Goal: Task Accomplishment & Management: Manage account settings

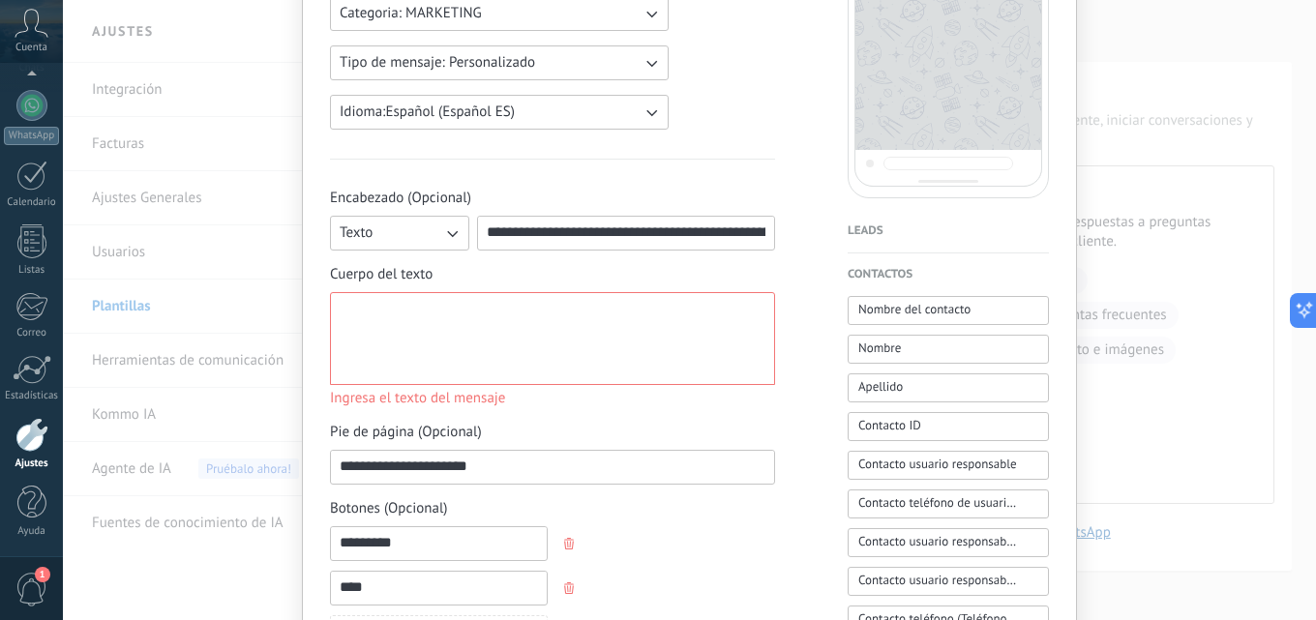
click at [466, 340] on div at bounding box center [553, 339] width 426 height 76
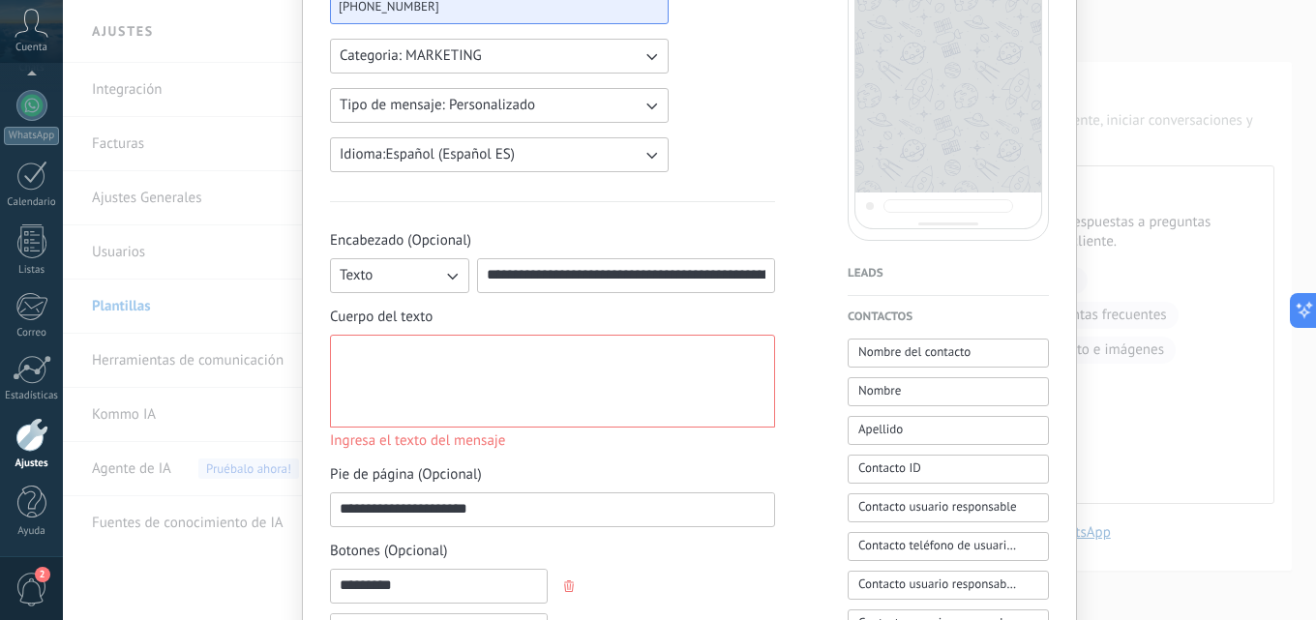
scroll to position [310, 0]
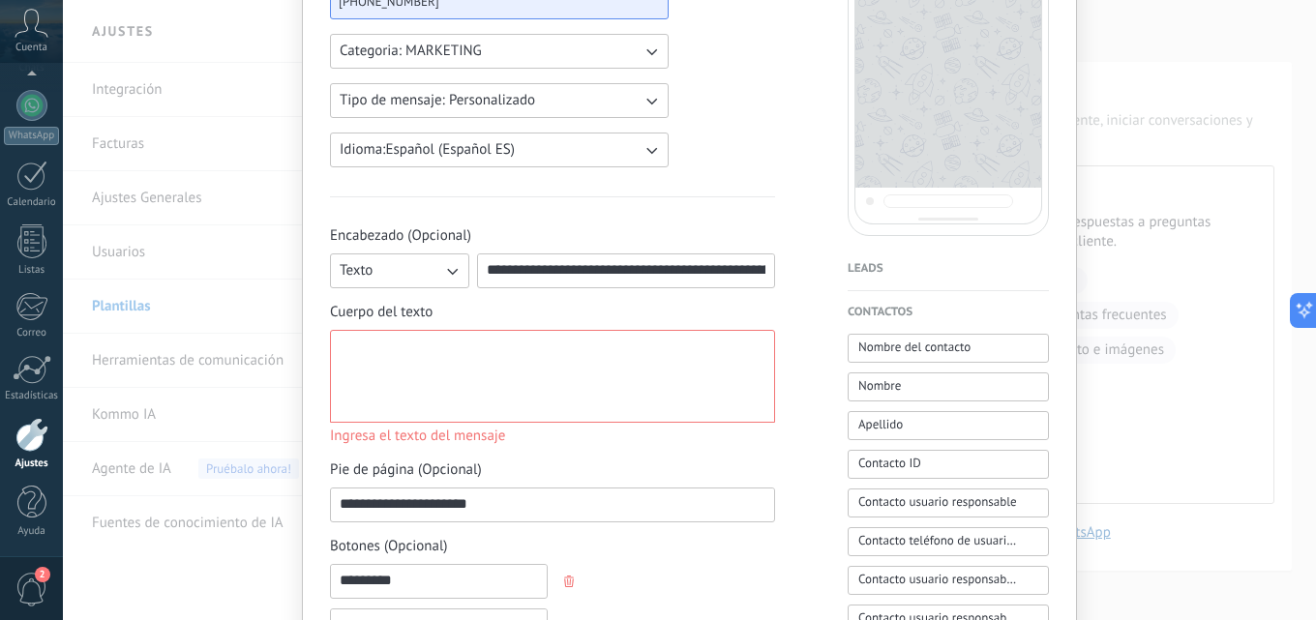
click at [544, 349] on div at bounding box center [553, 377] width 426 height 76
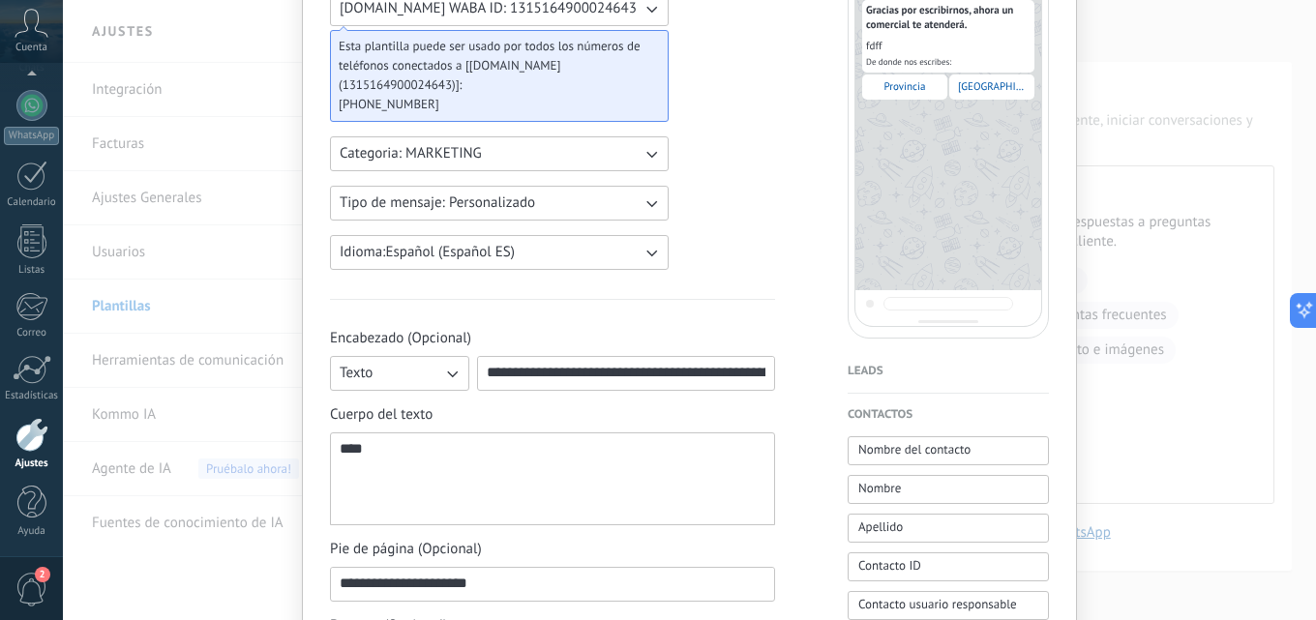
scroll to position [274, 0]
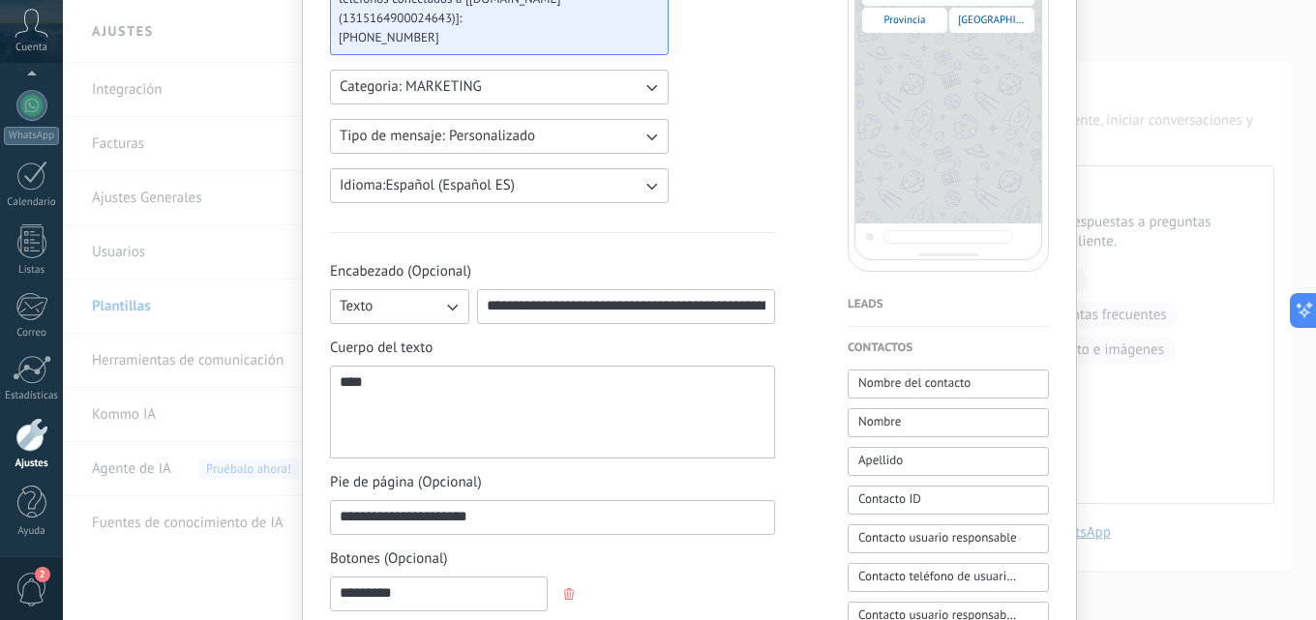
click at [602, 285] on div "**********" at bounding box center [552, 293] width 445 height 62
click at [604, 292] on input "**********" at bounding box center [626, 305] width 296 height 31
click at [608, 294] on input "**********" at bounding box center [626, 305] width 296 height 31
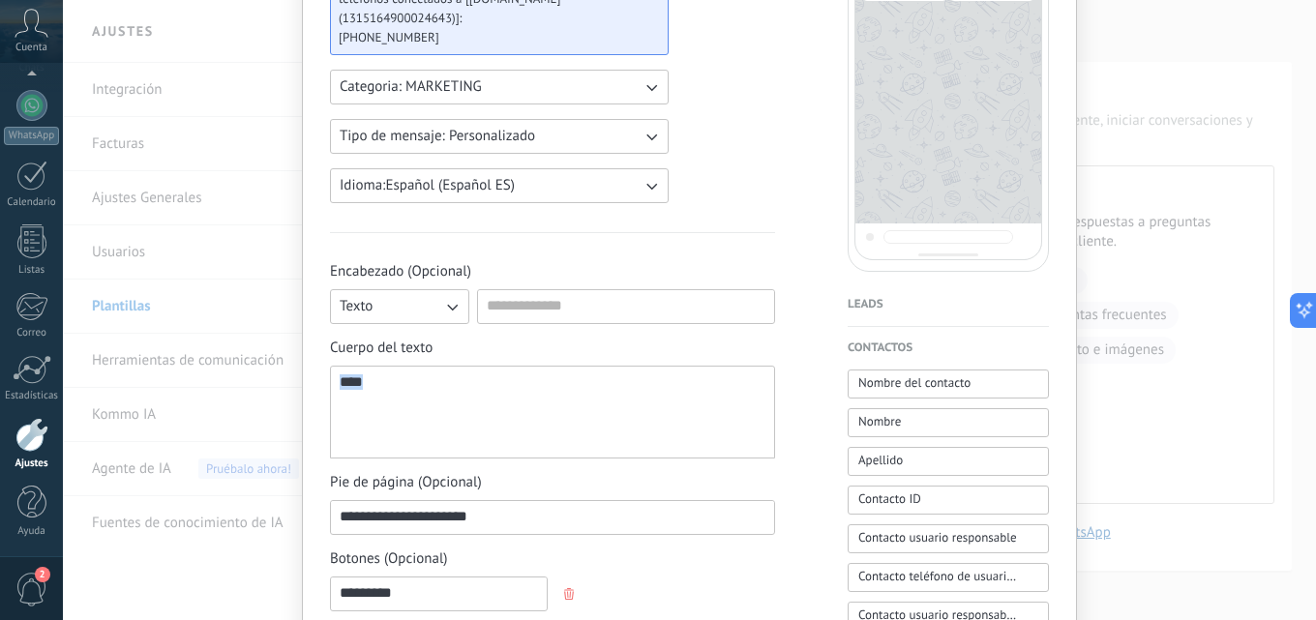
drag, startPoint x: 480, startPoint y: 398, endPoint x: 279, endPoint y: 398, distance: 201.2
click at [279, 398] on div "**********" at bounding box center [689, 310] width 1253 height 620
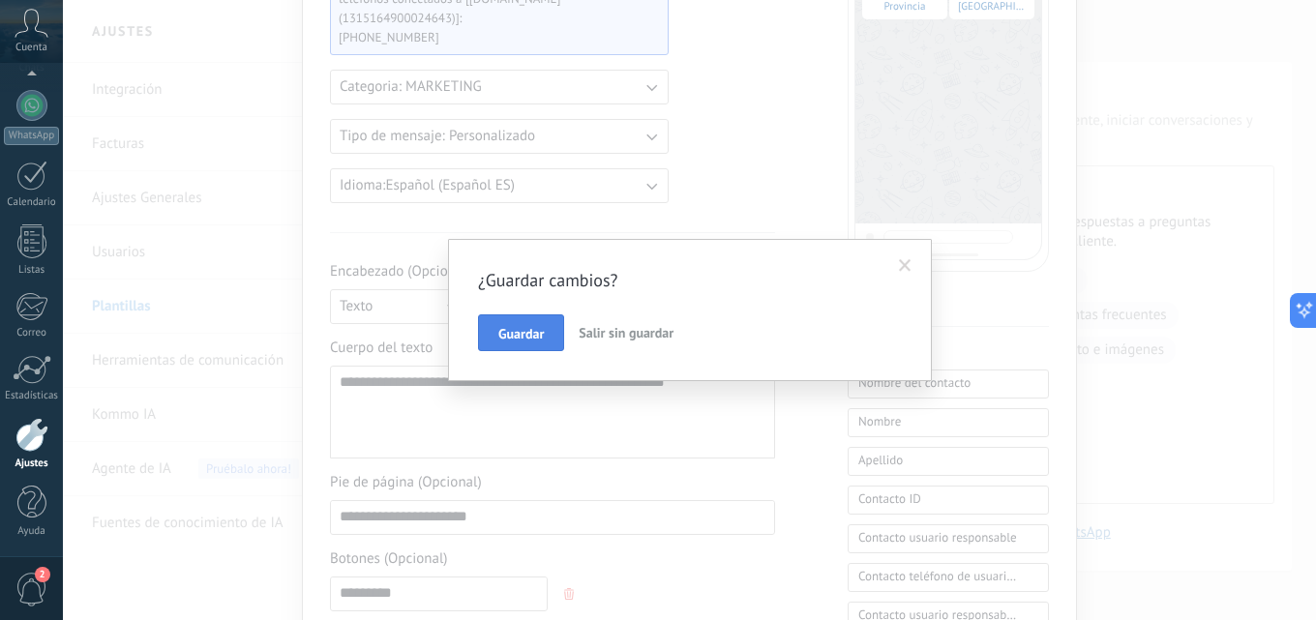
click at [542, 331] on span "Guardar" at bounding box center [520, 334] width 45 height 14
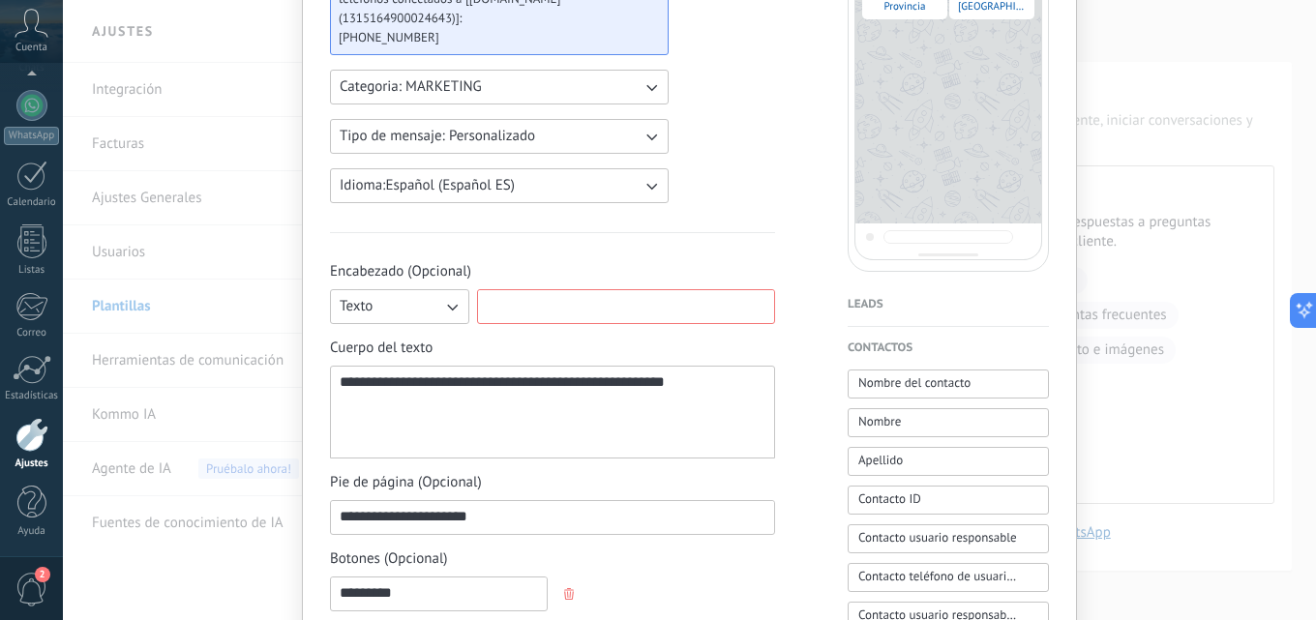
click at [652, 318] on input at bounding box center [626, 305] width 296 height 31
type input "******"
click at [704, 249] on div "**********" at bounding box center [552, 548] width 445 height 1346
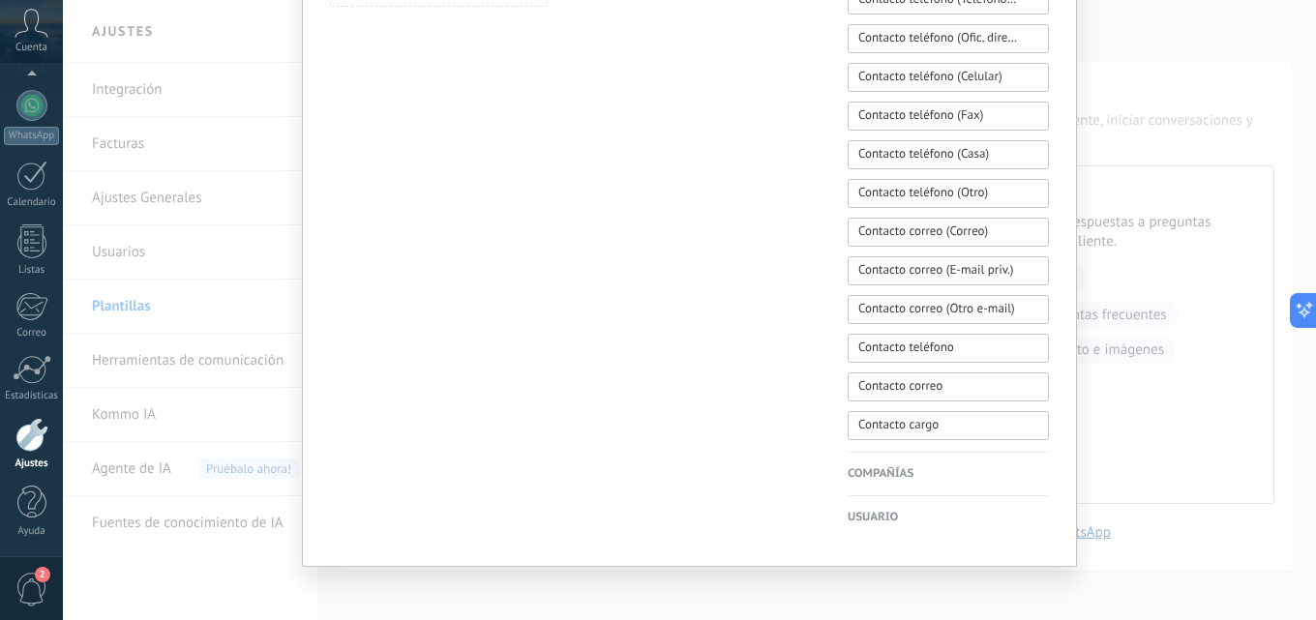
scroll to position [0, 0]
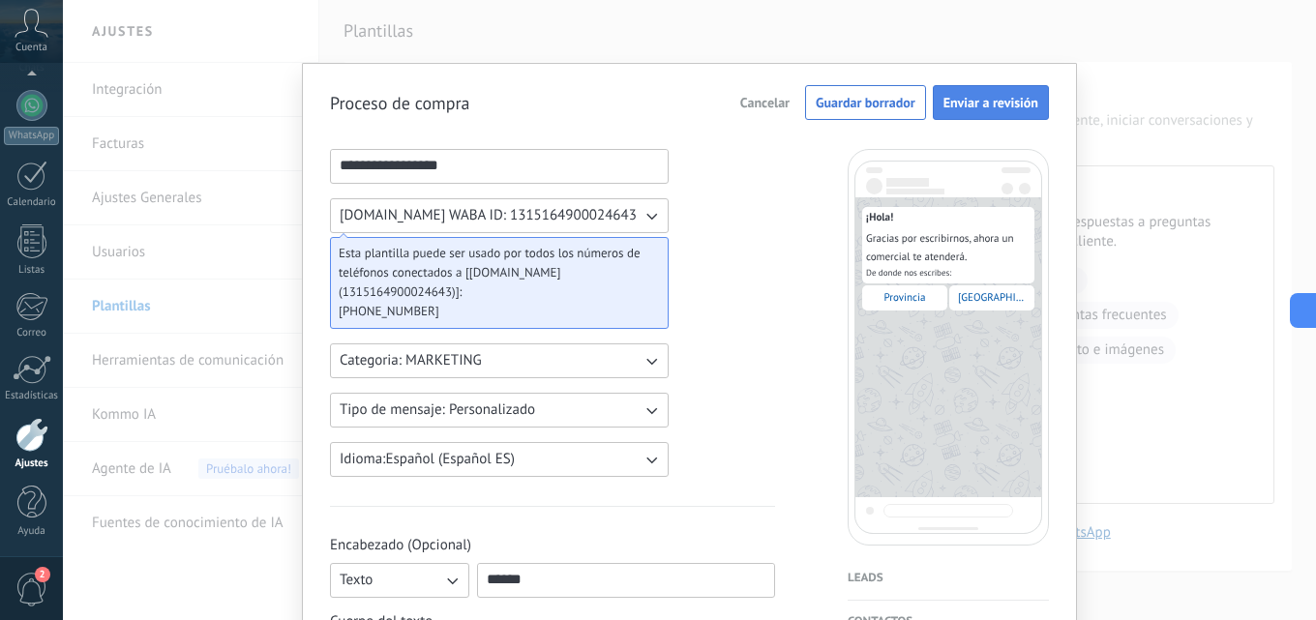
click at [1013, 104] on span "Enviar a revisión" at bounding box center [990, 103] width 95 height 14
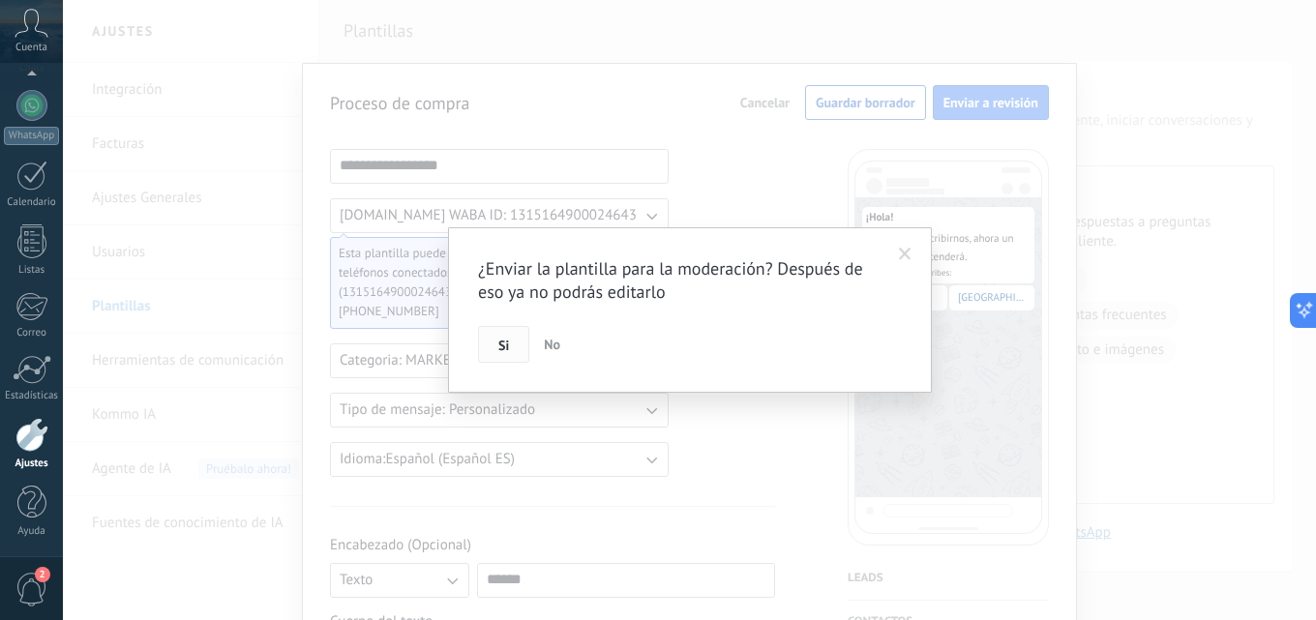
click at [494, 342] on button "Si" at bounding box center [503, 344] width 51 height 37
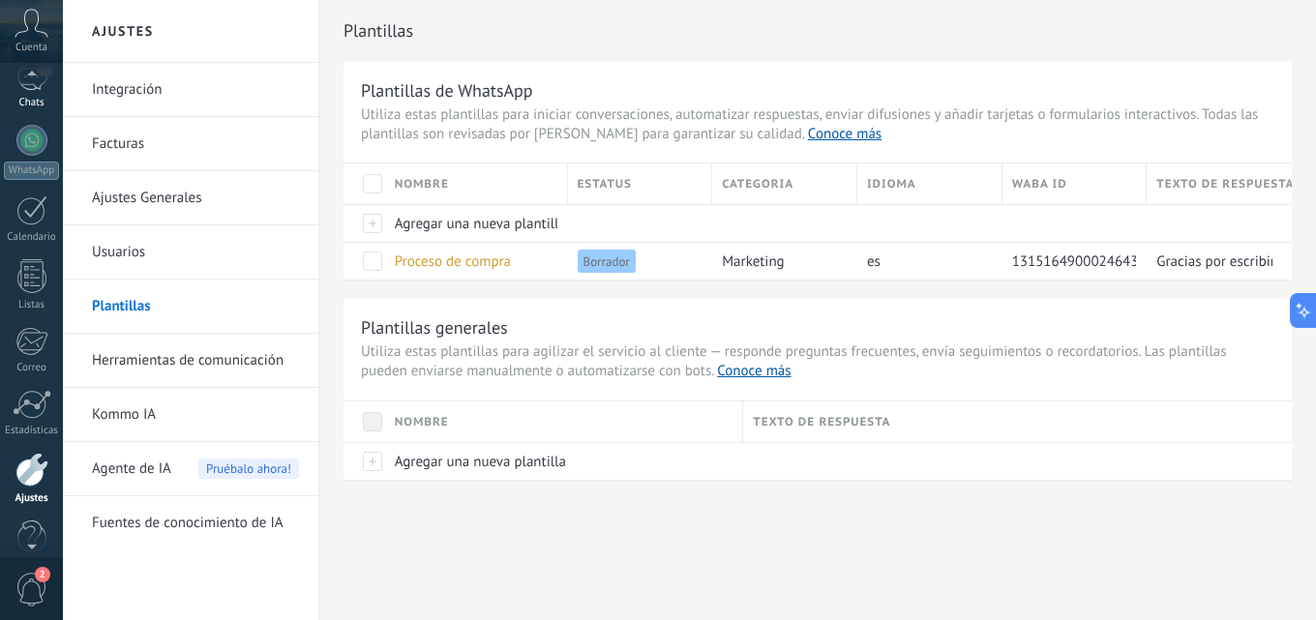
scroll to position [141, 0]
click at [37, 97] on div "14" at bounding box center [31, 86] width 31 height 28
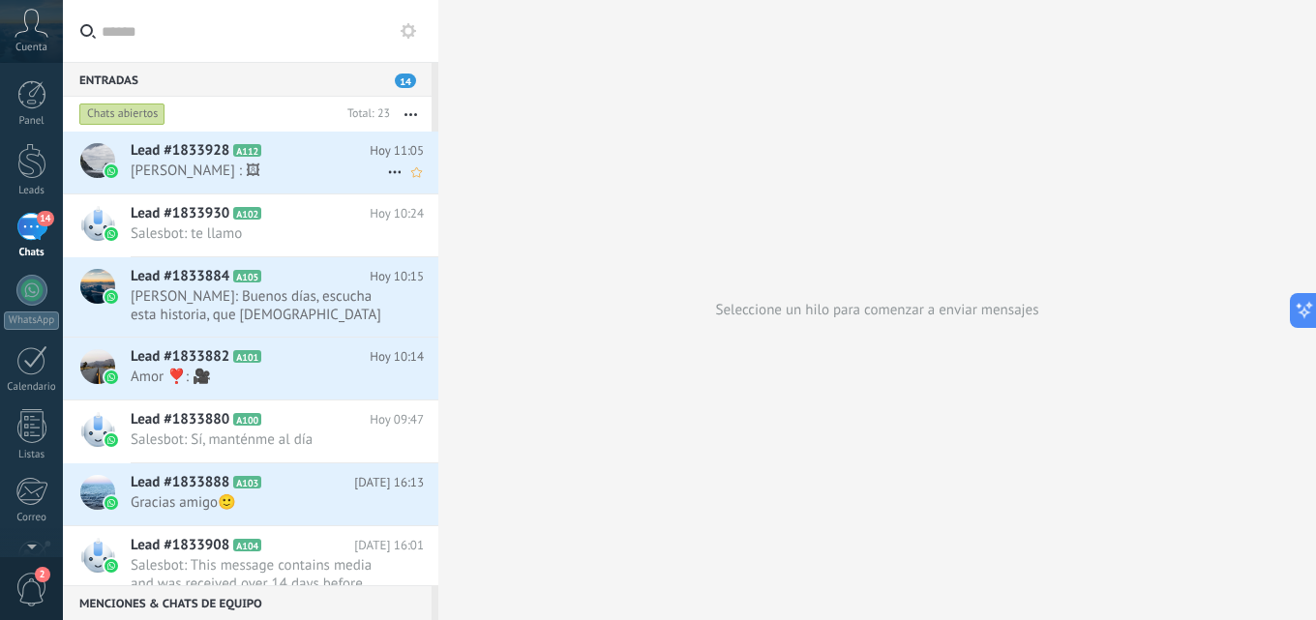
drag, startPoint x: 337, startPoint y: 167, endPoint x: 330, endPoint y: 152, distance: 16.9
click at [330, 152] on h2 "Lead #1833928 A112" at bounding box center [250, 150] width 239 height 19
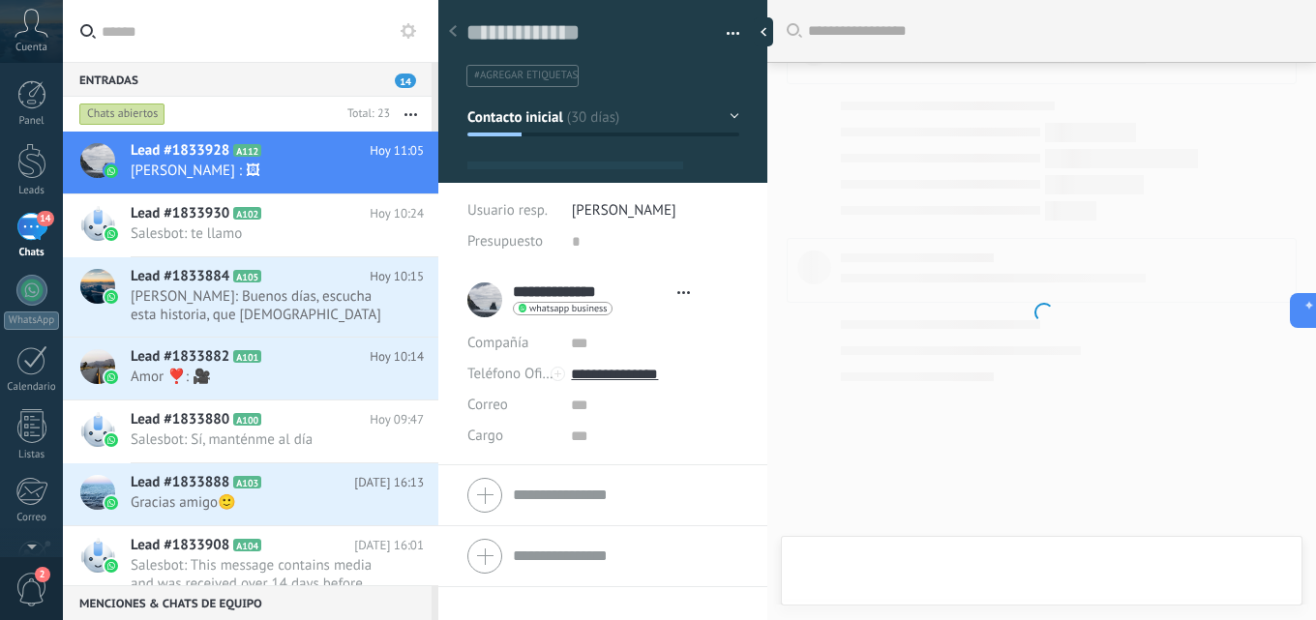
click at [413, 116] on button "button" at bounding box center [411, 114] width 42 height 35
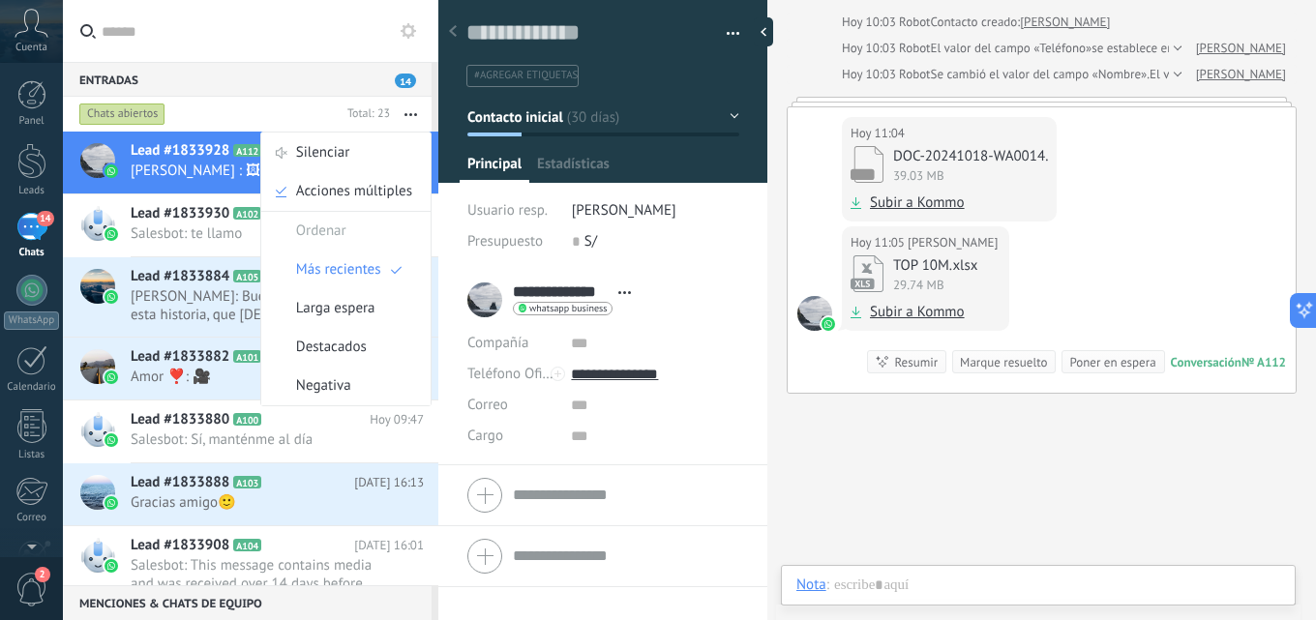
scroll to position [29, 0]
type input "**********"
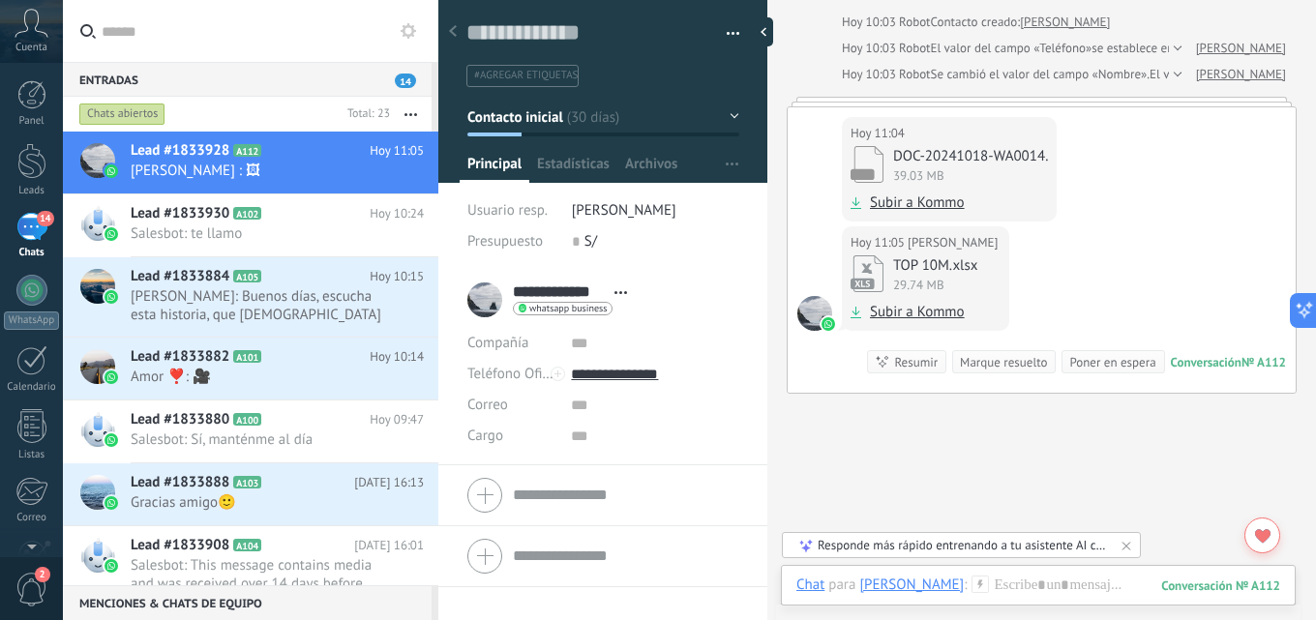
click at [736, 117] on div at bounding box center [603, 84] width 330 height 195
click at [728, 105] on button "Contacto inicial" at bounding box center [603, 117] width 272 height 35
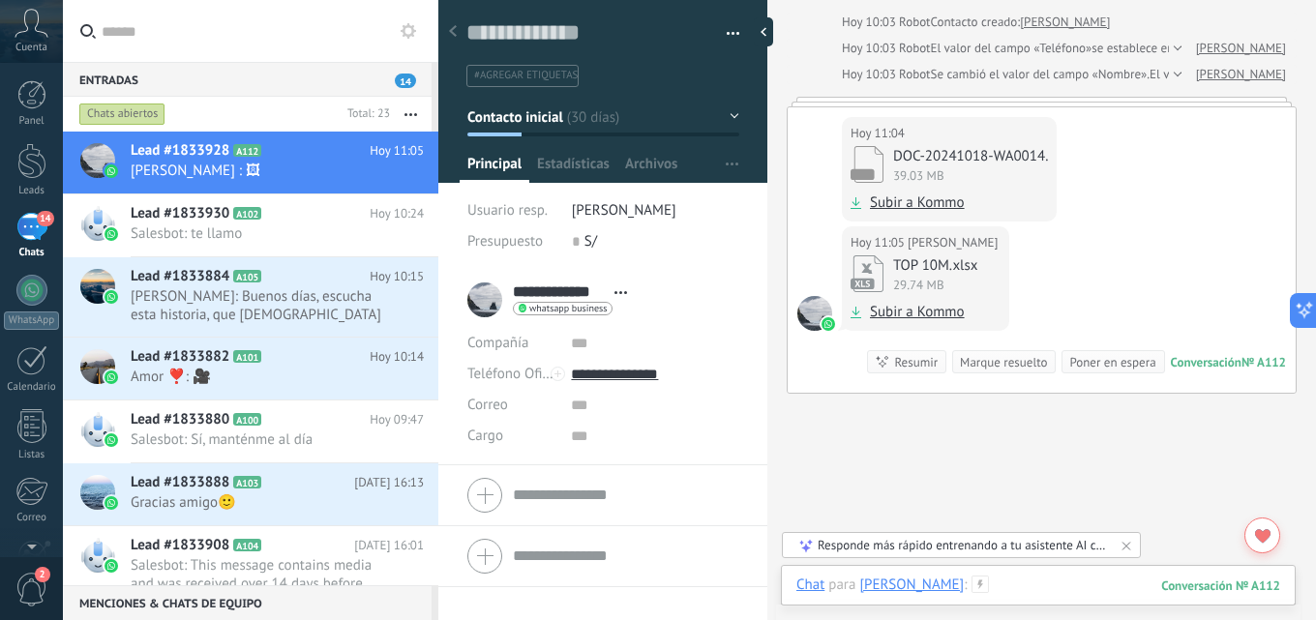
click at [1088, 589] on div at bounding box center [1038, 605] width 484 height 58
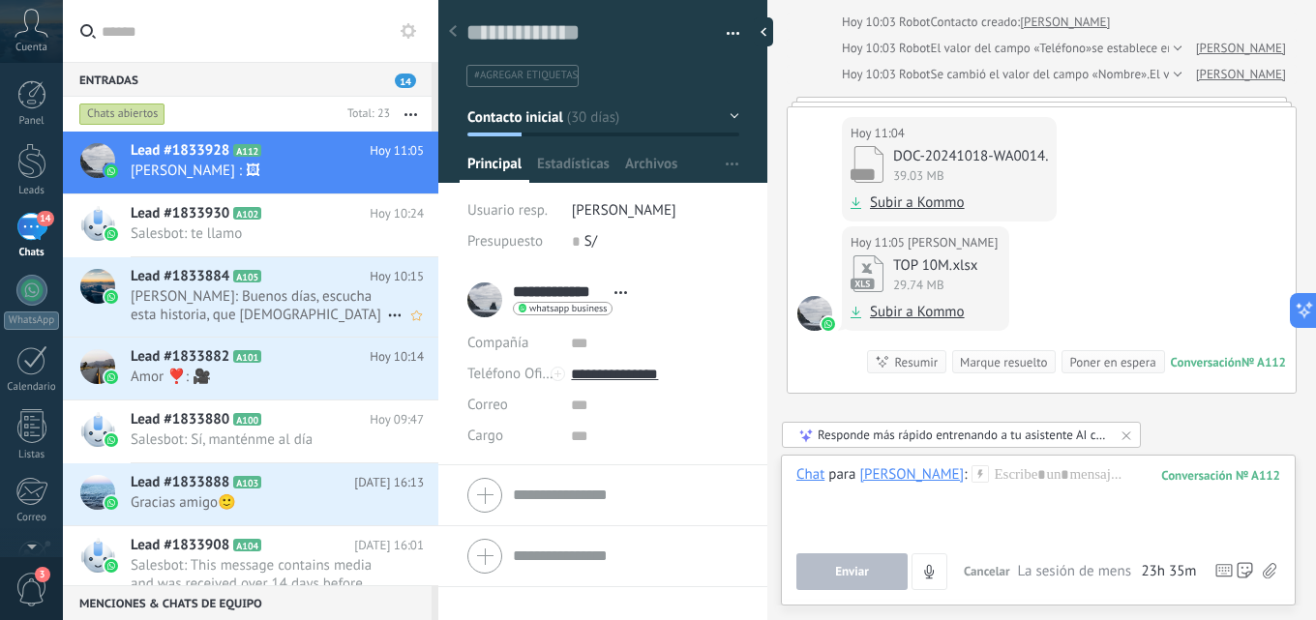
click at [237, 302] on span "[PERSON_NAME]: Buenos días, escucha esta historia, que [DEMOGRAPHIC_DATA] te ha…" at bounding box center [259, 305] width 256 height 37
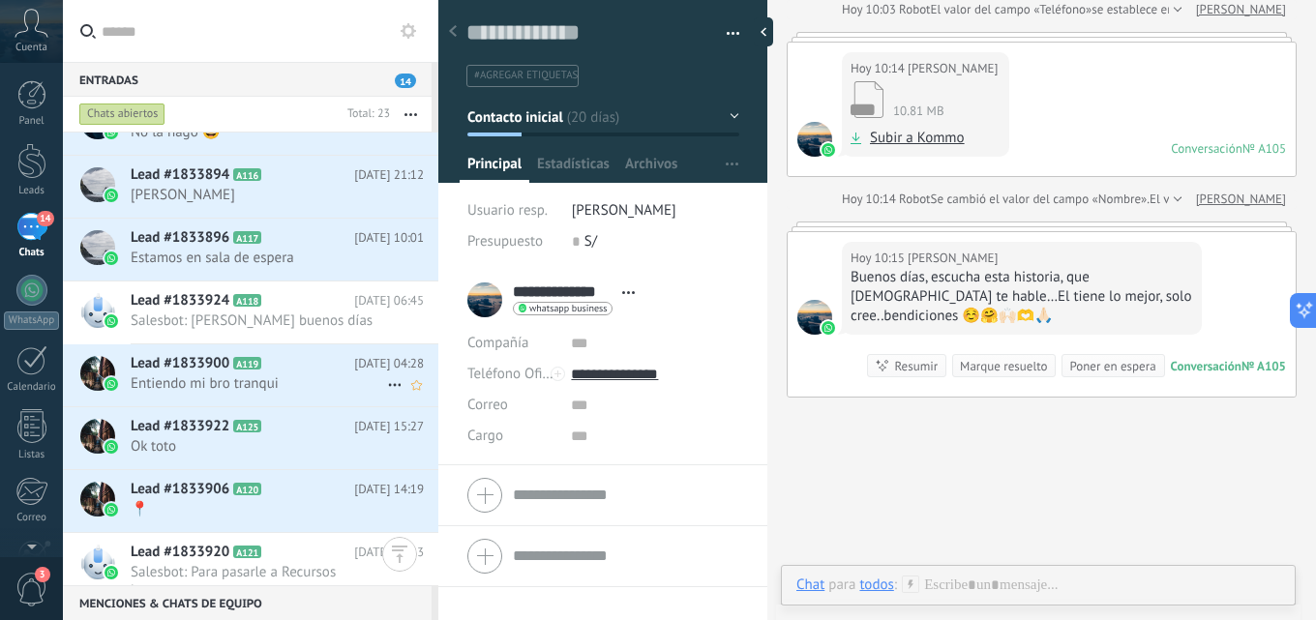
scroll to position [1062, 0]
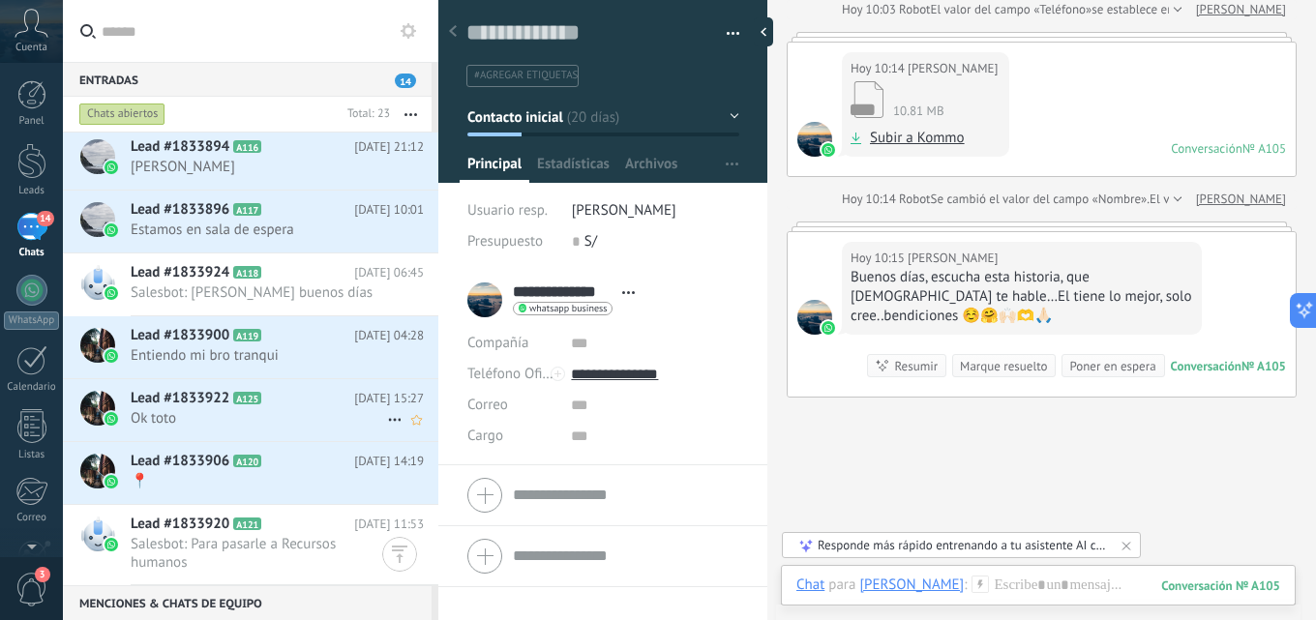
click at [194, 417] on span "Ok toto" at bounding box center [259, 418] width 256 height 18
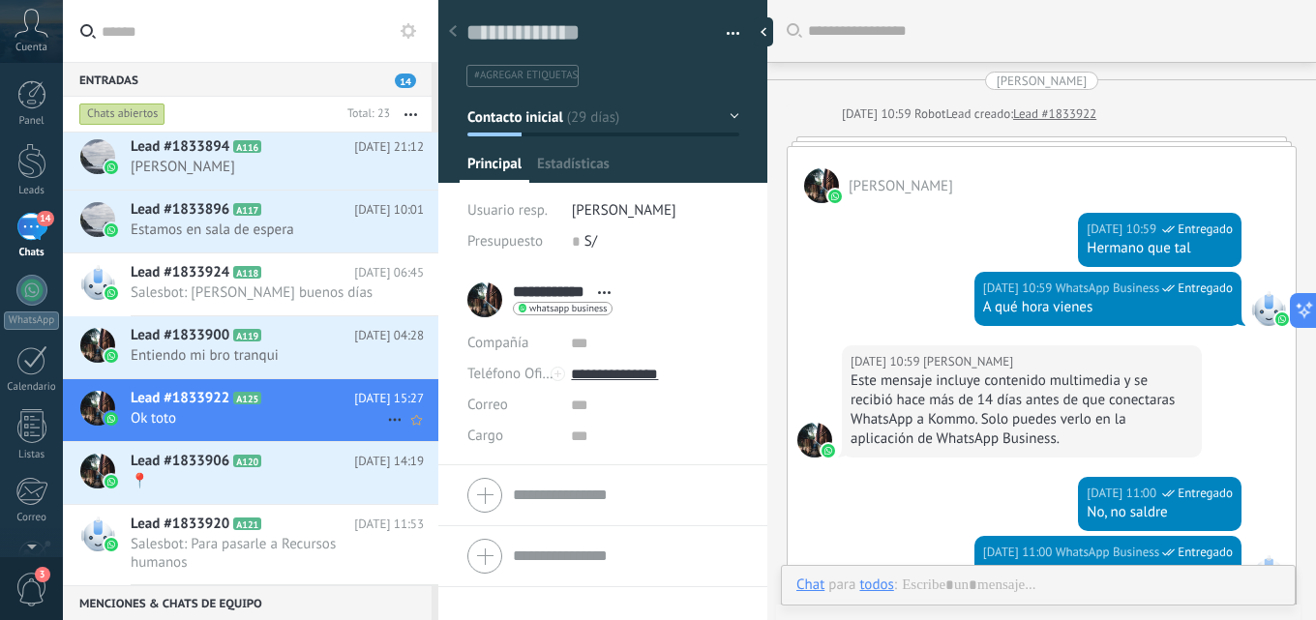
scroll to position [844, 0]
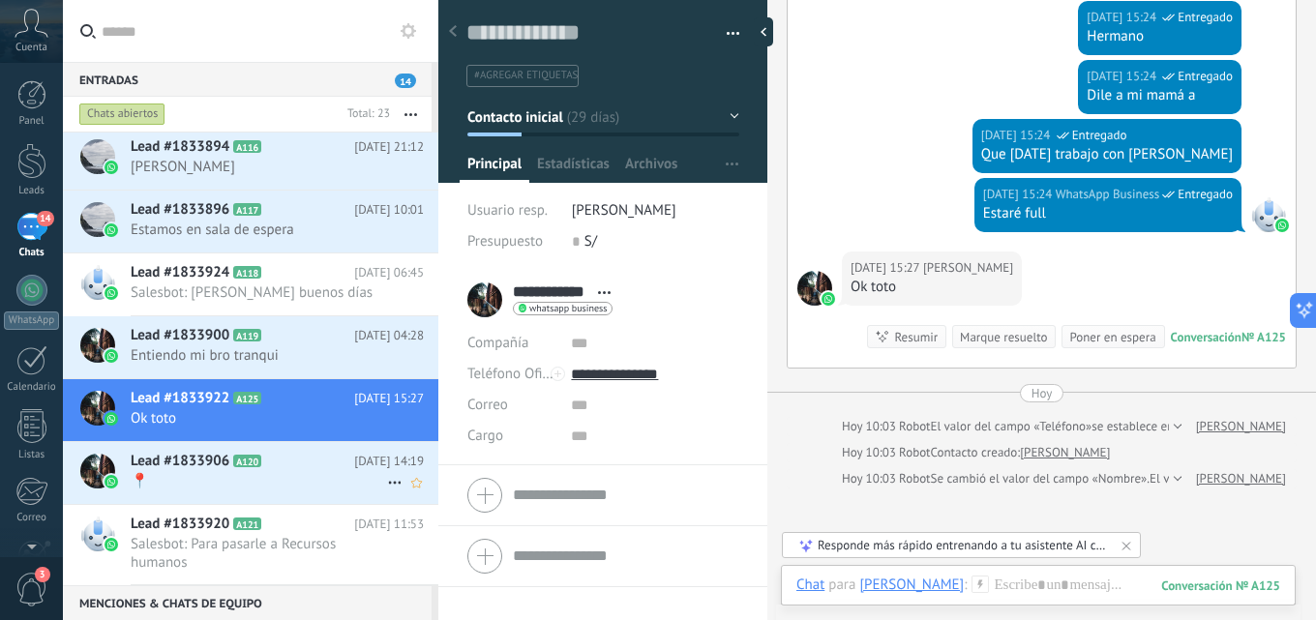
click at [225, 490] on span "📍" at bounding box center [259, 481] width 256 height 18
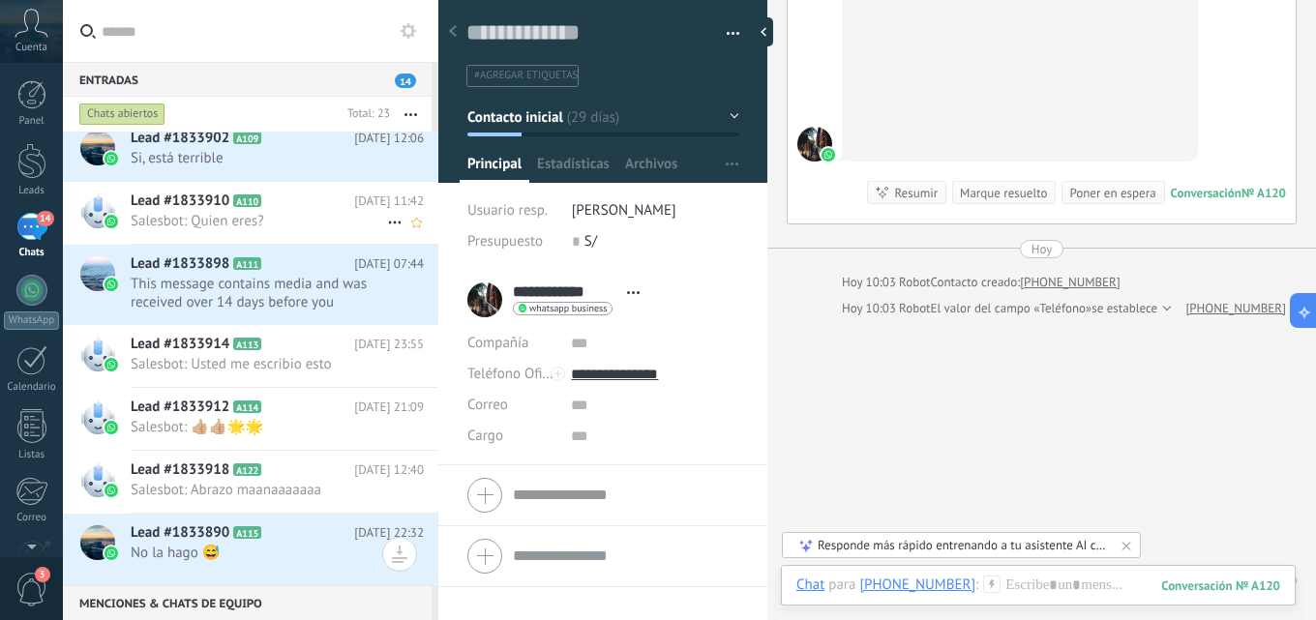
scroll to position [1062, 0]
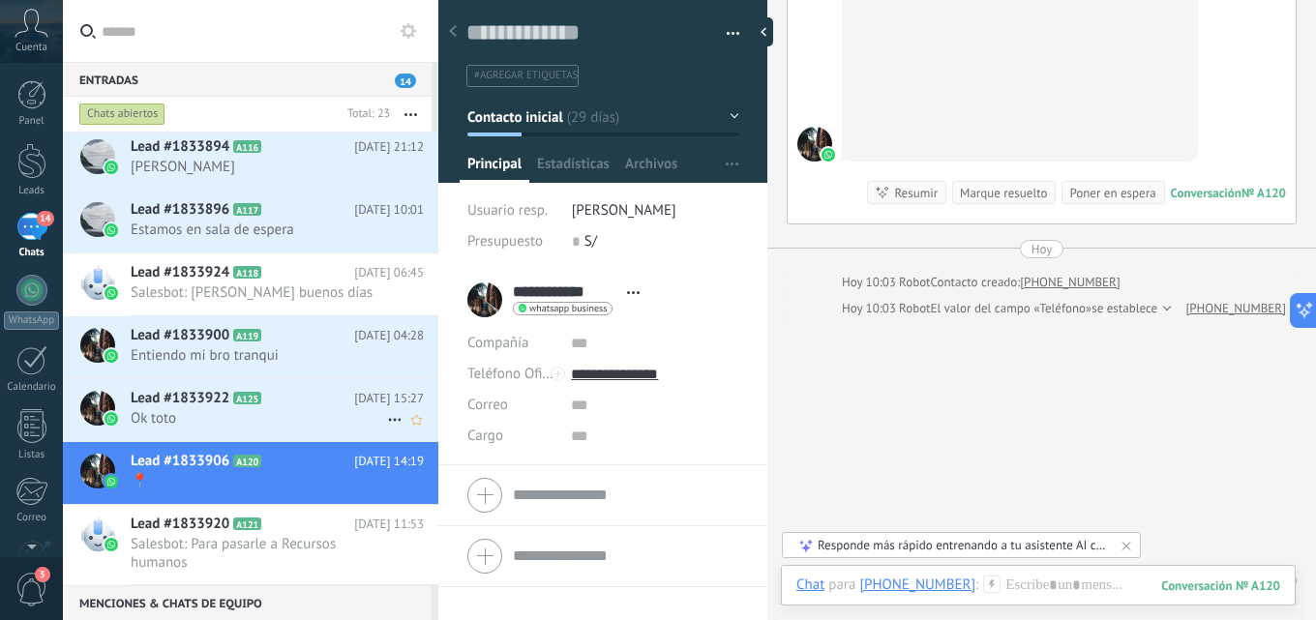
click at [265, 396] on h2 "Lead #1833922 A125" at bounding box center [242, 398] width 223 height 19
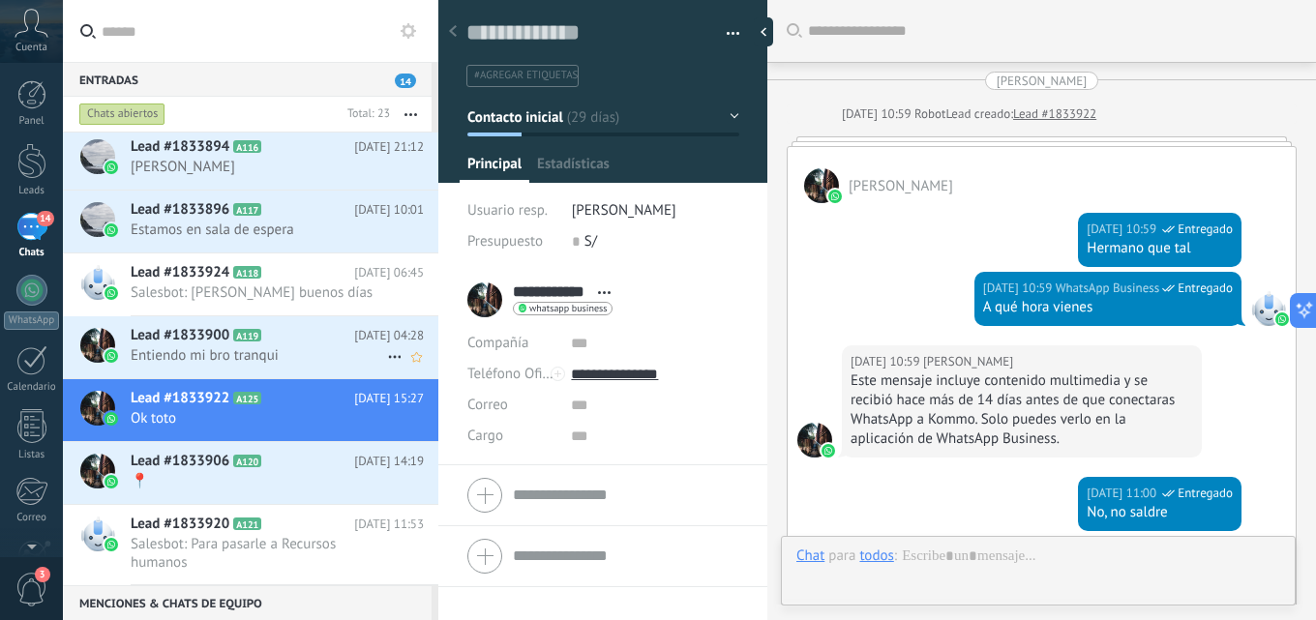
scroll to position [1050, 0]
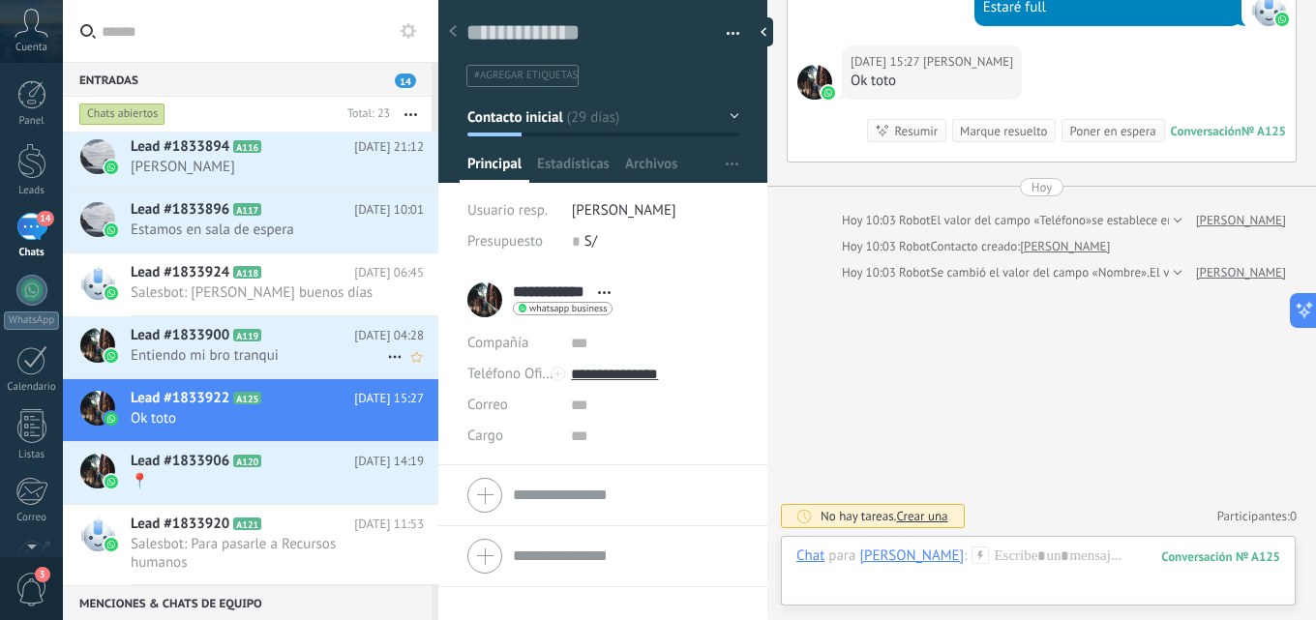
click at [265, 365] on div "Lead #1833900 A119 29.07.2025 04:28 Entiendo mi bro tranqui" at bounding box center [285, 346] width 308 height 61
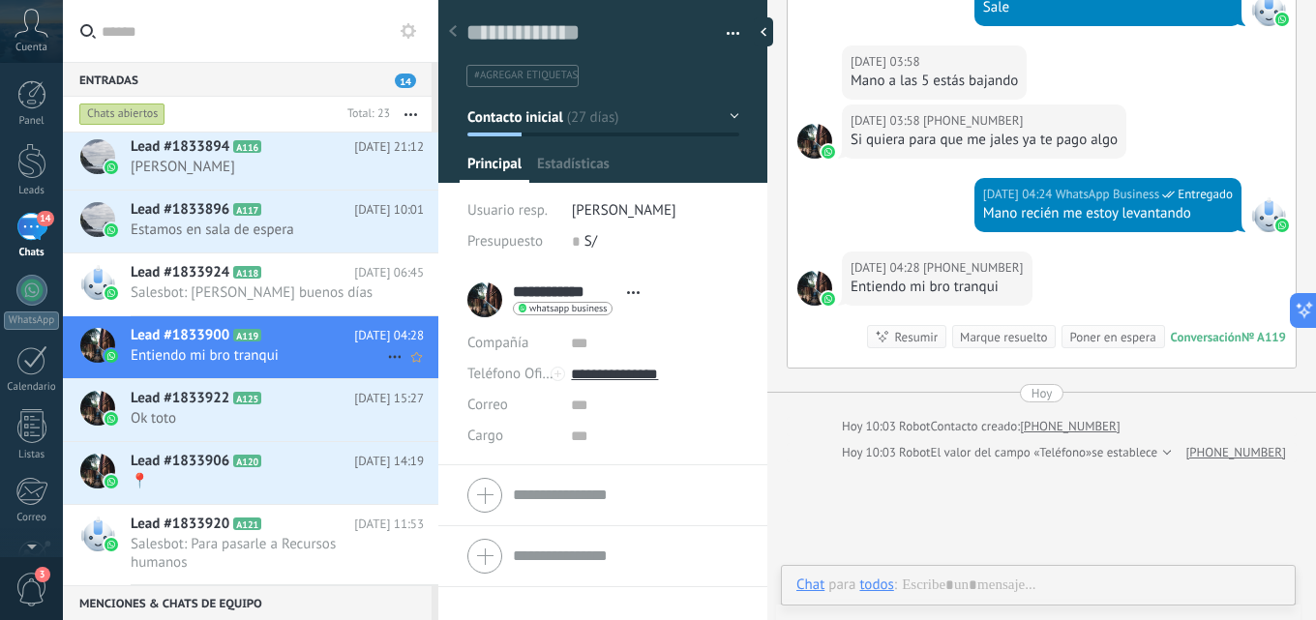
scroll to position [29, 0]
drag, startPoint x: 254, startPoint y: 329, endPoint x: 206, endPoint y: 335, distance: 48.7
click at [206, 335] on span "Lead #1833900" at bounding box center [180, 335] width 99 height 19
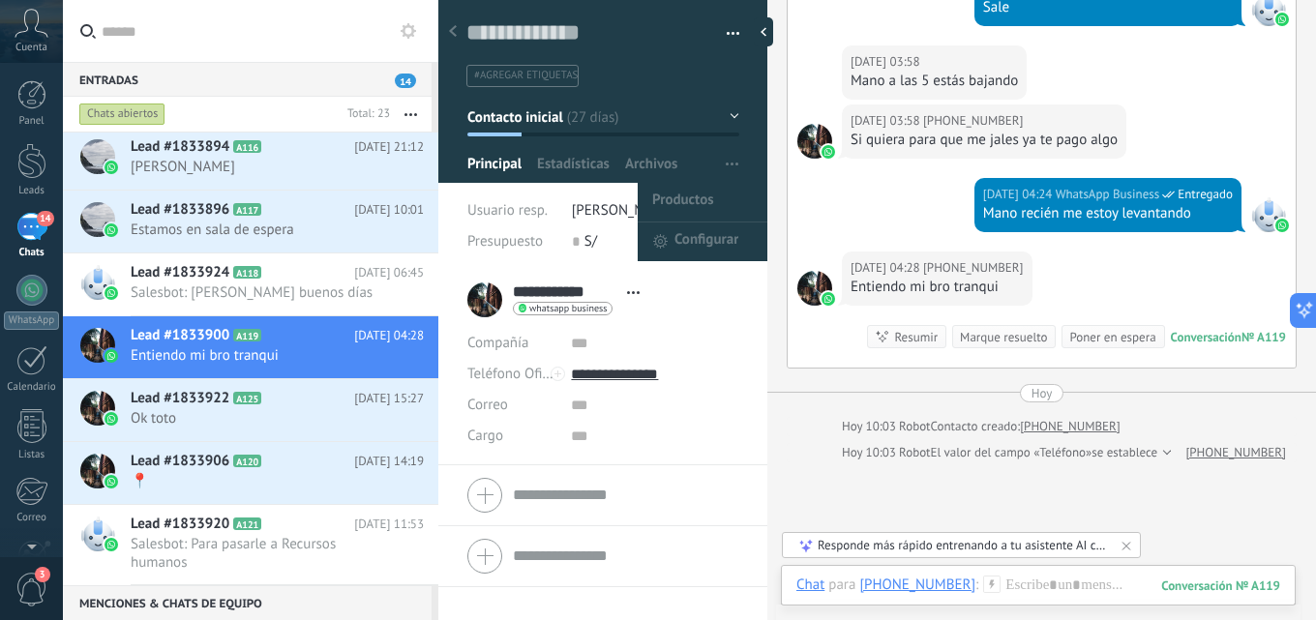
click at [739, 151] on div "Productos Configurar" at bounding box center [743, 164] width 50 height 37
click at [731, 164] on button "button" at bounding box center [732, 164] width 28 height 37
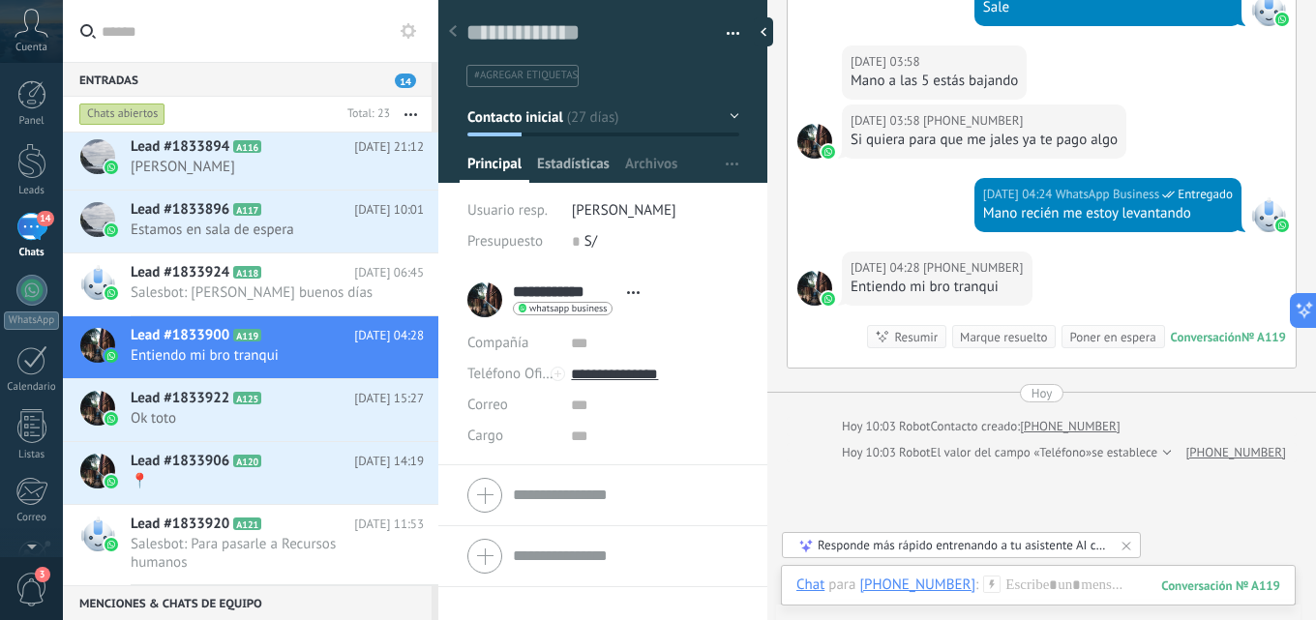
click at [589, 160] on span "Estadísticas" at bounding box center [573, 169] width 73 height 28
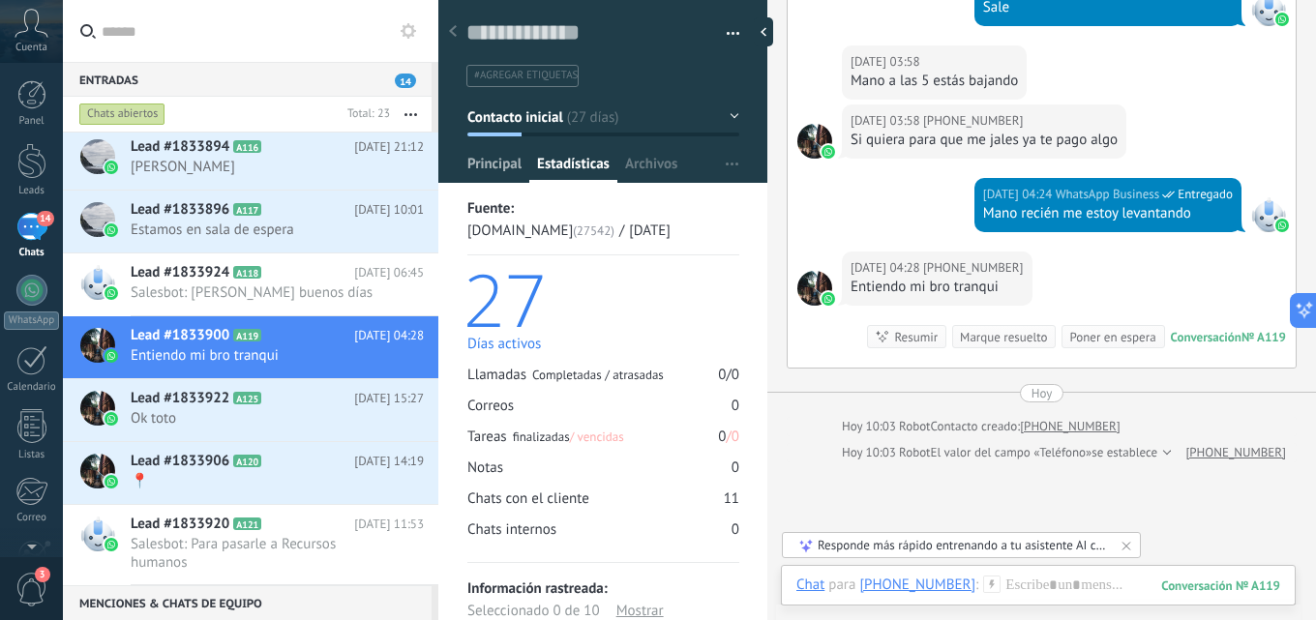
click at [465, 157] on div "Principal" at bounding box center [495, 169] width 70 height 28
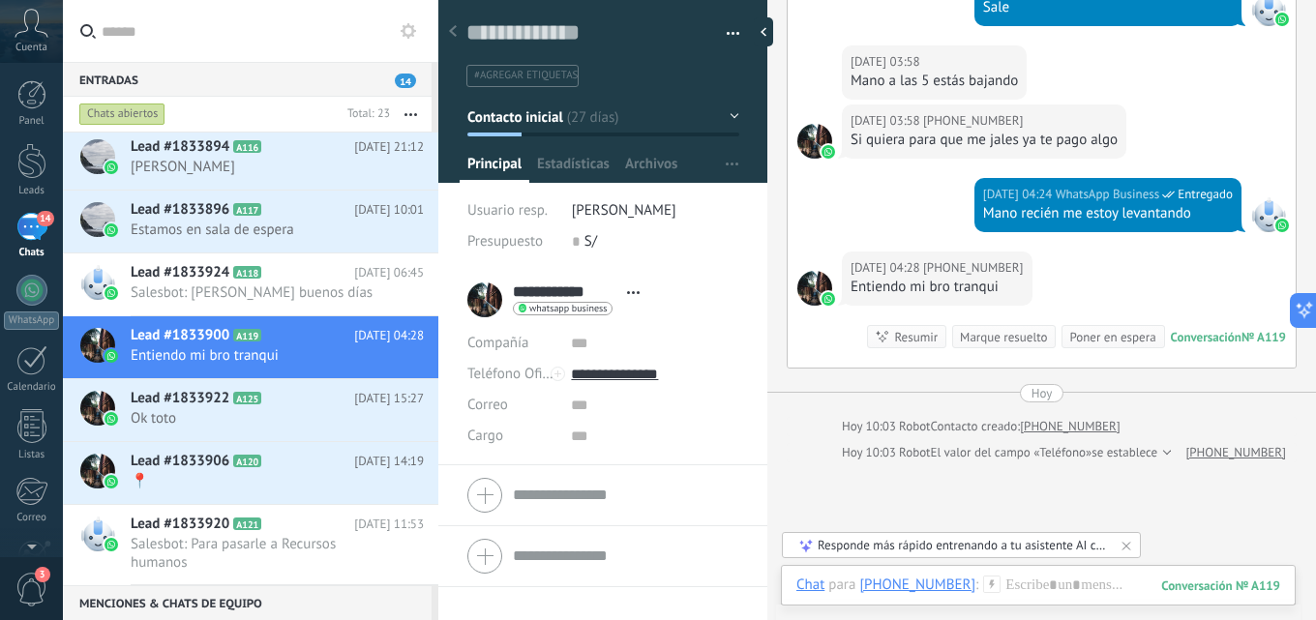
click at [731, 34] on button "button" at bounding box center [726, 33] width 28 height 29
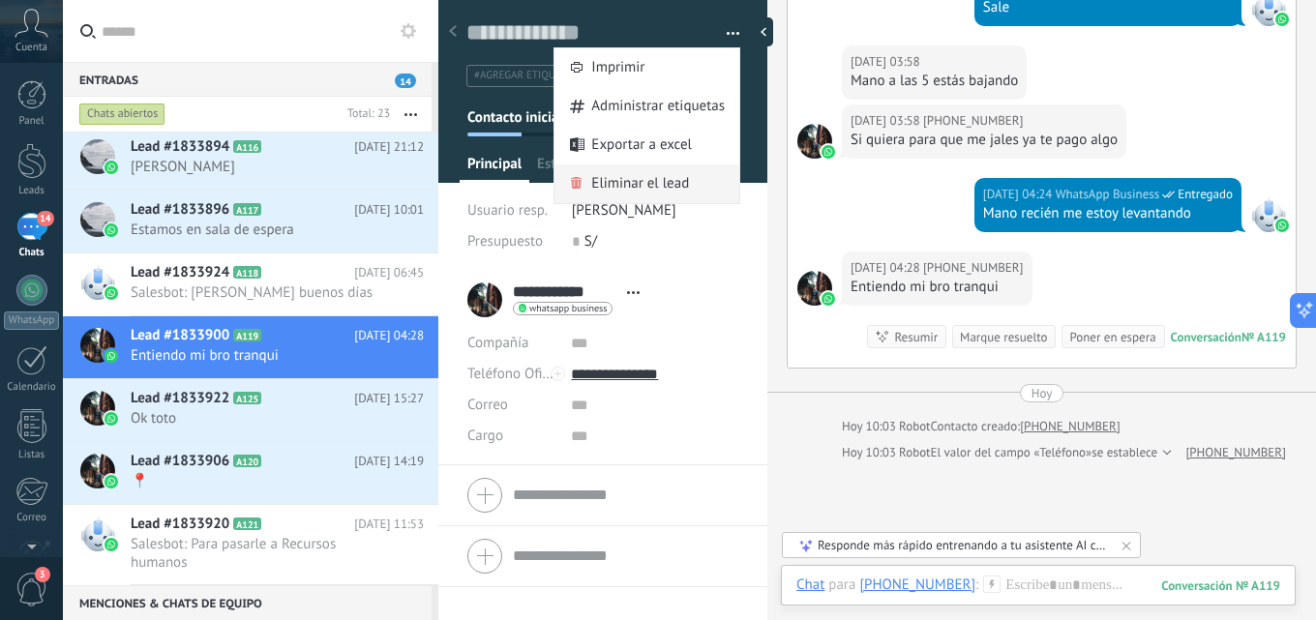
click at [691, 173] on div "Eliminar el lead" at bounding box center [646, 183] width 185 height 39
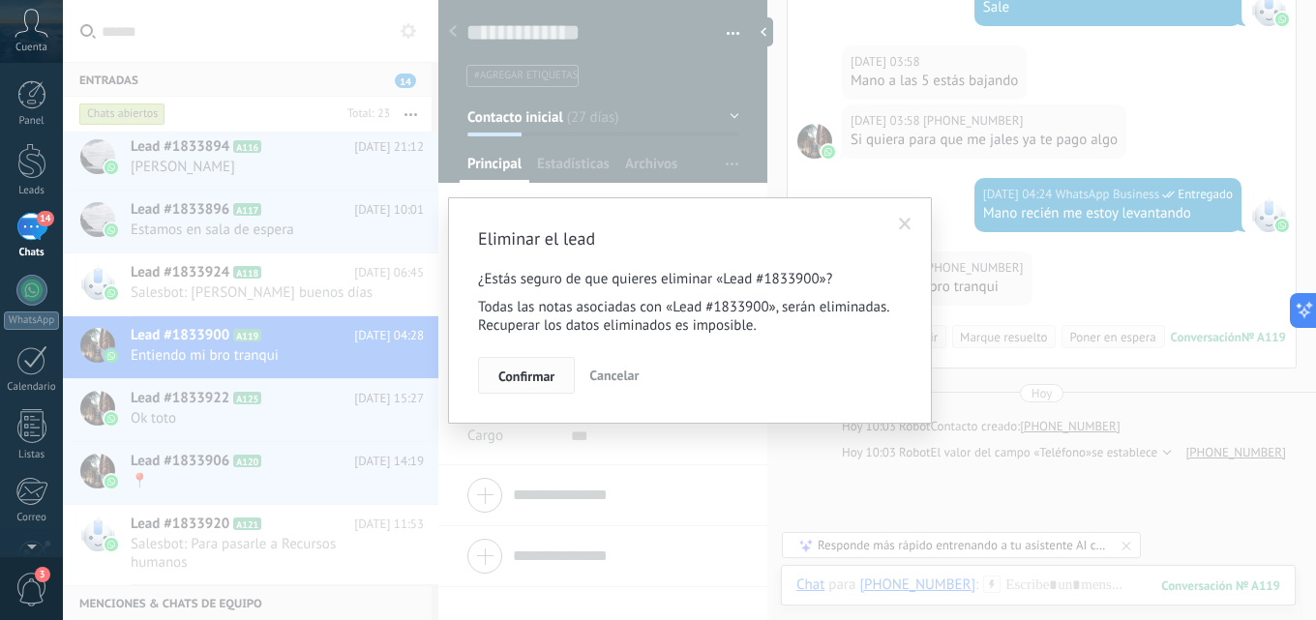
click at [552, 378] on span "Confirmar" at bounding box center [526, 377] width 56 height 14
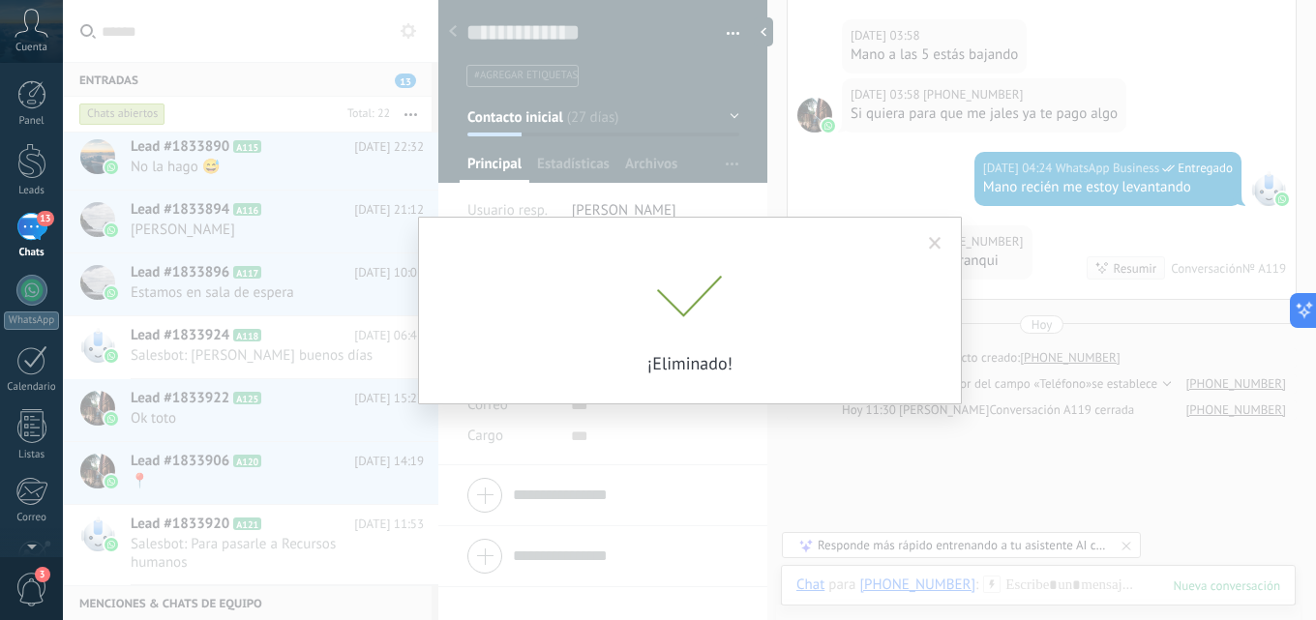
scroll to position [999, 0]
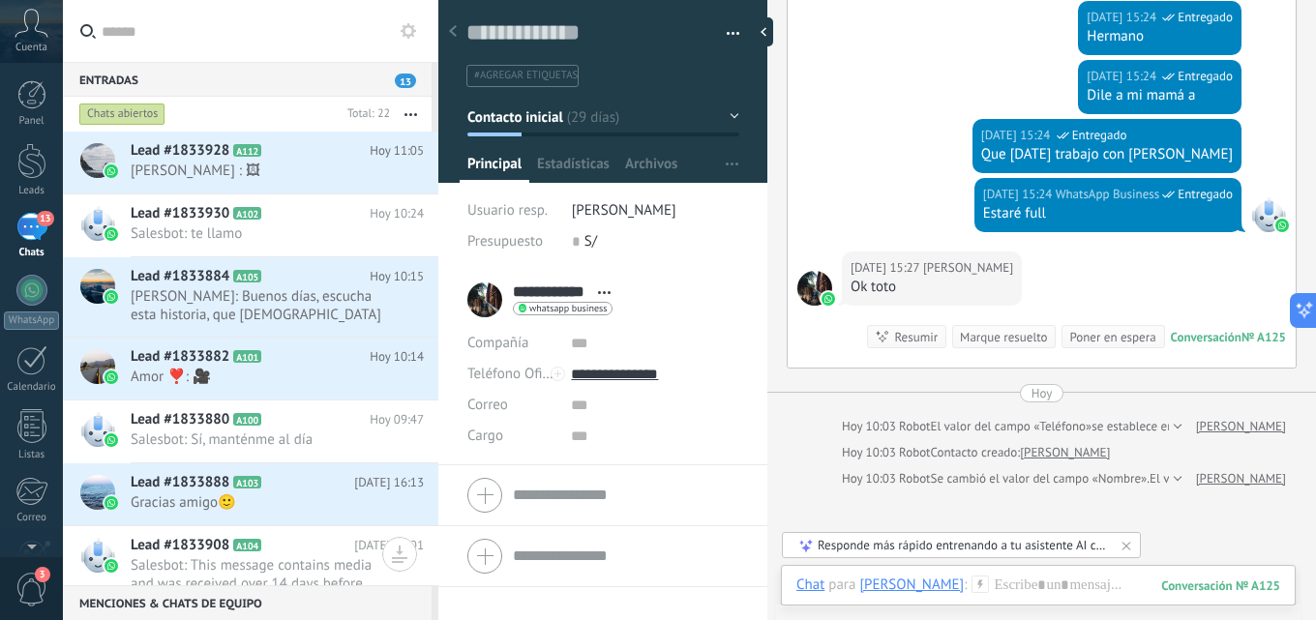
scroll to position [999, 0]
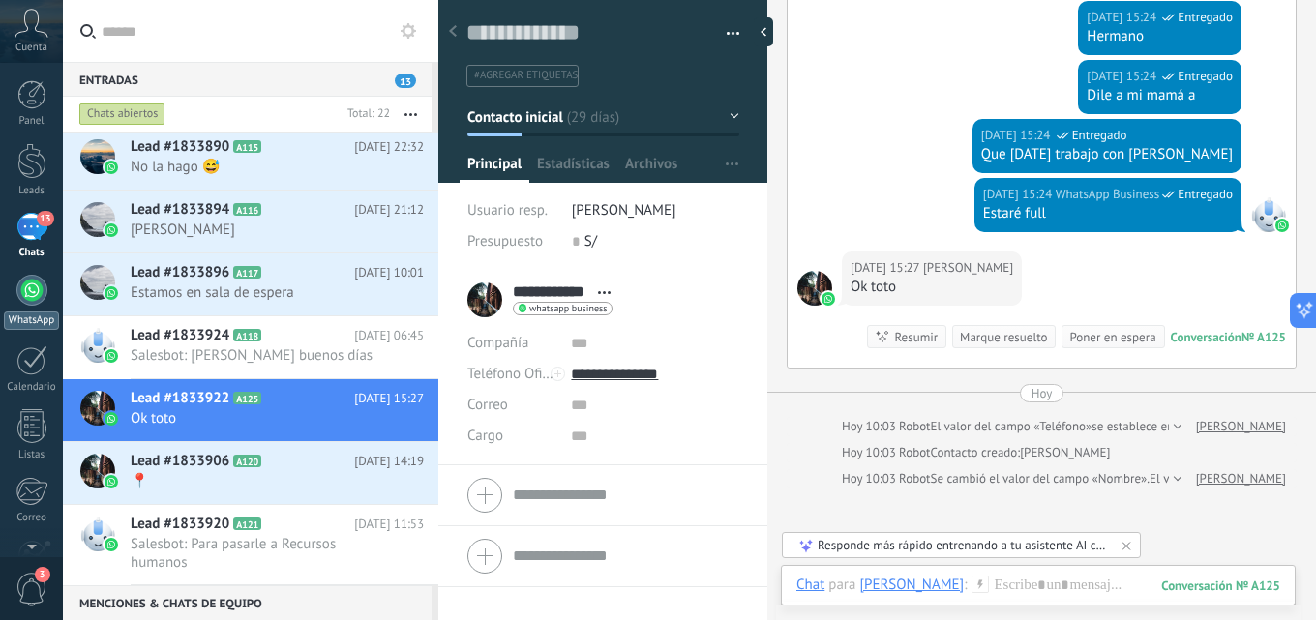
click at [34, 290] on div at bounding box center [31, 290] width 31 height 31
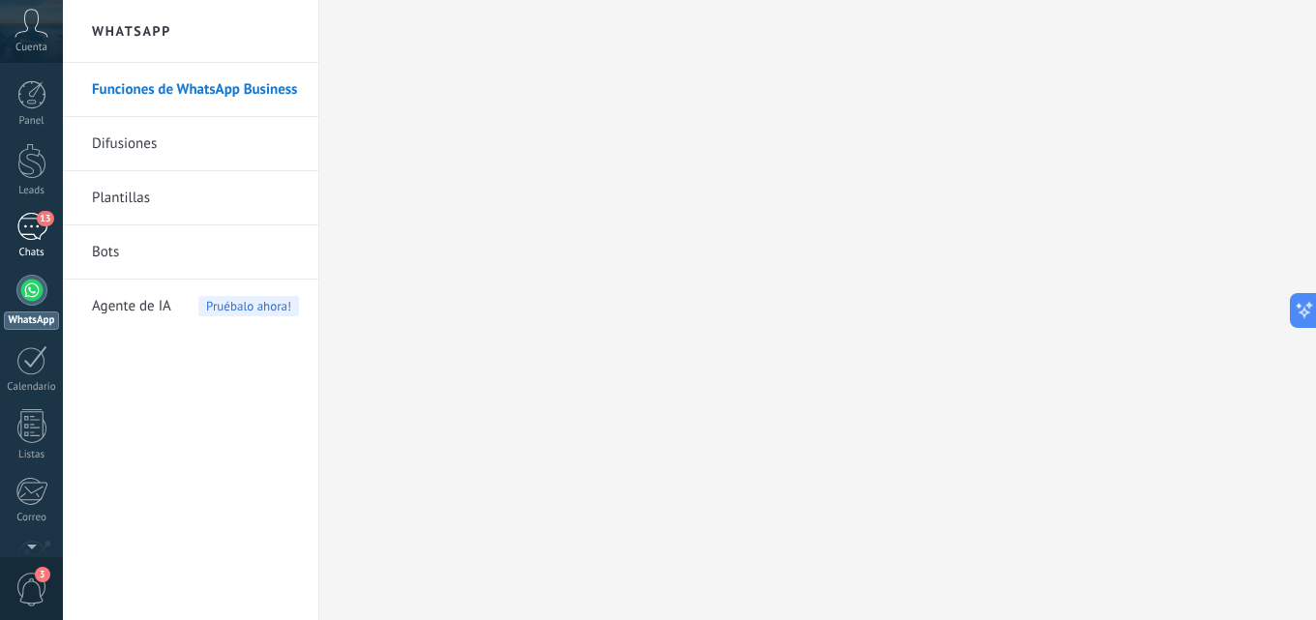
click at [5, 216] on link "13 Chats" at bounding box center [31, 236] width 63 height 46
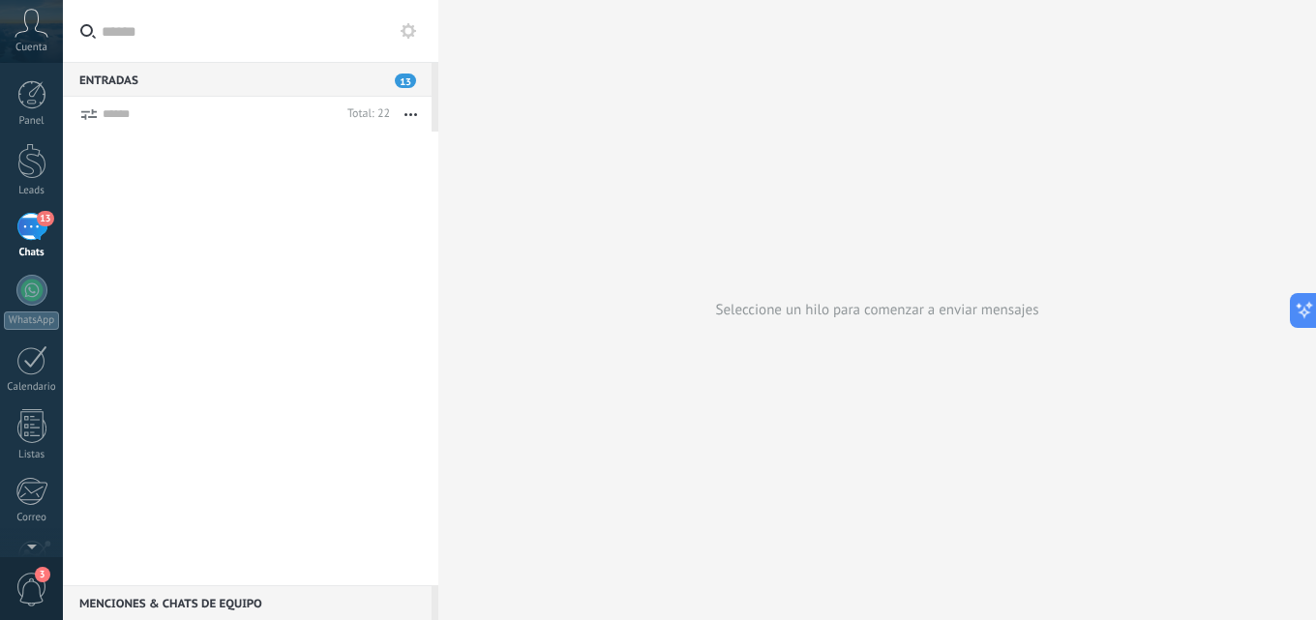
click at [23, 222] on div "13" at bounding box center [31, 227] width 31 height 28
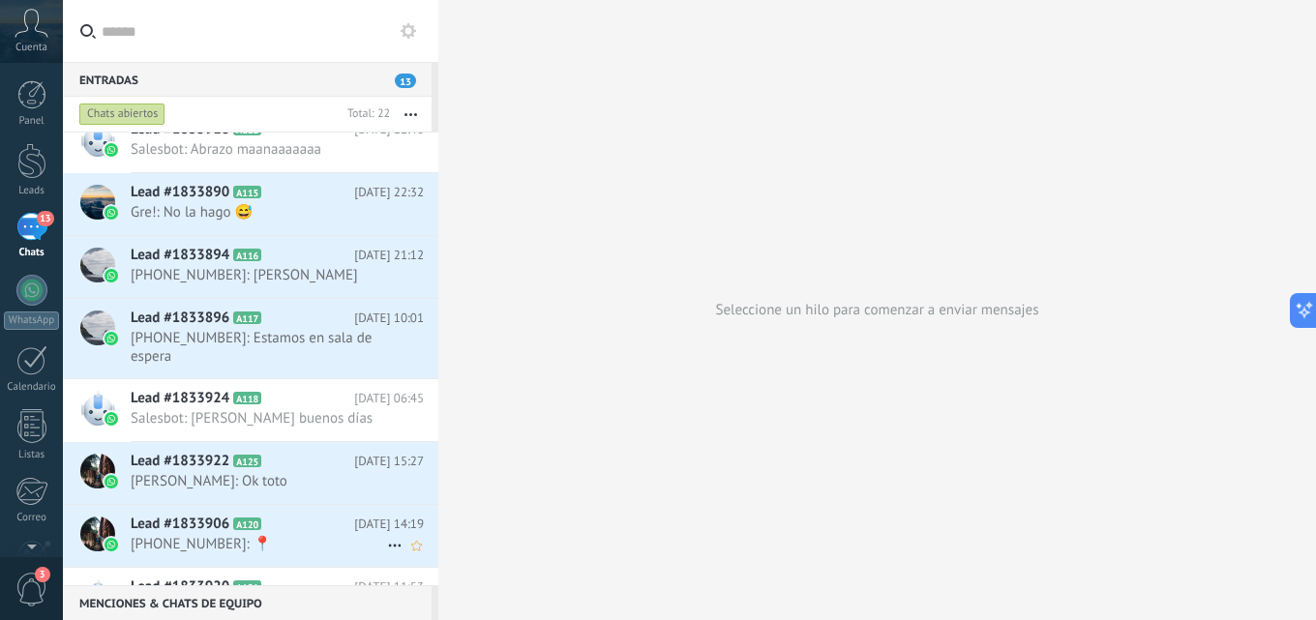
scroll to position [1035, 0]
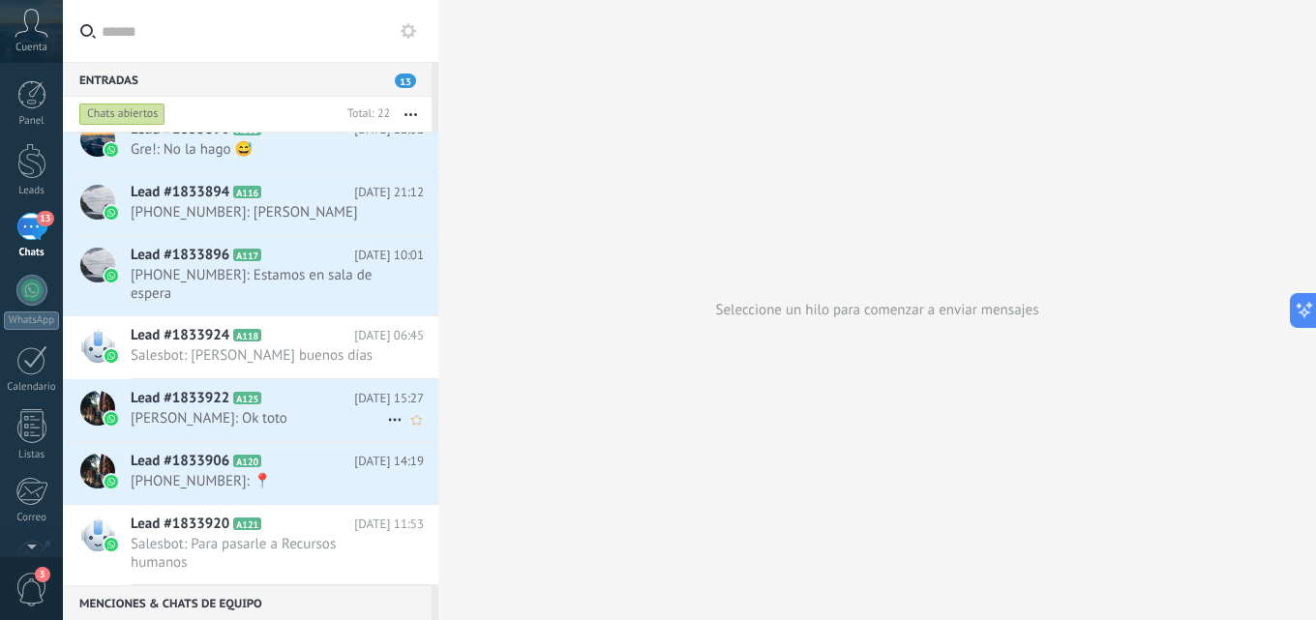
click at [282, 439] on div "Lead #1833922 A125 28.07.2025 15:27 Víctor Julca: Ok toto" at bounding box center [285, 409] width 308 height 61
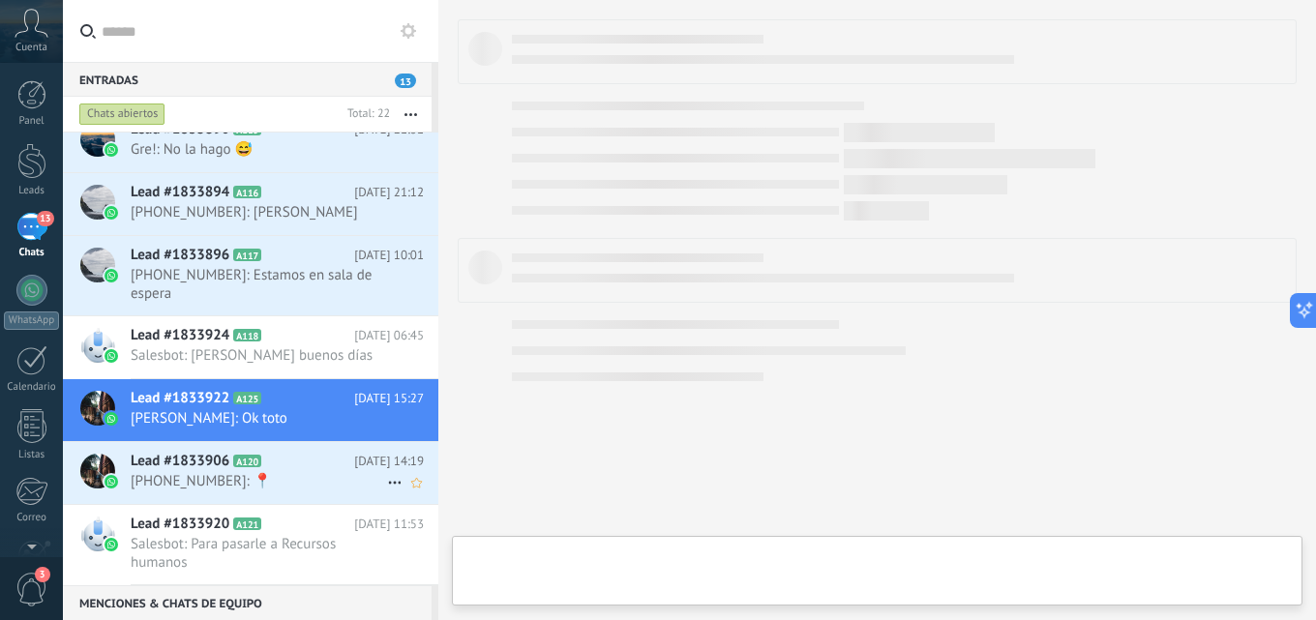
click at [295, 461] on h2 "Lead #1833906 A120" at bounding box center [242, 461] width 223 height 19
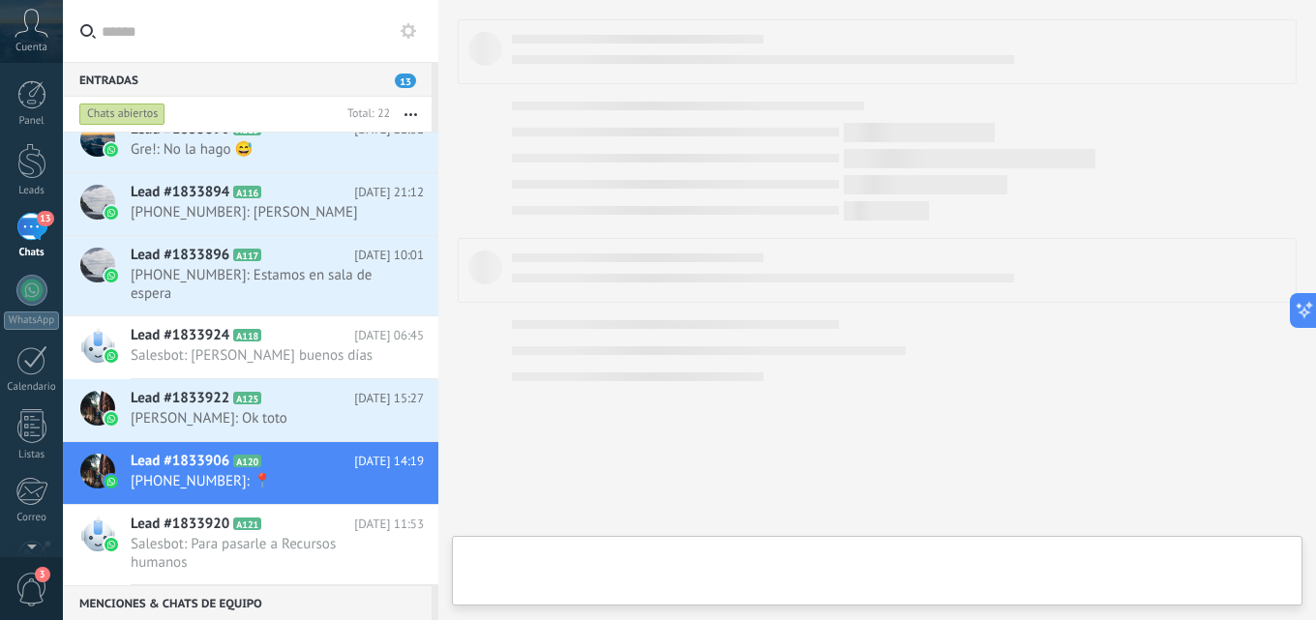
scroll to position [29, 0]
click at [289, 409] on span "Víctor Julca: Ok toto" at bounding box center [259, 418] width 256 height 18
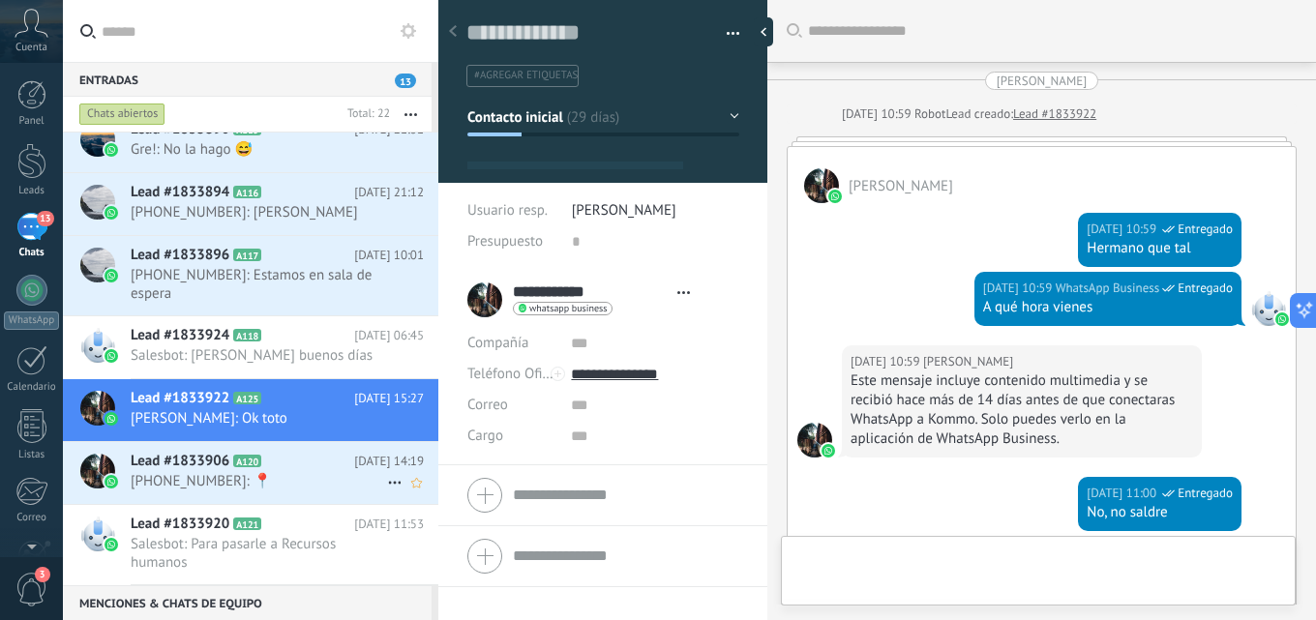
click at [307, 453] on h2 "Lead #1833906 A120" at bounding box center [242, 461] width 223 height 19
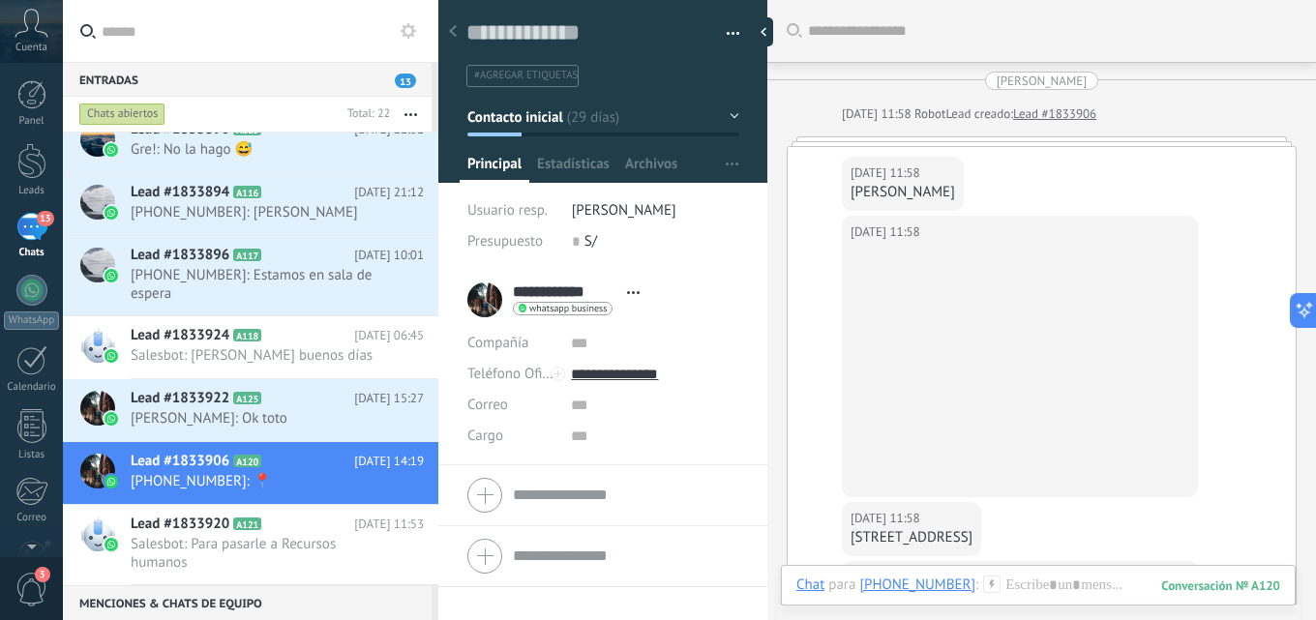
scroll to position [707, 0]
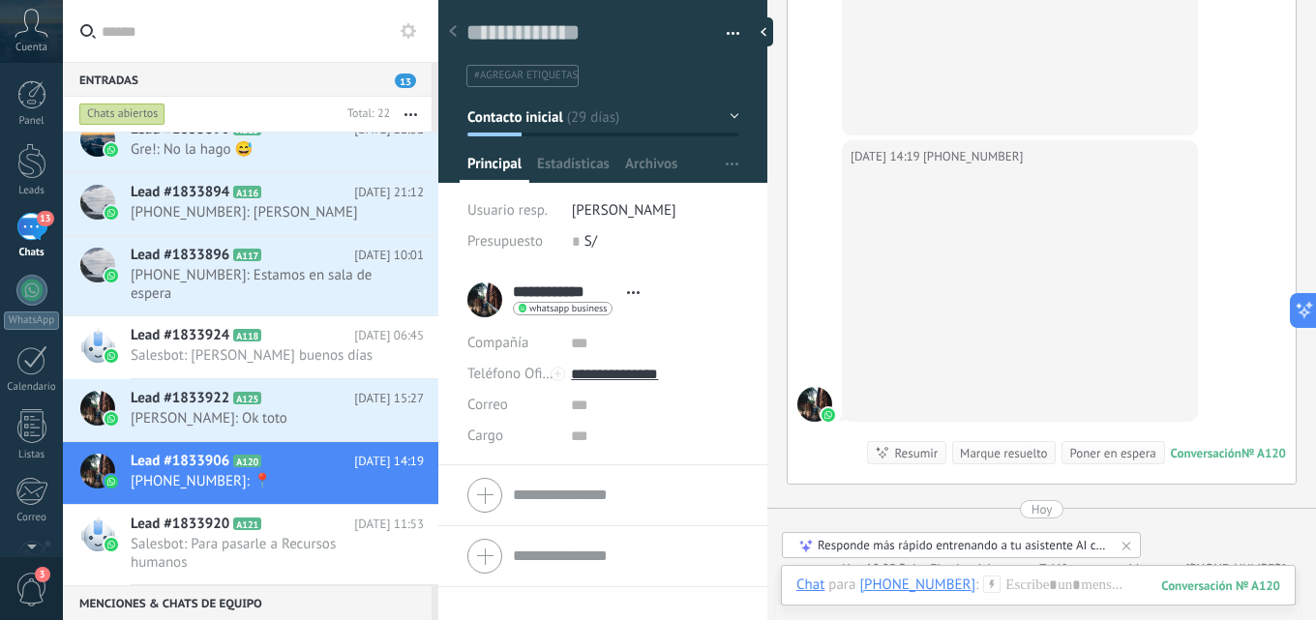
click at [730, 28] on button "button" at bounding box center [726, 33] width 28 height 29
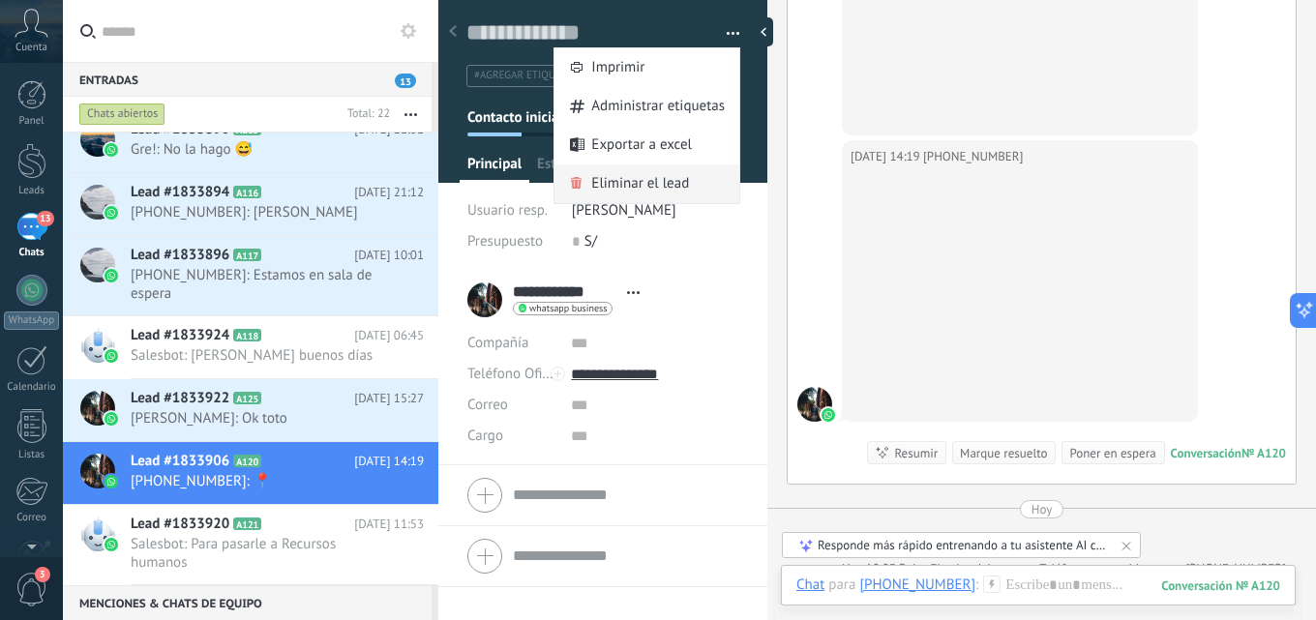
click at [697, 183] on div "Eliminar el lead" at bounding box center [646, 183] width 185 height 39
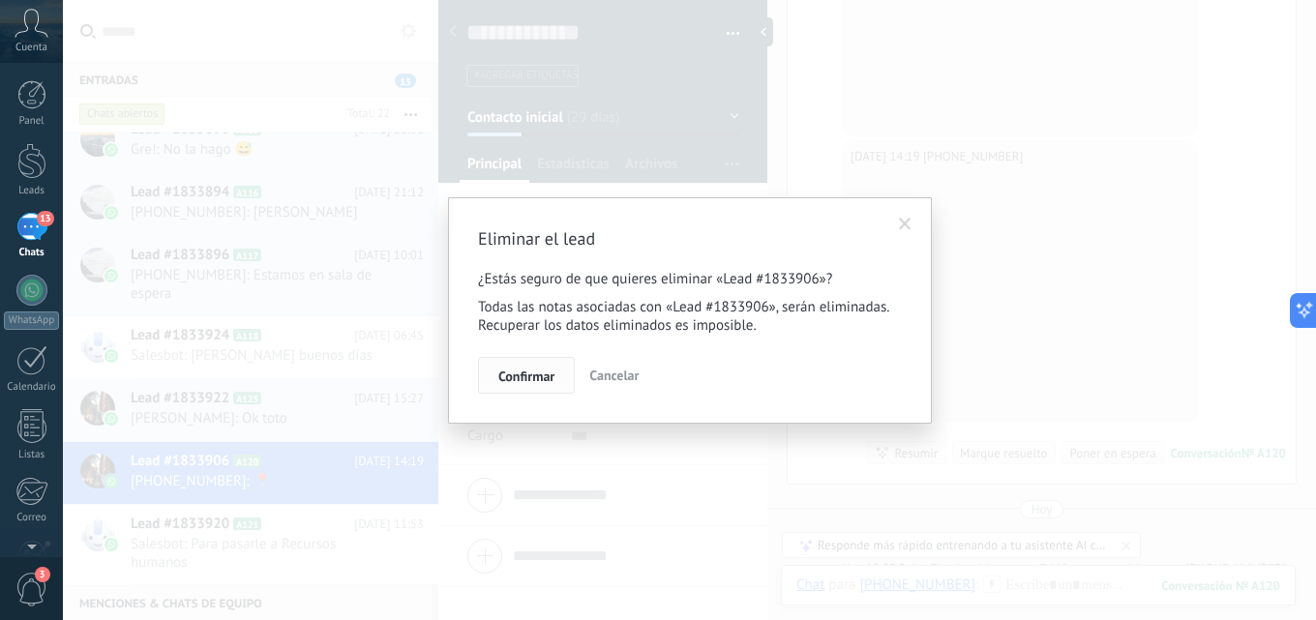
click at [519, 364] on button "Confirmar" at bounding box center [526, 375] width 97 height 37
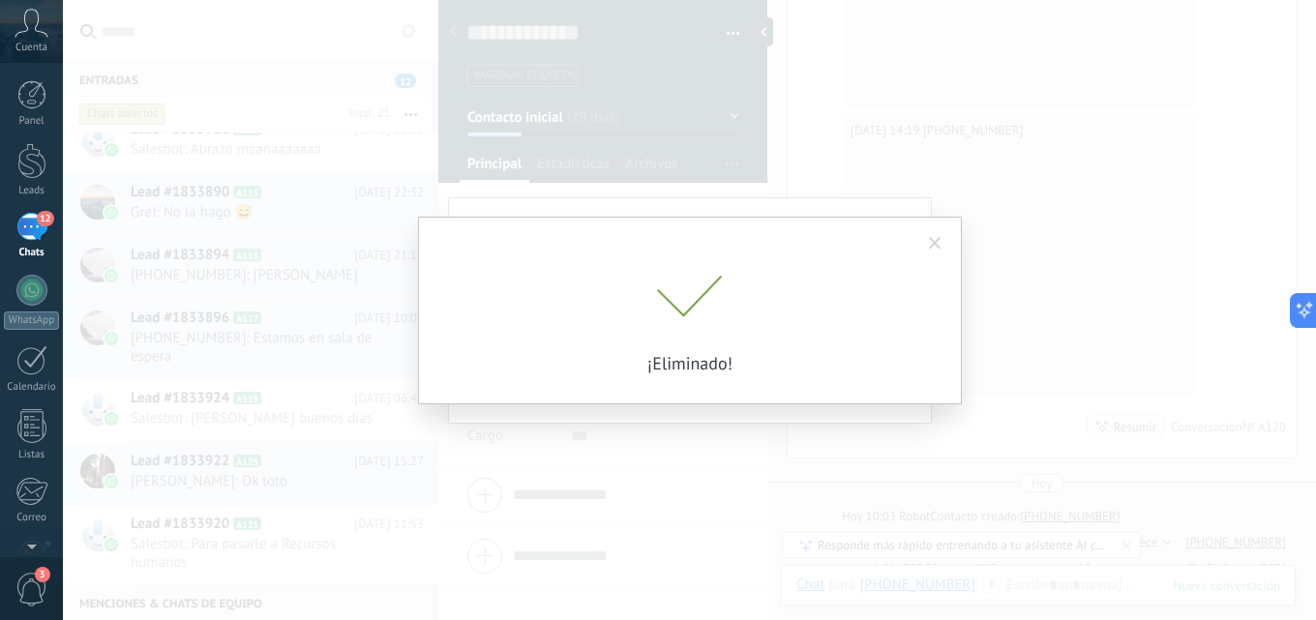
scroll to position [972, 0]
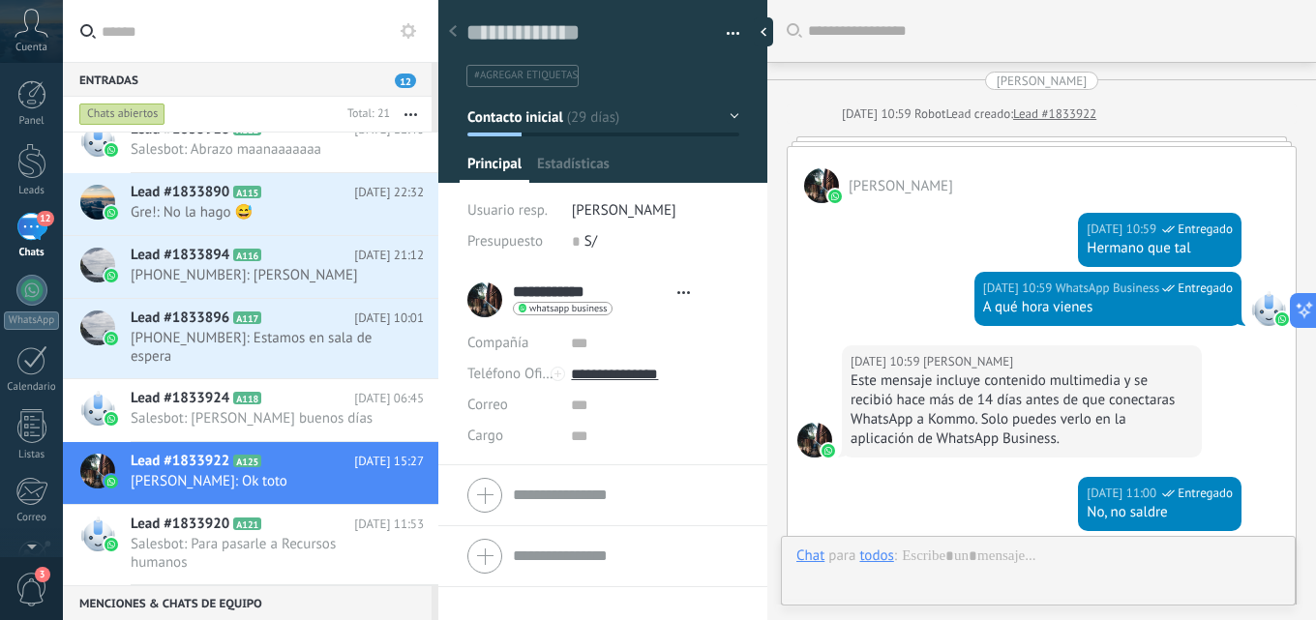
scroll to position [844, 0]
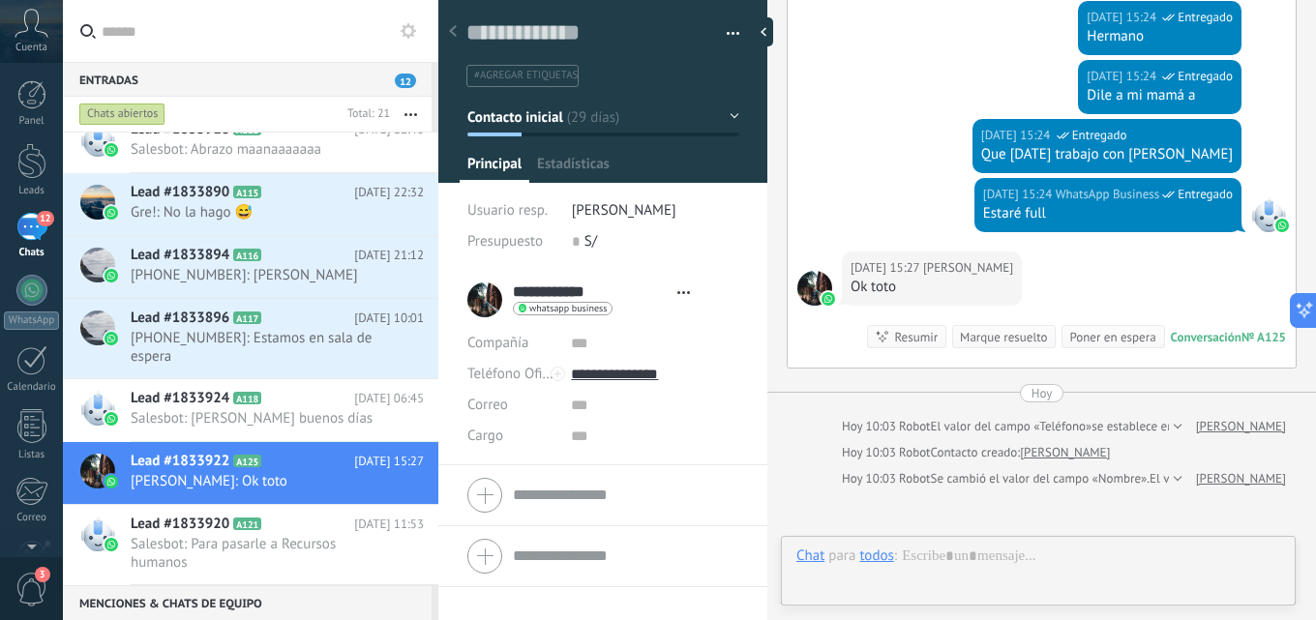
click at [267, 396] on icon at bounding box center [276, 398] width 19 height 19
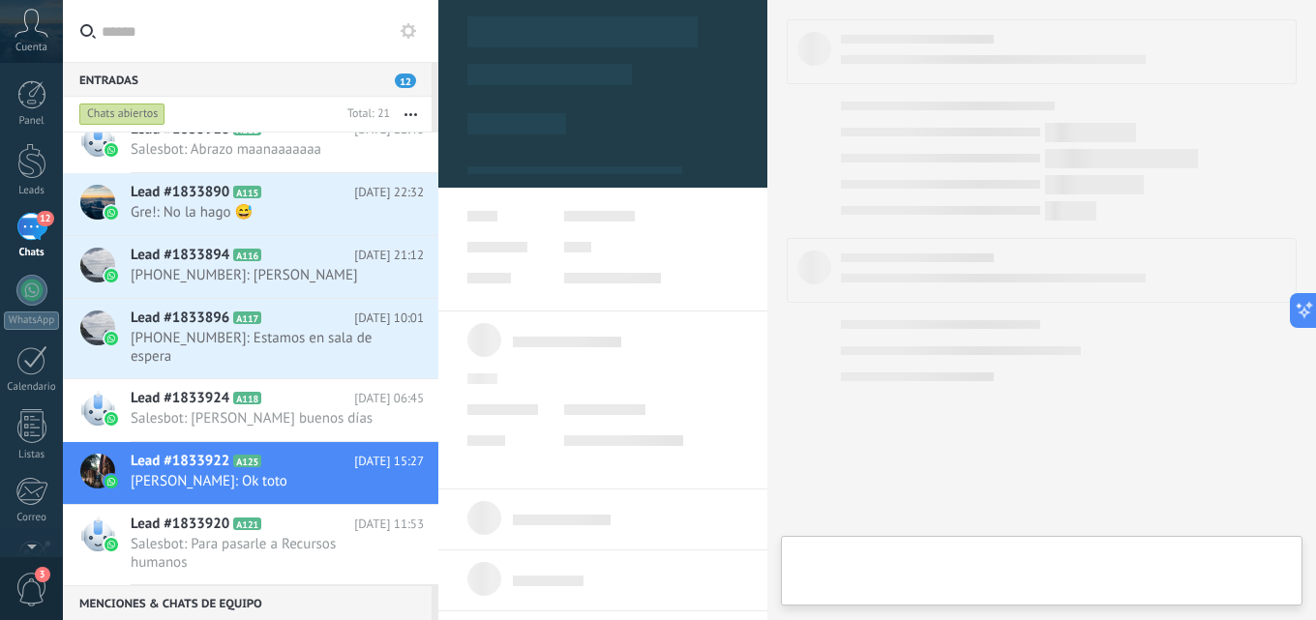
scroll to position [29, 0]
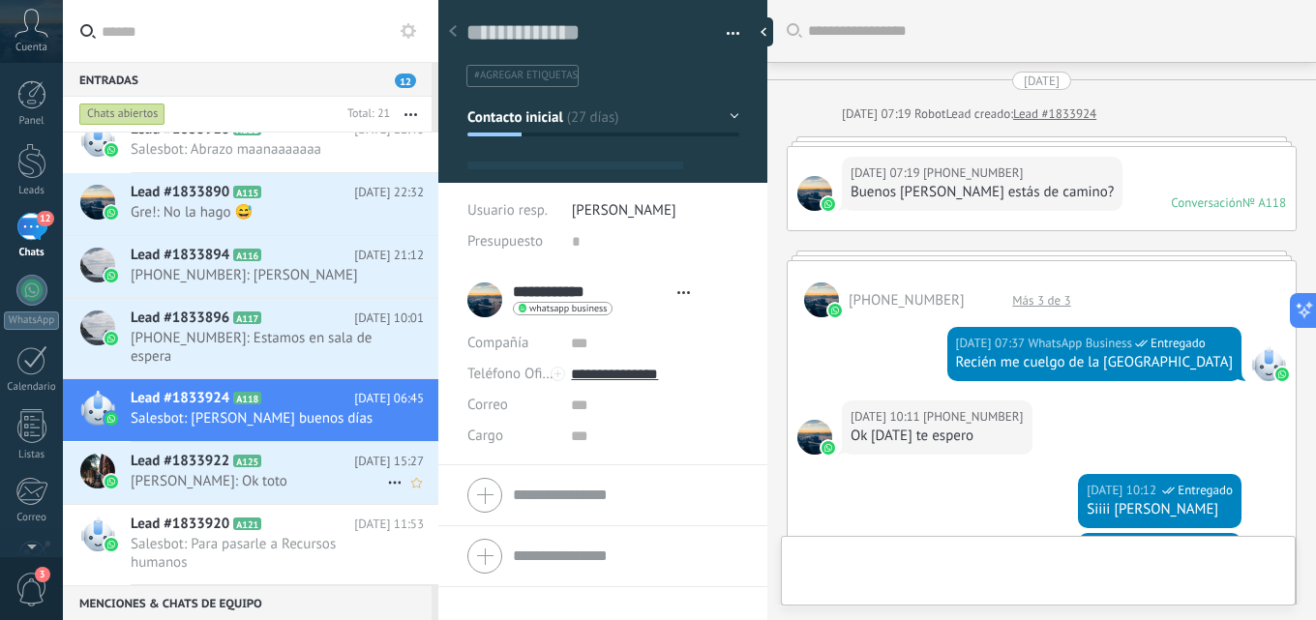
click at [317, 465] on h2 "Lead #1833922 A125" at bounding box center [242, 461] width 223 height 19
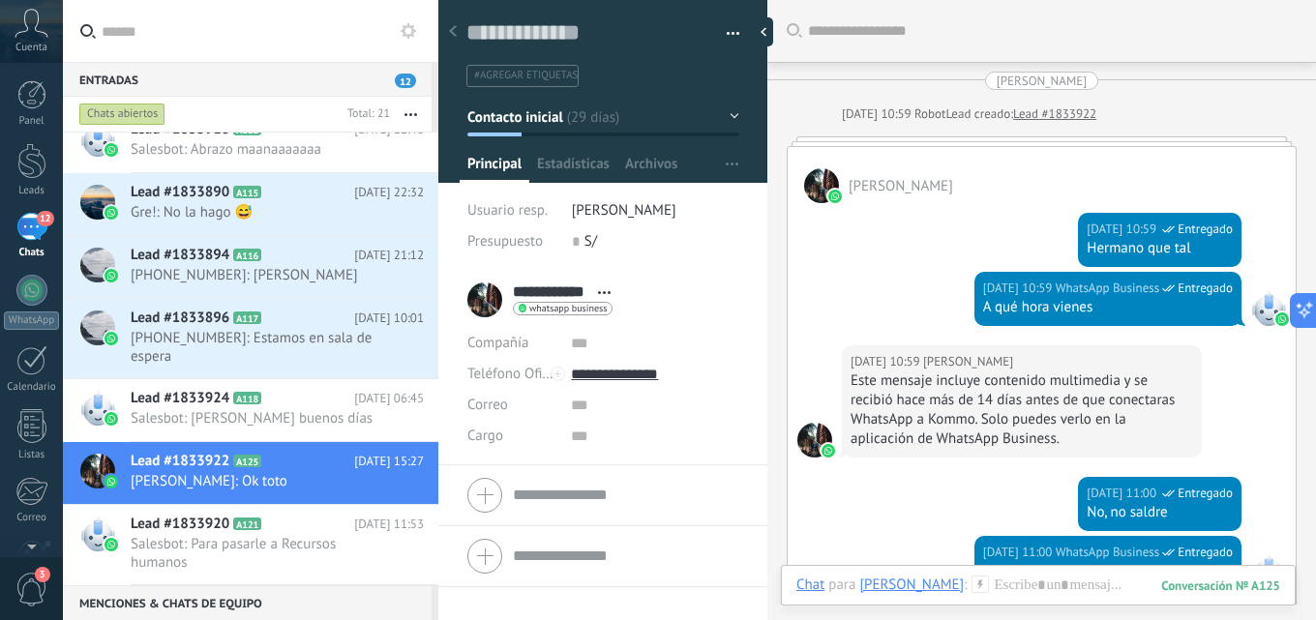
scroll to position [844, 0]
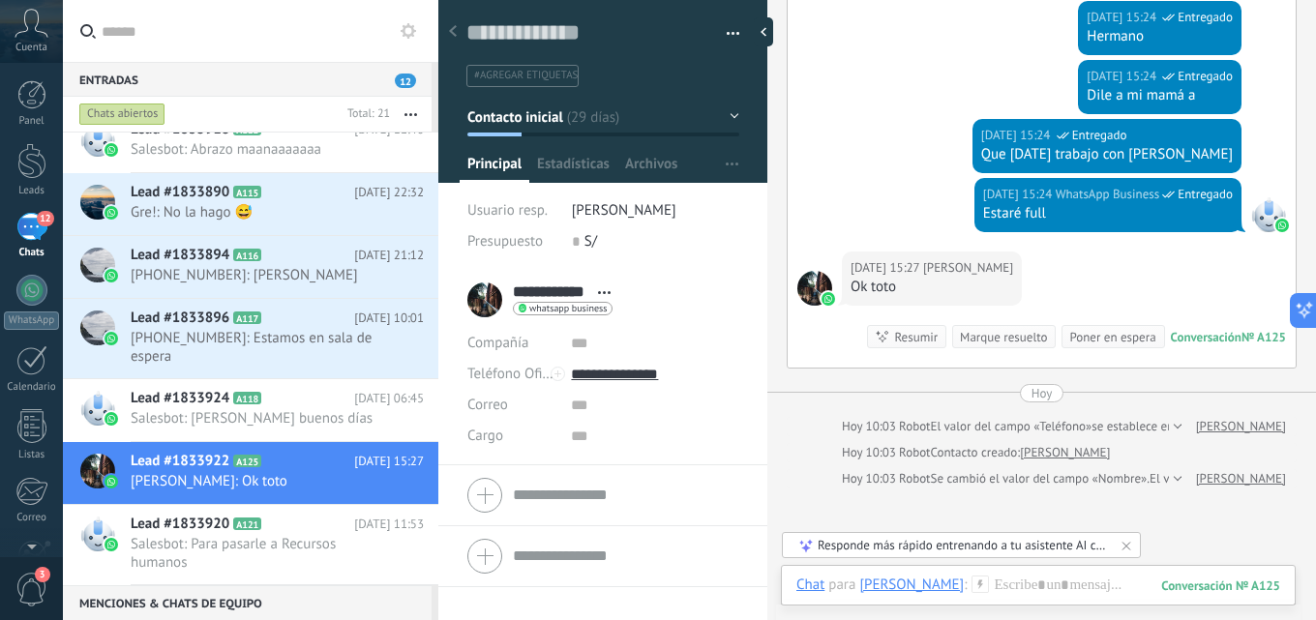
click at [731, 31] on button "button" at bounding box center [726, 33] width 28 height 29
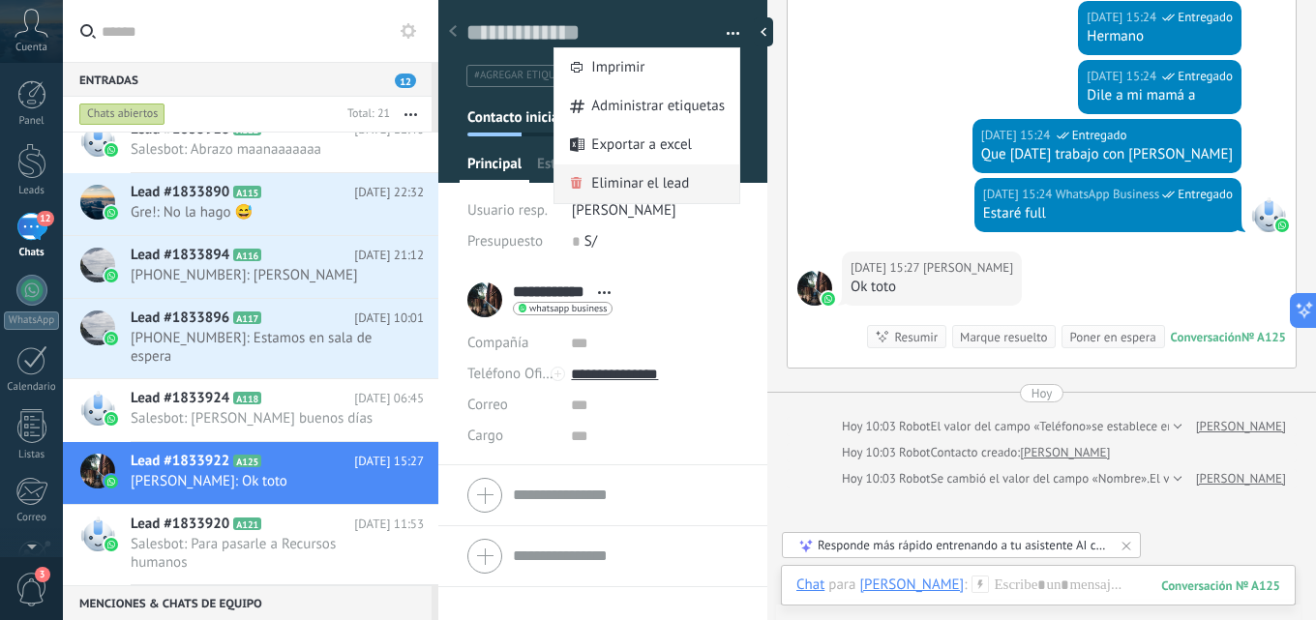
click at [657, 189] on span "Eliminar el lead" at bounding box center [640, 183] width 98 height 39
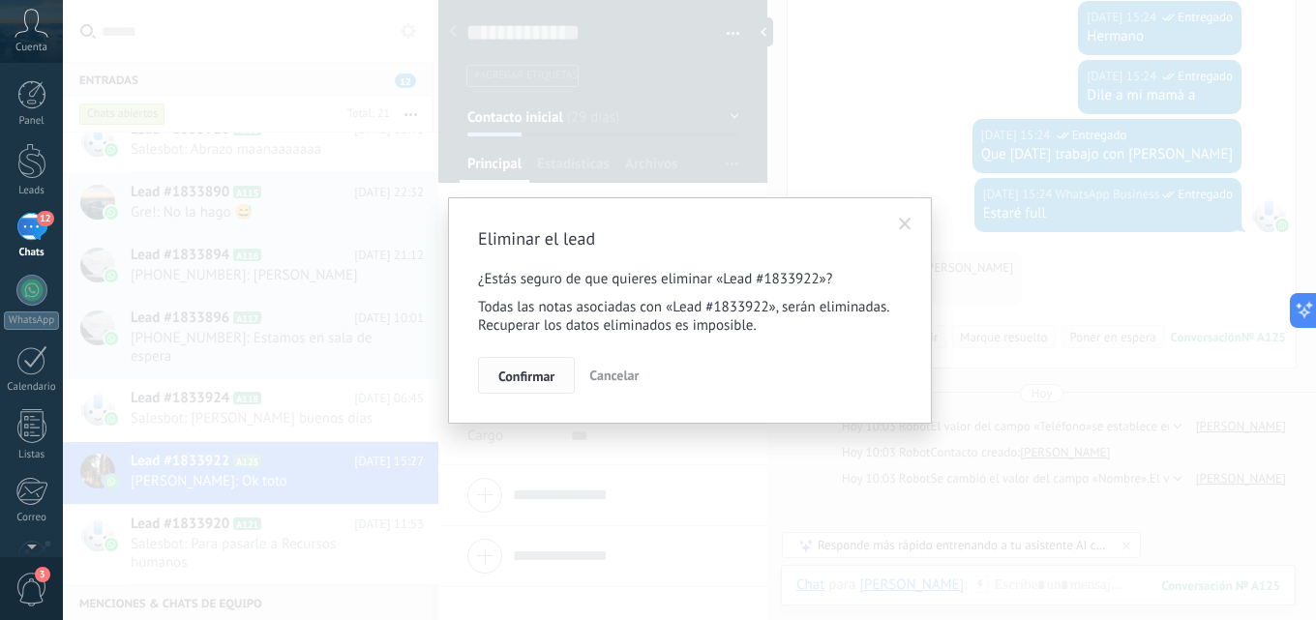
click at [531, 381] on span "Confirmar" at bounding box center [526, 377] width 56 height 14
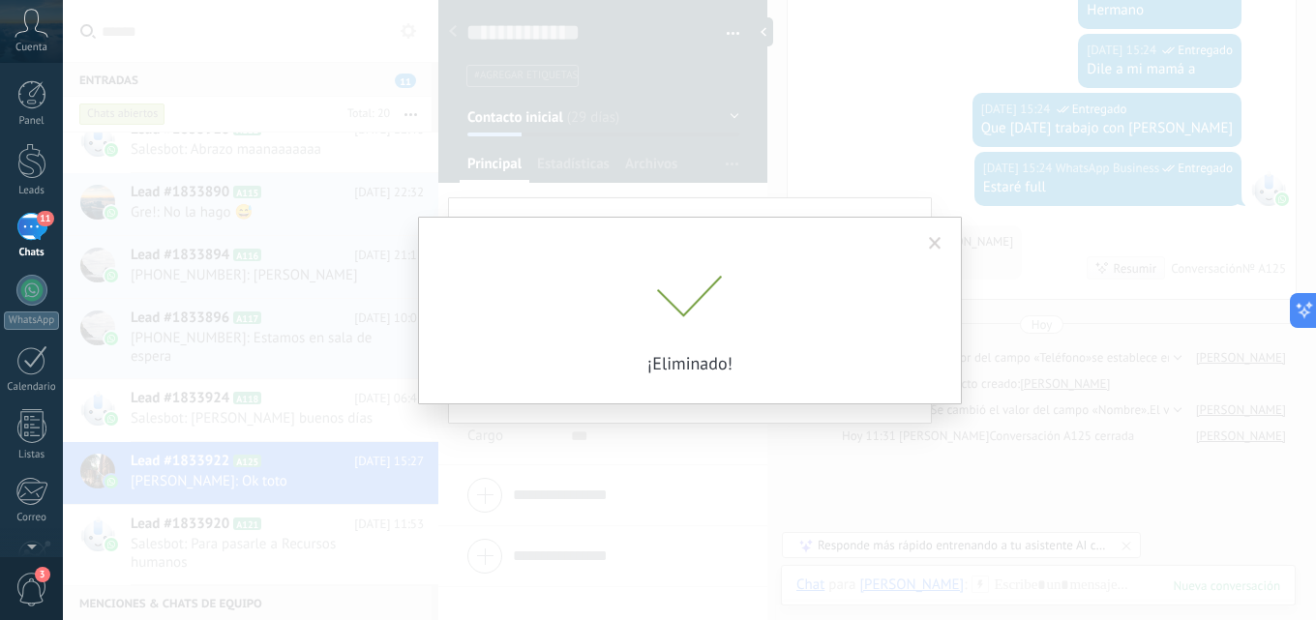
scroll to position [909, 0]
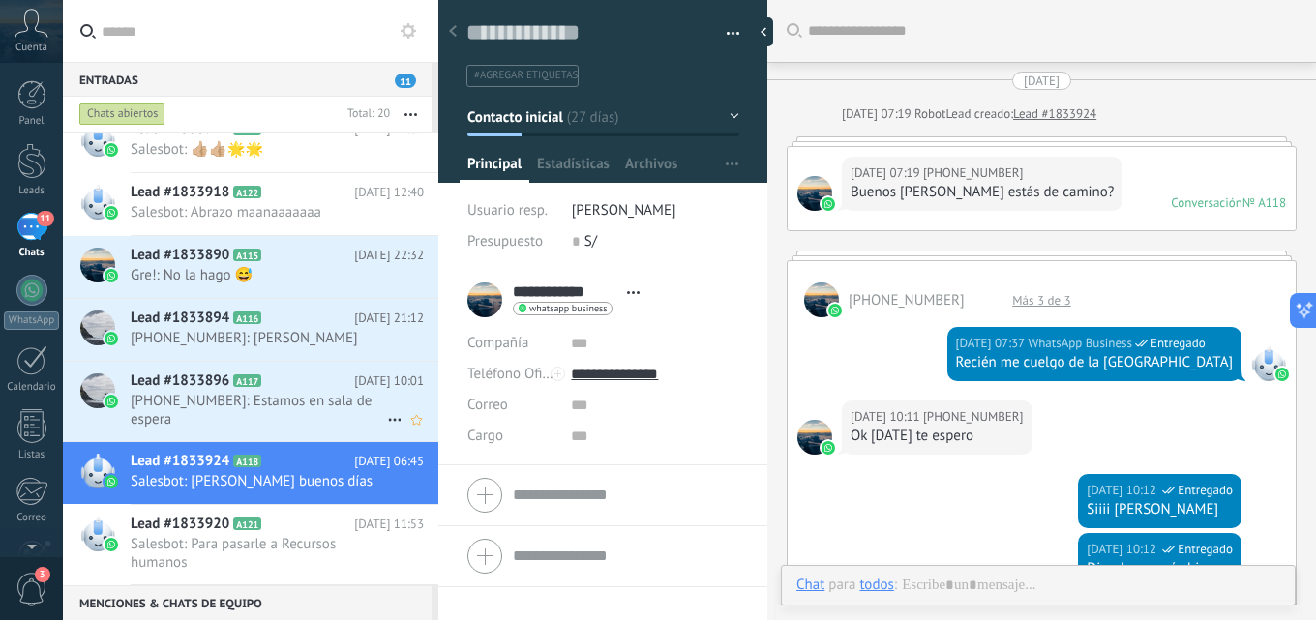
scroll to position [931, 0]
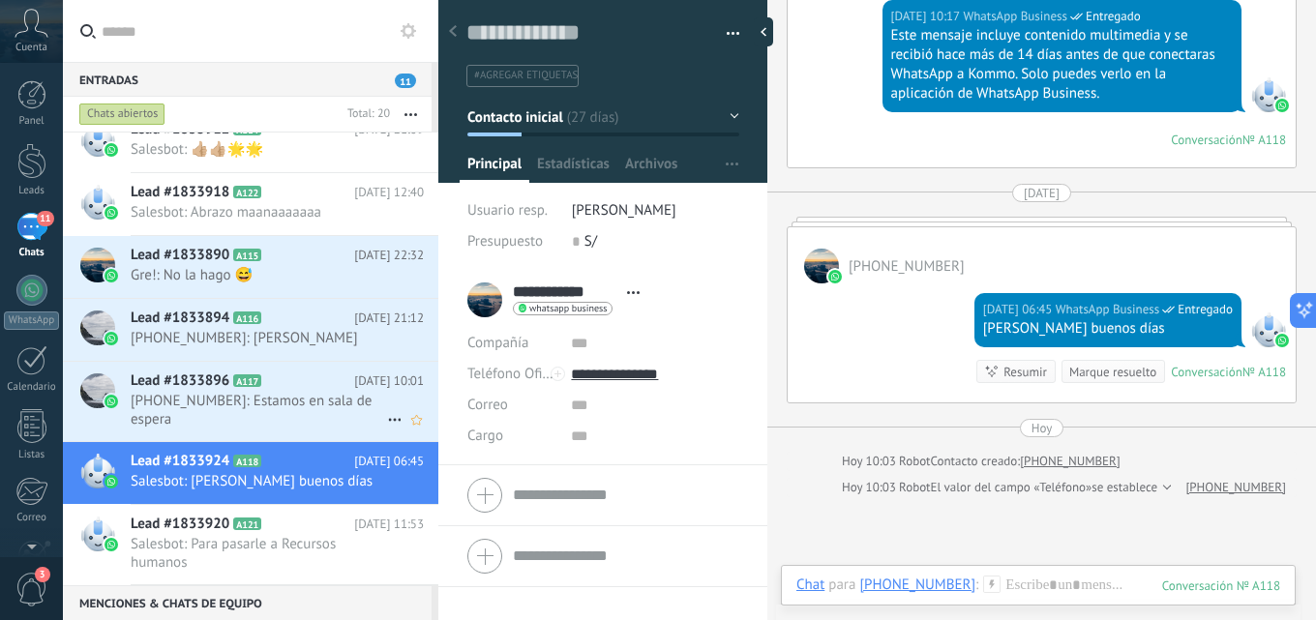
click at [317, 416] on span "+51946017849: Estamos en sala de espera" at bounding box center [259, 410] width 256 height 37
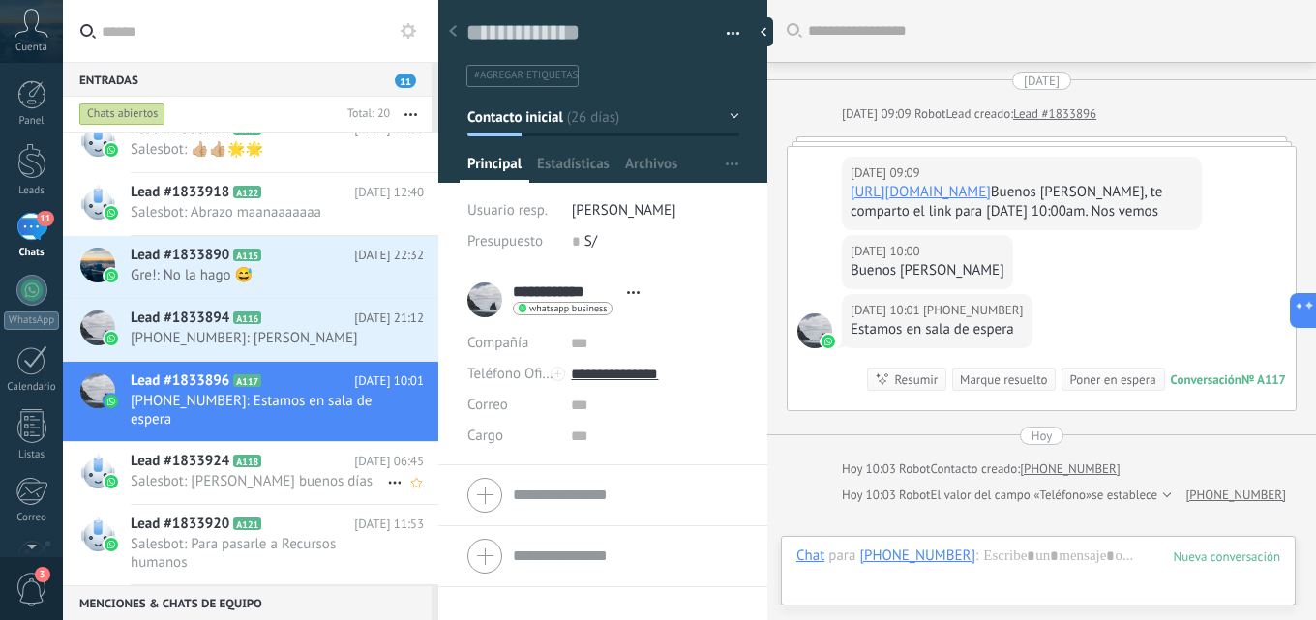
scroll to position [242, 0]
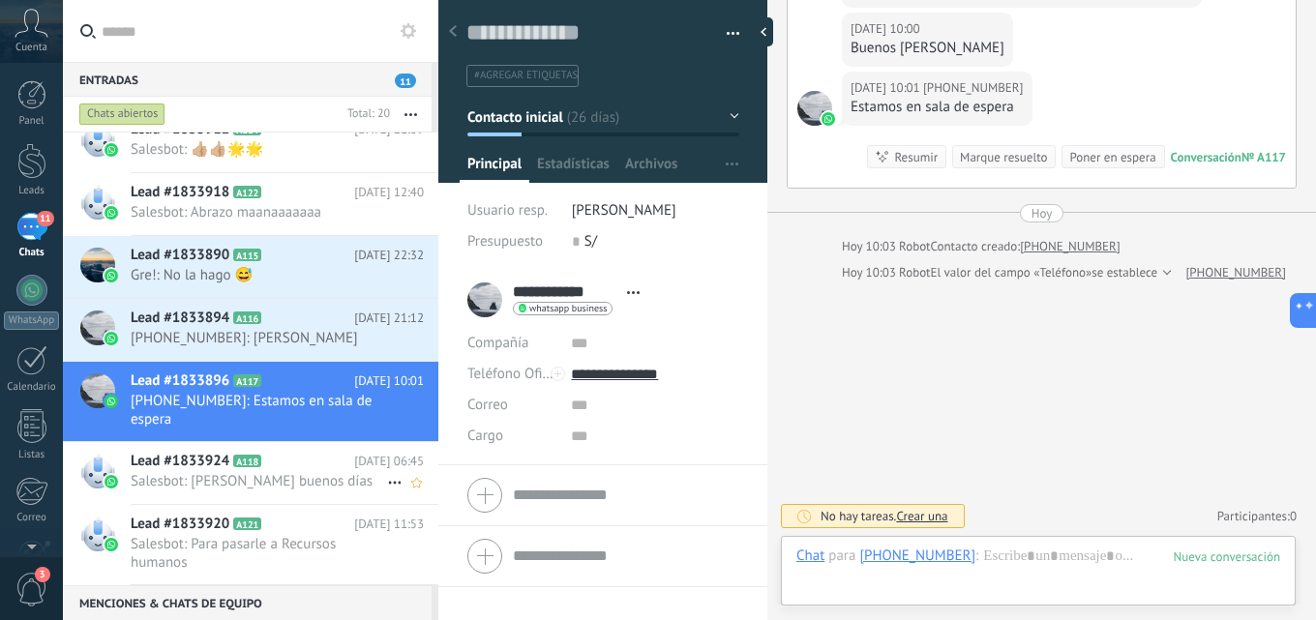
click at [354, 459] on span "30.07.2025 06:45" at bounding box center [389, 461] width 70 height 19
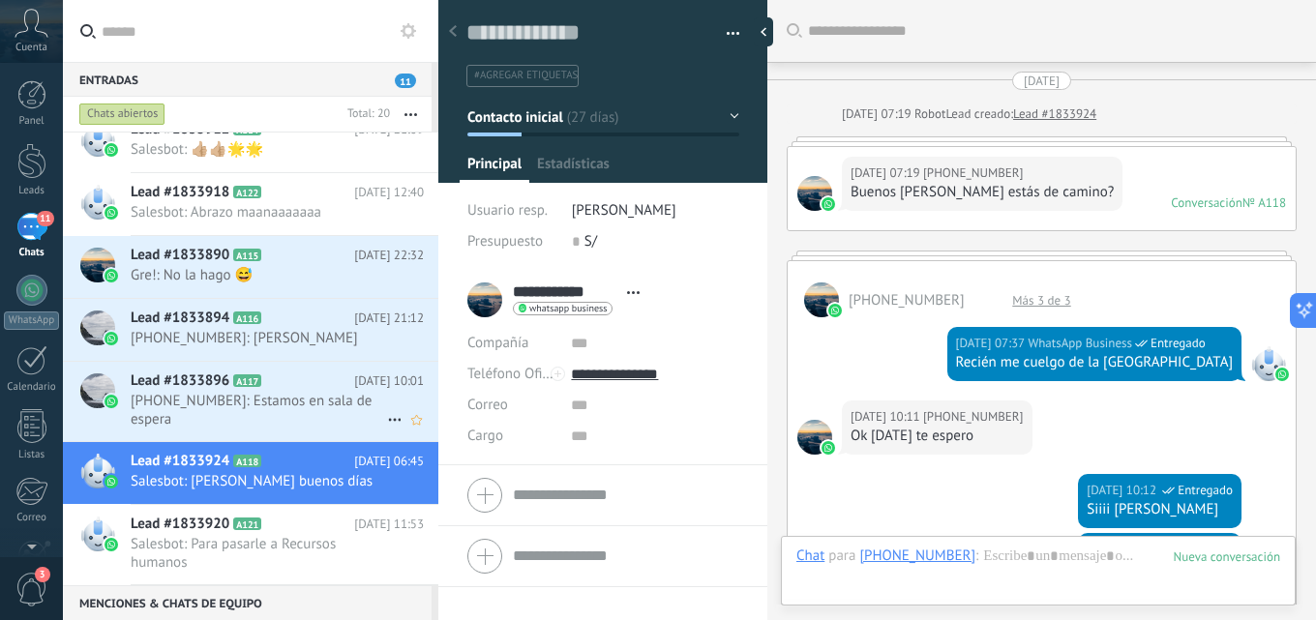
scroll to position [1145, 0]
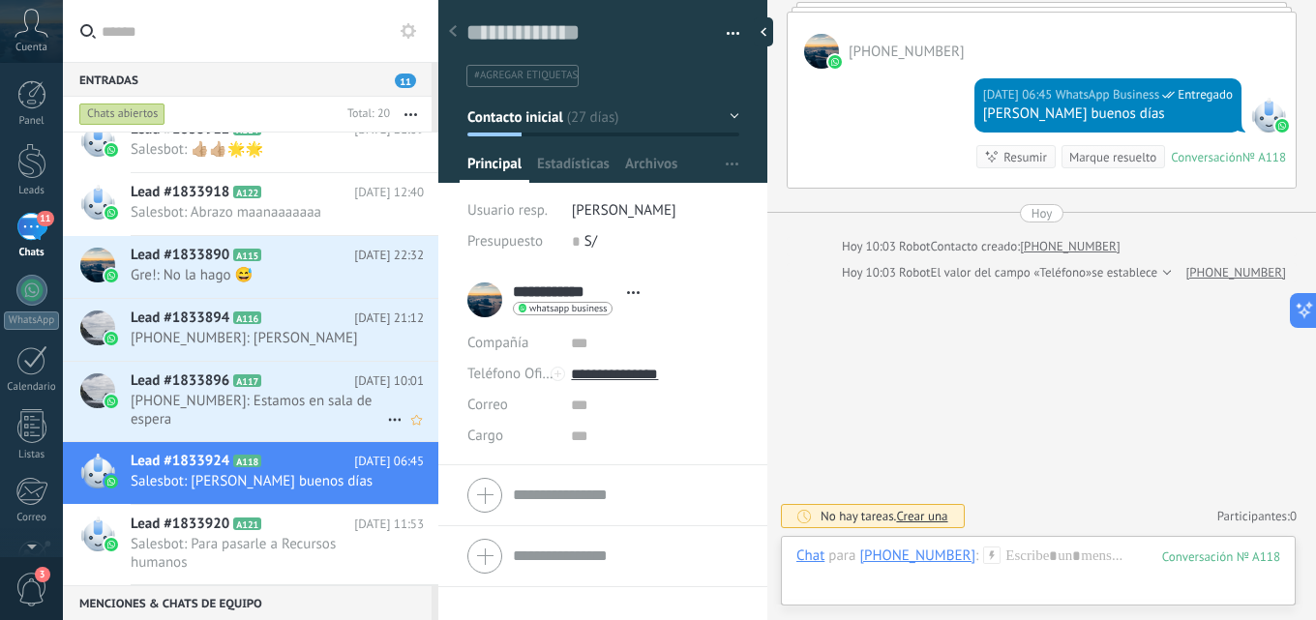
click at [316, 396] on span "+51946017849: Estamos en sala de espera" at bounding box center [259, 410] width 256 height 37
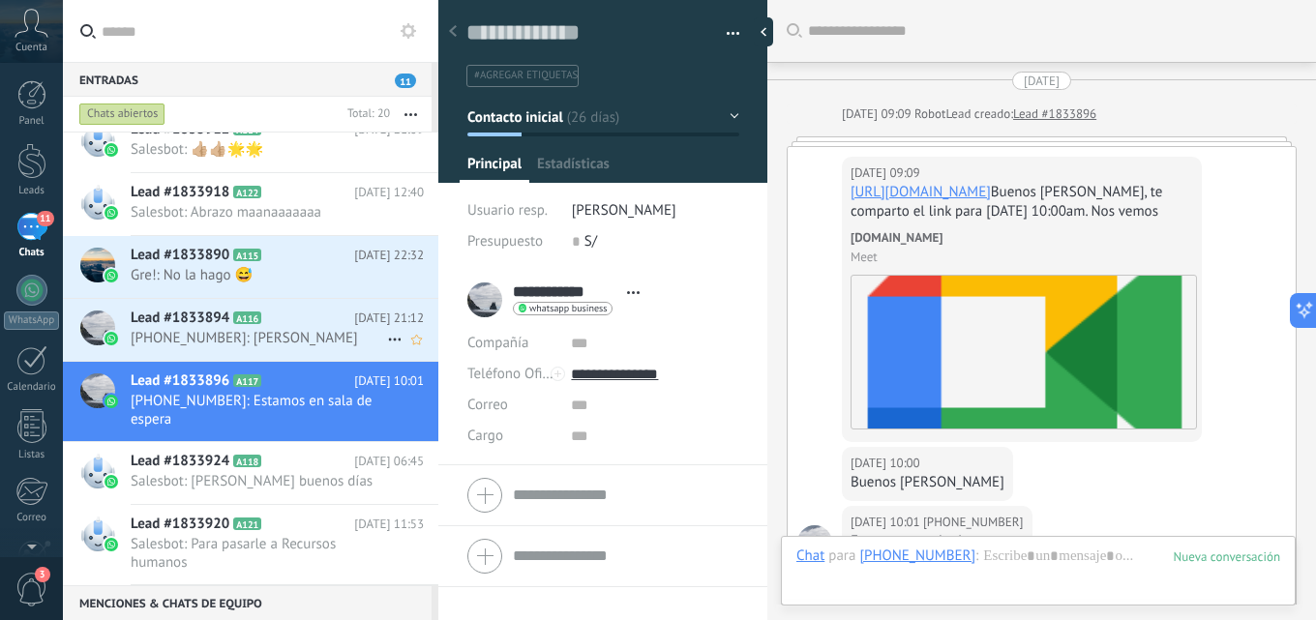
scroll to position [454, 0]
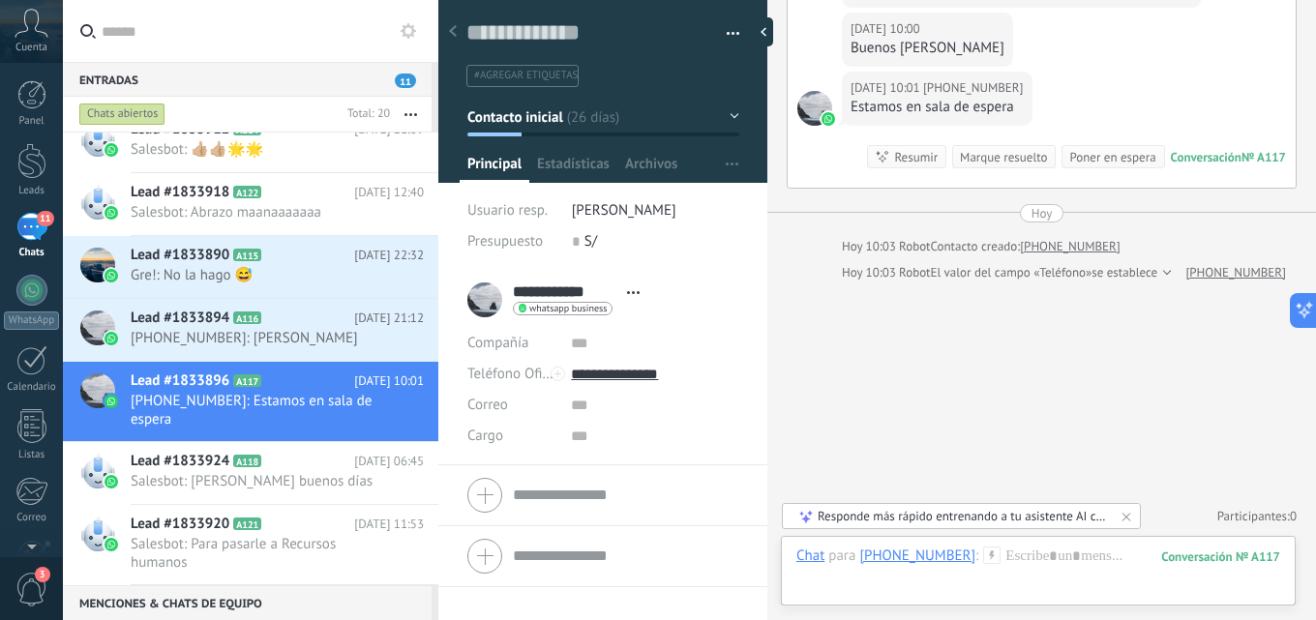
click at [729, 37] on span "button" at bounding box center [734, 37] width 14 height 4
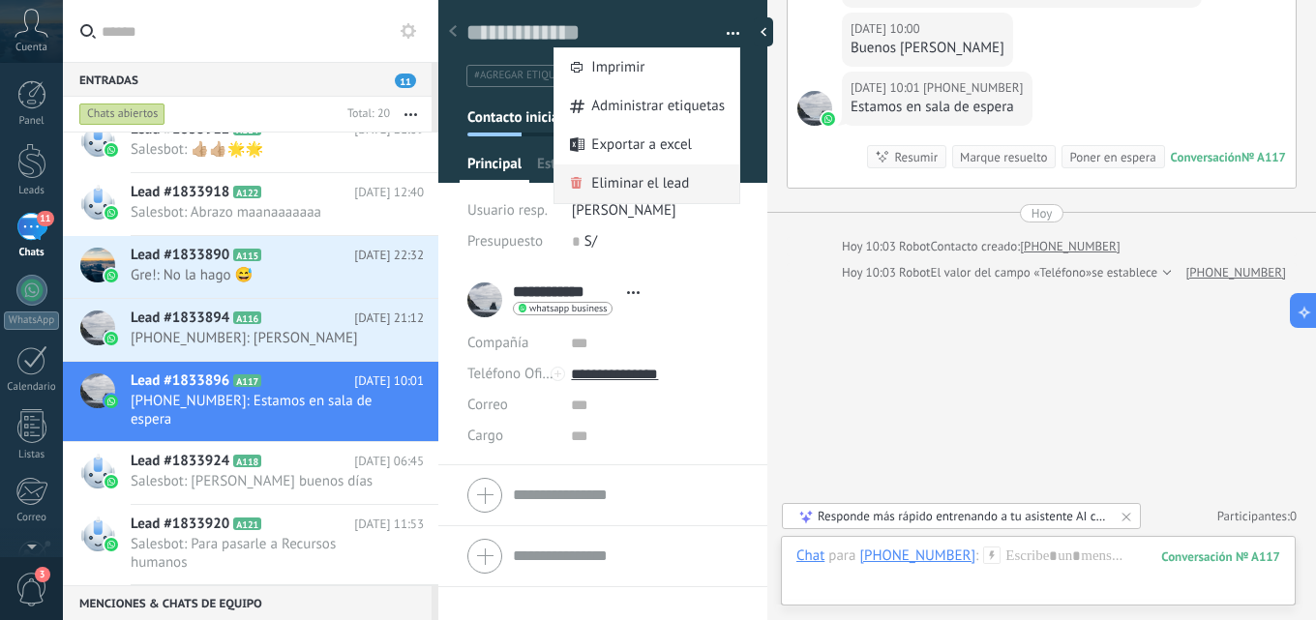
click at [661, 174] on span "Eliminar el lead" at bounding box center [640, 183] width 98 height 39
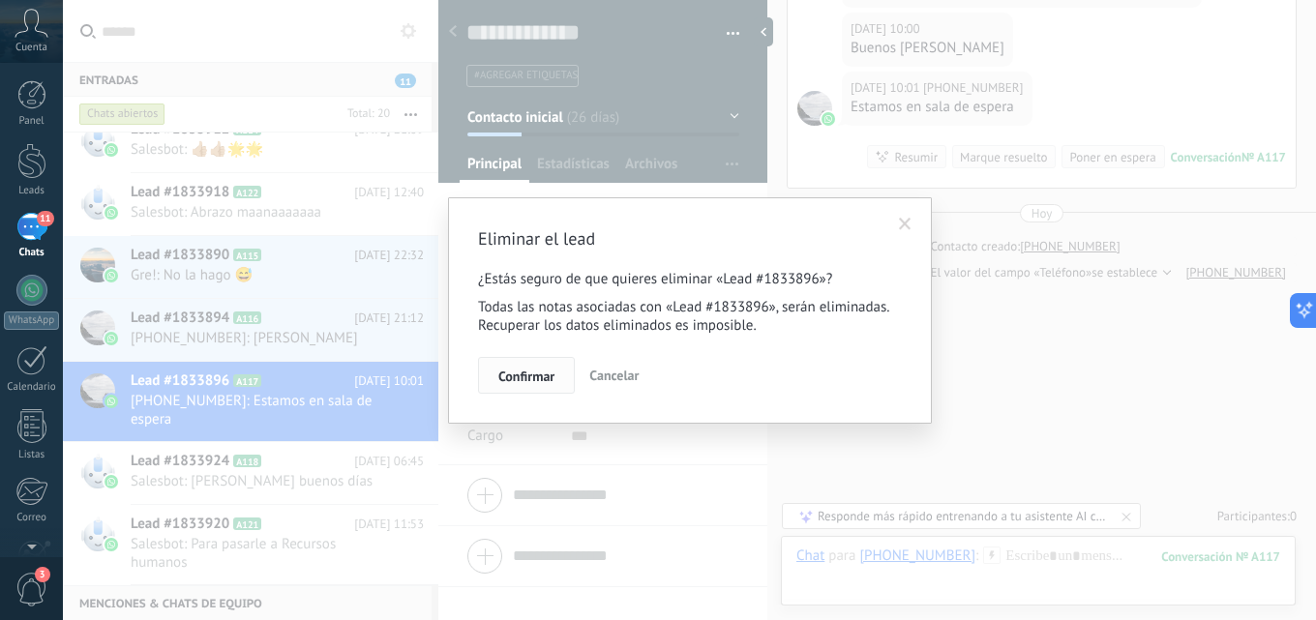
click at [521, 368] on button "Confirmar" at bounding box center [526, 375] width 97 height 37
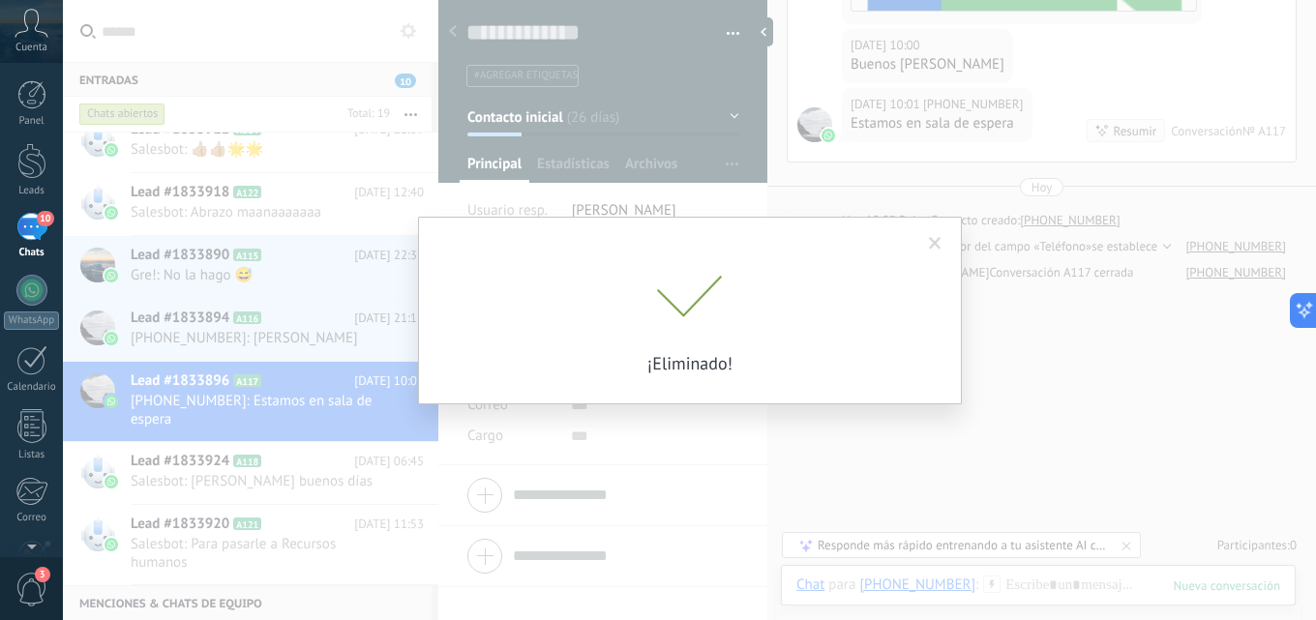
scroll to position [829, 0]
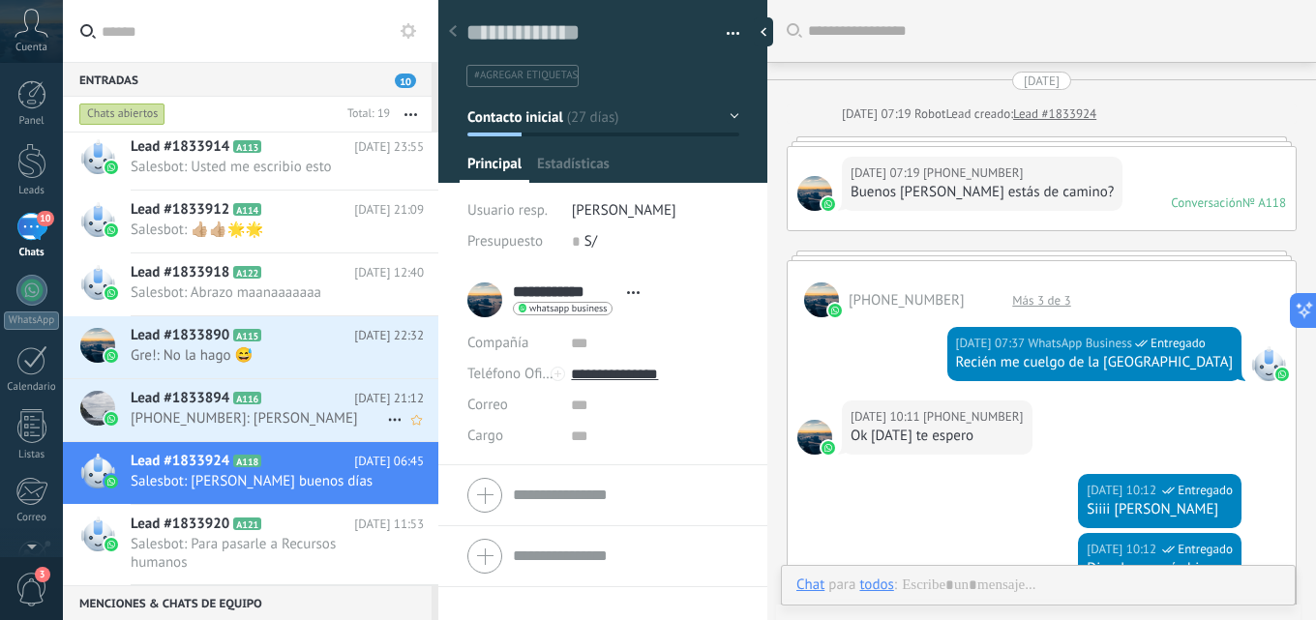
scroll to position [931, 0]
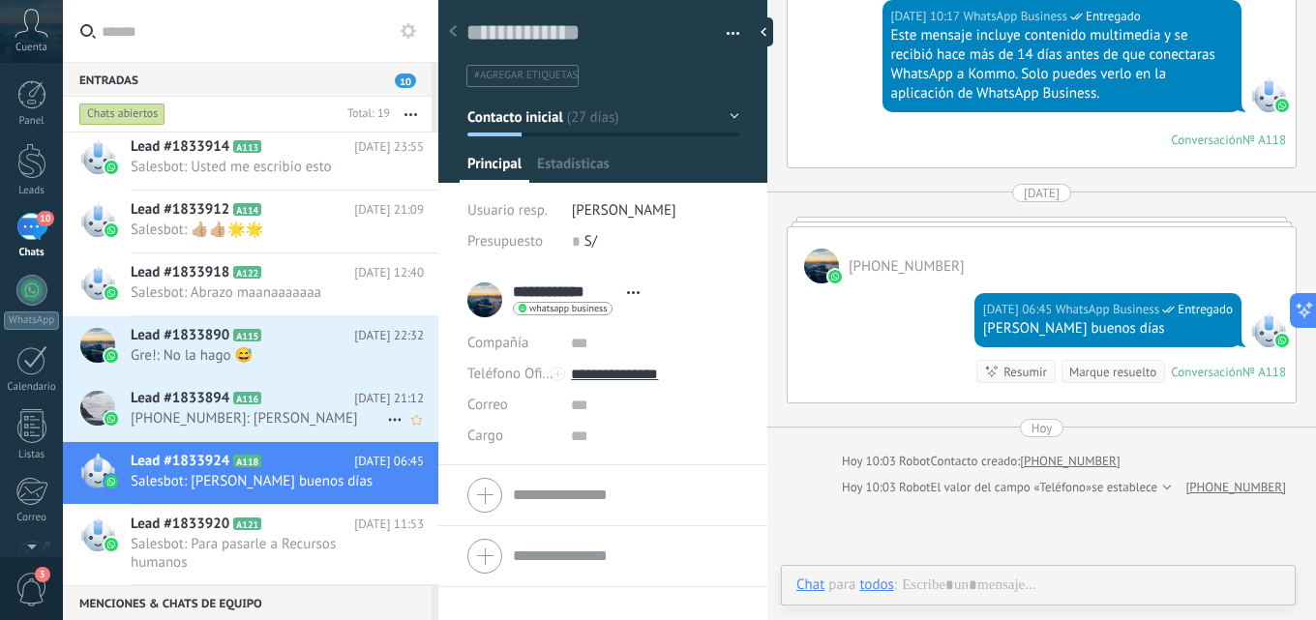
click at [258, 406] on h2 "Lead #1833894 A116" at bounding box center [242, 398] width 223 height 19
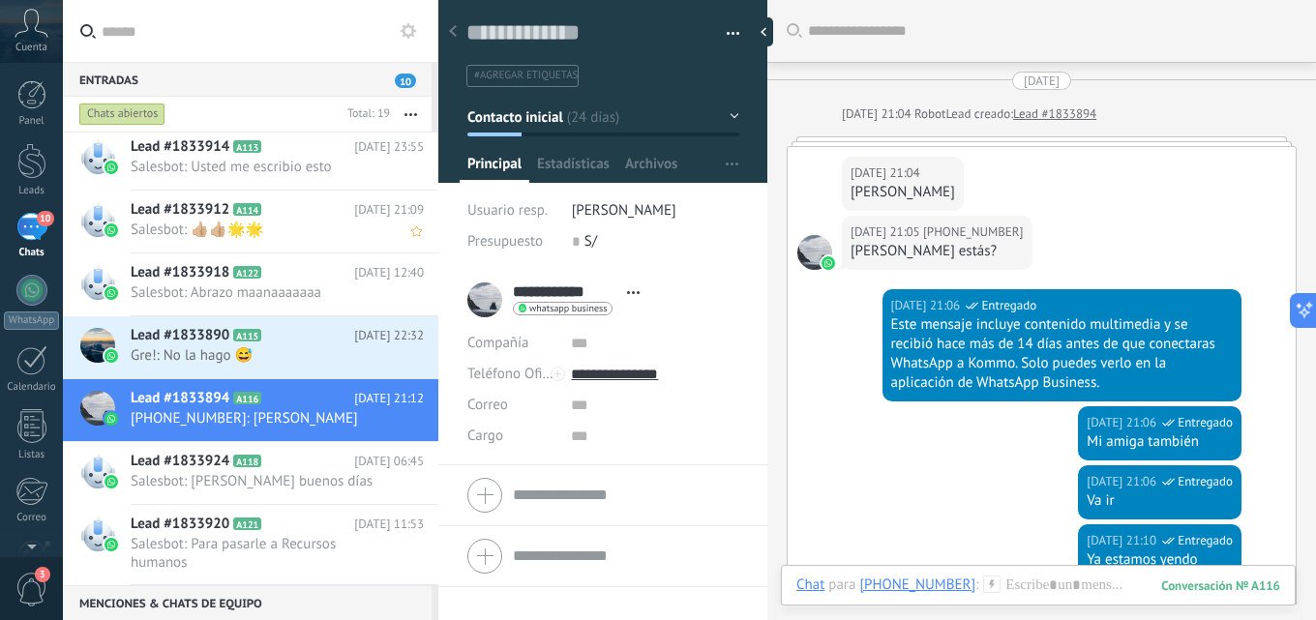
scroll to position [523, 0]
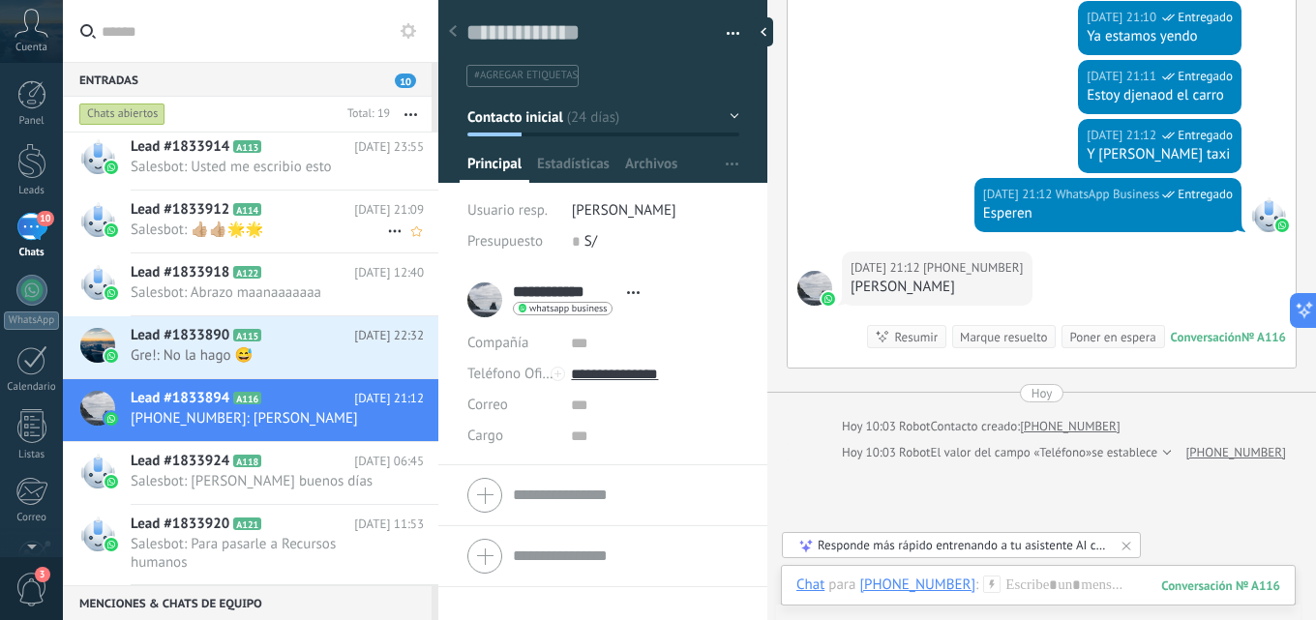
click at [308, 226] on span "Salesbot: 👍🏼👍🏼🌟🌟" at bounding box center [259, 230] width 256 height 18
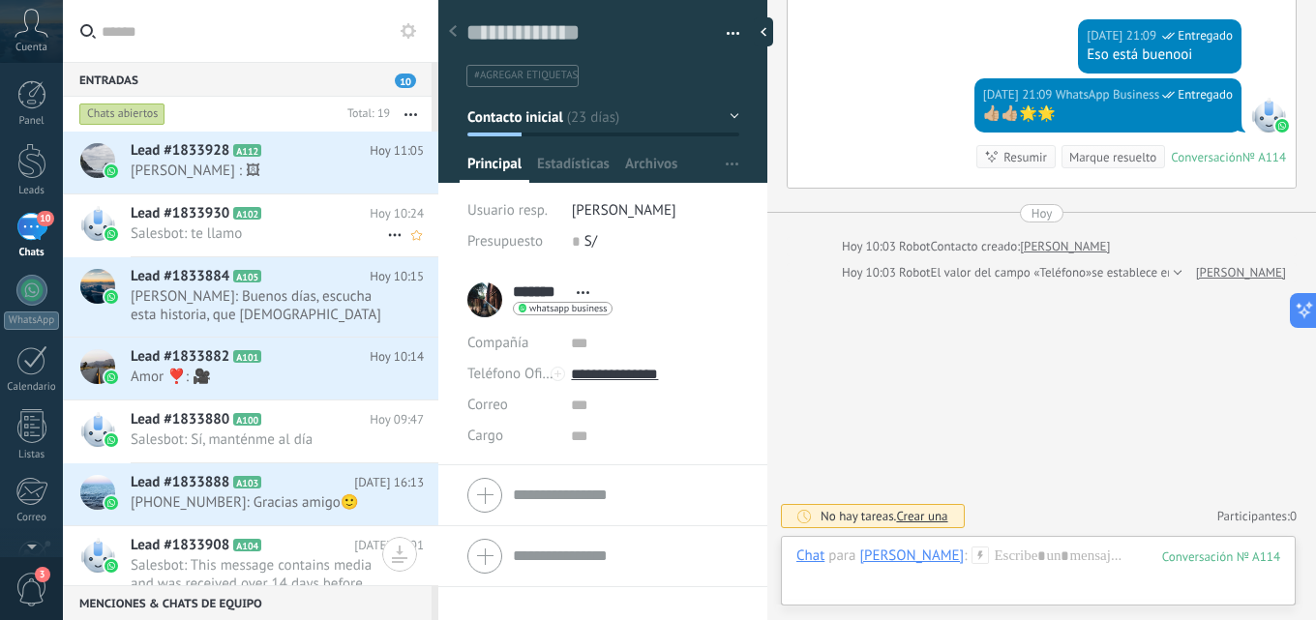
click at [243, 218] on span "A102" at bounding box center [247, 213] width 28 height 13
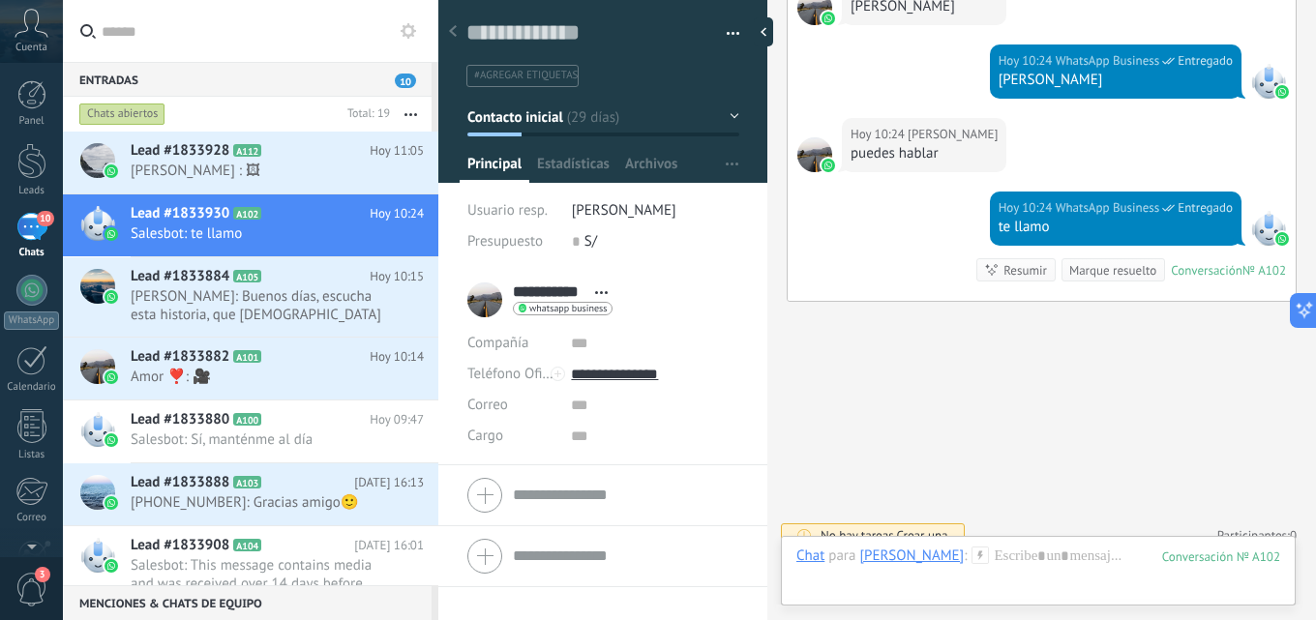
click at [717, 32] on button "button" at bounding box center [726, 33] width 28 height 29
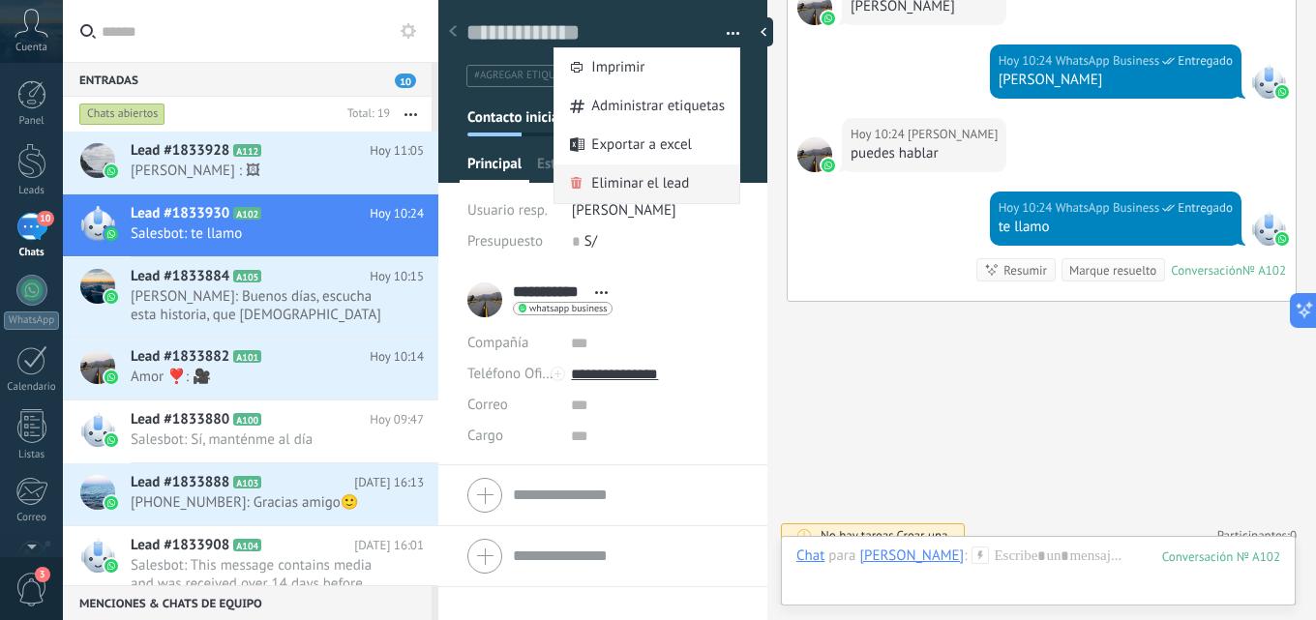
click at [642, 184] on span "Eliminar el lead" at bounding box center [640, 183] width 98 height 39
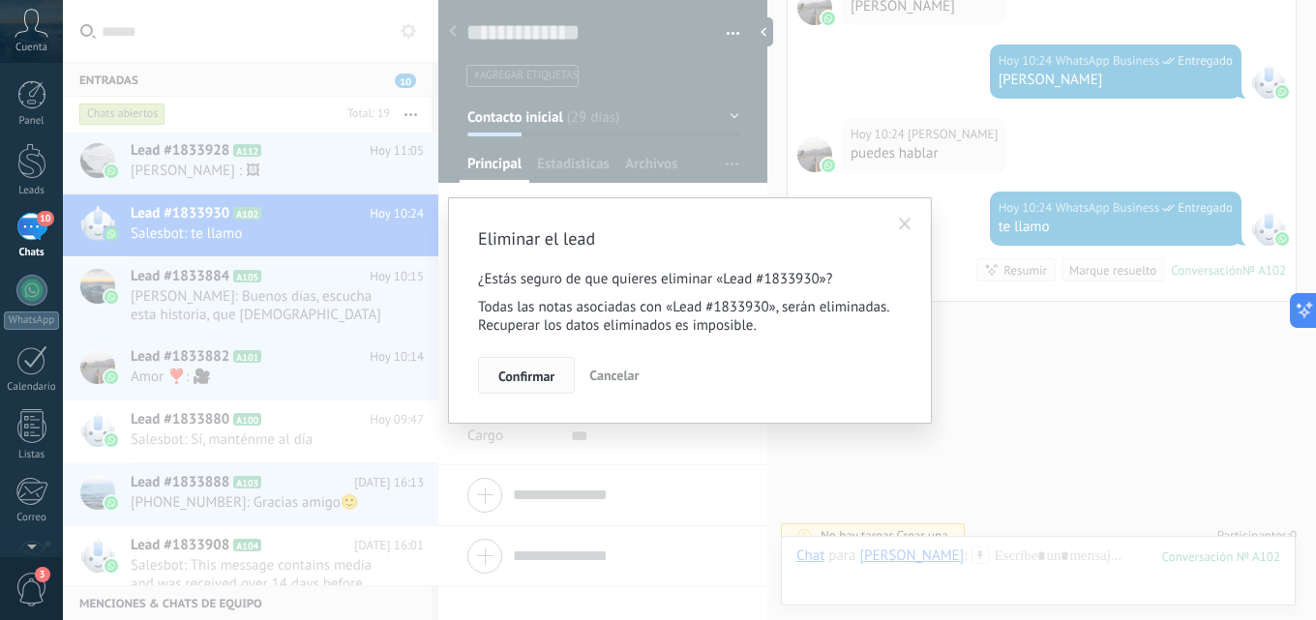
click at [530, 377] on span "Confirmar" at bounding box center [526, 377] width 56 height 14
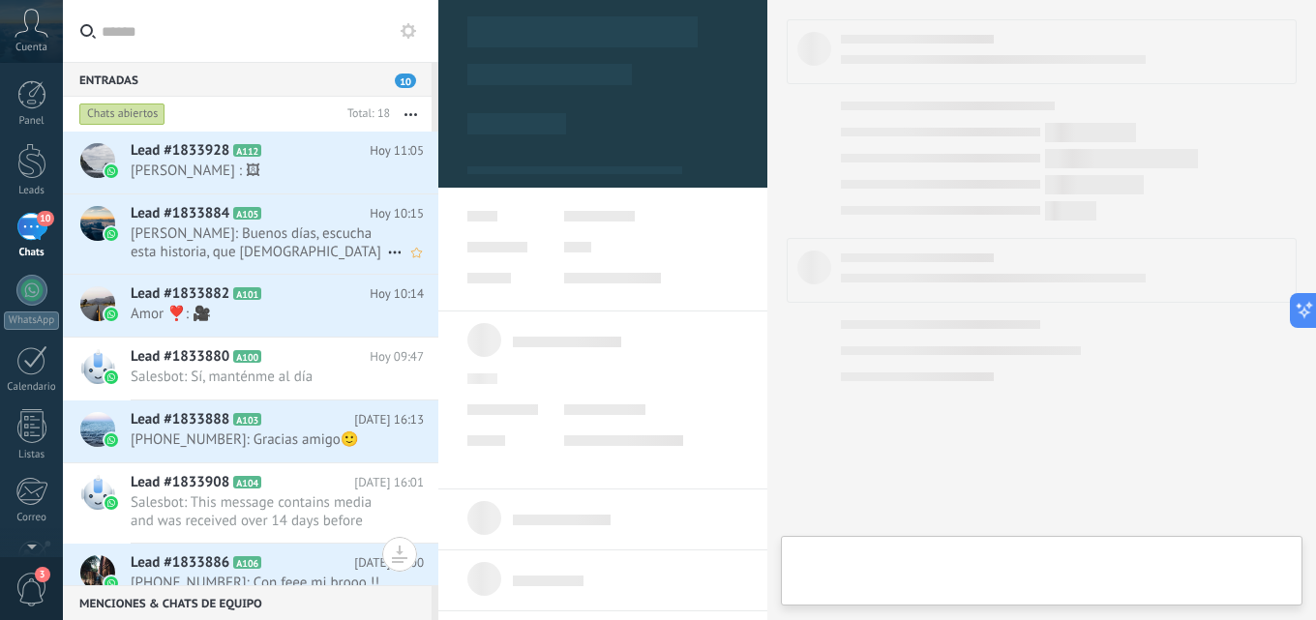
click at [266, 230] on span "Esteban Martin: Buenos días, escucha esta historia, que Dios te hable…El tiene …" at bounding box center [259, 242] width 256 height 37
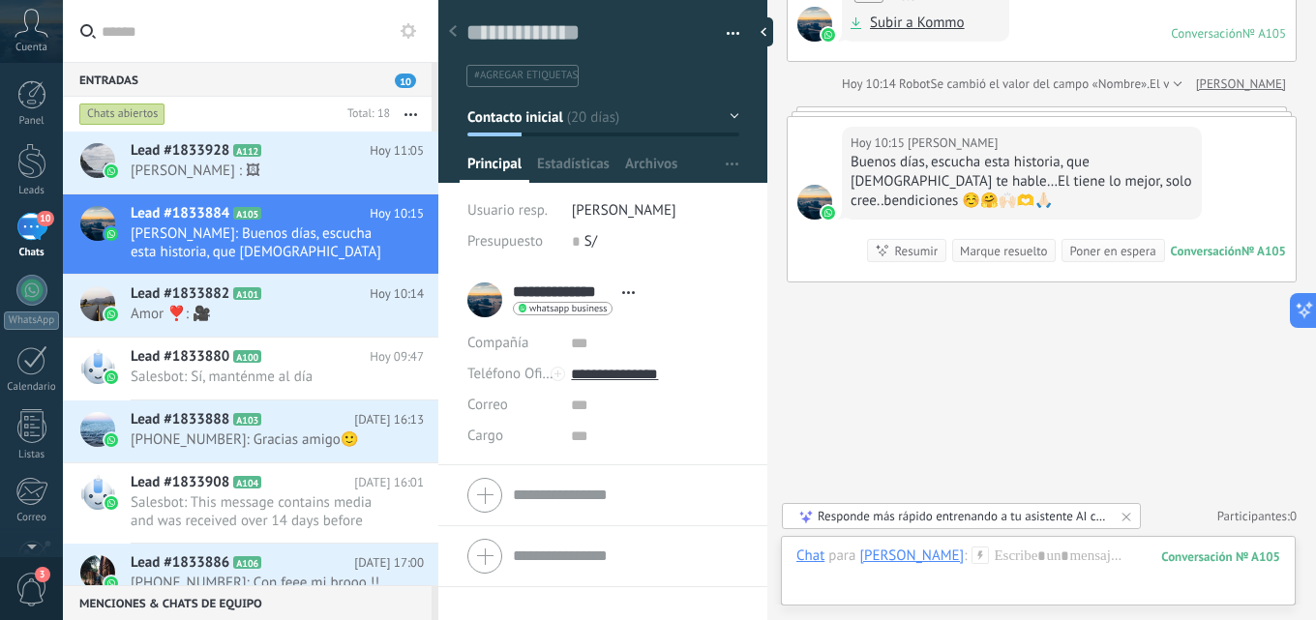
click at [733, 36] on div "Guardar y crear Imprimir Administrar etiquetas Exportar a excel" at bounding box center [603, 37] width 330 height 100
click at [729, 33] on button "button" at bounding box center [726, 33] width 28 height 29
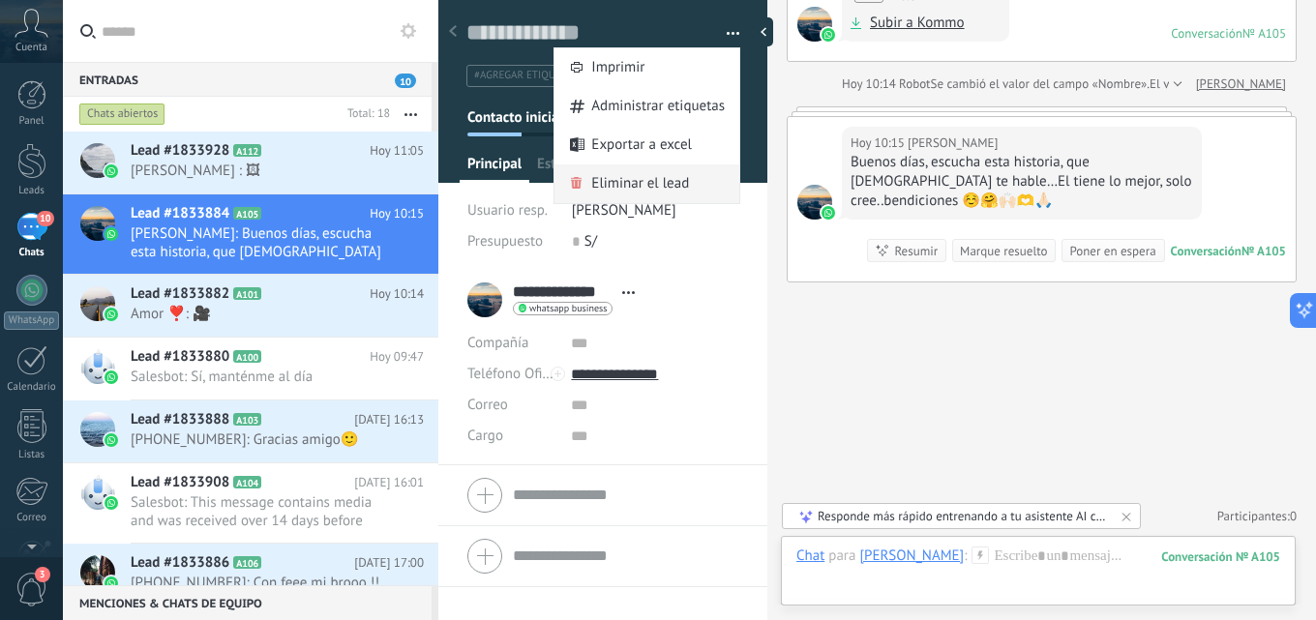
click at [658, 180] on span "Eliminar el lead" at bounding box center [640, 183] width 98 height 39
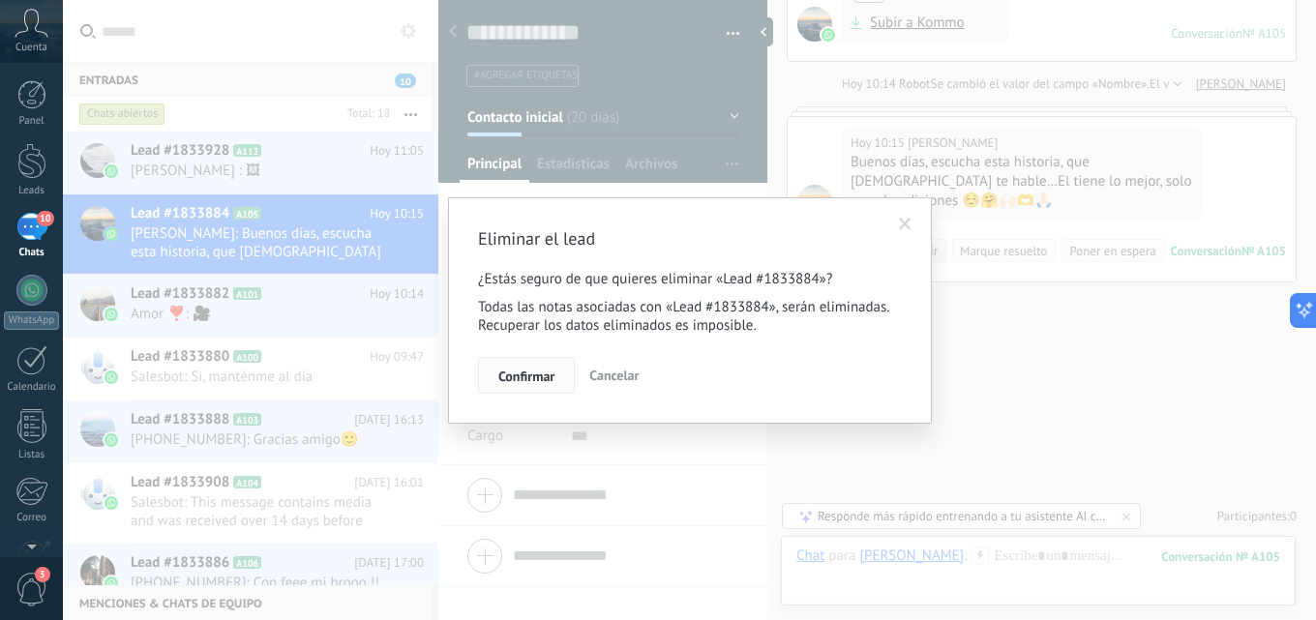
click at [529, 378] on span "Confirmar" at bounding box center [526, 377] width 56 height 14
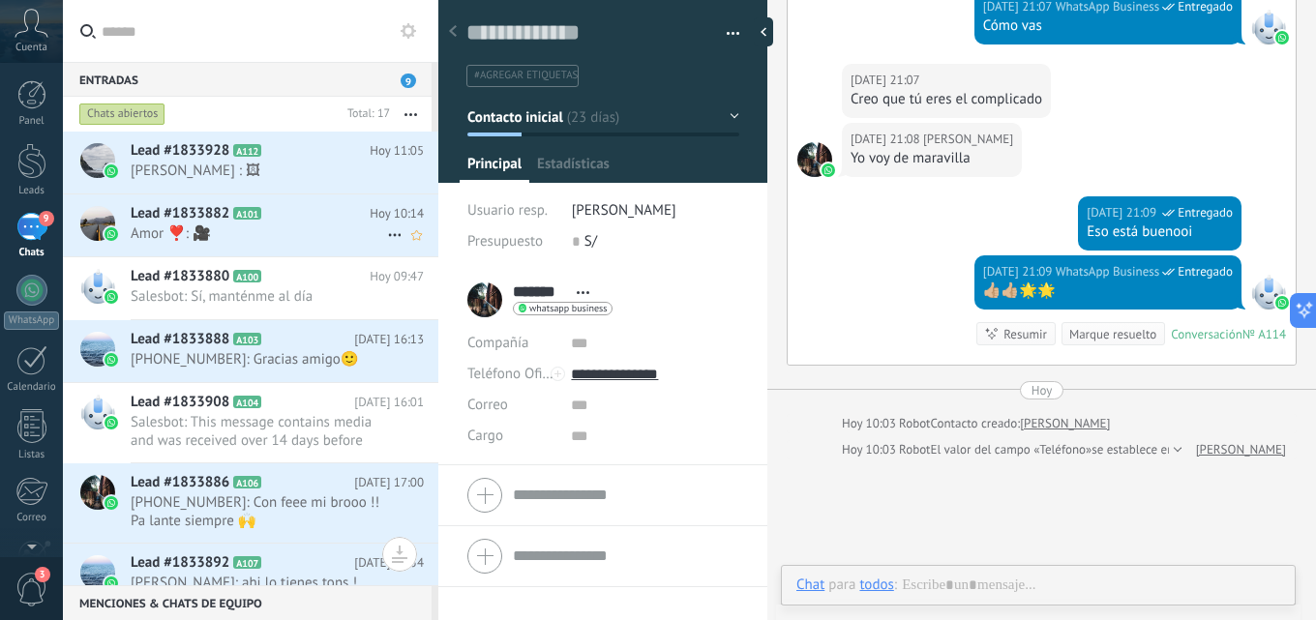
click at [302, 231] on span "Amor ❣️: 🎥" at bounding box center [259, 233] width 256 height 18
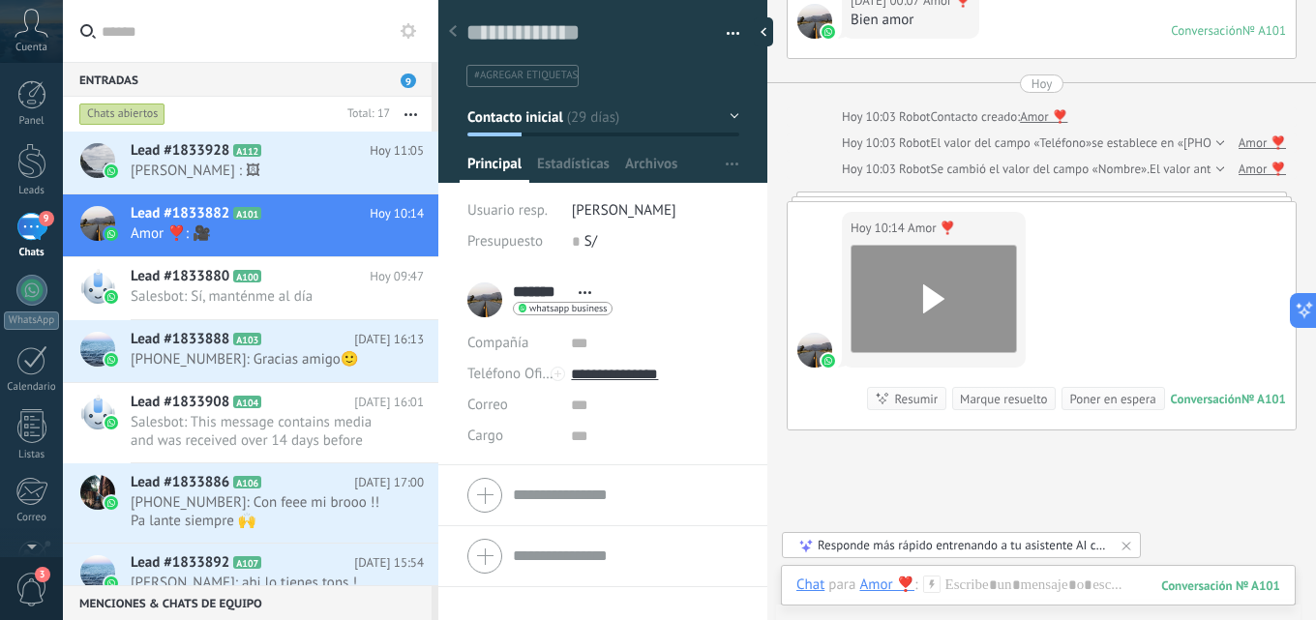
click at [716, 26] on button "button" at bounding box center [726, 33] width 28 height 29
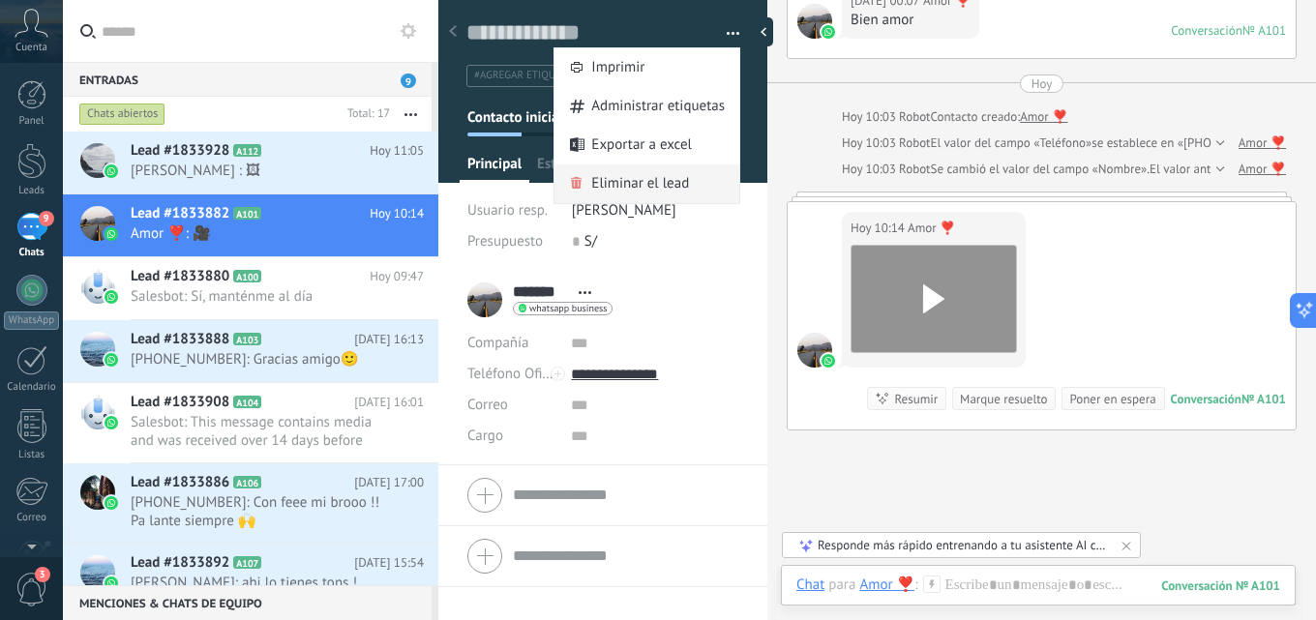
click at [645, 199] on span "Eliminar el lead" at bounding box center [640, 183] width 98 height 39
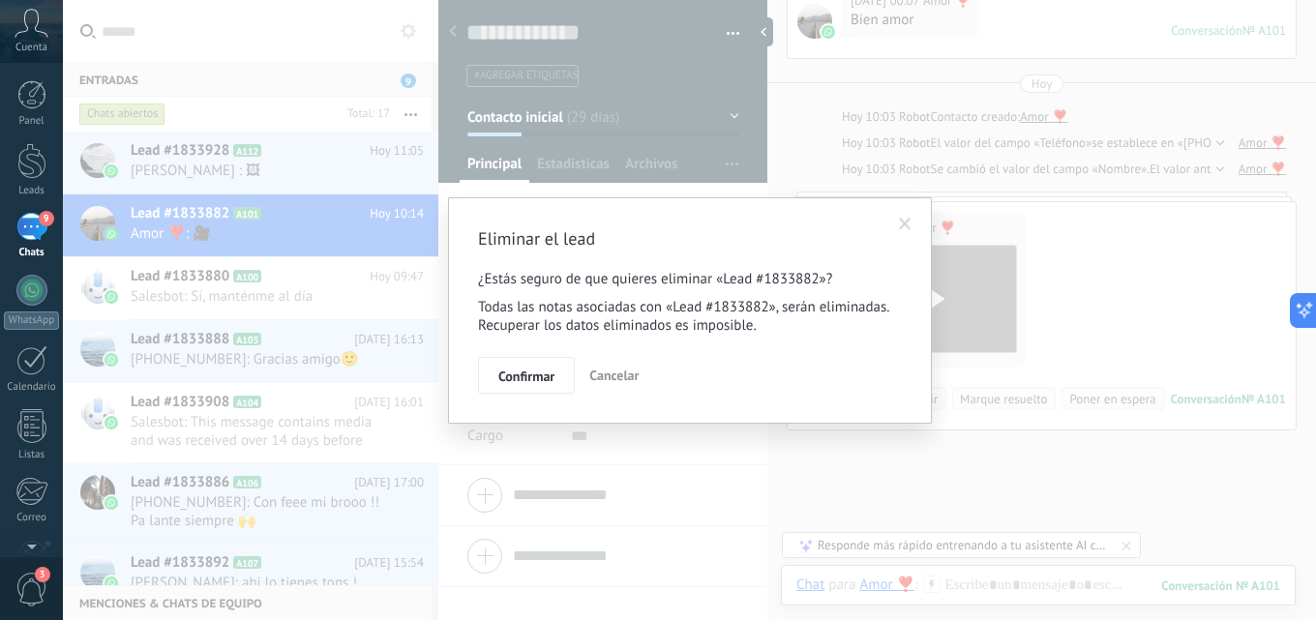
click at [544, 381] on span "Confirmar" at bounding box center [526, 377] width 56 height 14
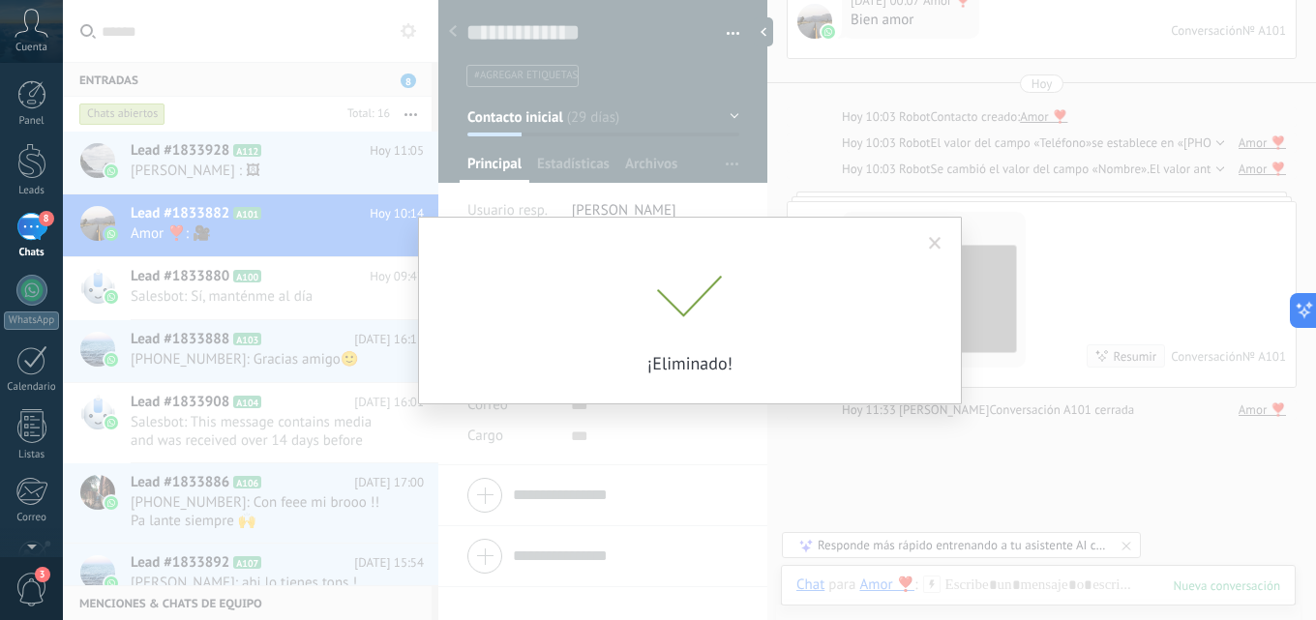
scroll to position [2002, 0]
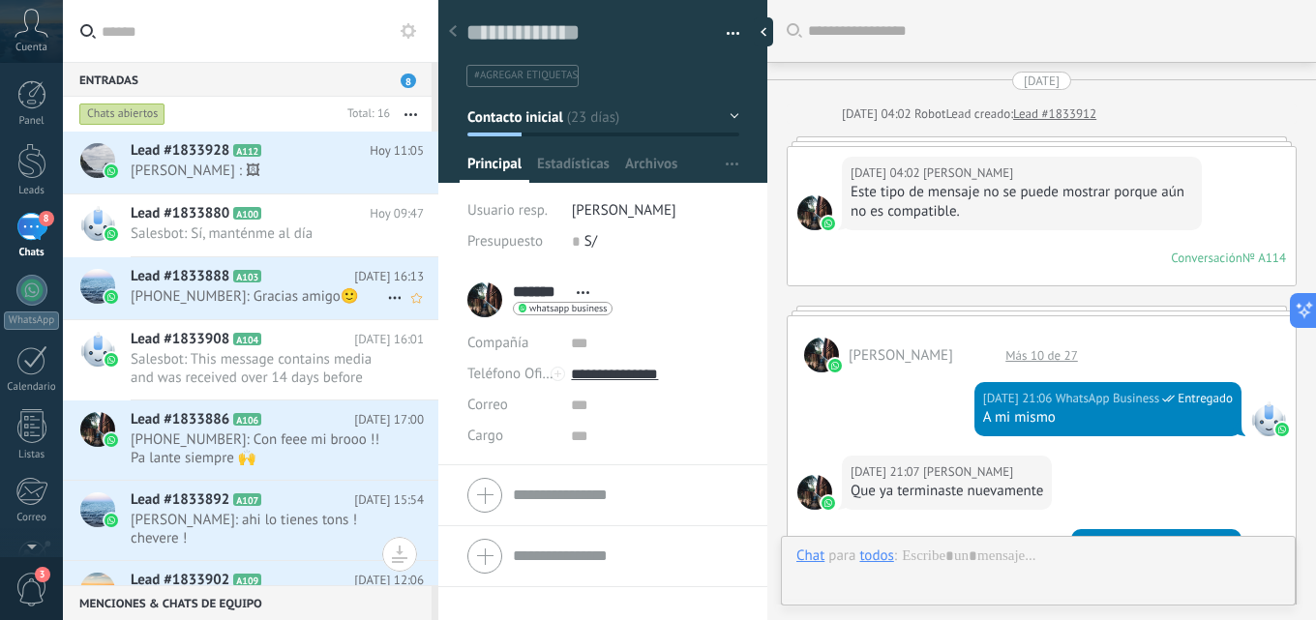
scroll to position [893, 0]
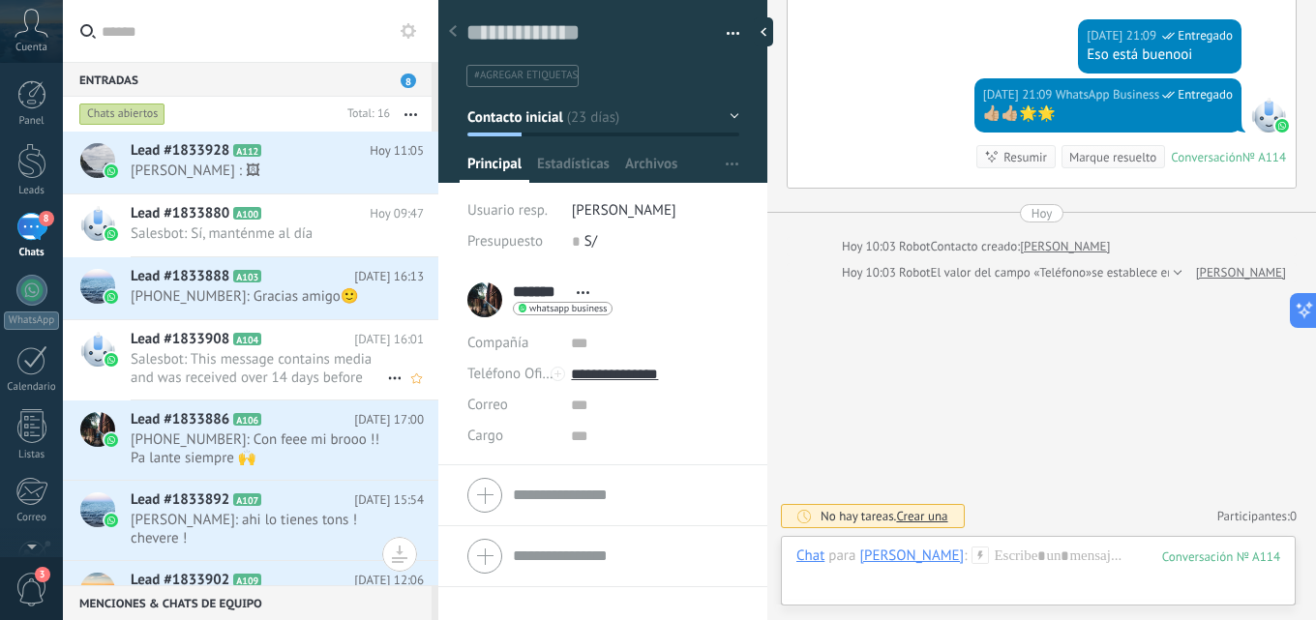
click at [269, 351] on span "Salesbot: This message contains media and was received over 14 days before you …" at bounding box center [259, 368] width 256 height 37
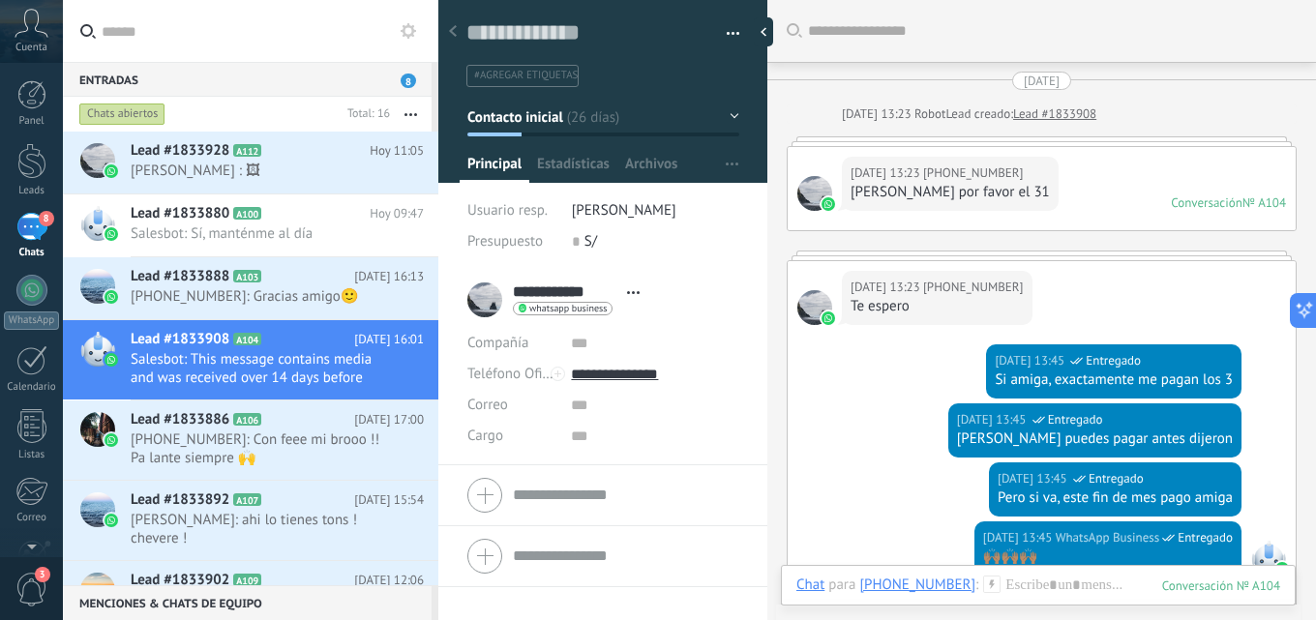
click at [723, 41] on button "button" at bounding box center [726, 33] width 28 height 29
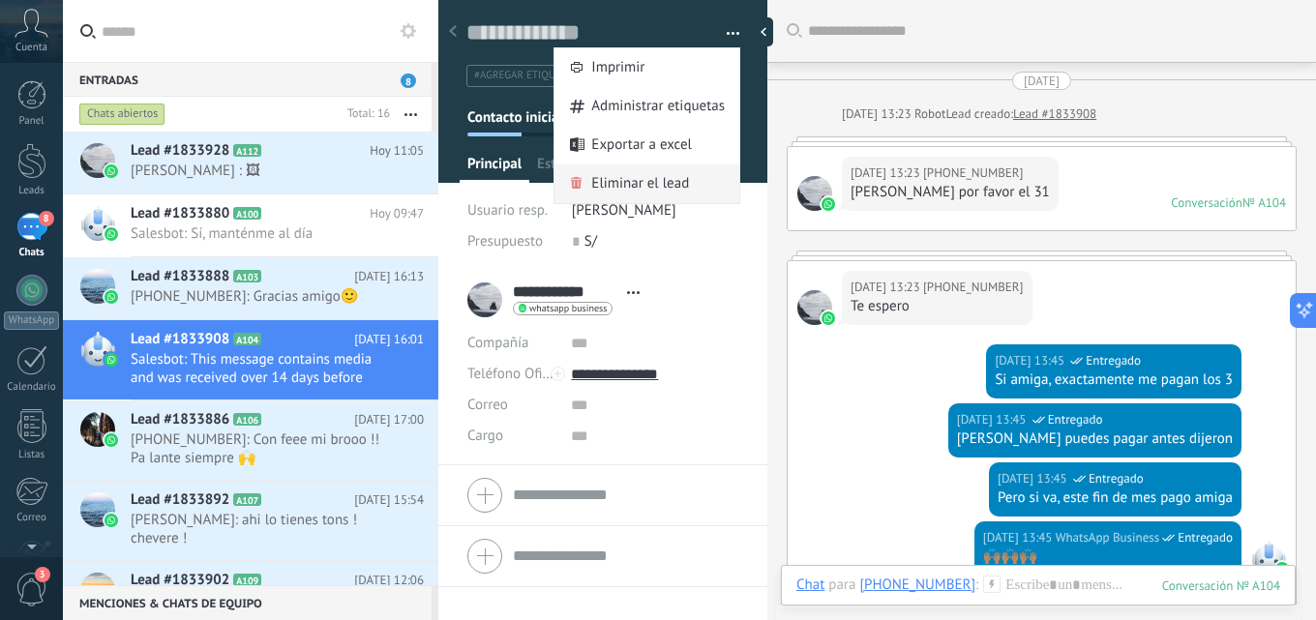
click at [646, 180] on span "Eliminar el lead" at bounding box center [640, 183] width 98 height 39
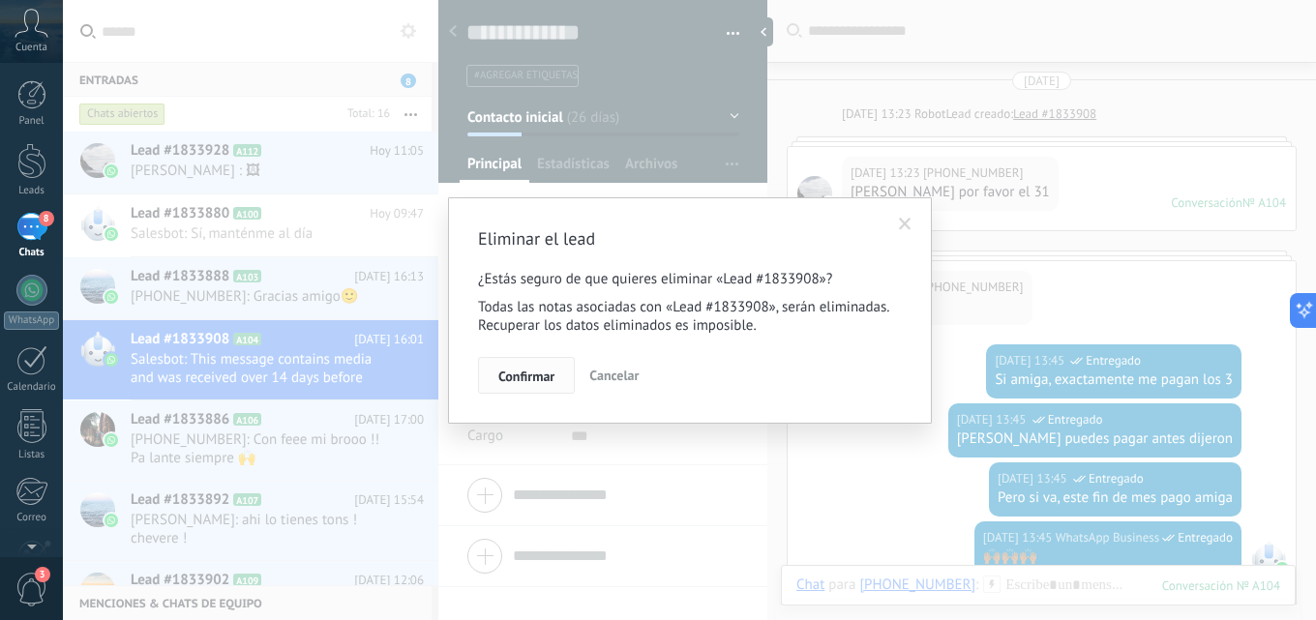
click at [493, 383] on button "Confirmar" at bounding box center [526, 375] width 97 height 37
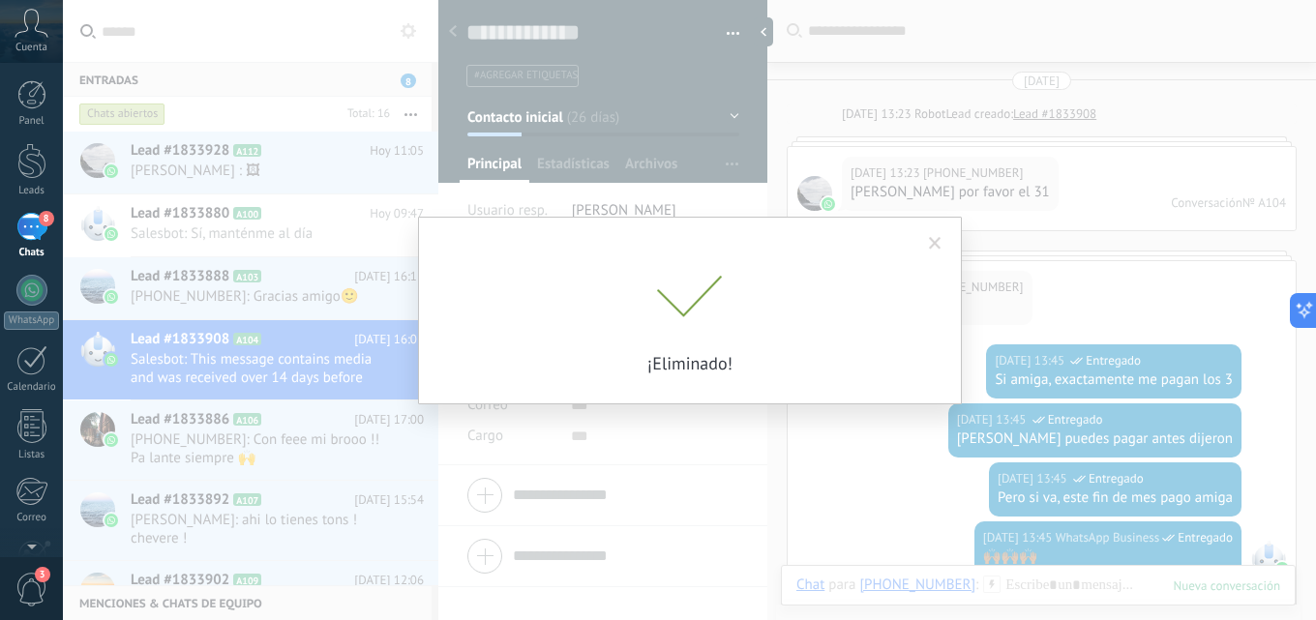
scroll to position [26, 0]
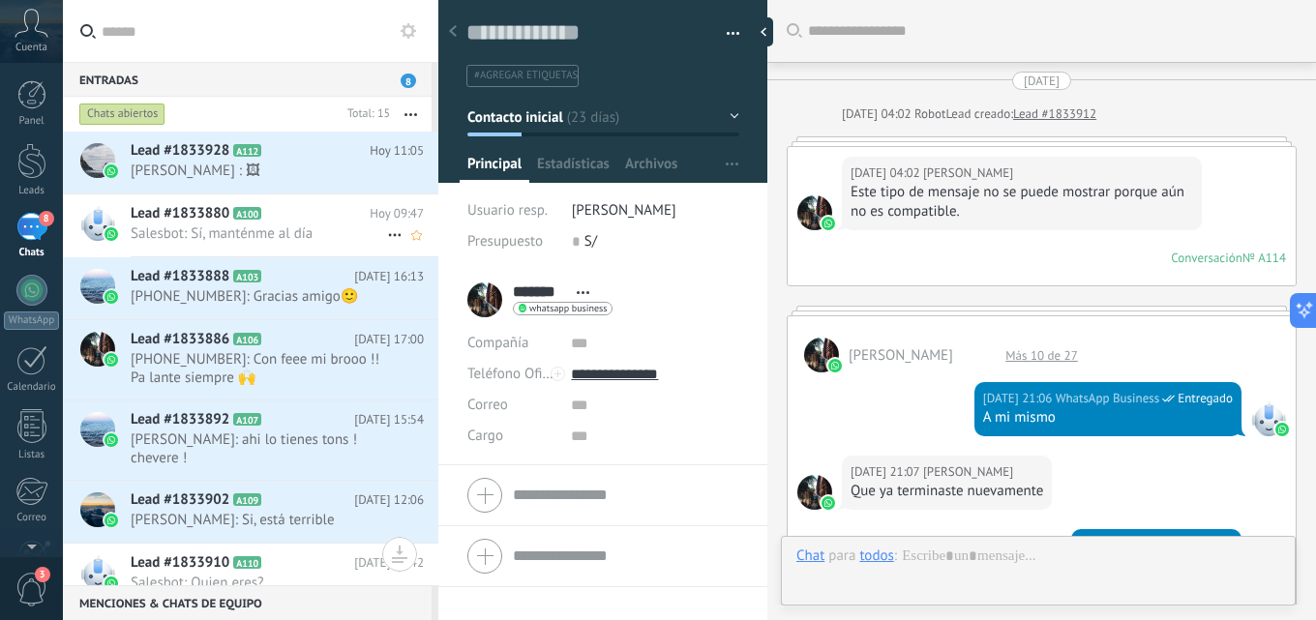
scroll to position [893, 0]
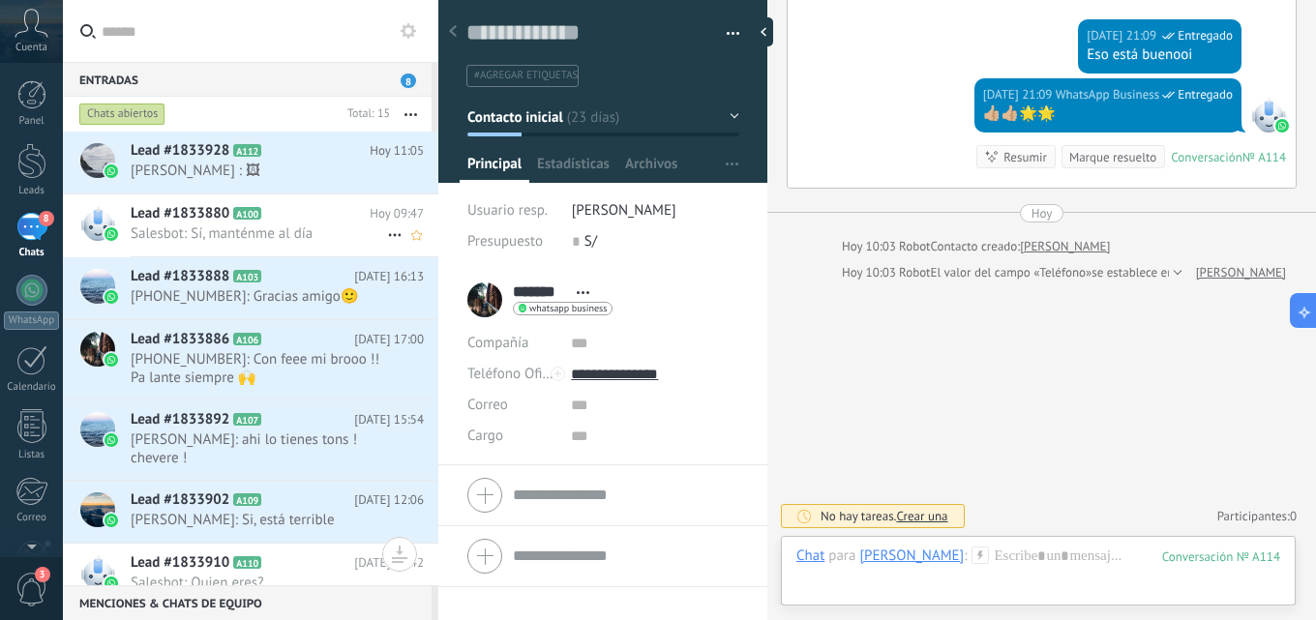
click at [306, 218] on h2 "Lead #1833880 A100" at bounding box center [250, 213] width 239 height 19
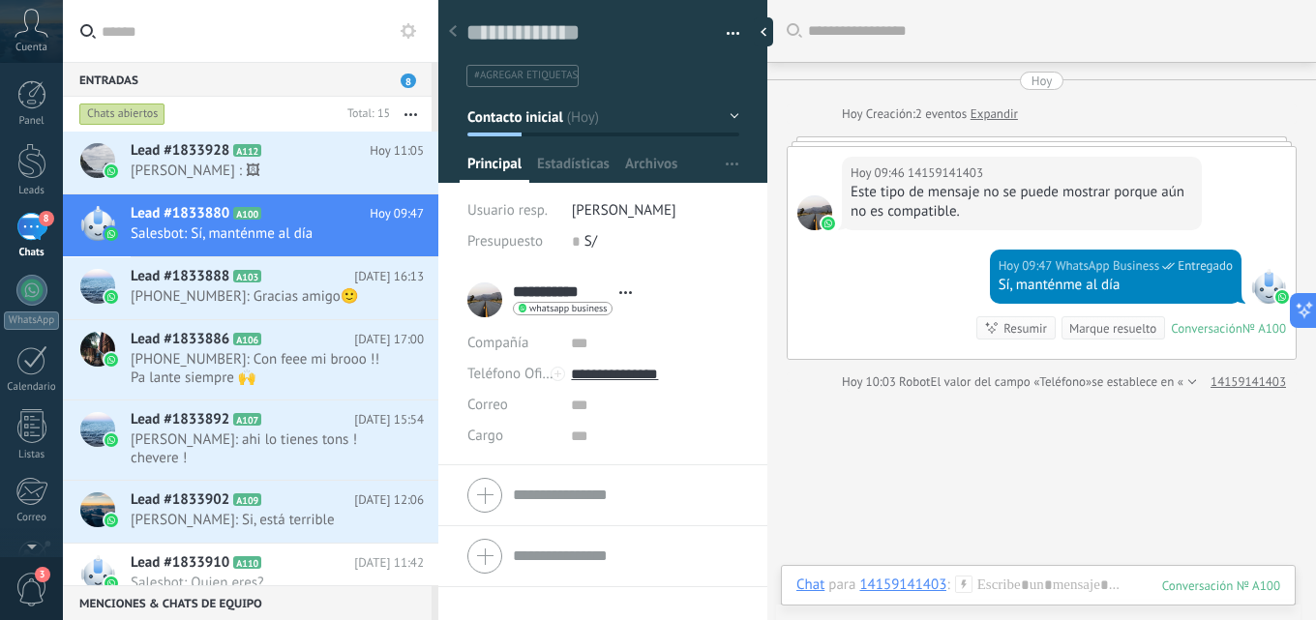
click at [718, 32] on button "button" at bounding box center [726, 33] width 28 height 29
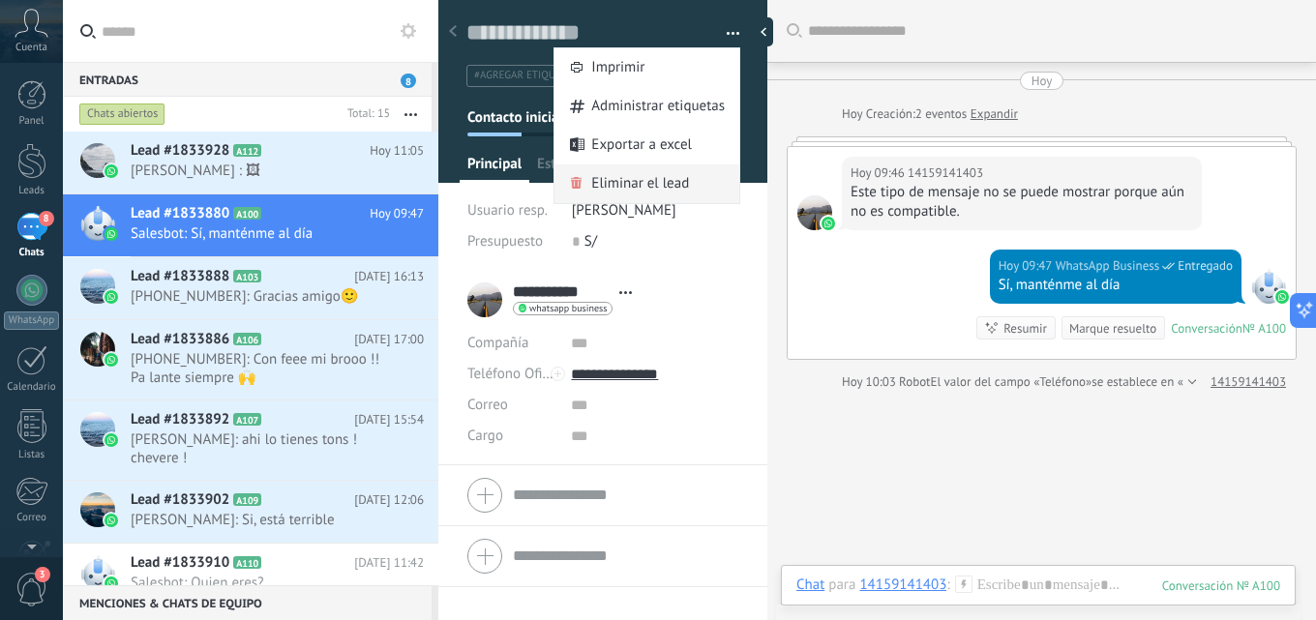
click at [632, 173] on span "Eliminar el lead" at bounding box center [640, 183] width 98 height 39
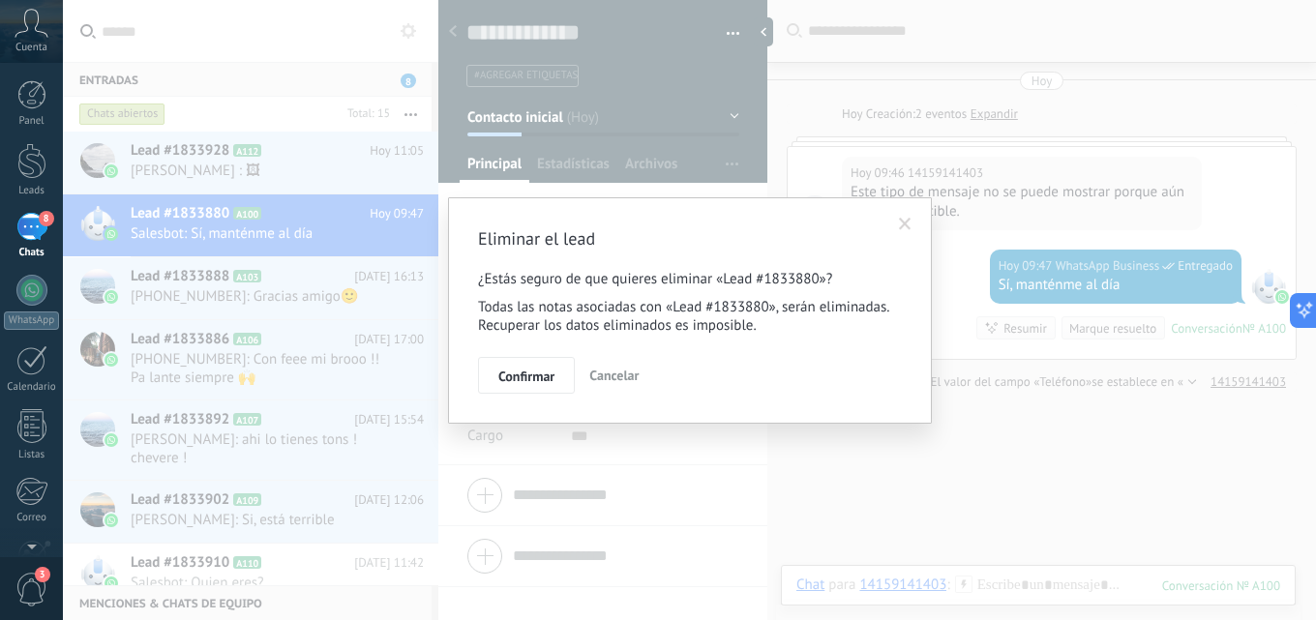
click at [526, 394] on div "Eliminar el lead ¿Estás seguro de que quieres eliminar «Lead #1833880»? Todas l…" at bounding box center [690, 310] width 484 height 226
click at [525, 376] on span "Confirmar" at bounding box center [526, 377] width 56 height 14
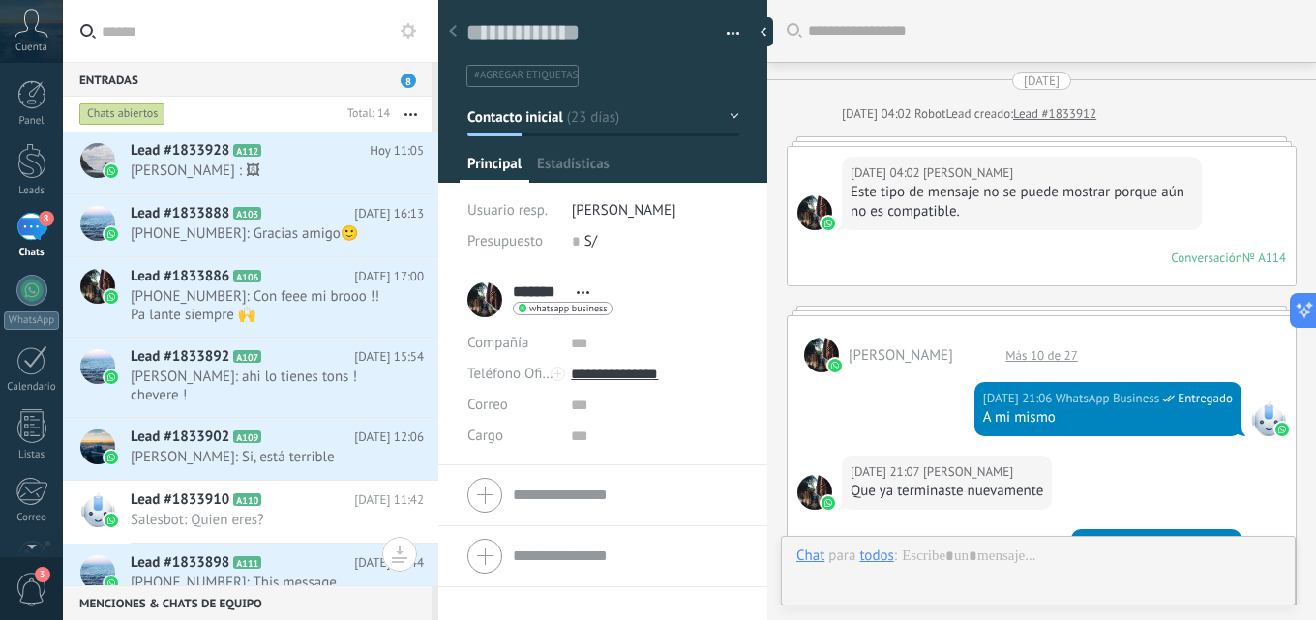
scroll to position [893, 0]
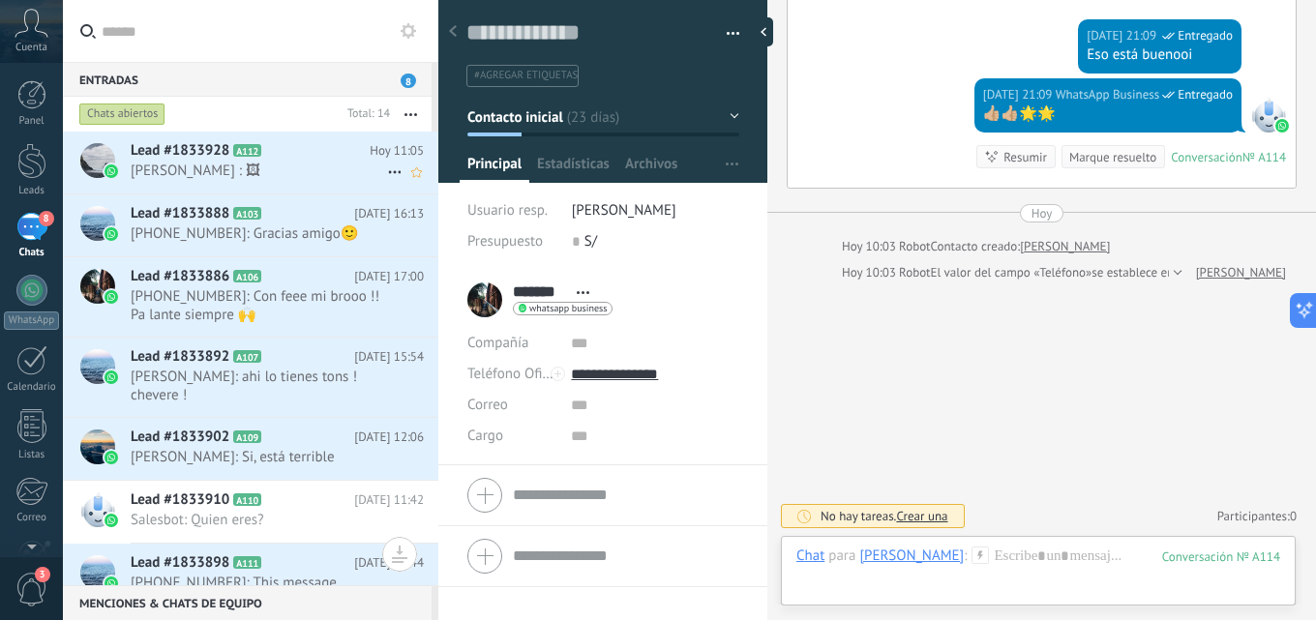
click at [291, 171] on span "Harry Spencer : 🖼" at bounding box center [259, 171] width 256 height 18
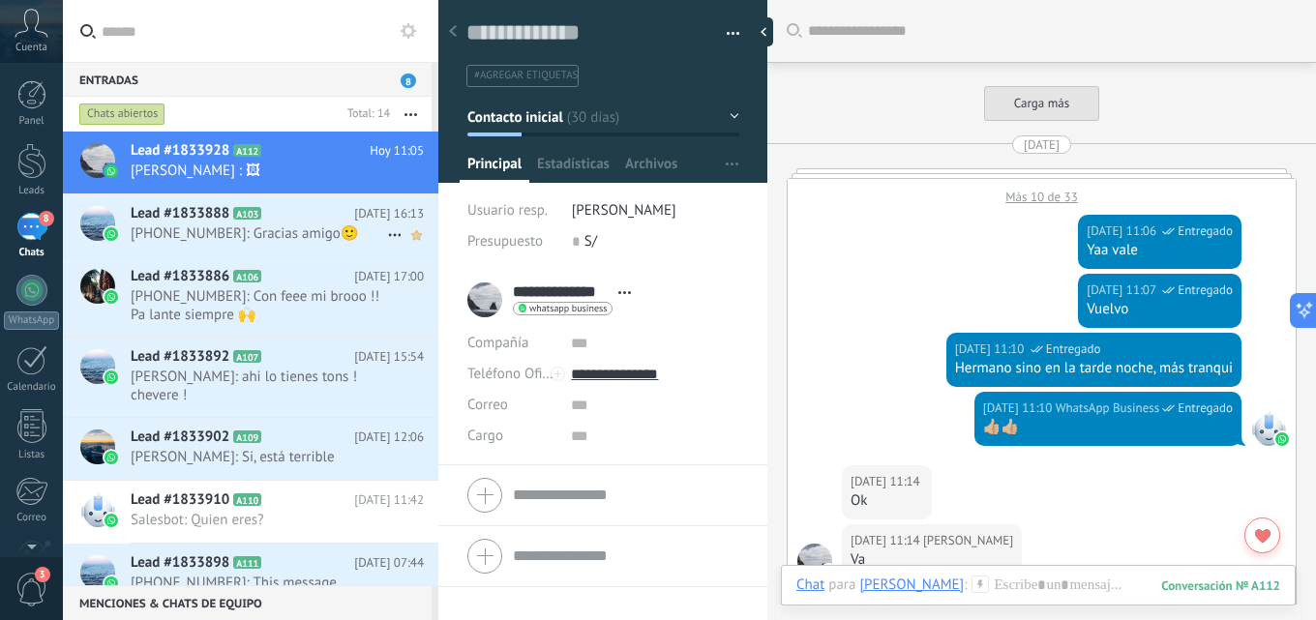
scroll to position [1115, 0]
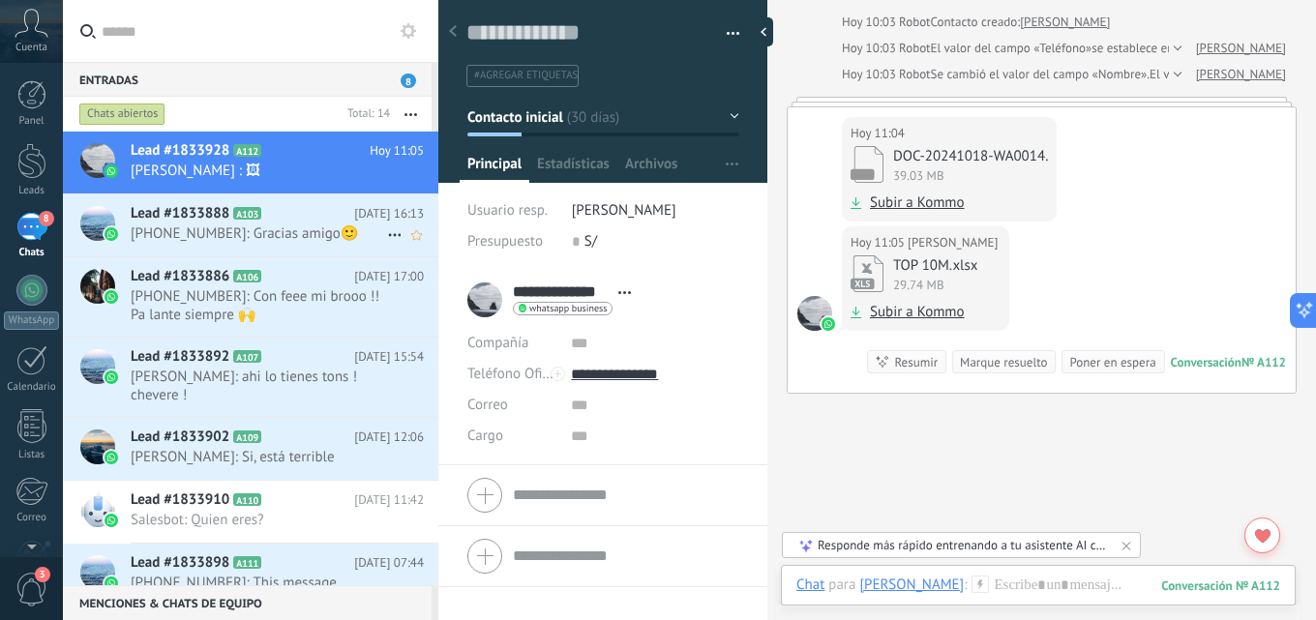
click at [308, 235] on span "+51965928914: Gracias amigo🙂" at bounding box center [259, 233] width 256 height 18
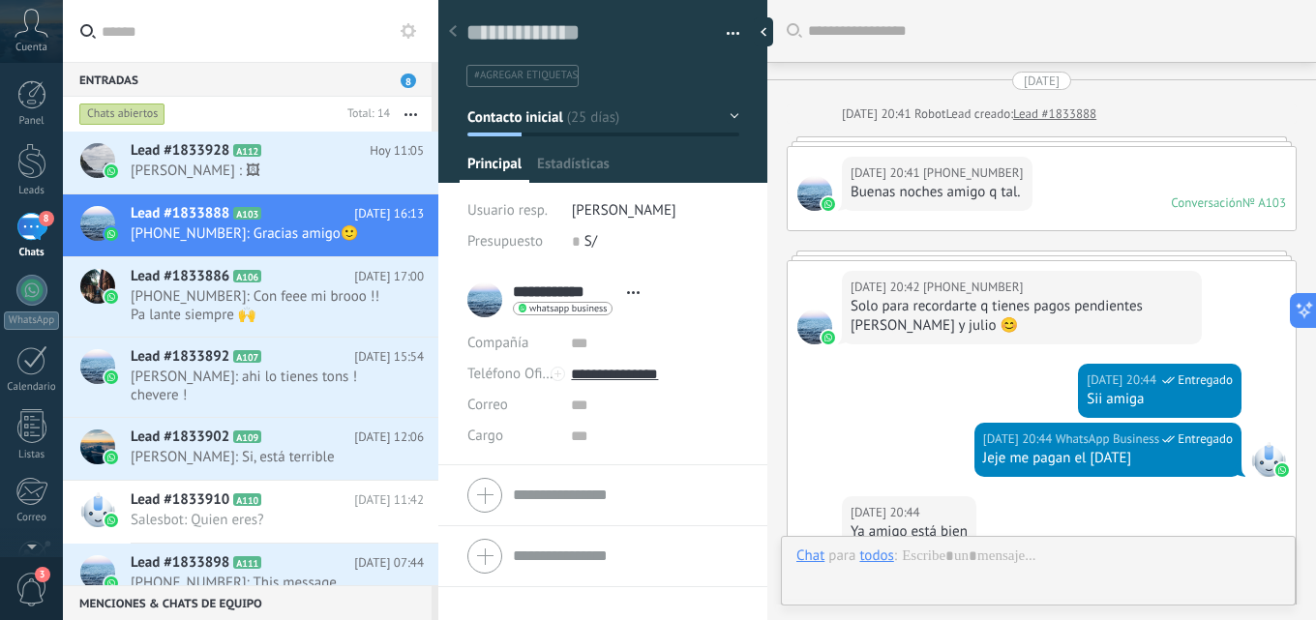
scroll to position [1561, 0]
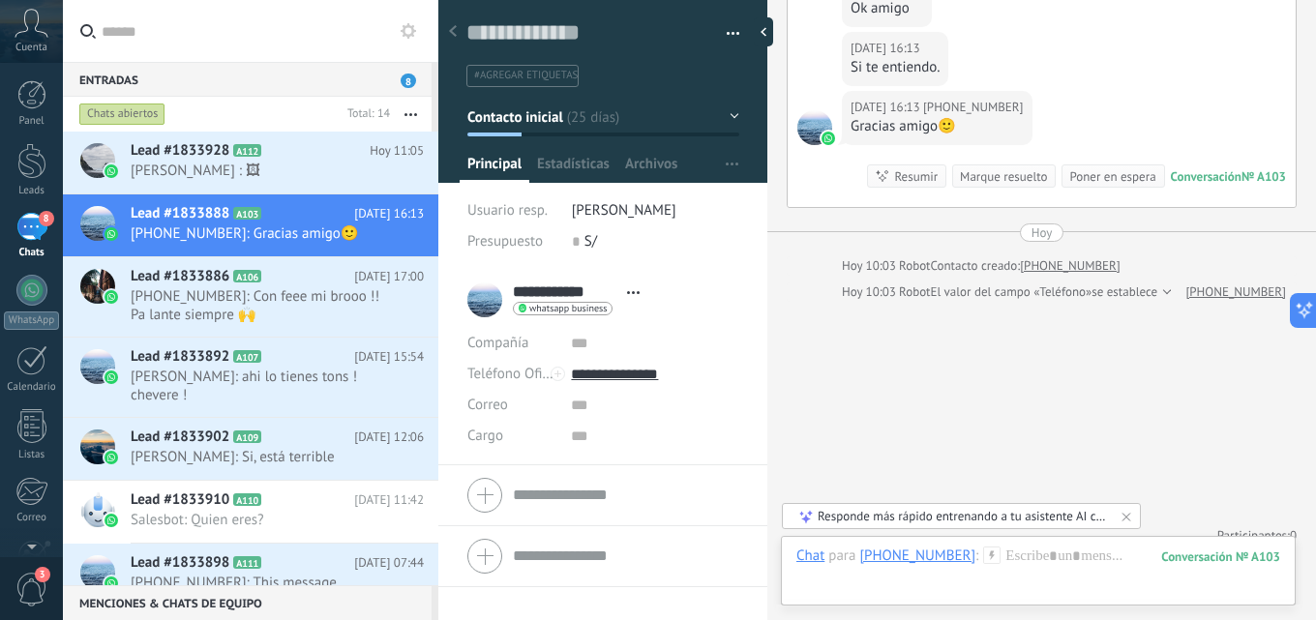
click at [727, 36] on span "button" at bounding box center [734, 37] width 14 height 4
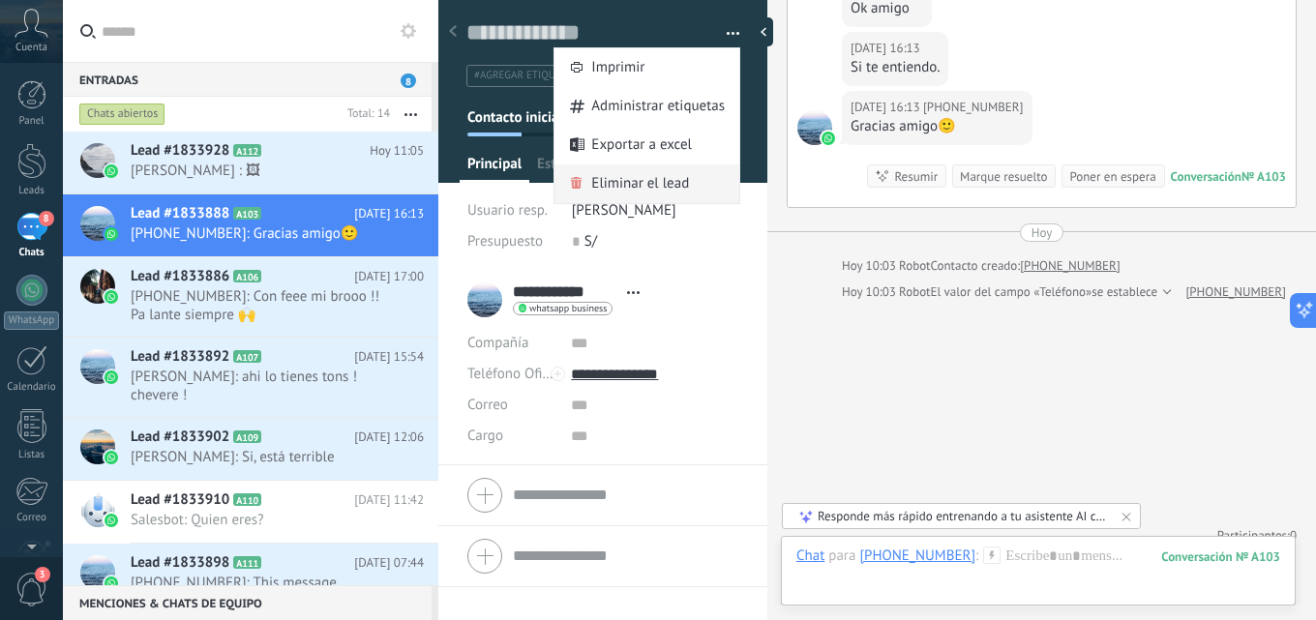
click at [672, 186] on span "Eliminar el lead" at bounding box center [640, 183] width 98 height 39
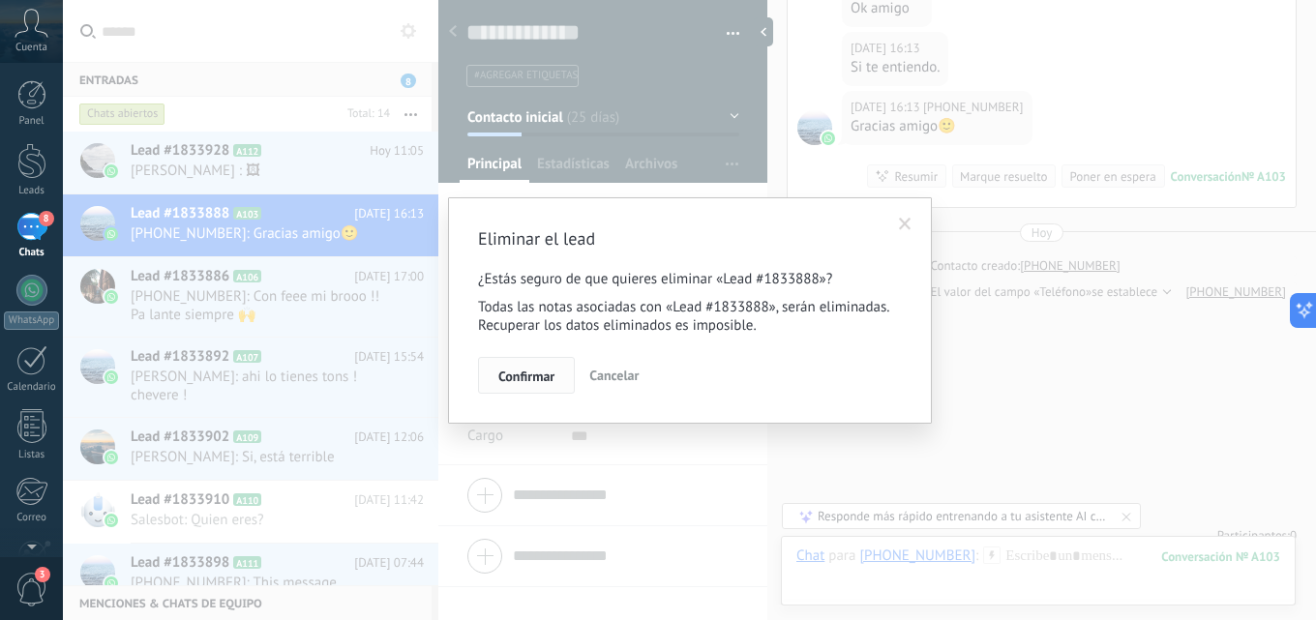
click at [504, 385] on button "Confirmar" at bounding box center [526, 375] width 97 height 37
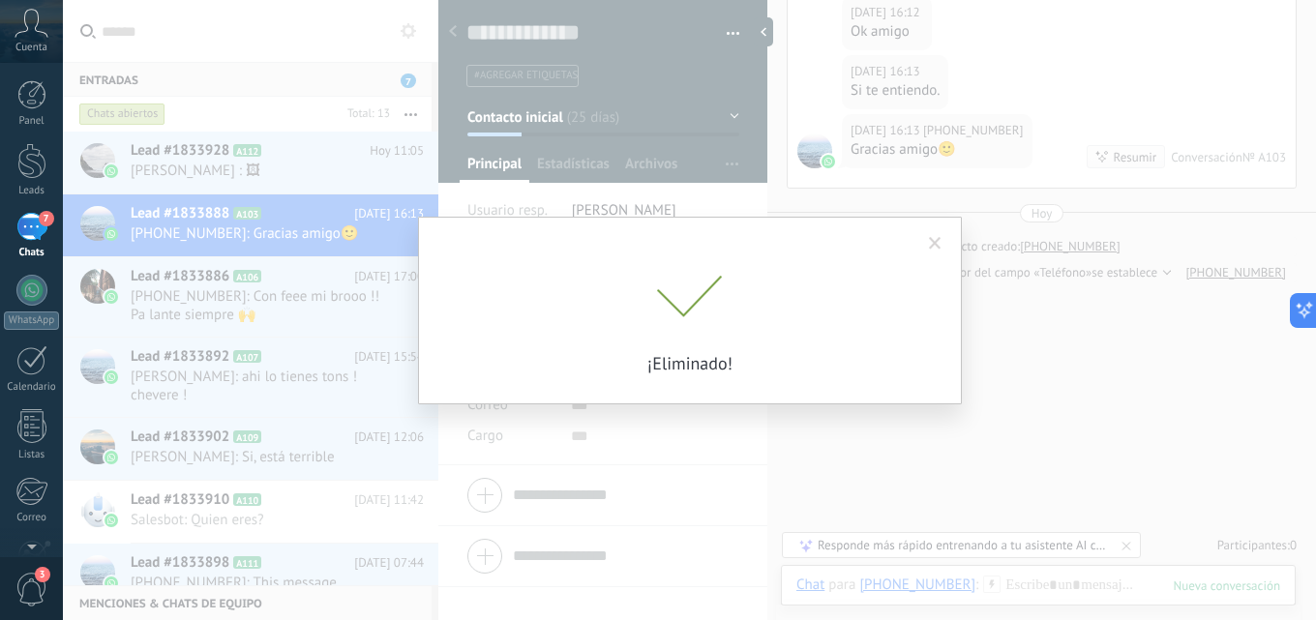
scroll to position [1545, 0]
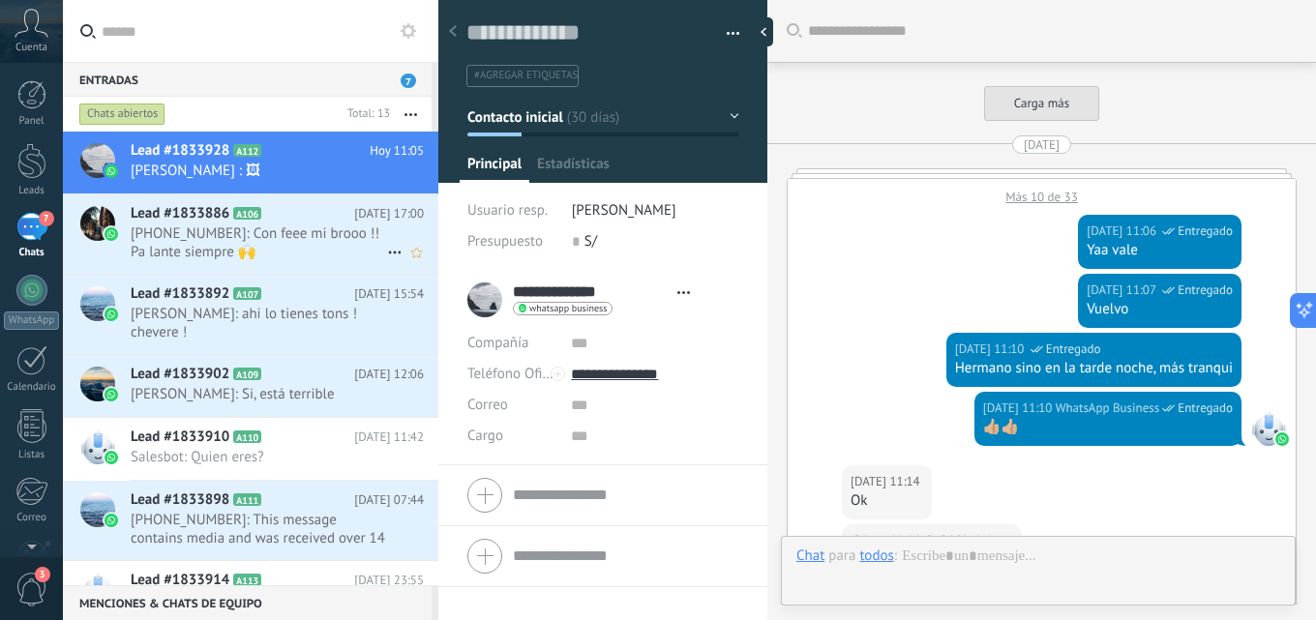
click at [233, 244] on span "+51924122177: Con feee mi brooo !! Pa lante siempre 🙌" at bounding box center [259, 242] width 256 height 37
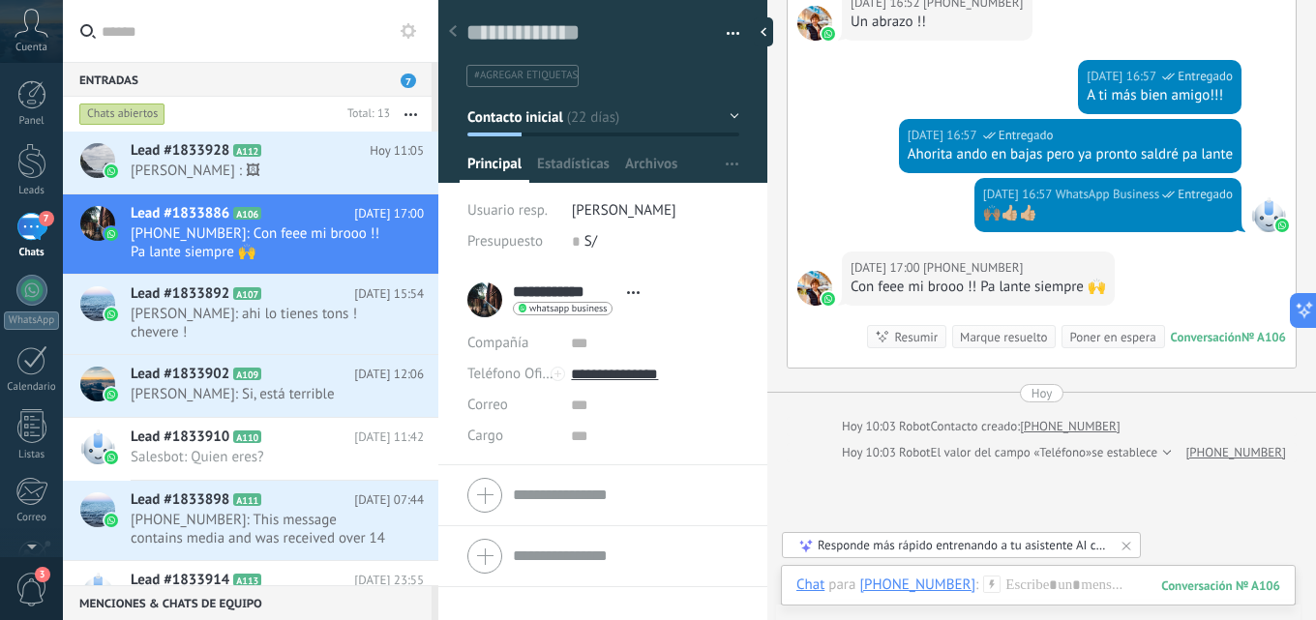
click at [719, 28] on button "button" at bounding box center [726, 33] width 28 height 29
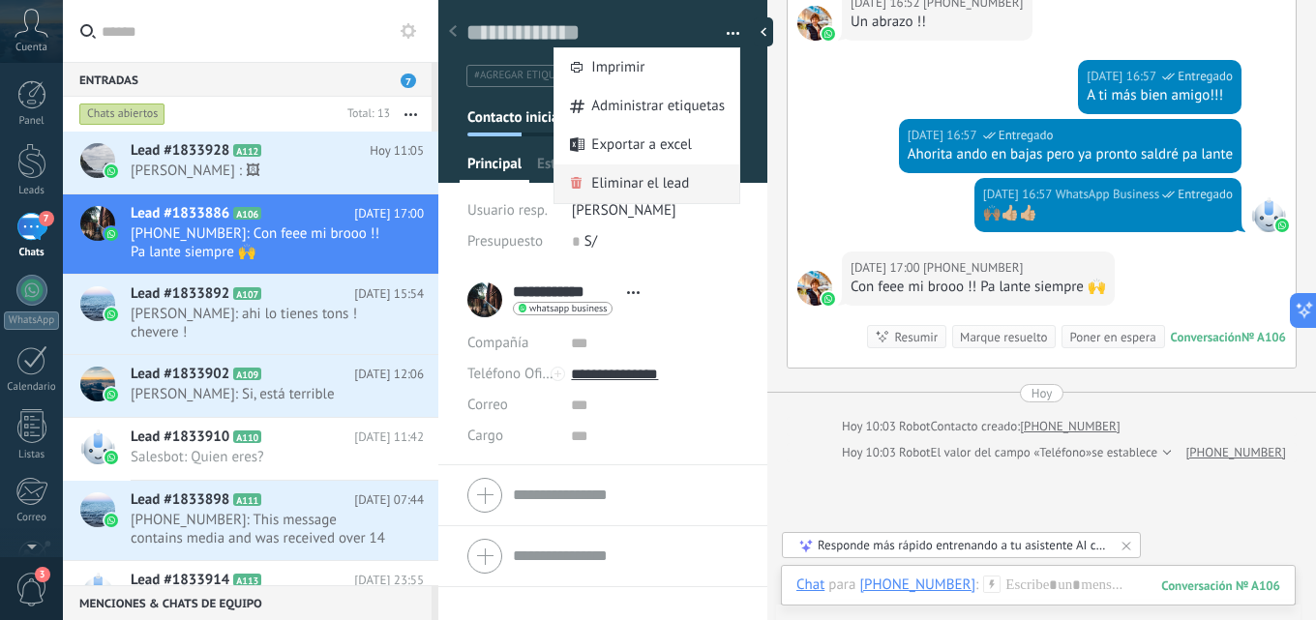
click at [662, 188] on span "Eliminar el lead" at bounding box center [640, 183] width 98 height 39
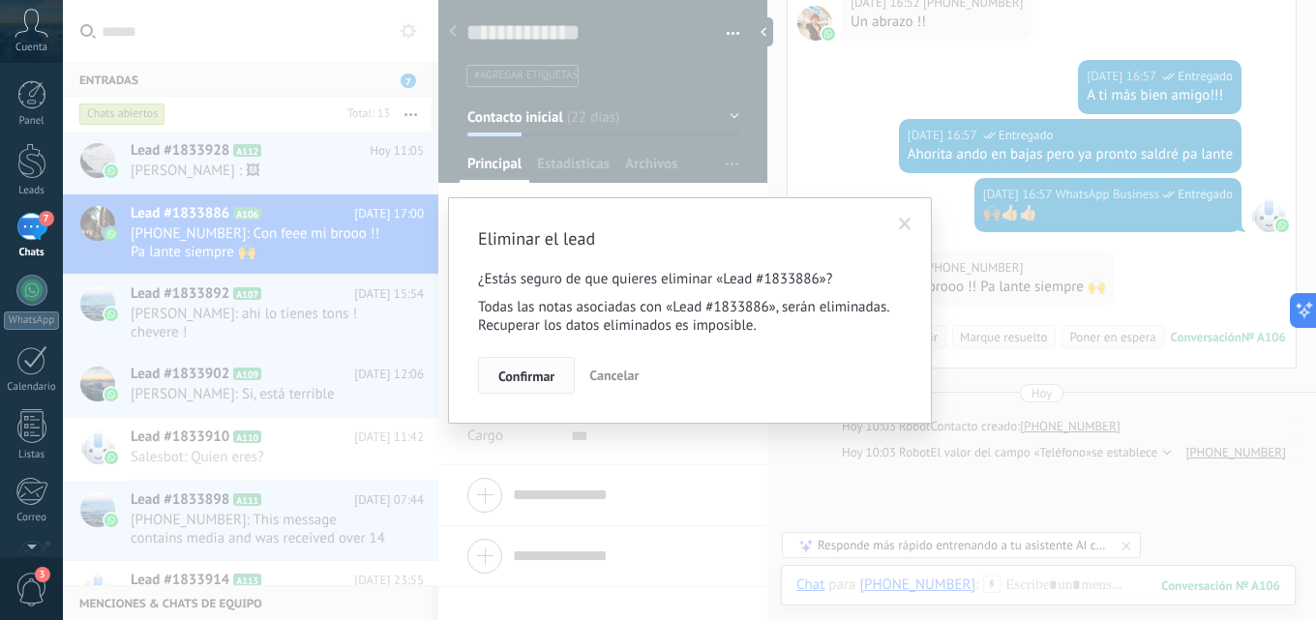
click at [530, 370] on span "Confirmar" at bounding box center [526, 377] width 56 height 14
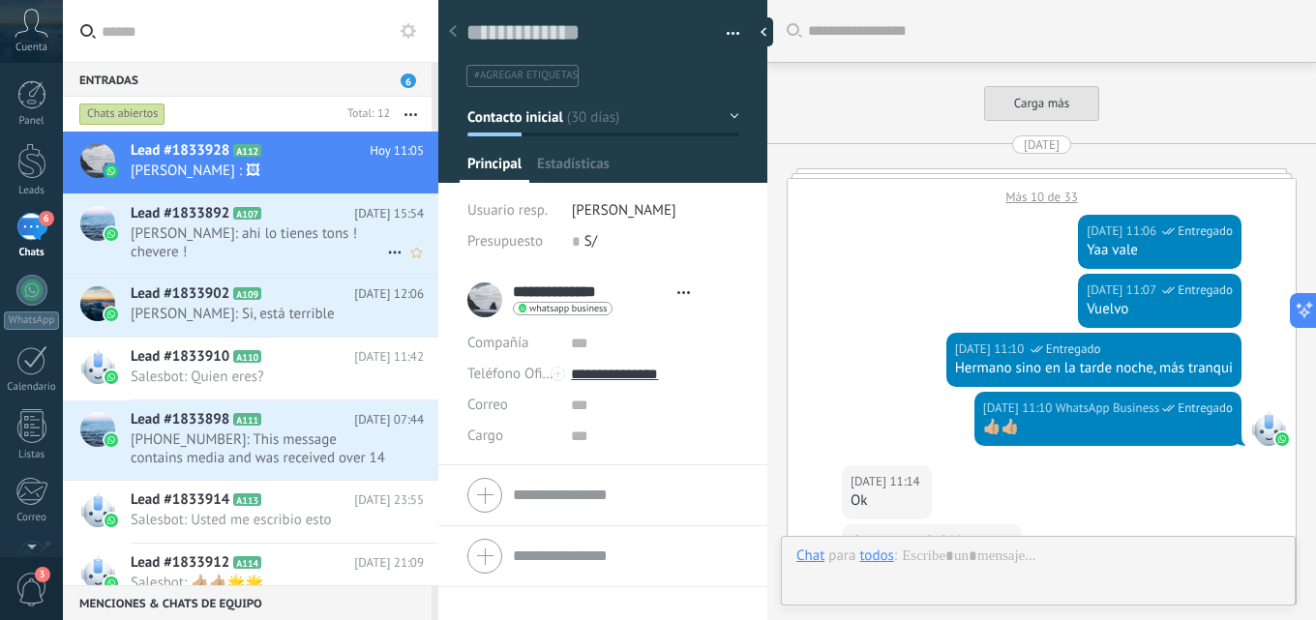
click at [232, 220] on h2 "Lead #1833892 A107" at bounding box center [242, 213] width 223 height 19
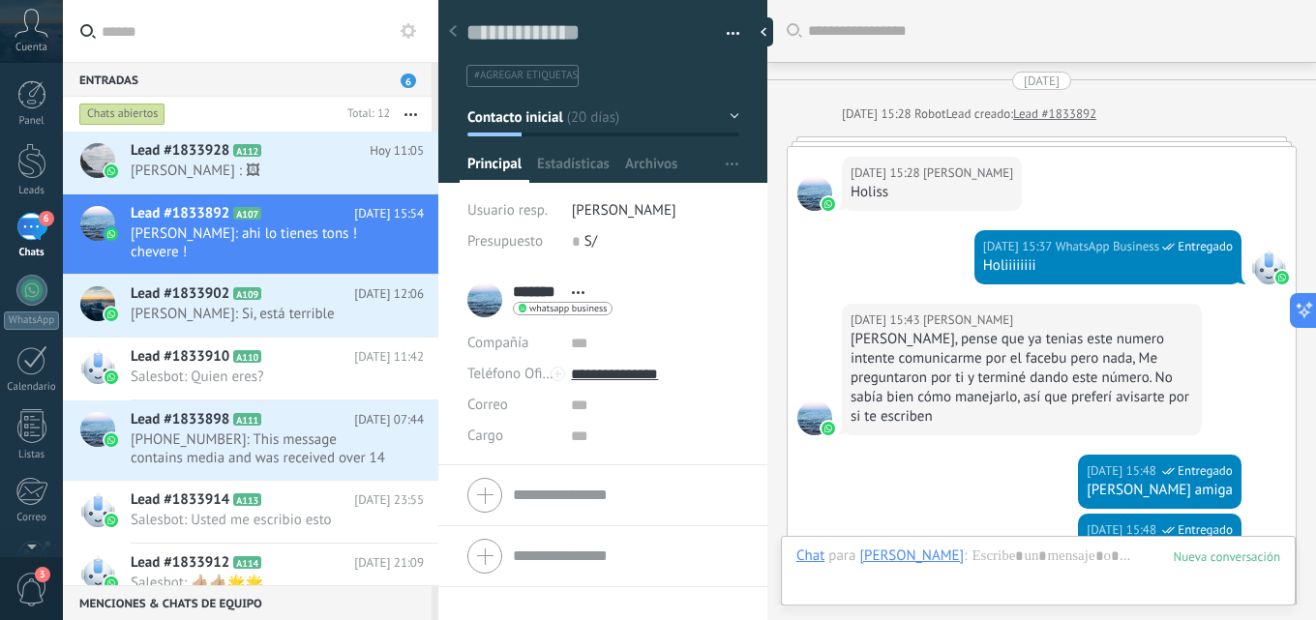
scroll to position [29, 0]
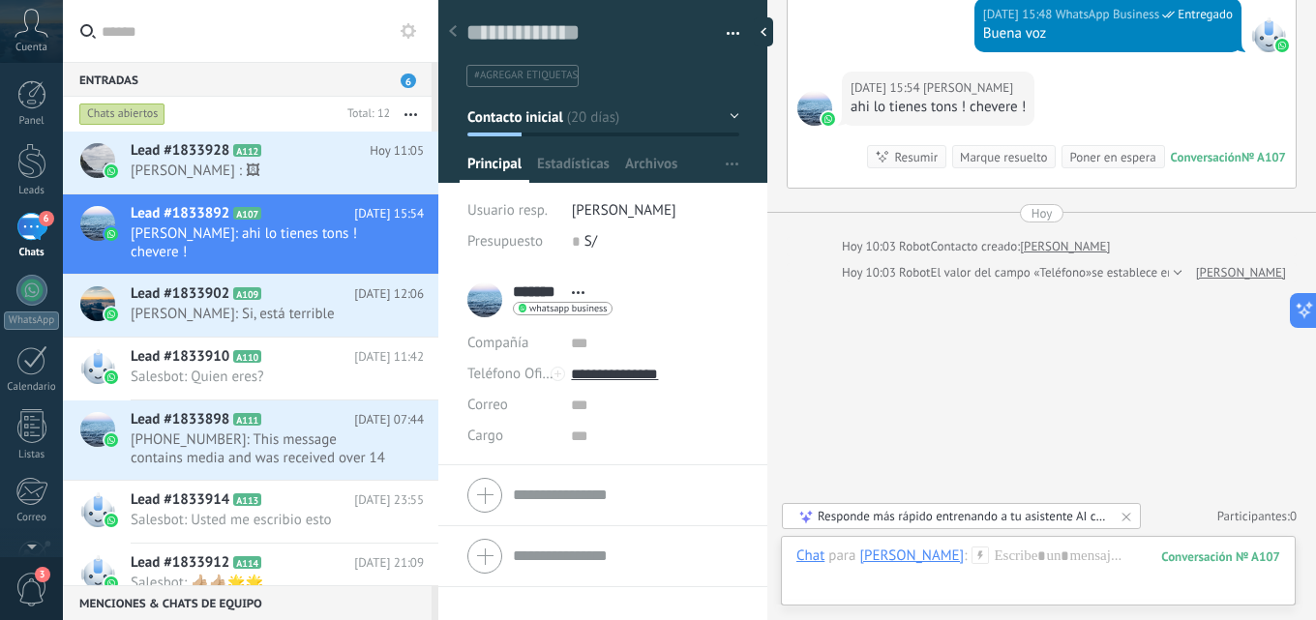
click at [723, 34] on button "button" at bounding box center [726, 33] width 28 height 29
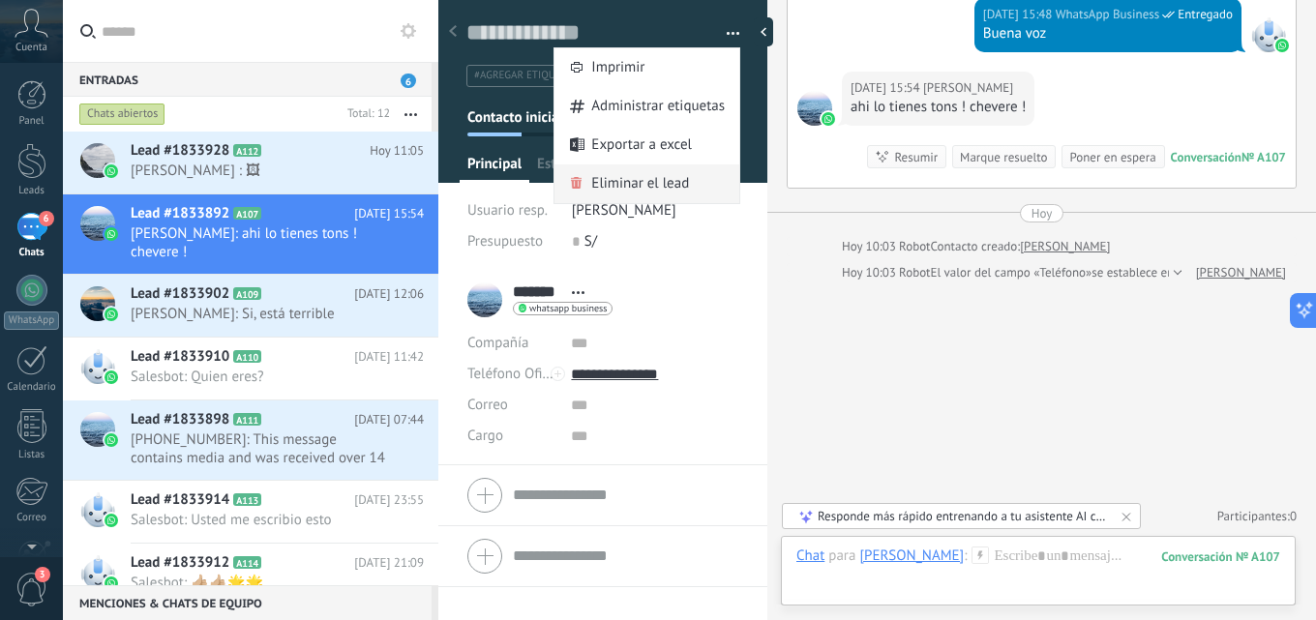
click at [667, 189] on span "Eliminar el lead" at bounding box center [640, 183] width 98 height 39
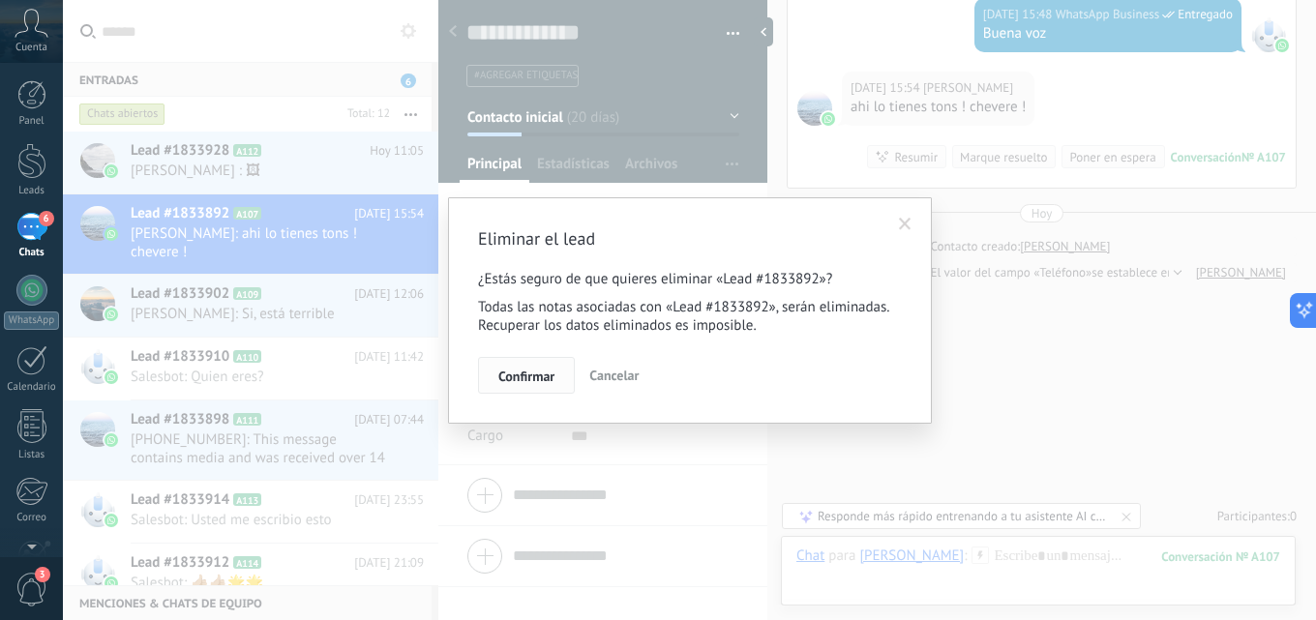
click at [507, 392] on button "Confirmar" at bounding box center [526, 375] width 97 height 37
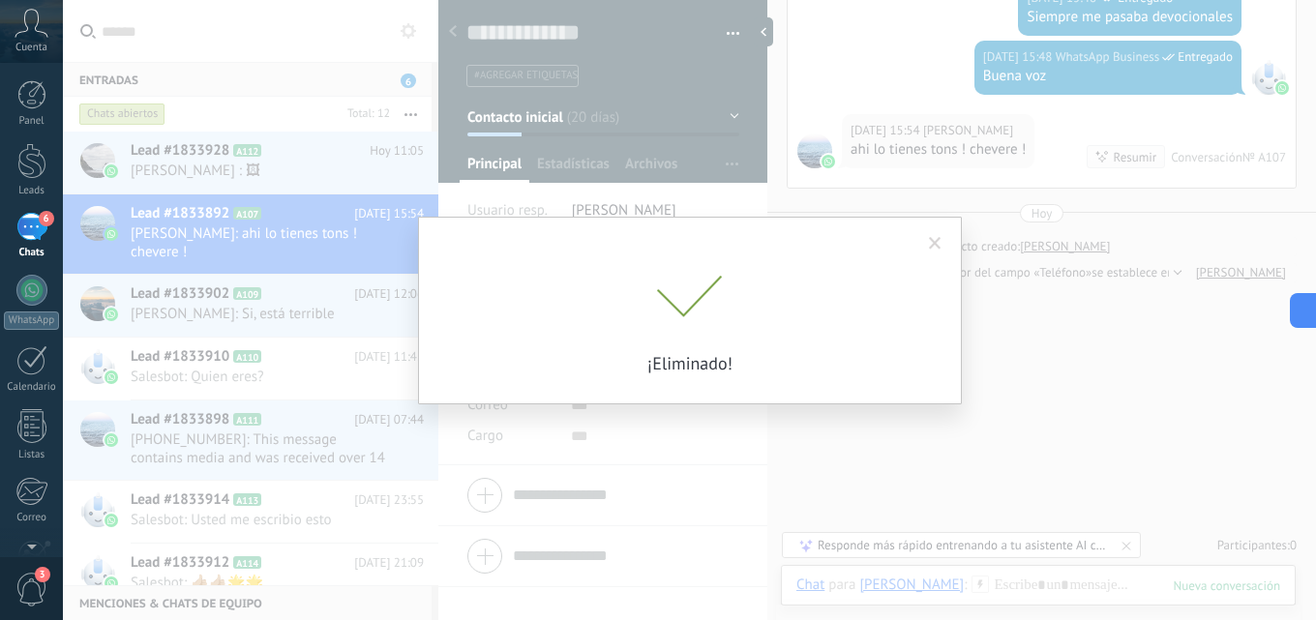
scroll to position [676, 0]
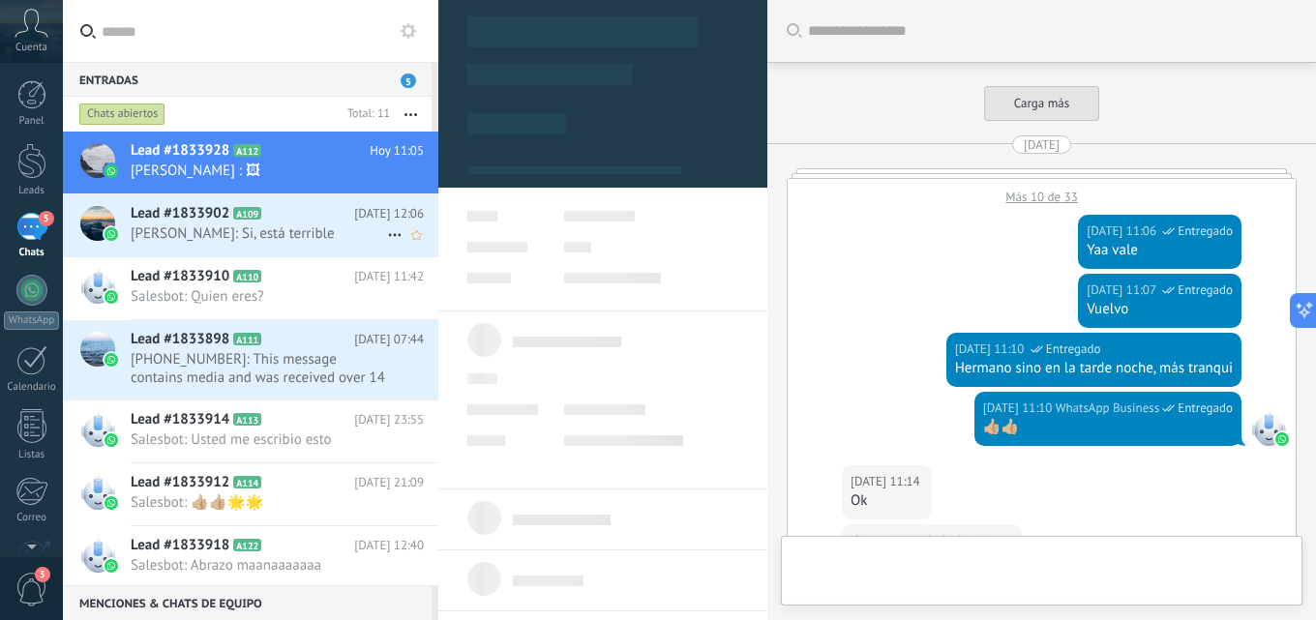
click at [198, 204] on span "Lead #1833902" at bounding box center [180, 213] width 99 height 19
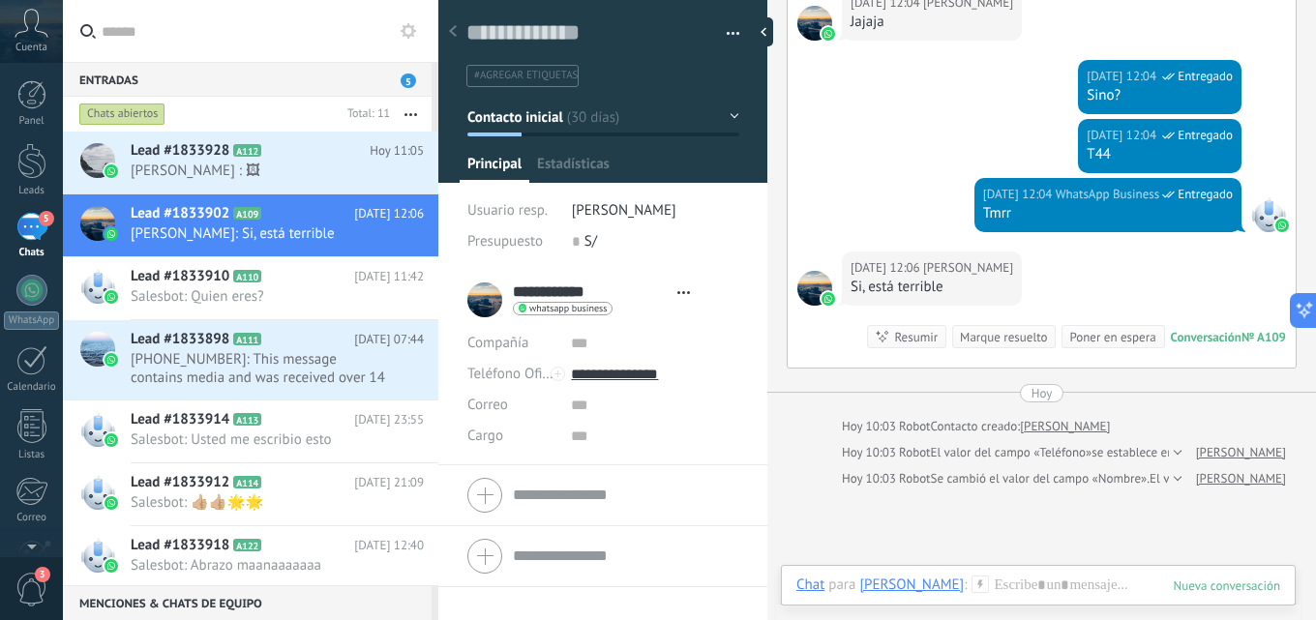
scroll to position [29, 0]
click at [717, 36] on button "button" at bounding box center [726, 33] width 28 height 29
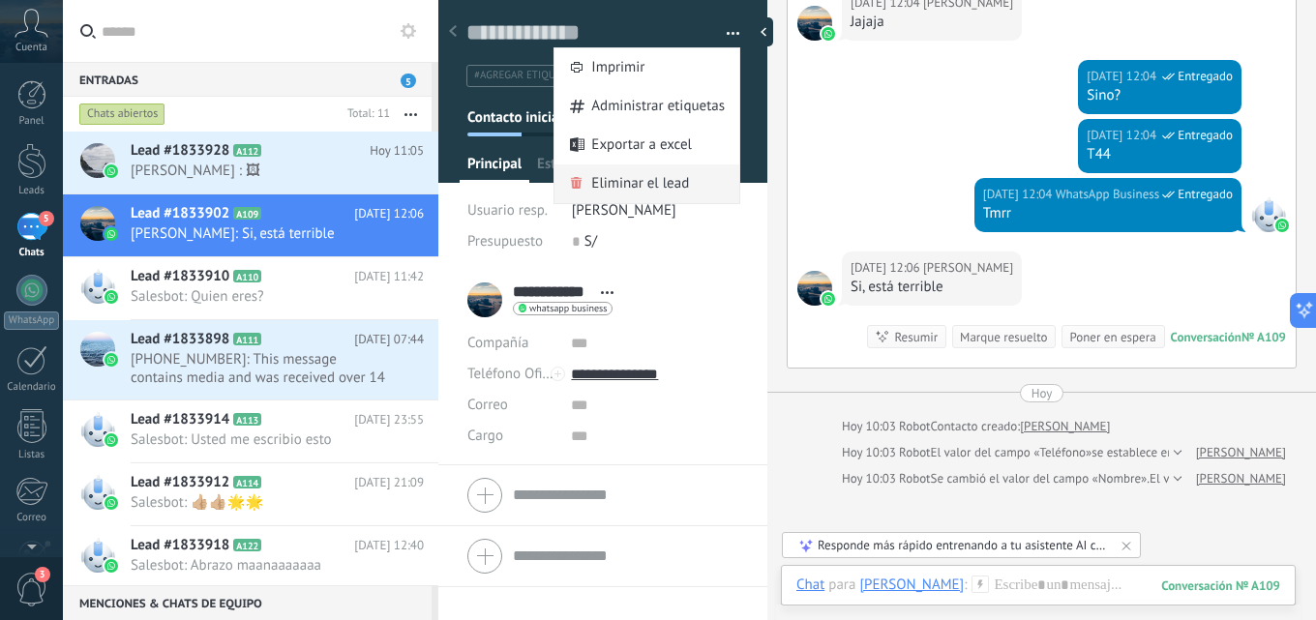
click at [673, 188] on span "Eliminar el lead" at bounding box center [640, 183] width 98 height 39
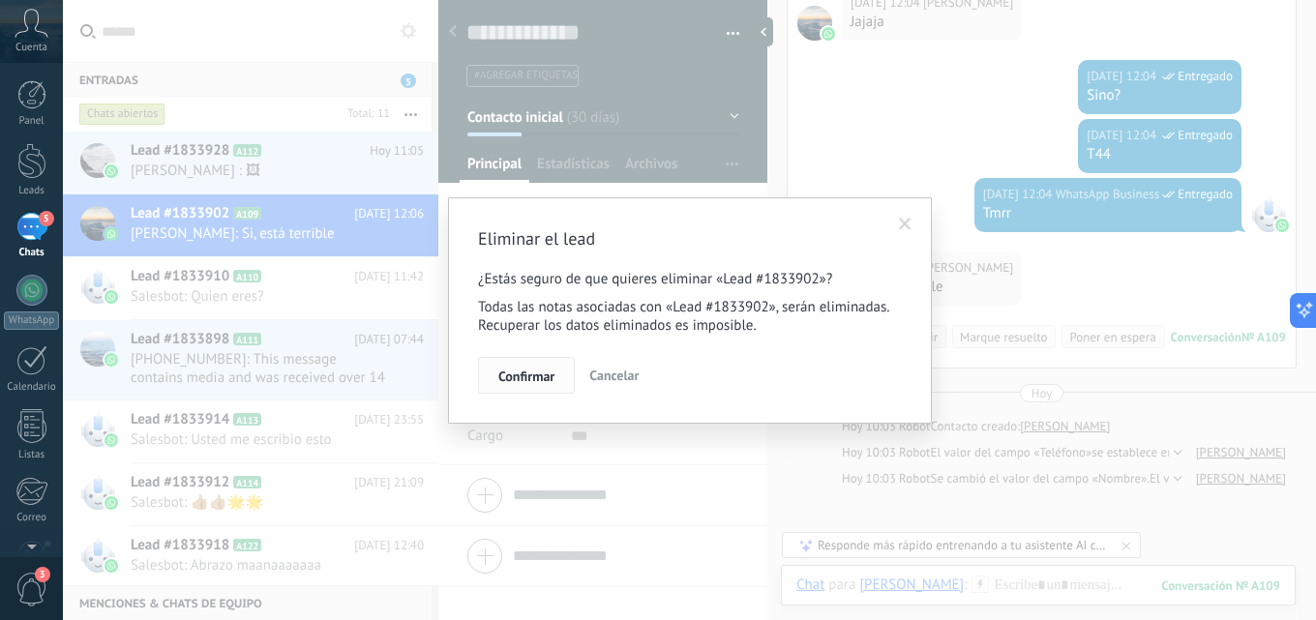
click at [518, 388] on button "Confirmar" at bounding box center [526, 375] width 97 height 37
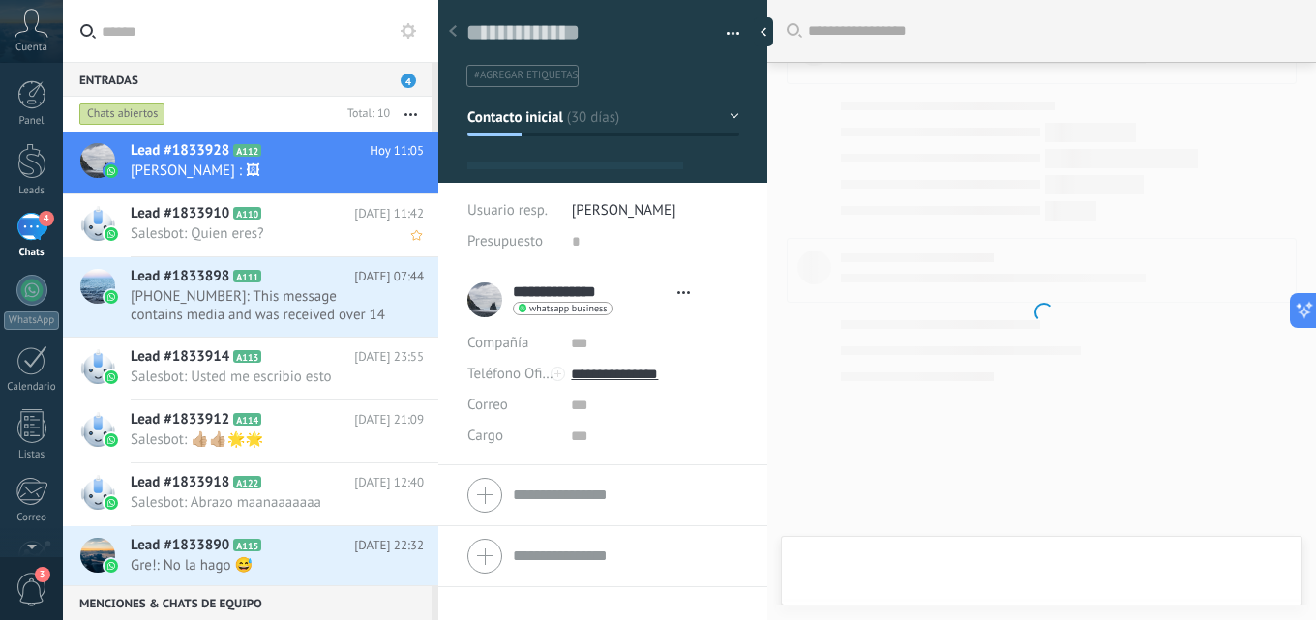
scroll to position [1115, 0]
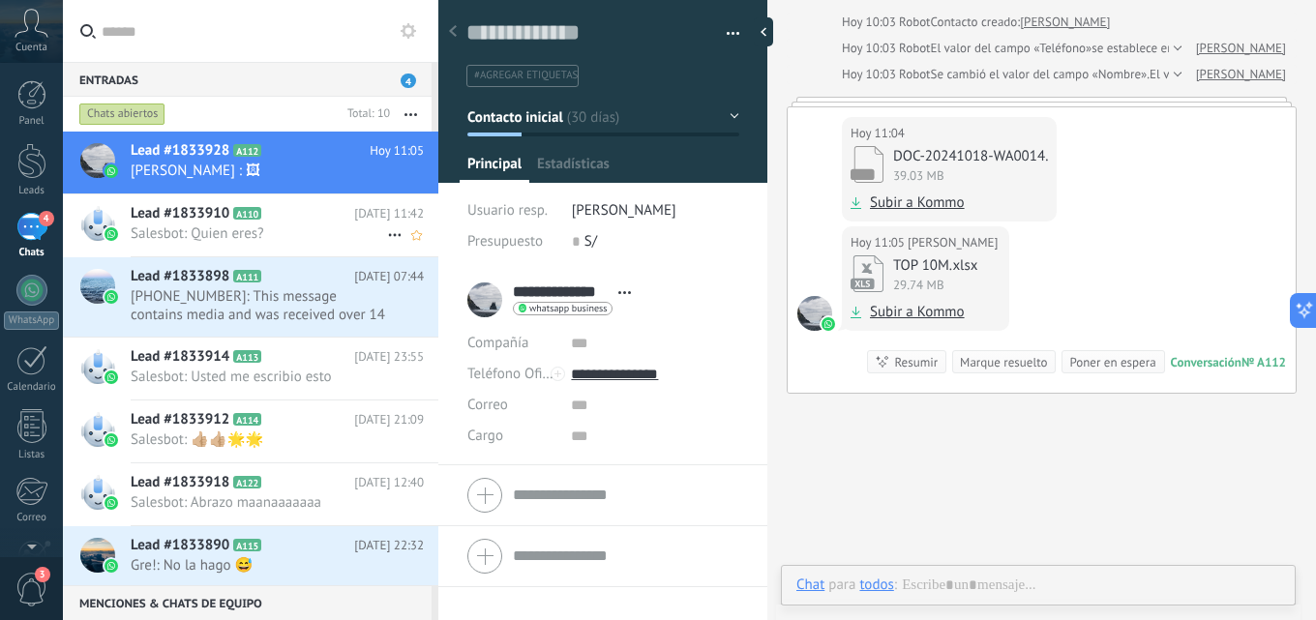
click at [213, 239] on span "Salesbot: Quien eres?" at bounding box center [259, 233] width 256 height 18
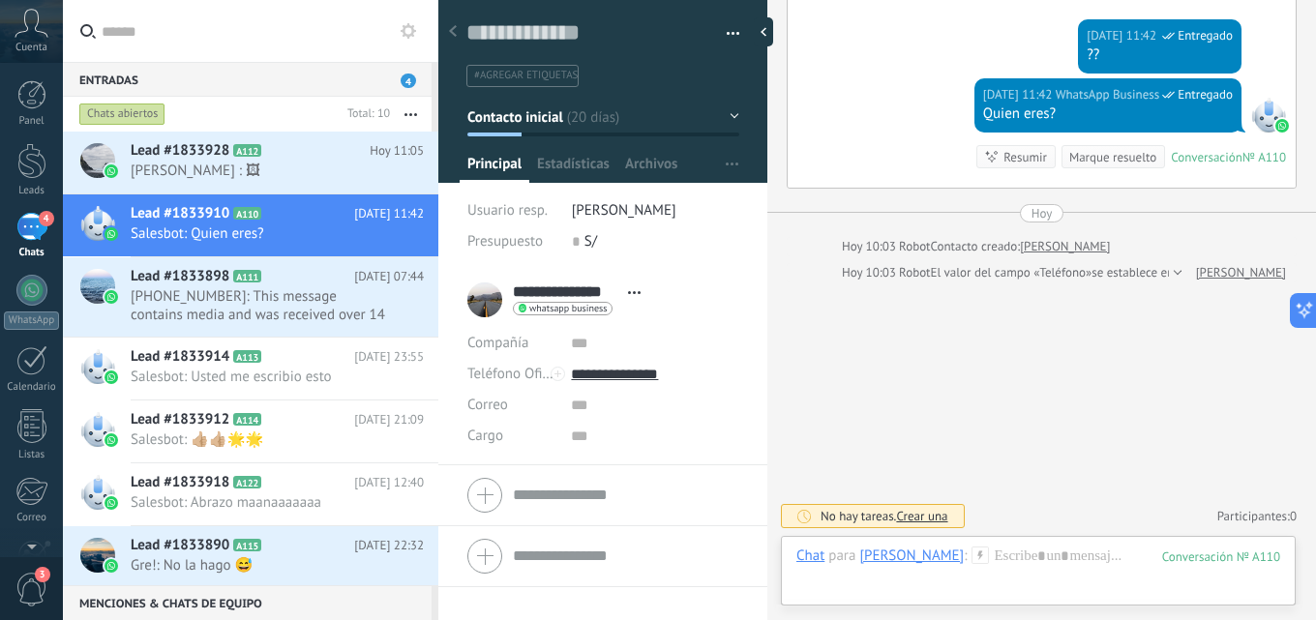
click at [728, 39] on button "button" at bounding box center [726, 33] width 28 height 29
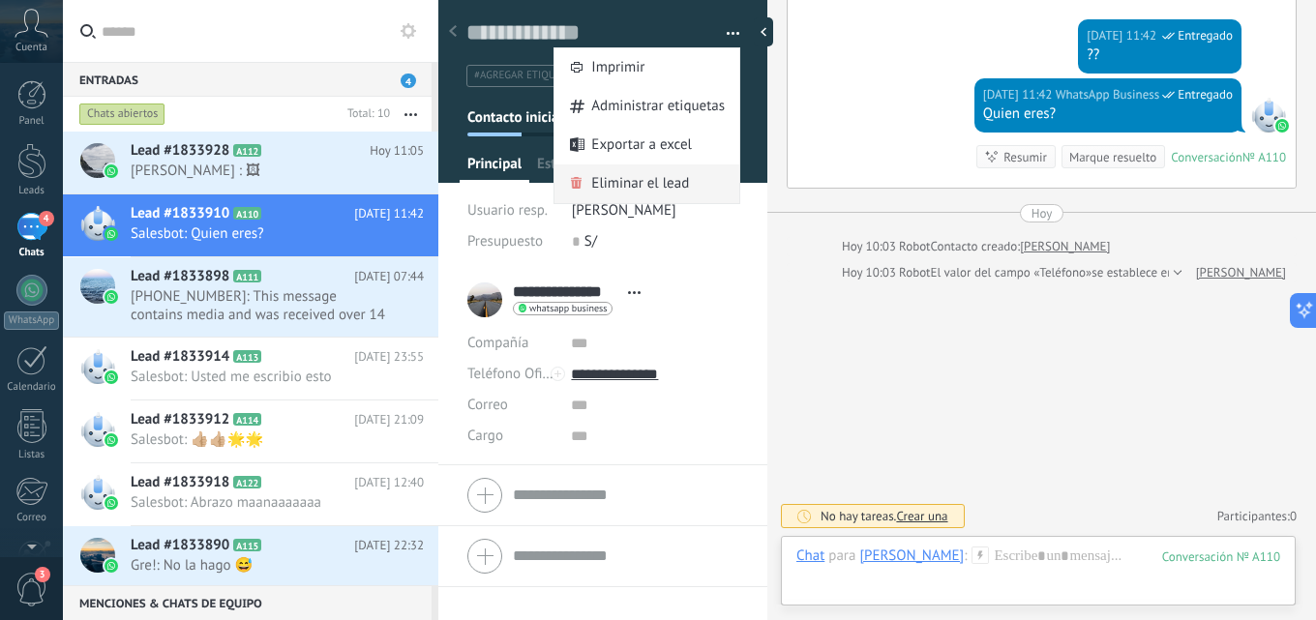
click at [691, 184] on div "Eliminar el lead" at bounding box center [646, 183] width 185 height 39
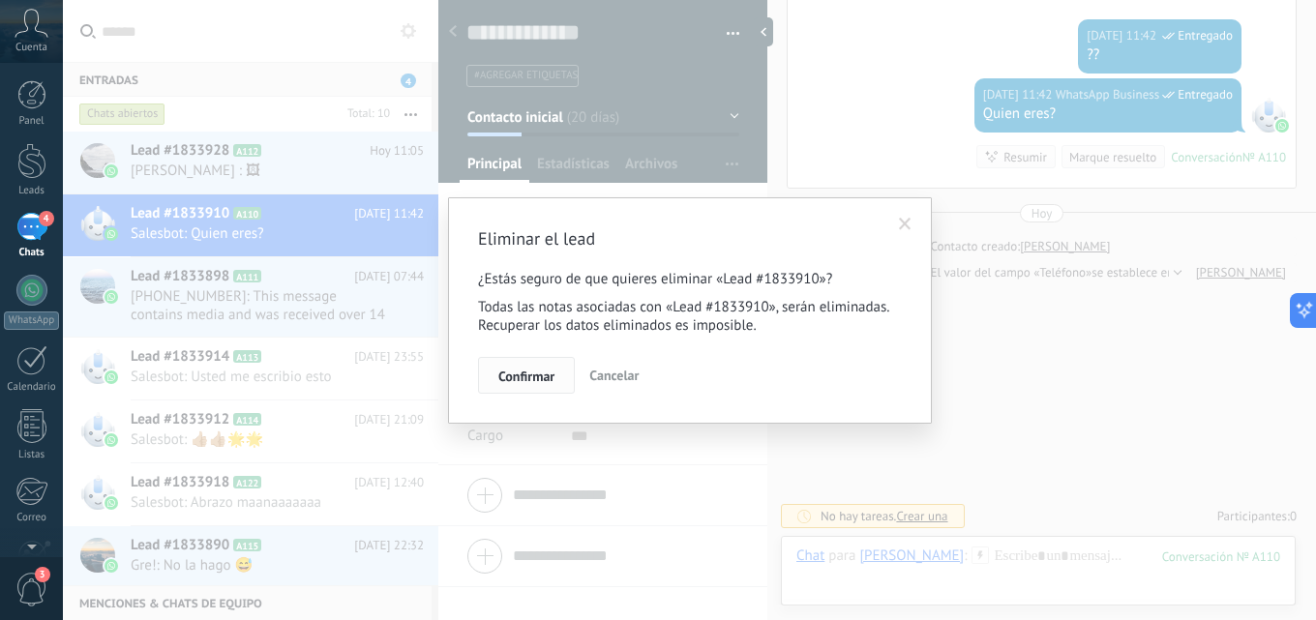
click at [554, 373] on span "Confirmar" at bounding box center [526, 377] width 56 height 14
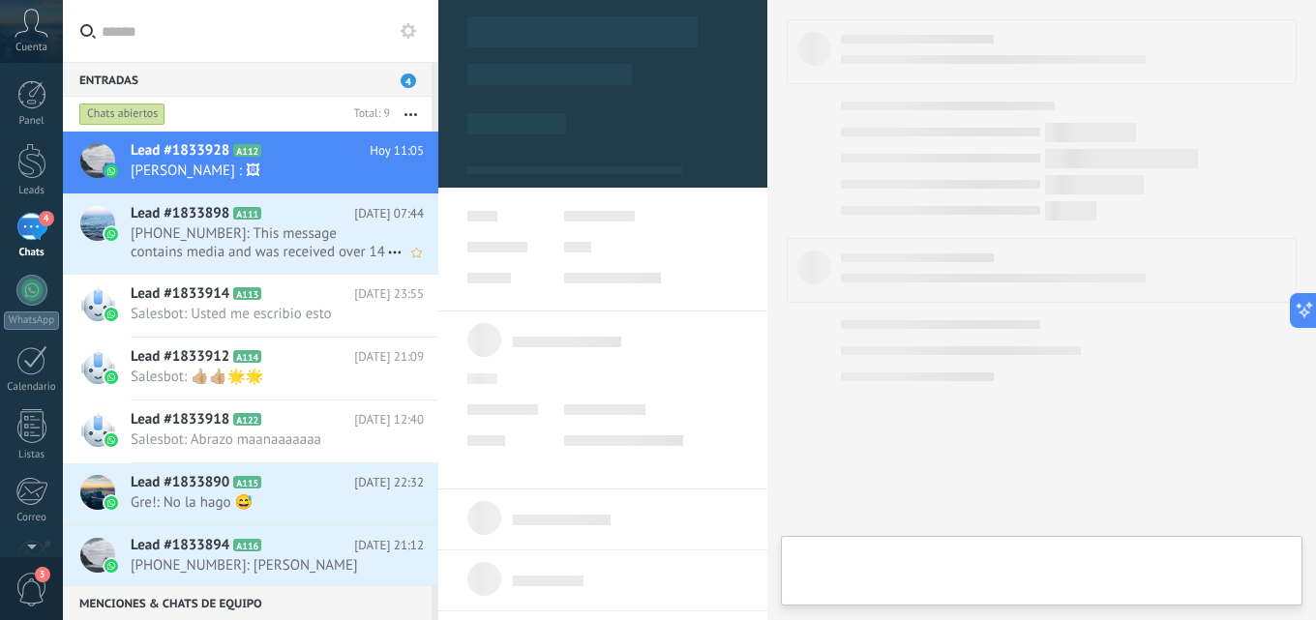
click at [231, 237] on span "+51917436398: This message contains media and was received over 14 days before …" at bounding box center [259, 242] width 256 height 37
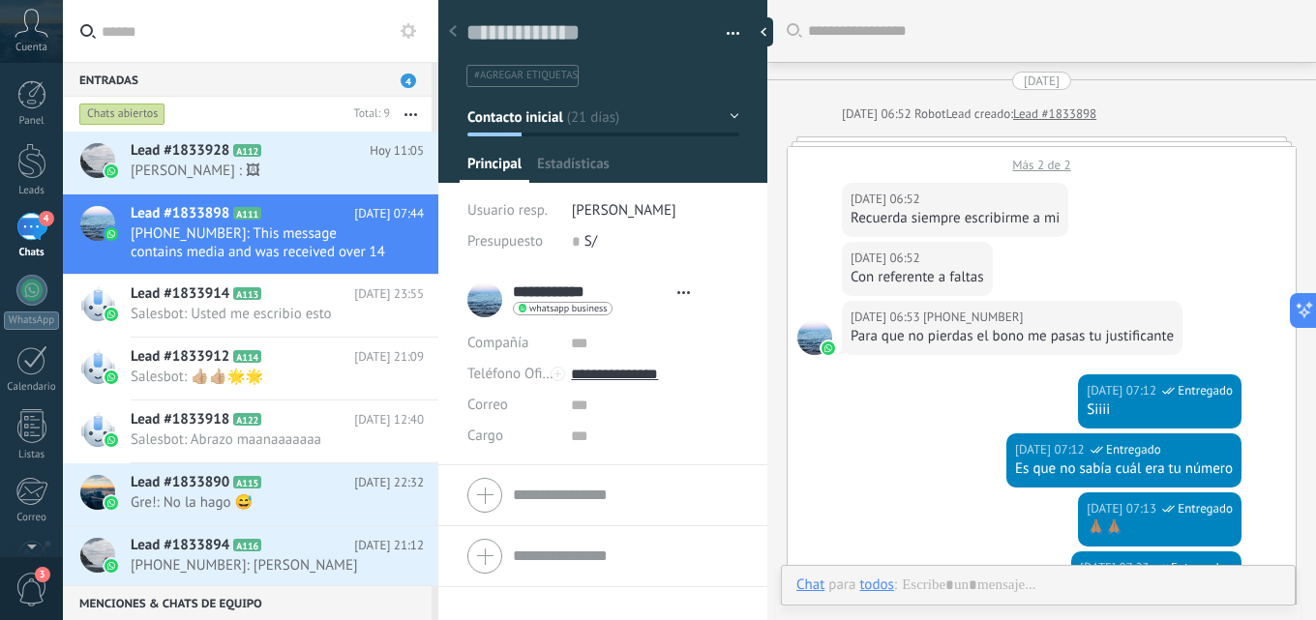
scroll to position [520, 0]
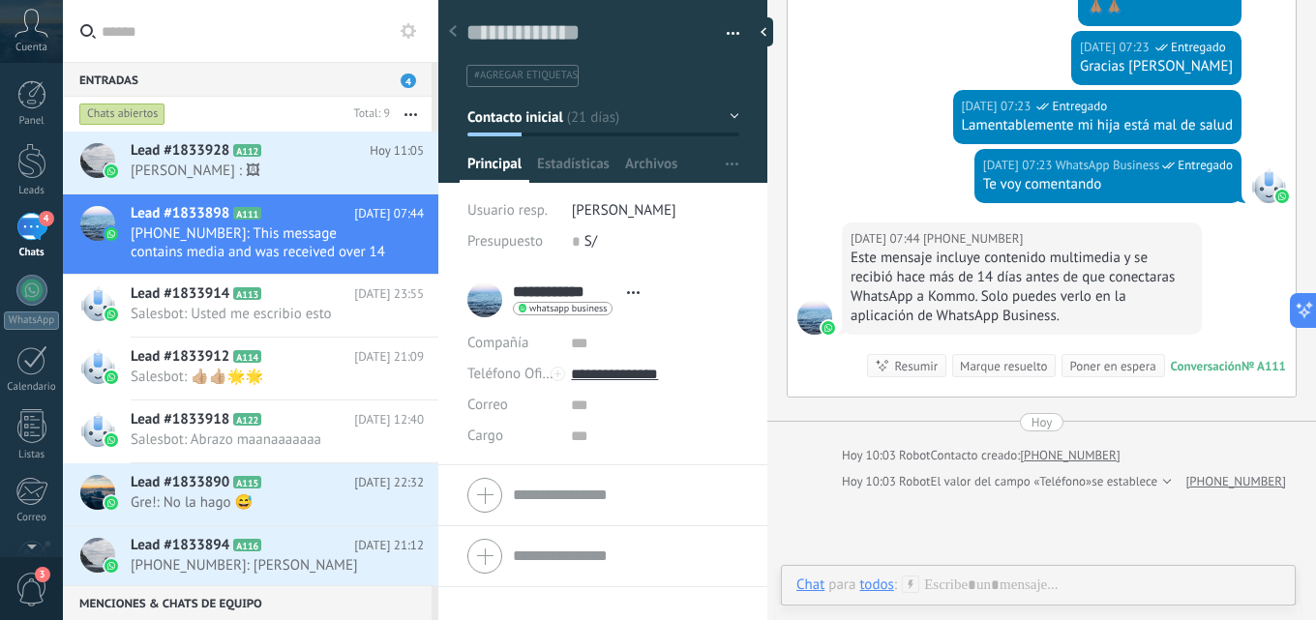
click at [732, 30] on button "button" at bounding box center [726, 33] width 28 height 29
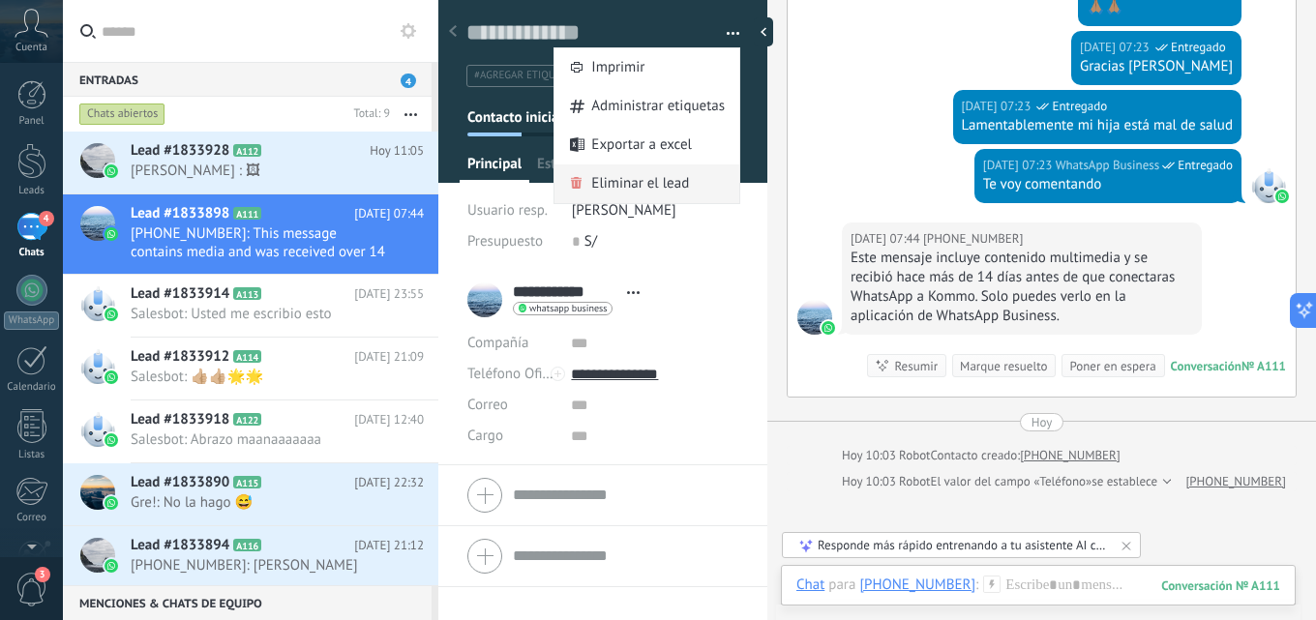
click at [699, 179] on div "Eliminar el lead" at bounding box center [646, 183] width 185 height 39
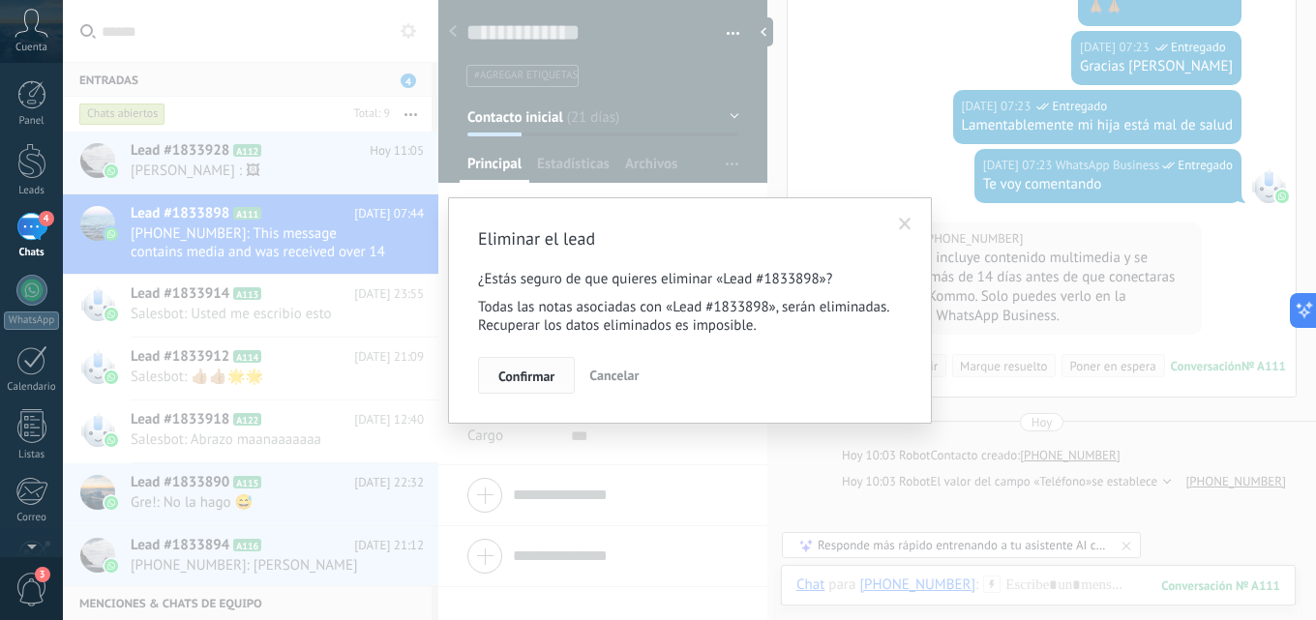
click at [539, 380] on span "Confirmar" at bounding box center [526, 377] width 56 height 14
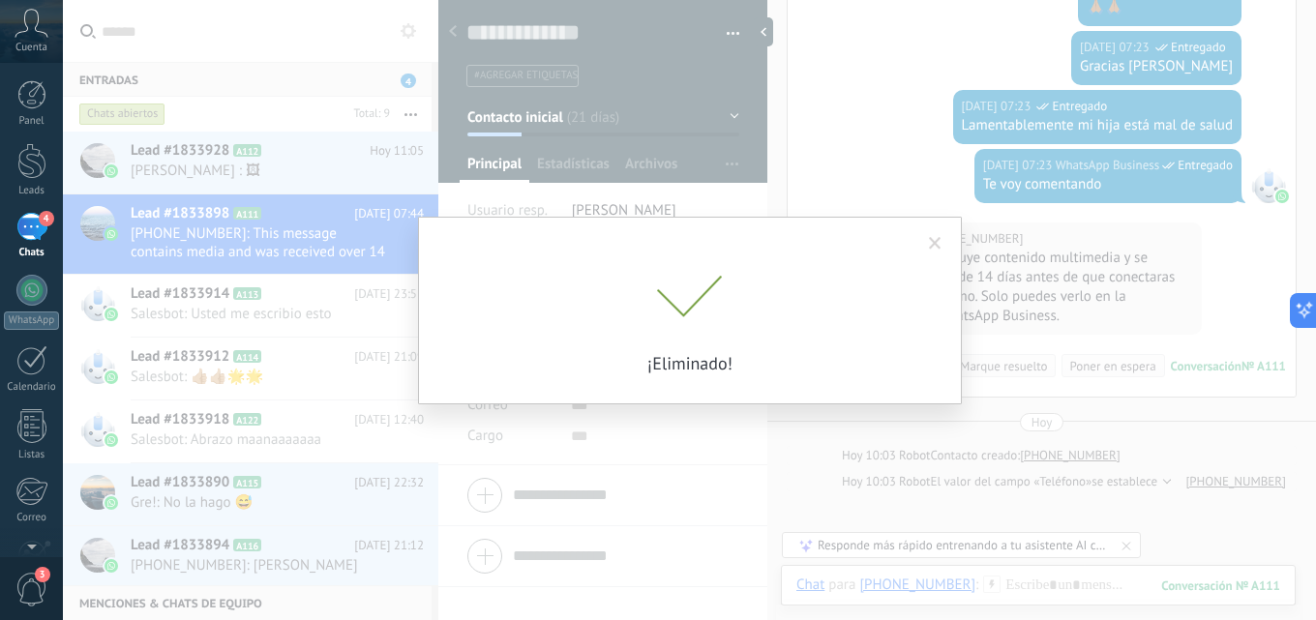
scroll to position [547, 0]
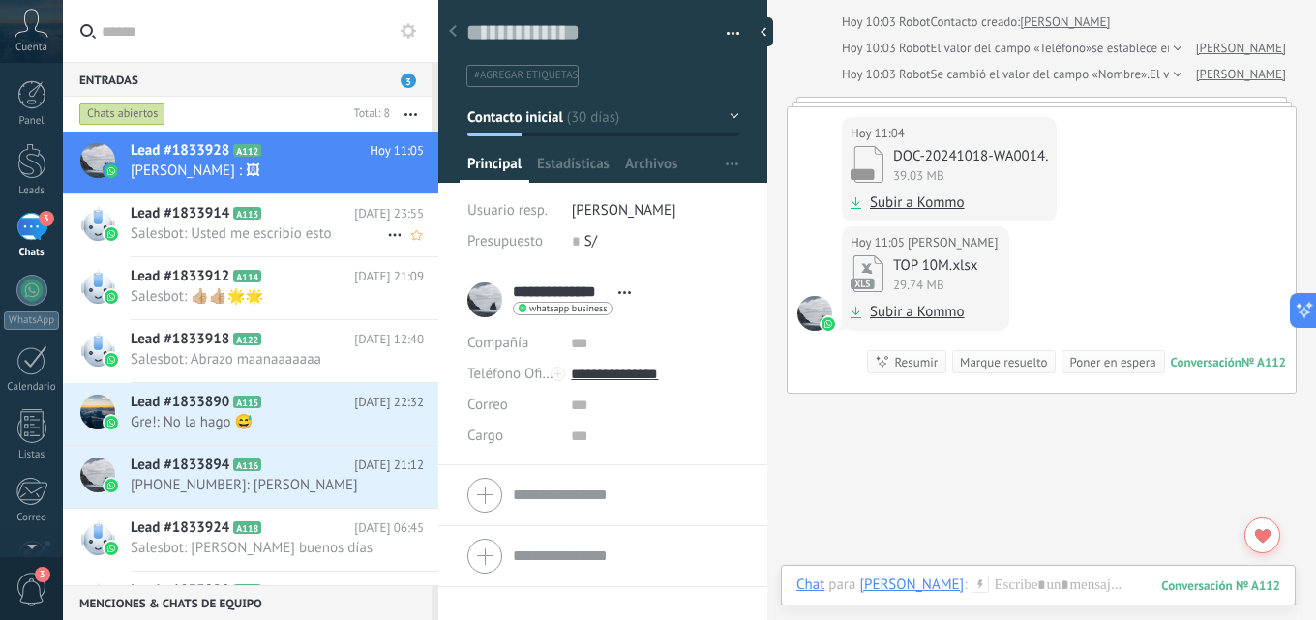
click at [287, 223] on h2 "Lead #1833914 A113" at bounding box center [242, 213] width 223 height 19
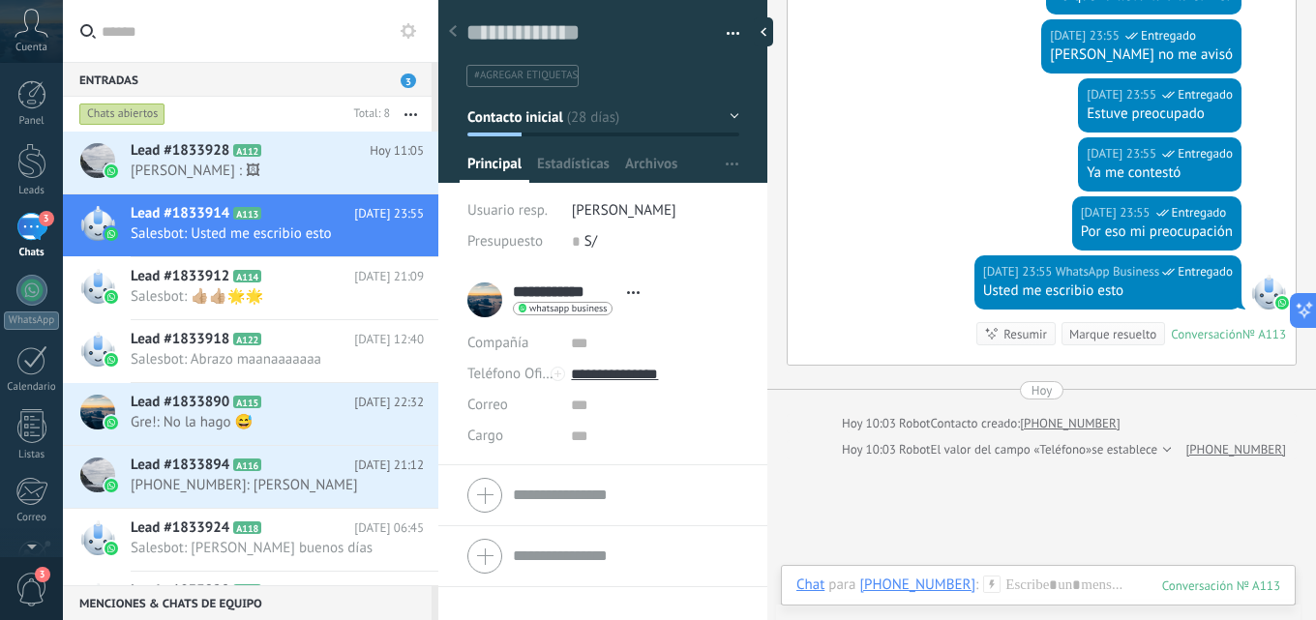
click at [730, 25] on button "button" at bounding box center [726, 33] width 28 height 29
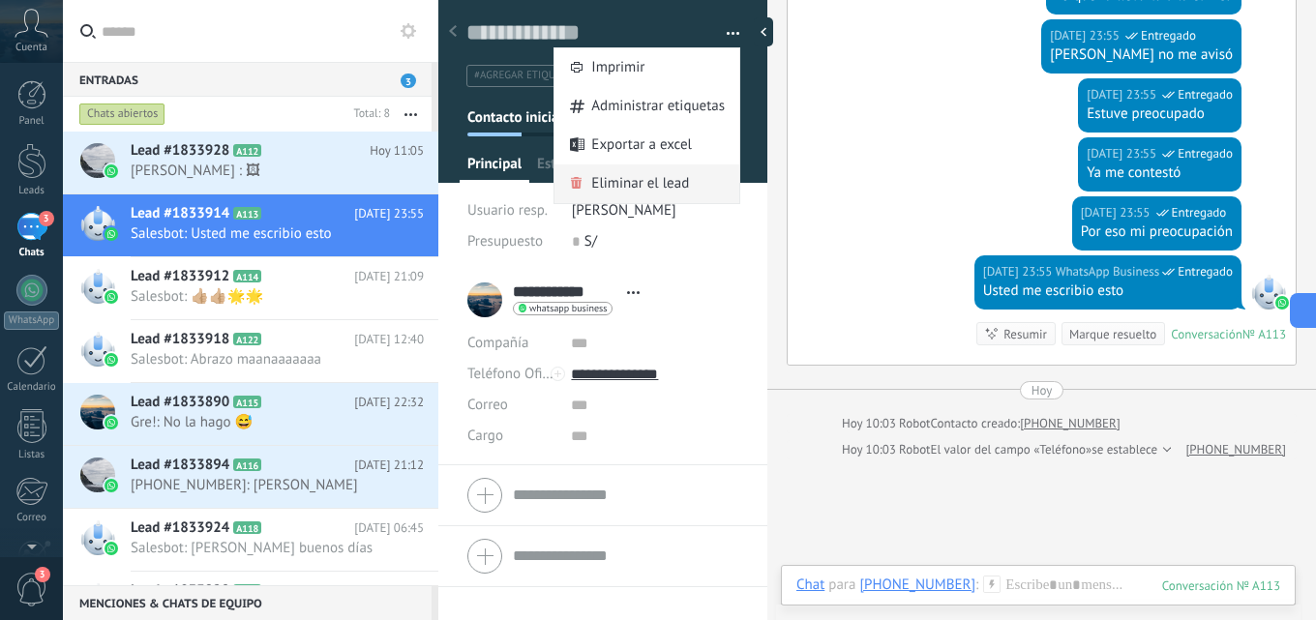
click at [661, 193] on span "Eliminar el lead" at bounding box center [640, 183] width 98 height 39
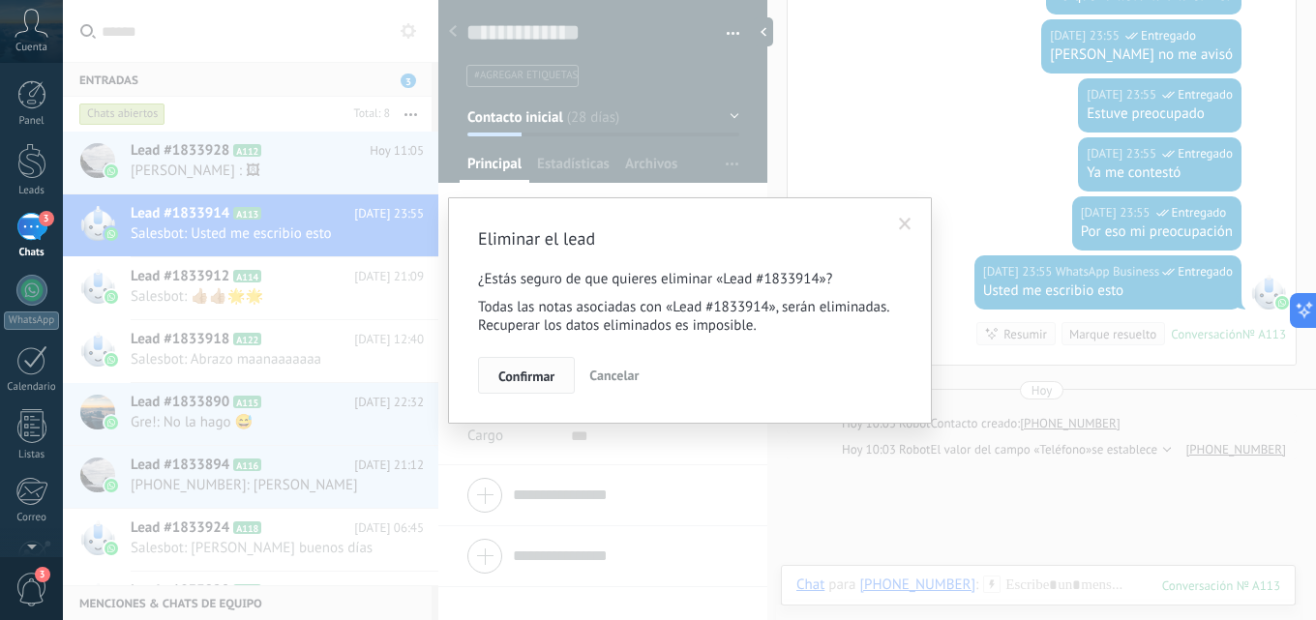
click at [545, 387] on button "Confirmar" at bounding box center [526, 375] width 97 height 37
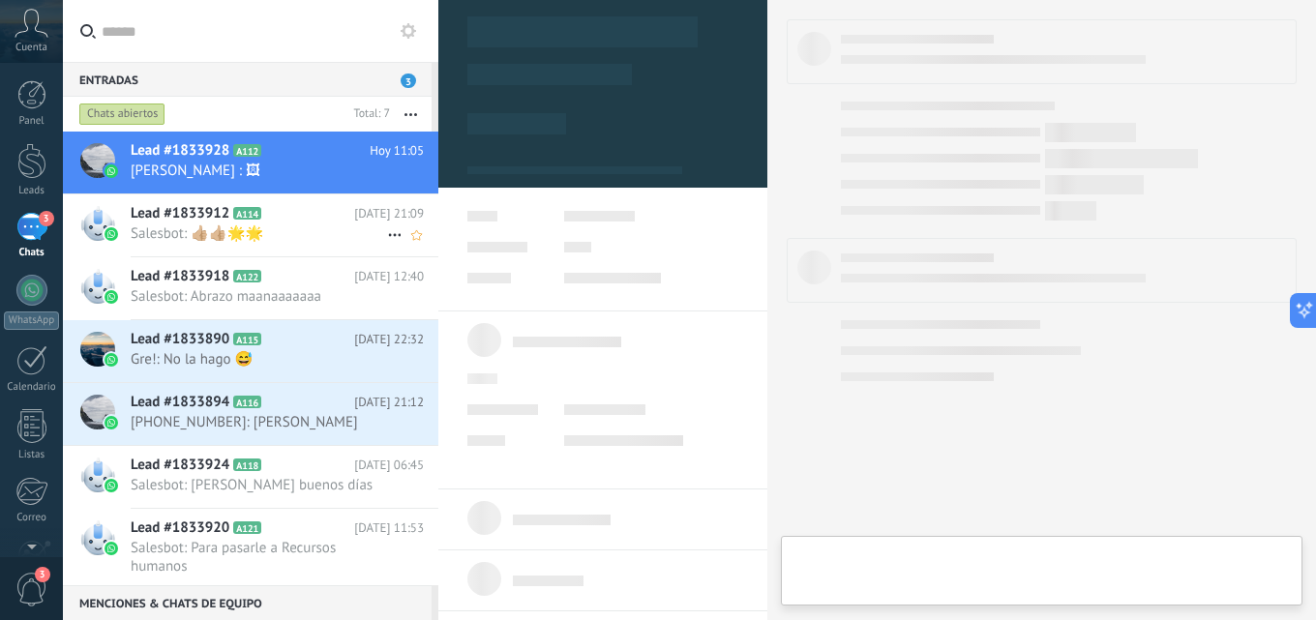
click at [233, 252] on div "Lead #1833912 A114 02.08.2025 21:09 Salesbot: 👍🏼👍🏼🌟🌟" at bounding box center [285, 224] width 308 height 61
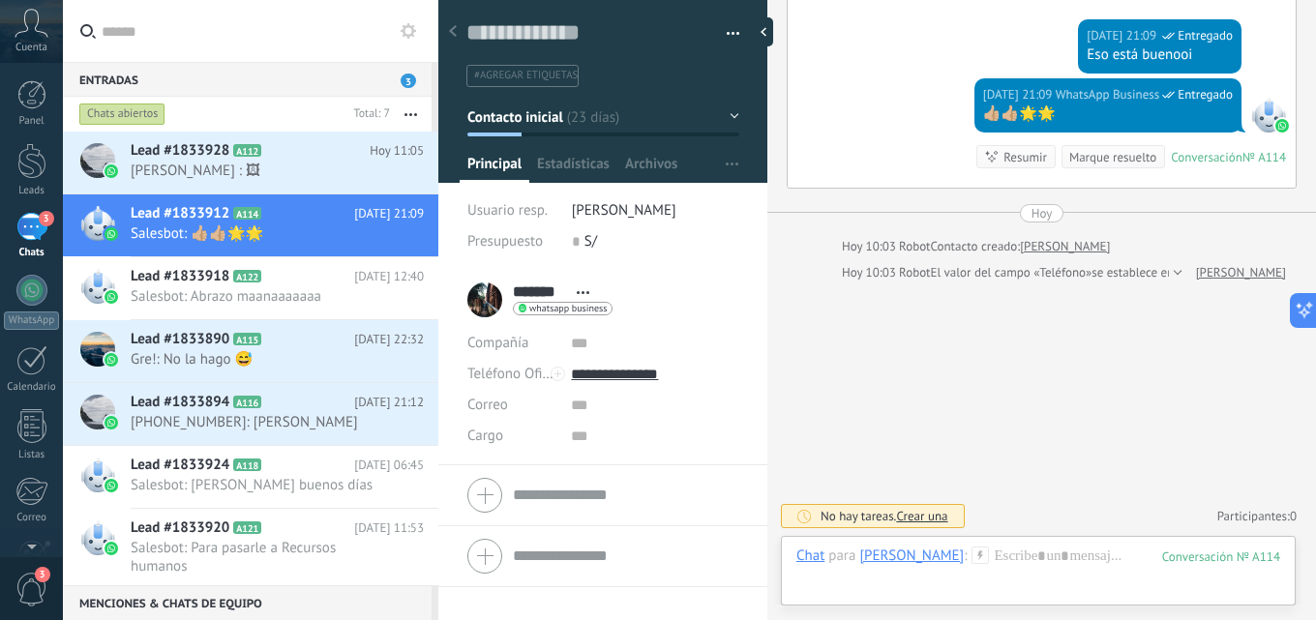
click at [719, 32] on button "button" at bounding box center [726, 33] width 28 height 29
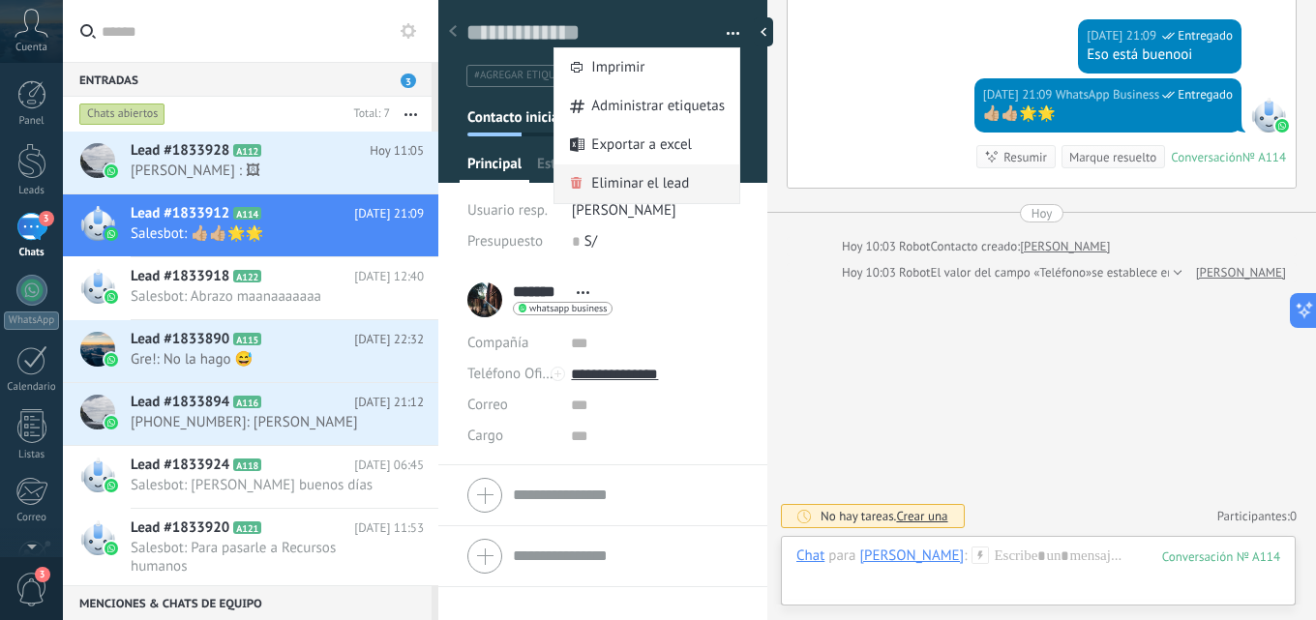
click at [663, 190] on span "Eliminar el lead" at bounding box center [640, 183] width 98 height 39
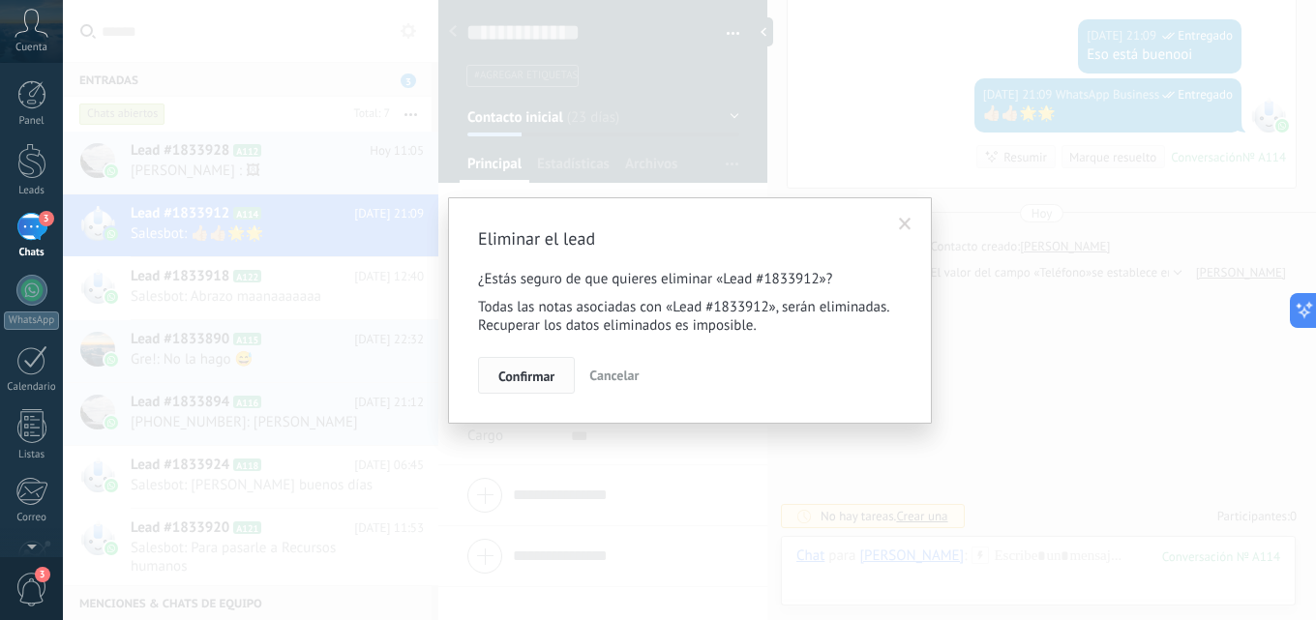
click at [534, 378] on span "Confirmar" at bounding box center [526, 377] width 56 height 14
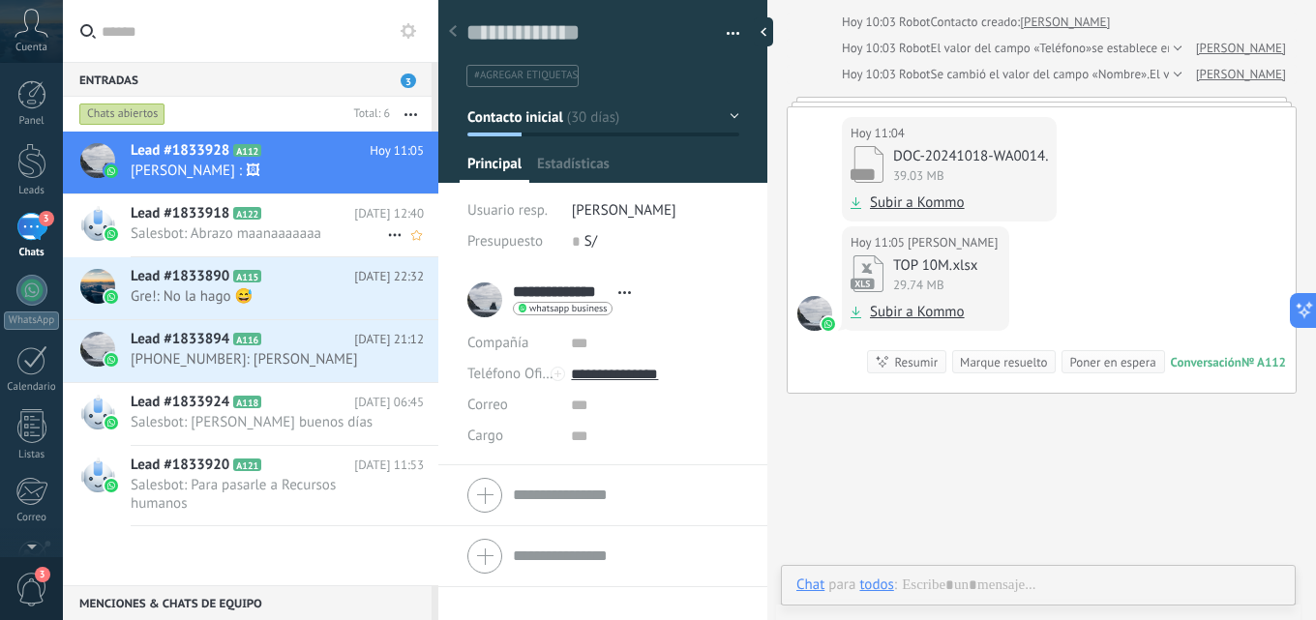
click at [225, 238] on span "Salesbot: Abrazo maanaaaaaaa" at bounding box center [259, 233] width 256 height 18
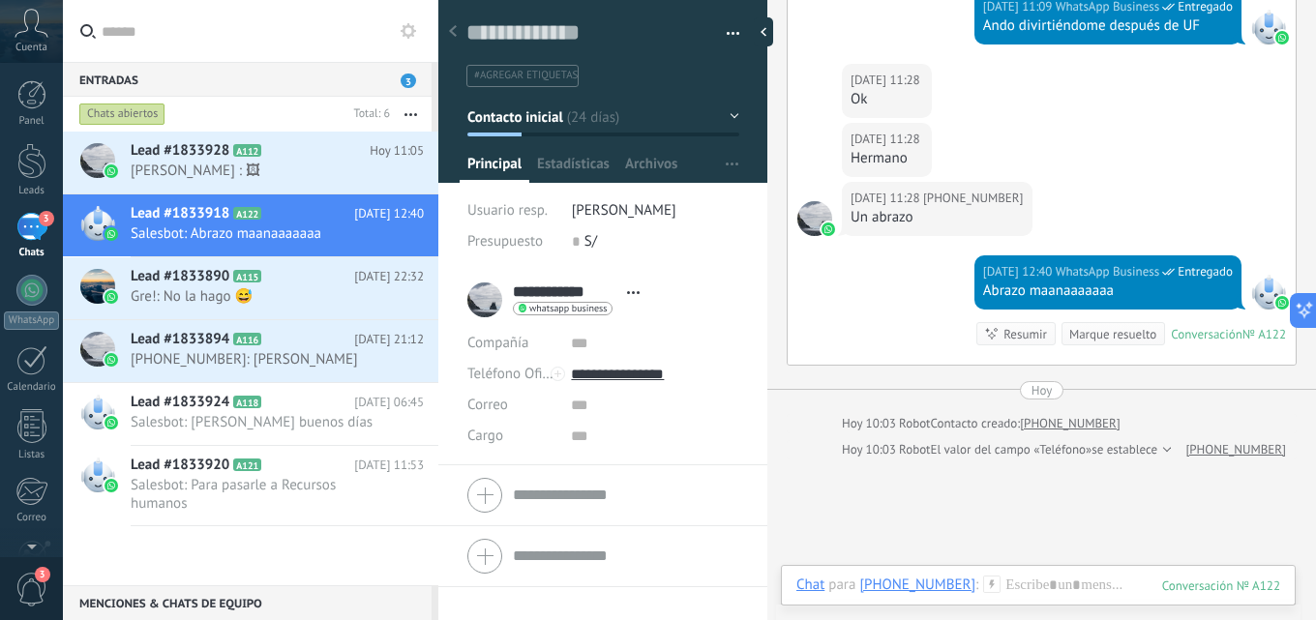
click at [732, 29] on button "button" at bounding box center [726, 33] width 28 height 29
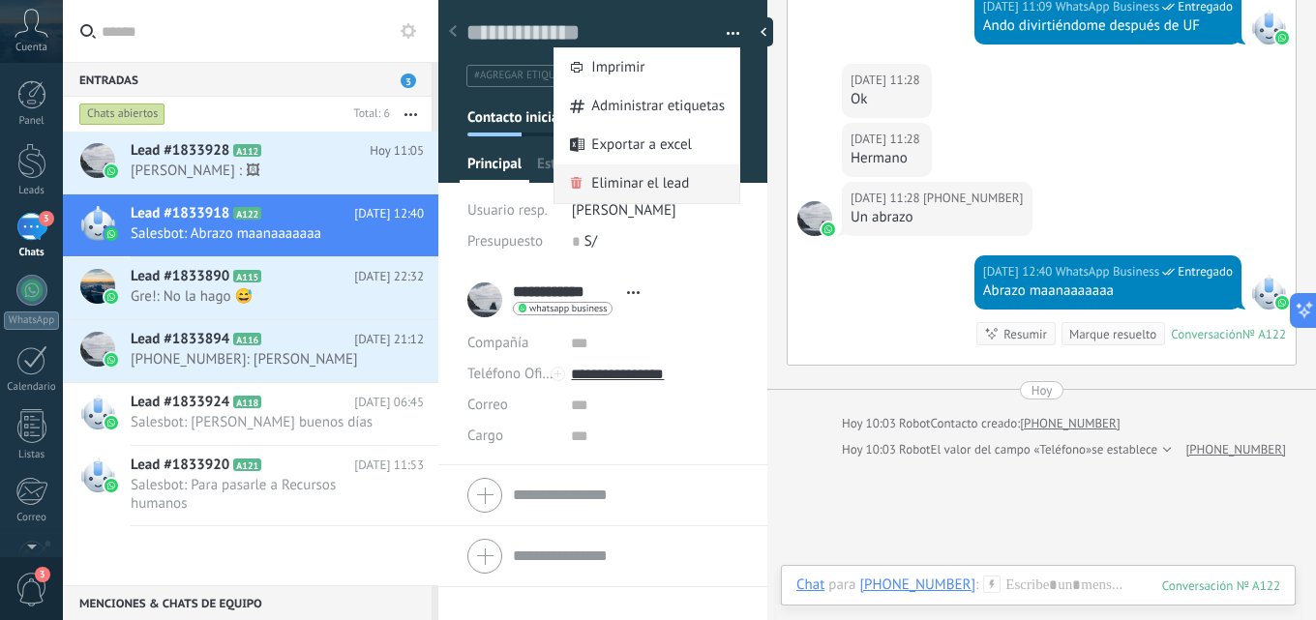
click at [685, 184] on div "Eliminar el lead" at bounding box center [646, 183] width 185 height 39
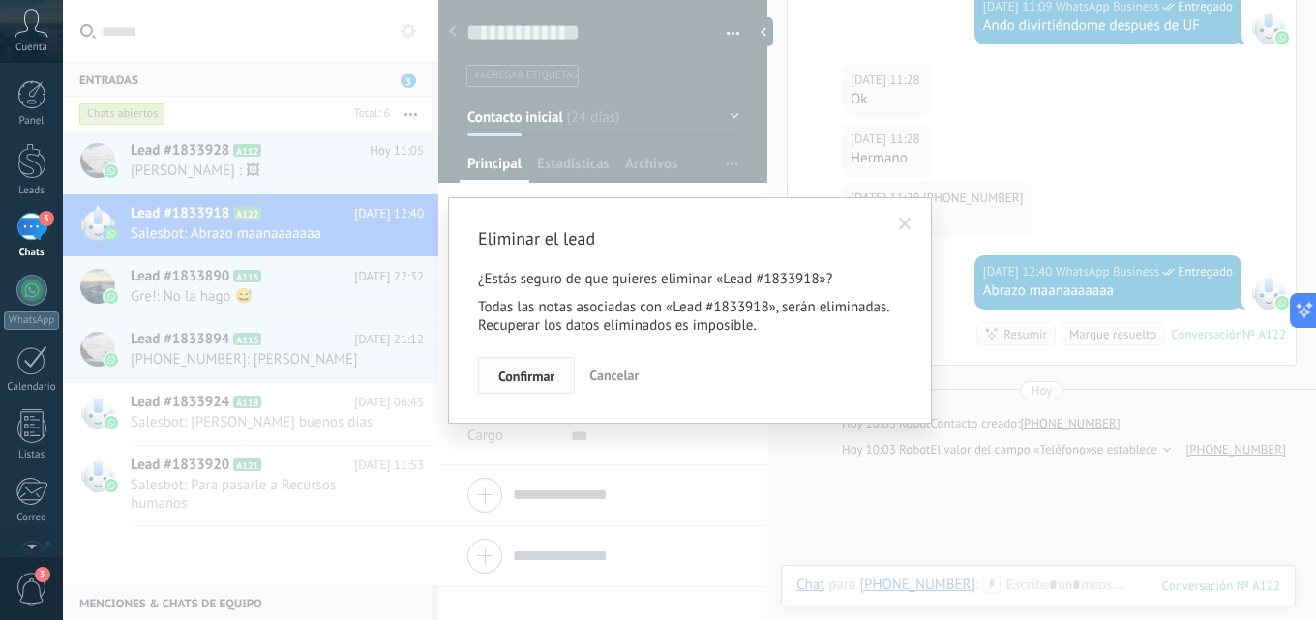
click at [555, 370] on button "Confirmar" at bounding box center [526, 375] width 97 height 37
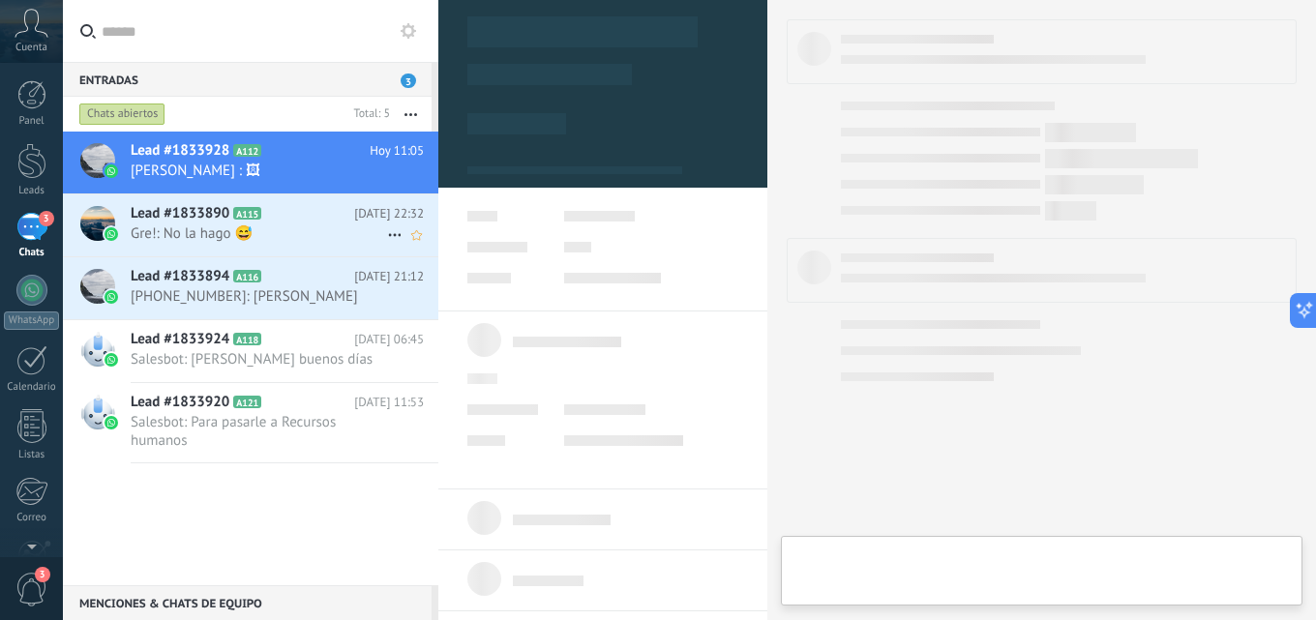
click at [291, 225] on span "Gre!: No la hago 😅" at bounding box center [259, 233] width 256 height 18
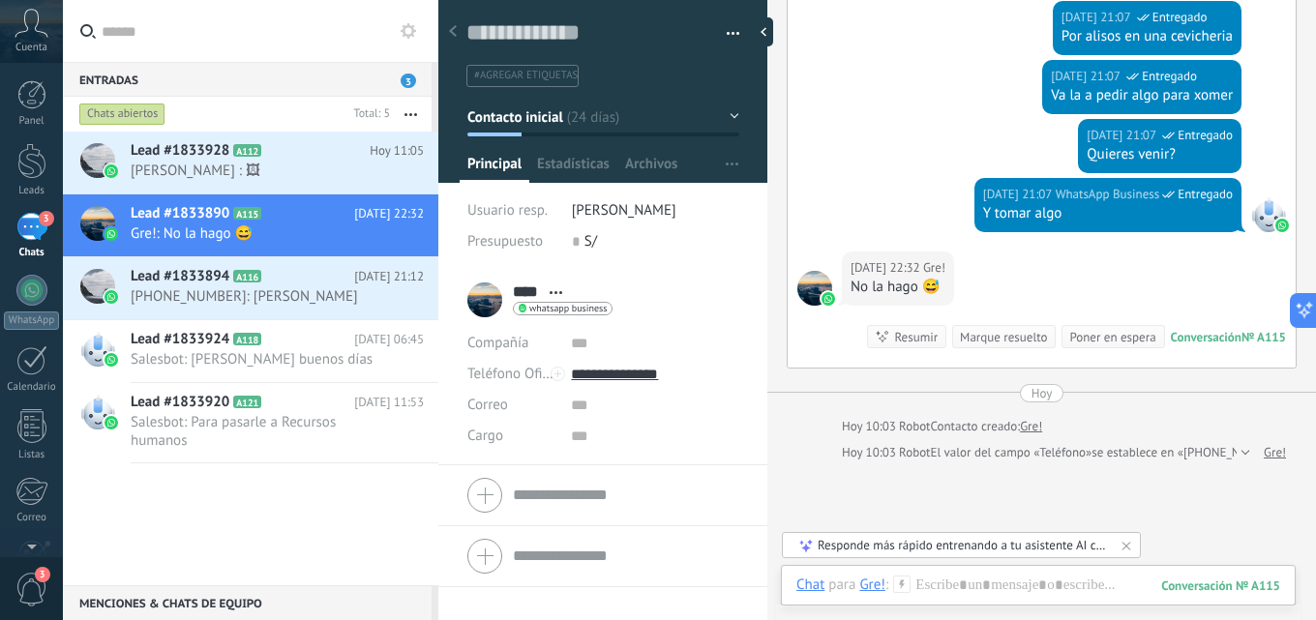
click at [722, 29] on button "button" at bounding box center [726, 33] width 28 height 29
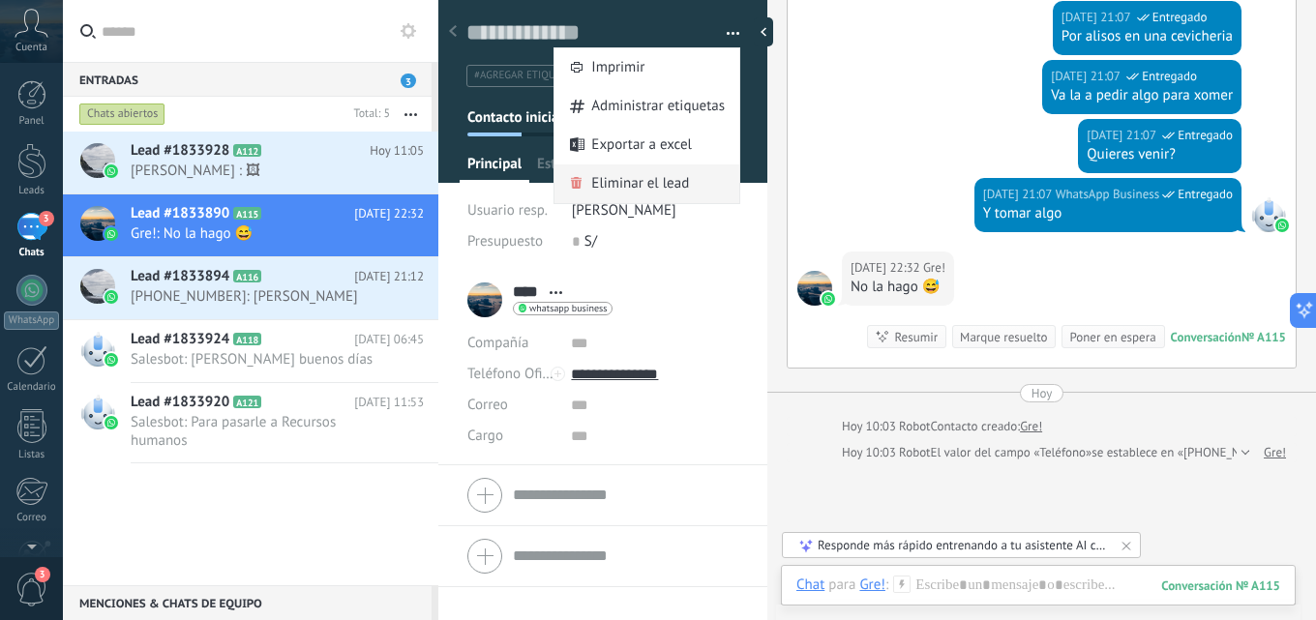
click at [657, 193] on span "Eliminar el lead" at bounding box center [640, 183] width 98 height 39
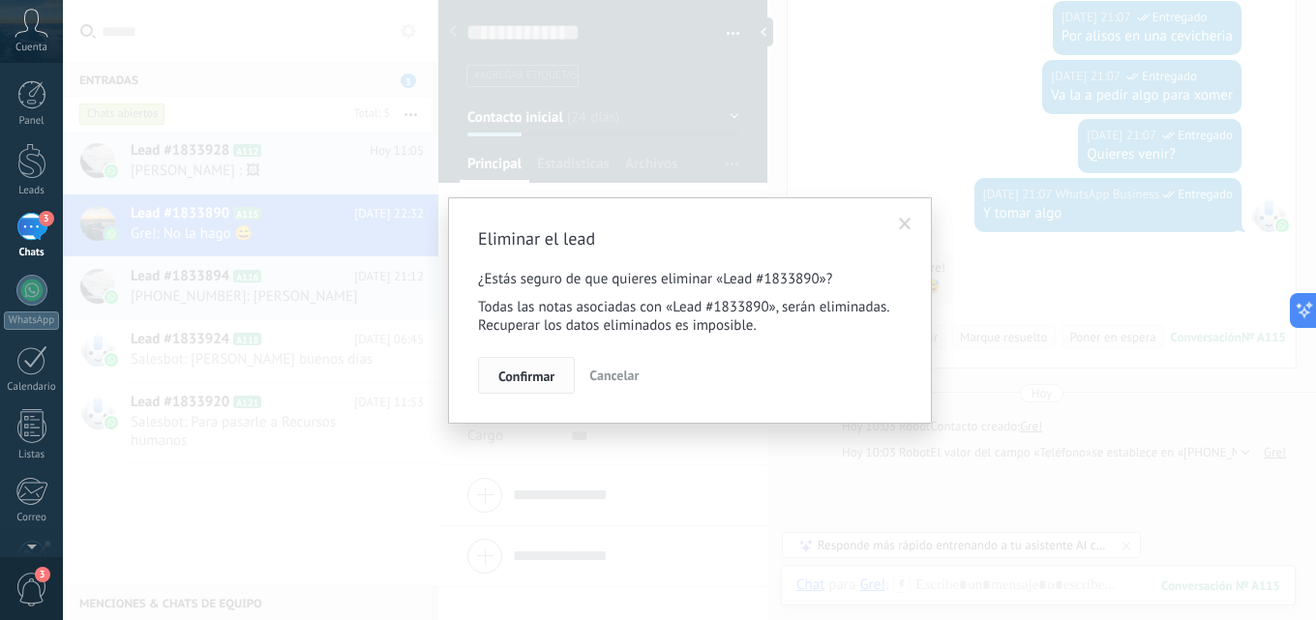
click at [529, 368] on button "Confirmar" at bounding box center [526, 375] width 97 height 37
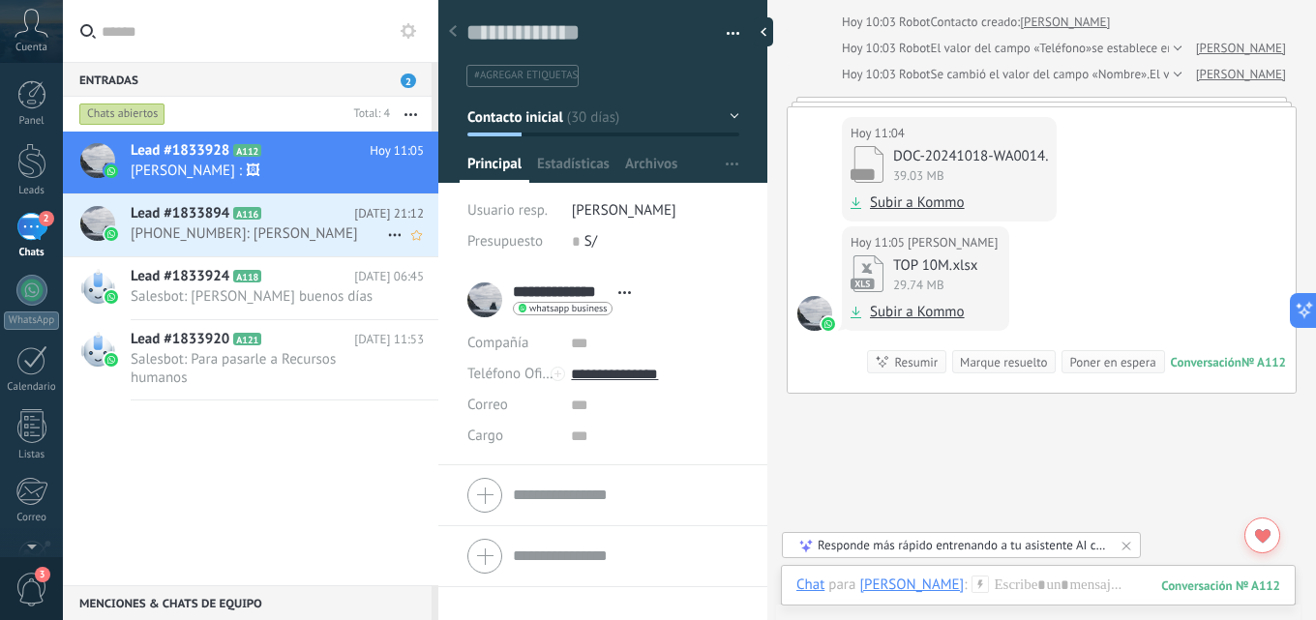
click at [278, 228] on span "+51958094559: Dale" at bounding box center [259, 233] width 256 height 18
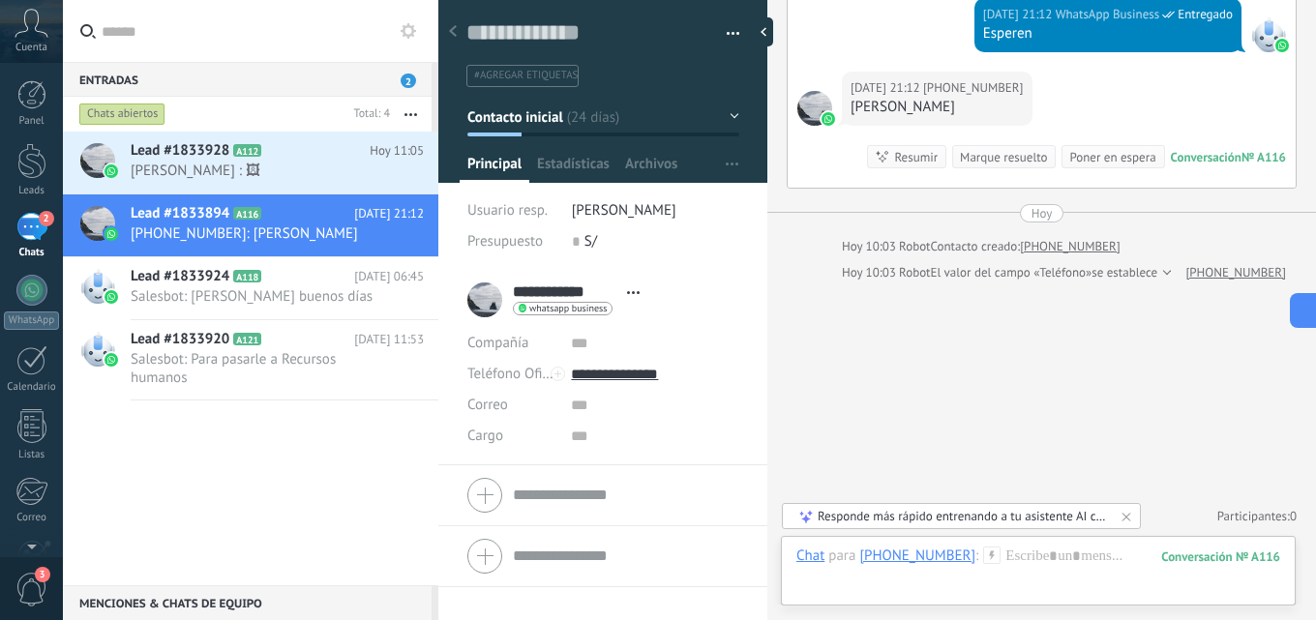
click at [726, 31] on button "button" at bounding box center [726, 33] width 28 height 29
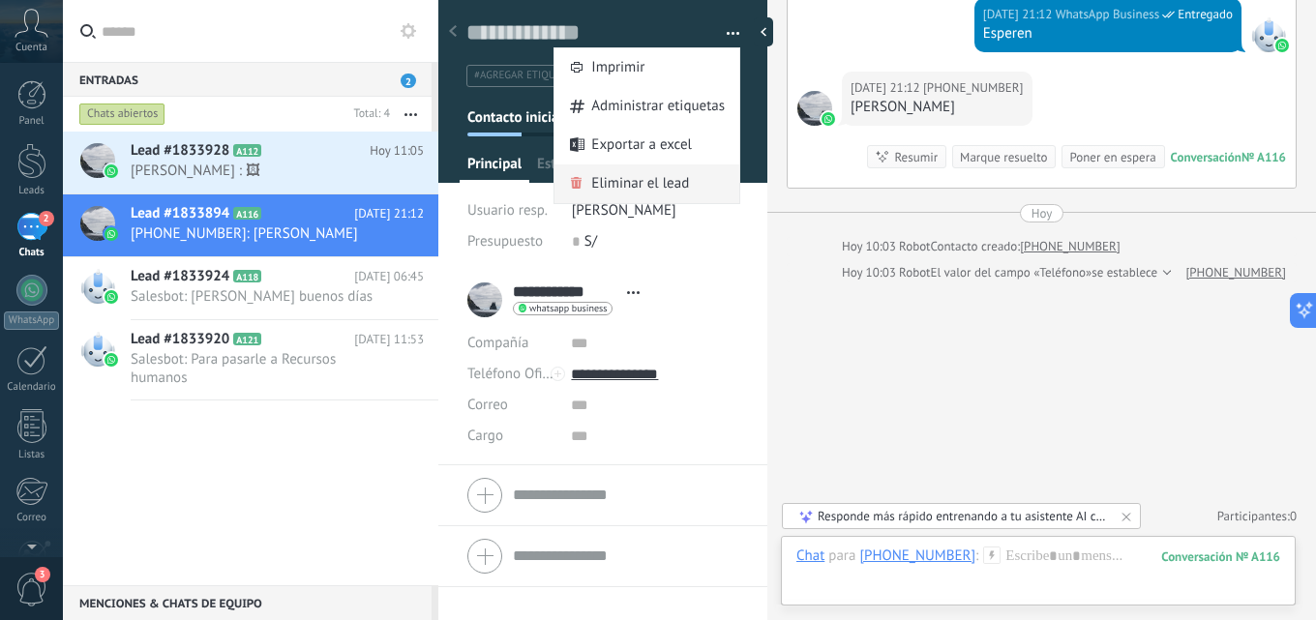
click at [661, 181] on span "Eliminar el lead" at bounding box center [640, 183] width 98 height 39
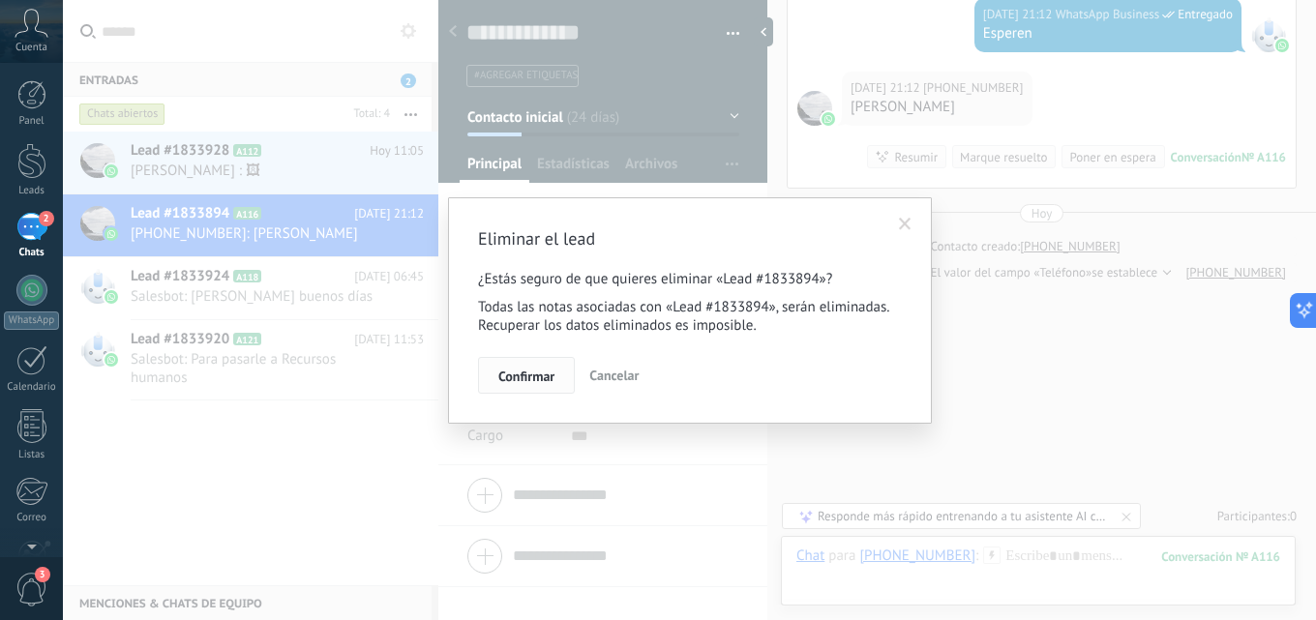
click at [525, 368] on button "Confirmar" at bounding box center [526, 375] width 97 height 37
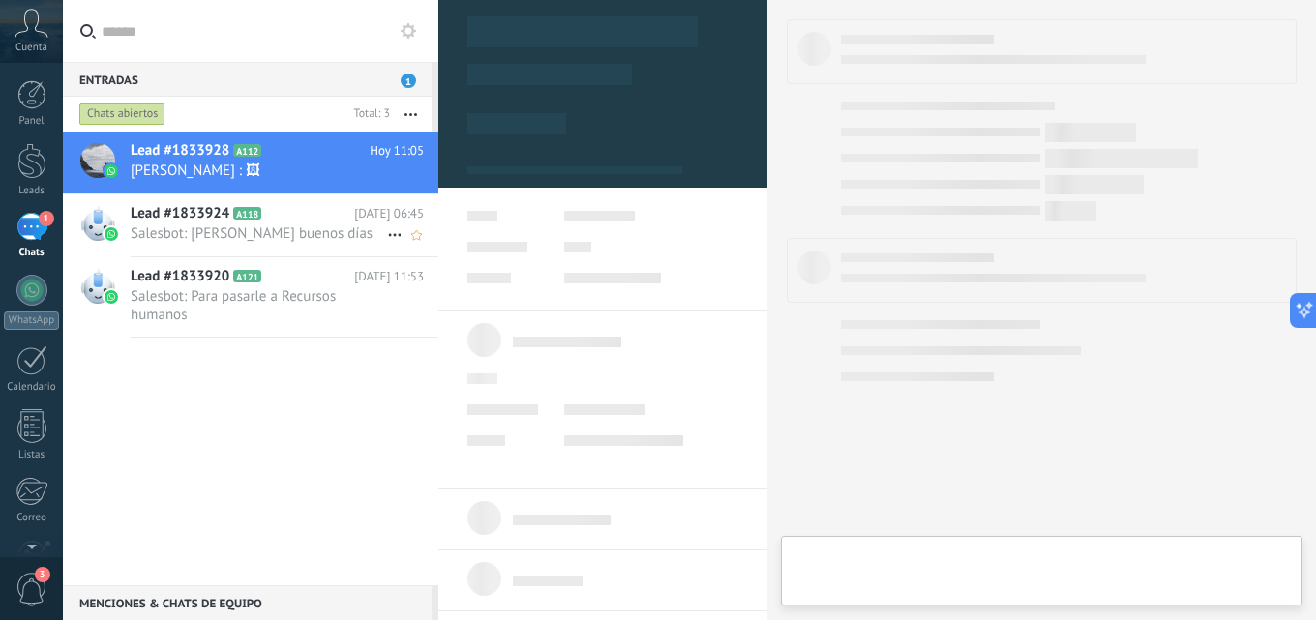
click at [272, 229] on span "Salesbot: Javier buenos días" at bounding box center [259, 233] width 256 height 18
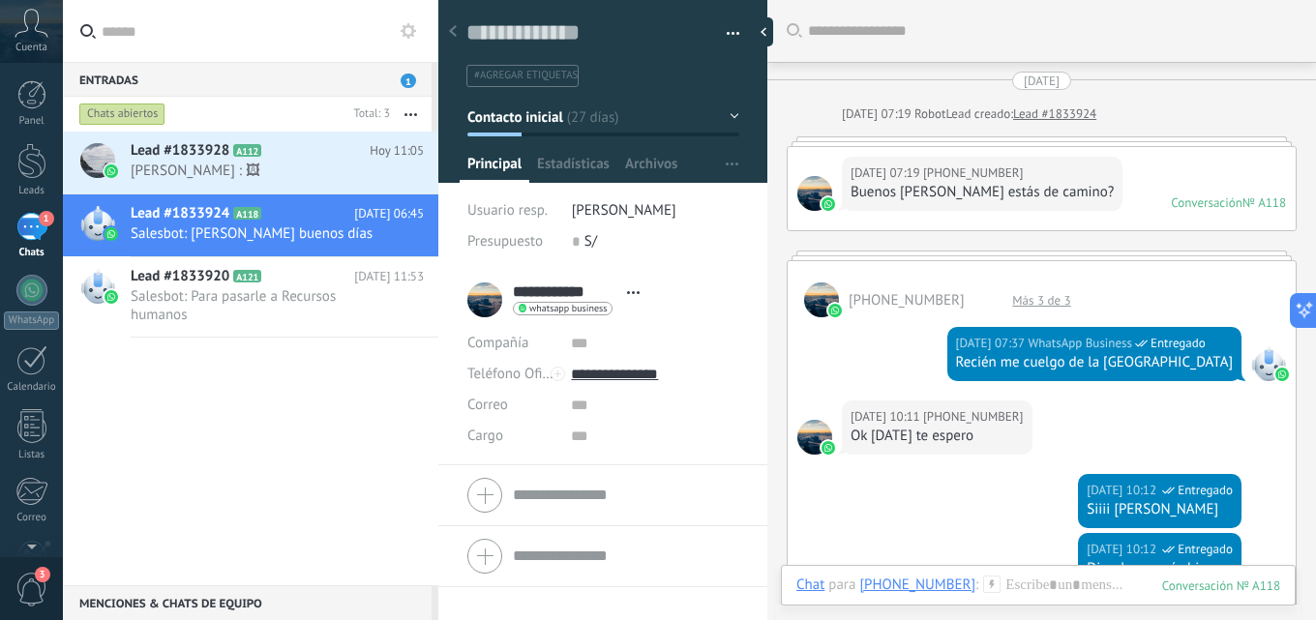
click at [716, 37] on button "button" at bounding box center [726, 33] width 28 height 29
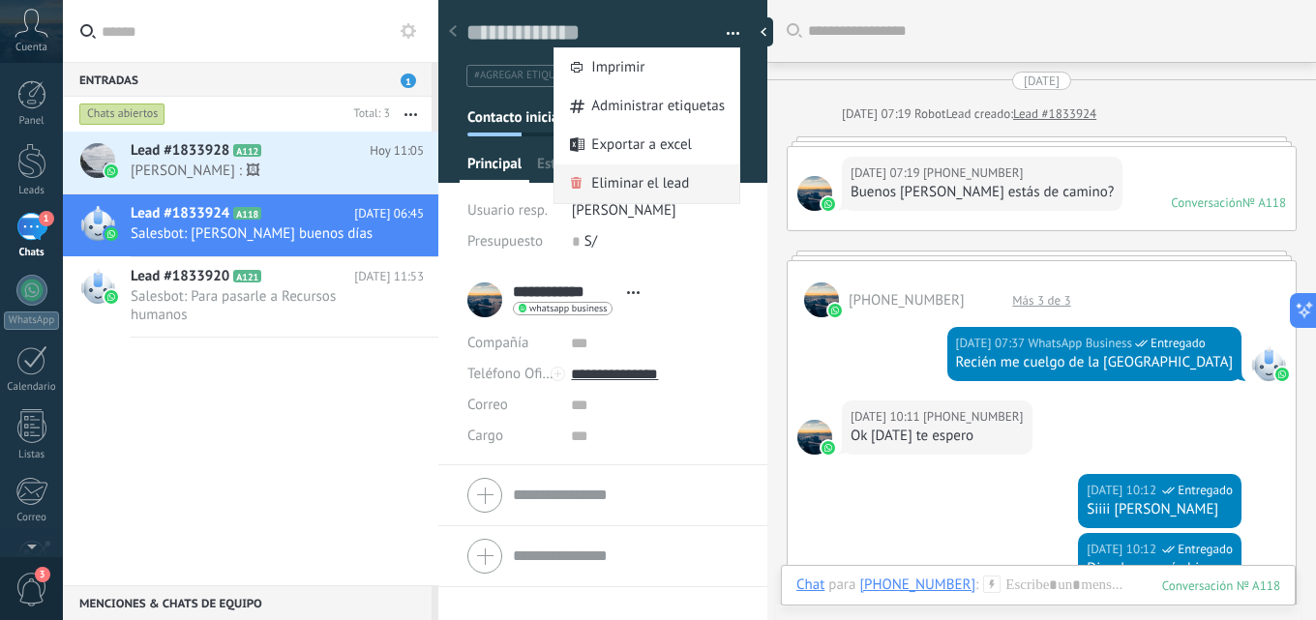
click at [693, 178] on div "Eliminar el lead" at bounding box center [646, 183] width 185 height 39
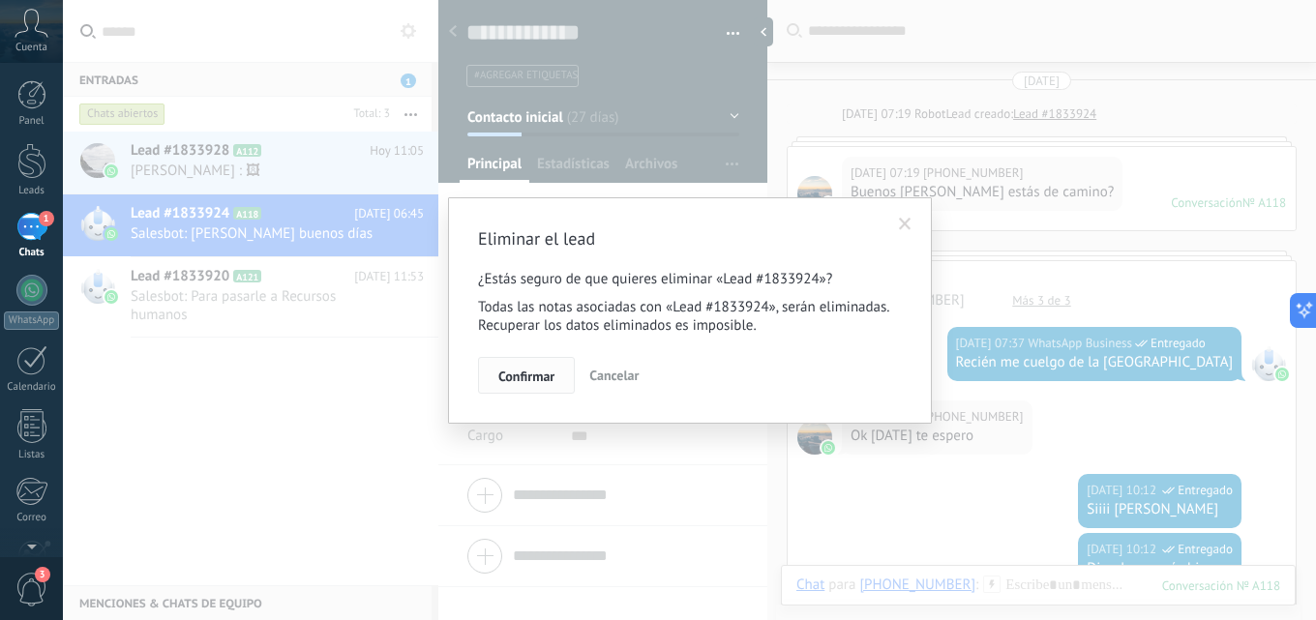
click at [539, 363] on button "Confirmar" at bounding box center [526, 375] width 97 height 37
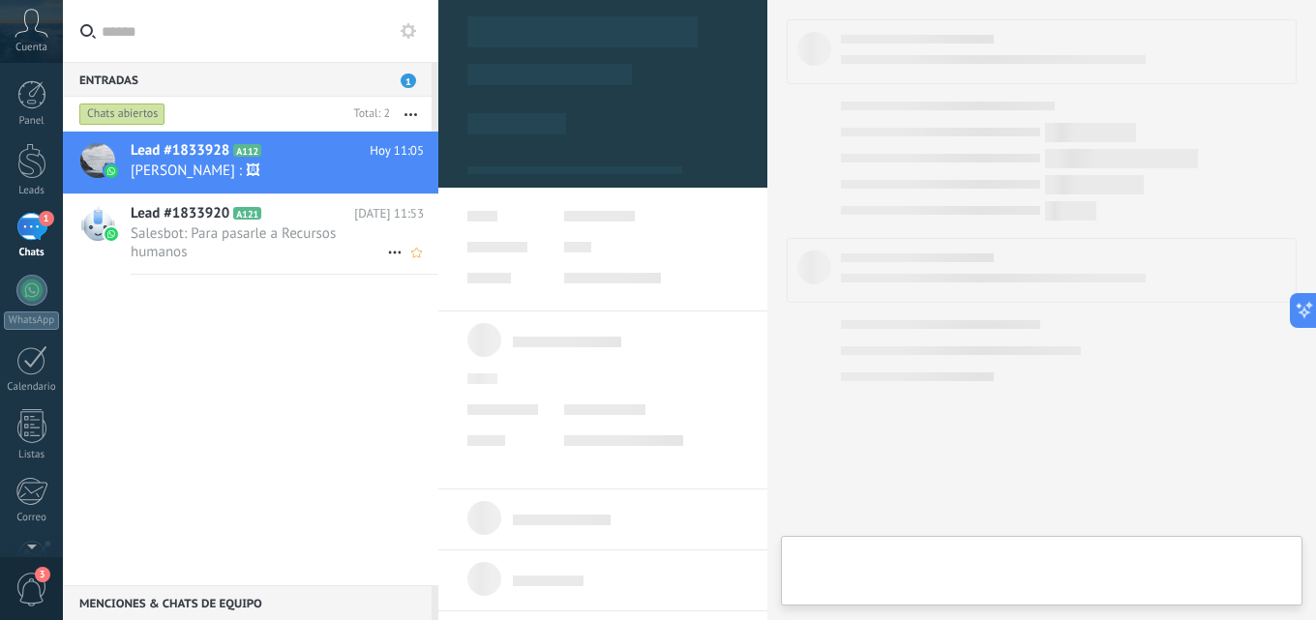
click at [287, 249] on span "Salesbot: Para pasarle a Recursos humanos" at bounding box center [259, 242] width 256 height 37
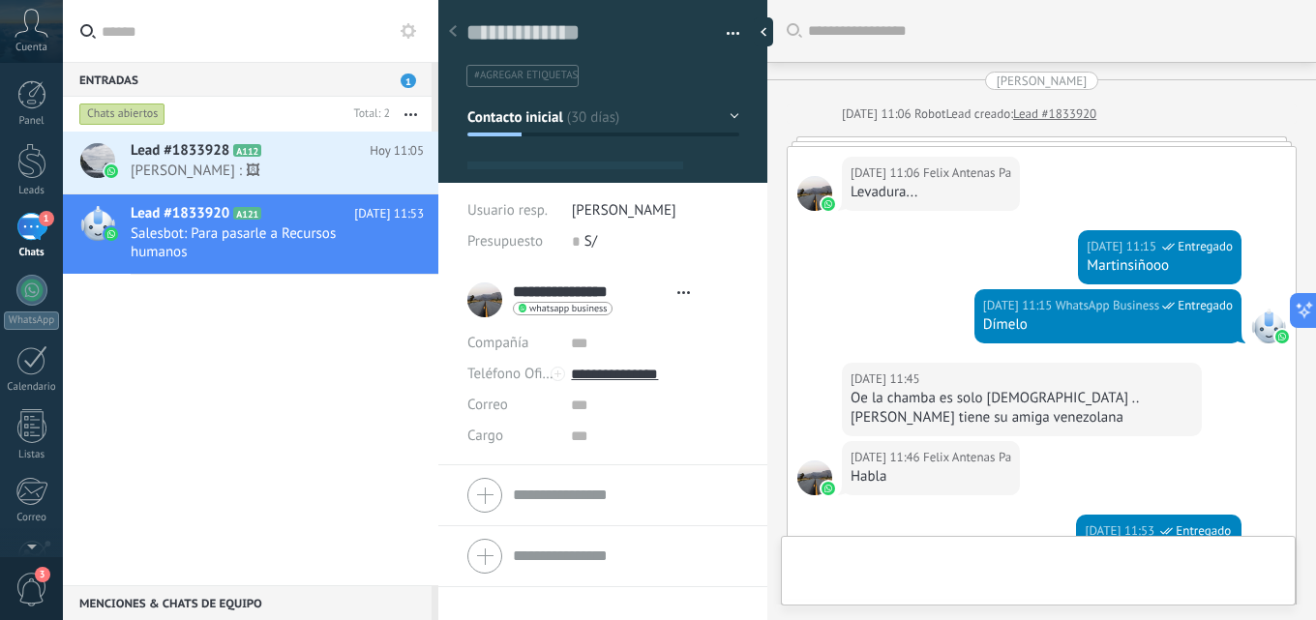
type textarea "**********"
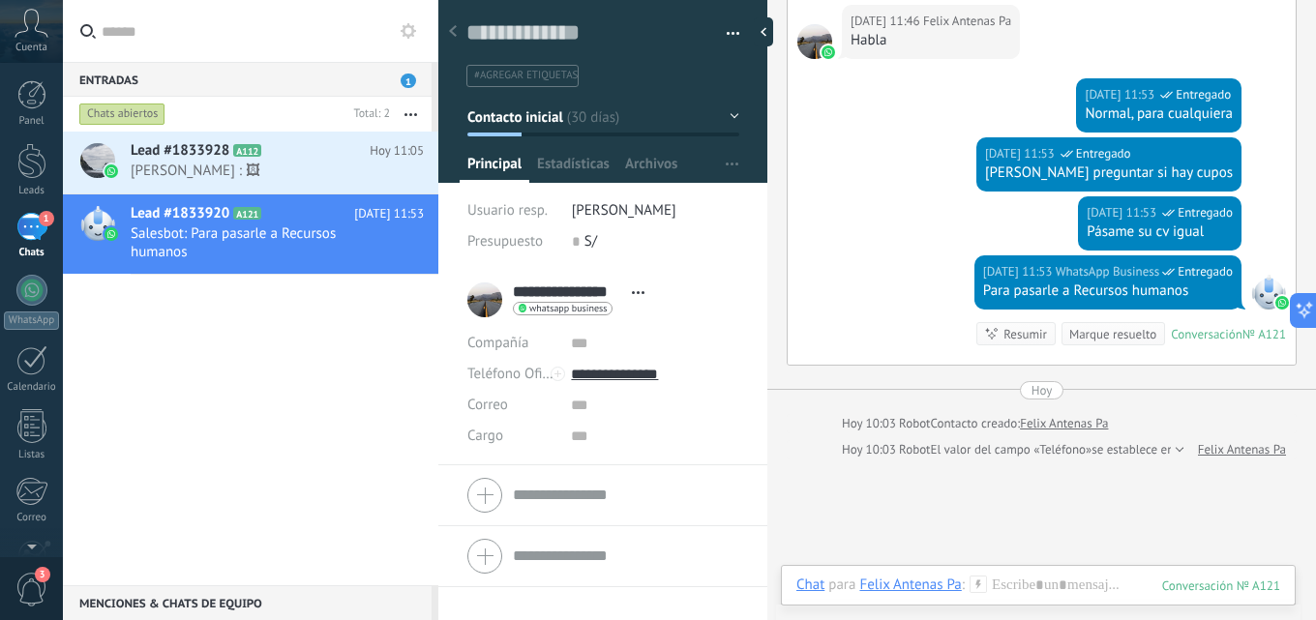
click at [727, 29] on button "button" at bounding box center [726, 33] width 28 height 29
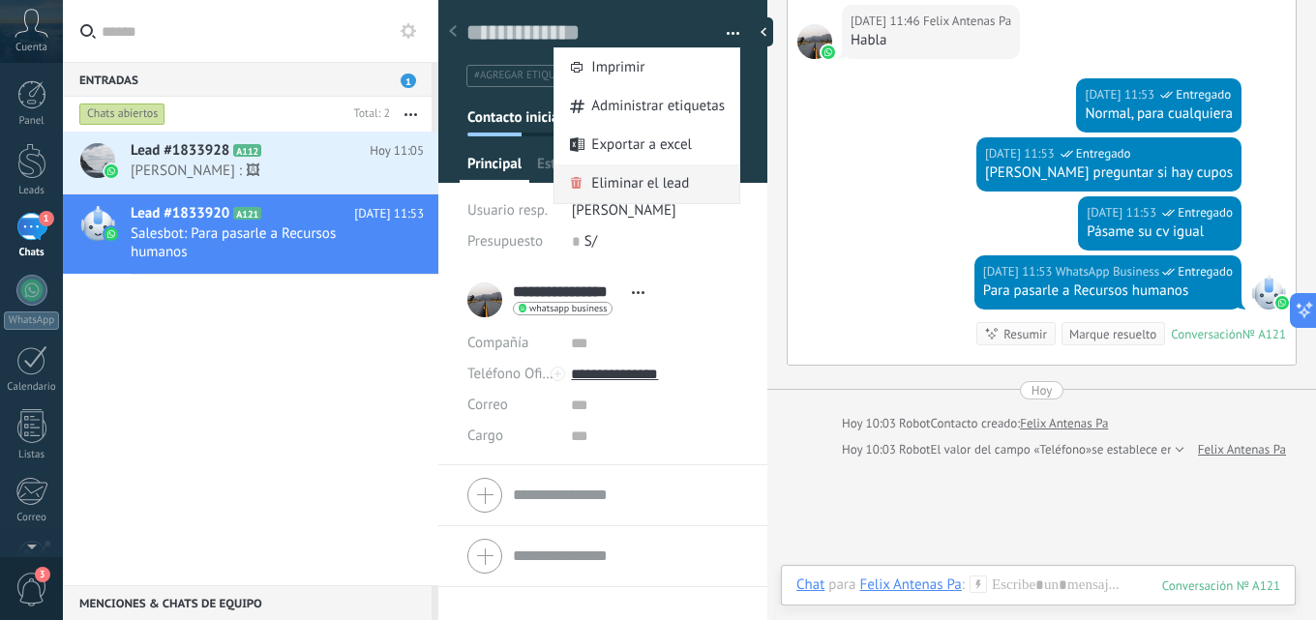
click at [648, 185] on span "Eliminar el lead" at bounding box center [640, 183] width 98 height 39
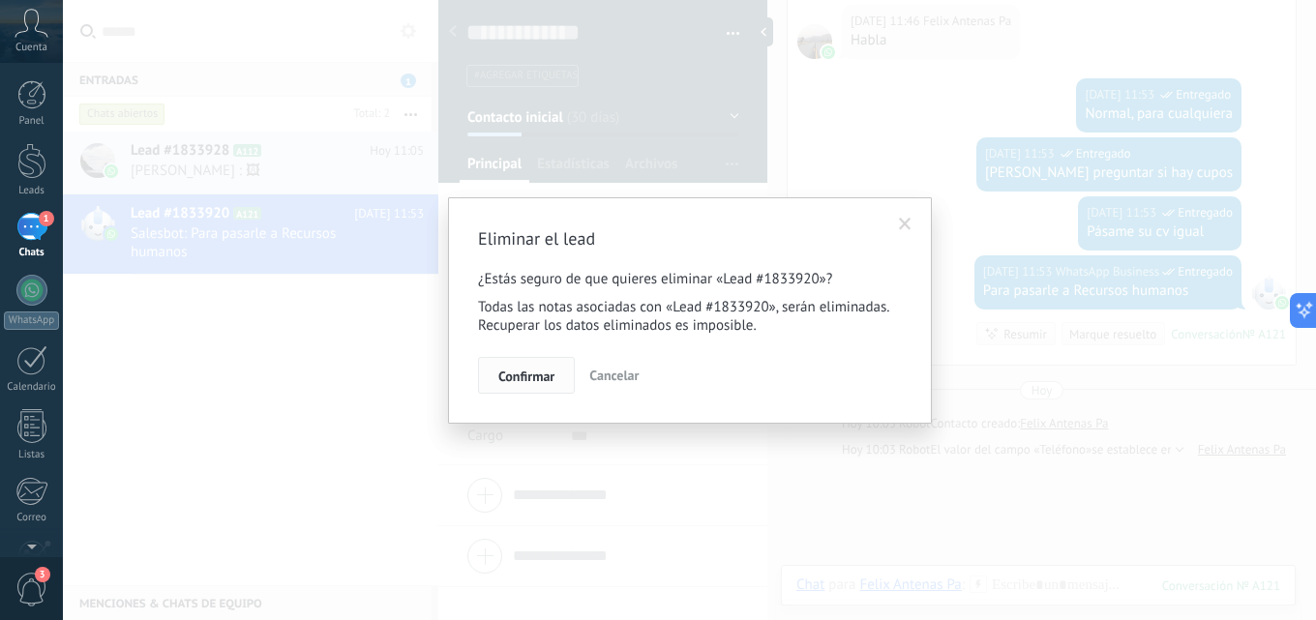
click at [541, 379] on span "Confirmar" at bounding box center [526, 377] width 56 height 14
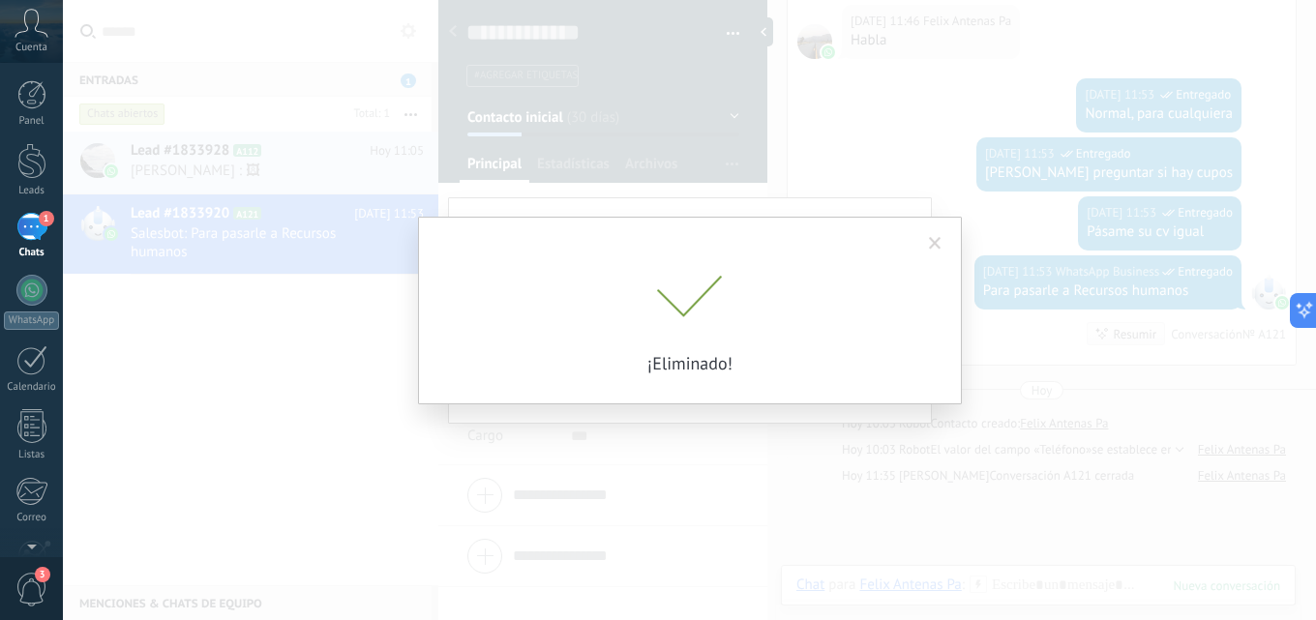
scroll to position [462, 0]
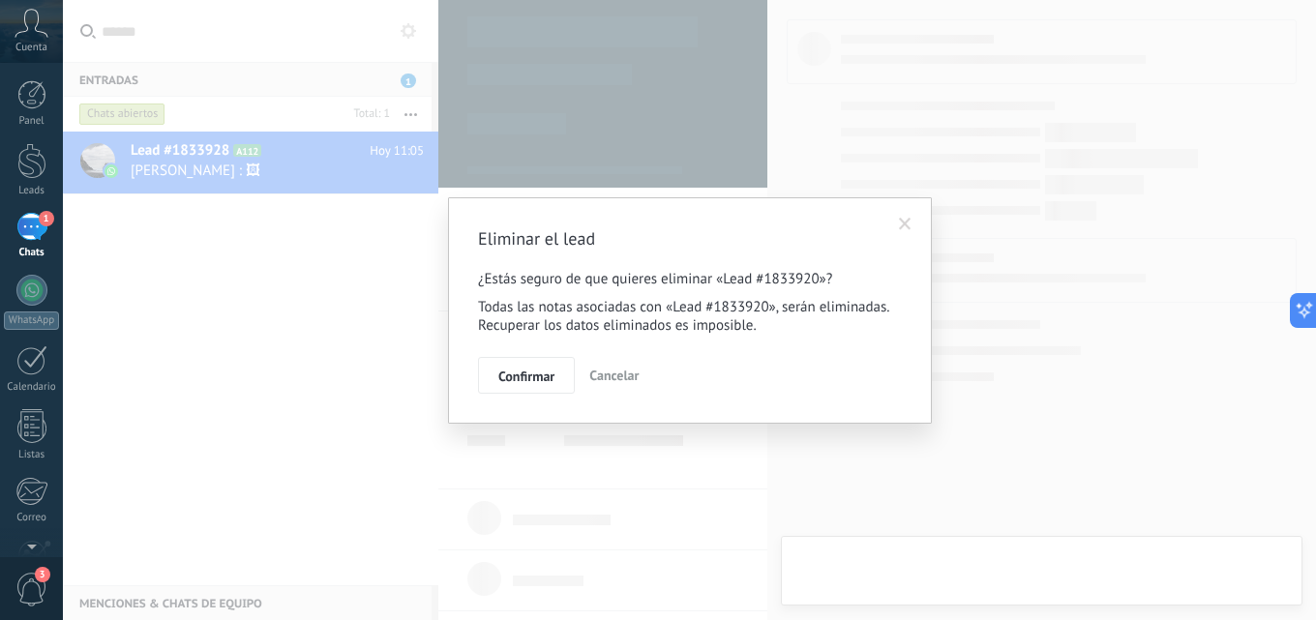
click at [276, 401] on div "Eliminar el lead ¿Estás seguro de que quieres eliminar «Lead #1833920»? Todas l…" at bounding box center [689, 310] width 1253 height 620
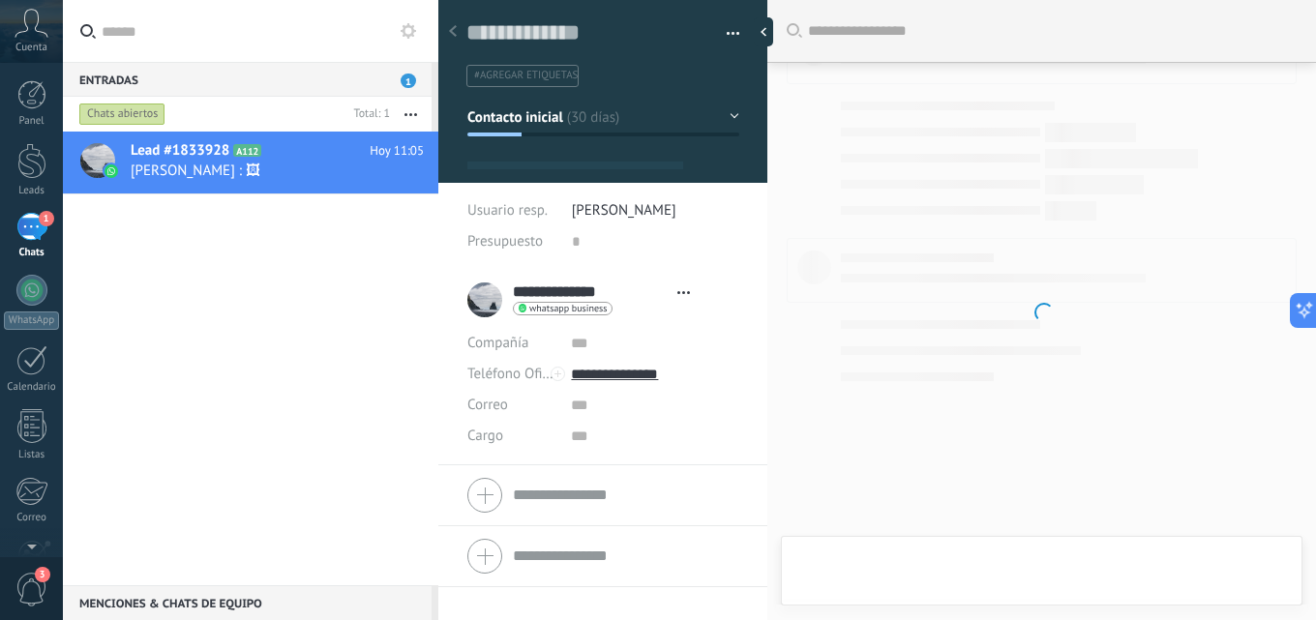
type textarea "**********"
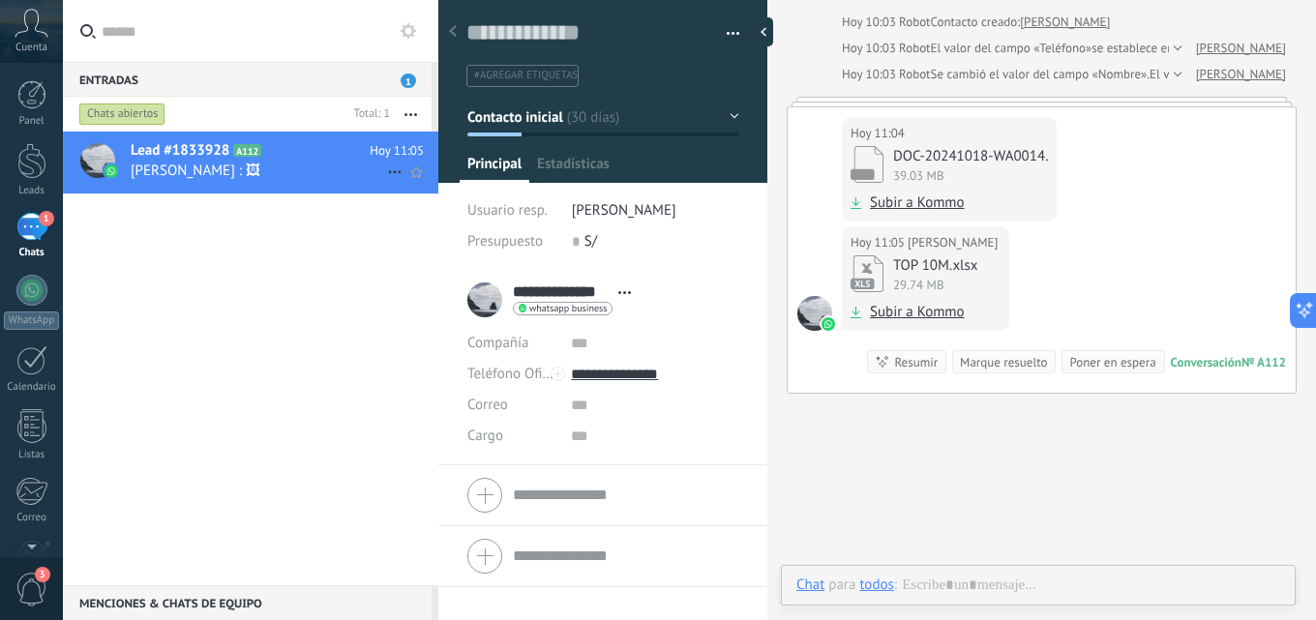
scroll to position [29, 0]
click at [178, 159] on span "Lead #1833928" at bounding box center [180, 150] width 99 height 19
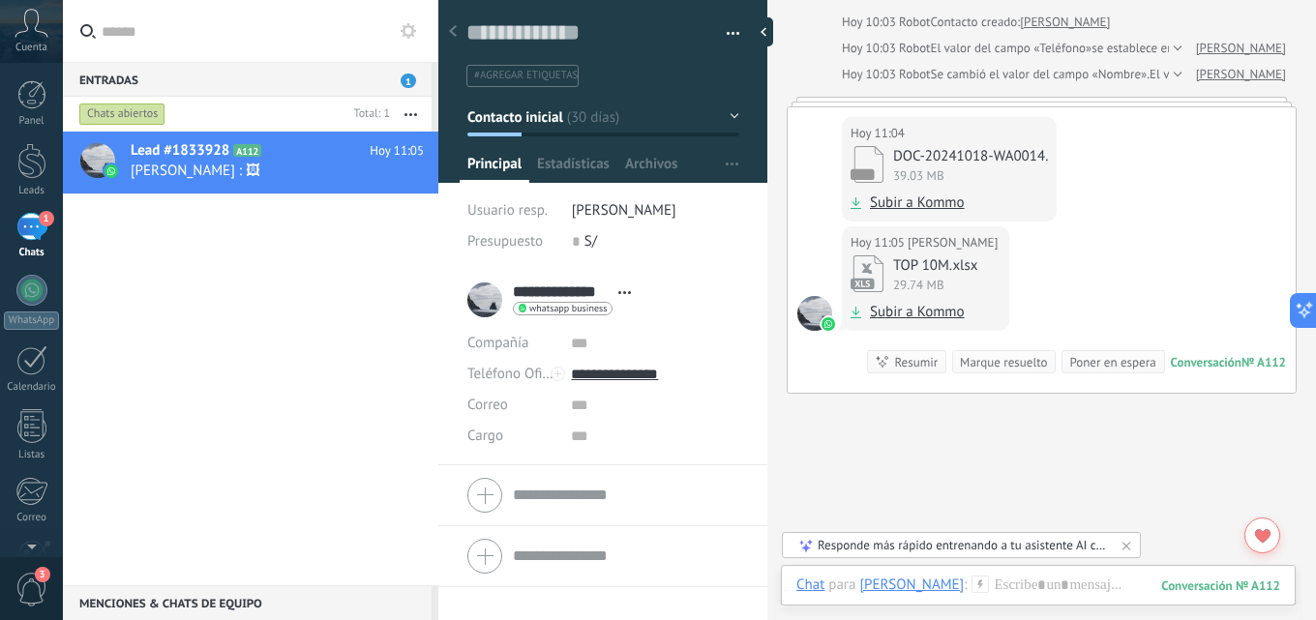
drag, startPoint x: 246, startPoint y: 340, endPoint x: 235, endPoint y: 331, distance: 13.8
click at [248, 338] on div "Lead #1833928 A112 [DATE] 11:05 [PERSON_NAME] : 🖼" at bounding box center [250, 359] width 375 height 454
type input "**********"
click at [18, 155] on div at bounding box center [31, 161] width 29 height 36
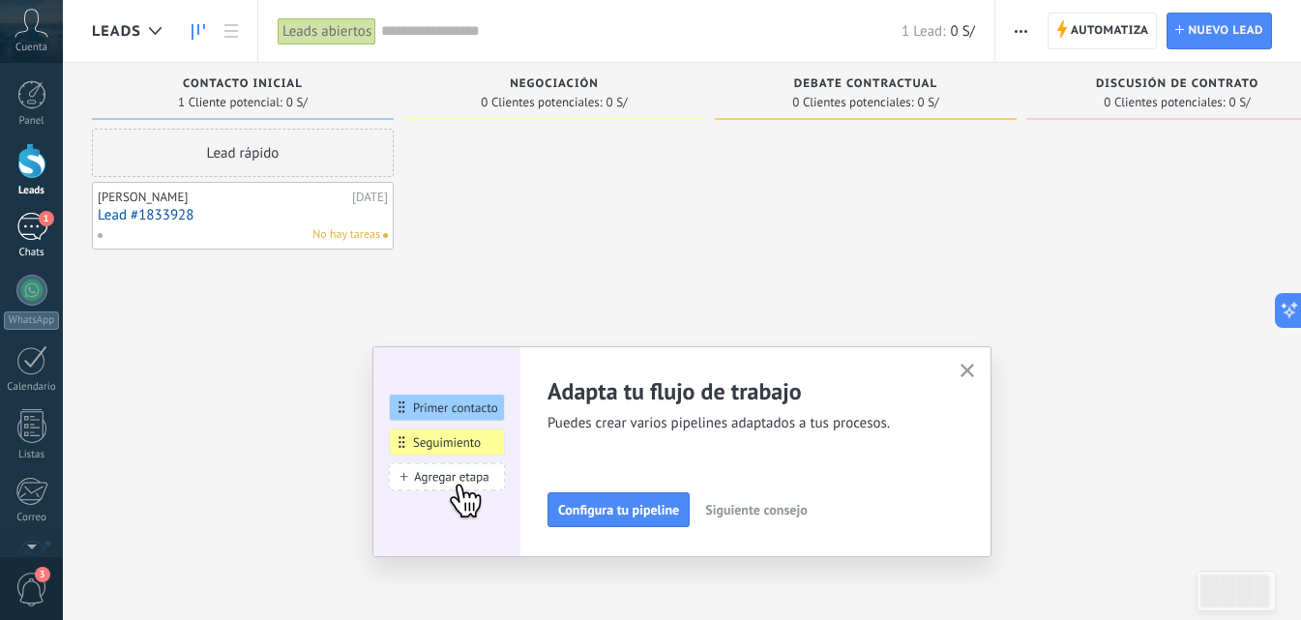
click at [34, 233] on div "1" at bounding box center [31, 227] width 31 height 28
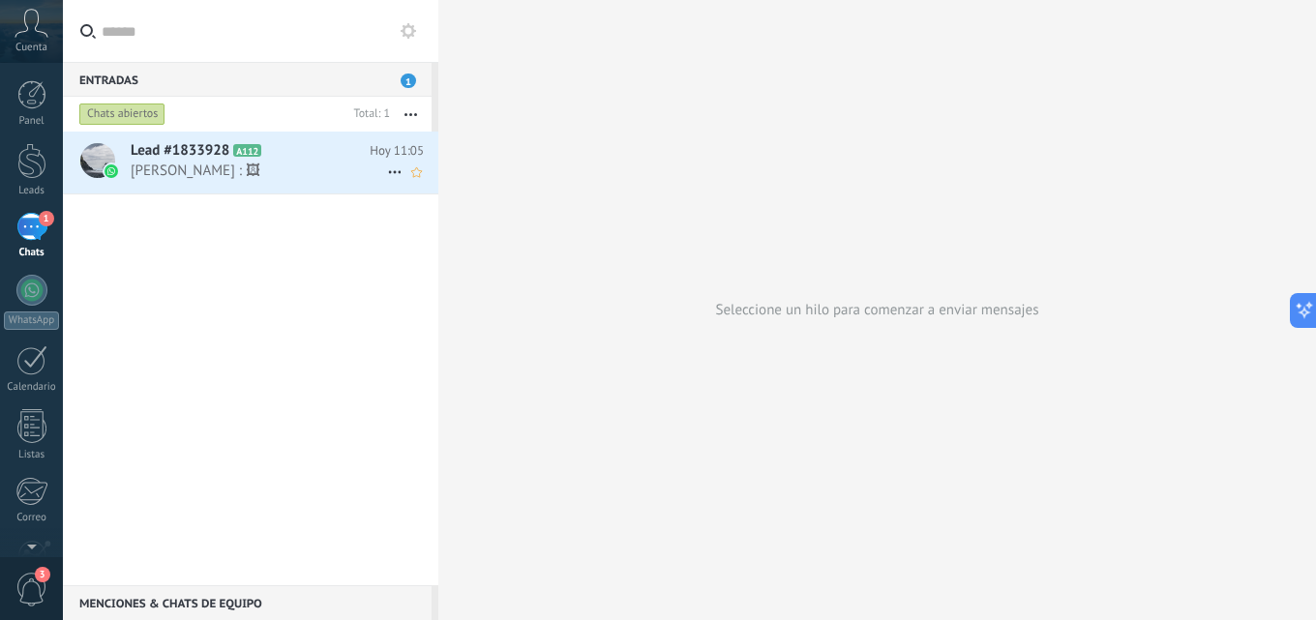
click at [302, 164] on span "[PERSON_NAME] : 🖼" at bounding box center [259, 171] width 256 height 18
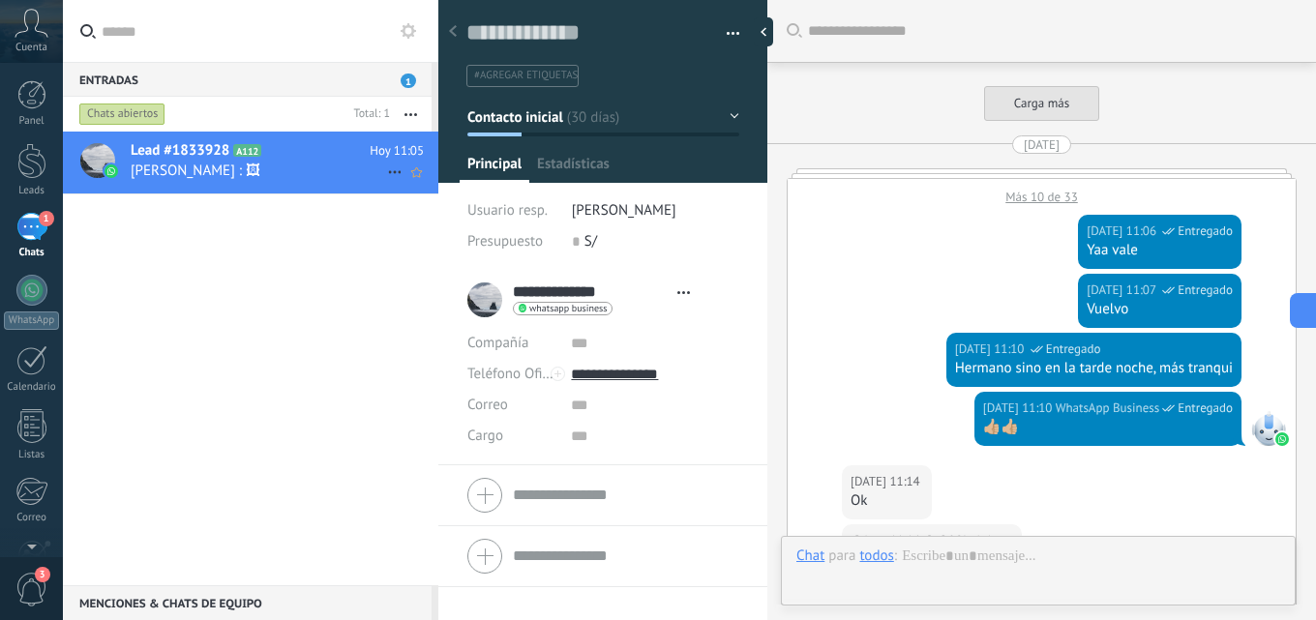
type textarea "**********"
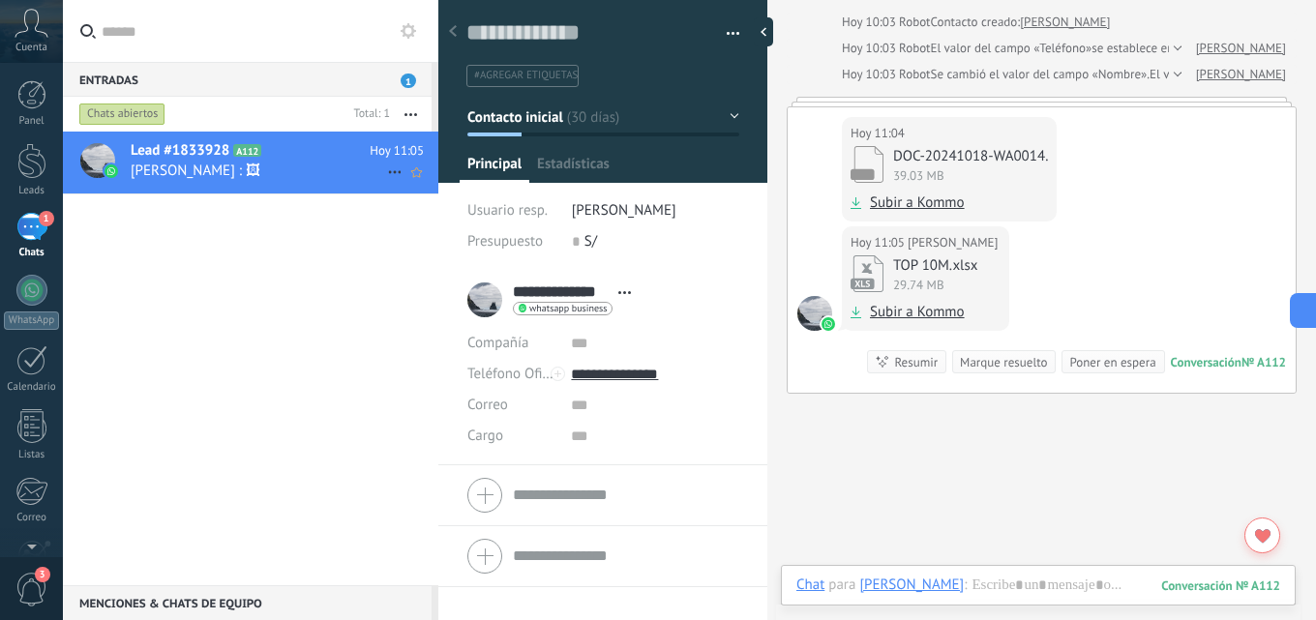
scroll to position [29, 0]
click at [383, 174] on icon at bounding box center [394, 172] width 23 height 23
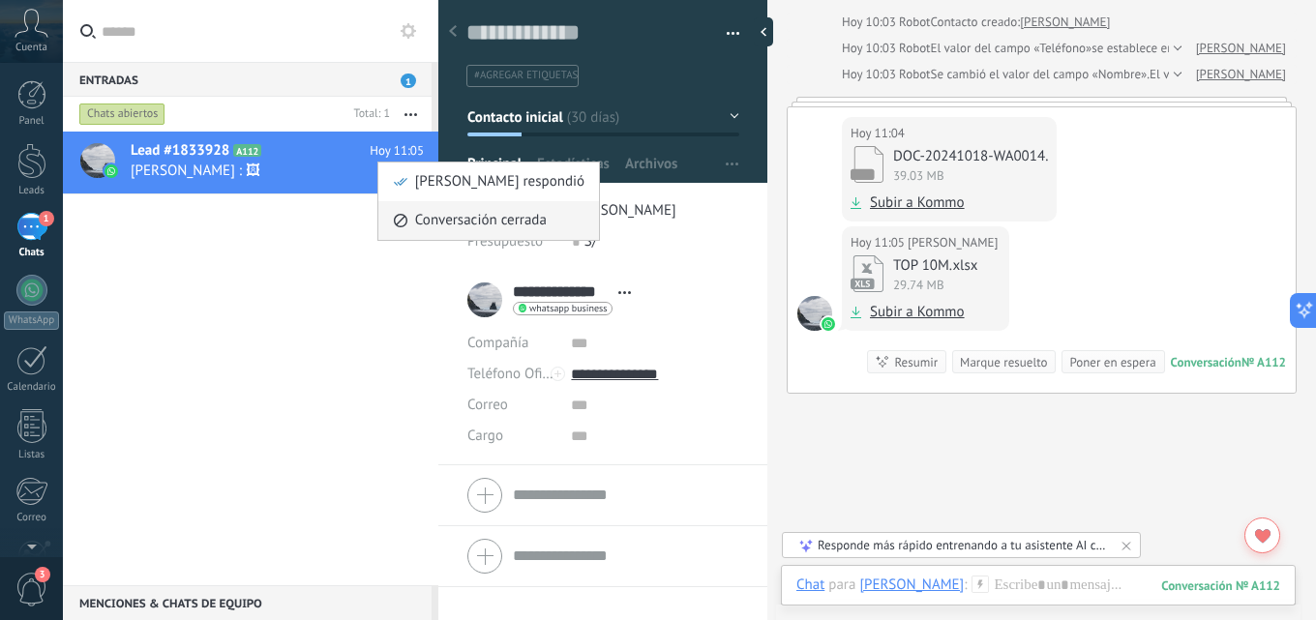
click at [410, 223] on div "Conversación cerrada" at bounding box center [489, 220] width 192 height 39
type input "**********"
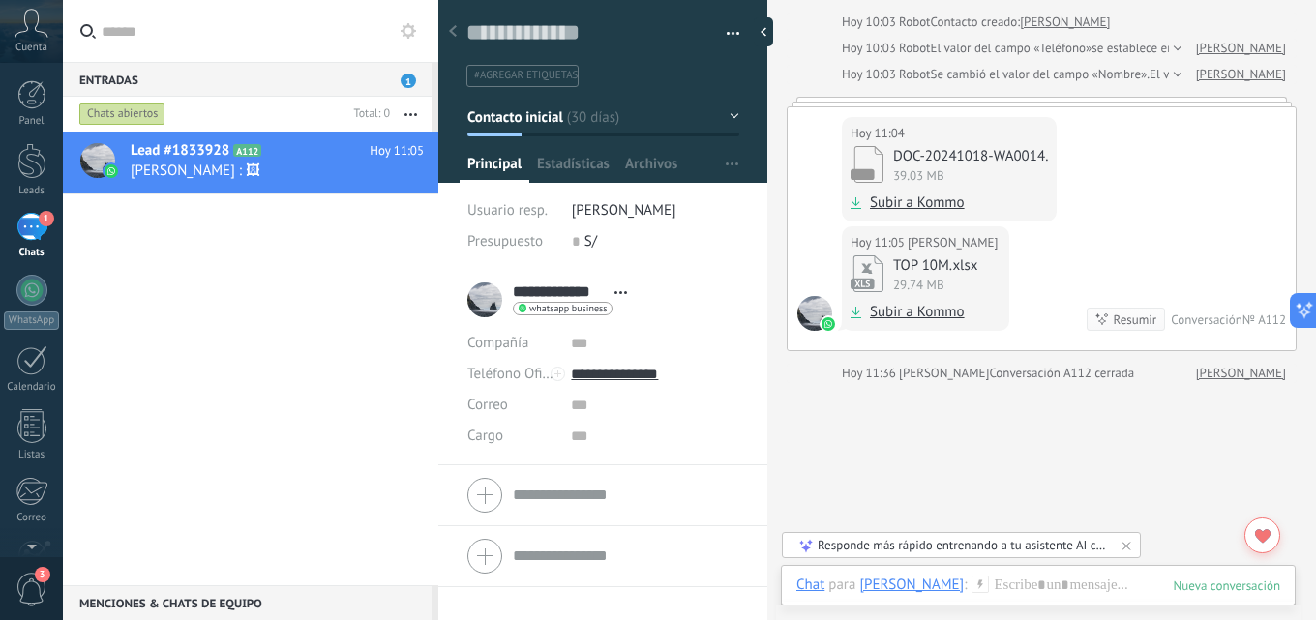
scroll to position [1147, 0]
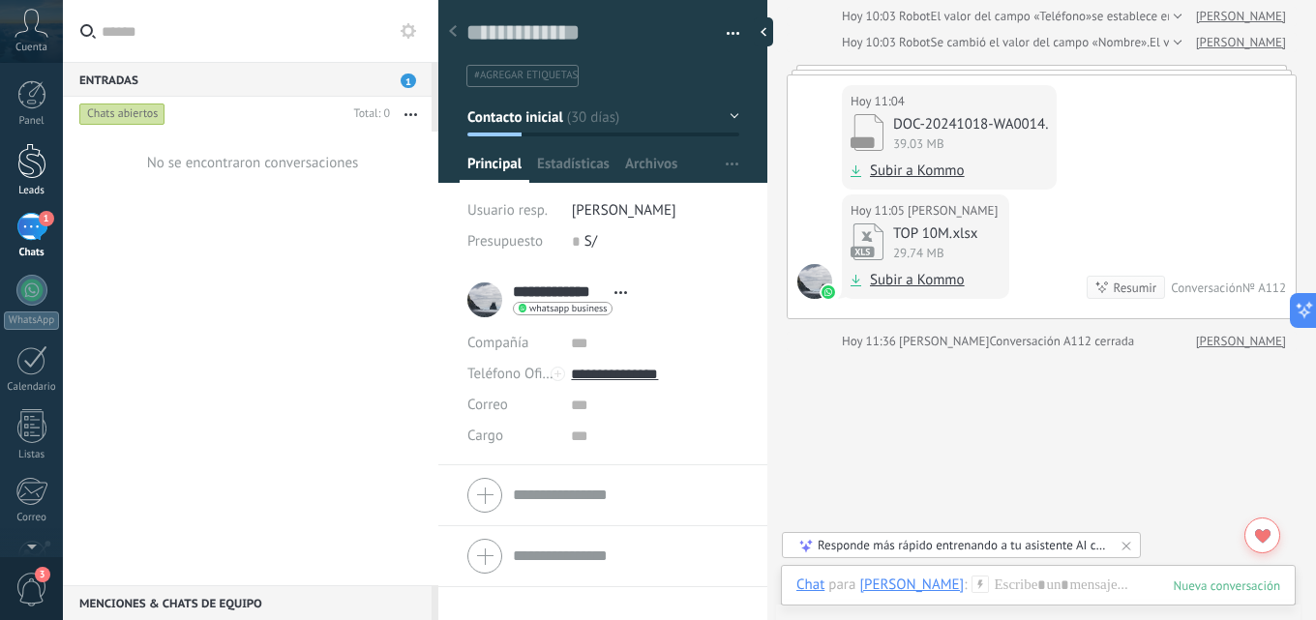
click at [28, 158] on div at bounding box center [31, 161] width 29 height 36
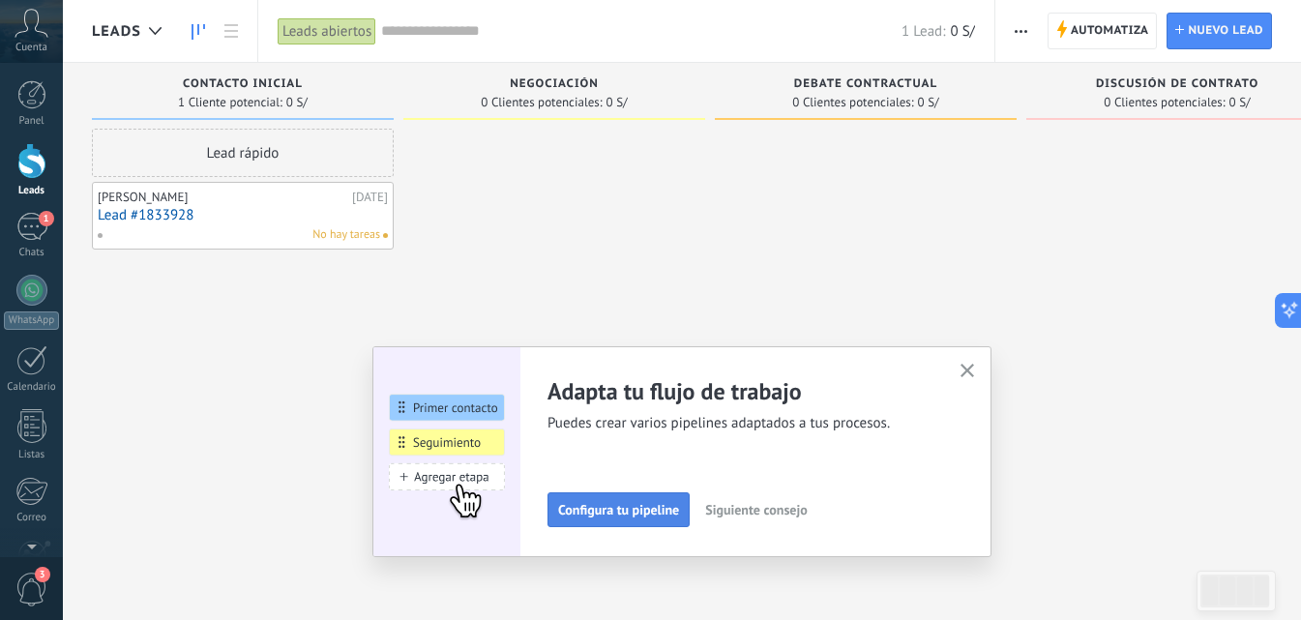
click at [648, 508] on span "Configura tu pipeline" at bounding box center [618, 510] width 121 height 14
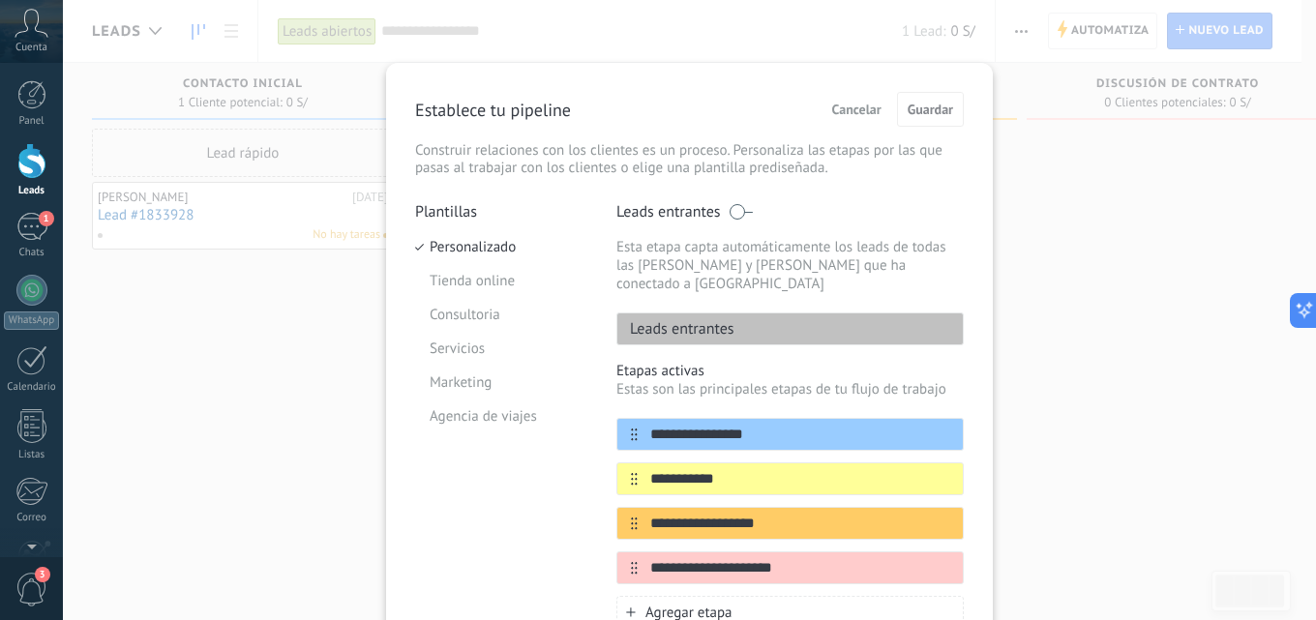
click at [863, 103] on span "Cancelar" at bounding box center [856, 110] width 49 height 14
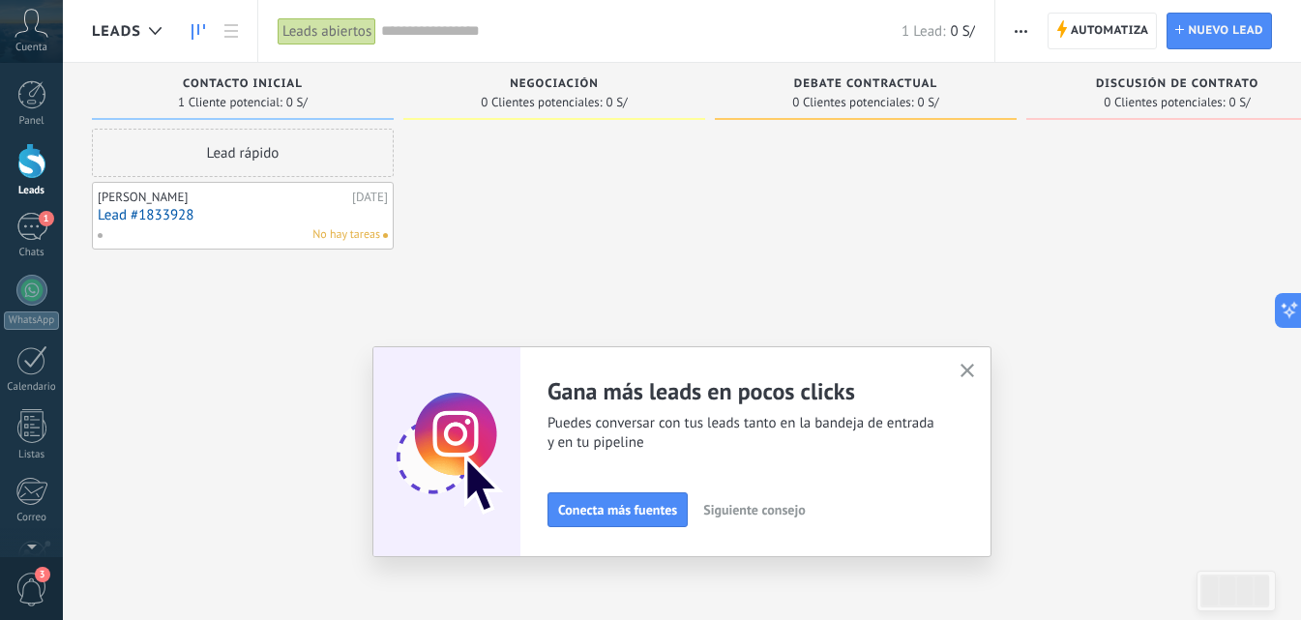
click at [972, 366] on icon "button" at bounding box center [968, 371] width 15 height 15
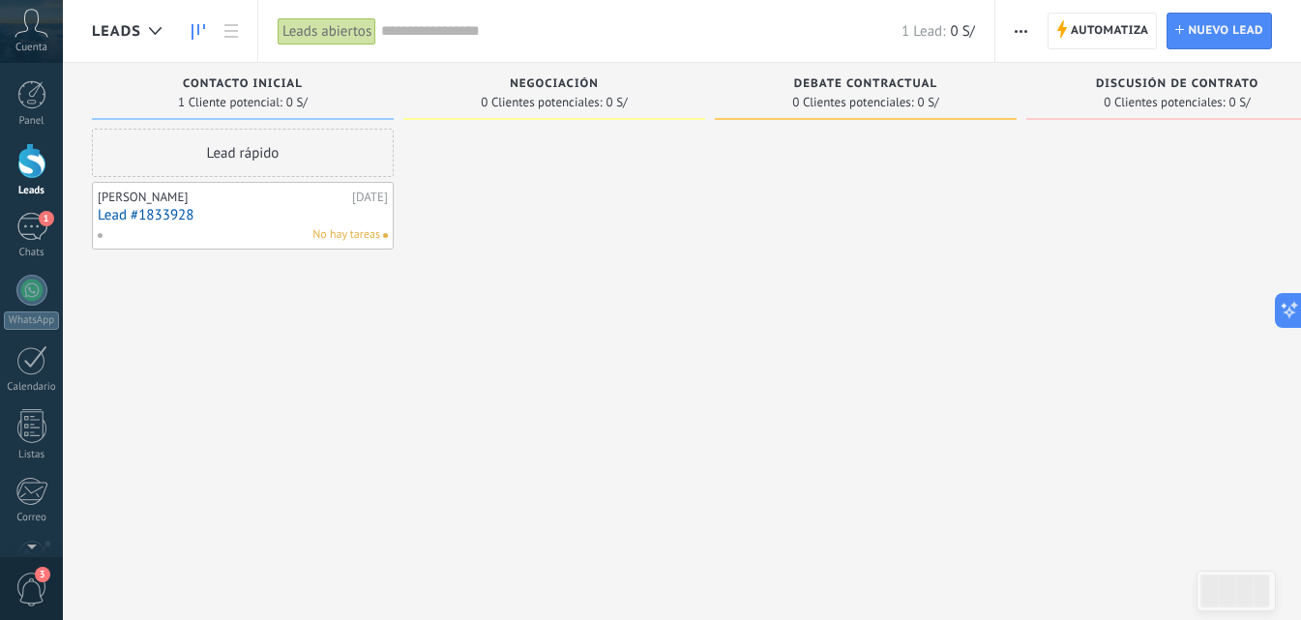
click at [329, 207] on link "Lead #1833928" at bounding box center [243, 215] width 290 height 16
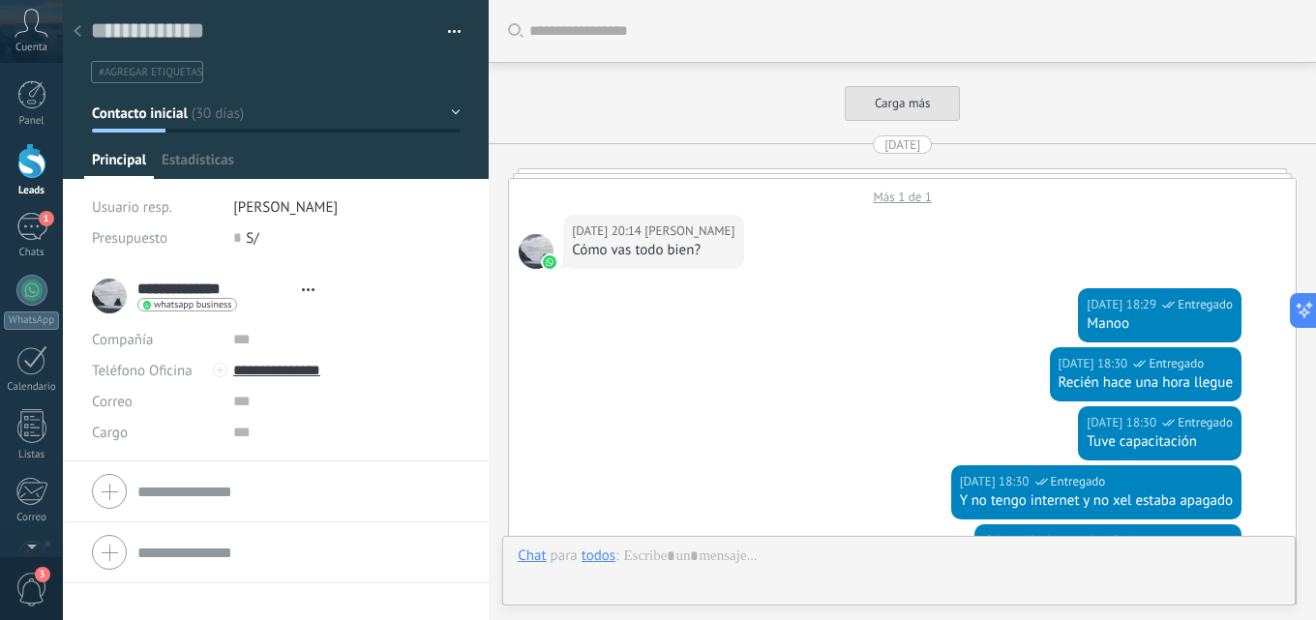
type textarea "**********"
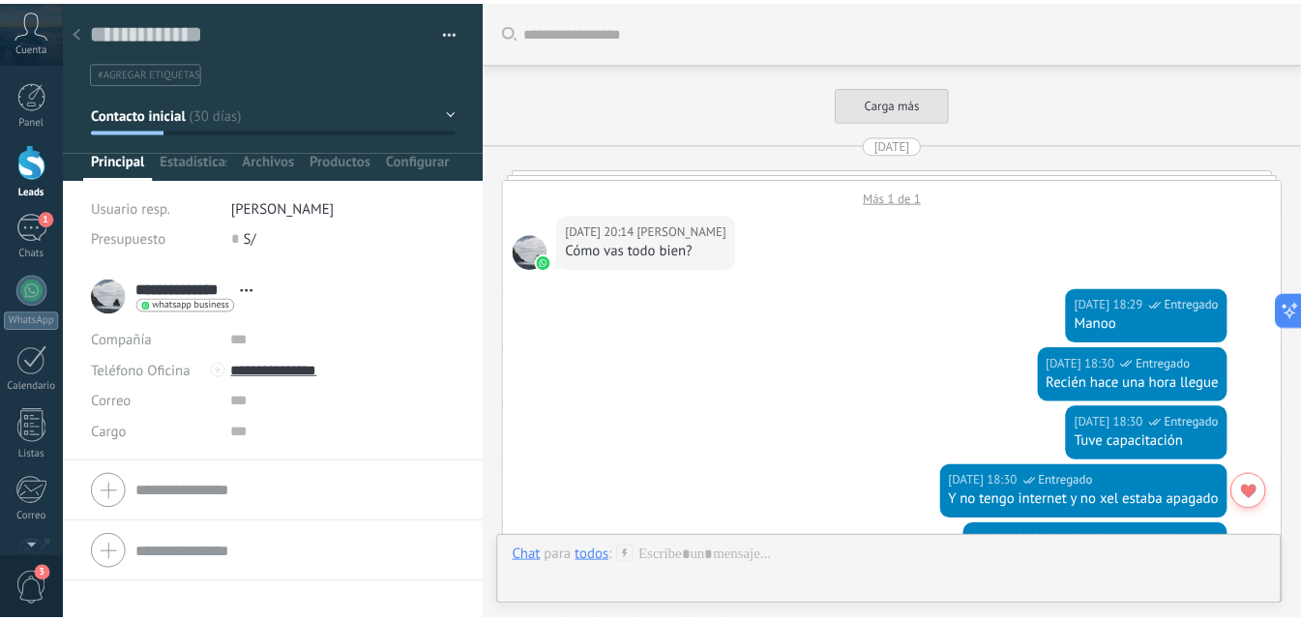
scroll to position [2779, 0]
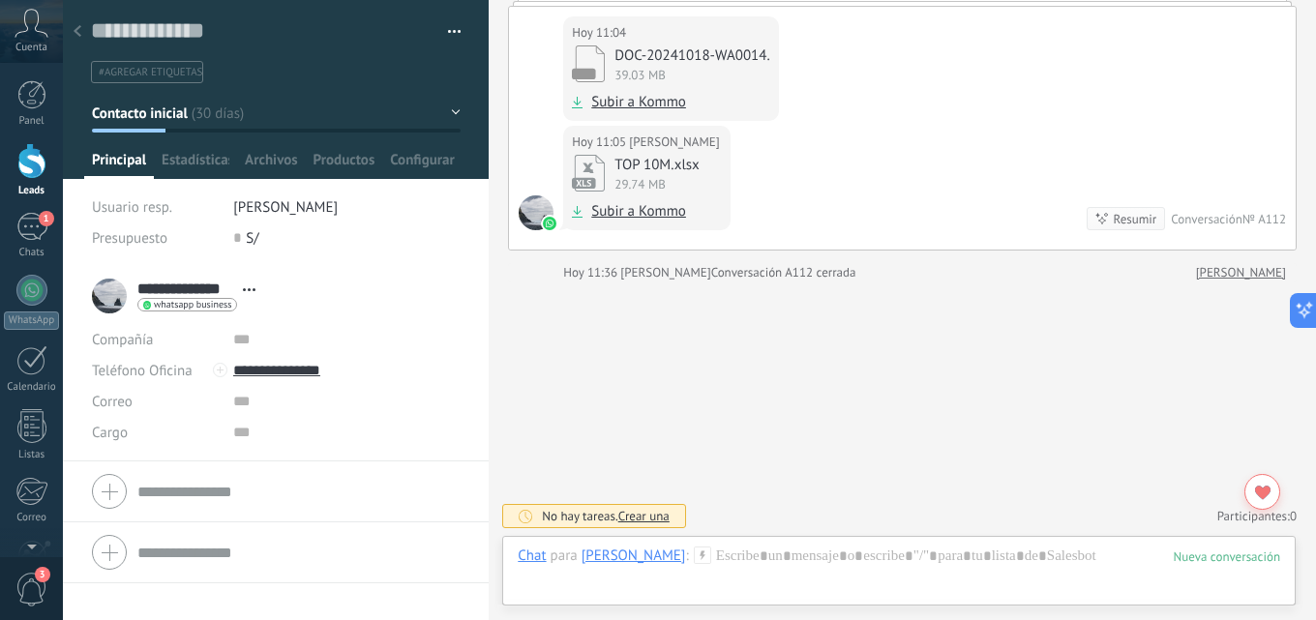
click at [454, 28] on button "button" at bounding box center [447, 31] width 28 height 29
type input "**********"
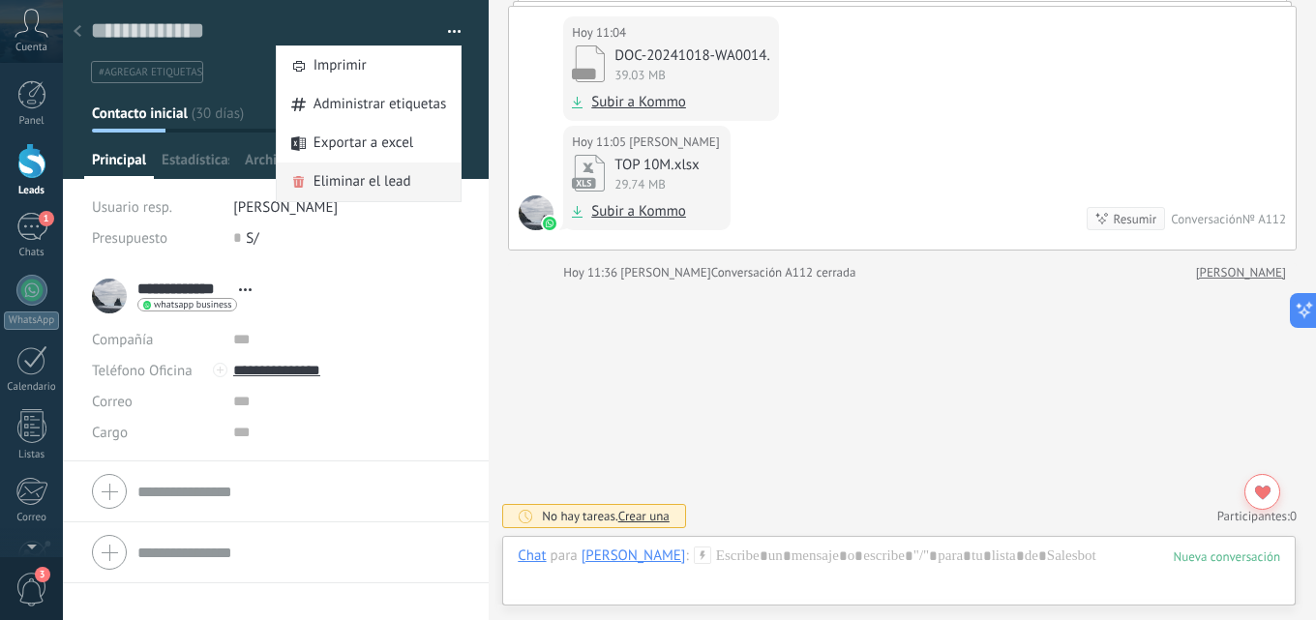
click at [379, 184] on span "Eliminar el lead" at bounding box center [362, 182] width 98 height 39
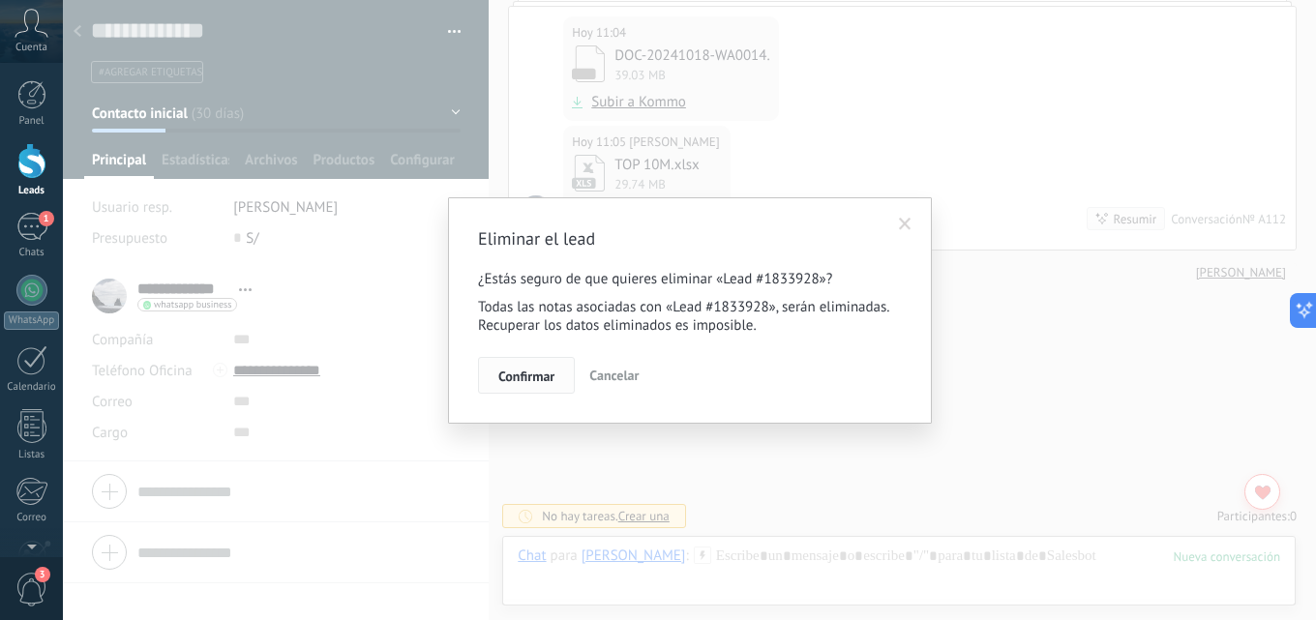
click at [544, 371] on span "Confirmar" at bounding box center [526, 377] width 56 height 14
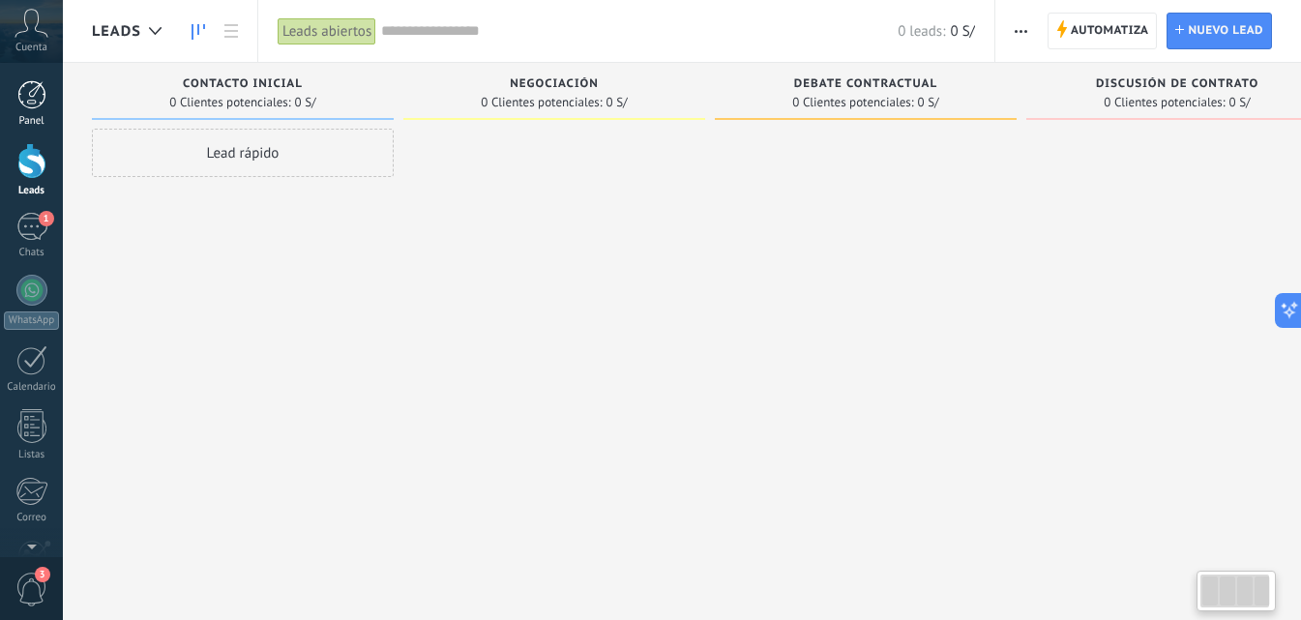
click at [22, 104] on div at bounding box center [31, 94] width 29 height 29
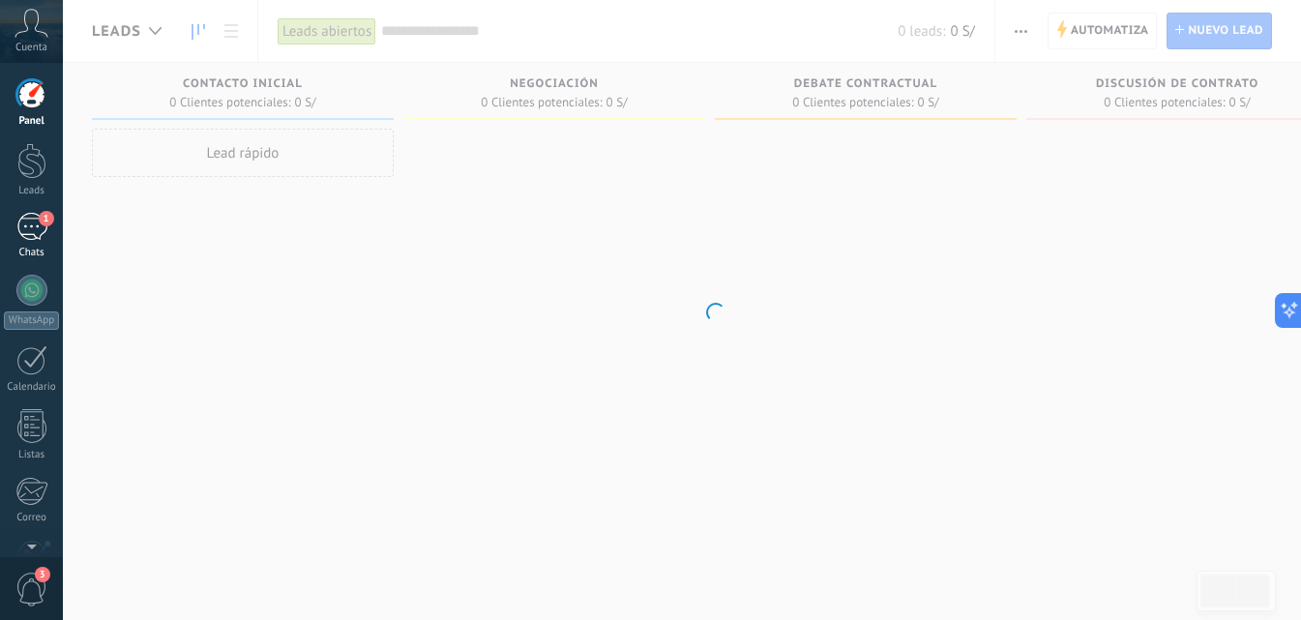
click at [33, 213] on div "1" at bounding box center [31, 227] width 31 height 28
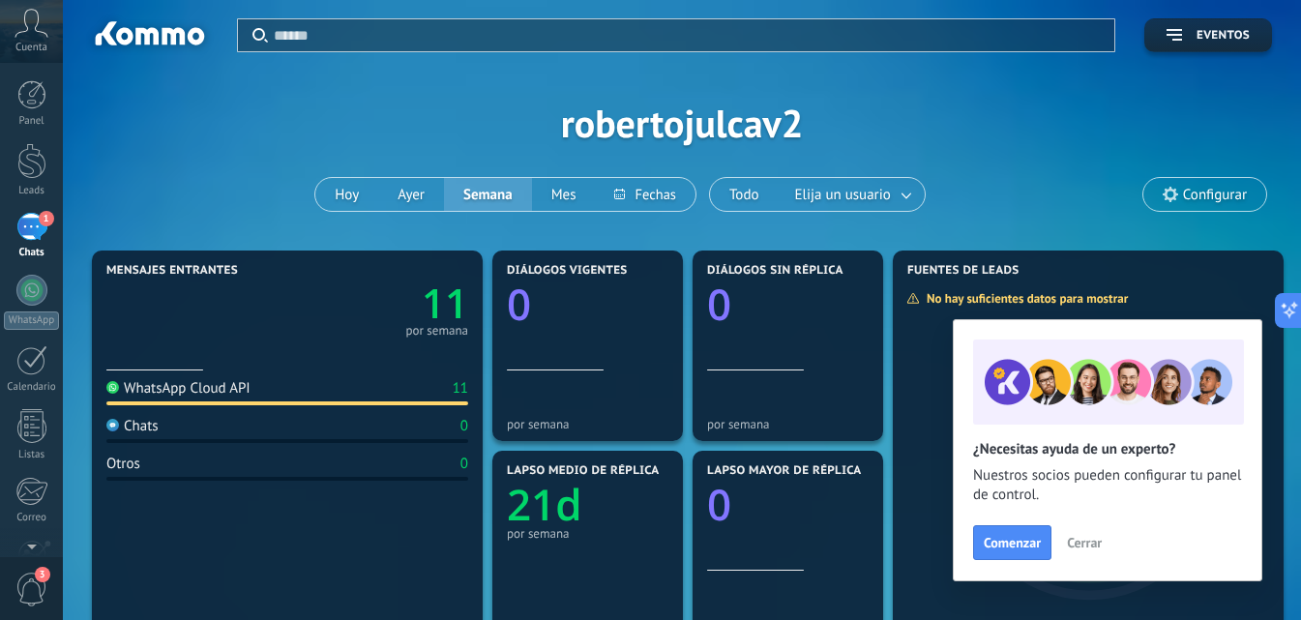
click at [442, 303] on text "11" at bounding box center [445, 303] width 46 height 55
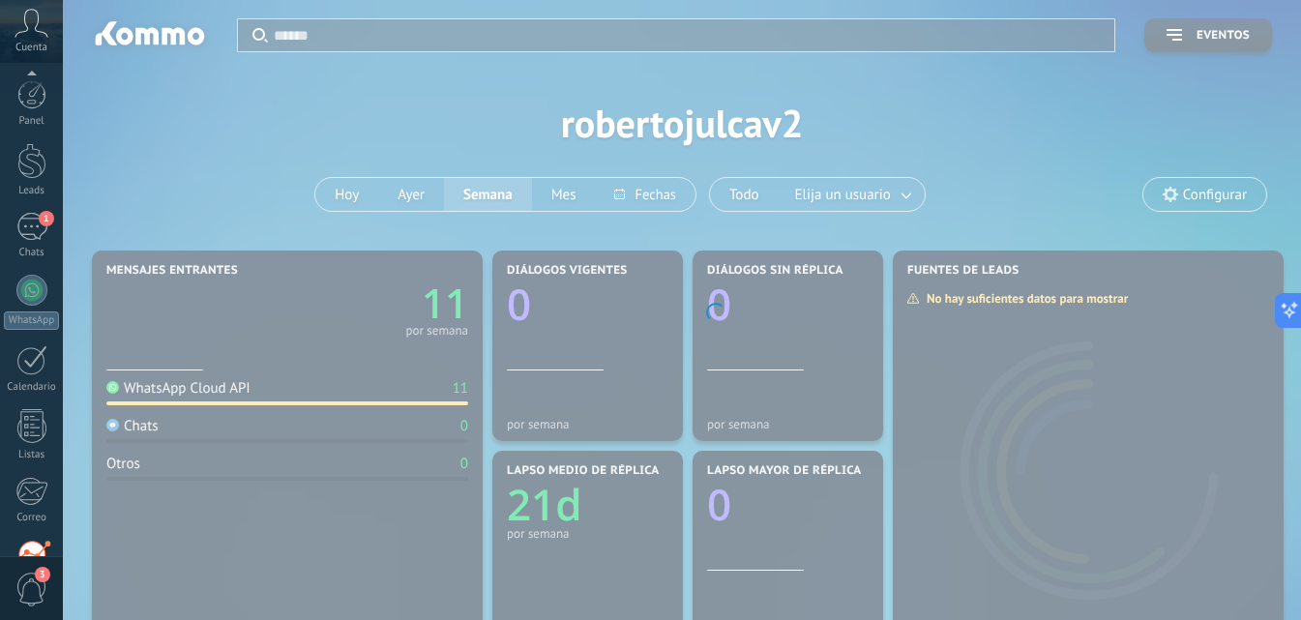
scroll to position [185, 0]
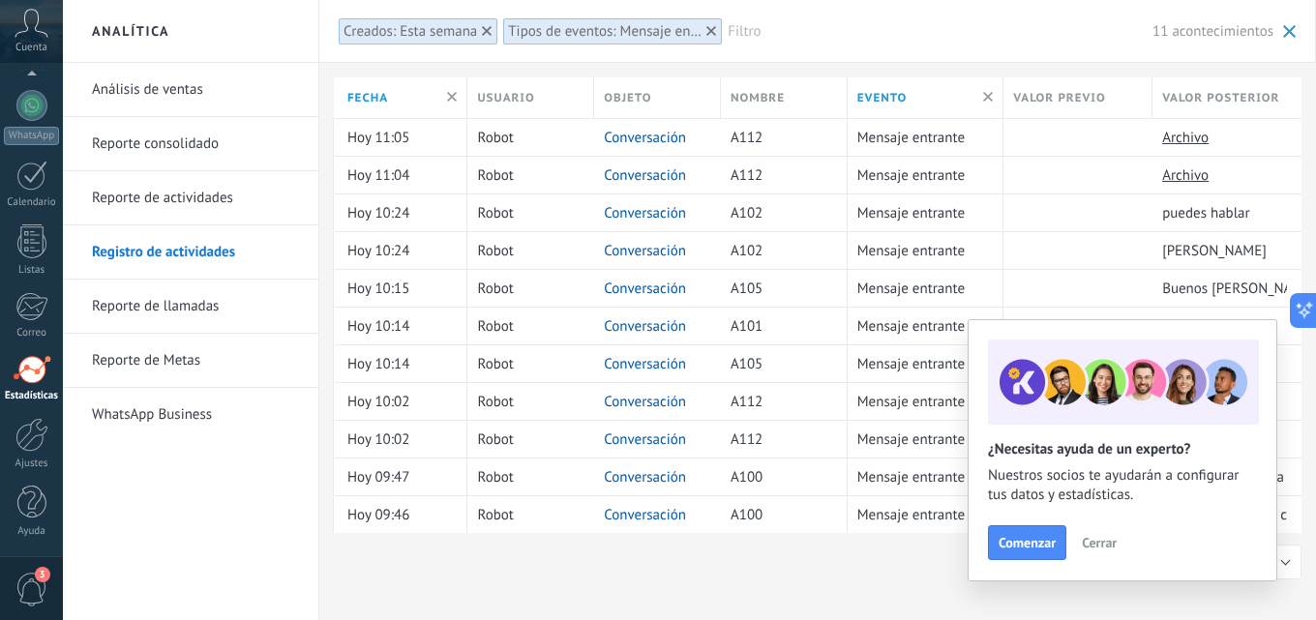
click at [1095, 539] on span "Cerrar" at bounding box center [1099, 543] width 35 height 14
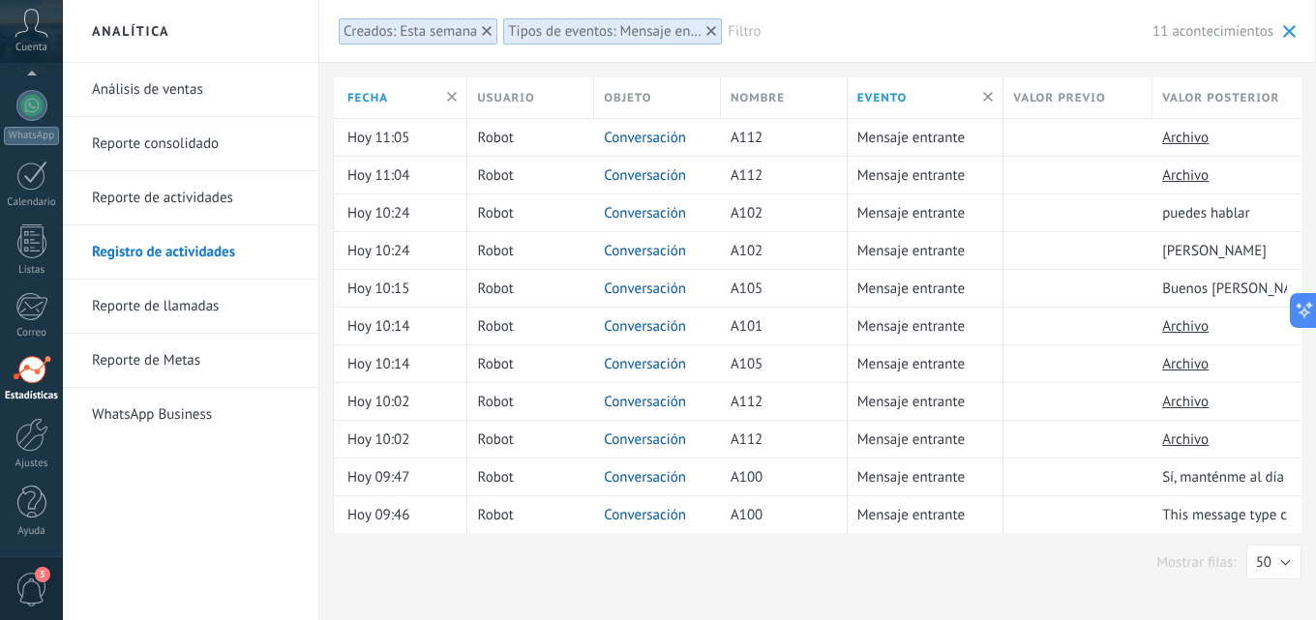
click at [137, 86] on link "Análisis de ventas" at bounding box center [195, 90] width 207 height 54
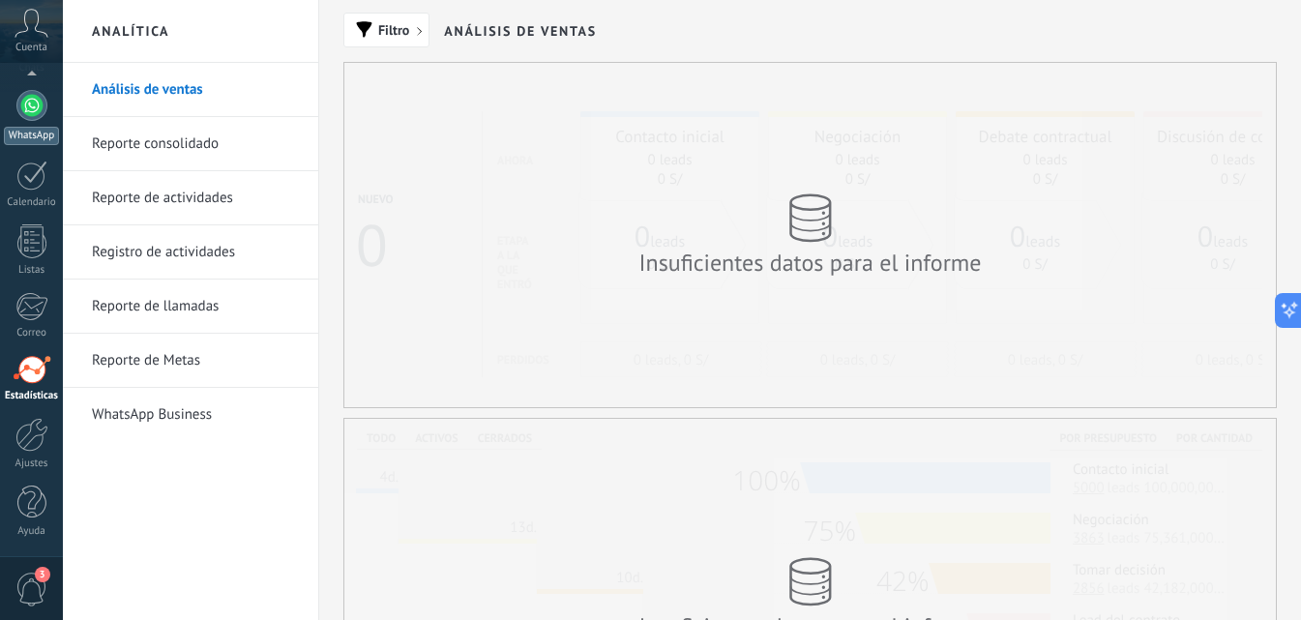
click at [13, 104] on link "WhatsApp" at bounding box center [31, 117] width 63 height 55
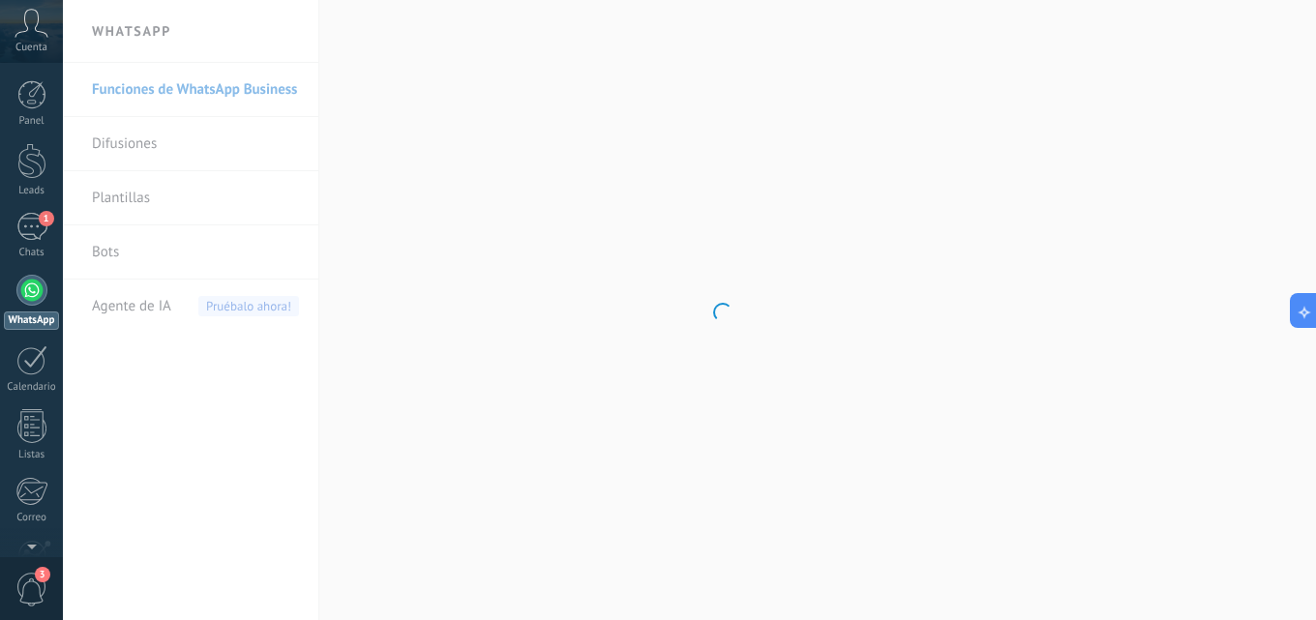
click at [51, 211] on div "Panel Leads 1 Chats WhatsApp Clientes" at bounding box center [31, 411] width 63 height 662
click at [45, 223] on span "1" at bounding box center [46, 218] width 15 height 15
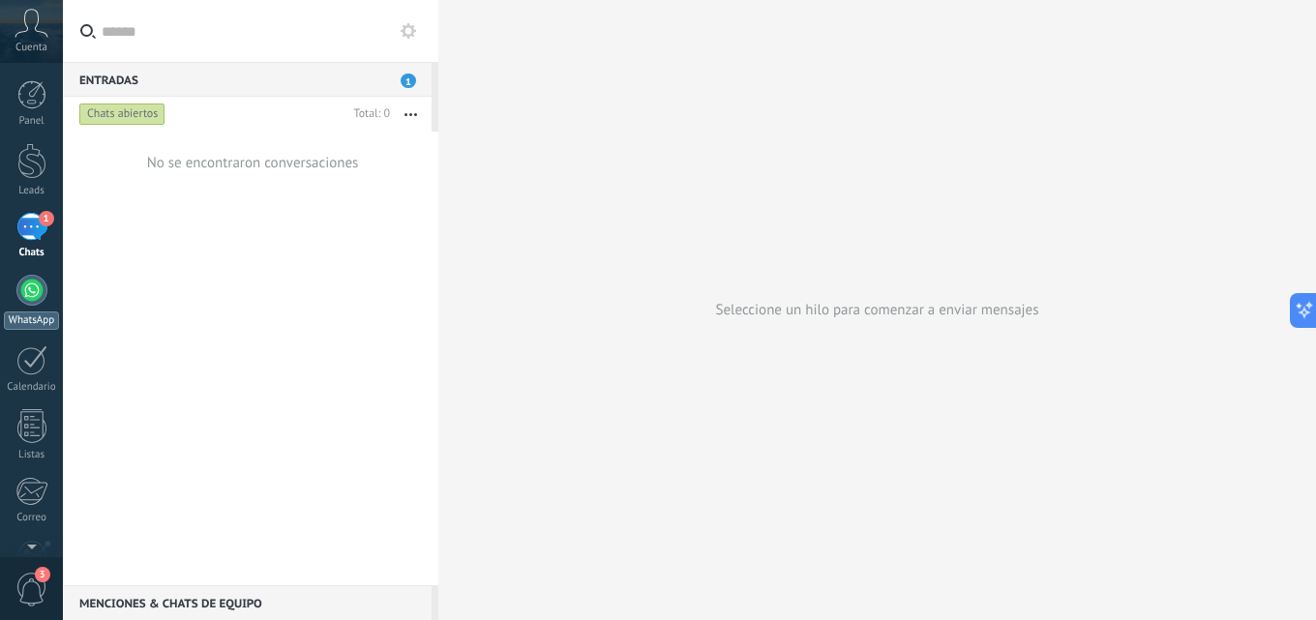
click at [23, 301] on div at bounding box center [31, 290] width 31 height 31
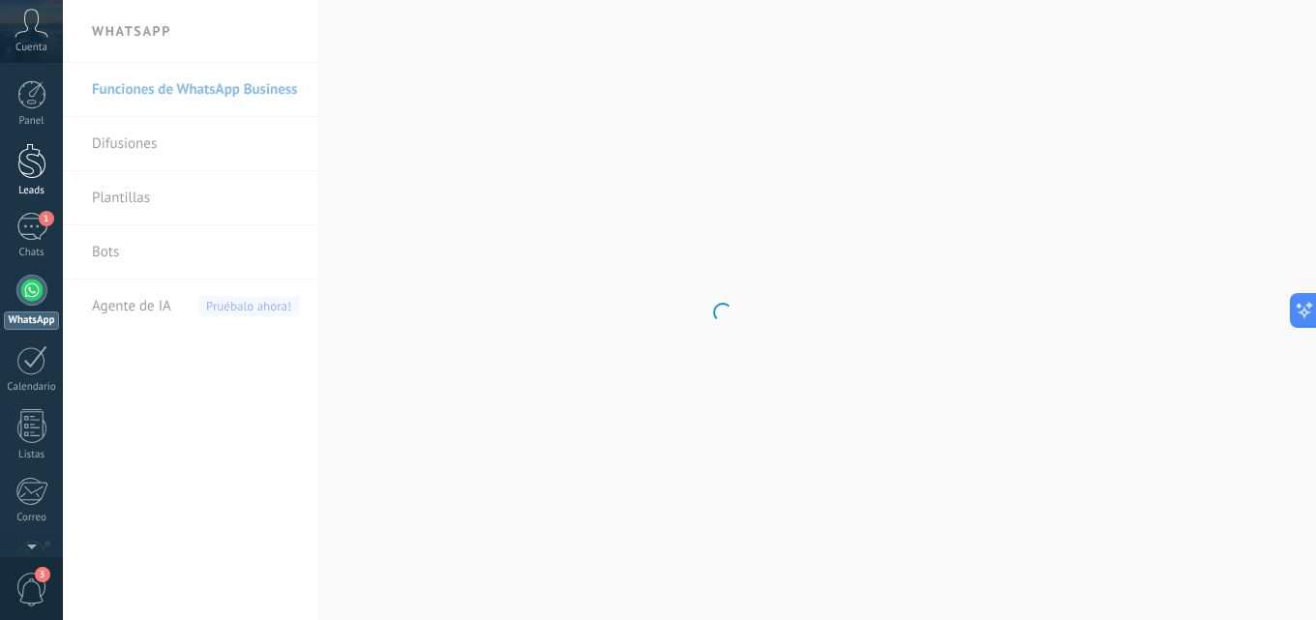
click at [17, 168] on div at bounding box center [31, 161] width 29 height 36
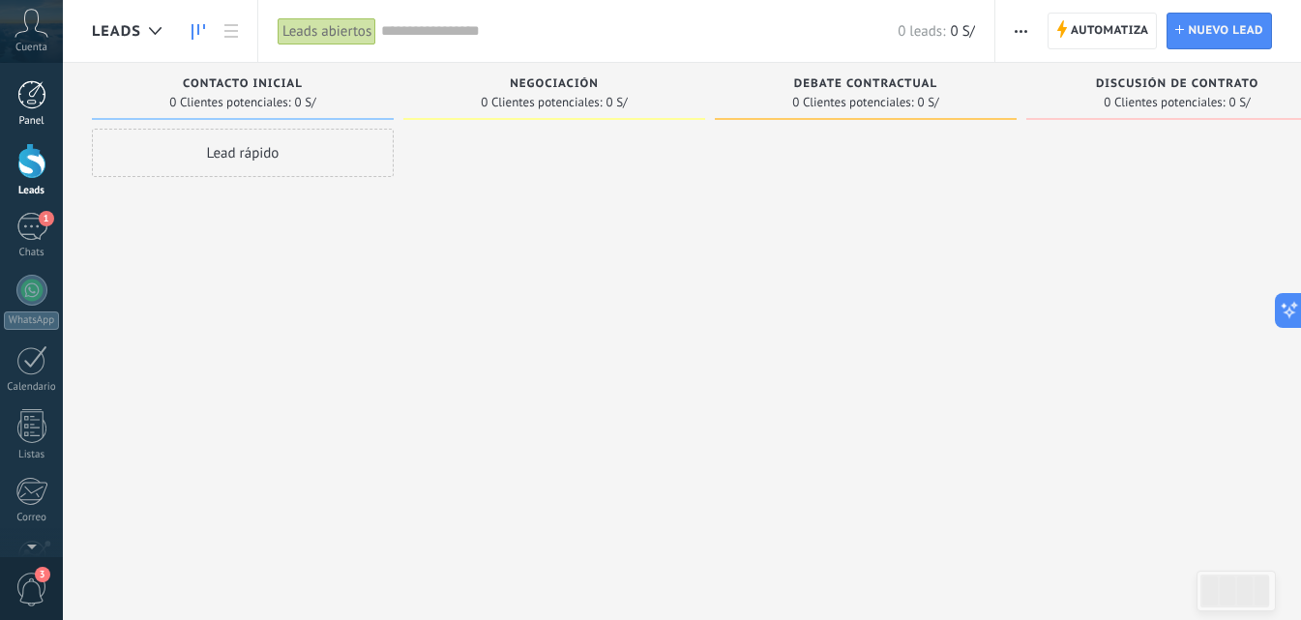
click at [25, 86] on div at bounding box center [31, 94] width 29 height 29
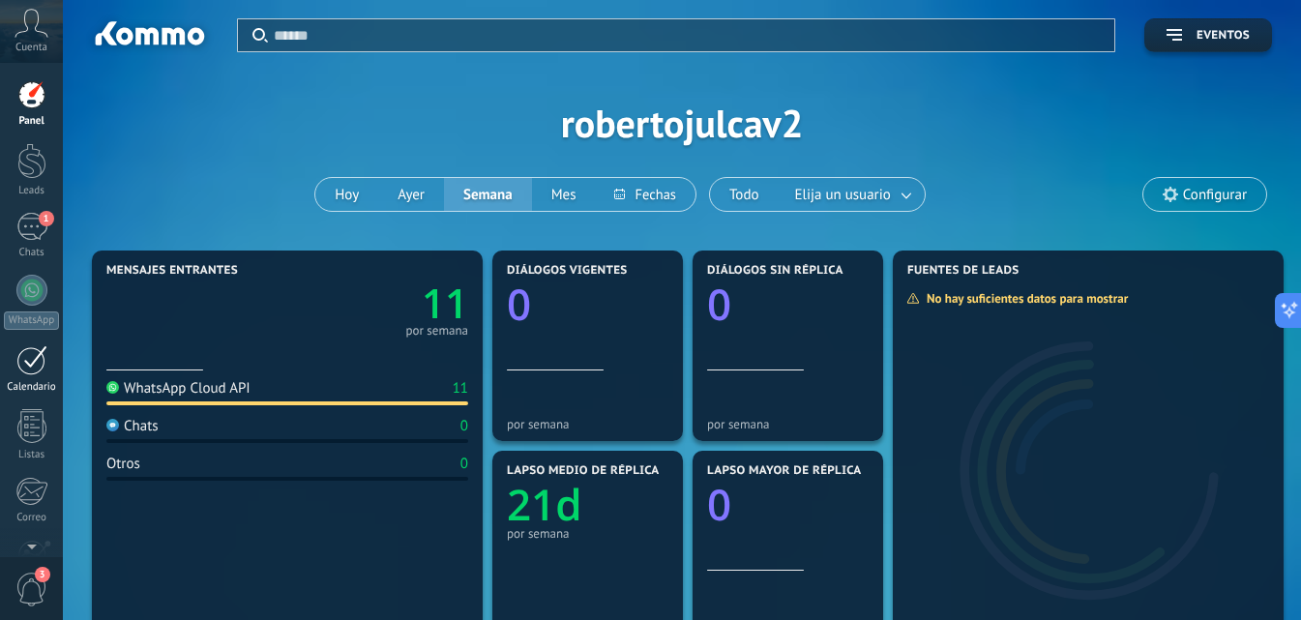
click at [29, 364] on div at bounding box center [31, 360] width 31 height 30
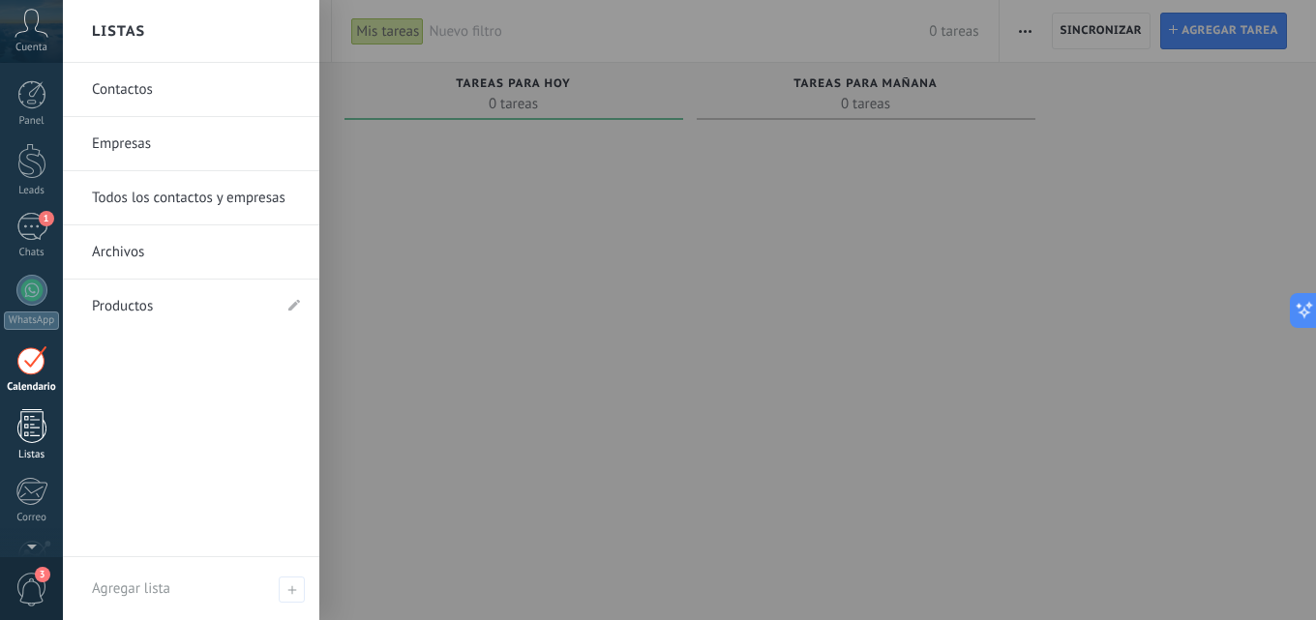
click at [39, 428] on div at bounding box center [31, 426] width 29 height 34
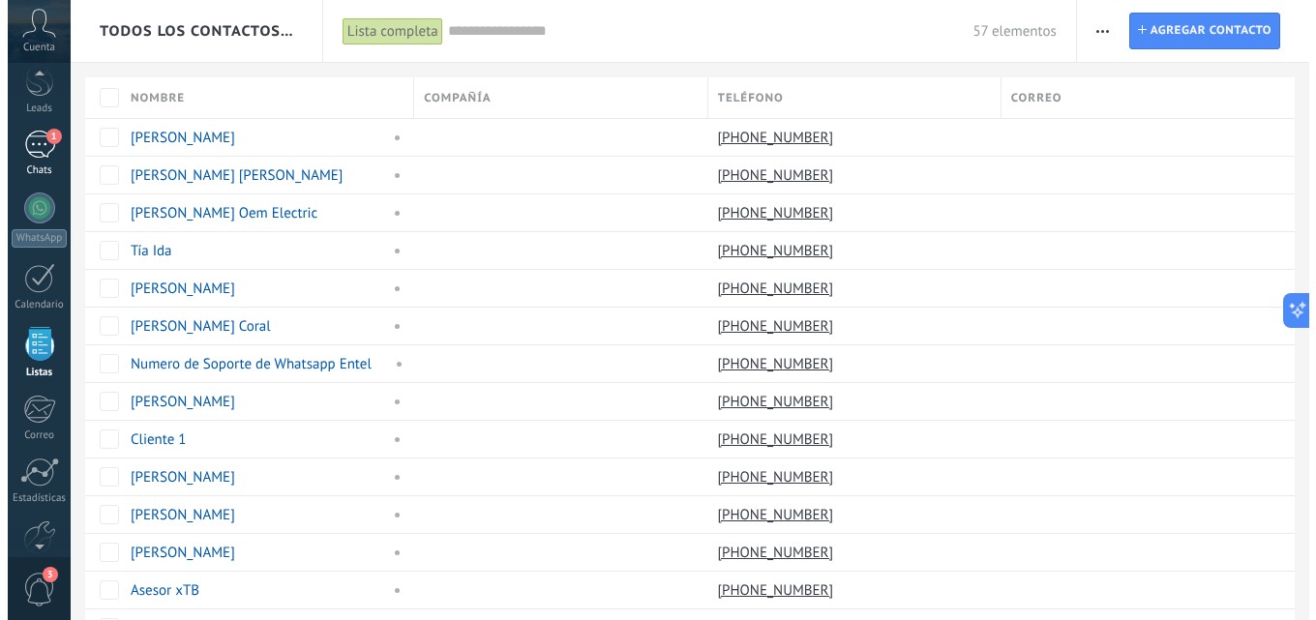
scroll to position [120, 0]
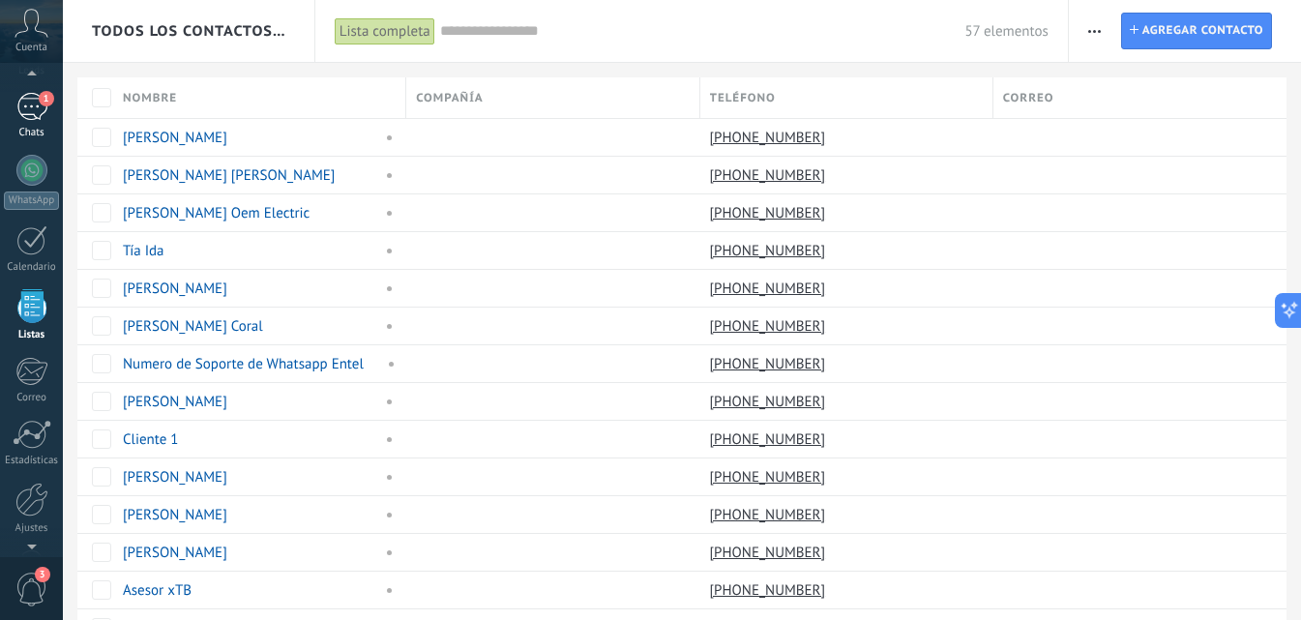
click at [54, 113] on link "1 Chats" at bounding box center [31, 116] width 63 height 46
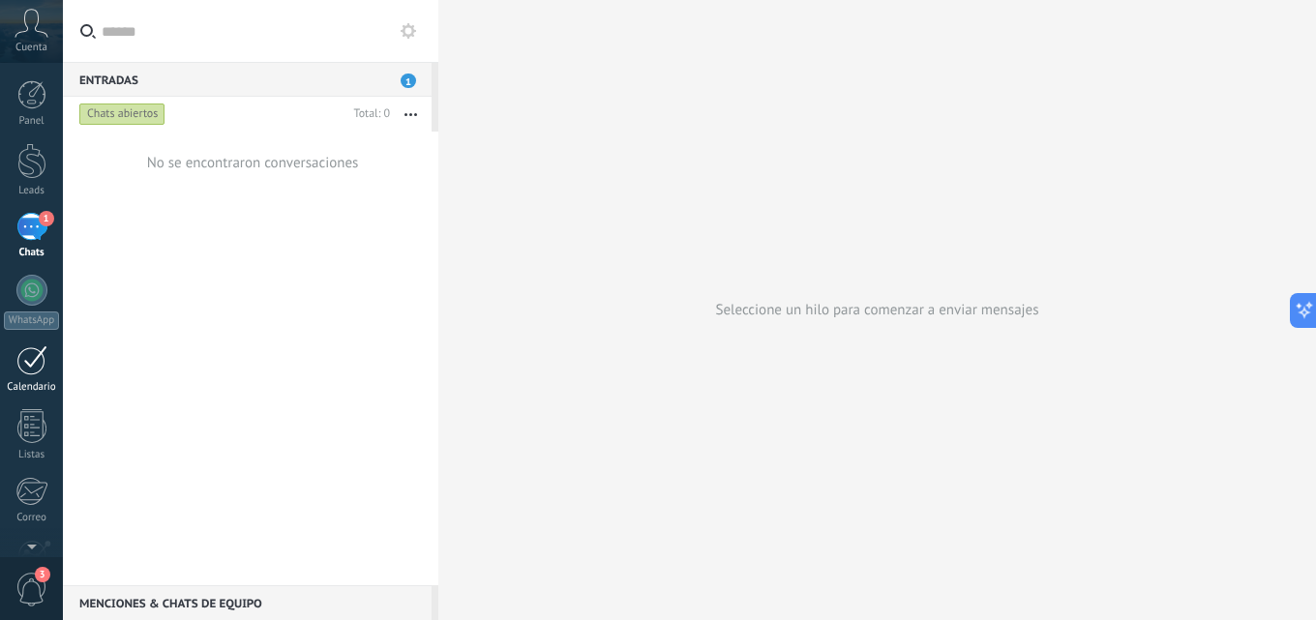
click at [34, 372] on div at bounding box center [31, 360] width 31 height 30
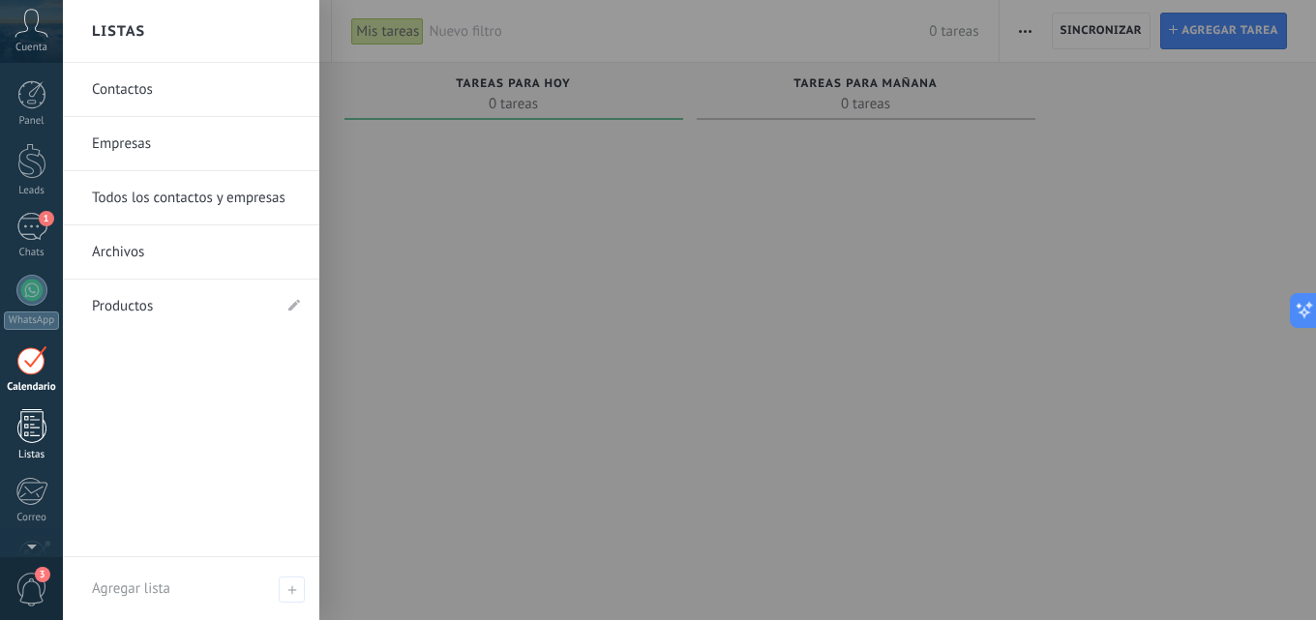
click at [4, 449] on div "Listas" at bounding box center [32, 455] width 56 height 13
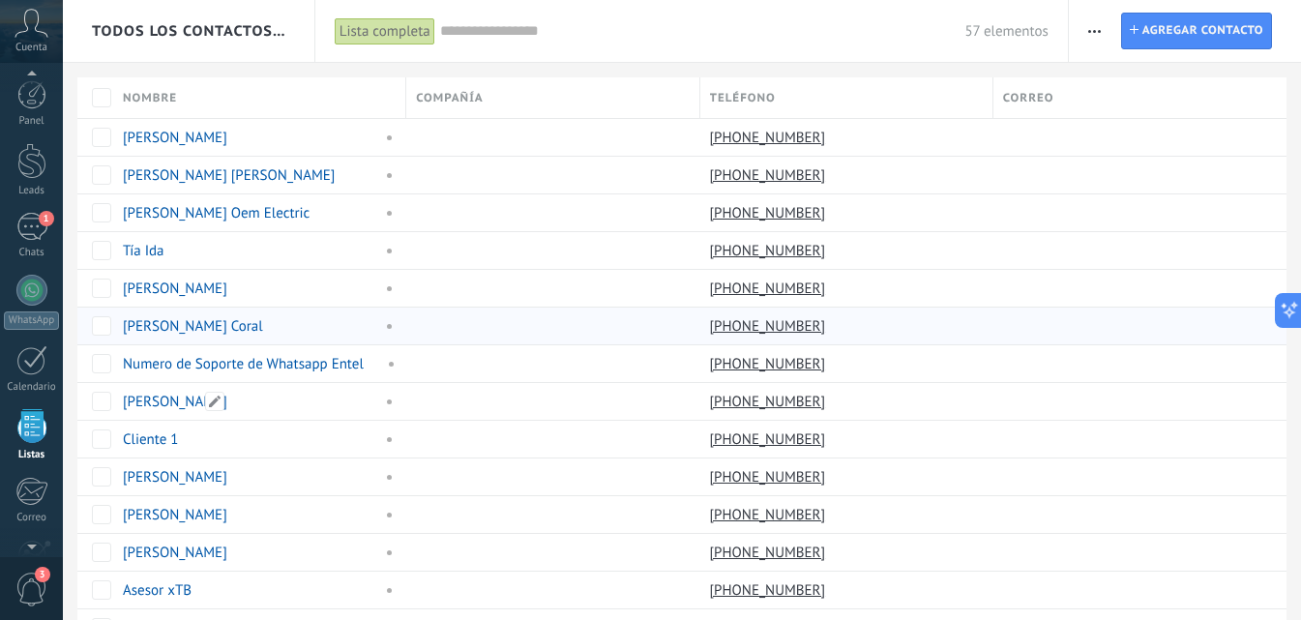
scroll to position [120, 0]
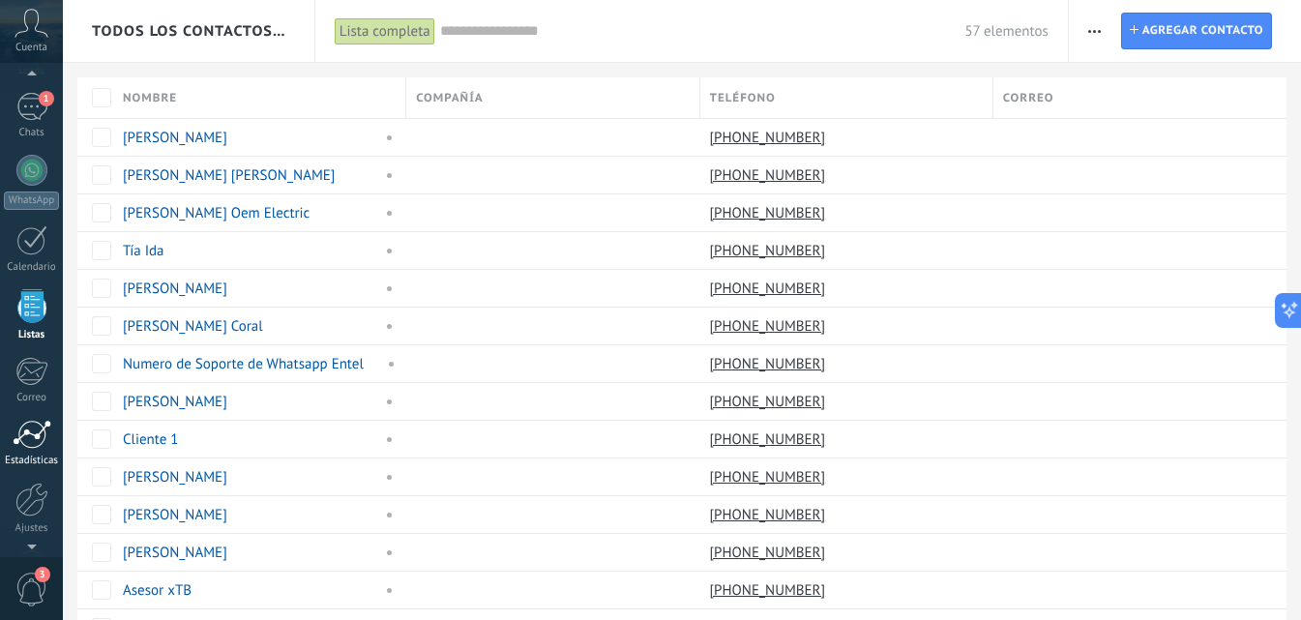
click at [46, 431] on div at bounding box center [32, 434] width 39 height 29
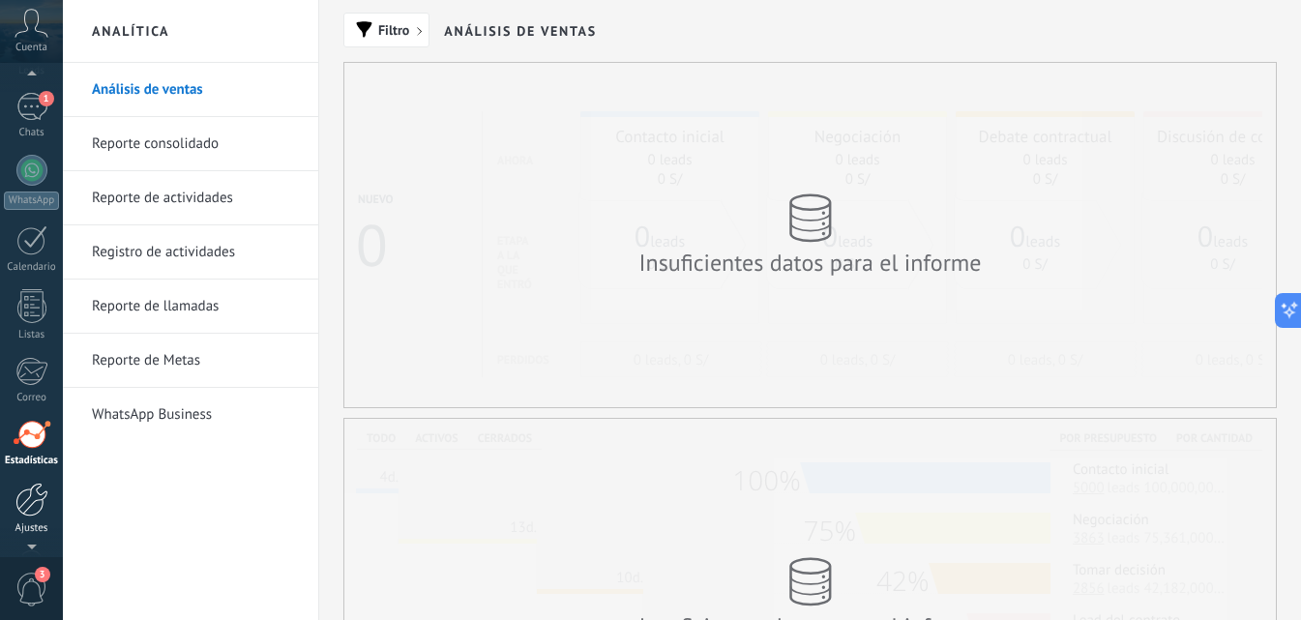
click at [38, 503] on div at bounding box center [31, 500] width 33 height 34
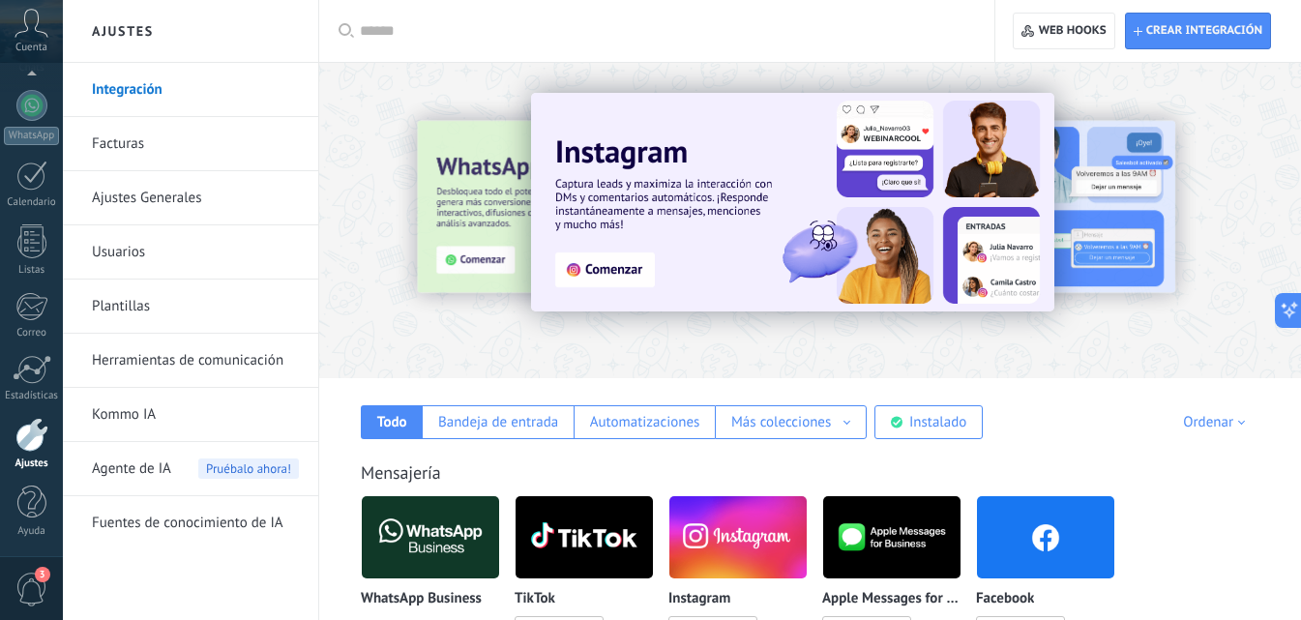
click at [430, 350] on div at bounding box center [810, 215] width 982 height 278
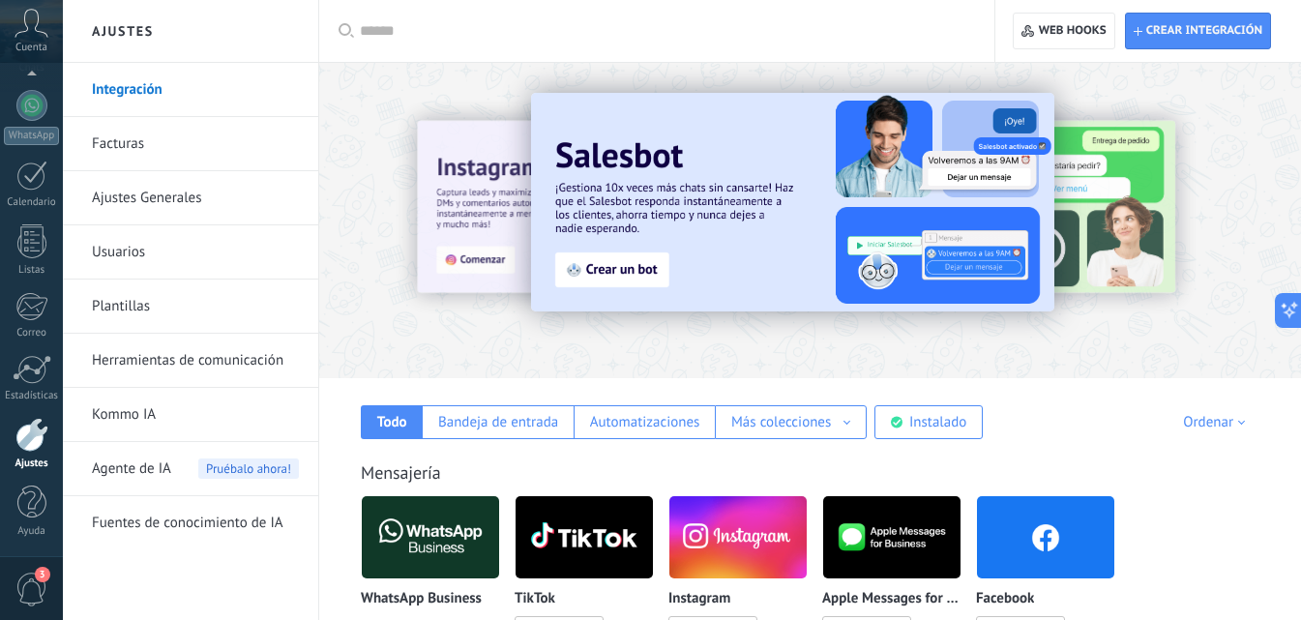
click at [95, 131] on link "Facturas" at bounding box center [195, 144] width 207 height 54
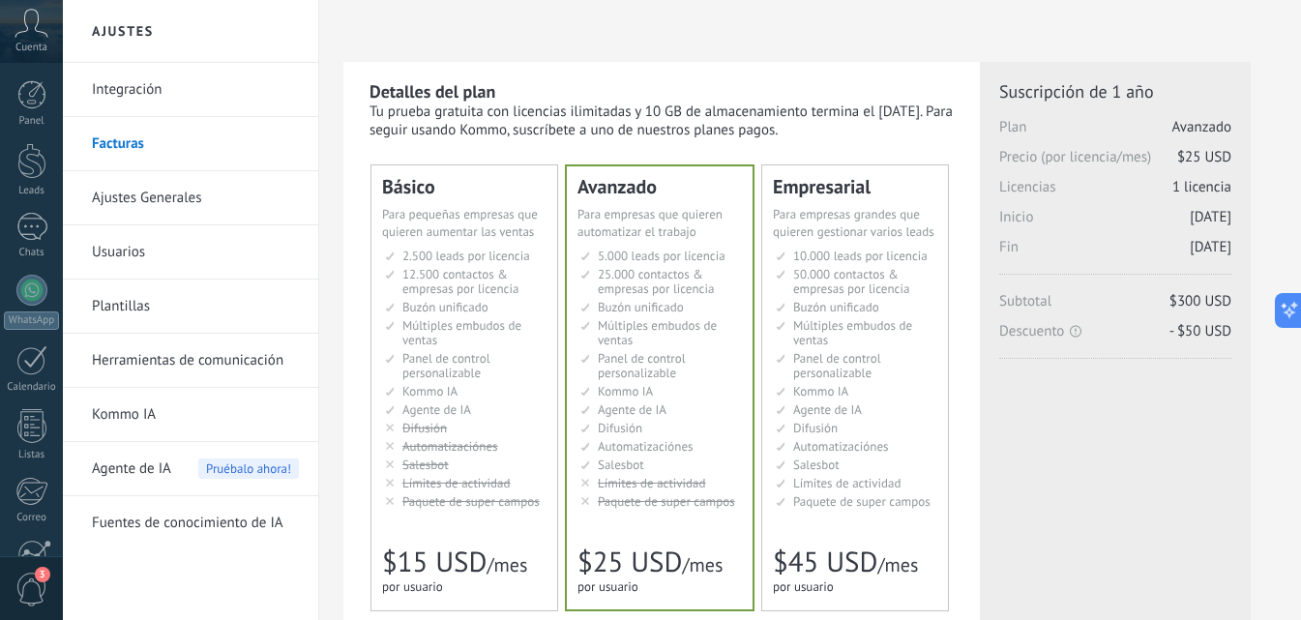
click at [28, 47] on span "Cuenta" at bounding box center [31, 48] width 32 height 13
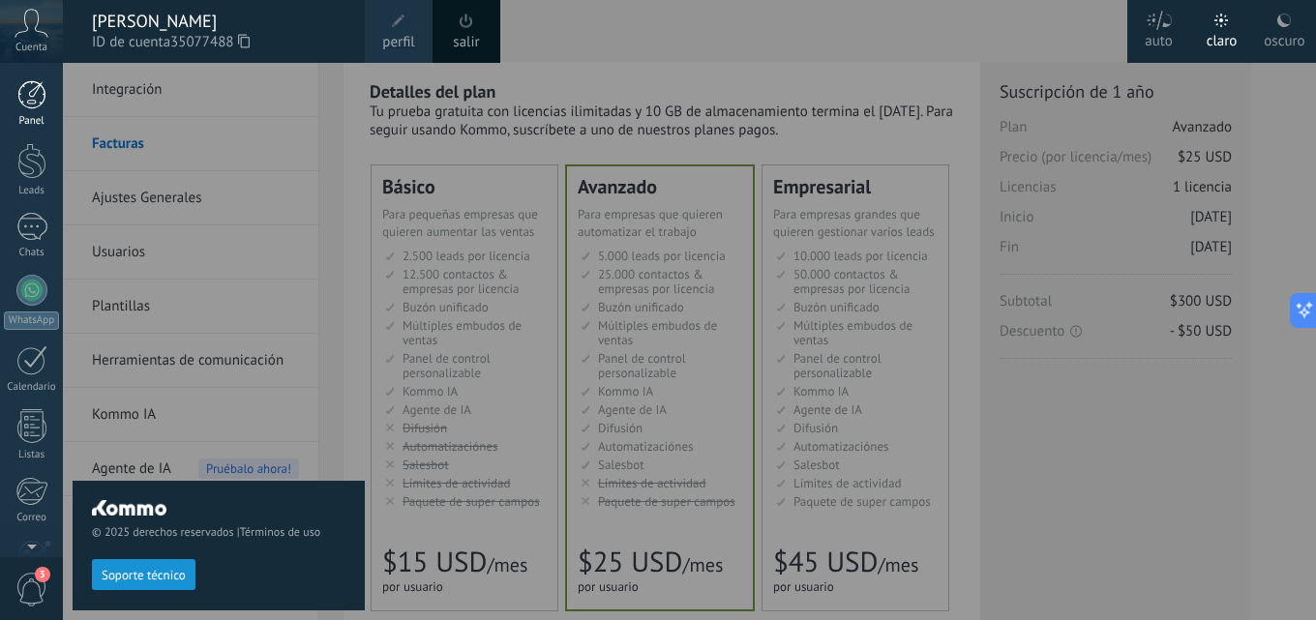
click at [47, 111] on link "Panel" at bounding box center [31, 103] width 63 height 47
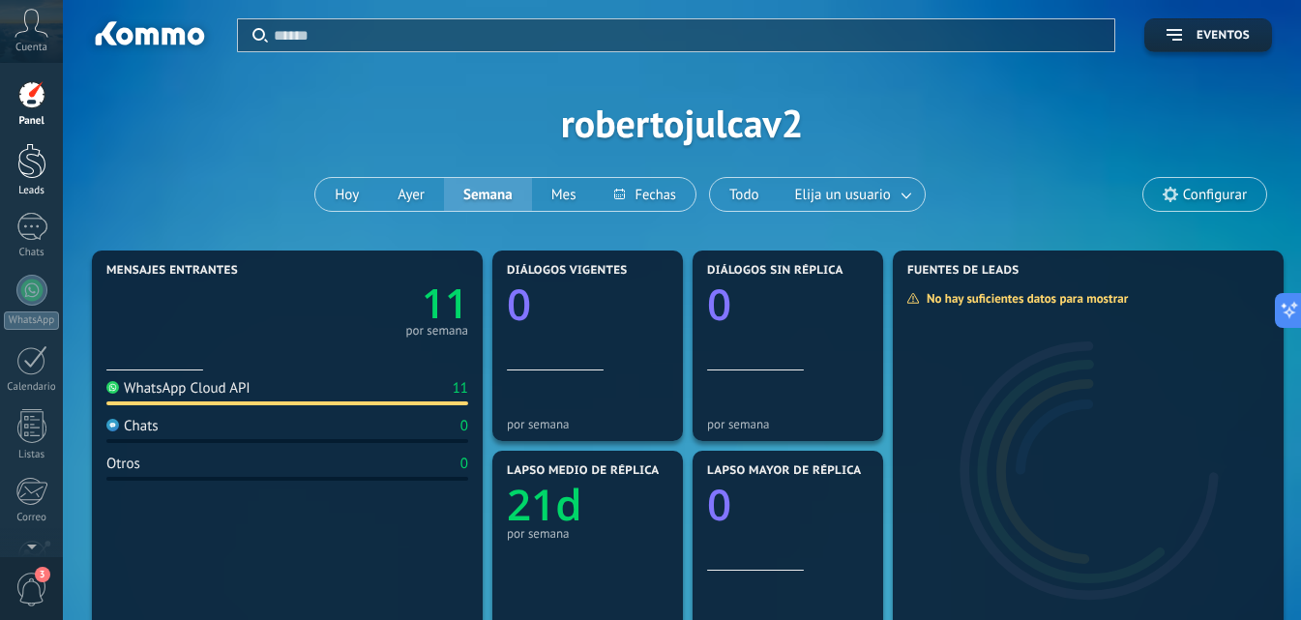
click at [43, 148] on div at bounding box center [31, 161] width 29 height 36
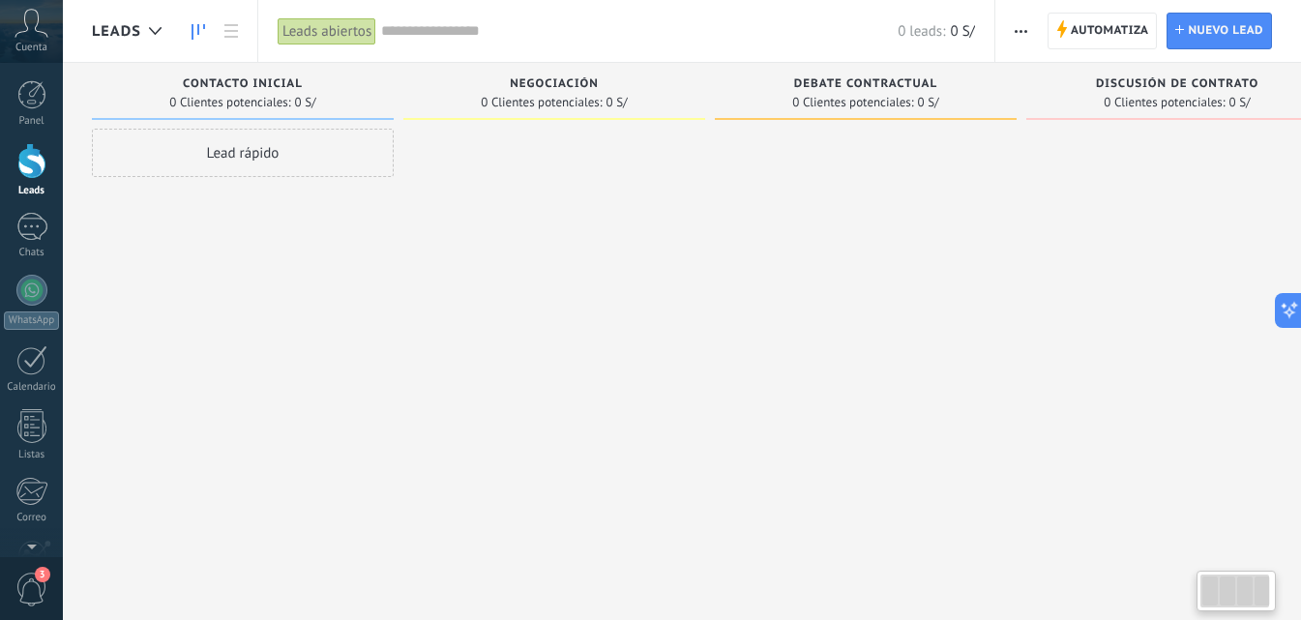
click at [496, 289] on div at bounding box center [554, 313] width 302 height 368
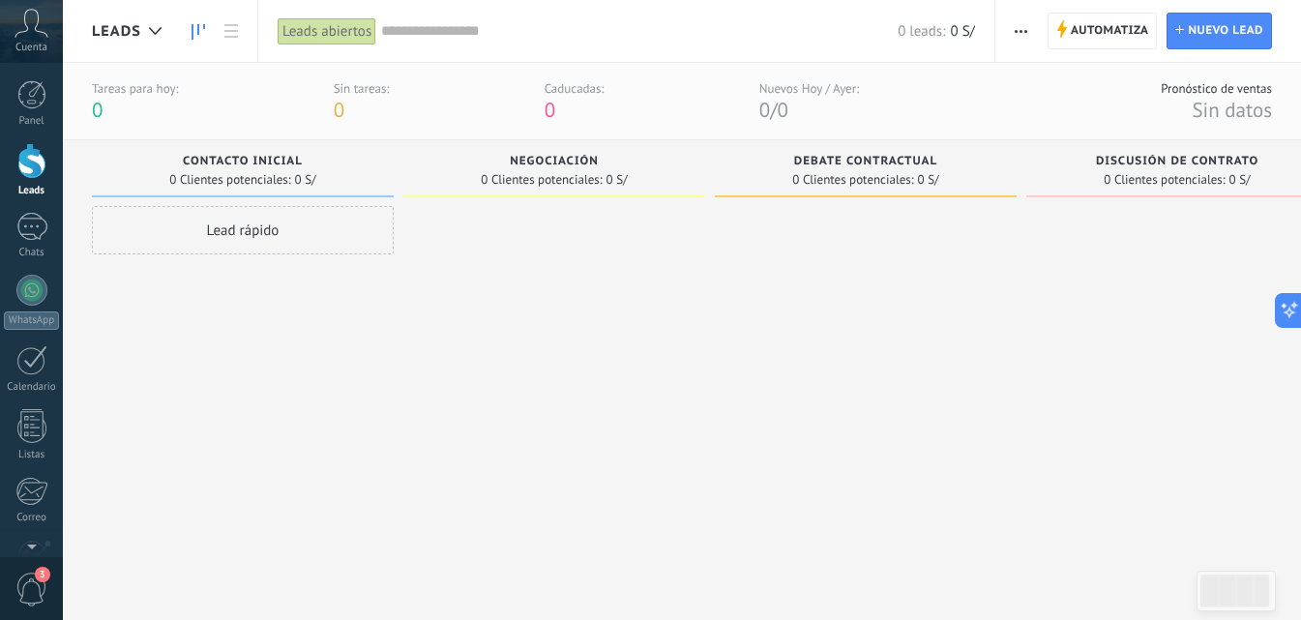
click at [746, 421] on div at bounding box center [866, 390] width 302 height 368
click at [24, 109] on link "Panel" at bounding box center [31, 103] width 63 height 47
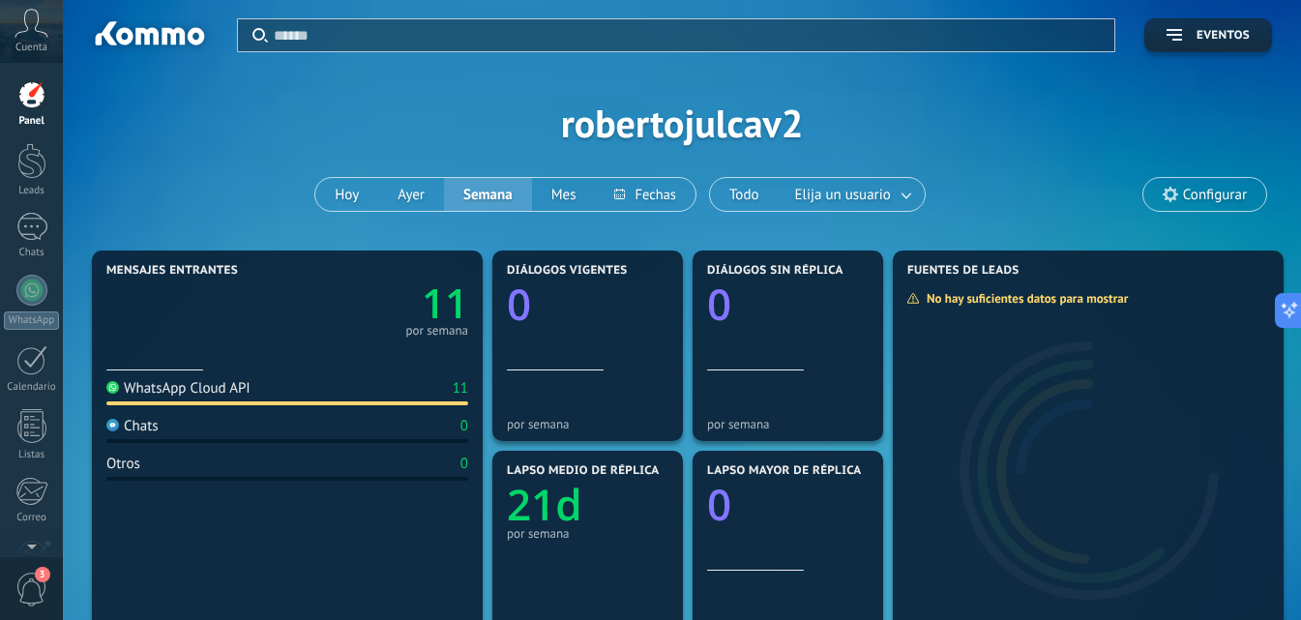
click at [193, 133] on div "Aplicar Eventos robertojulcav2 Hoy Ayer Semana Mes Todo Elija un usuario Config…" at bounding box center [682, 123] width 1180 height 246
click at [181, 190] on div "Aplicar Eventos robertojulcav2 Hoy Ayer Semana Mes Todo Elija un usuario Config…" at bounding box center [682, 123] width 1180 height 246
click at [1085, 109] on div "Aplicar Eventos robertojulcav2 Hoy Ayer Semana Mes Todo Elija un usuario Config…" at bounding box center [682, 123] width 1180 height 246
click at [42, 180] on link "Leads" at bounding box center [31, 170] width 63 height 54
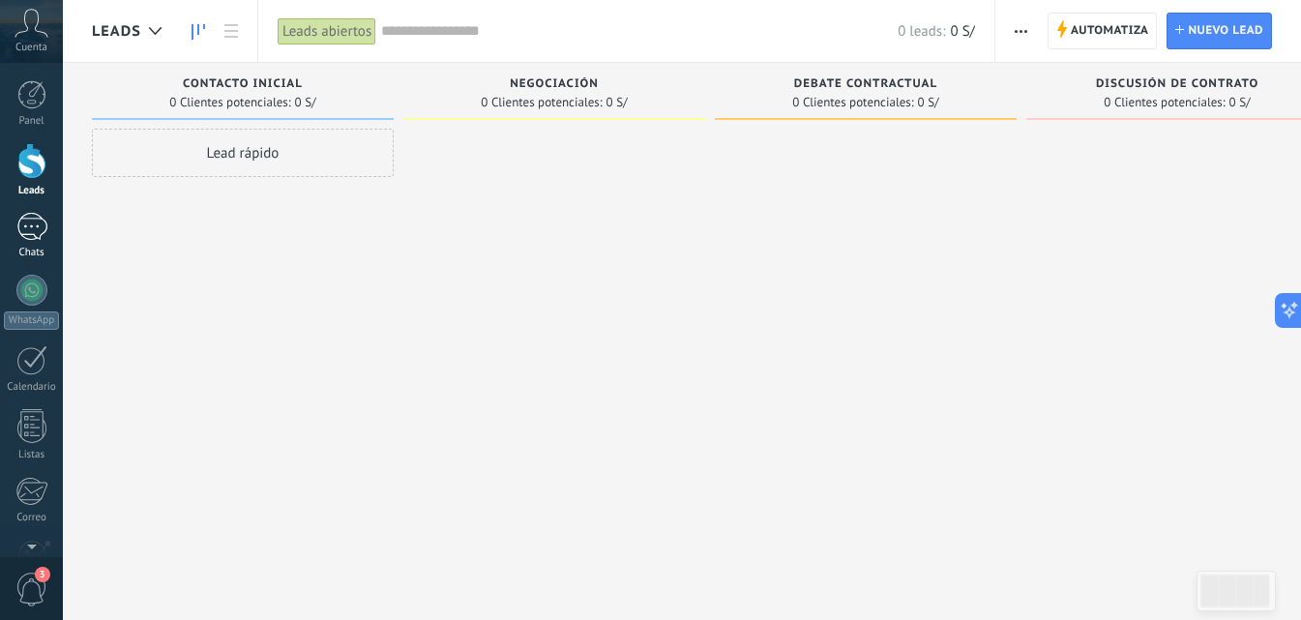
click at [38, 245] on link "Chats" at bounding box center [31, 236] width 63 height 46
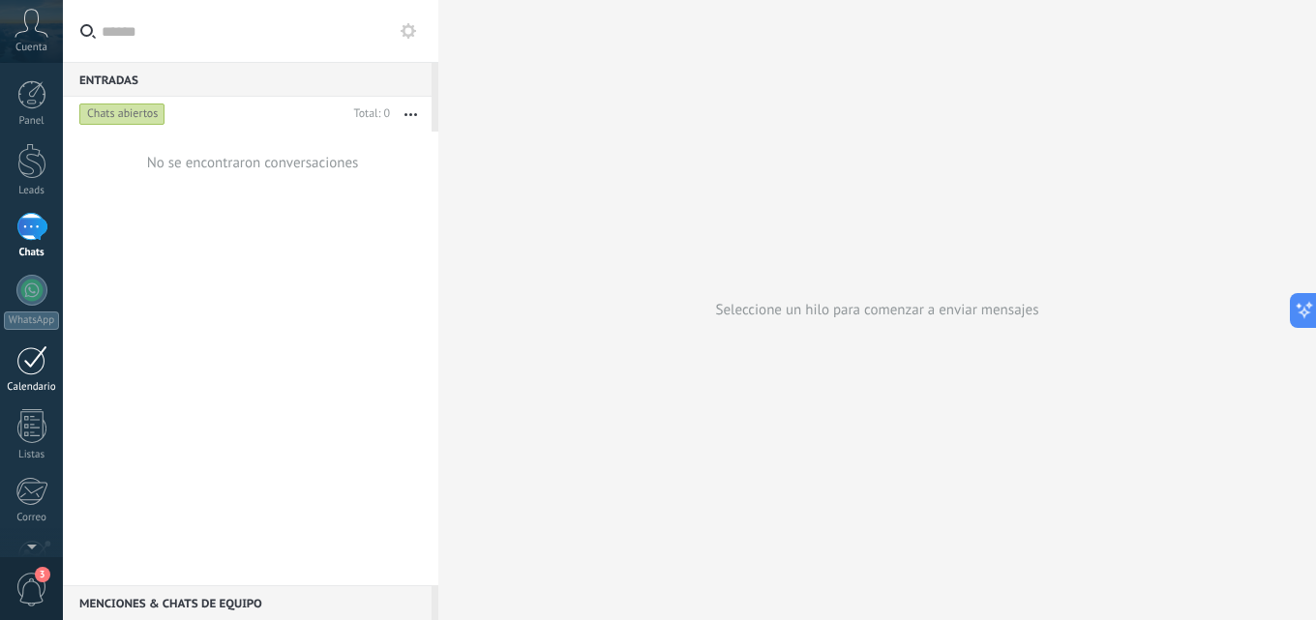
click at [42, 367] on div at bounding box center [31, 360] width 31 height 30
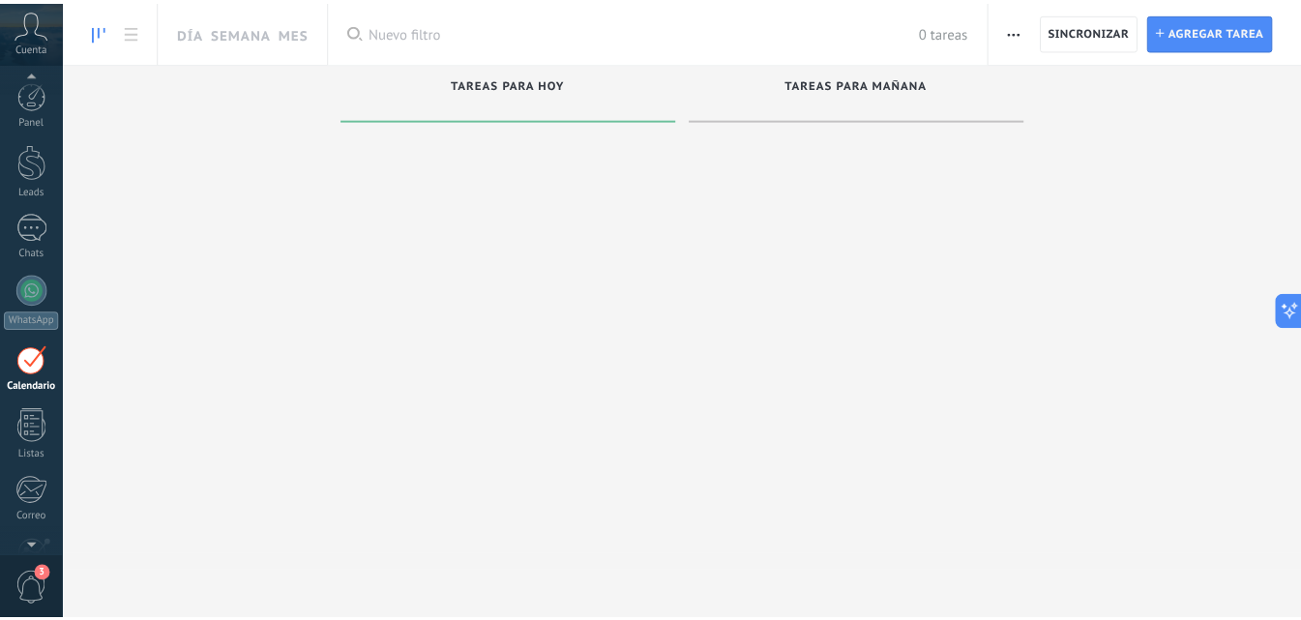
scroll to position [56, 0]
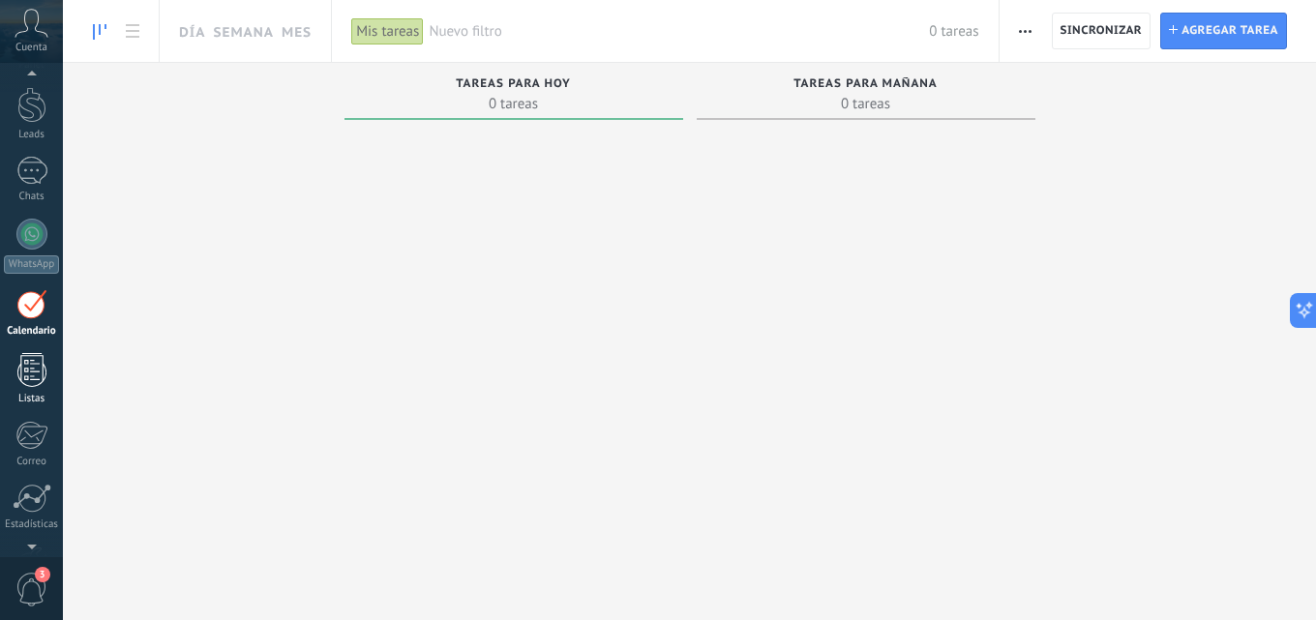
click at [51, 401] on div "Listas" at bounding box center [32, 399] width 56 height 13
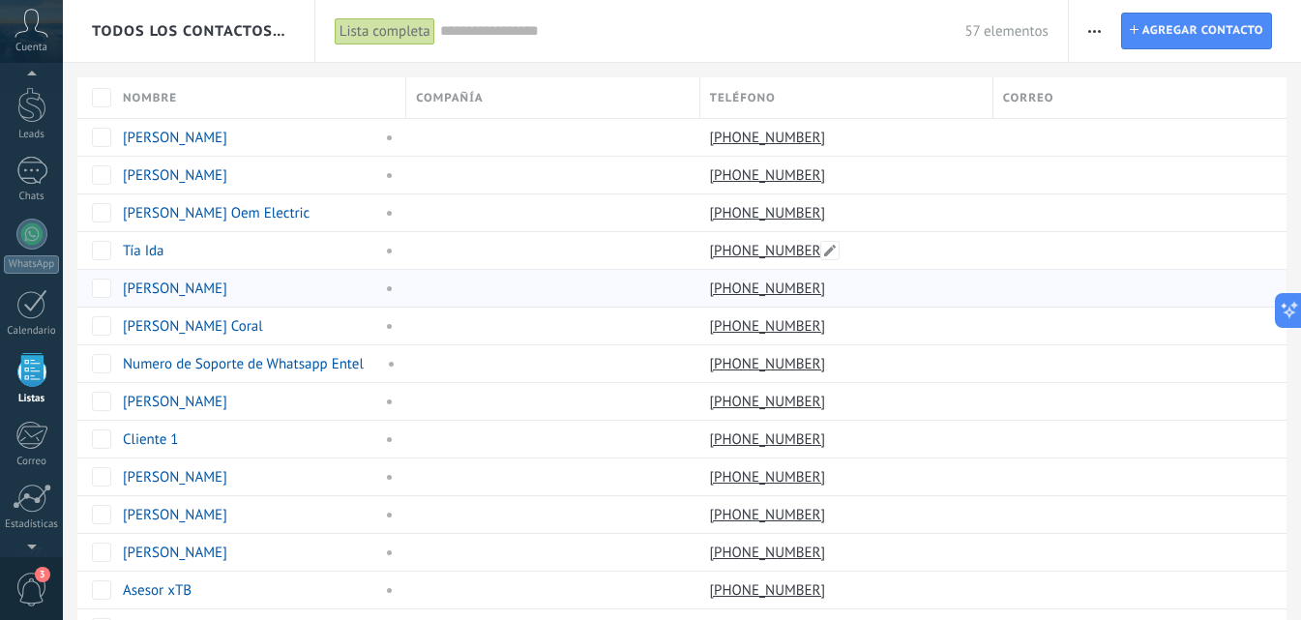
scroll to position [120, 0]
click at [32, 15] on icon at bounding box center [32, 23] width 34 height 29
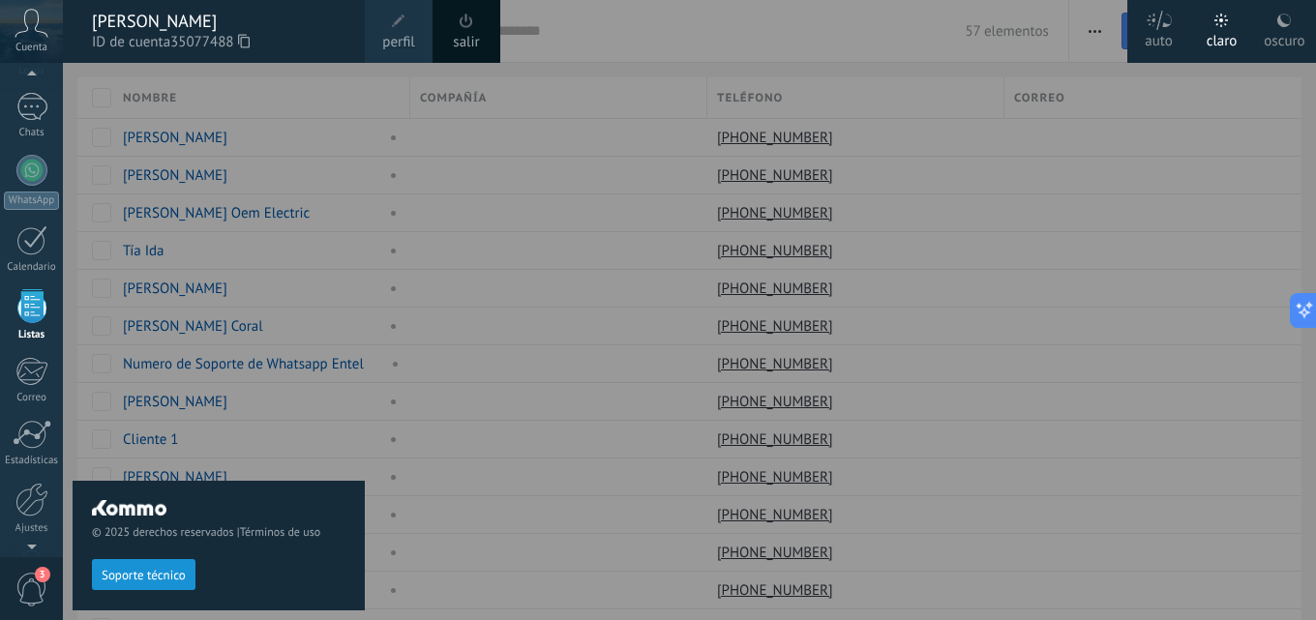
click at [234, 258] on div "© 2025 derechos reservados | Términos de uso Soporte técnico" at bounding box center [219, 341] width 292 height 557
click at [473, 420] on div at bounding box center [721, 310] width 1316 height 620
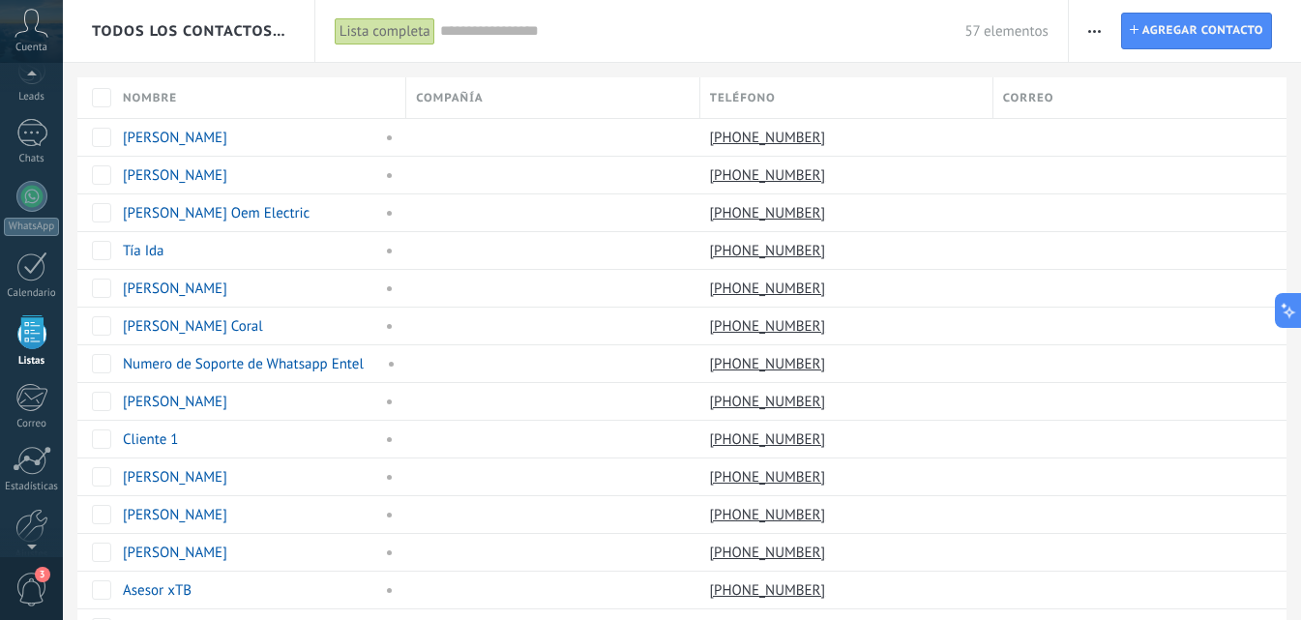
click at [40, 45] on span "Cuenta" at bounding box center [31, 48] width 32 height 13
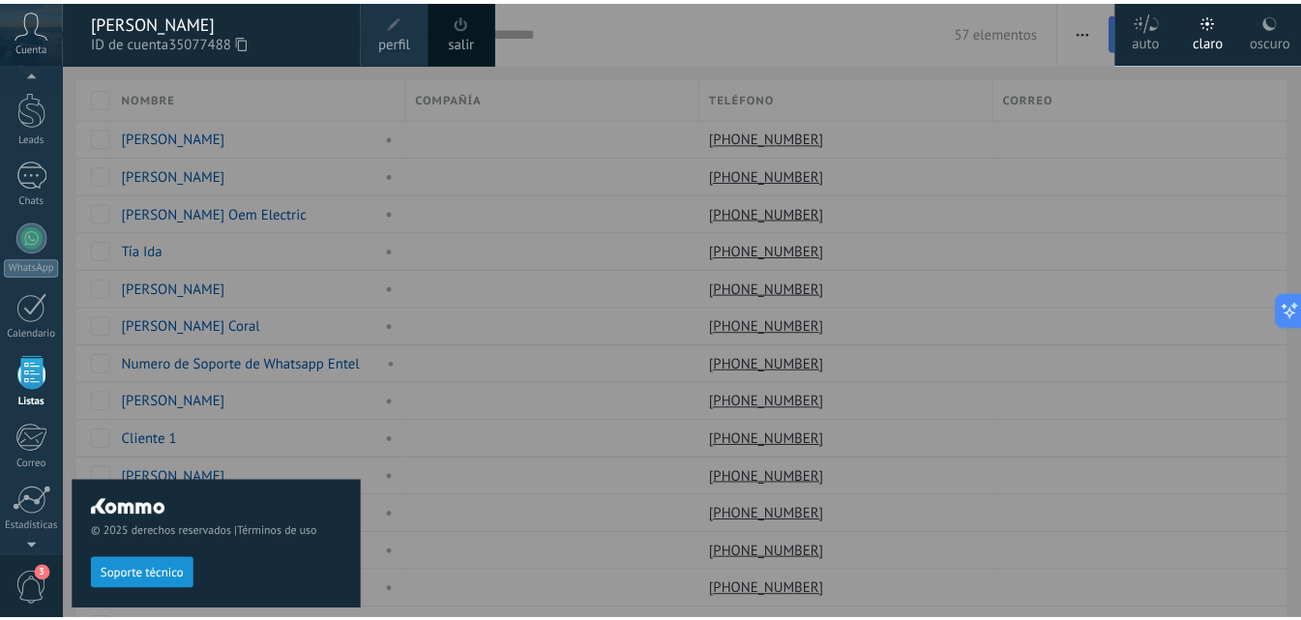
scroll to position [42, 0]
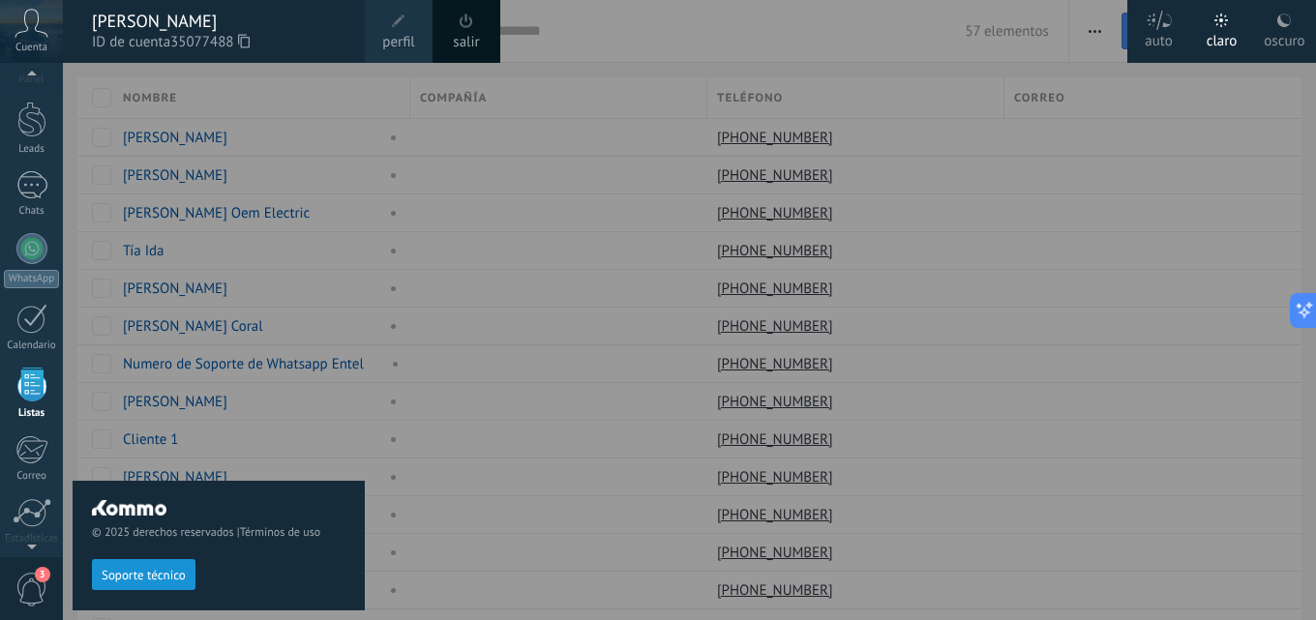
click at [889, 23] on div at bounding box center [721, 310] width 1316 height 620
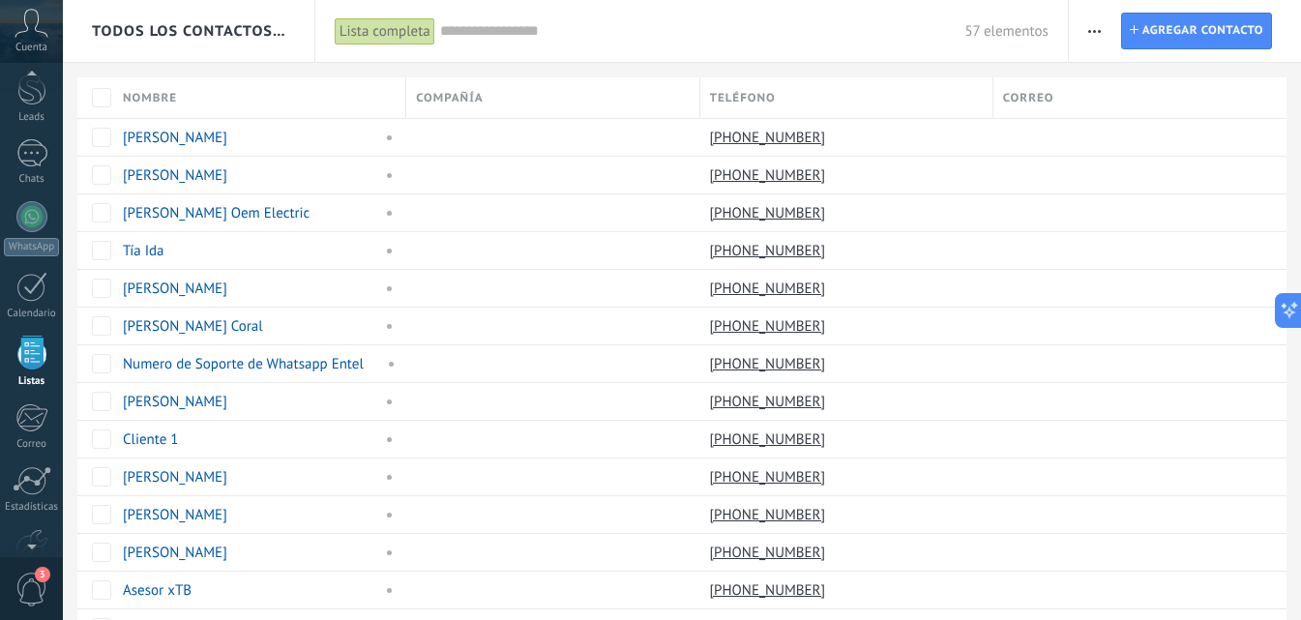
scroll to position [120, 0]
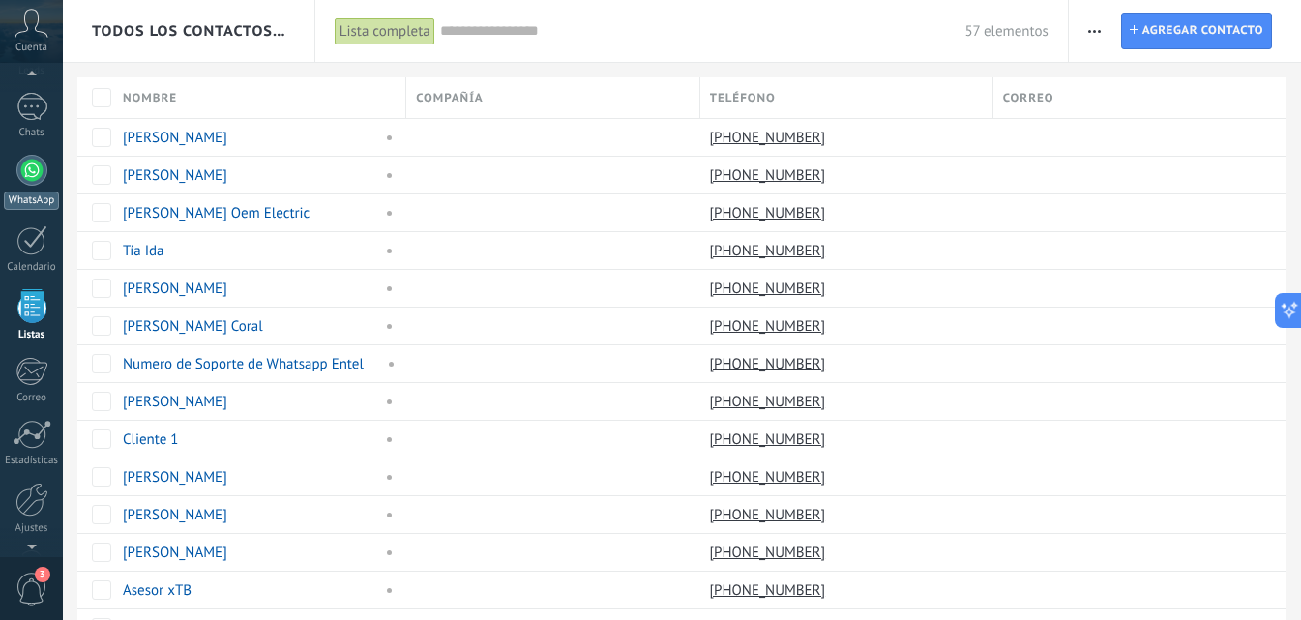
click at [41, 197] on div "WhatsApp" at bounding box center [31, 201] width 55 height 18
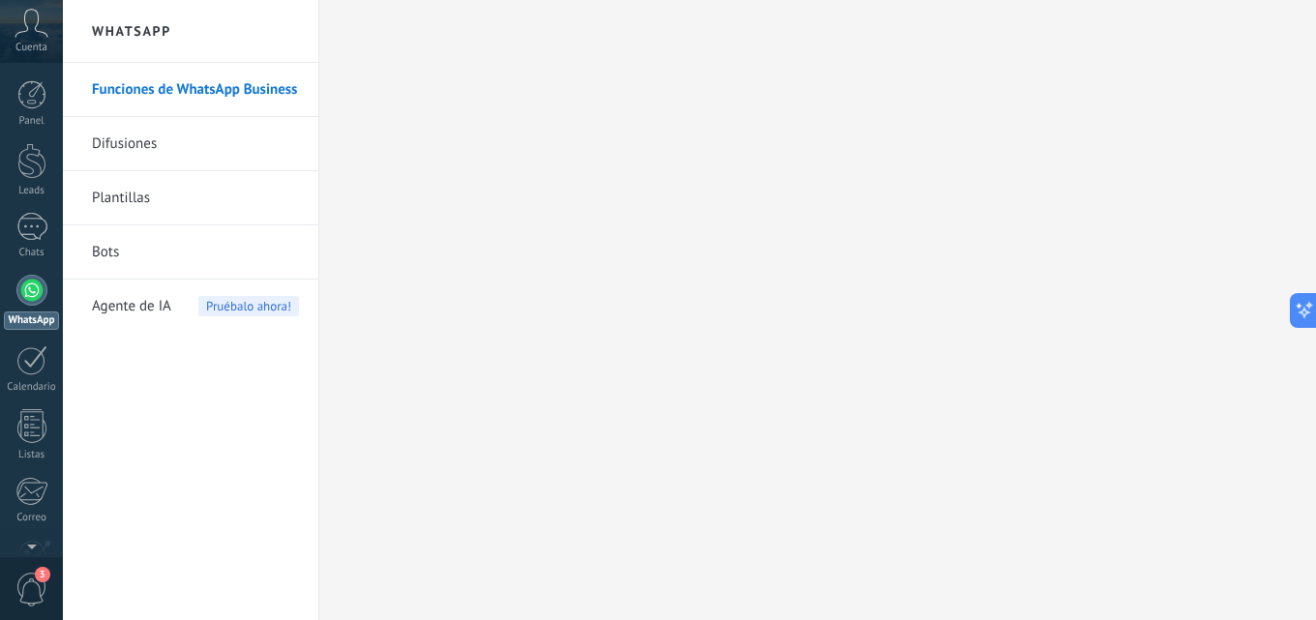
click at [175, 216] on link "Plantillas" at bounding box center [195, 198] width 207 height 54
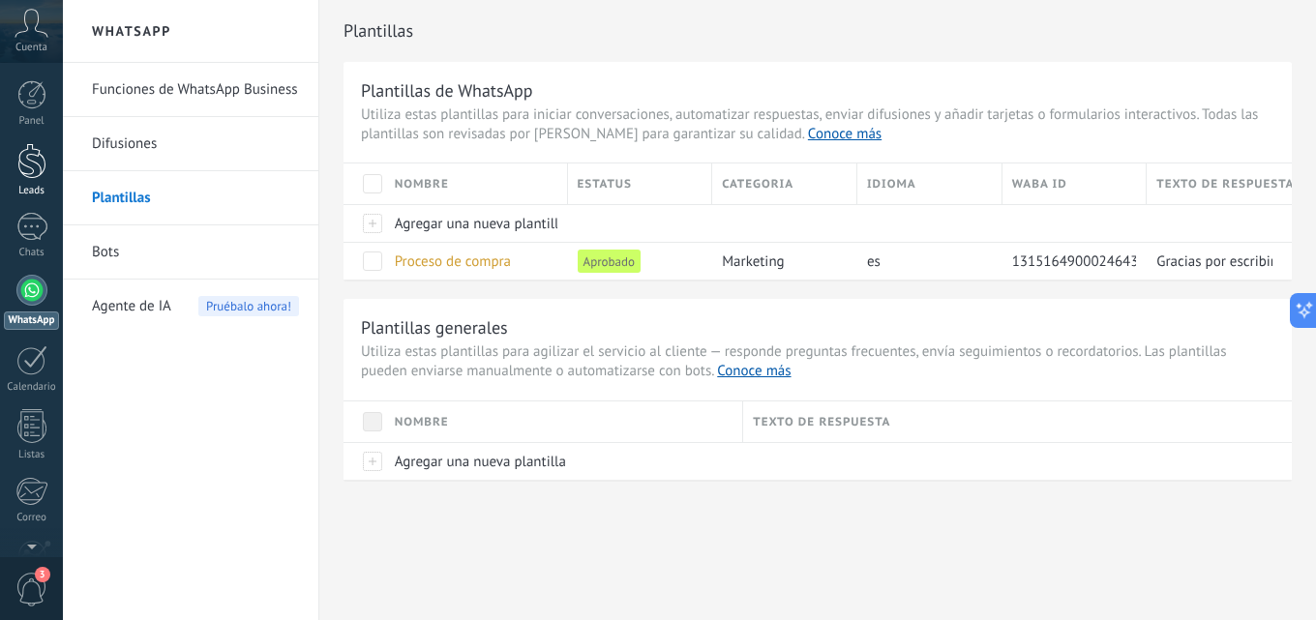
click at [33, 154] on div at bounding box center [31, 161] width 29 height 36
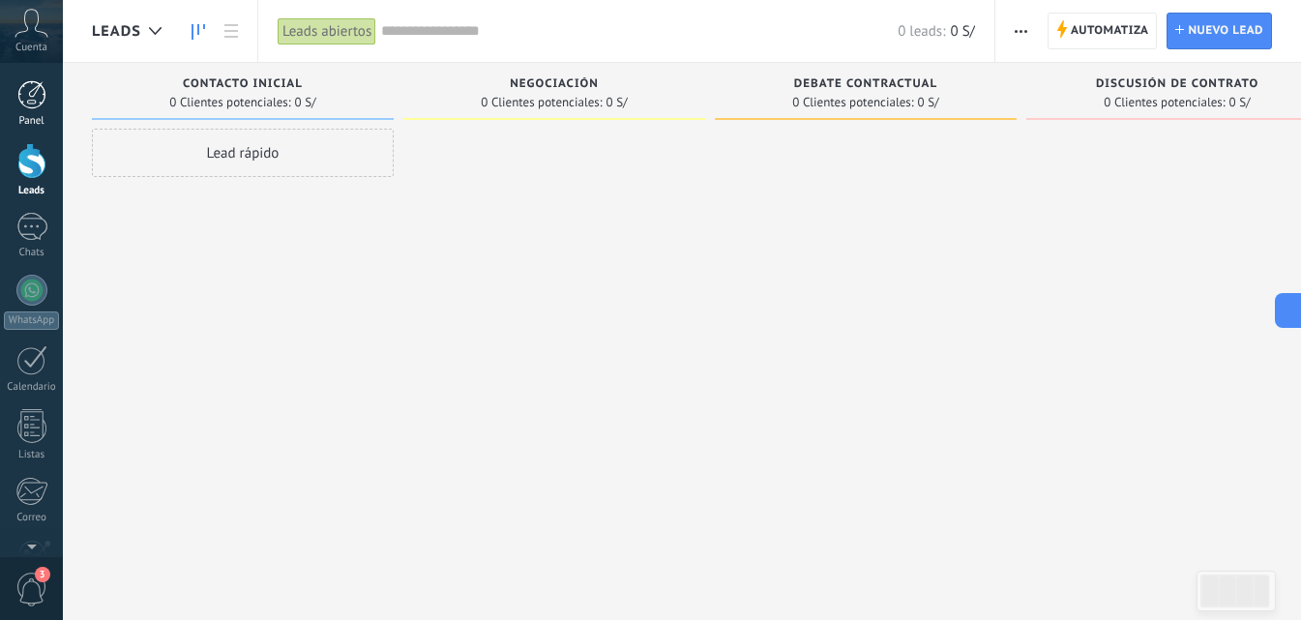
click at [35, 108] on div at bounding box center [31, 94] width 29 height 29
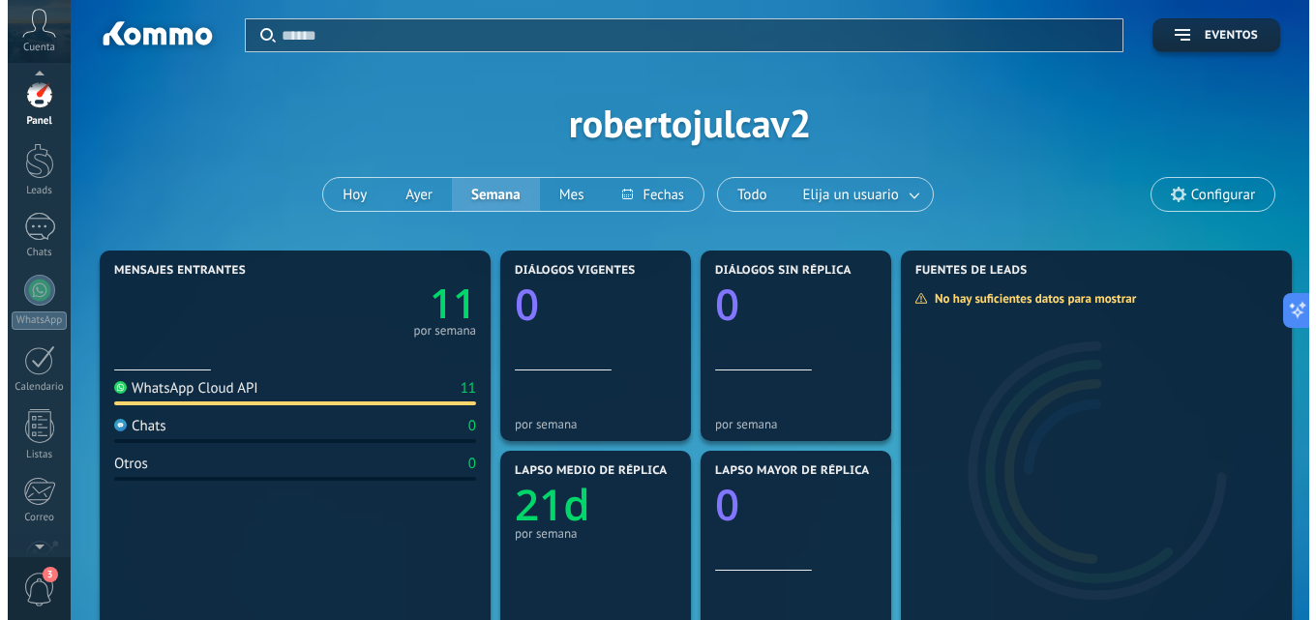
scroll to position [185, 0]
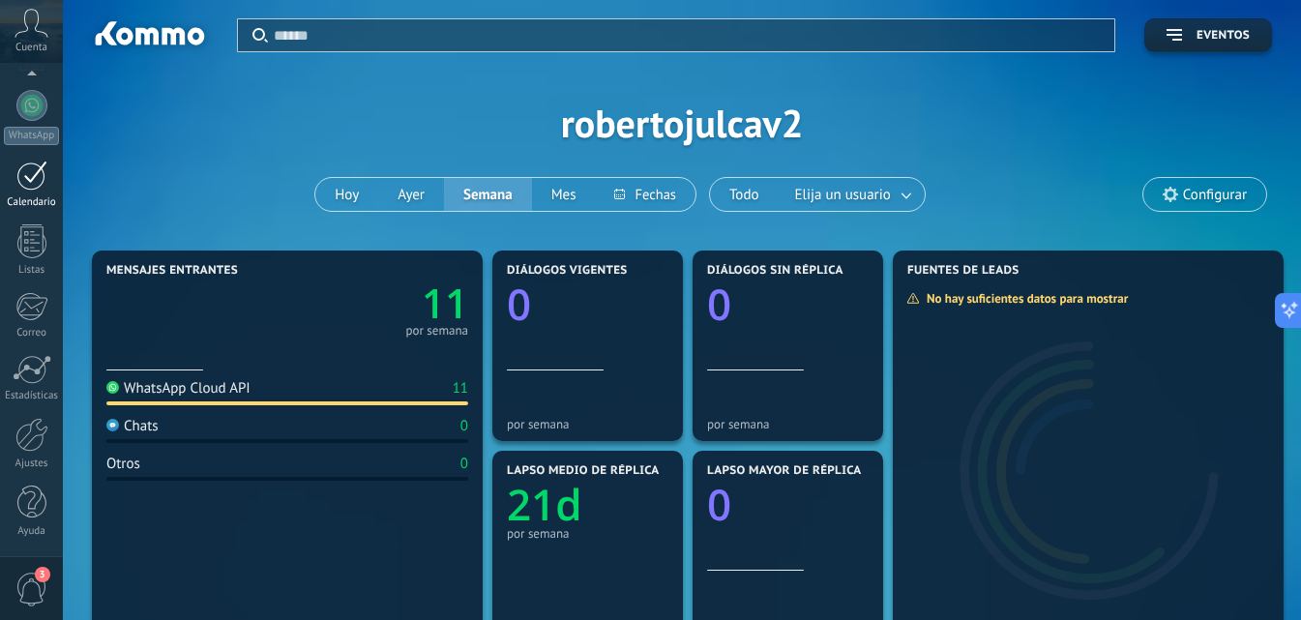
click at [28, 180] on div at bounding box center [31, 176] width 31 height 30
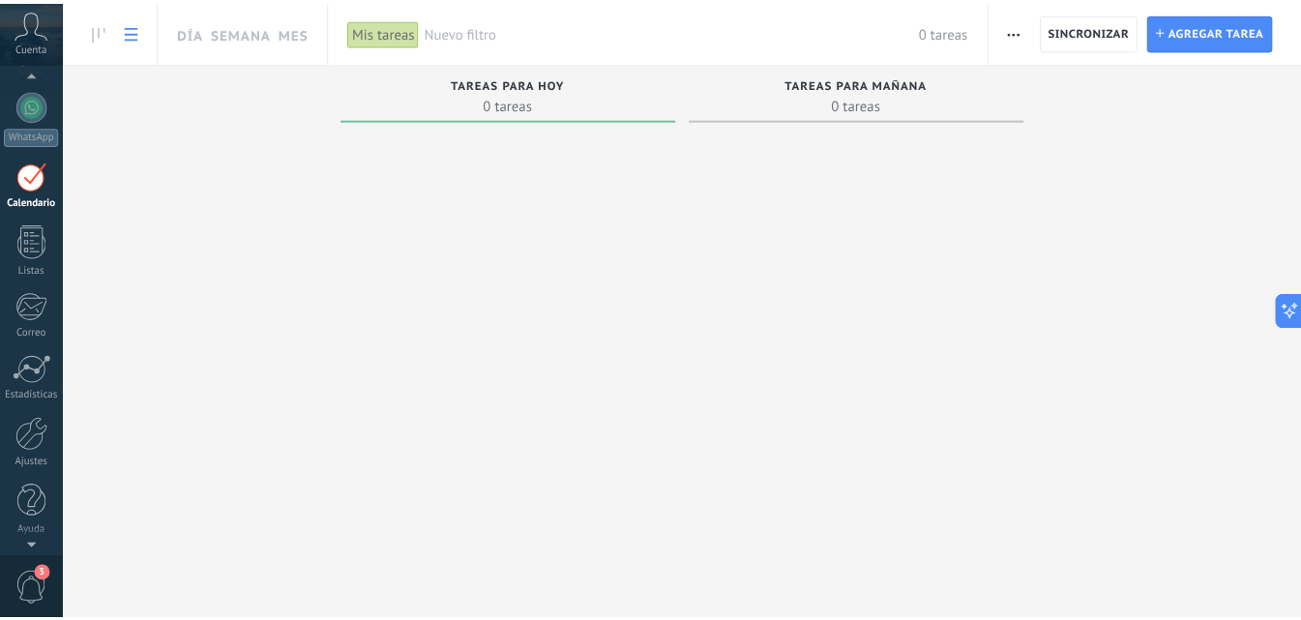
scroll to position [56, 0]
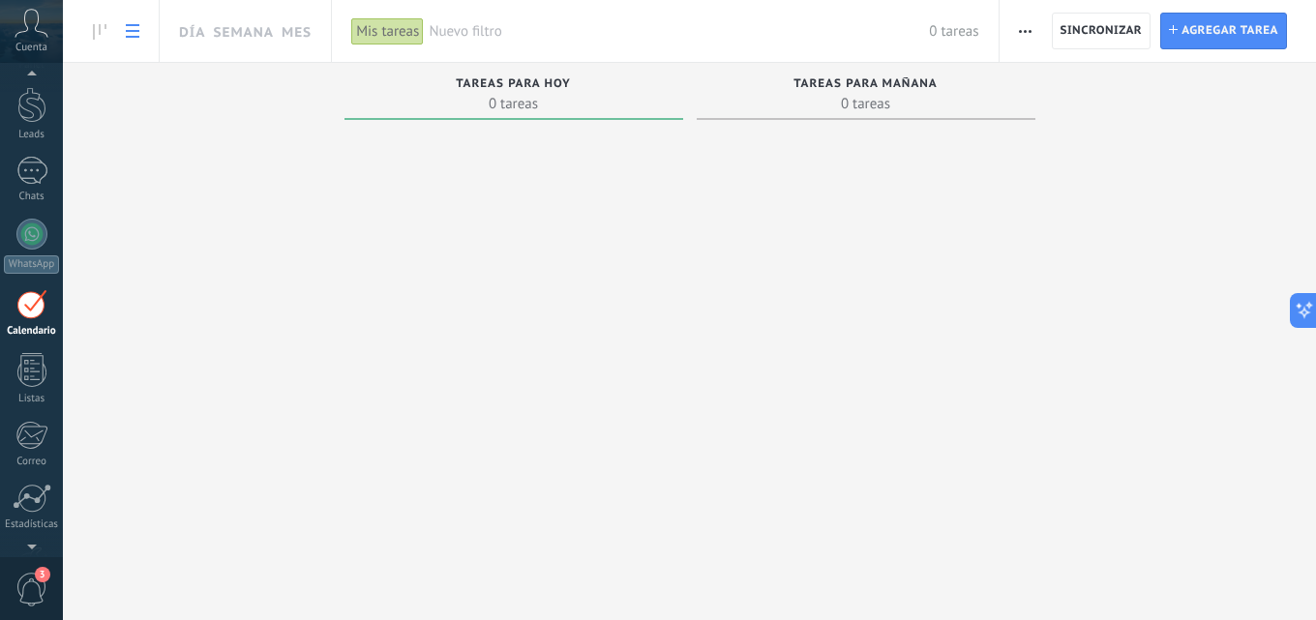
click at [131, 39] on link at bounding box center [132, 32] width 33 height 38
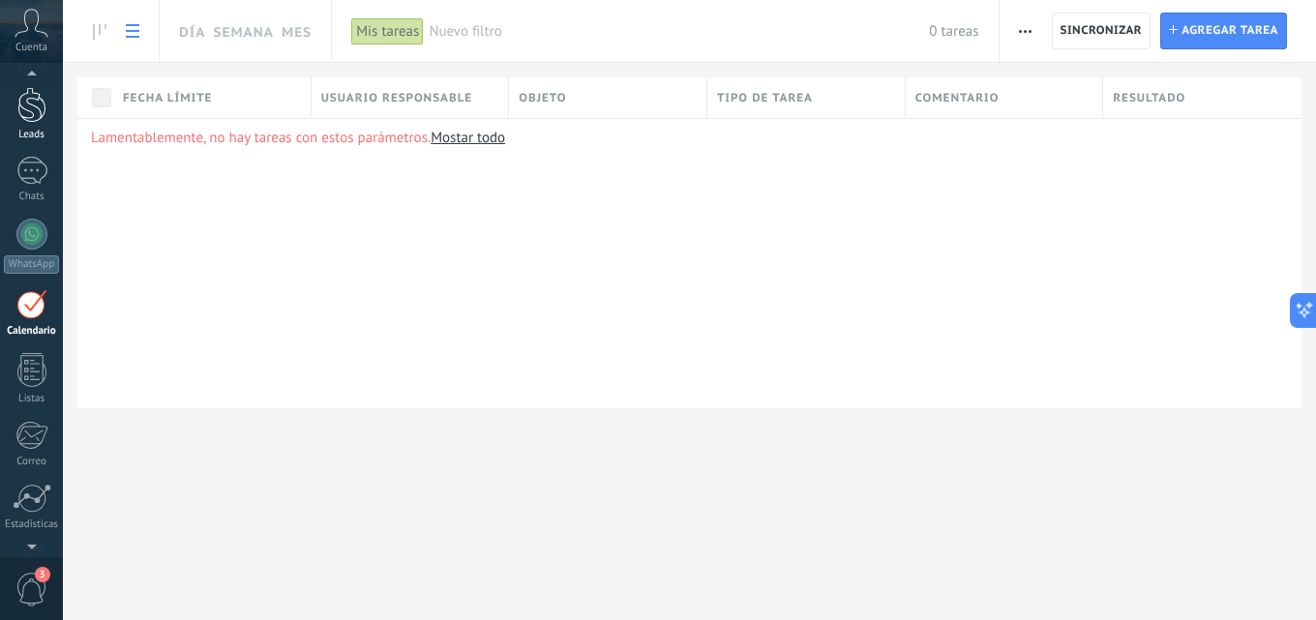
click at [46, 122] on link "Leads" at bounding box center [31, 114] width 63 height 54
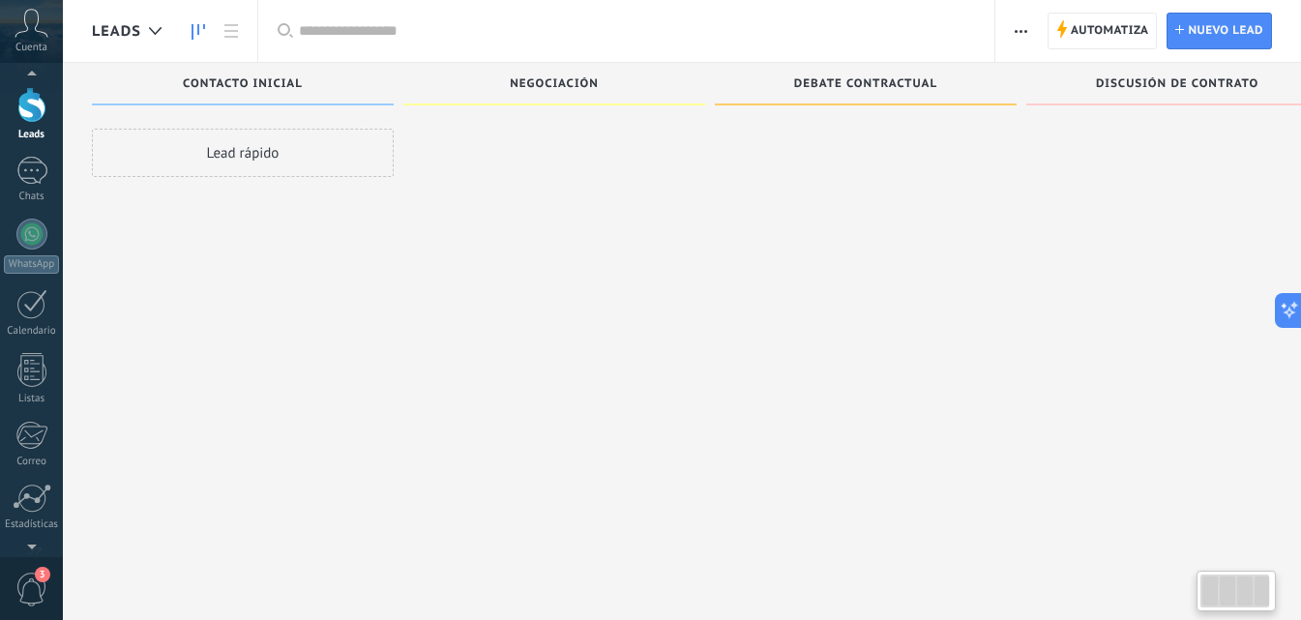
click at [22, 53] on span "Cuenta" at bounding box center [31, 48] width 32 height 13
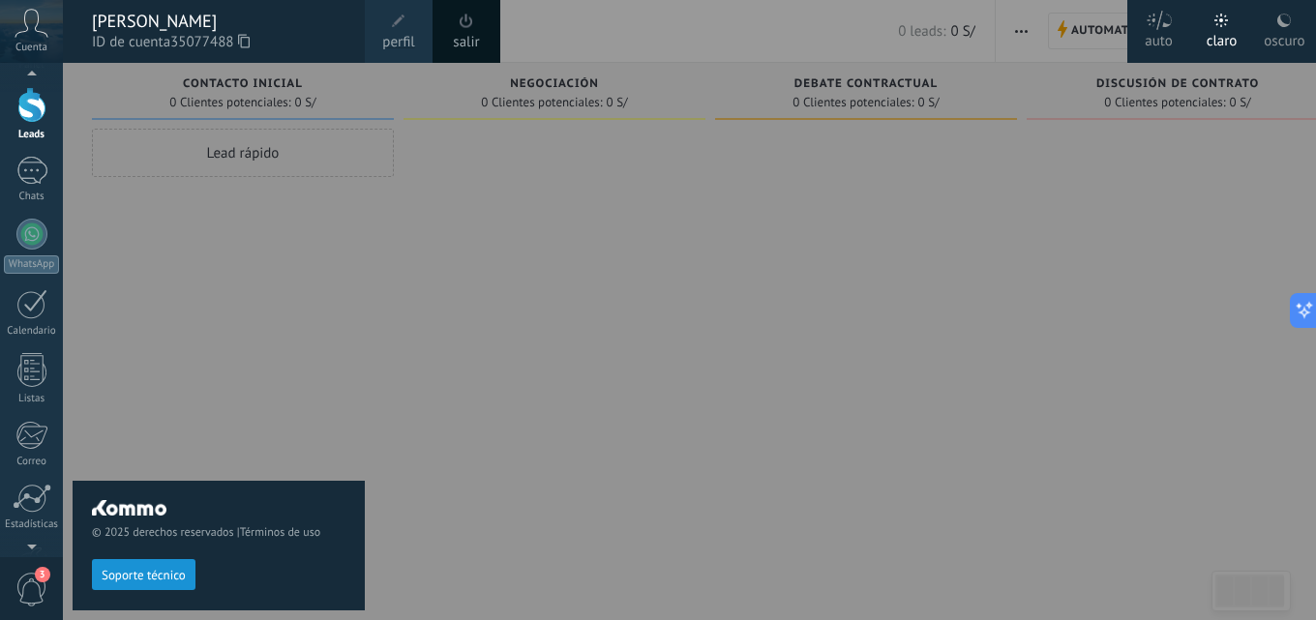
click at [29, 42] on span "Cuenta" at bounding box center [31, 48] width 32 height 13
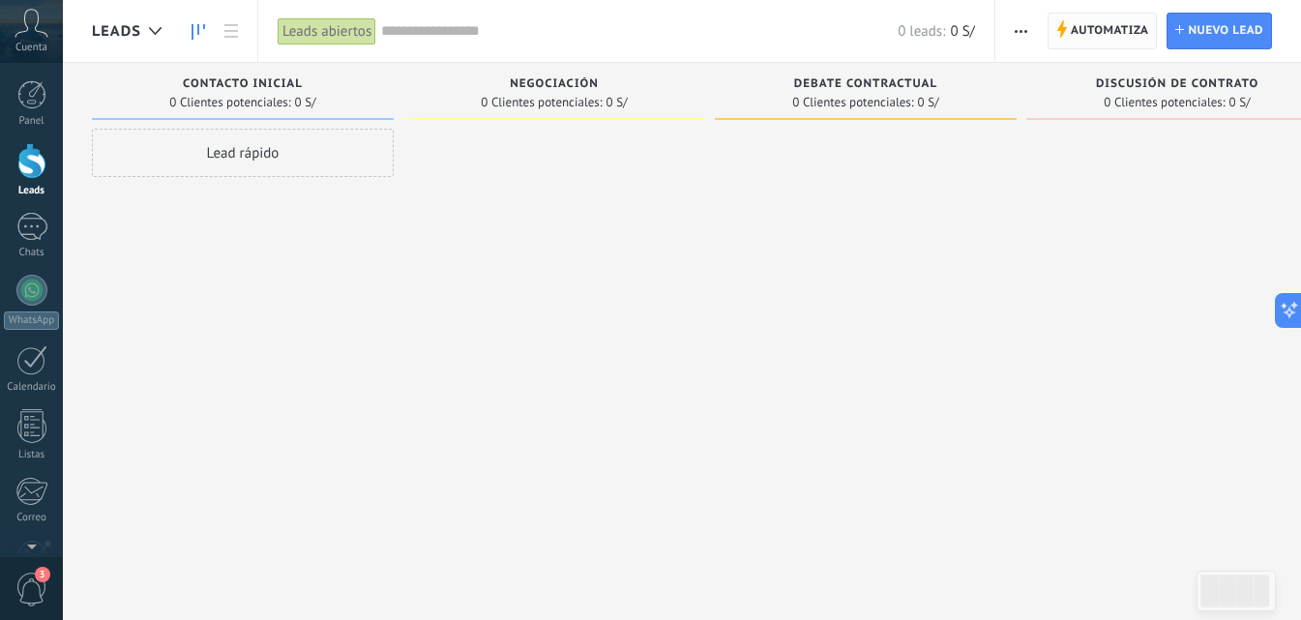
click at [1085, 43] on span "Automatiza" at bounding box center [1110, 31] width 78 height 35
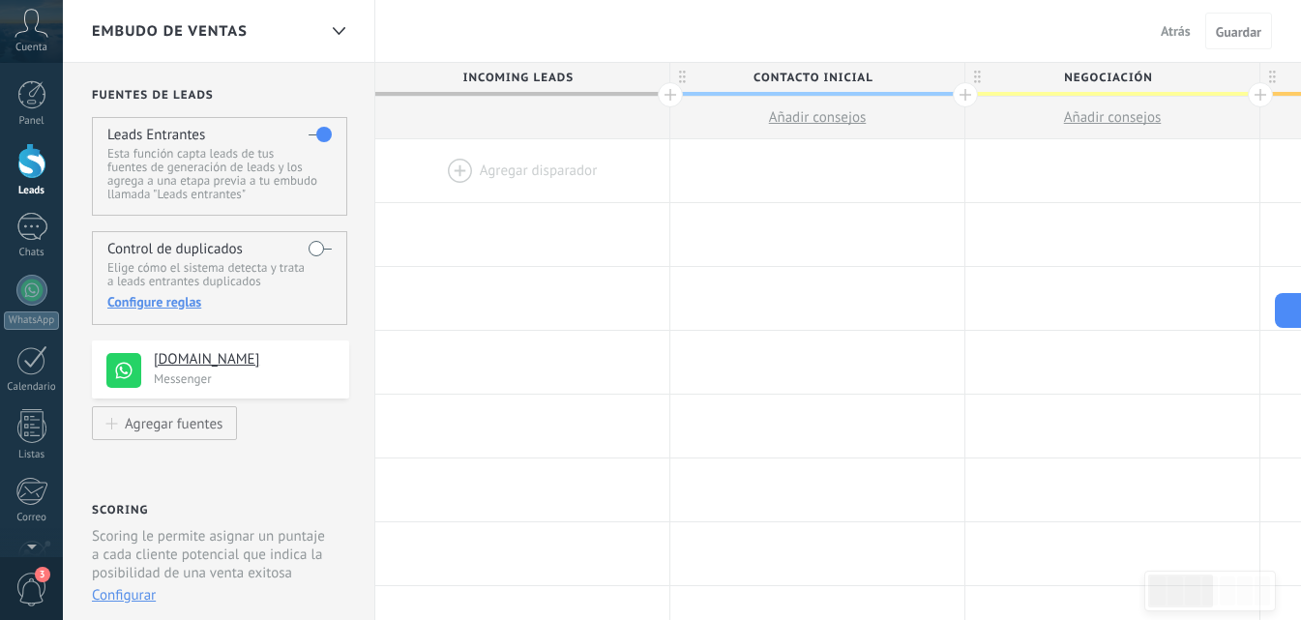
click at [310, 253] on label at bounding box center [320, 248] width 23 height 31
click at [170, 430] on div "Agregar fuentes" at bounding box center [174, 423] width 98 height 16
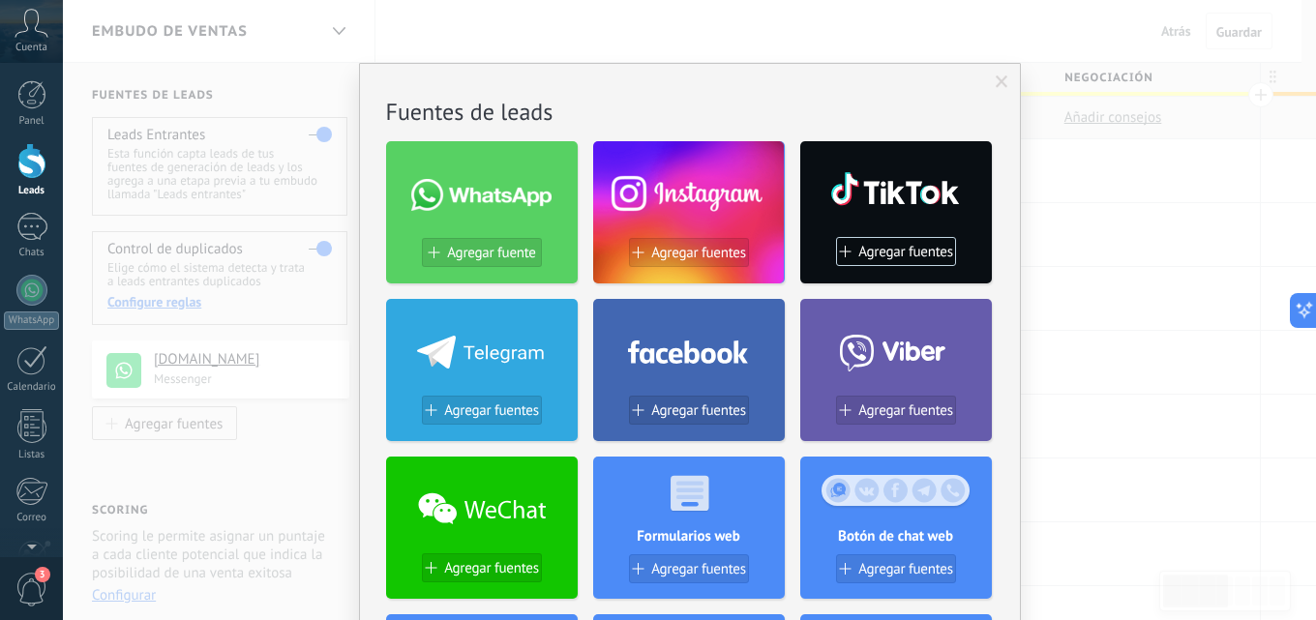
click at [998, 84] on span at bounding box center [1002, 82] width 13 height 14
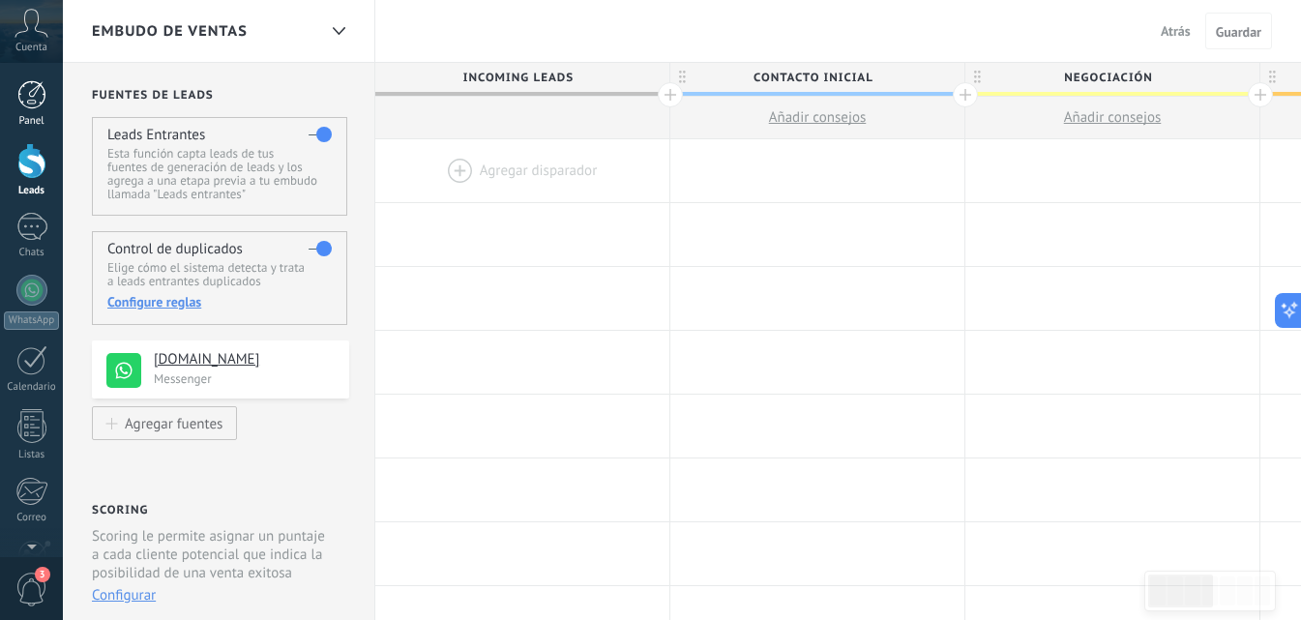
click at [34, 95] on div at bounding box center [31, 94] width 29 height 29
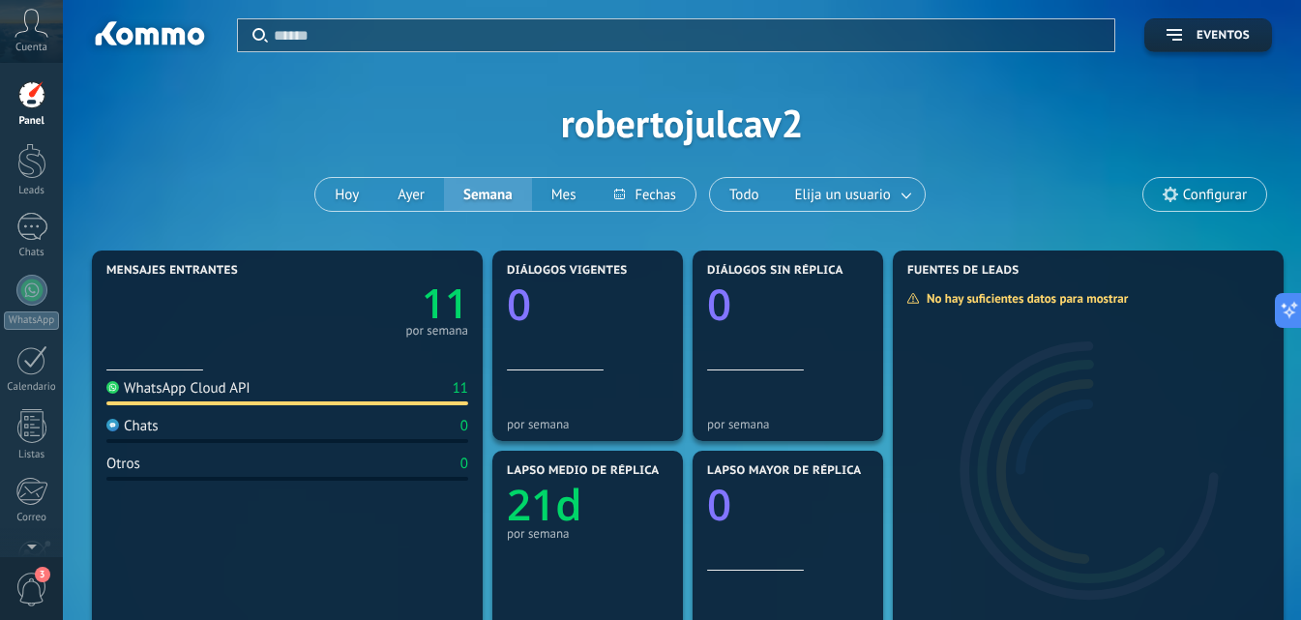
click at [1214, 190] on span "Configurar" at bounding box center [1215, 195] width 64 height 16
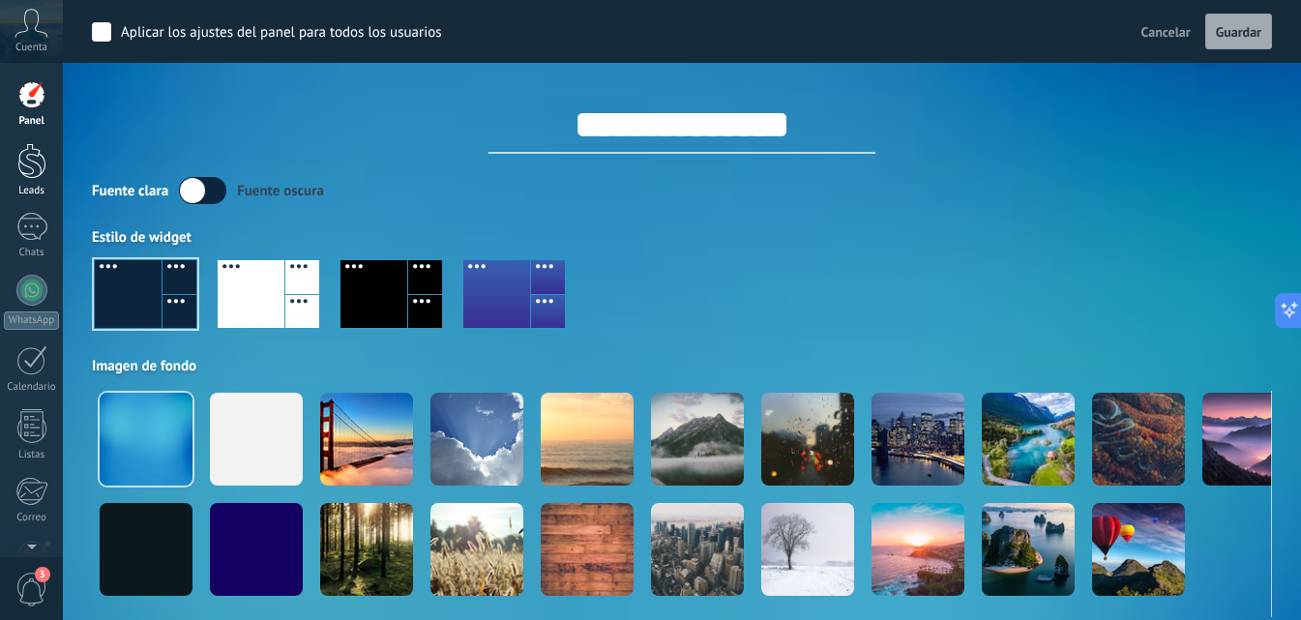
click at [34, 148] on div at bounding box center [31, 161] width 29 height 36
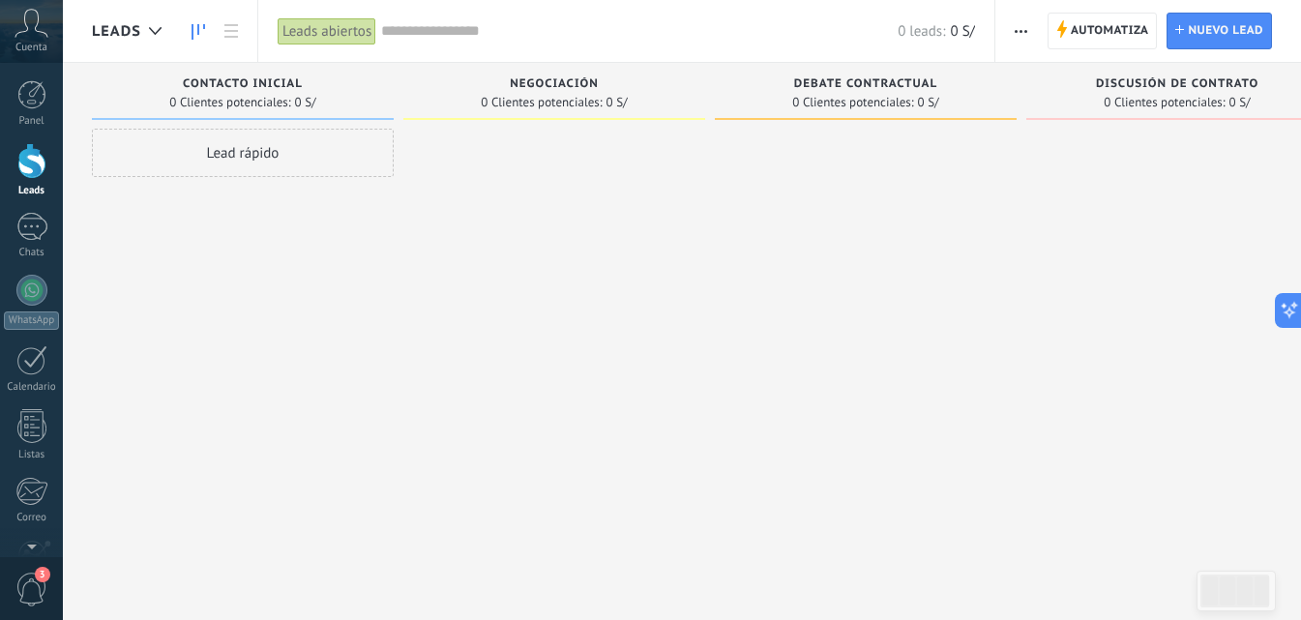
click at [36, 334] on div "Panel Leads Chats WhatsApp Clientes" at bounding box center [31, 411] width 63 height 662
click at [42, 359] on div at bounding box center [31, 360] width 31 height 30
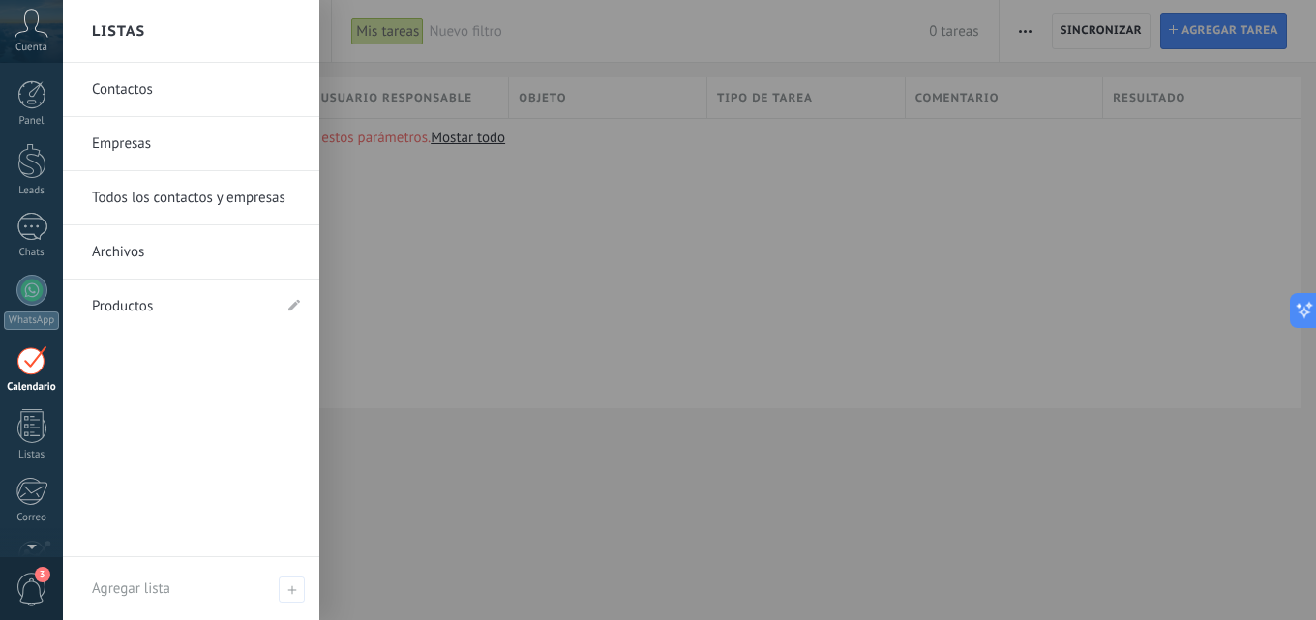
click at [130, 261] on link "Archivos" at bounding box center [196, 252] width 208 height 54
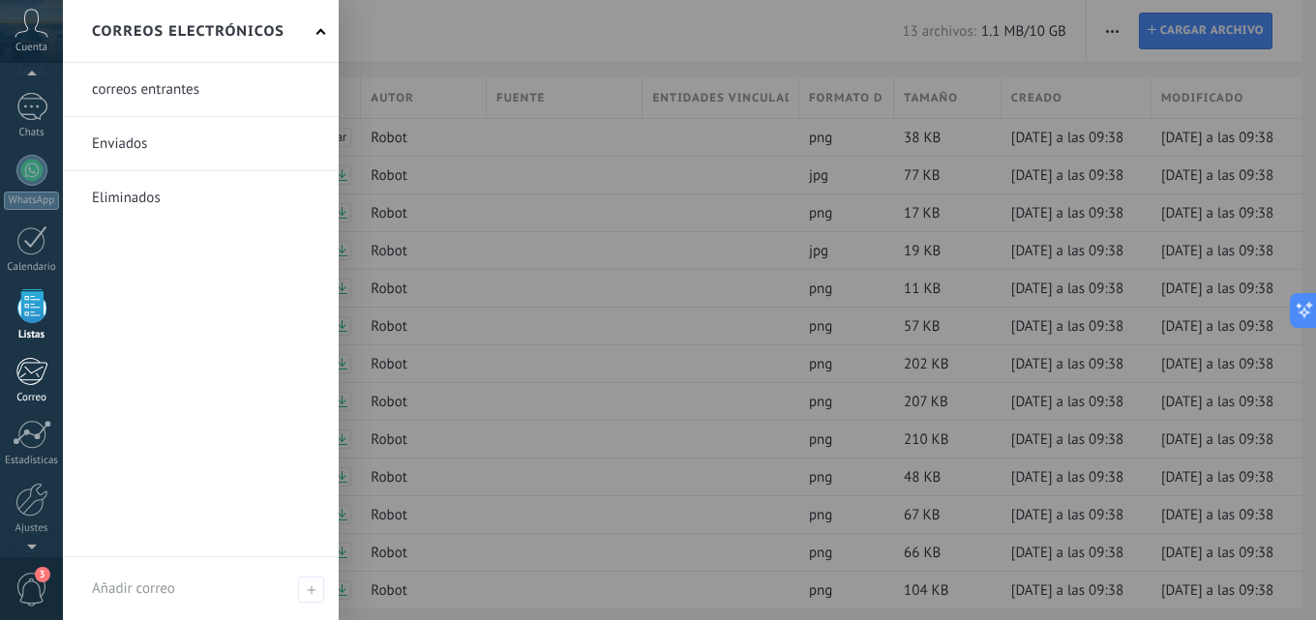
click at [47, 386] on link "Correo" at bounding box center [31, 380] width 63 height 47
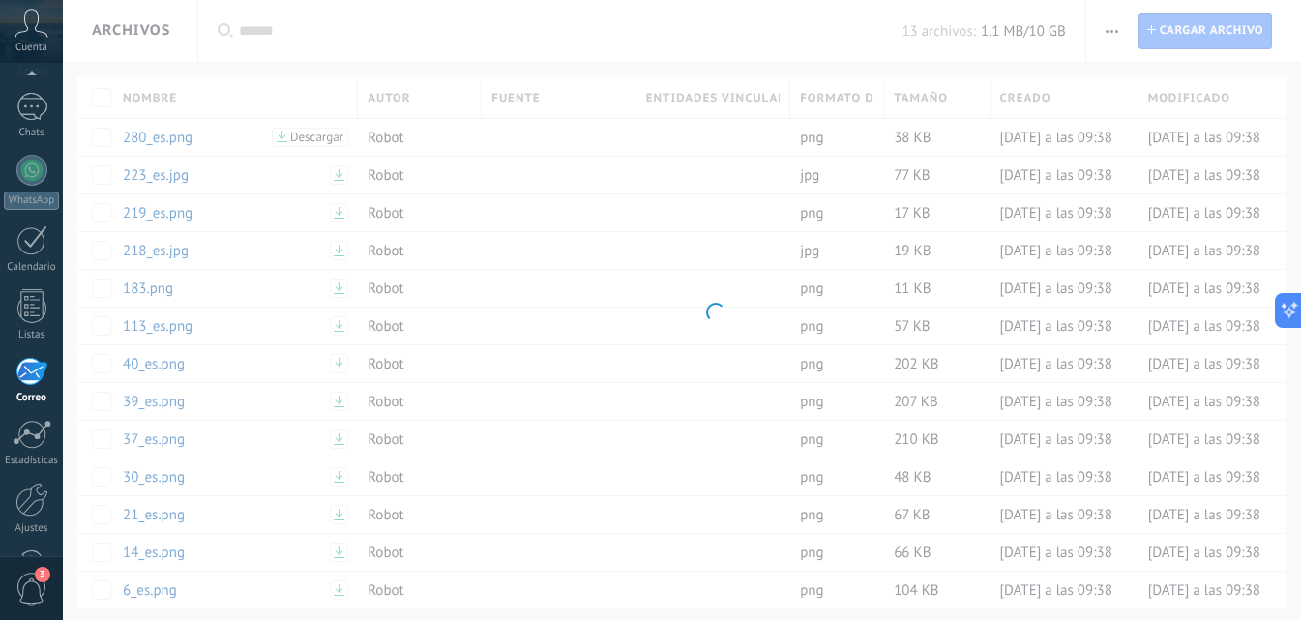
scroll to position [185, 0]
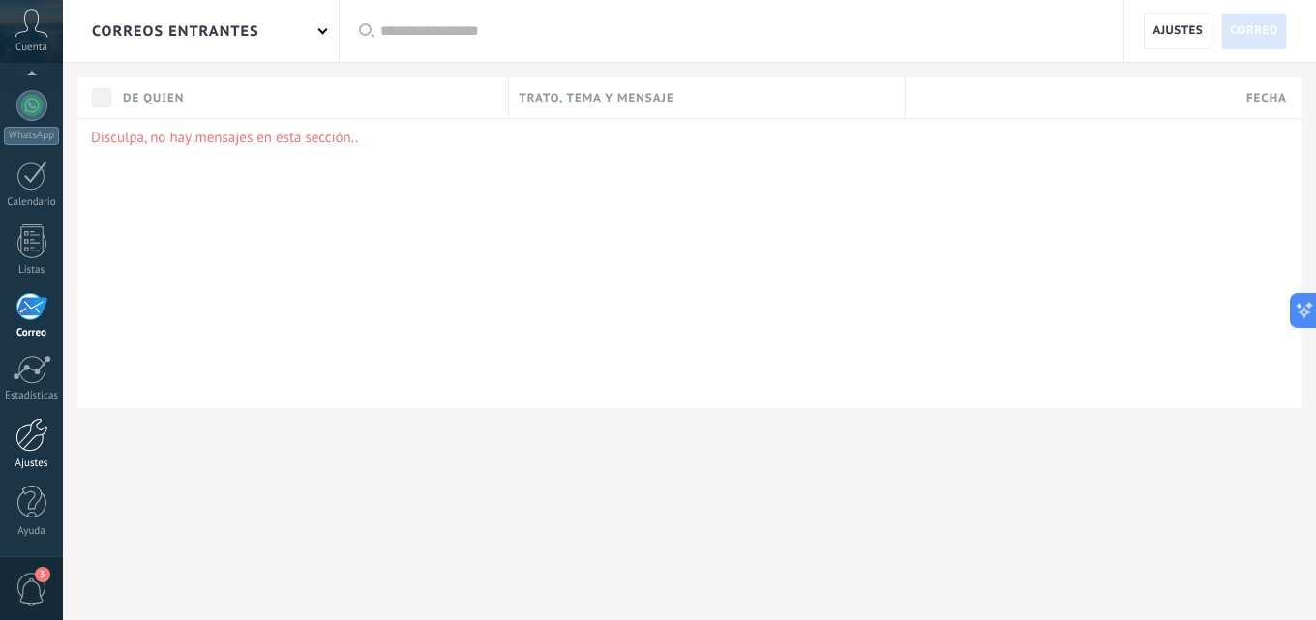
click at [41, 436] on div at bounding box center [31, 435] width 33 height 34
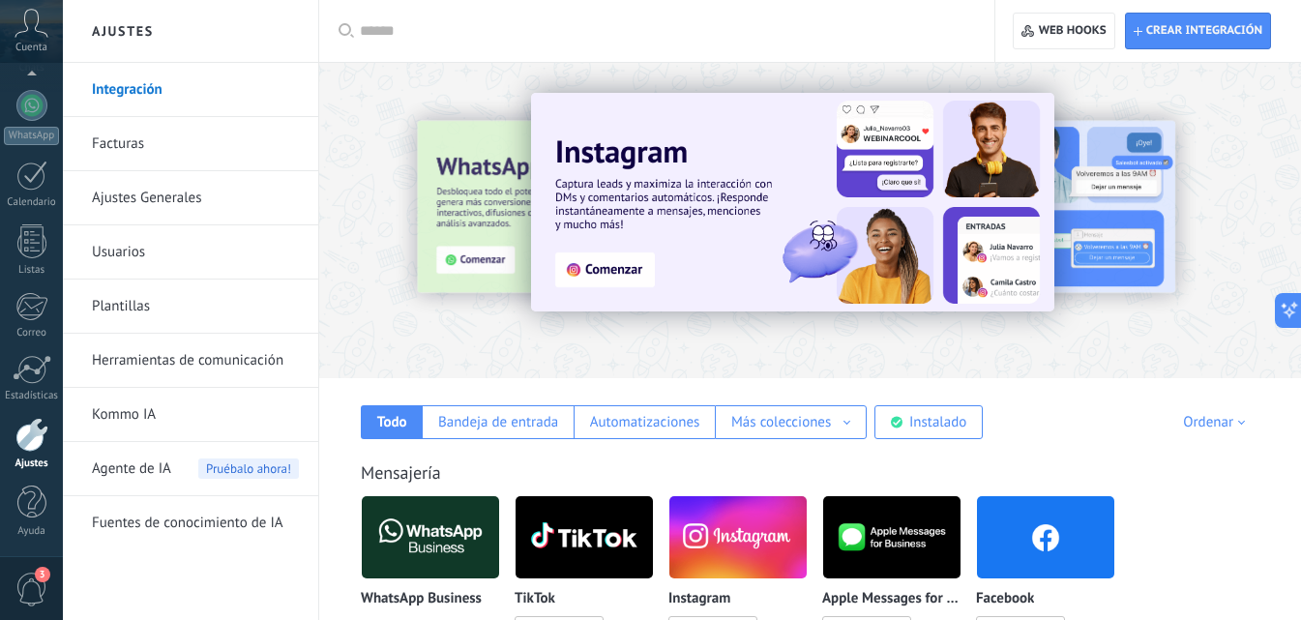
click at [185, 142] on link "Facturas" at bounding box center [195, 144] width 207 height 54
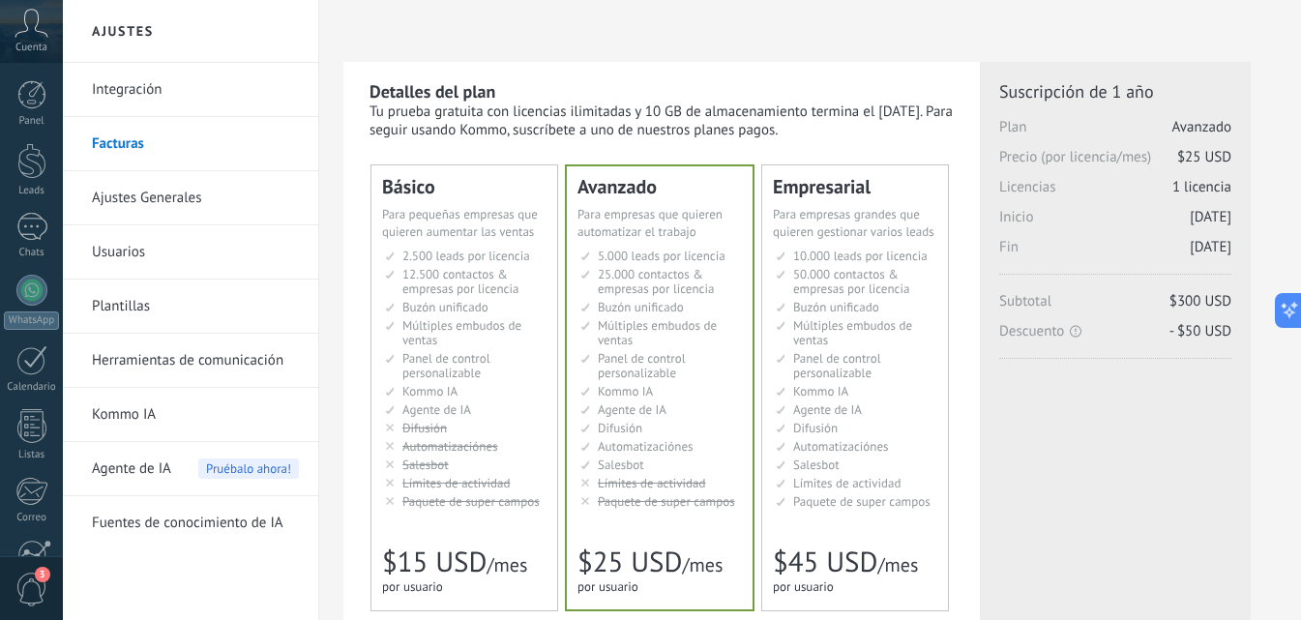
click at [202, 248] on link "Usuarios" at bounding box center [195, 252] width 207 height 54
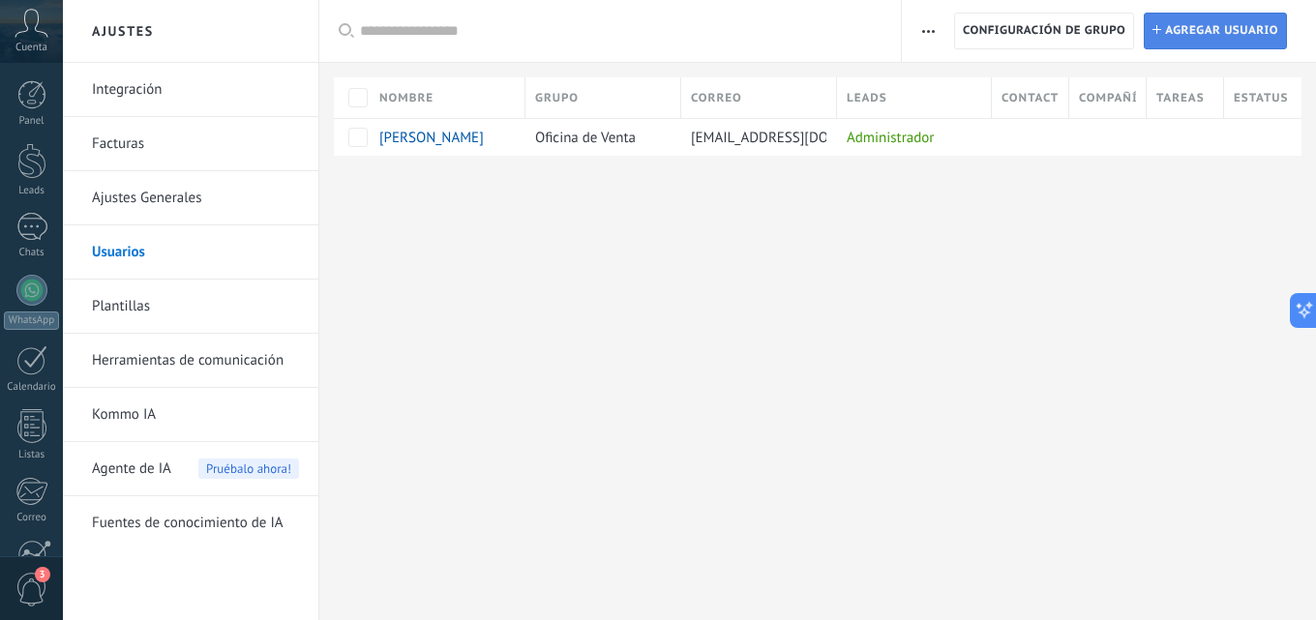
click at [1219, 43] on span "Agregar usuario" at bounding box center [1221, 31] width 113 height 35
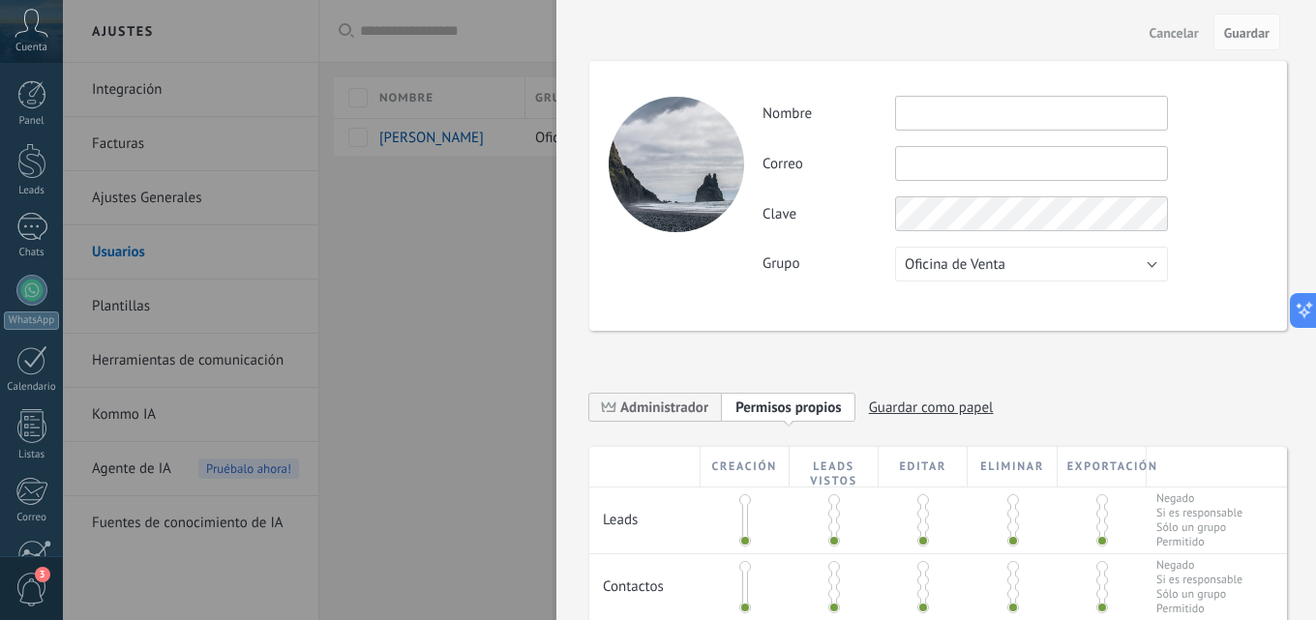
click at [1152, 37] on span "Cancelar" at bounding box center [1173, 33] width 49 height 14
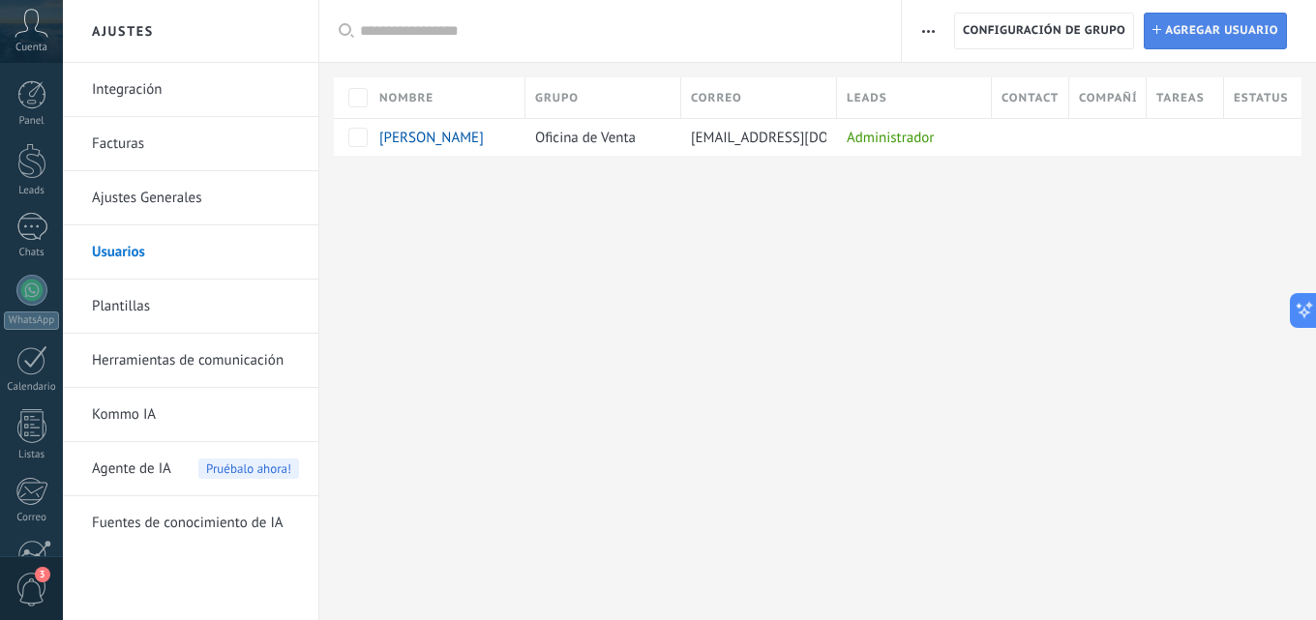
click at [1277, 28] on span "Agregar usuario" at bounding box center [1221, 31] width 113 height 35
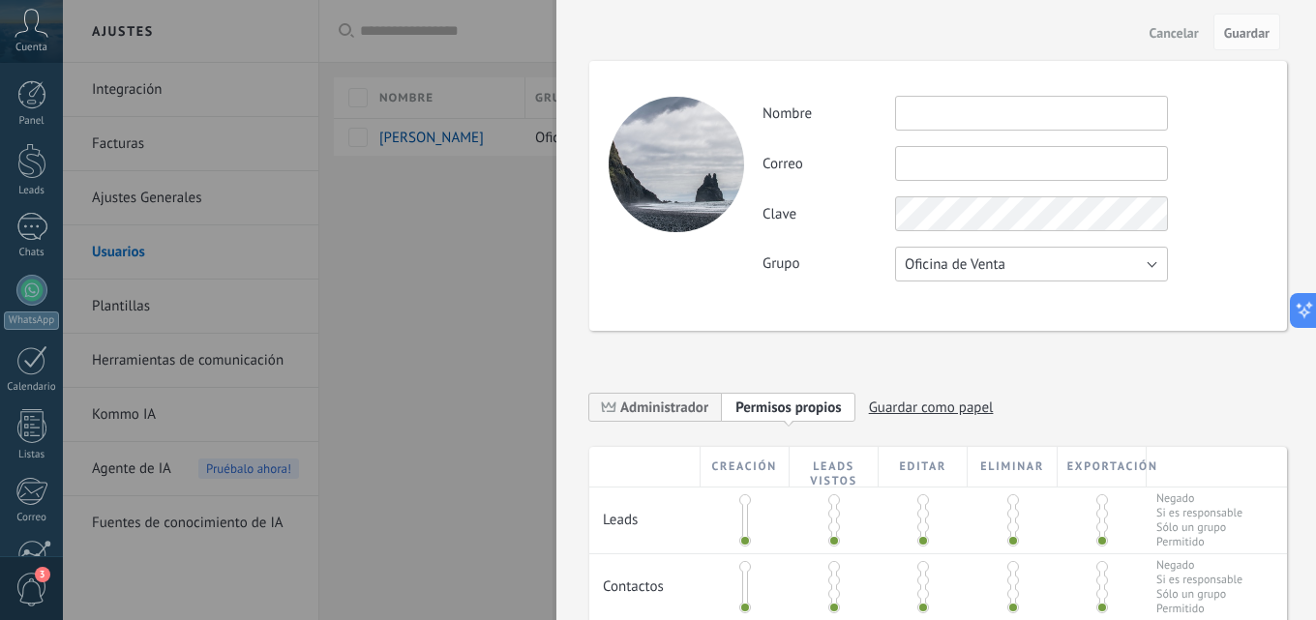
click at [989, 256] on span "Oficina de Venta" at bounding box center [955, 264] width 101 height 18
click at [710, 284] on div "Actividad Nombre Correo No puedes editar este correo porque el usuario tiene la…" at bounding box center [938, 196] width 698 height 270
click at [1022, 274] on button "Oficina de Venta" at bounding box center [1031, 264] width 273 height 35
click at [435, 264] on div at bounding box center [658, 310] width 1316 height 620
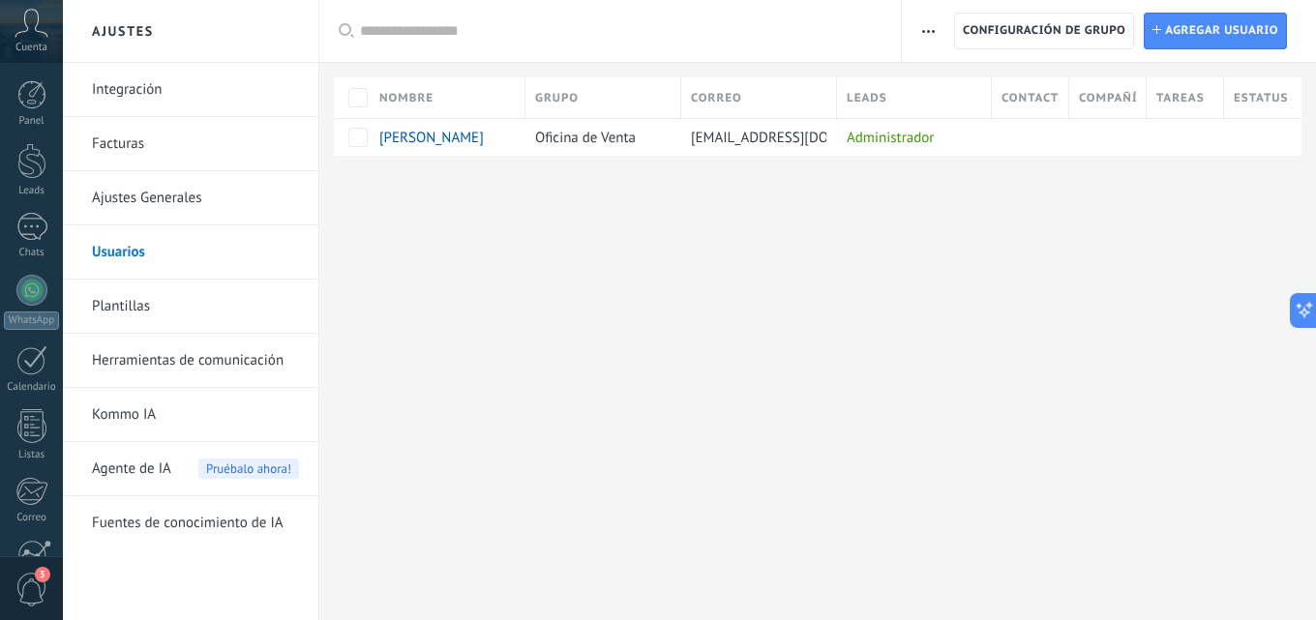
click at [916, 31] on button "button" at bounding box center [928, 31] width 28 height 37
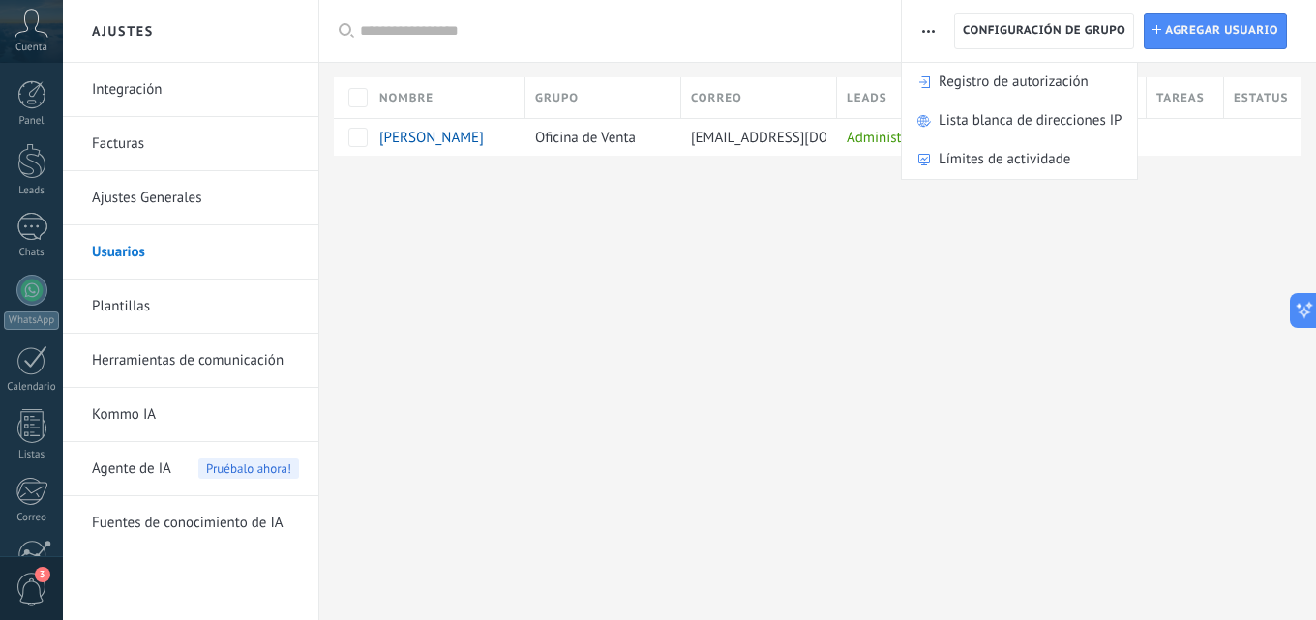
click at [536, 418] on div "Ajustes Integración Facturas Ajustes Generales Usuarios Plantillas Herramientas…" at bounding box center [689, 310] width 1253 height 620
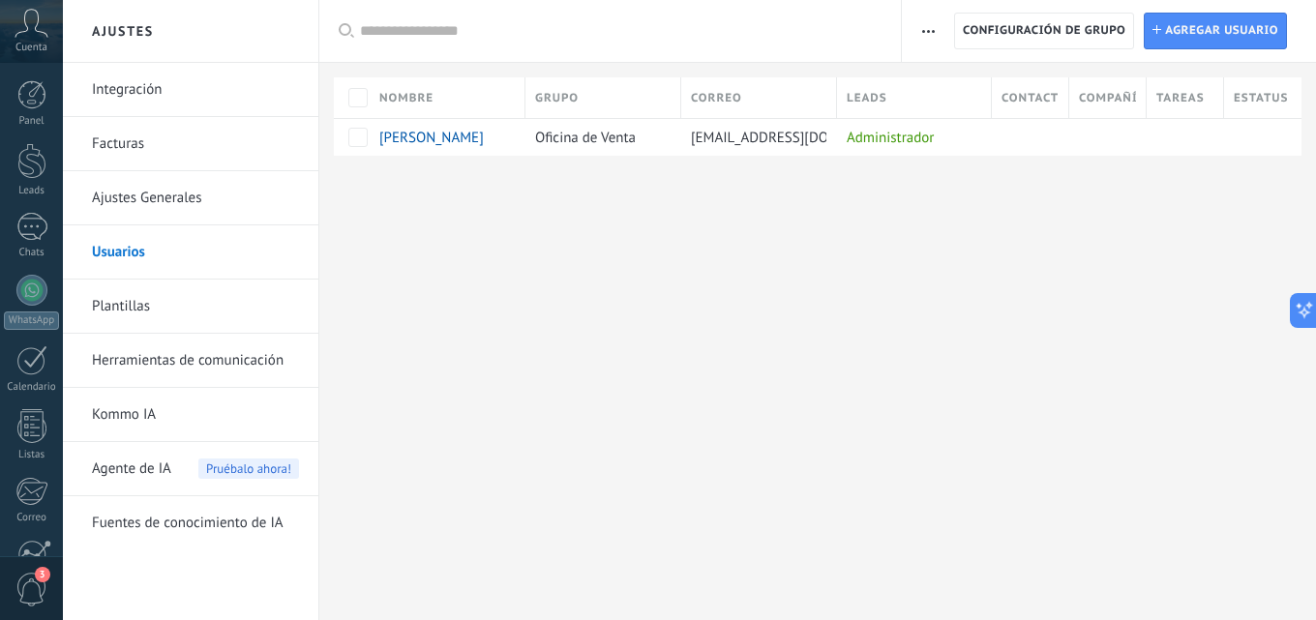
click at [197, 359] on link "Herramientas de comunicación" at bounding box center [195, 361] width 207 height 54
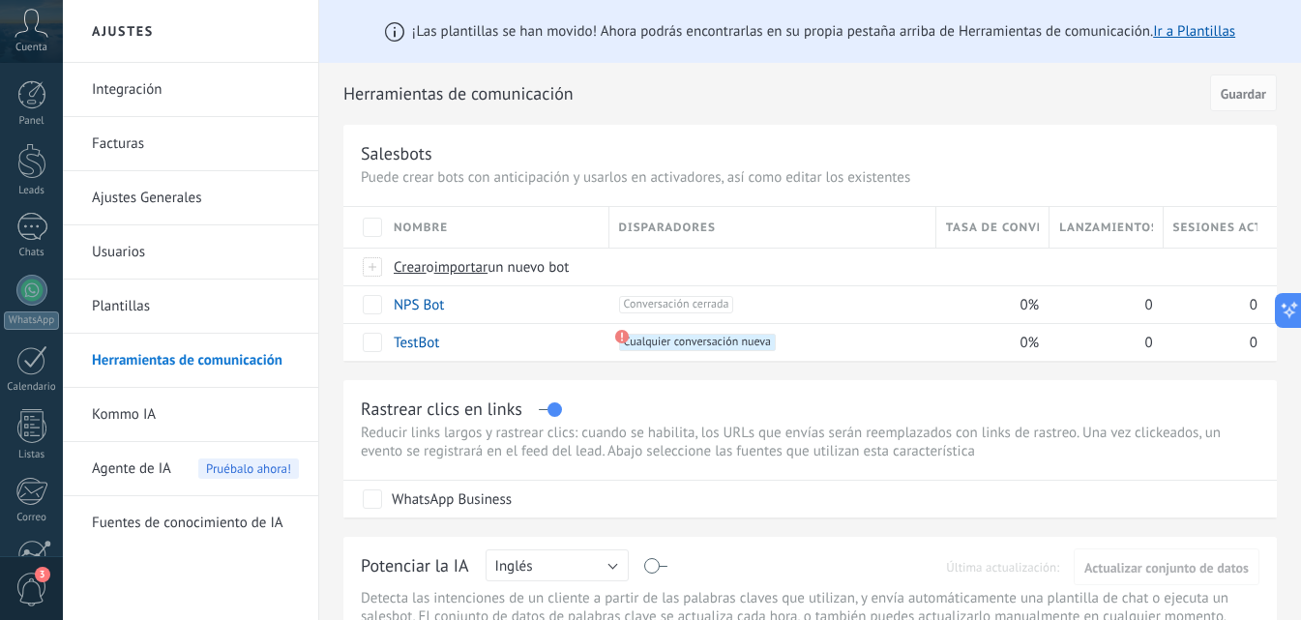
click at [157, 250] on link "Usuarios" at bounding box center [195, 252] width 207 height 54
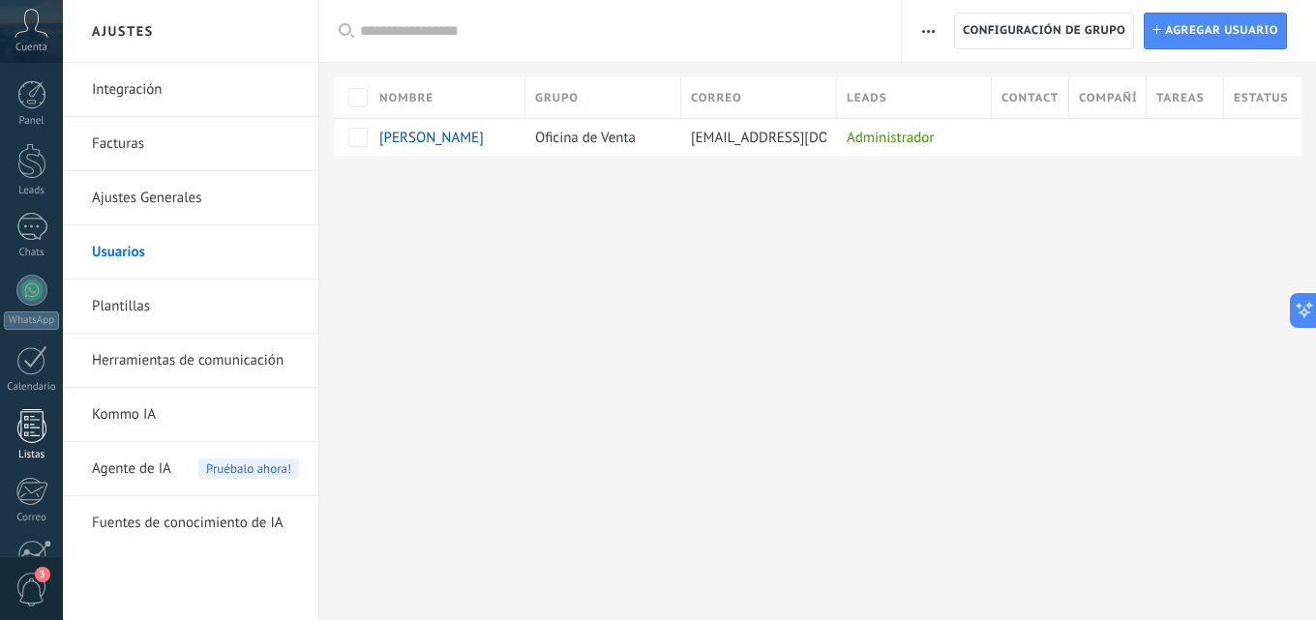
click at [47, 286] on div "Panel Leads Chats WhatsApp Clientes" at bounding box center [31, 411] width 63 height 662
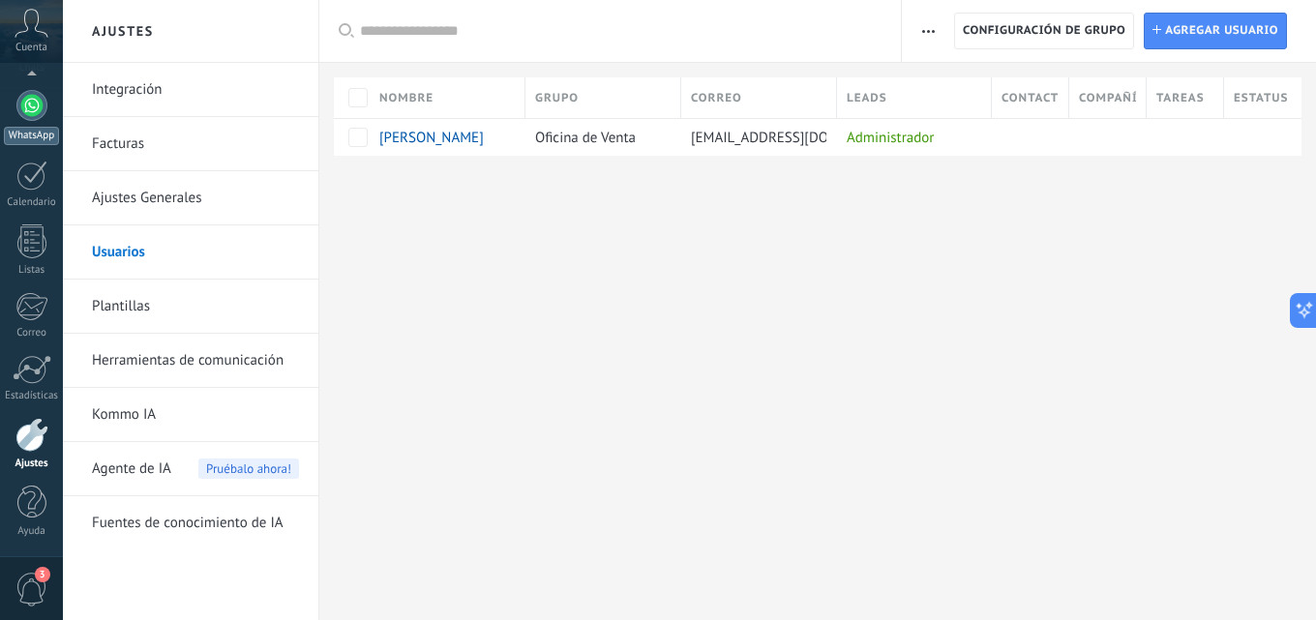
click at [16, 106] on div at bounding box center [31, 105] width 31 height 31
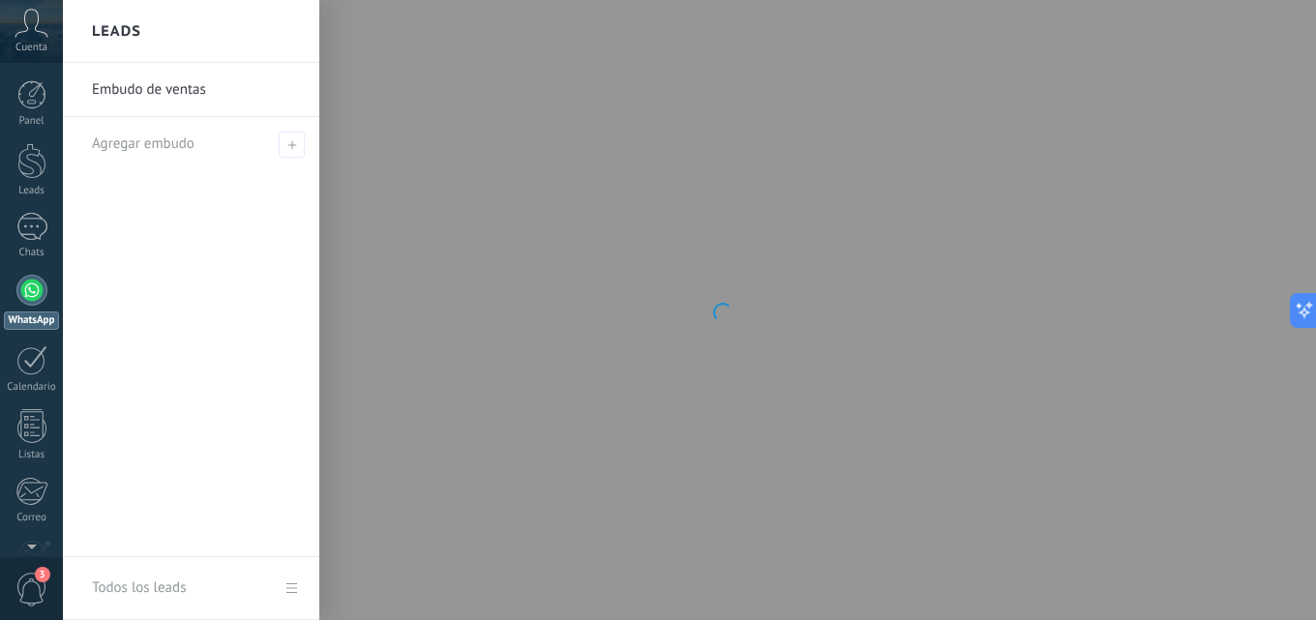
click at [583, 156] on div at bounding box center [721, 310] width 1316 height 620
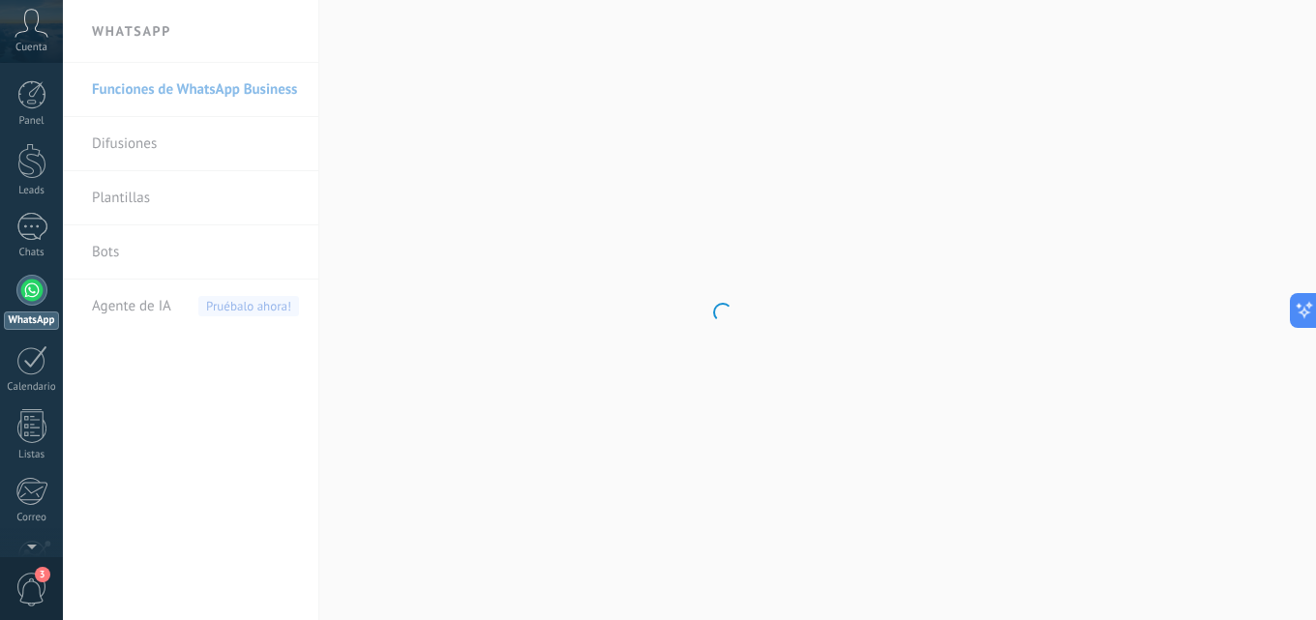
click at [31, 297] on div at bounding box center [31, 290] width 31 height 31
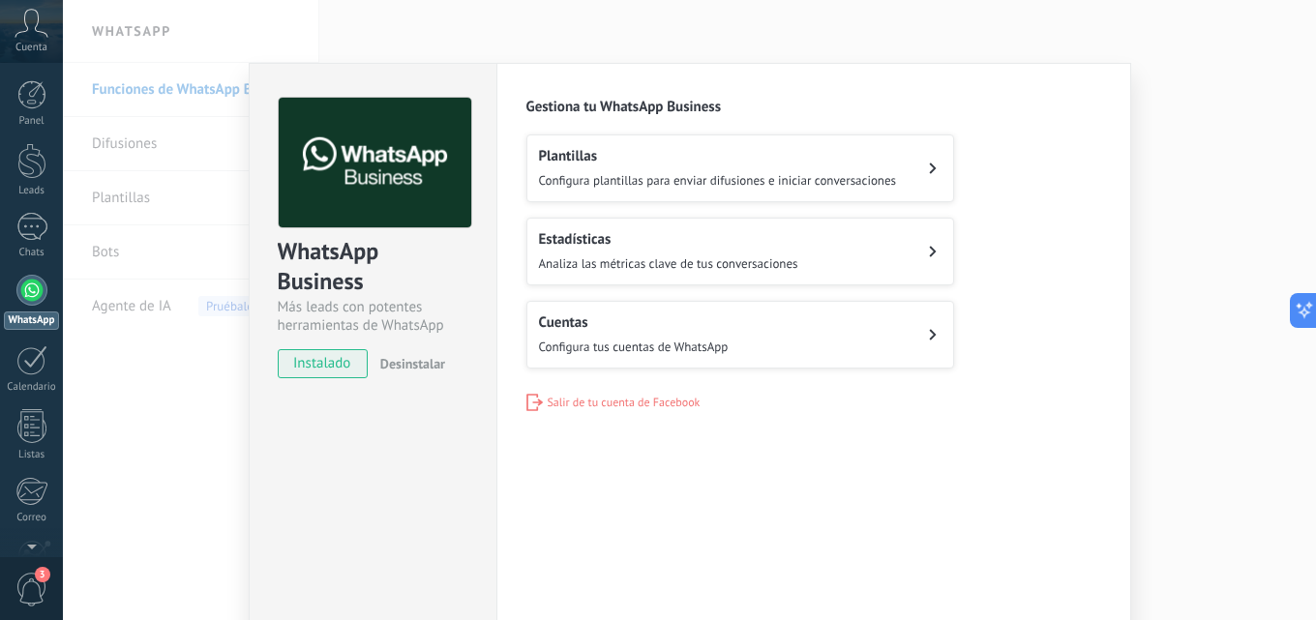
click at [714, 339] on span "Configura tus cuentas de WhatsApp" at bounding box center [634, 347] width 190 height 16
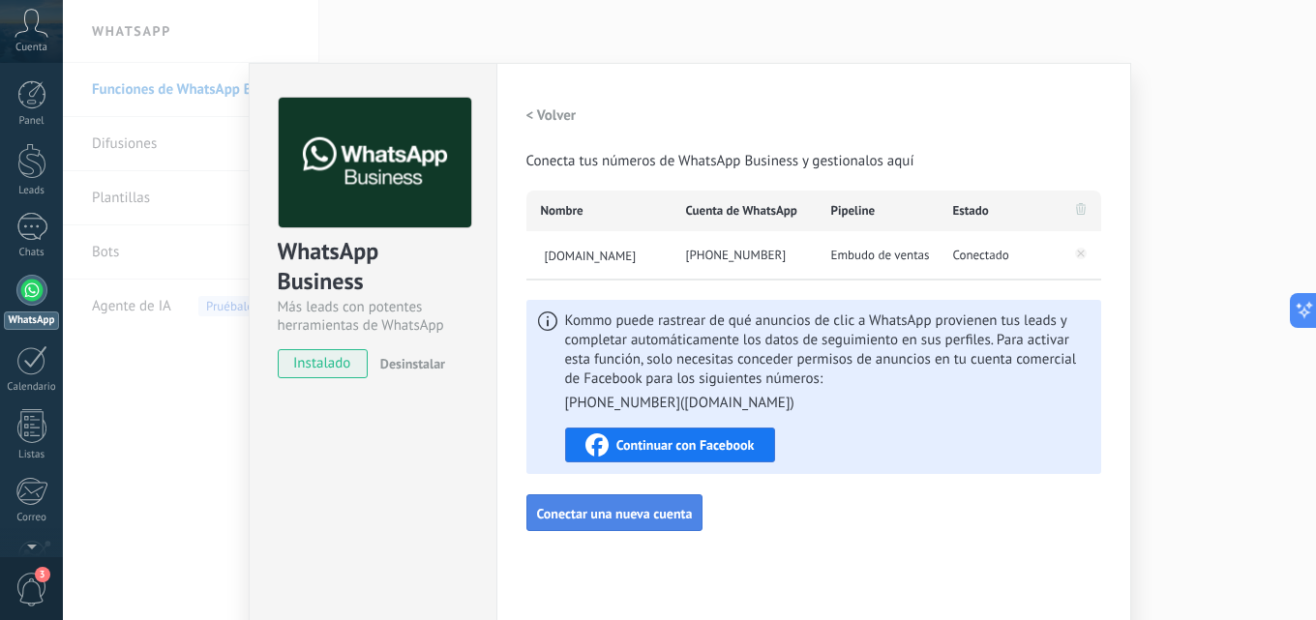
click at [640, 509] on span "Conectar una nueva cuenta" at bounding box center [615, 514] width 156 height 14
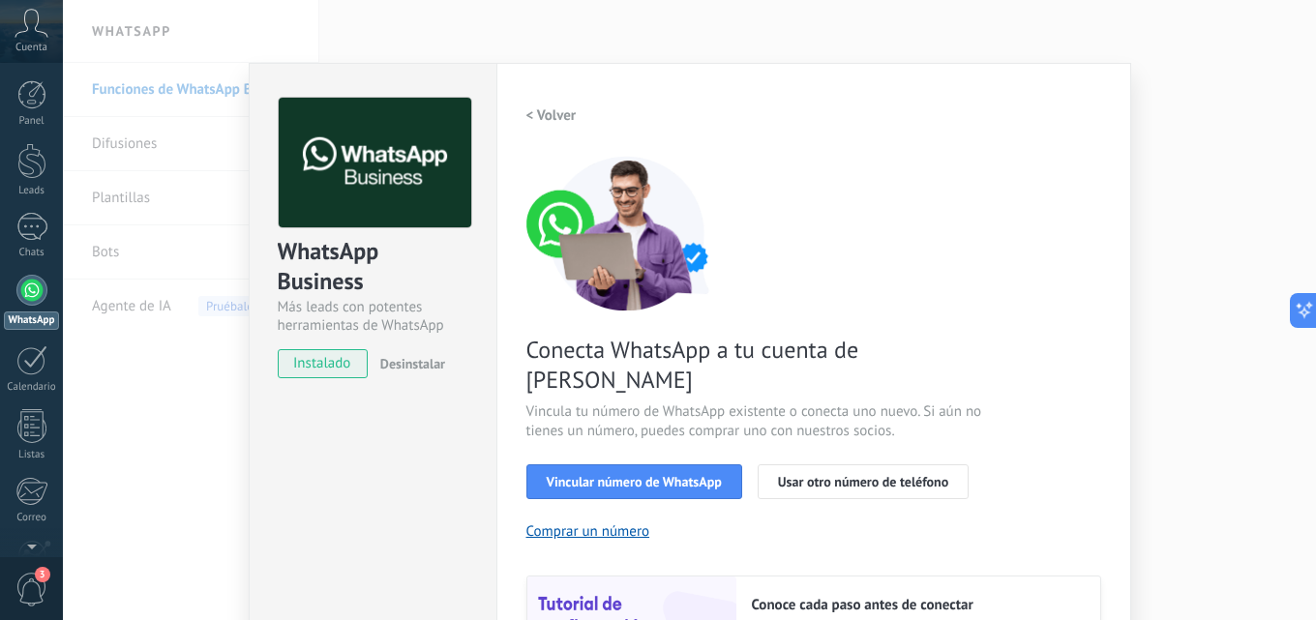
click at [529, 114] on h2 "< Volver" at bounding box center [551, 115] width 50 height 18
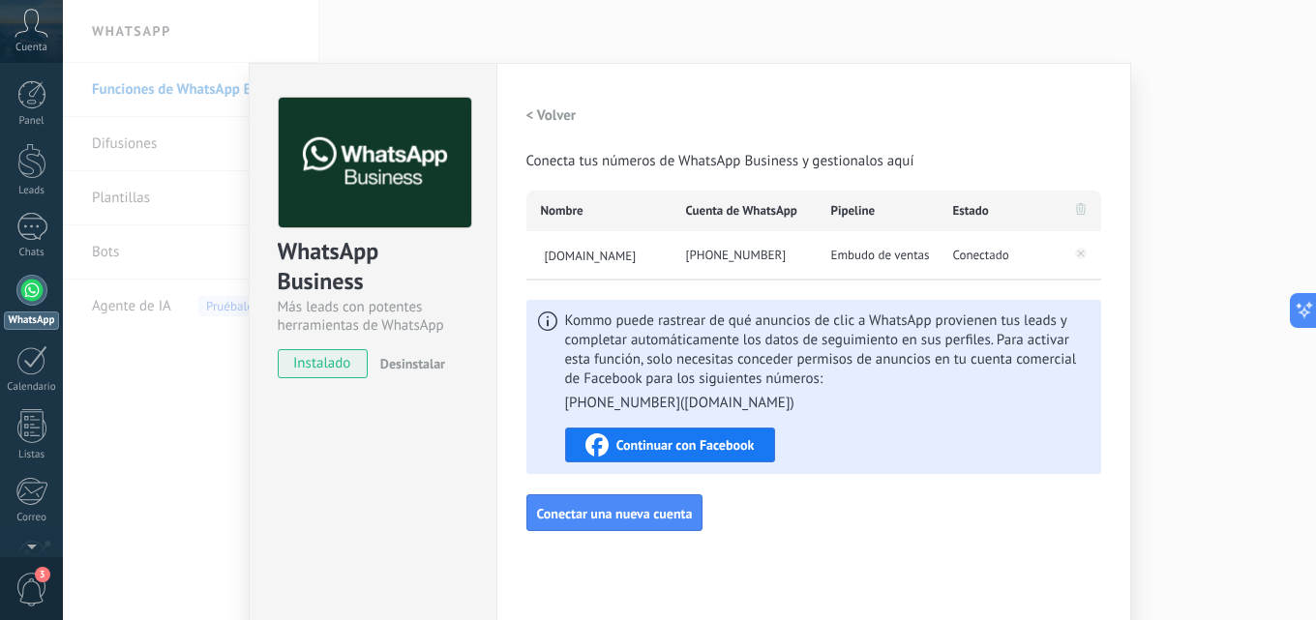
click at [367, 407] on div "WhatsApp Business Más leads con potentes herramientas de WhatsApp instalado Des…" at bounding box center [373, 351] width 248 height 576
click at [547, 115] on h2 "< Volver" at bounding box center [551, 115] width 50 height 18
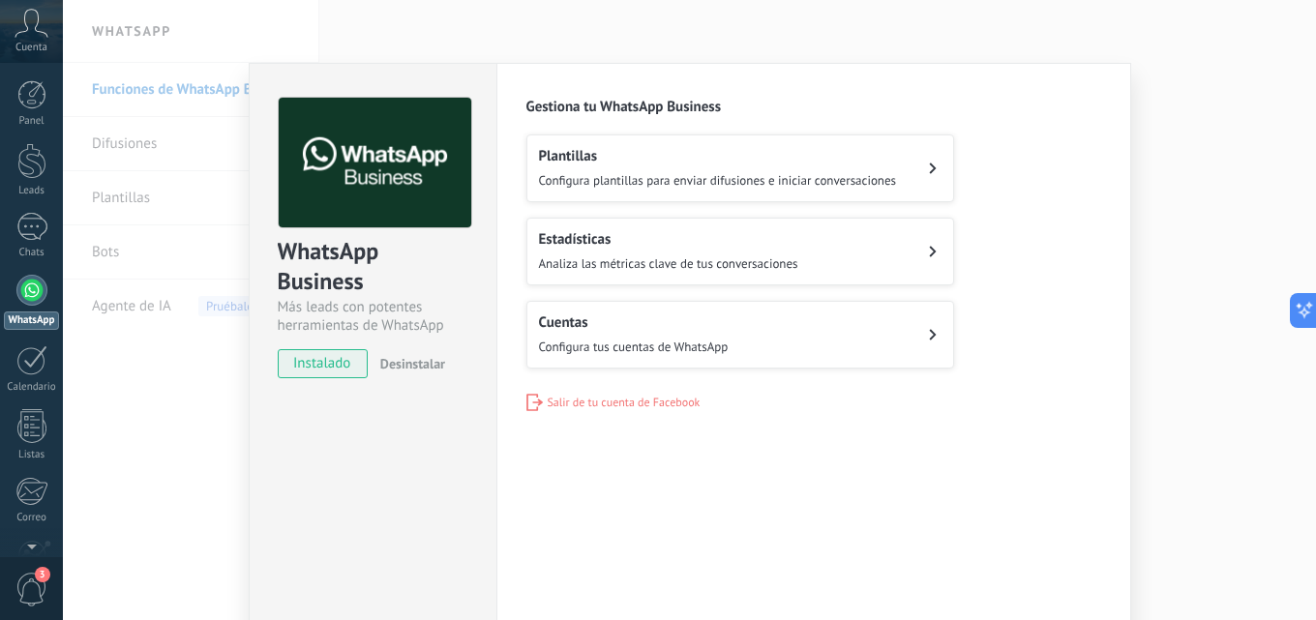
click at [632, 357] on button "Cuentas Configura tus cuentas de WhatsApp" at bounding box center [740, 335] width 428 height 68
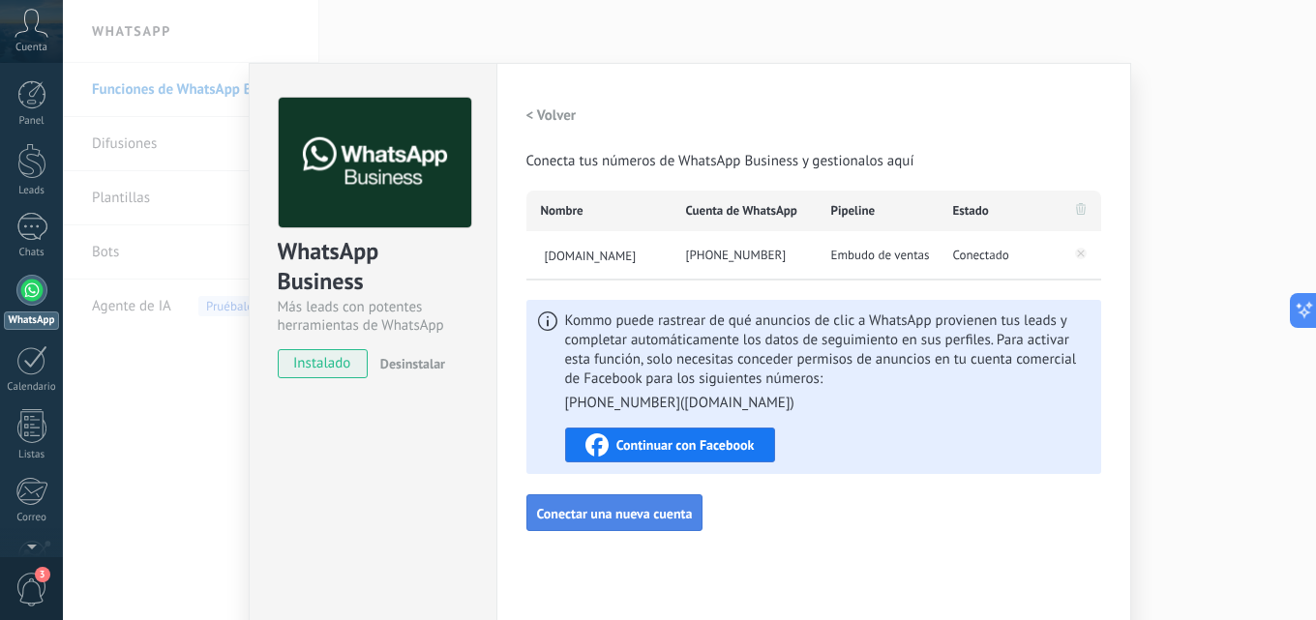
scroll to position [91, 0]
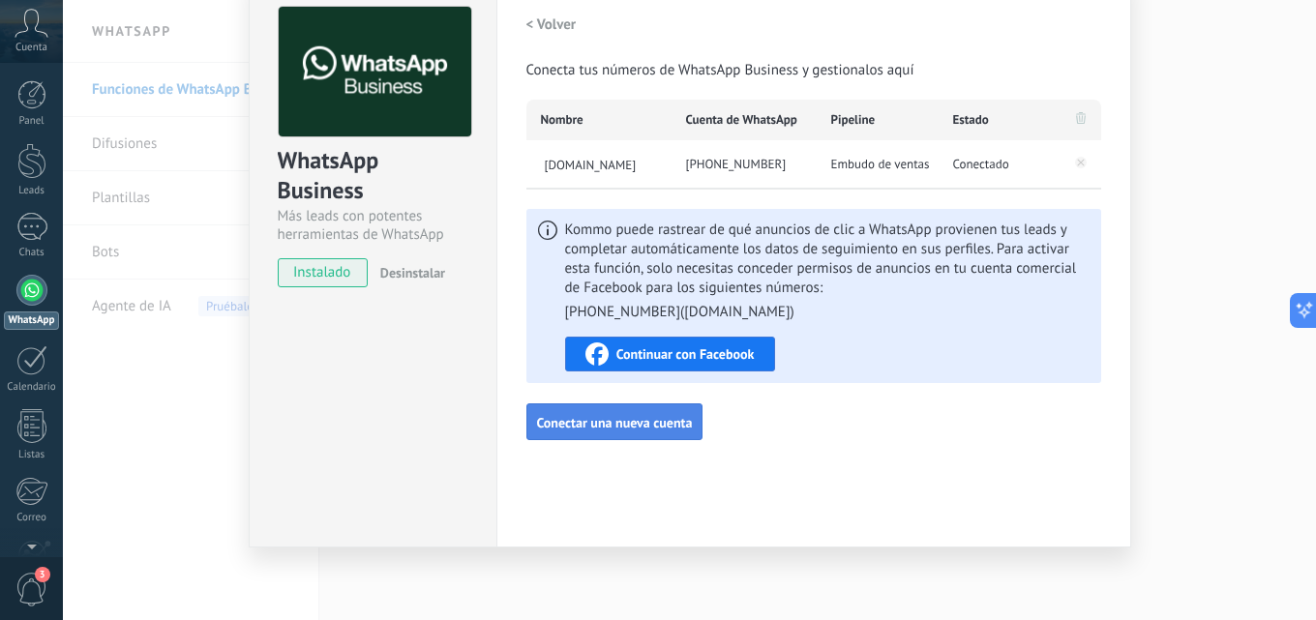
click at [606, 428] on span "Conectar una nueva cuenta" at bounding box center [615, 423] width 156 height 14
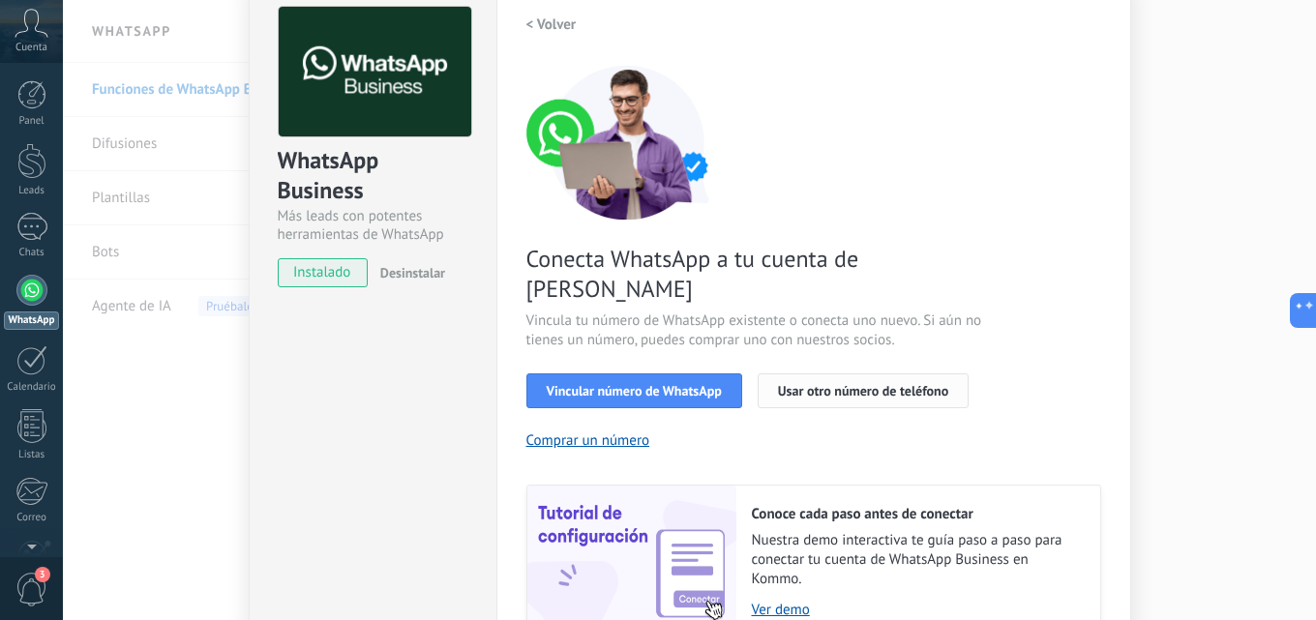
click at [848, 384] on span "Usar otro número de teléfono" at bounding box center [863, 391] width 170 height 14
click at [669, 384] on span "Vincular número de WhatsApp" at bounding box center [634, 391] width 175 height 14
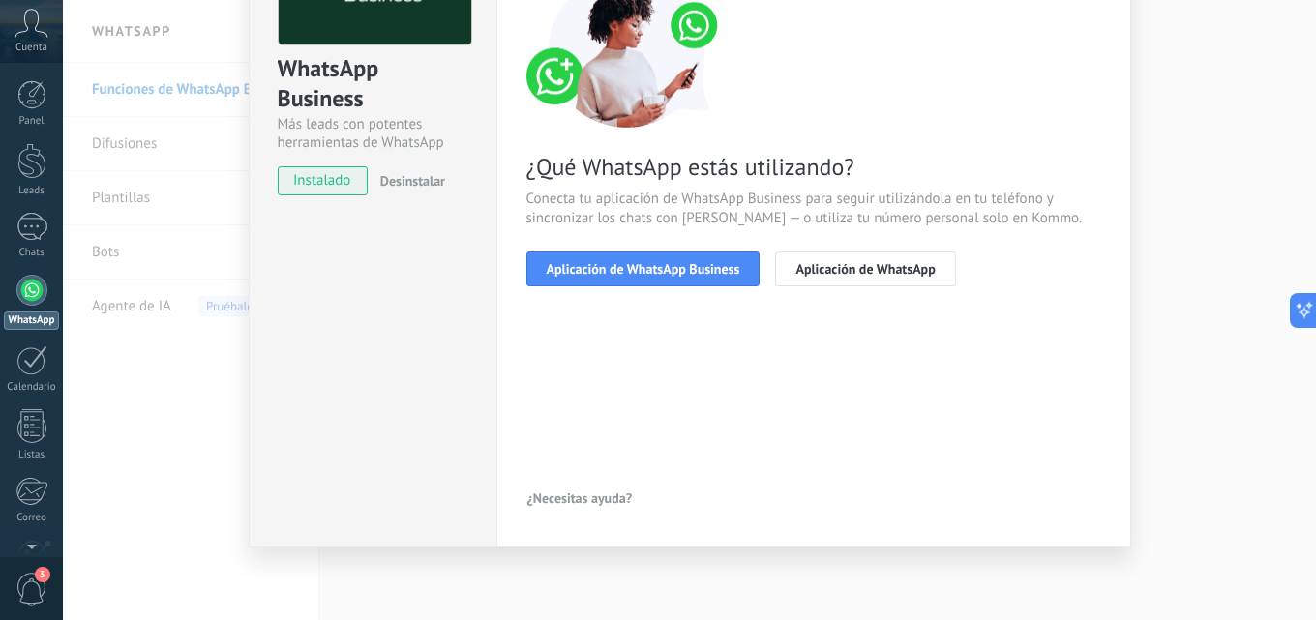
scroll to position [0, 0]
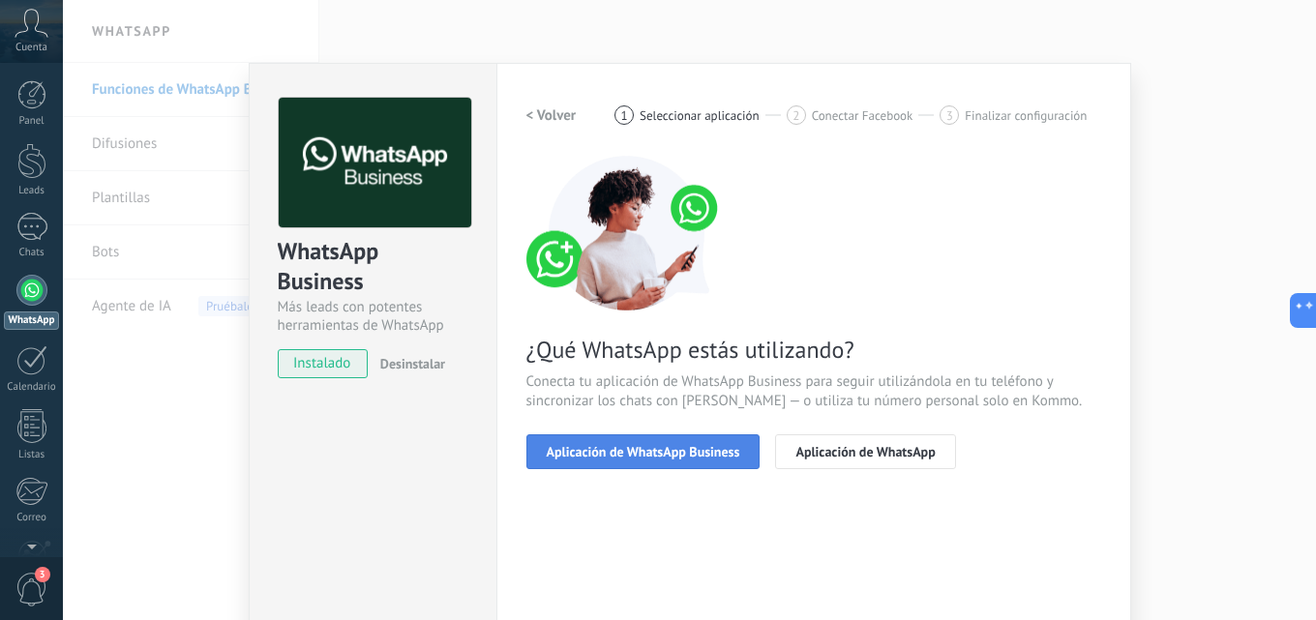
click at [604, 452] on span "Aplicación de WhatsApp Business" at bounding box center [643, 452] width 193 height 14
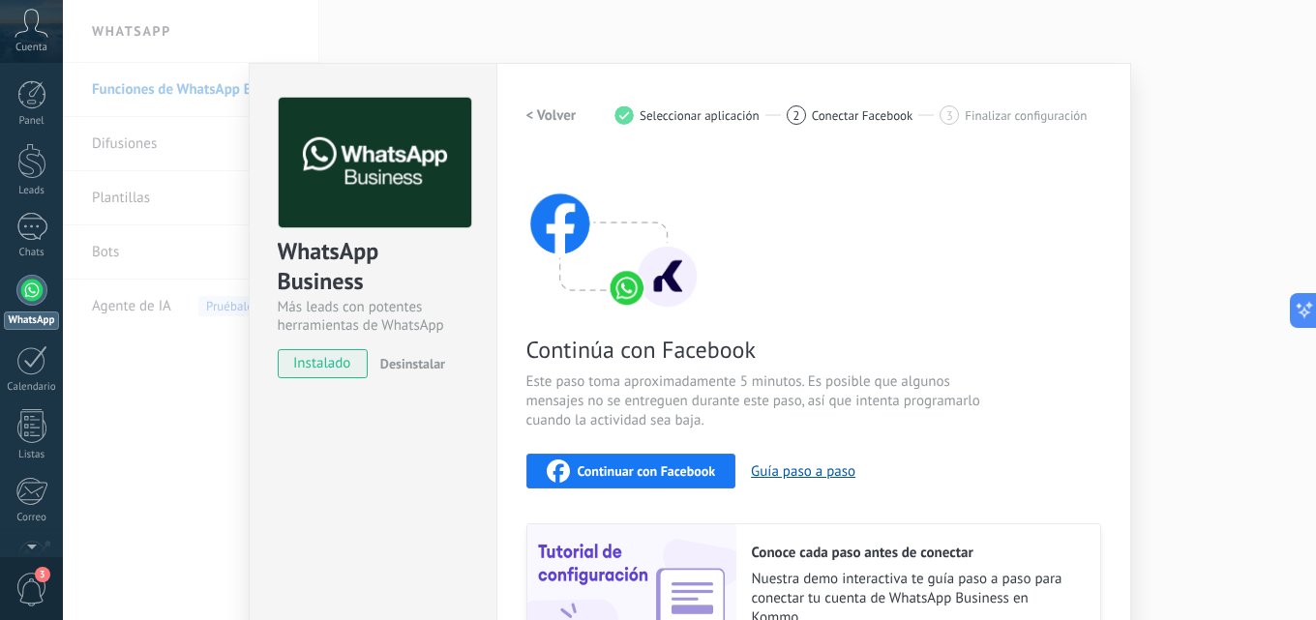
click at [817, 119] on span "Conectar Facebook" at bounding box center [863, 115] width 102 height 15
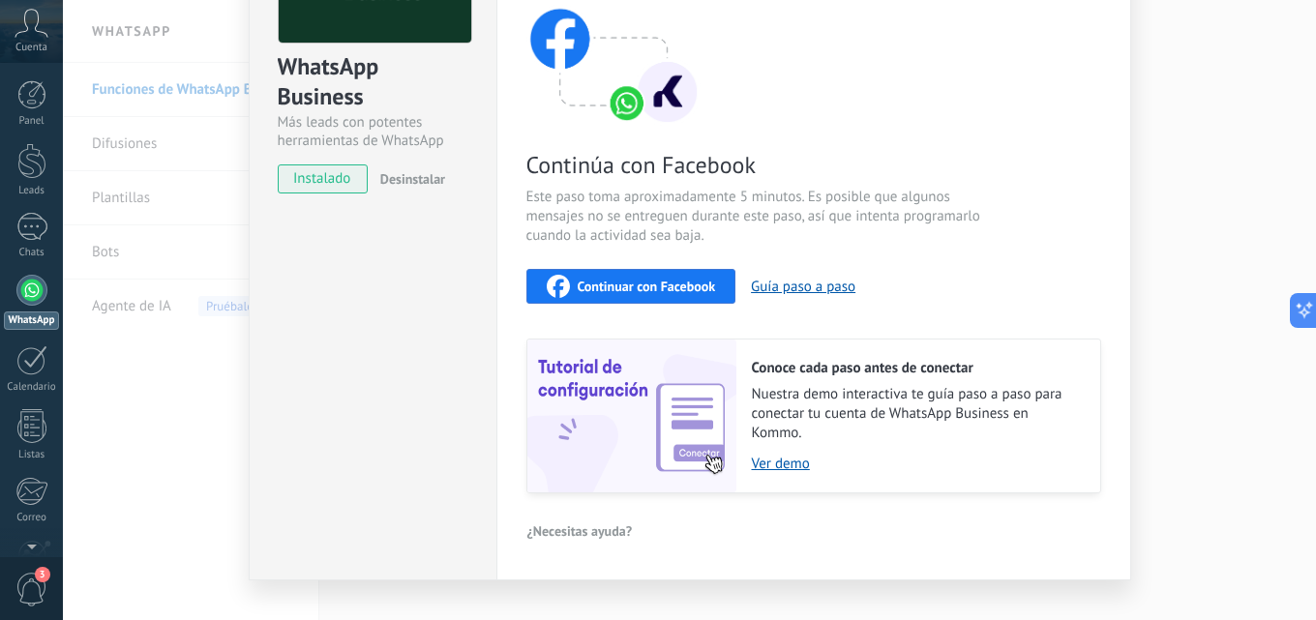
scroll to position [217, 0]
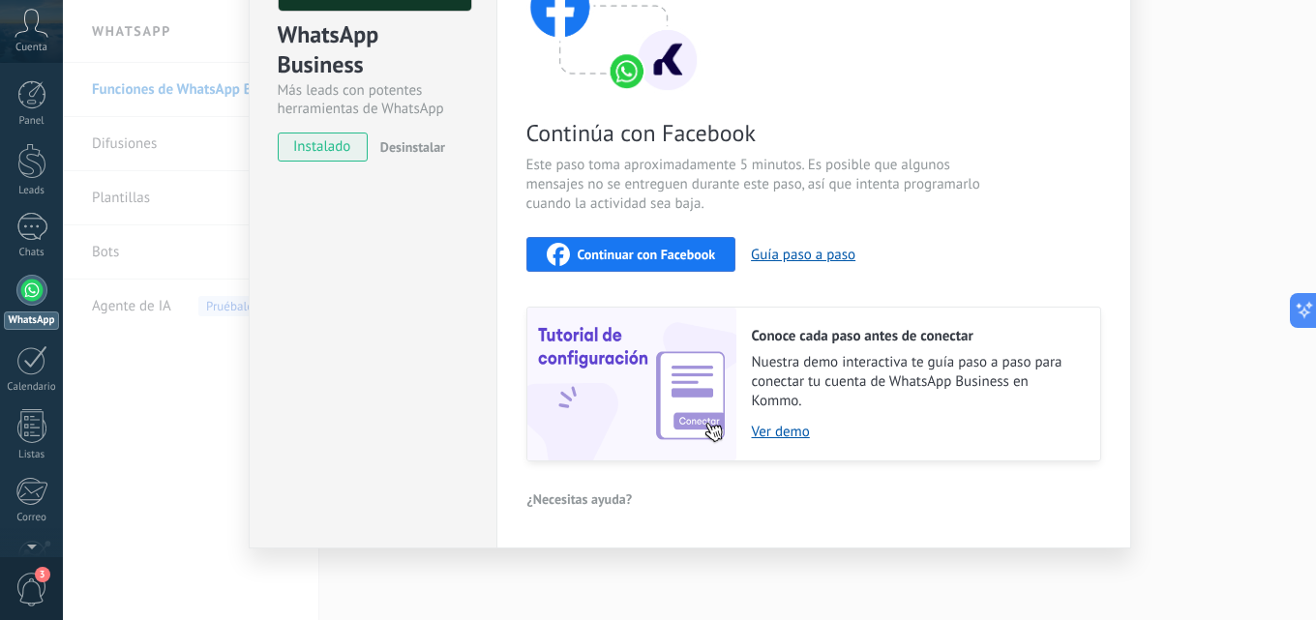
click at [611, 253] on span "Continuar con Facebook" at bounding box center [647, 255] width 138 height 14
click at [956, 261] on div "Continuar con Facebook Guía paso a paso" at bounding box center [813, 254] width 575 height 35
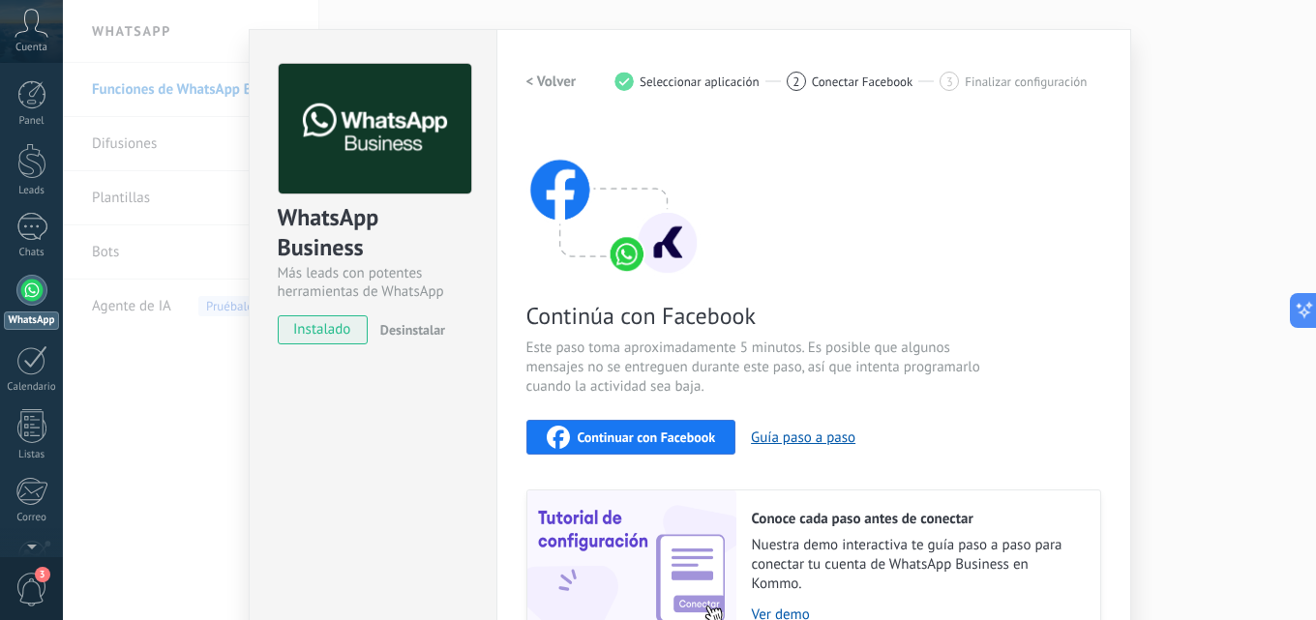
scroll to position [0, 0]
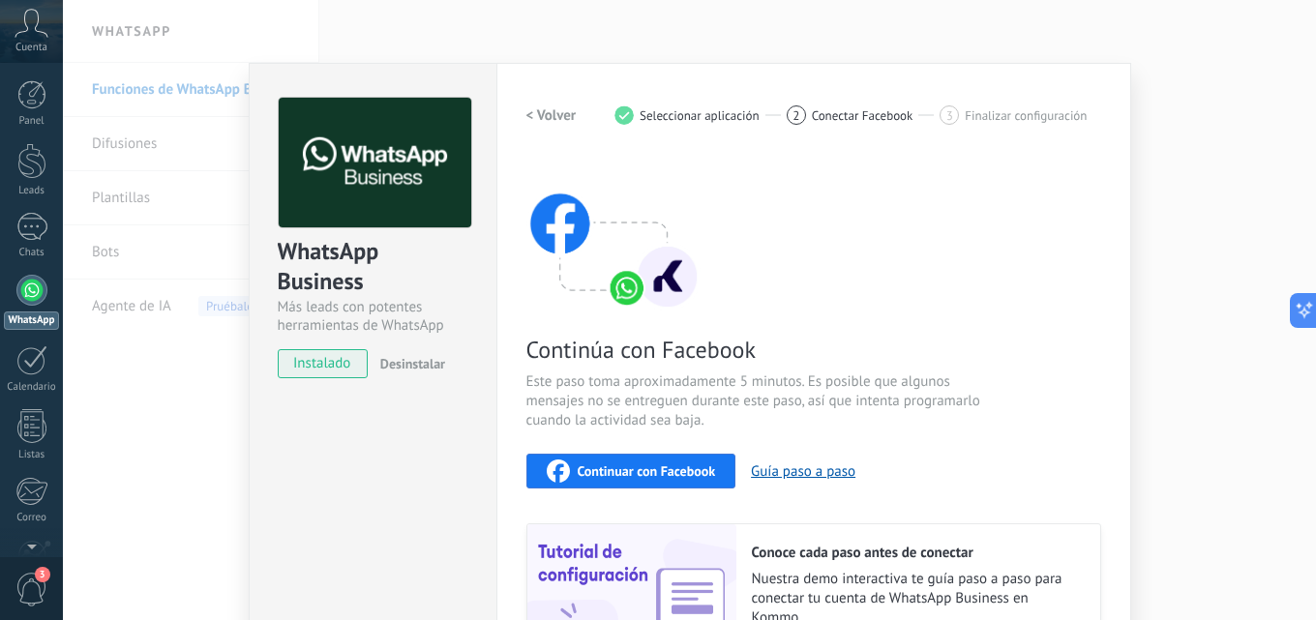
click at [1195, 204] on div "WhatsApp Business Más leads con potentes herramientas de WhatsApp instalado Des…" at bounding box center [689, 310] width 1253 height 620
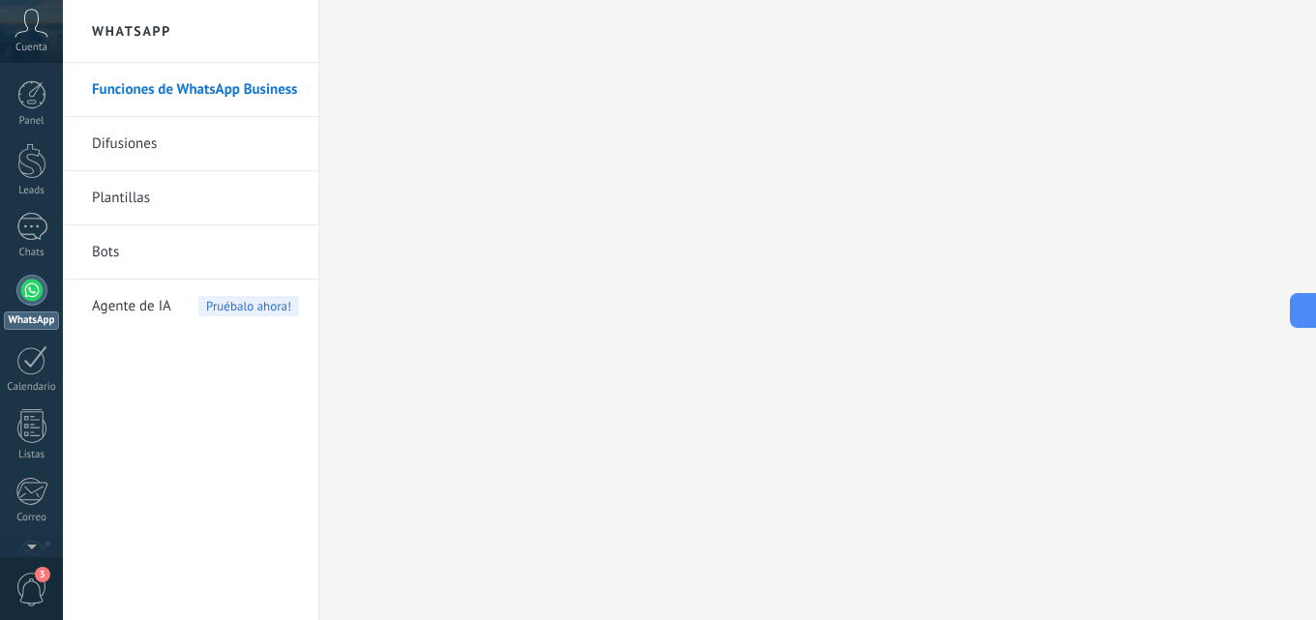
click at [177, 251] on link "Bots" at bounding box center [195, 252] width 207 height 54
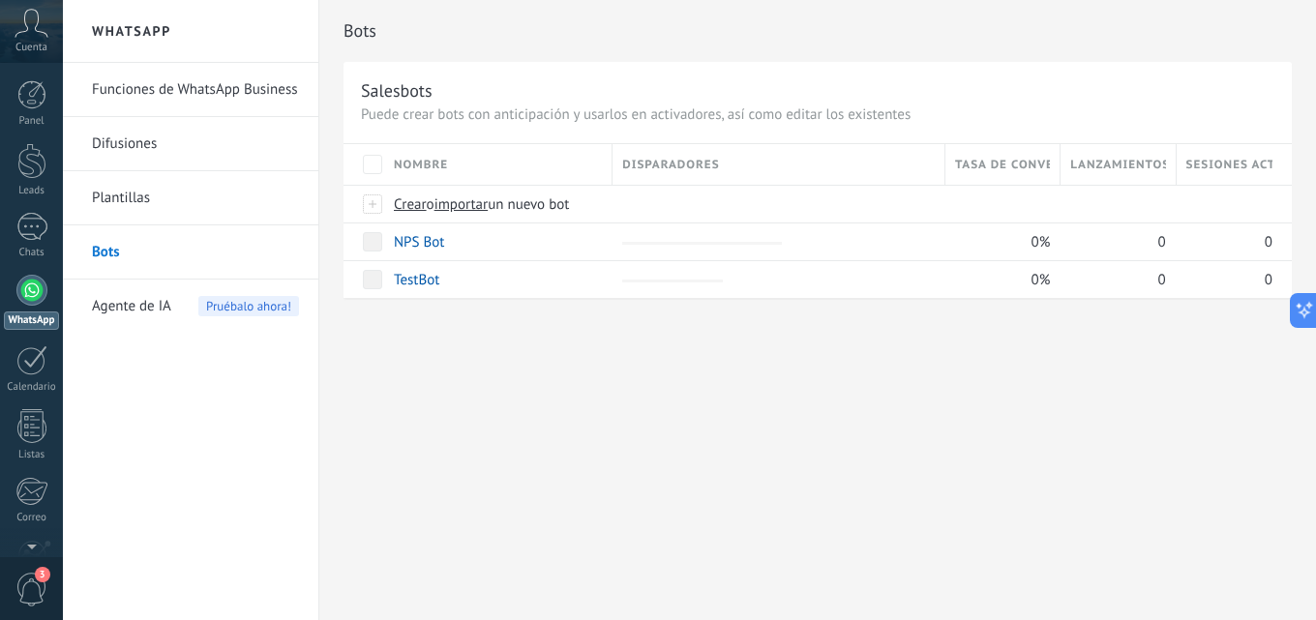
click at [170, 149] on link "Difusiones" at bounding box center [195, 144] width 207 height 54
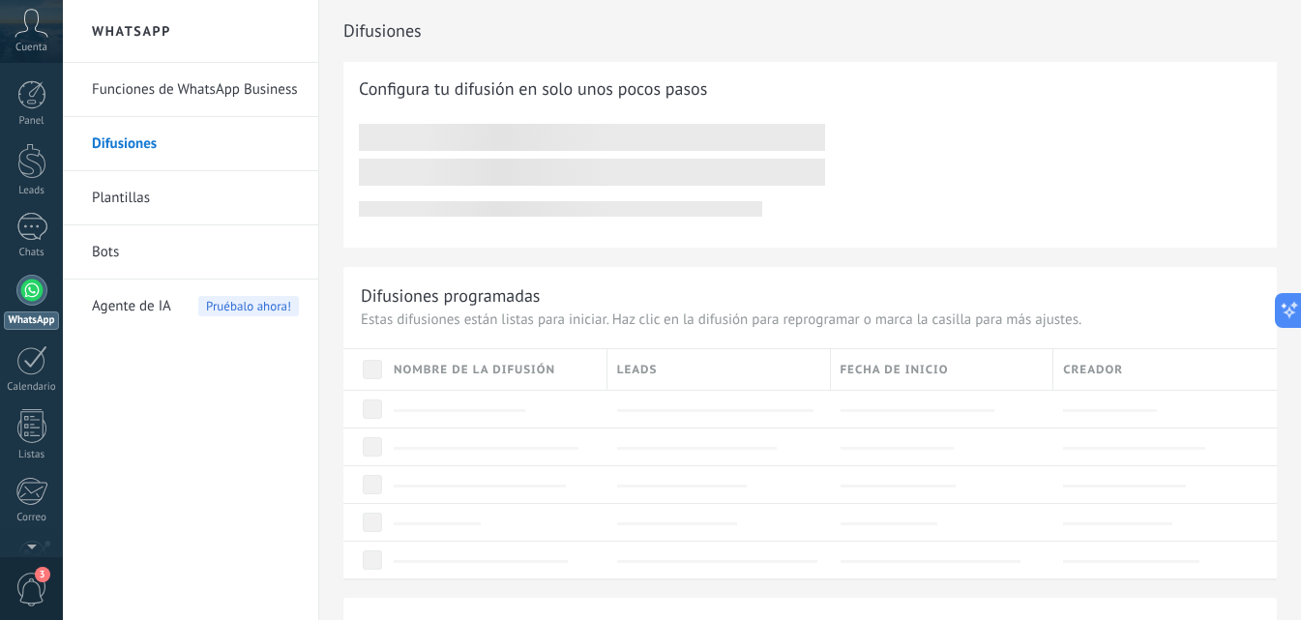
click at [199, 92] on link "Funciones de WhatsApp Business" at bounding box center [195, 90] width 207 height 54
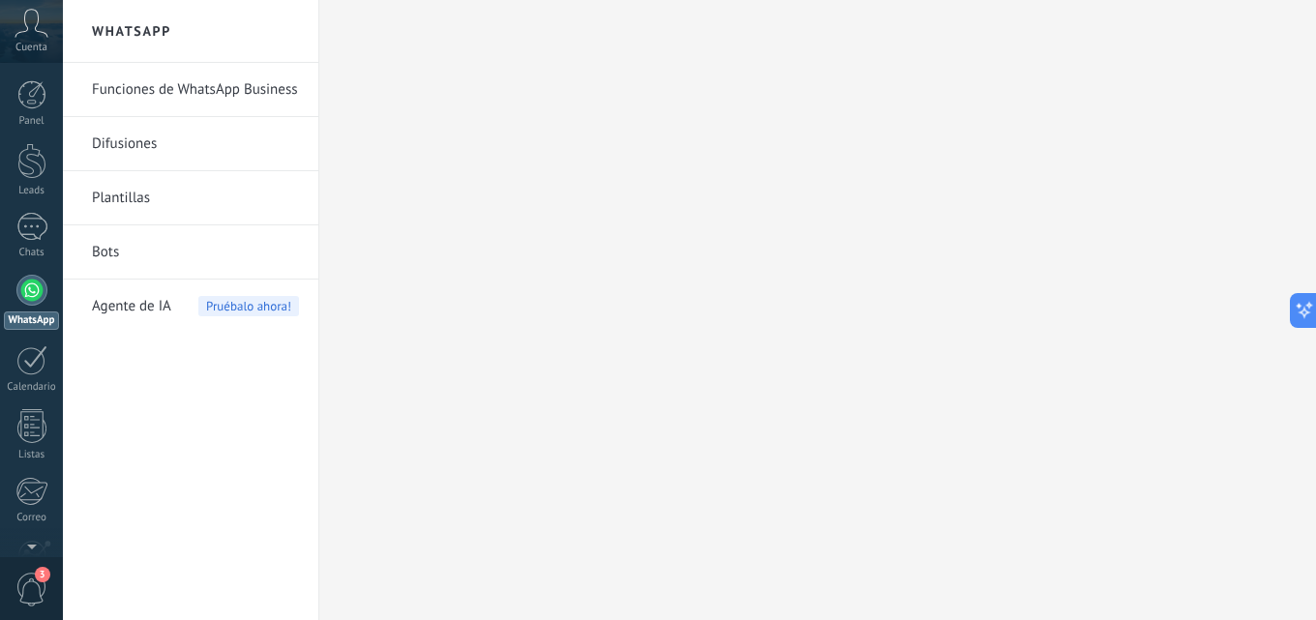
click at [220, 94] on link "Funciones de WhatsApp Business" at bounding box center [195, 90] width 207 height 54
click at [265, 89] on link "Funciones de WhatsApp Business" at bounding box center [195, 90] width 207 height 54
click at [42, 53] on span "Cuenta" at bounding box center [31, 48] width 32 height 13
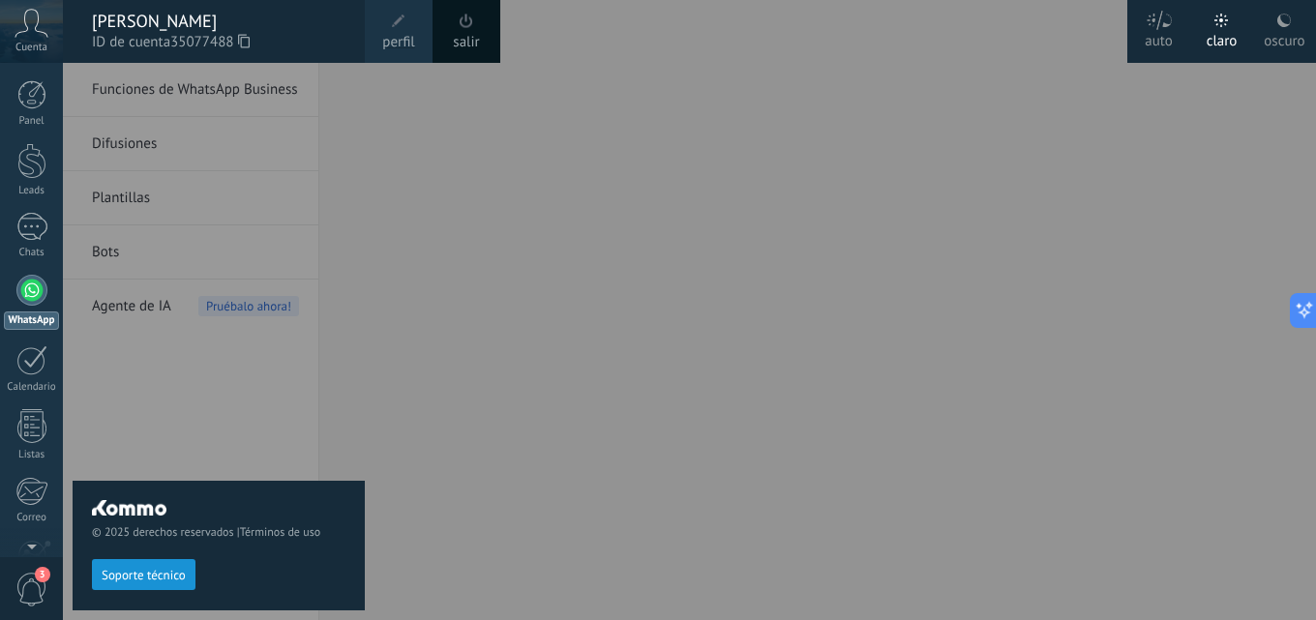
click at [568, 202] on div at bounding box center [721, 310] width 1316 height 620
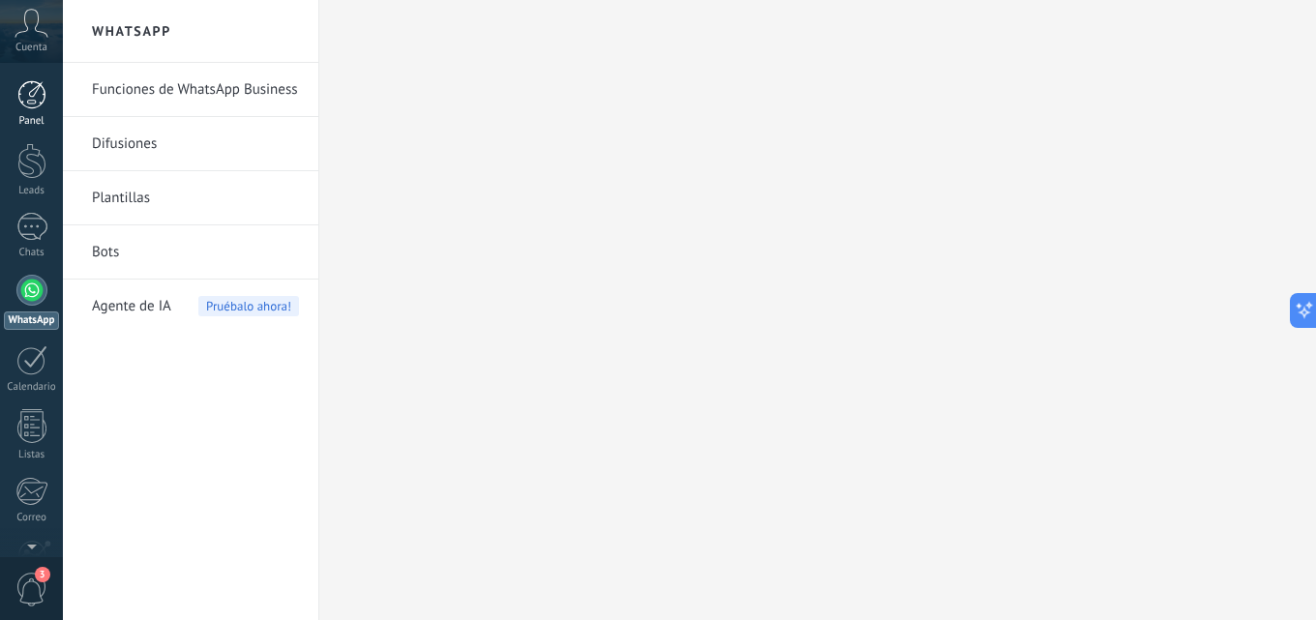
click at [8, 104] on link "Panel" at bounding box center [31, 103] width 63 height 47
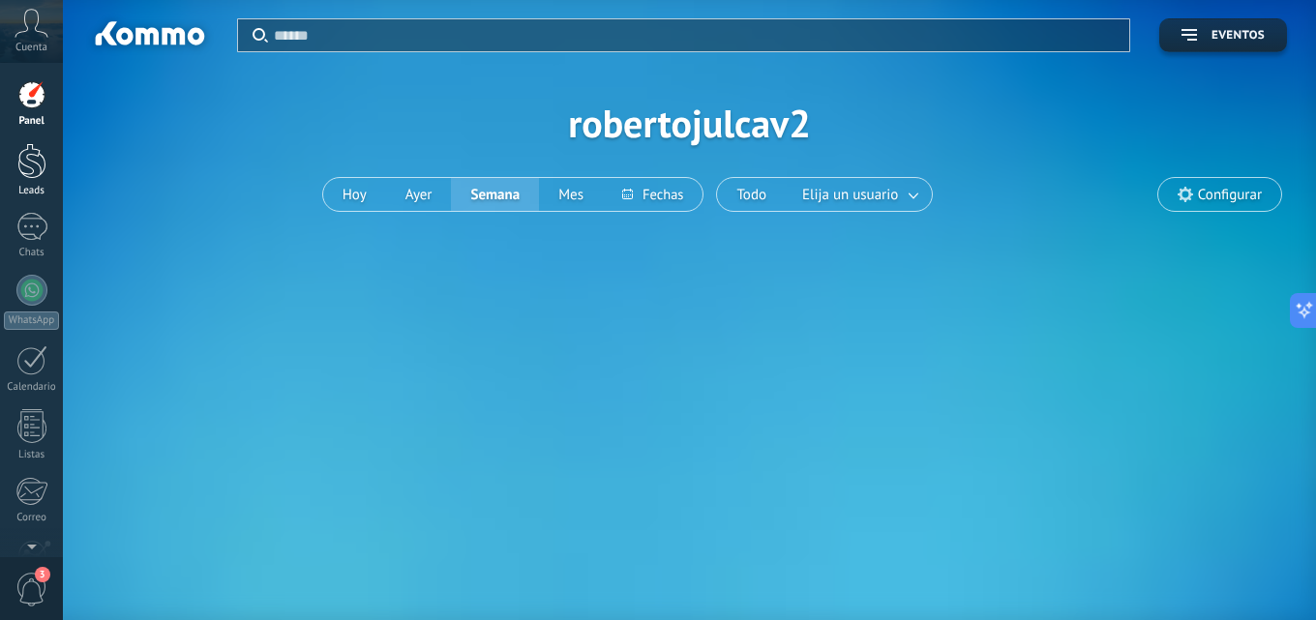
click at [33, 166] on div at bounding box center [31, 161] width 29 height 36
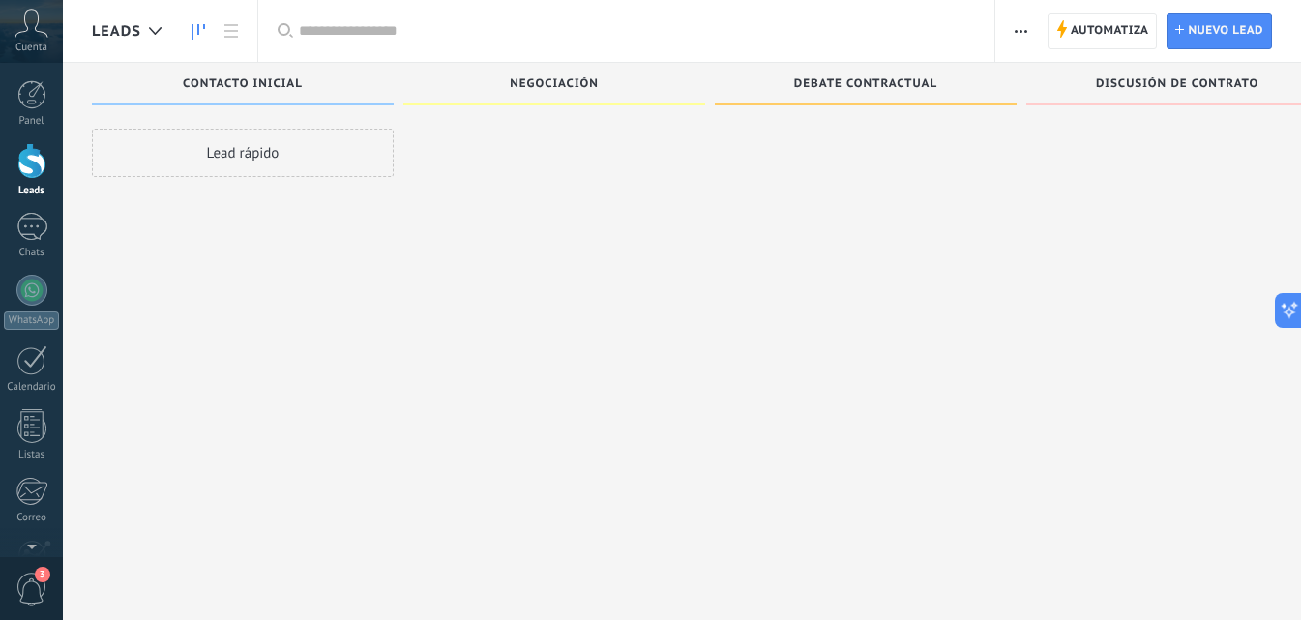
click at [1025, 34] on span "button" at bounding box center [1021, 31] width 13 height 37
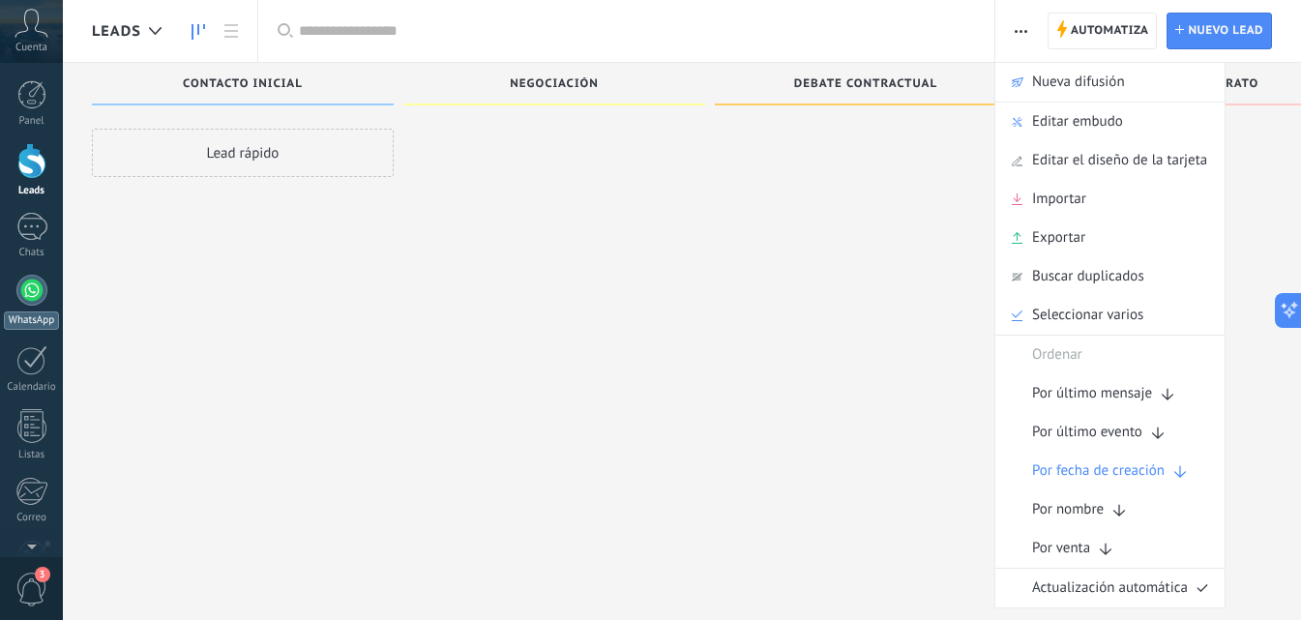
click at [37, 299] on div at bounding box center [31, 290] width 31 height 31
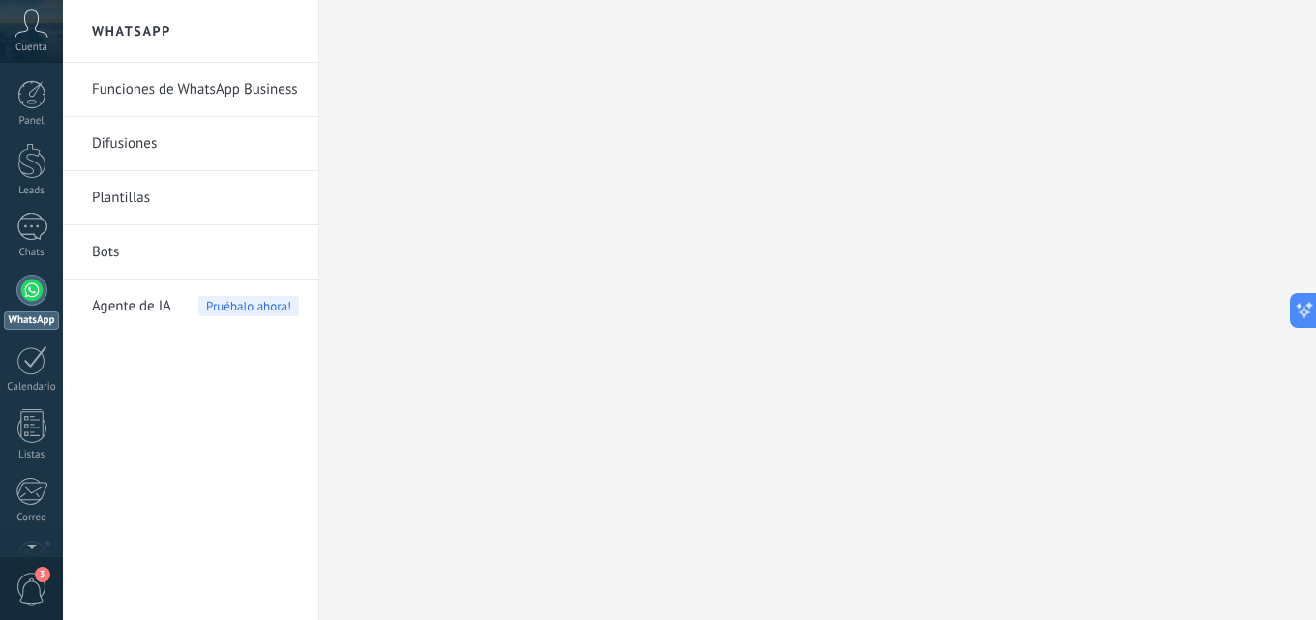
click at [223, 200] on link "Plantillas" at bounding box center [195, 198] width 207 height 54
click at [230, 87] on link "Funciones de WhatsApp Business" at bounding box center [195, 90] width 207 height 54
click at [174, 72] on link "Funciones de WhatsApp Business" at bounding box center [195, 90] width 207 height 54
click at [183, 96] on link "Funciones de WhatsApp Business" at bounding box center [195, 90] width 207 height 54
click at [183, 97] on link "Funciones de WhatsApp Business" at bounding box center [195, 90] width 207 height 54
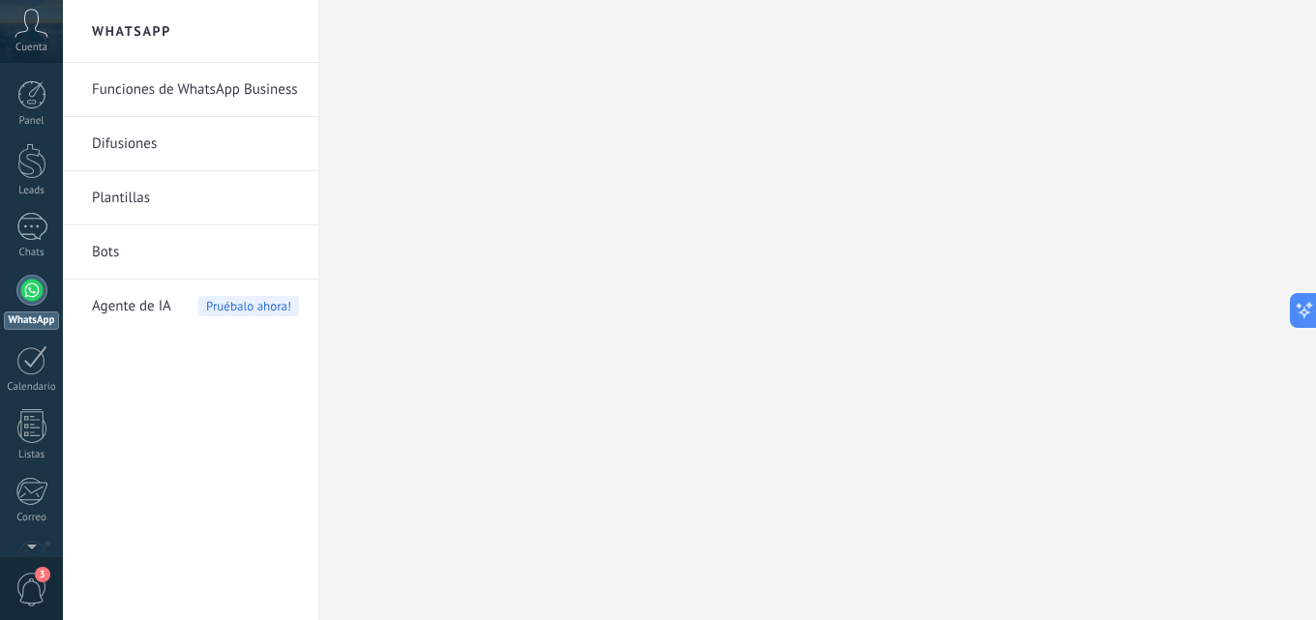
click at [249, 182] on link "Plantillas" at bounding box center [195, 198] width 207 height 54
click at [242, 74] on link "Funciones de WhatsApp Business" at bounding box center [195, 90] width 207 height 54
click at [167, 246] on link "Bots" at bounding box center [195, 252] width 207 height 54
click at [133, 19] on h2 "WhatsApp" at bounding box center [190, 31] width 207 height 63
click at [112, 299] on span "Agente de IA" at bounding box center [131, 307] width 79 height 54
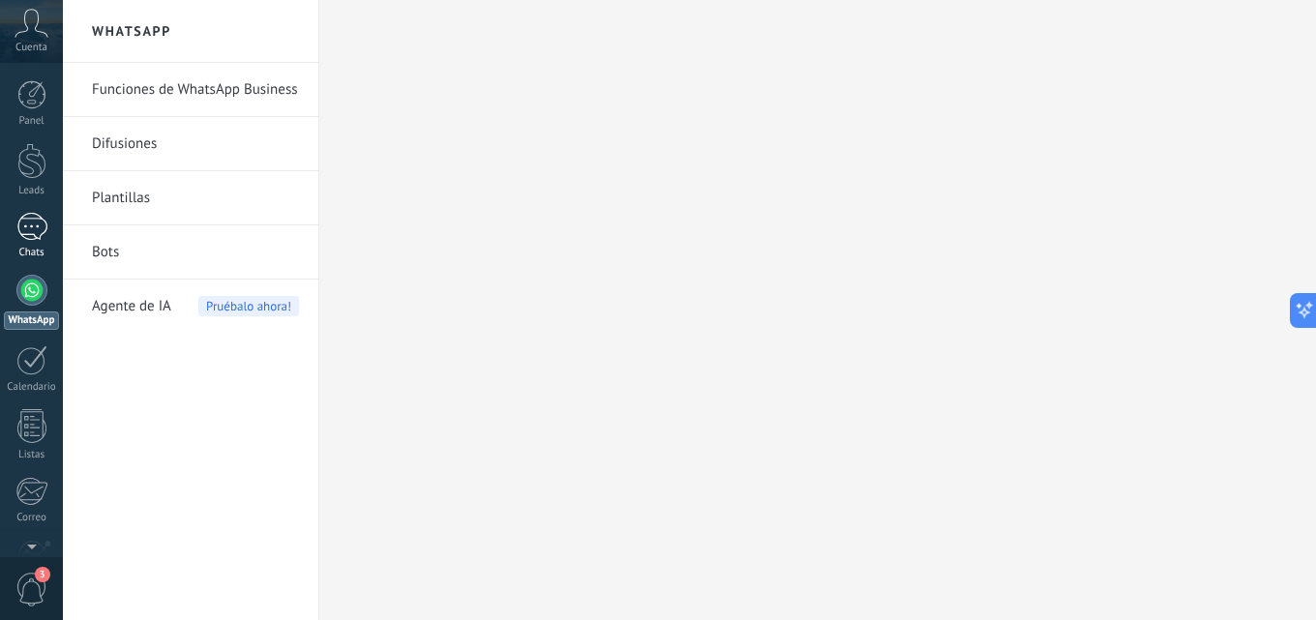
click at [19, 235] on div at bounding box center [31, 227] width 31 height 28
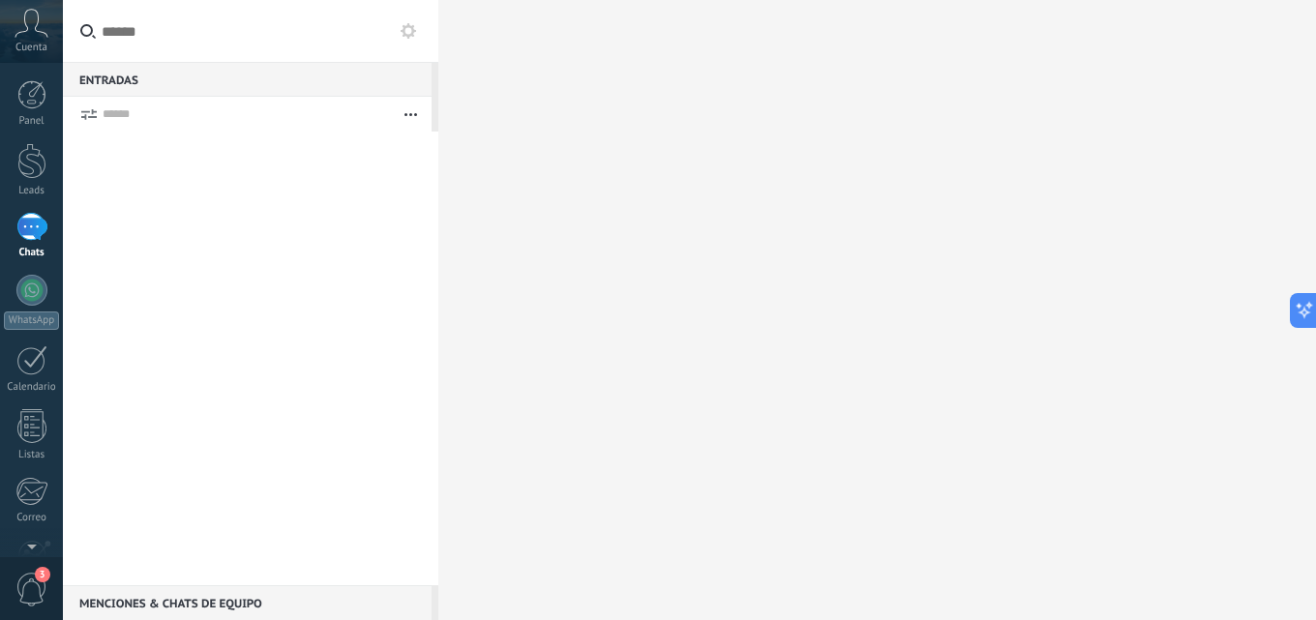
click at [407, 24] on use at bounding box center [408, 30] width 15 height 15
click at [415, 29] on icon at bounding box center [408, 30] width 15 height 15
click at [416, 115] on use "button" at bounding box center [410, 114] width 13 height 3
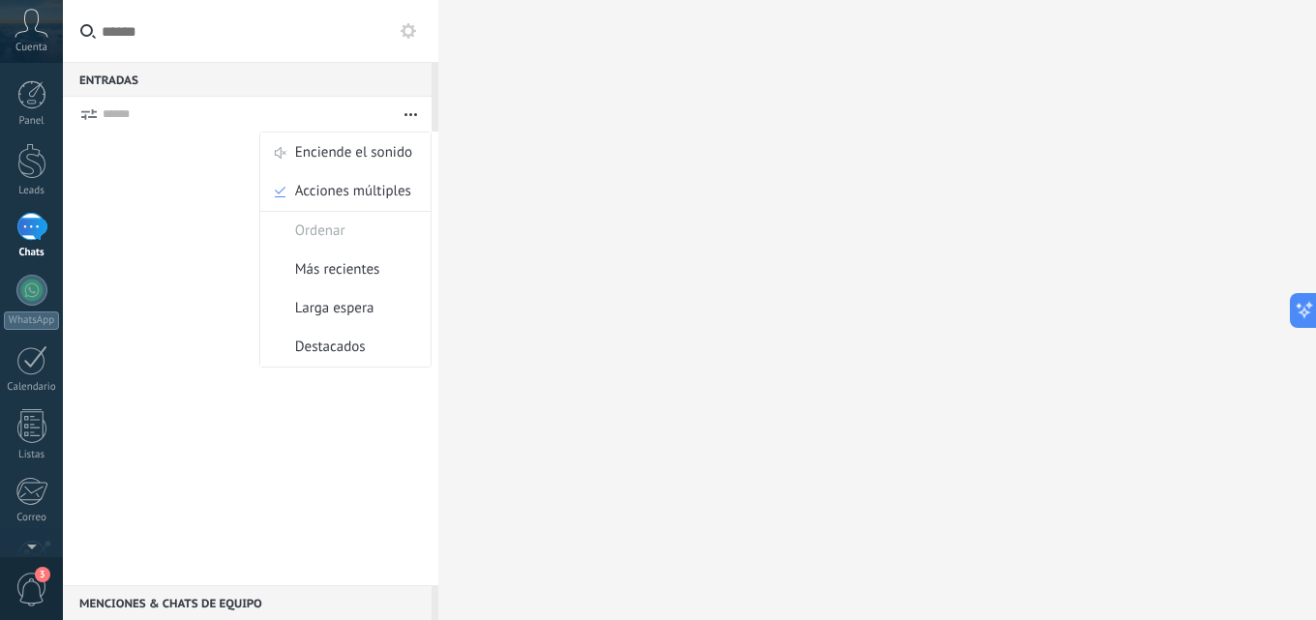
drag, startPoint x: 489, startPoint y: 163, endPoint x: 342, endPoint y: 184, distance: 148.6
click at [483, 161] on div at bounding box center [876, 310] width 877 height 620
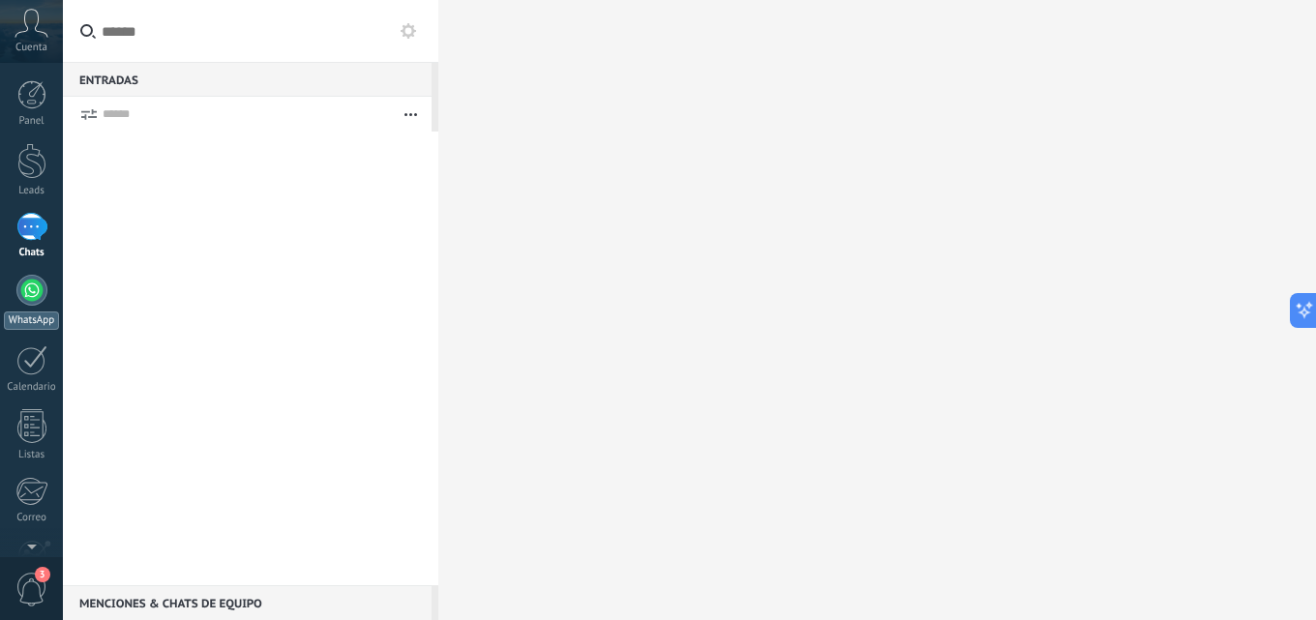
click at [51, 306] on link "WhatsApp" at bounding box center [31, 302] width 63 height 55
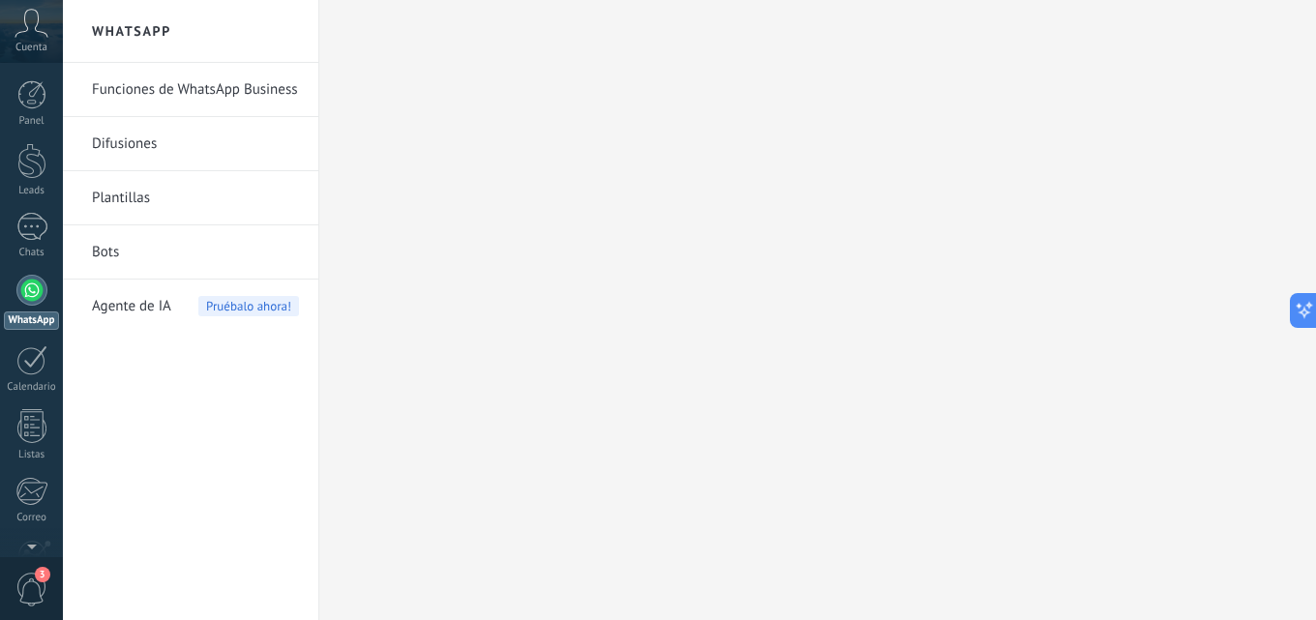
click at [255, 91] on link "Funciones de WhatsApp Business" at bounding box center [195, 90] width 207 height 54
click at [264, 139] on link "Difusiones" at bounding box center [195, 144] width 207 height 54
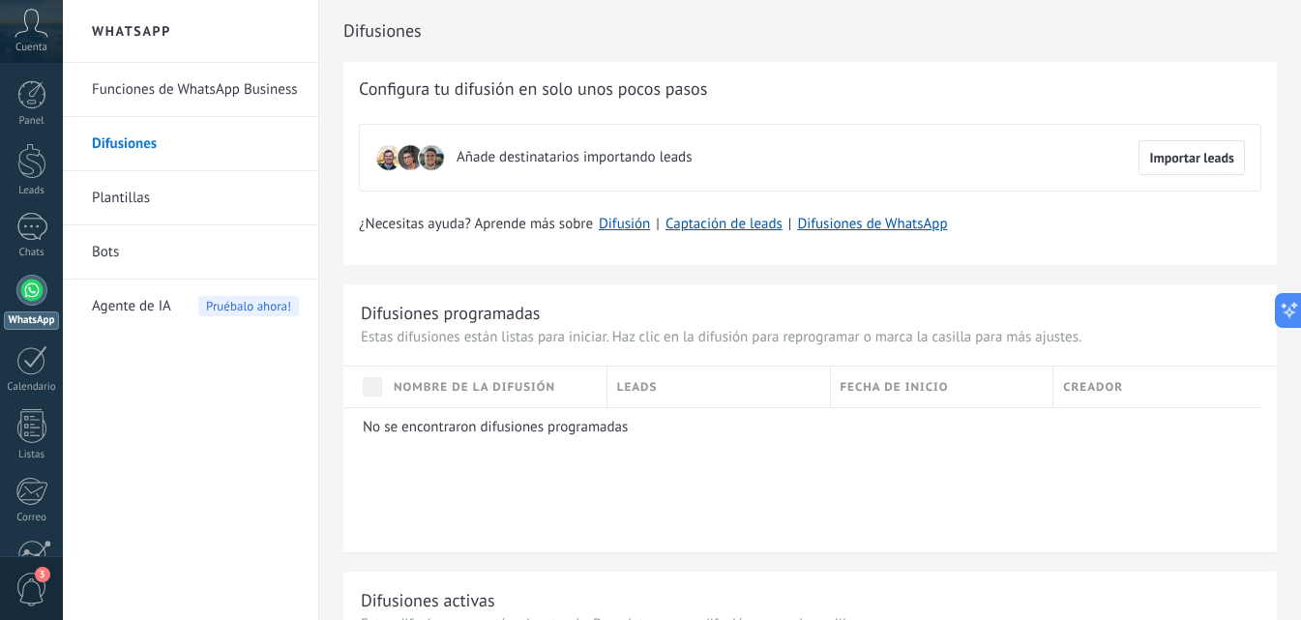
click at [155, 186] on link "Plantillas" at bounding box center [195, 198] width 207 height 54
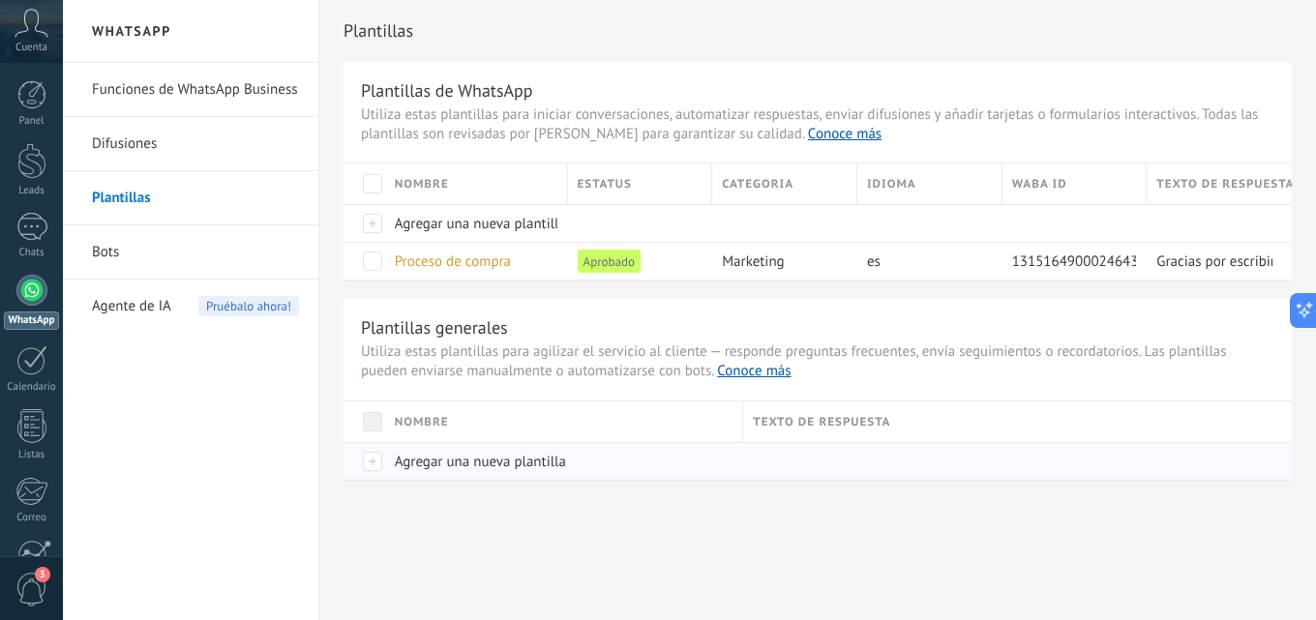
click at [444, 461] on span "Agregar una nueva plantilla" at bounding box center [480, 462] width 171 height 18
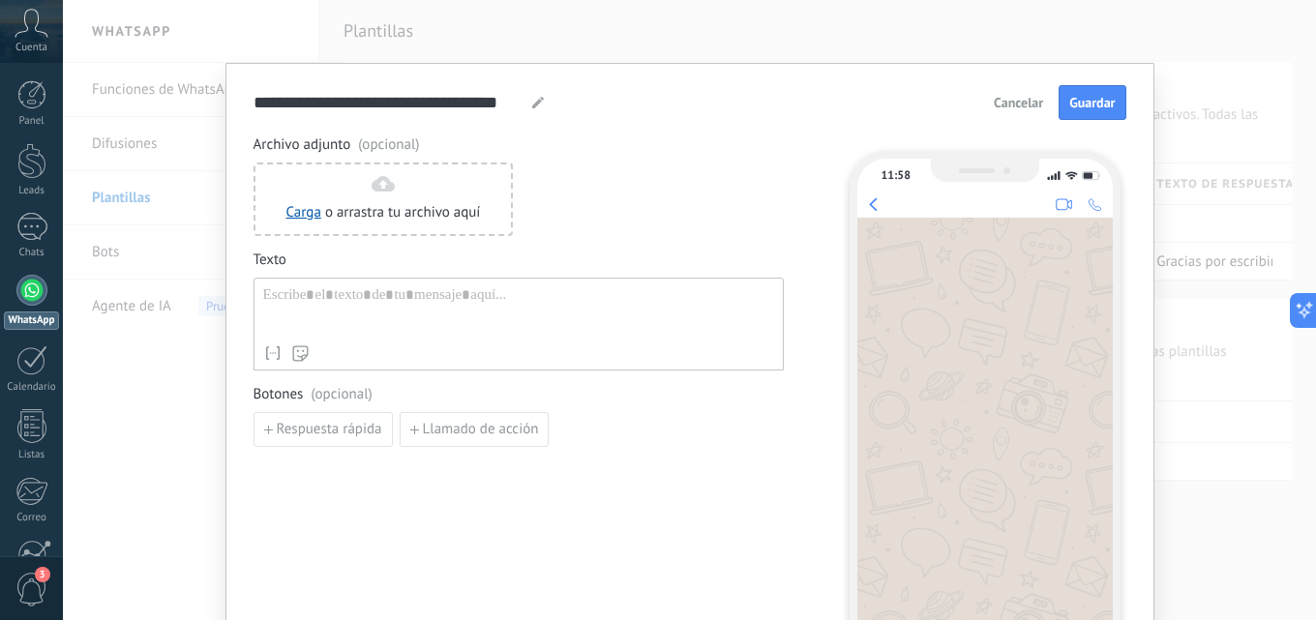
click at [377, 308] on div at bounding box center [518, 310] width 511 height 49
click at [1023, 94] on button "Cancelar" at bounding box center [1018, 102] width 67 height 29
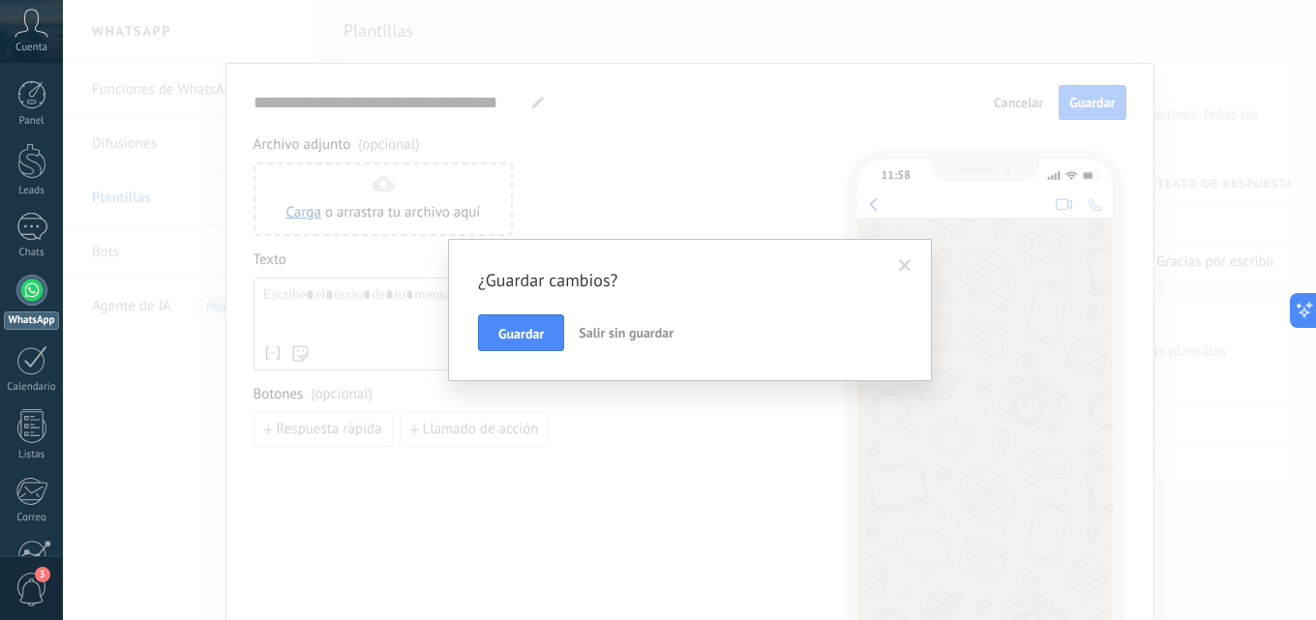
click at [644, 329] on span "Salir sin guardar" at bounding box center [626, 332] width 95 height 17
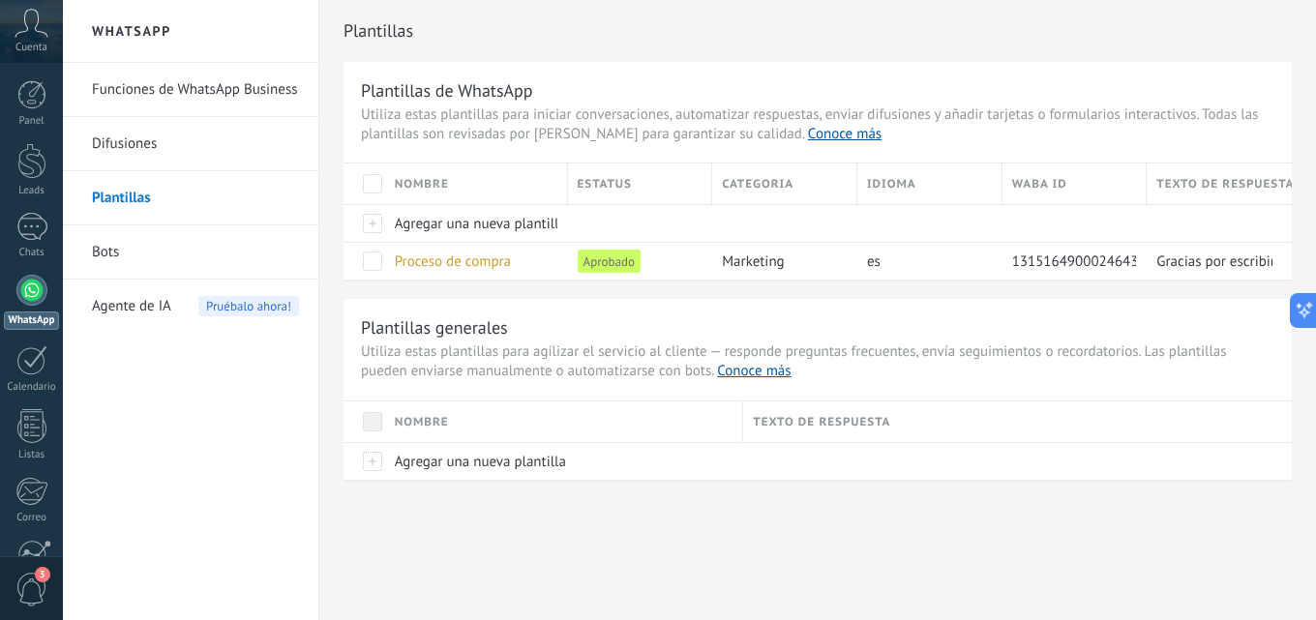
click at [152, 254] on link "Bots" at bounding box center [195, 252] width 207 height 54
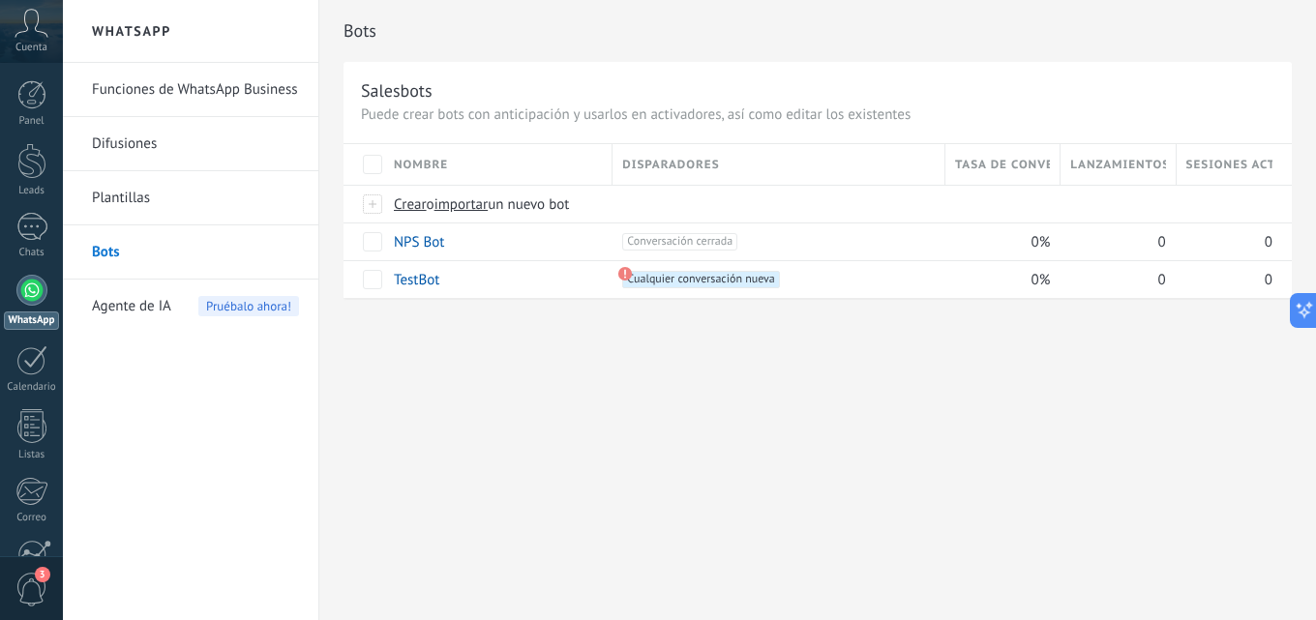
click at [492, 349] on div "Bots Salesbots Puede crear bots con anticipación y usarlos en activadores, así …" at bounding box center [817, 310] width 996 height 620
click at [197, 134] on link "Difusiones" at bounding box center [195, 144] width 207 height 54
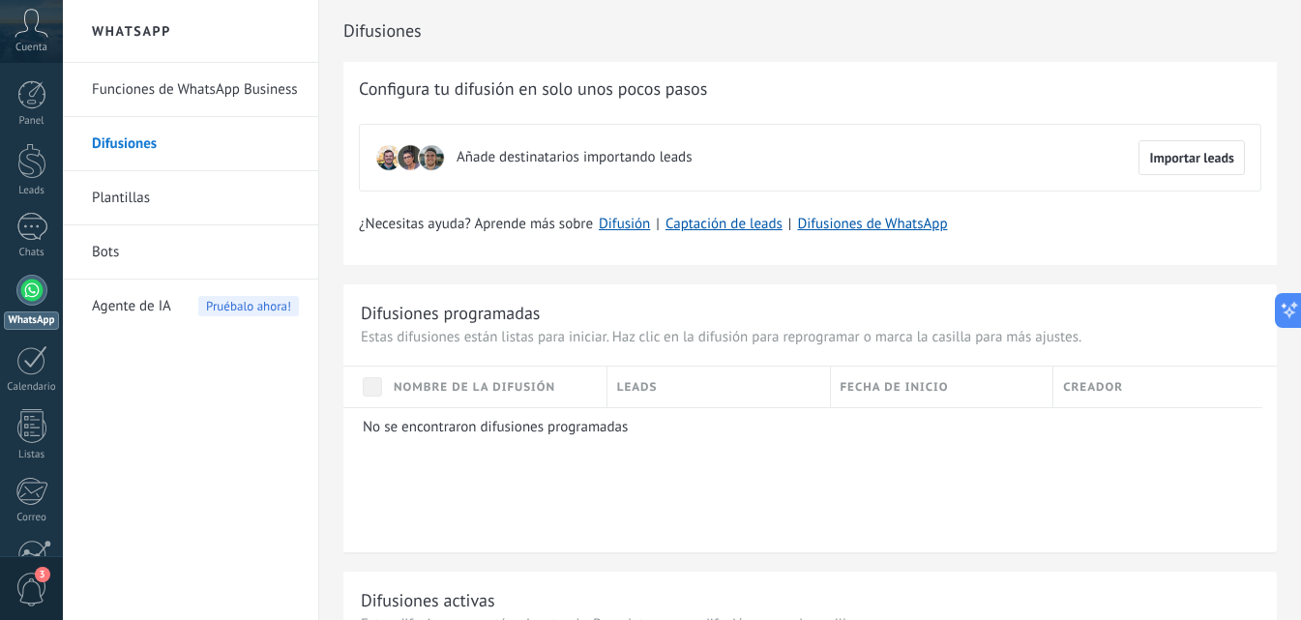
click at [202, 97] on link "Funciones de WhatsApp Business" at bounding box center [195, 90] width 207 height 54
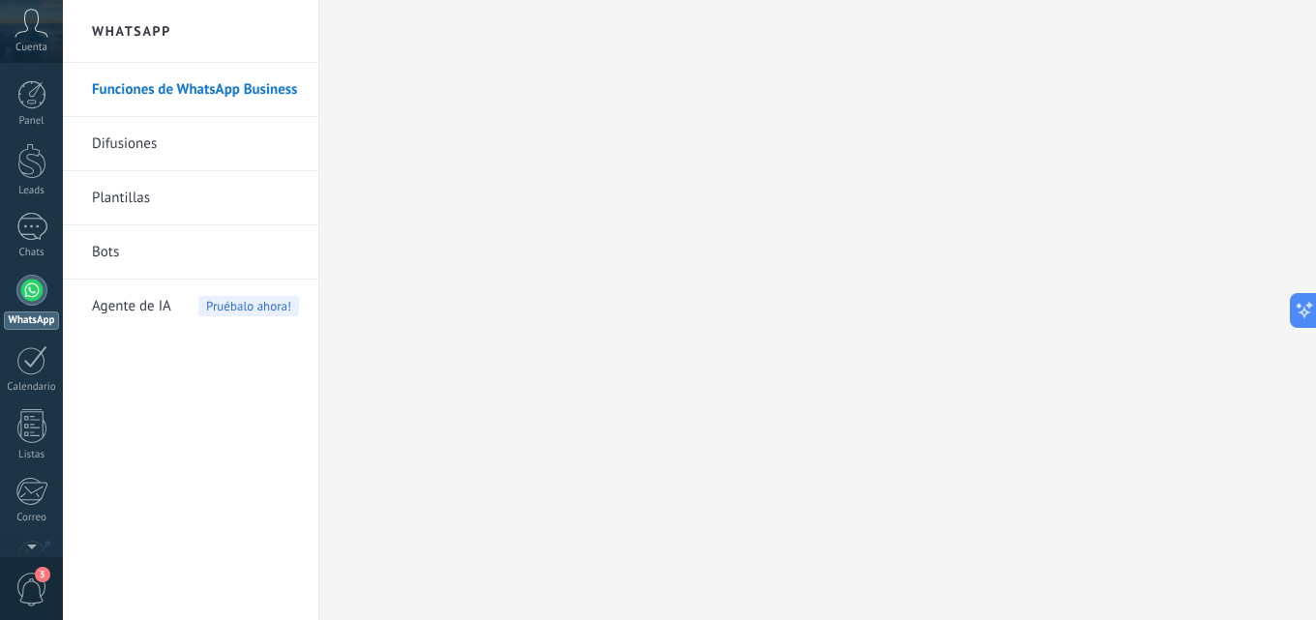
click at [138, 148] on link "Difusiones" at bounding box center [195, 144] width 207 height 54
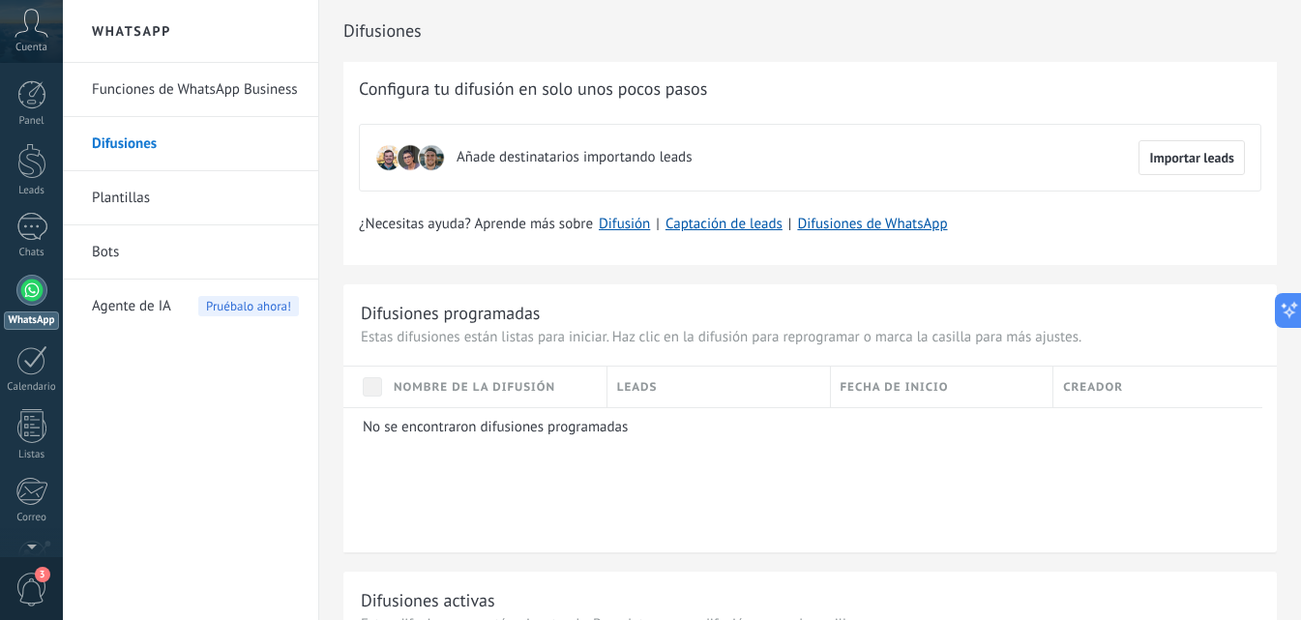
click at [193, 206] on link "Plantillas" at bounding box center [195, 198] width 207 height 54
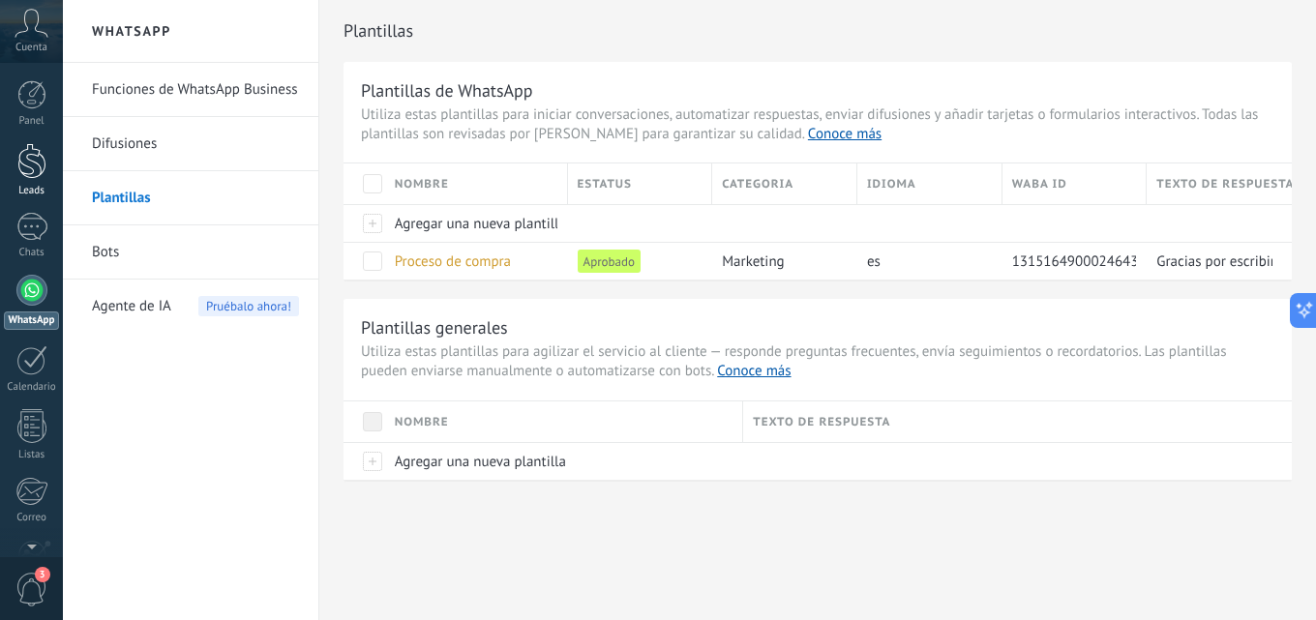
click at [37, 185] on div "Leads" at bounding box center [32, 191] width 56 height 13
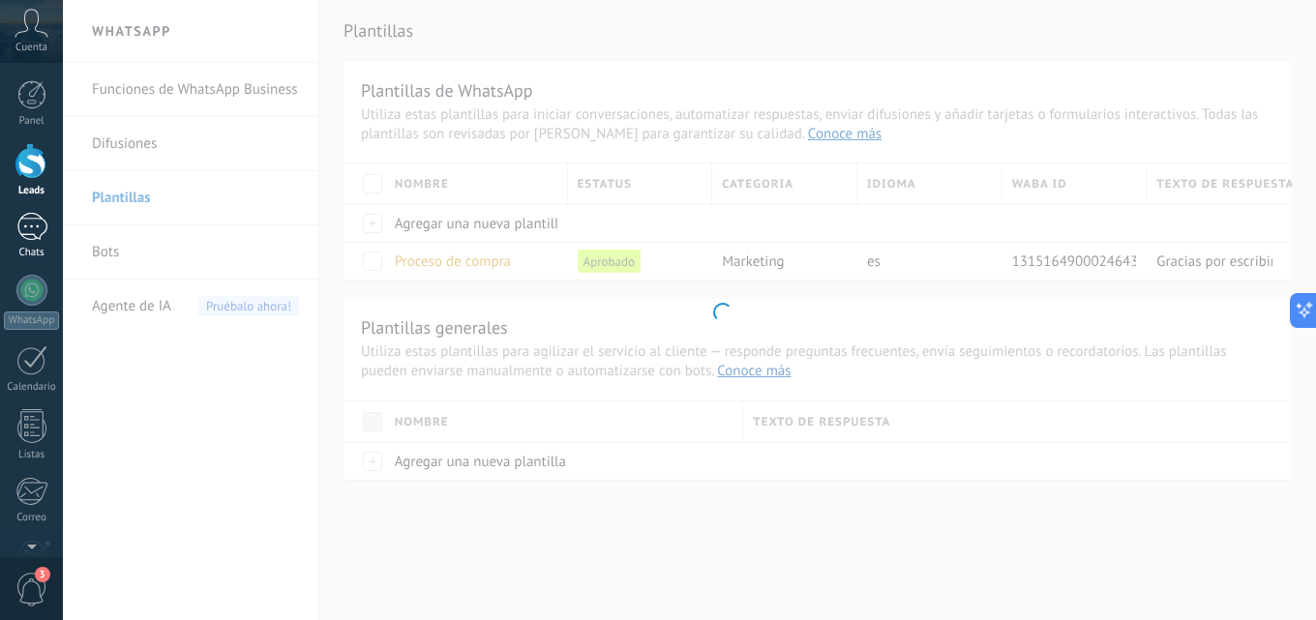
click at [37, 227] on div at bounding box center [31, 227] width 31 height 28
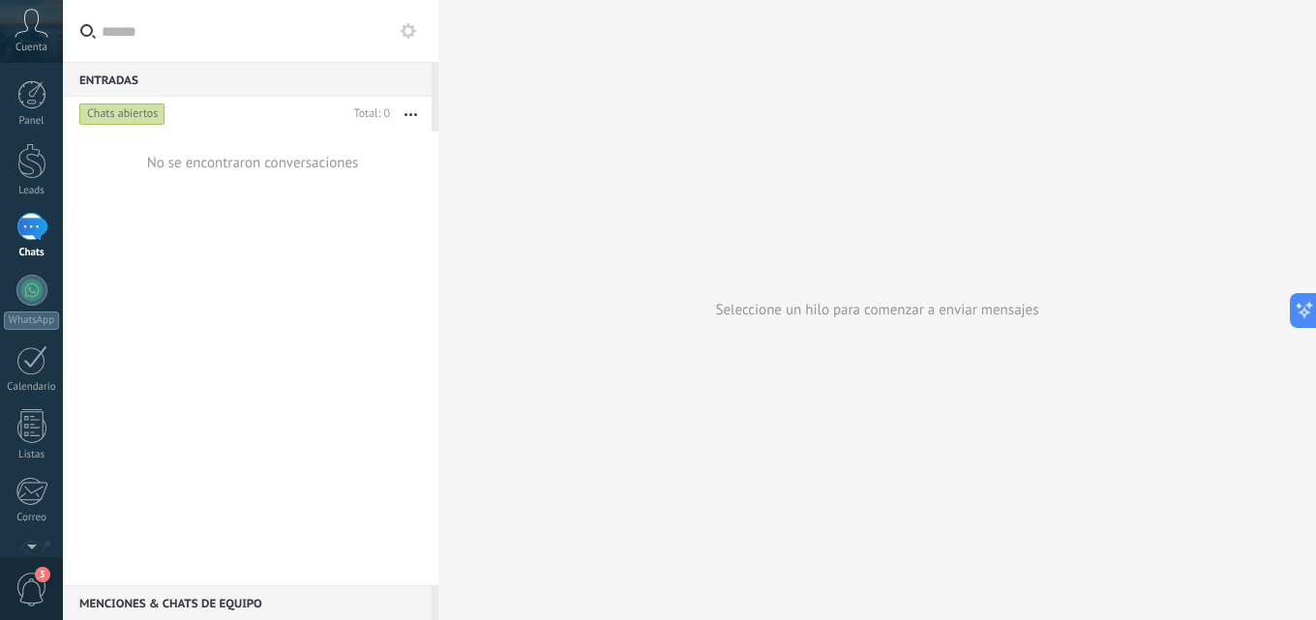
click at [37, 227] on div at bounding box center [31, 227] width 31 height 28
click at [38, 48] on span "Cuenta" at bounding box center [31, 48] width 32 height 13
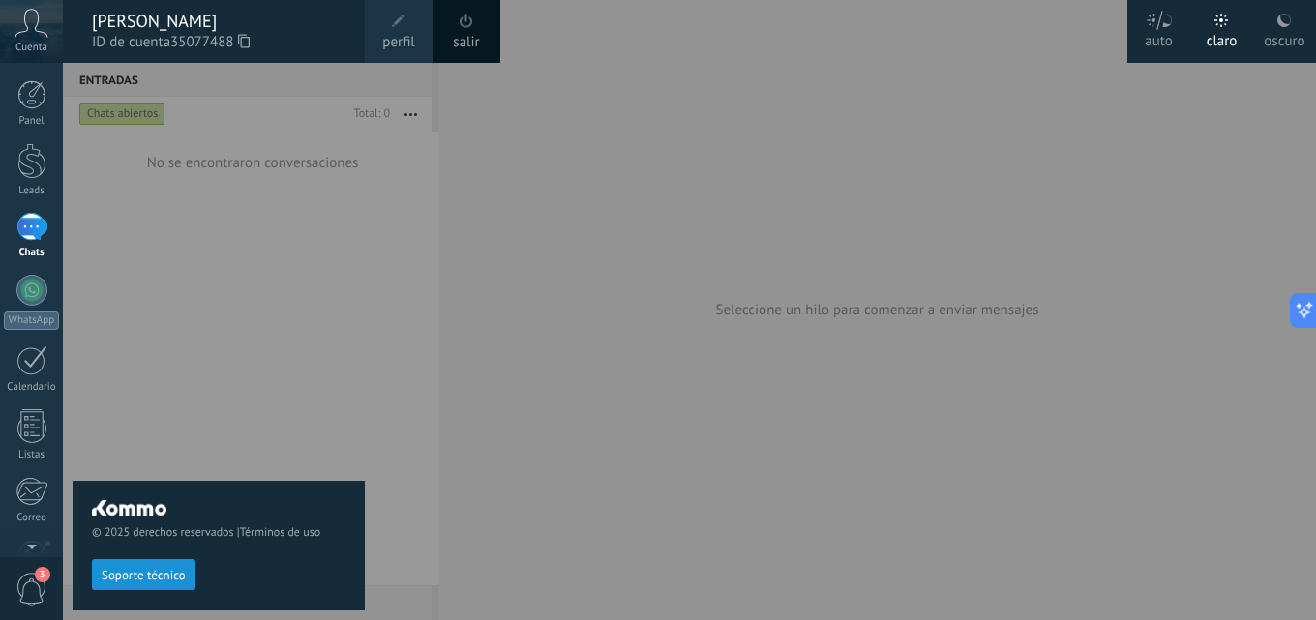
click at [44, 44] on span "Cuenta" at bounding box center [31, 48] width 32 height 13
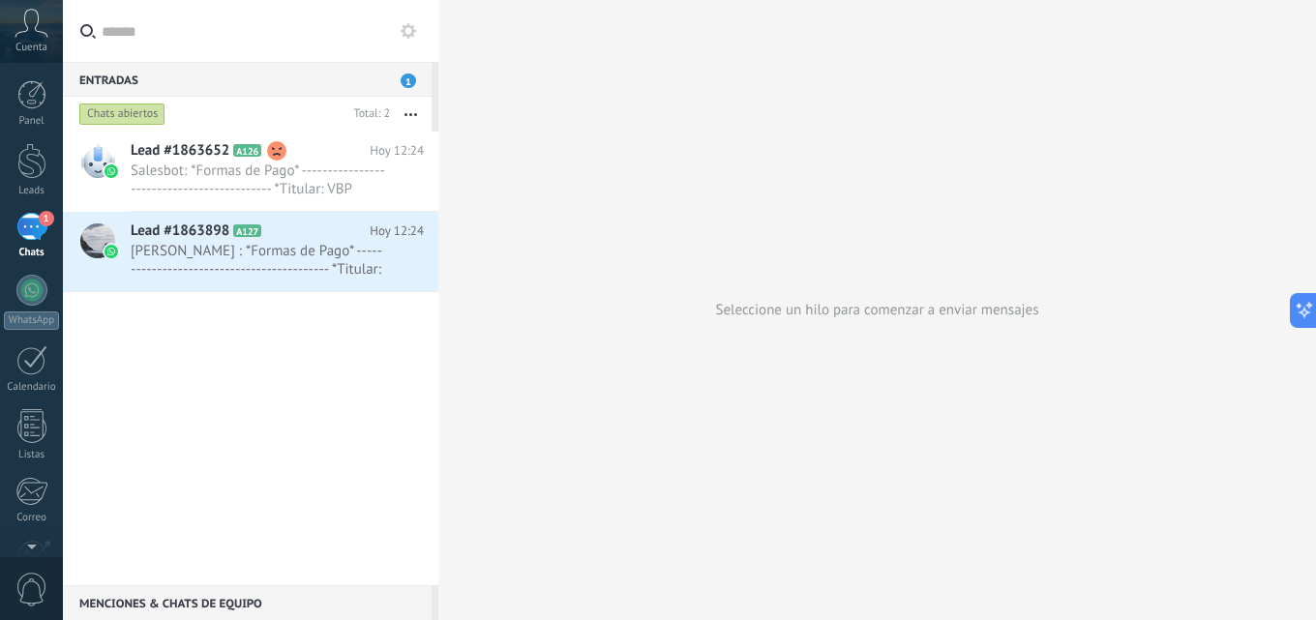
drag, startPoint x: 1304, startPoint y: 226, endPoint x: 697, endPoint y: 92, distance: 622.3
click at [1302, 229] on div "Seleccione un hilo para comenzar a enviar mensajes" at bounding box center [876, 310] width 877 height 620
click at [325, 369] on div "Lead #1863652 A126 [DATE] 12:24 Salesbot: *Formas de Pago* --------------------…" at bounding box center [250, 359] width 375 height 454
click at [197, 255] on span "[PERSON_NAME] : *Formas de Pago* ------------------------------------------- *T…" at bounding box center [259, 260] width 256 height 37
click at [207, 143] on span "Lead #1863652" at bounding box center [180, 150] width 99 height 19
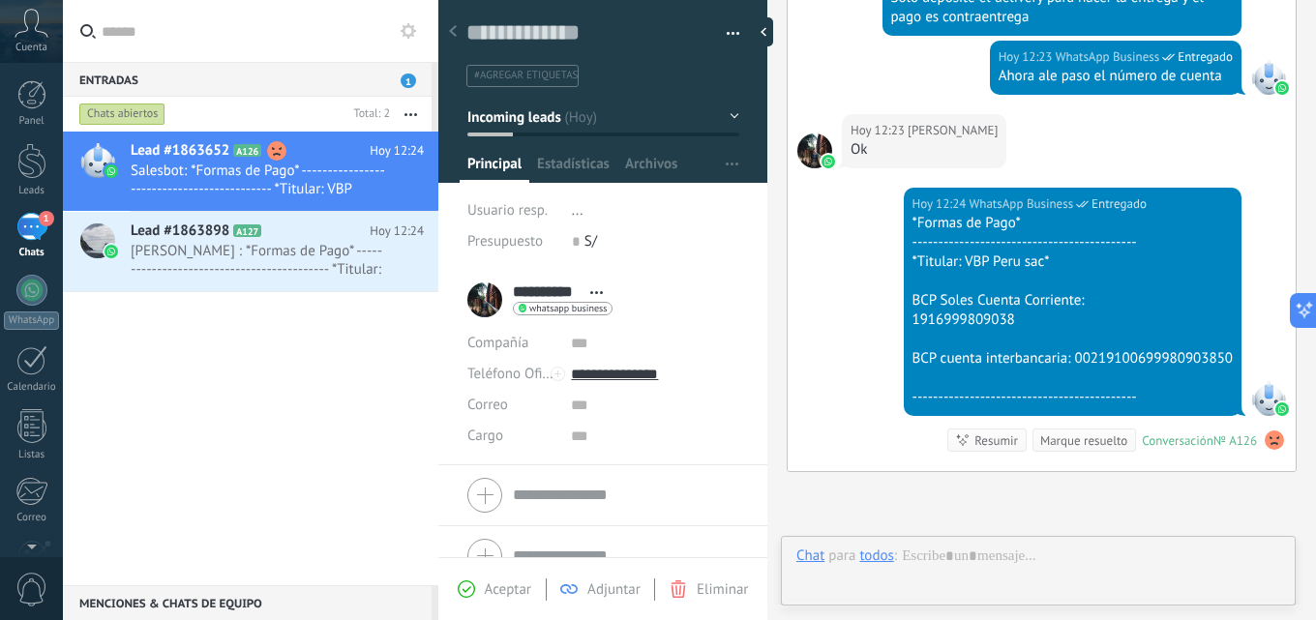
scroll to position [29, 0]
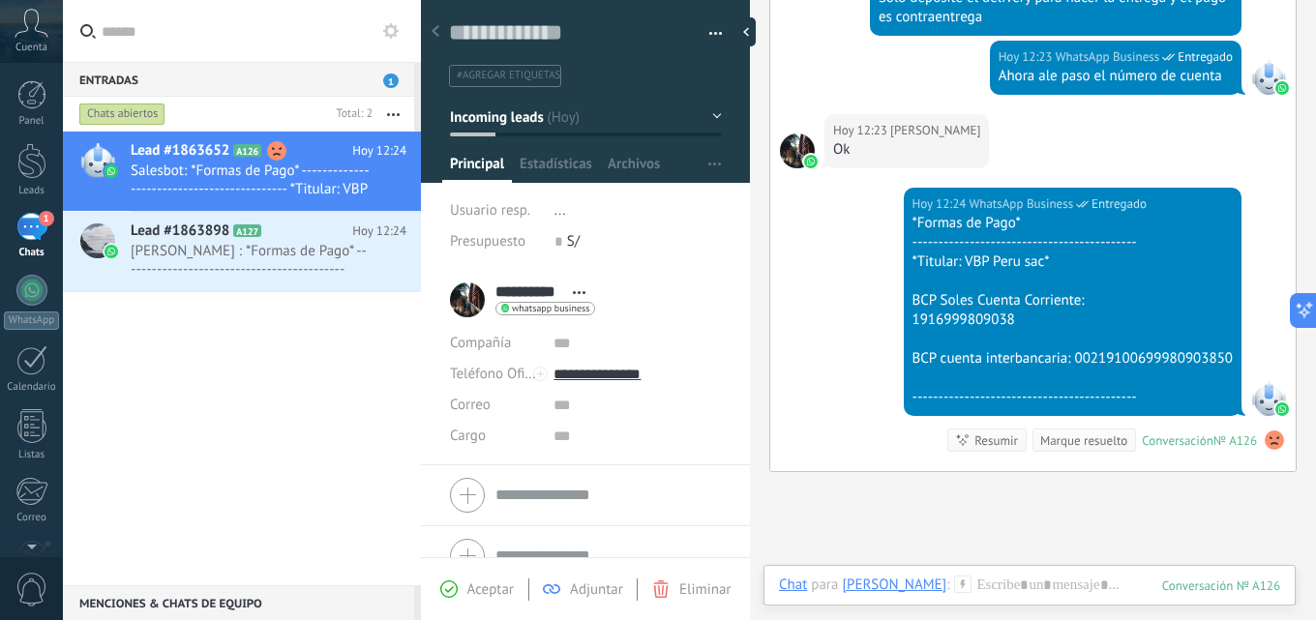
click at [273, 101] on div "Entradas 1 Chats abiertos Total: 2 Silenciar Acciones múltiples Ordenar Más rec…" at bounding box center [689, 310] width 1253 height 620
drag, startPoint x: 752, startPoint y: 193, endPoint x: 704, endPoint y: 195, distance: 47.5
click at [704, 195] on div "Guardar y crear Imprimir Administrar etiquetas" at bounding box center [868, 310] width 895 height 620
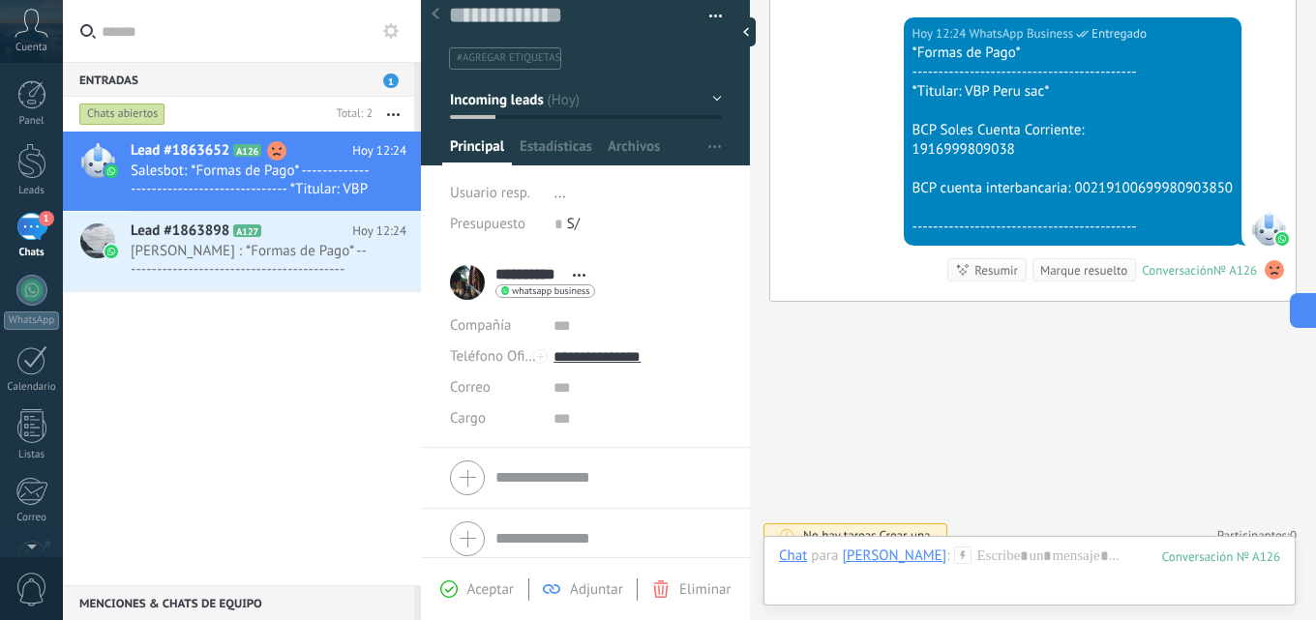
scroll to position [30, 0]
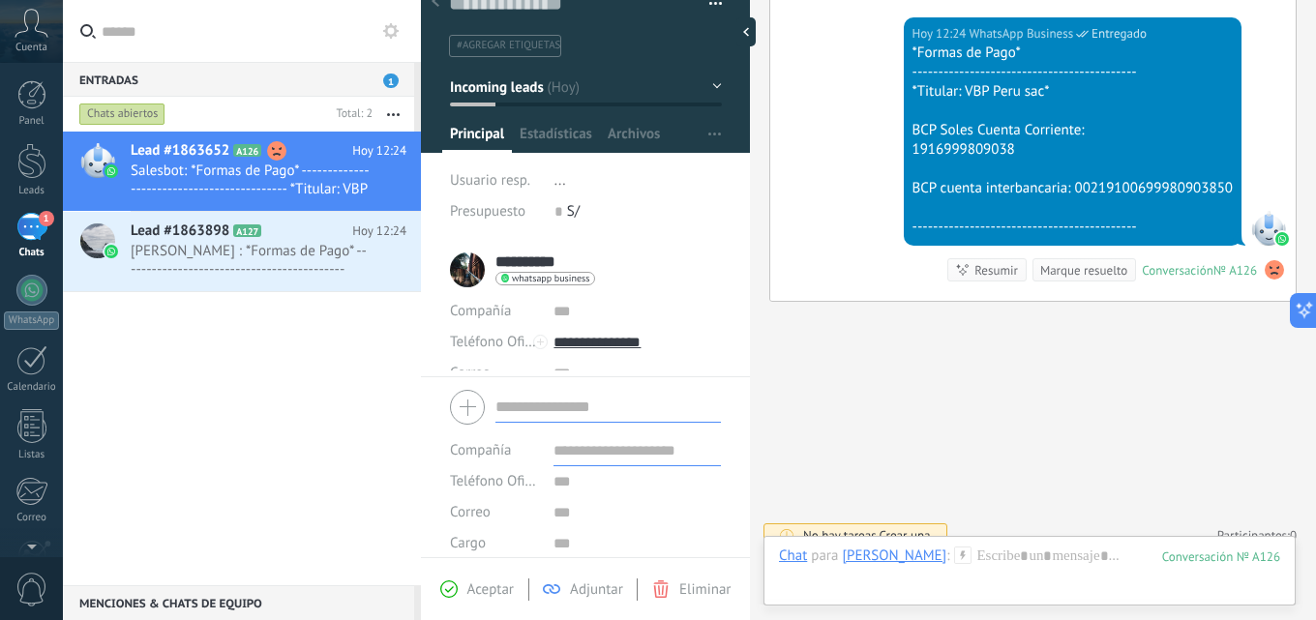
click at [546, 460] on form "Compañía Teléfono Oficina Ofic. directo Celular Fax Casa Otro Teléfono Oficina …" at bounding box center [585, 481] width 271 height 196
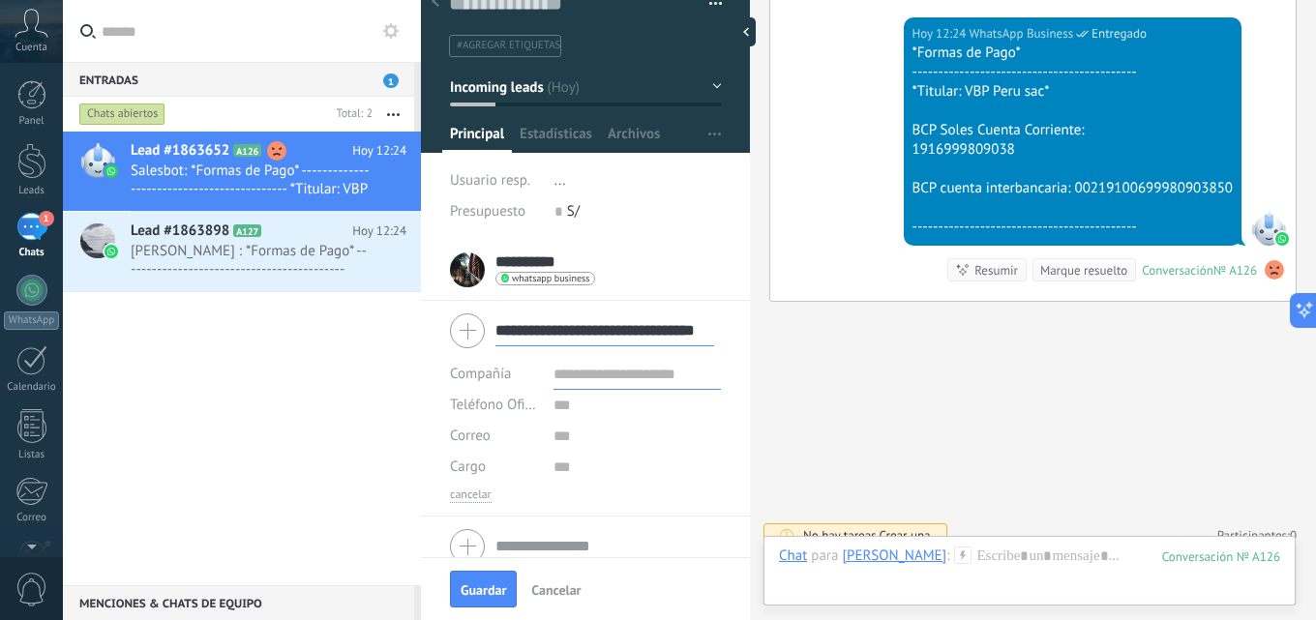
scroll to position [0, 0]
type input "**********"
click at [617, 379] on input "text" at bounding box center [636, 374] width 167 height 31
click at [468, 581] on button "Guardar" at bounding box center [483, 589] width 67 height 37
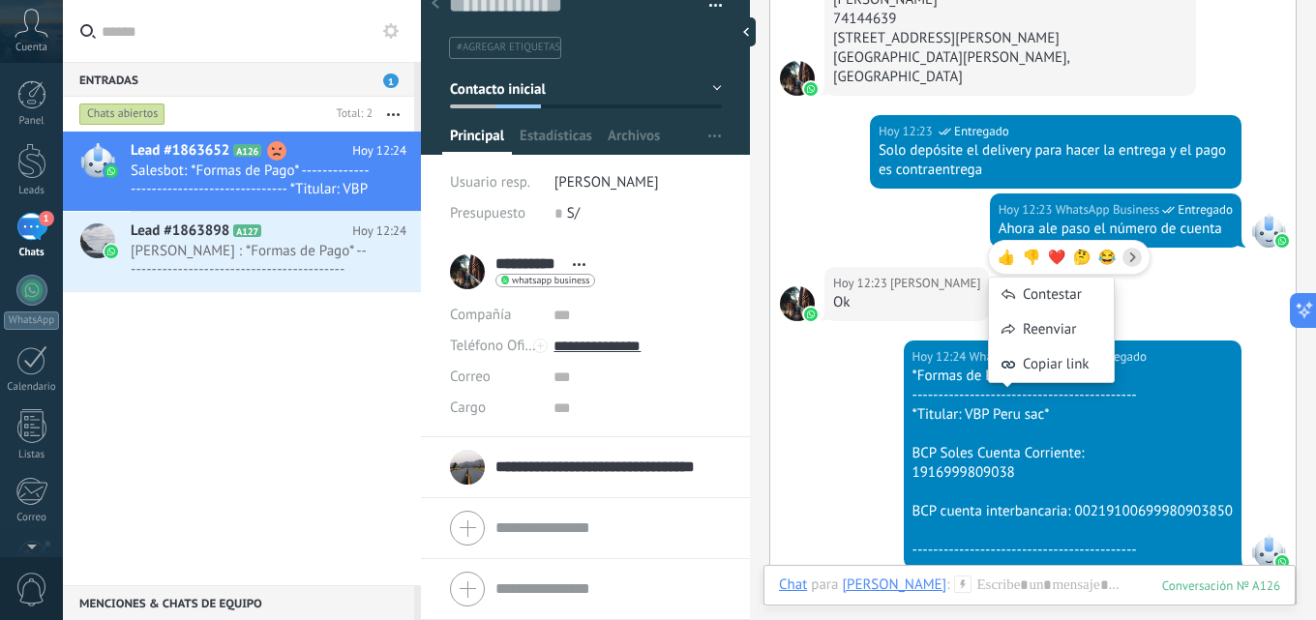
scroll to position [1181, 0]
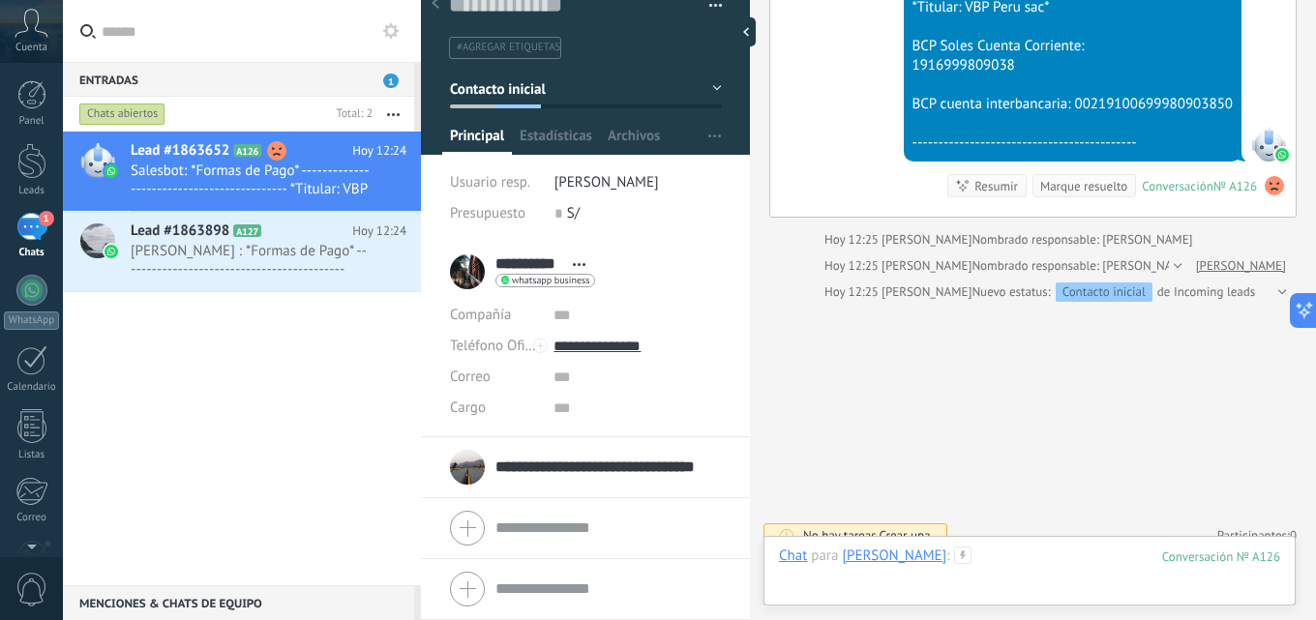
click at [1040, 557] on div at bounding box center [1029, 576] width 501 height 58
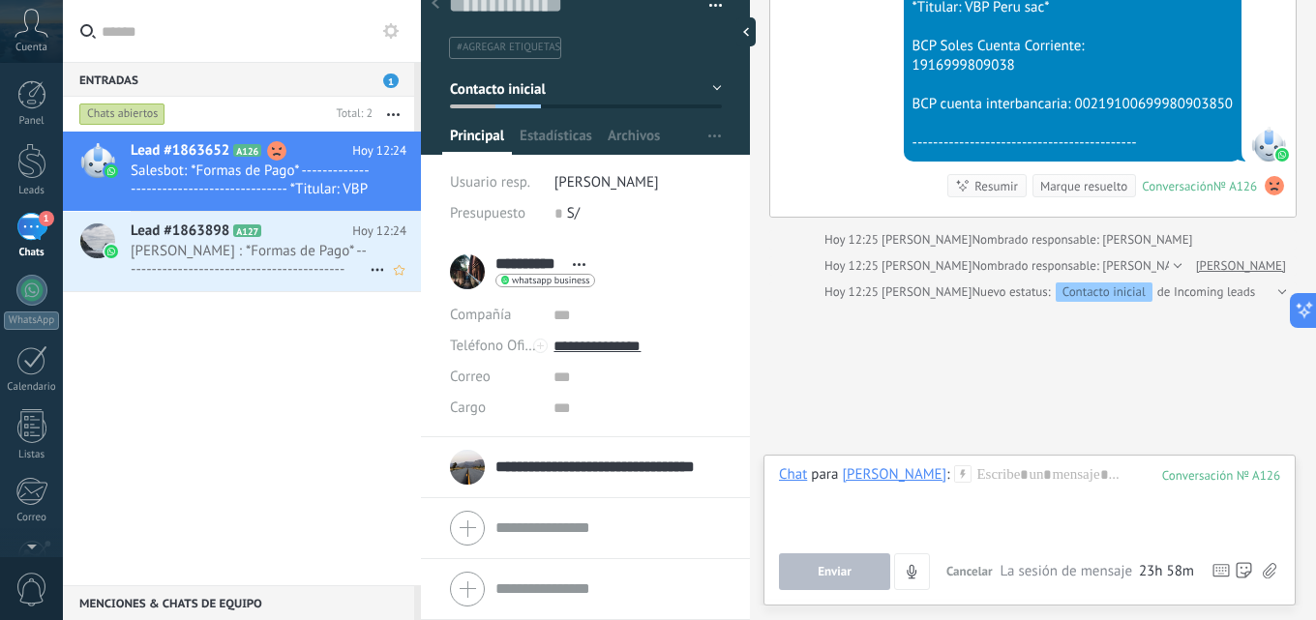
click at [226, 250] on span "[PERSON_NAME] : *Formas de Pago* ------------------------------------------- *T…" at bounding box center [250, 260] width 239 height 37
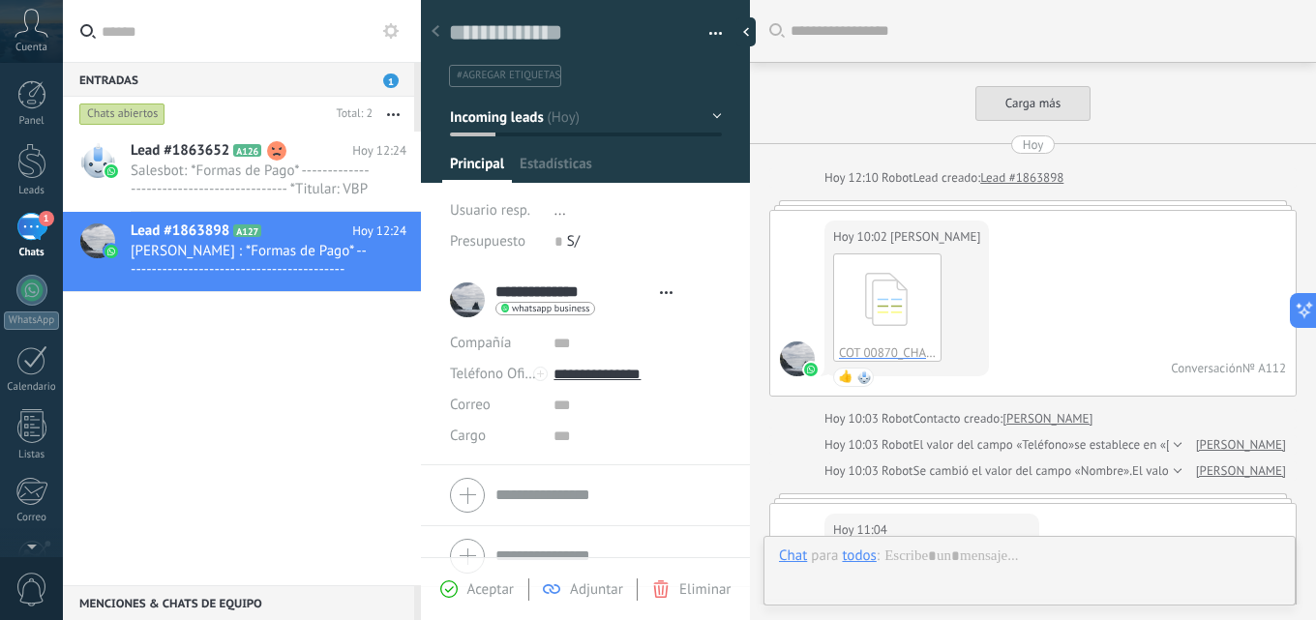
type textarea "**********"
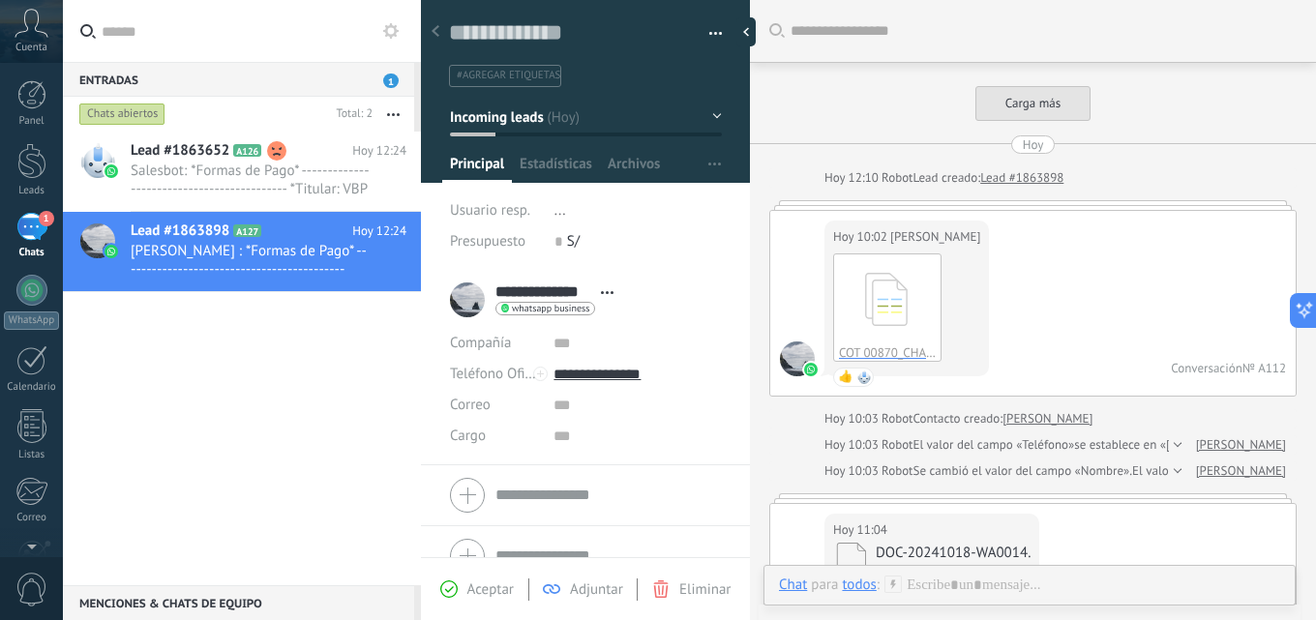
scroll to position [1622, 0]
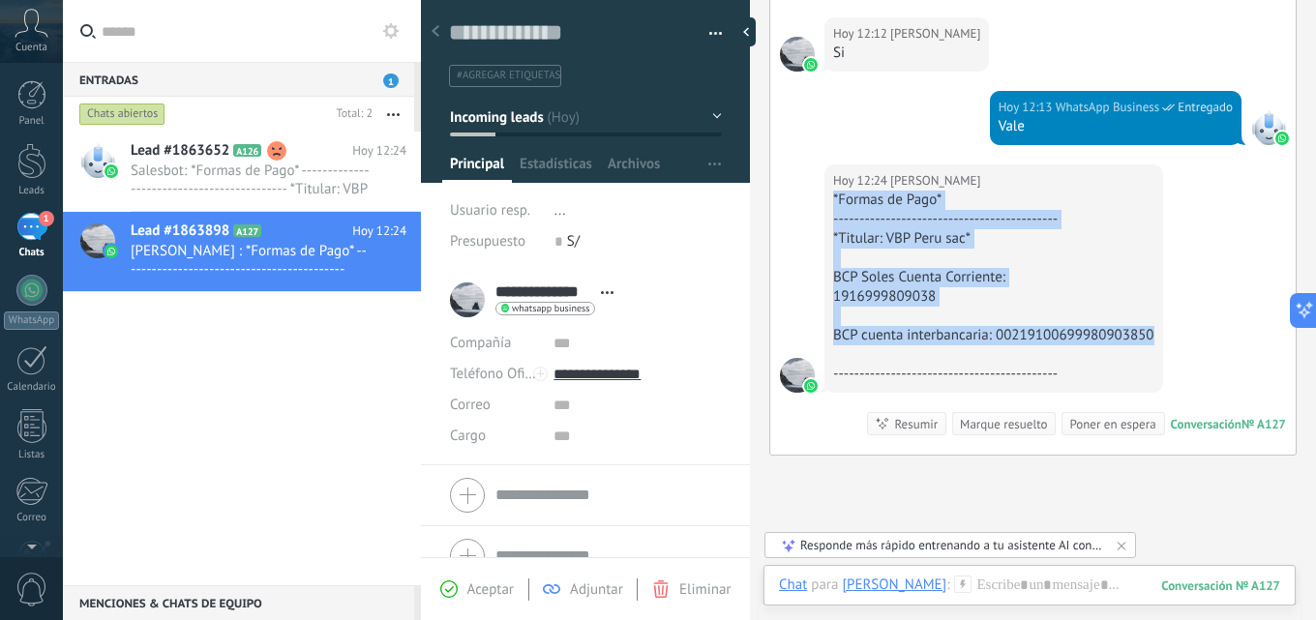
drag, startPoint x: 834, startPoint y: 195, endPoint x: 1171, endPoint y: 336, distance: 364.7
click at [1171, 336] on div "[DATE] 12:24 [PERSON_NAME] *Formas de Pago* -----------------------------------…" at bounding box center [1032, 309] width 525 height 290
type input "**********"
copy div "*Formas de Pago* ------------------------------------------- *Titular: VBP [GEO…"
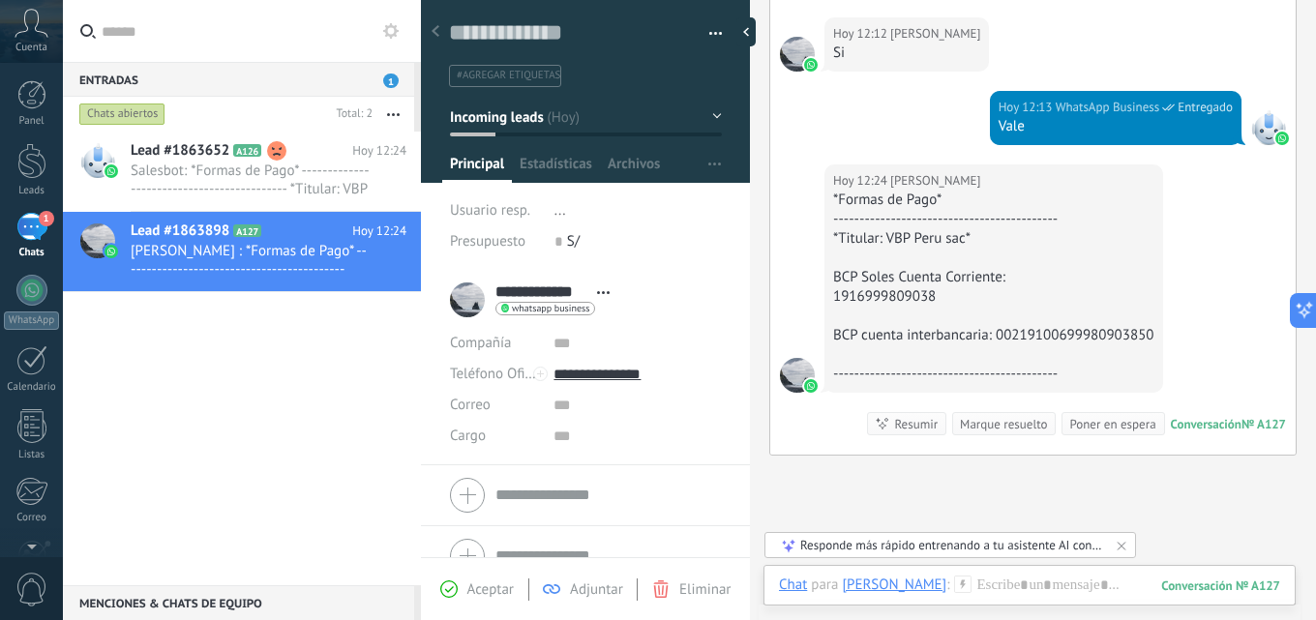
click at [283, 376] on div "Lead #1863652 A126 [DATE] 12:24 Salesbot: *Formas de Pago* --------------------…" at bounding box center [242, 359] width 358 height 454
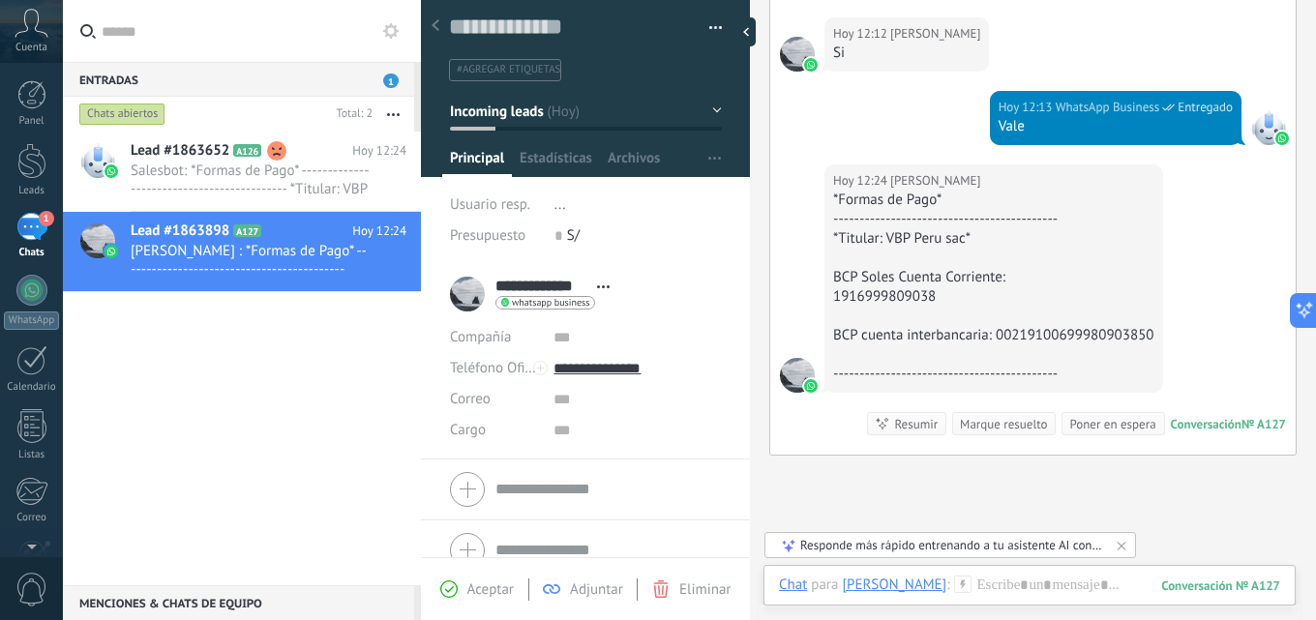
scroll to position [0, 0]
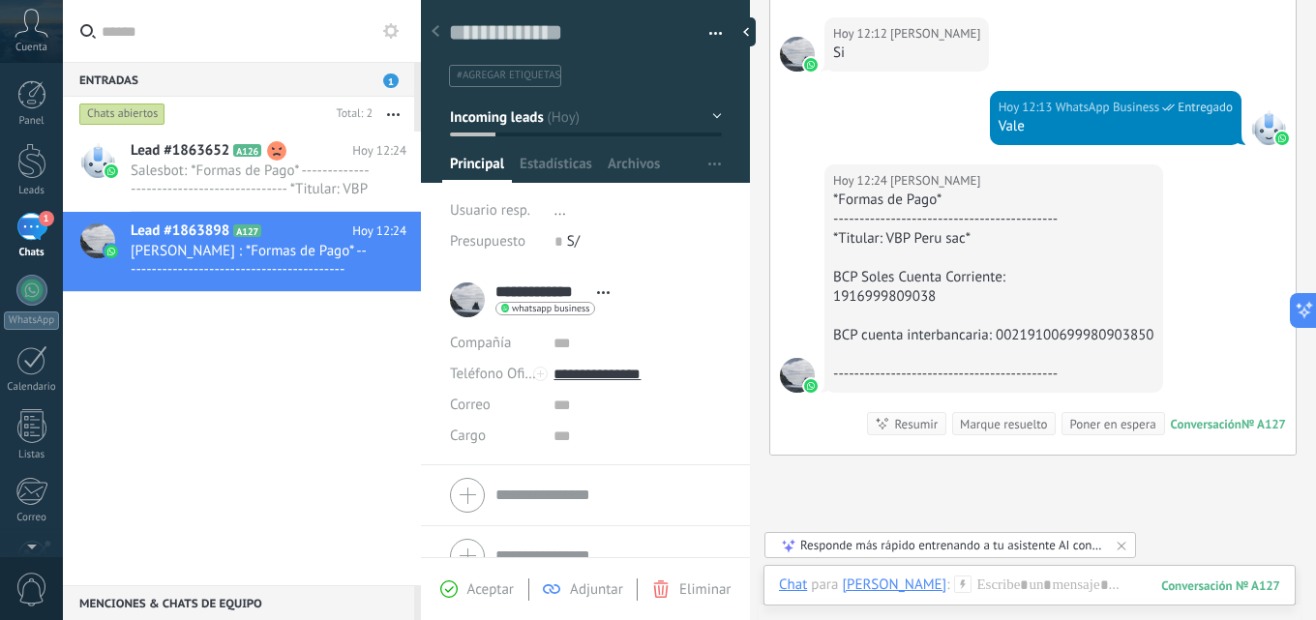
click at [385, 34] on icon at bounding box center [390, 30] width 15 height 15
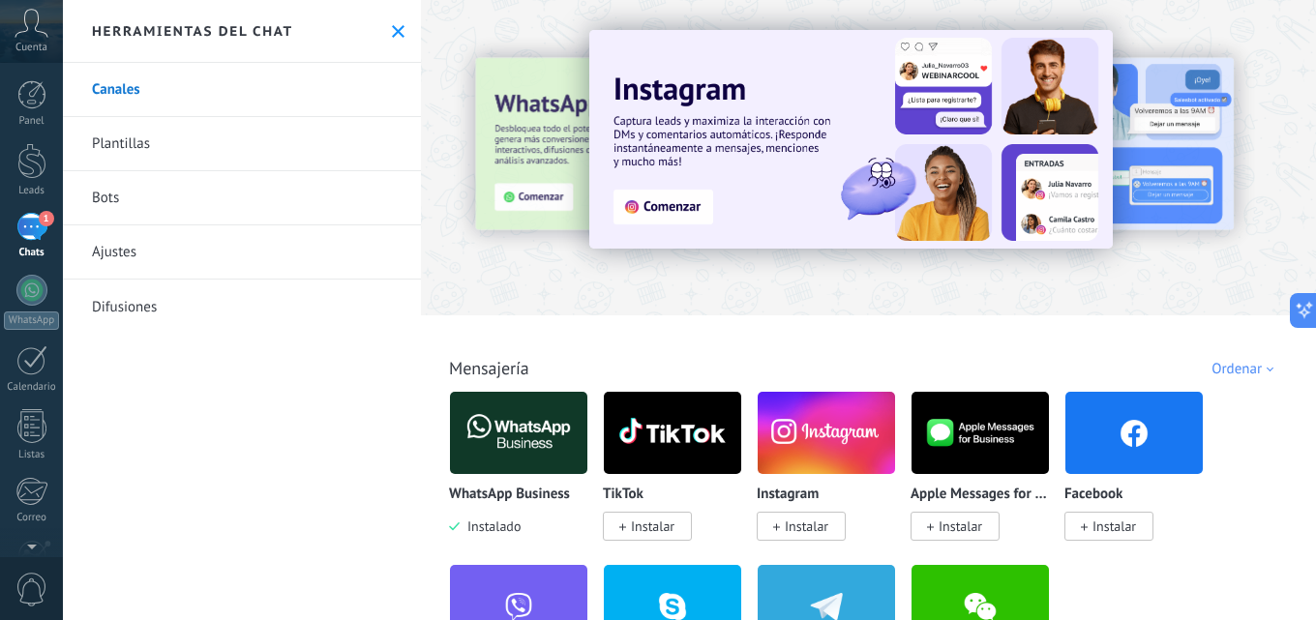
click at [185, 138] on link "Plantillas" at bounding box center [242, 144] width 358 height 54
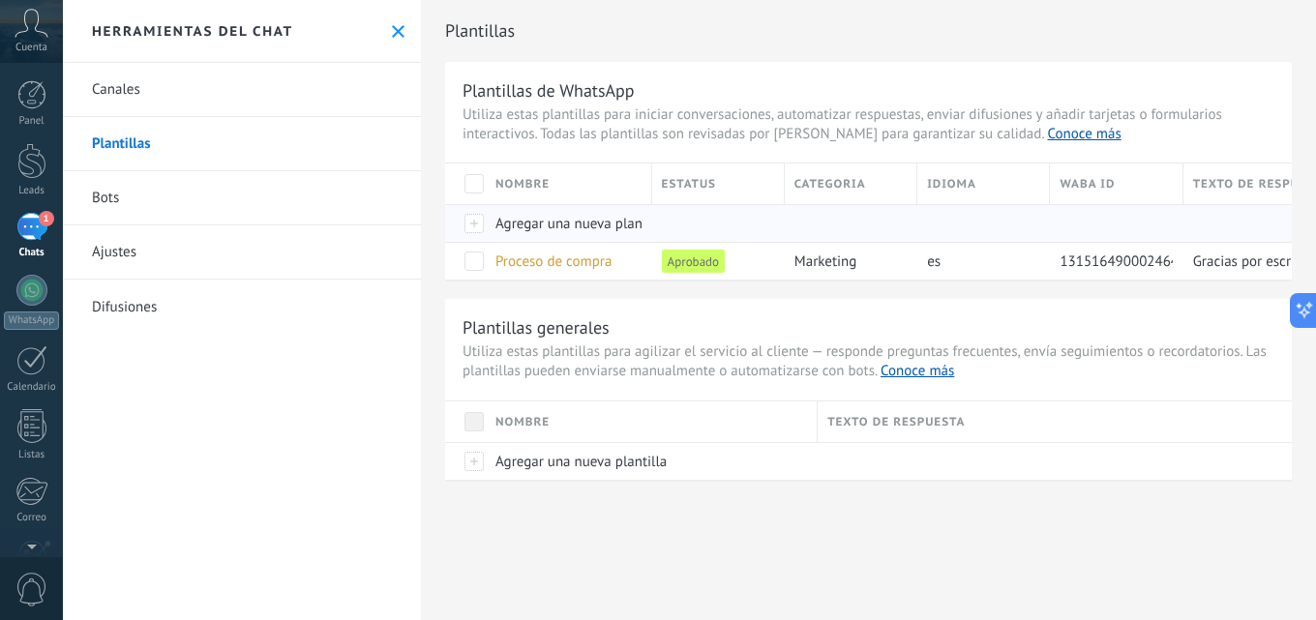
click at [608, 223] on span "Agregar una nueva plantilla" at bounding box center [580, 224] width 171 height 18
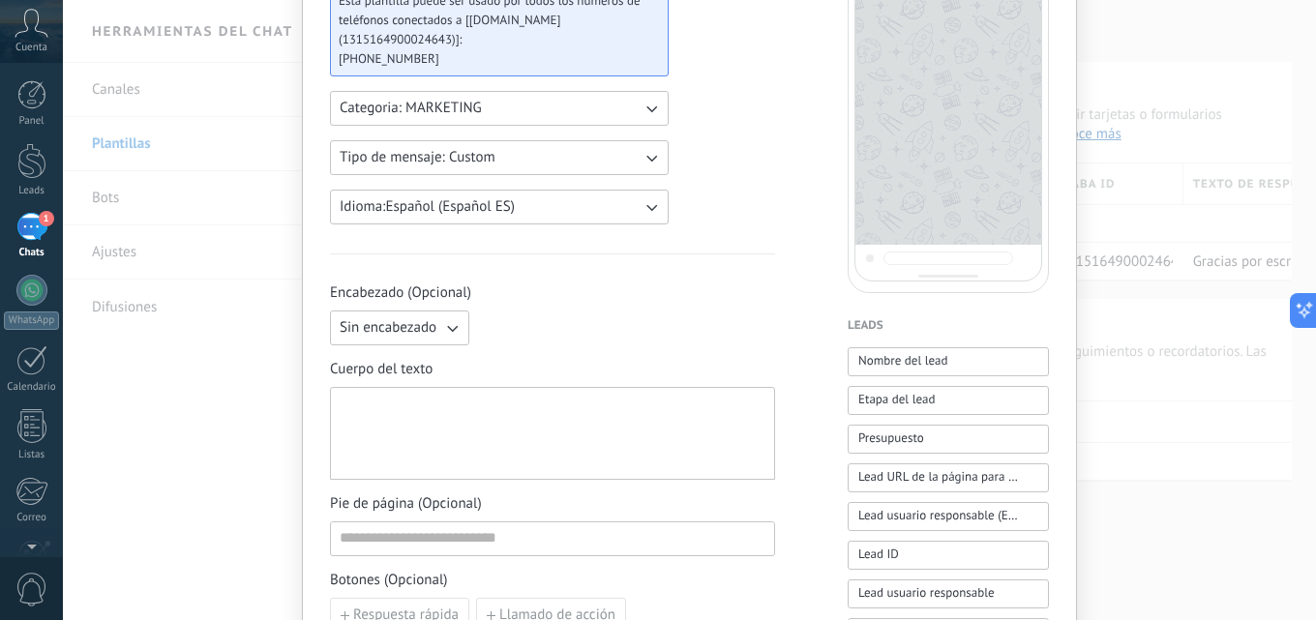
scroll to position [318, 0]
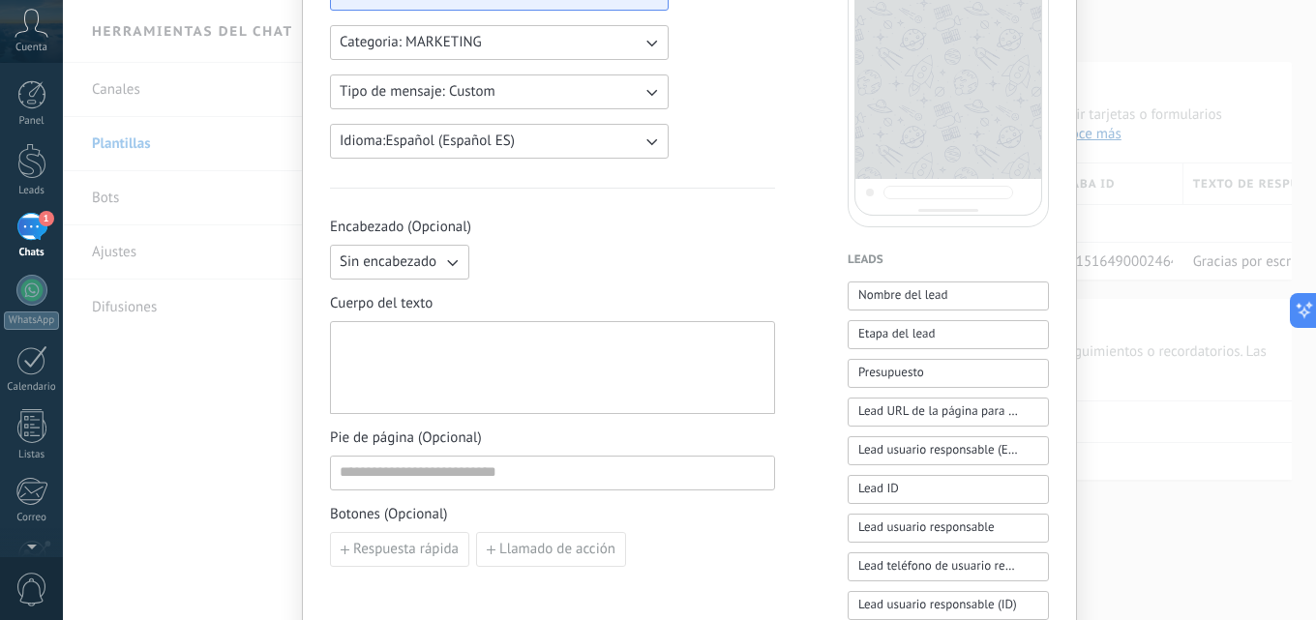
click at [688, 371] on div at bounding box center [553, 368] width 426 height 76
paste div
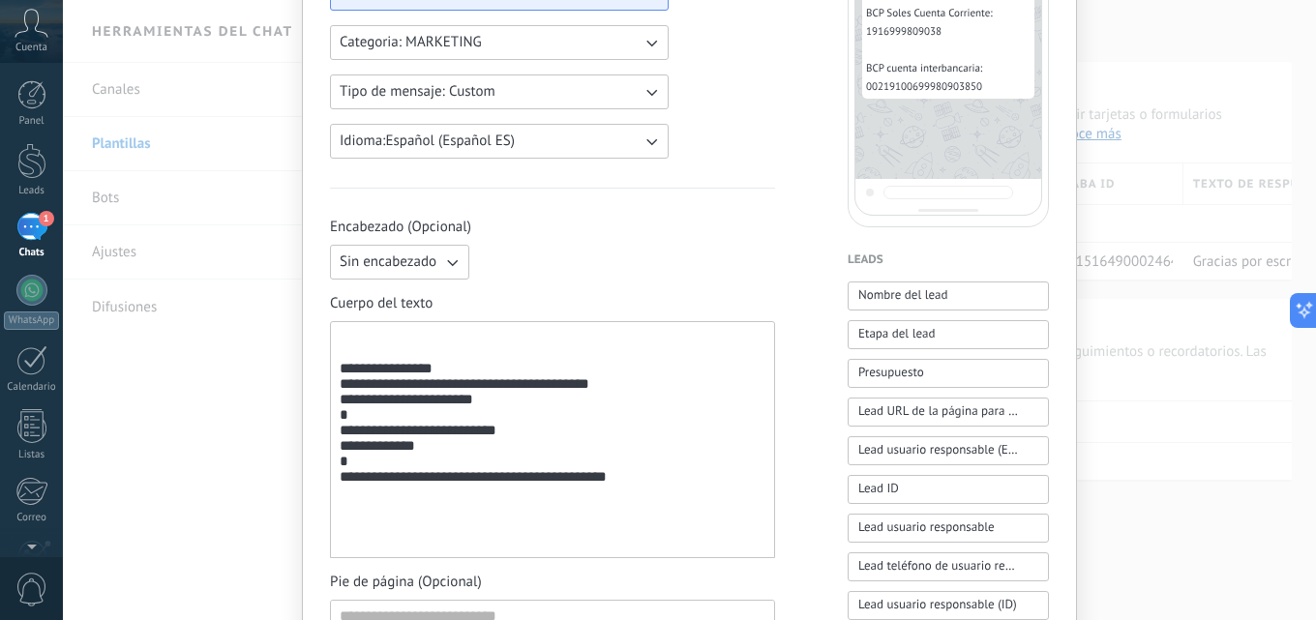
click at [334, 374] on div "**********" at bounding box center [552, 439] width 445 height 237
click at [341, 371] on div "**********" at bounding box center [553, 440] width 426 height 221
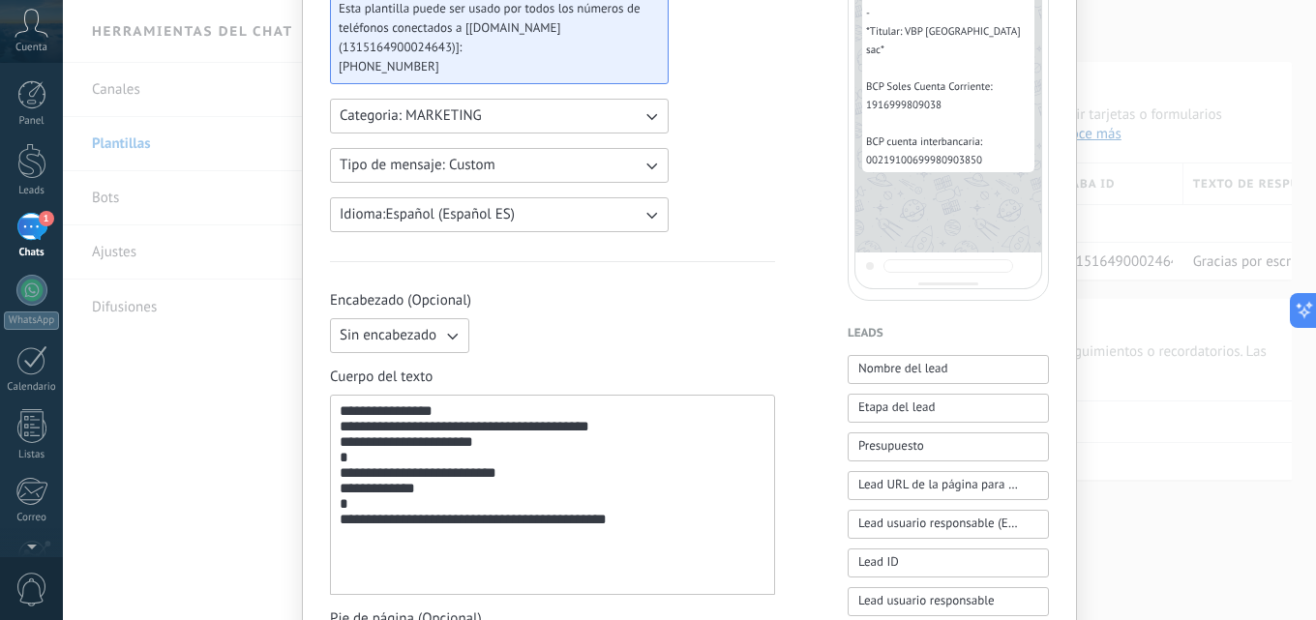
scroll to position [286, 0]
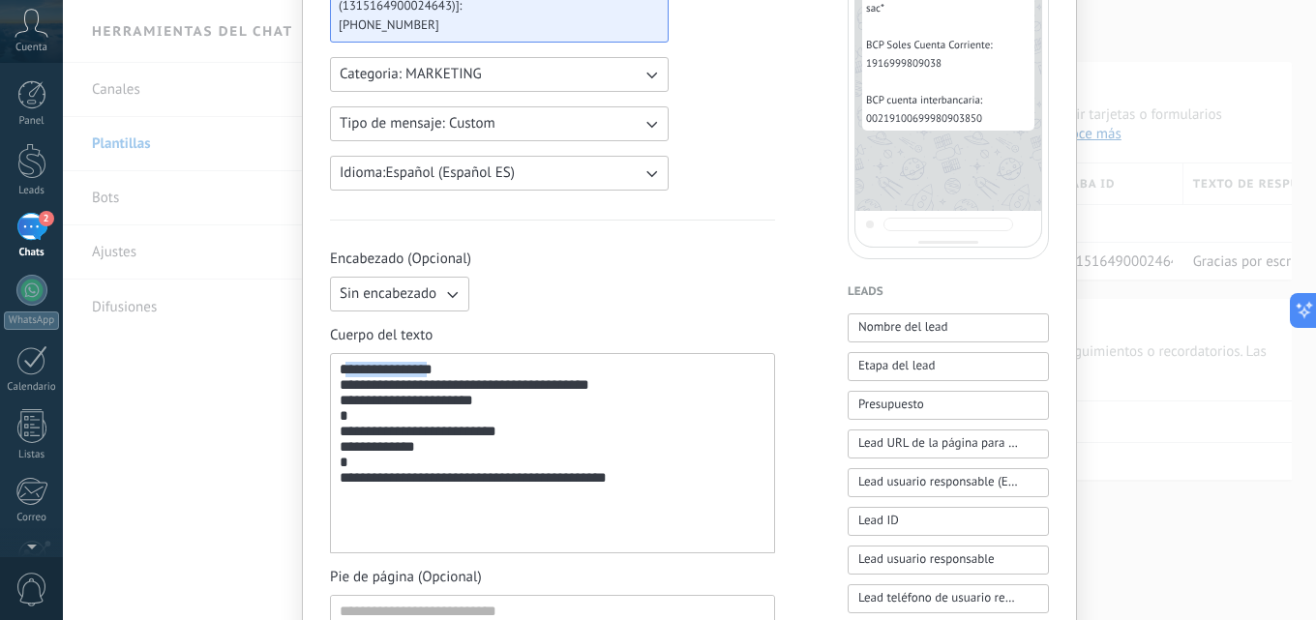
drag, startPoint x: 437, startPoint y: 373, endPoint x: 343, endPoint y: 369, distance: 94.0
click at [343, 369] on div "**********" at bounding box center [553, 454] width 426 height 184
copy div "**********"
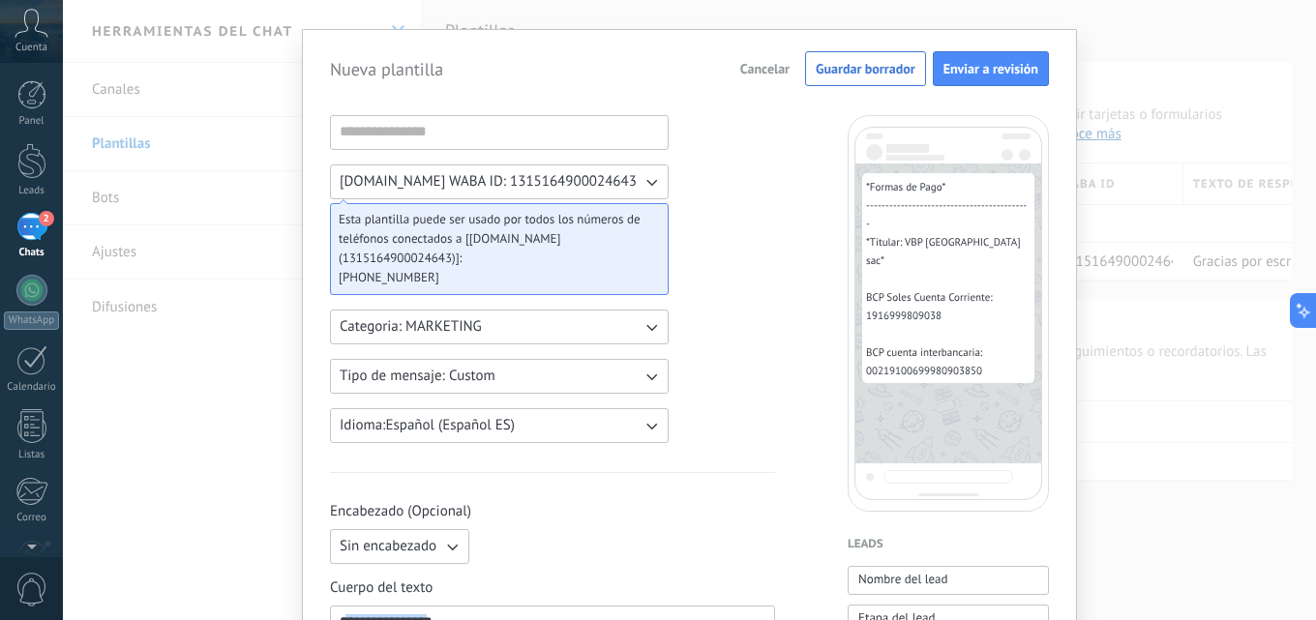
scroll to position [24, 0]
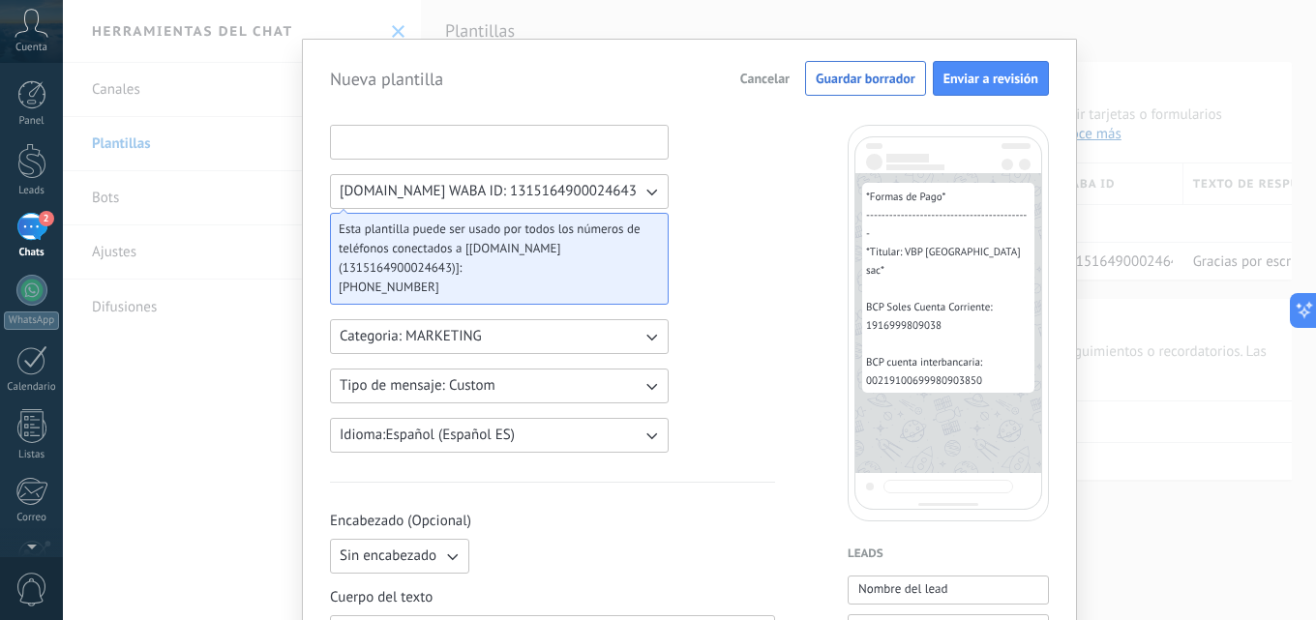
click at [599, 149] on input at bounding box center [499, 141] width 337 height 31
paste input "**********"
type input "**********"
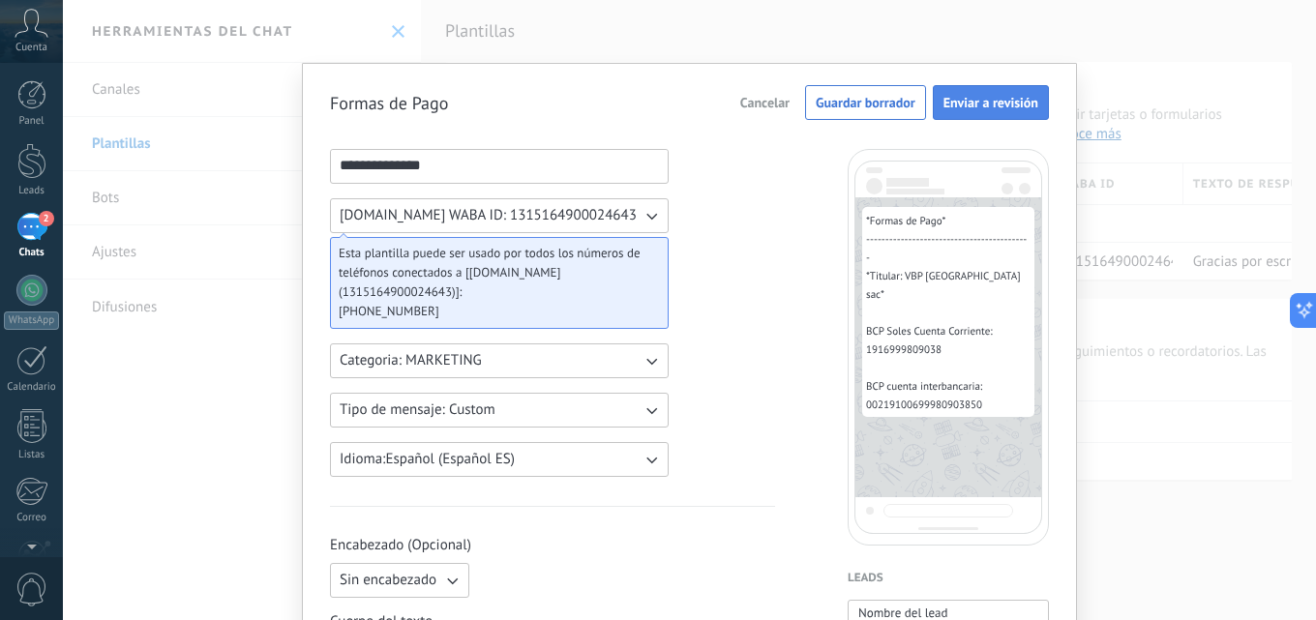
click at [959, 103] on span "Enviar a revisión" at bounding box center [990, 103] width 95 height 14
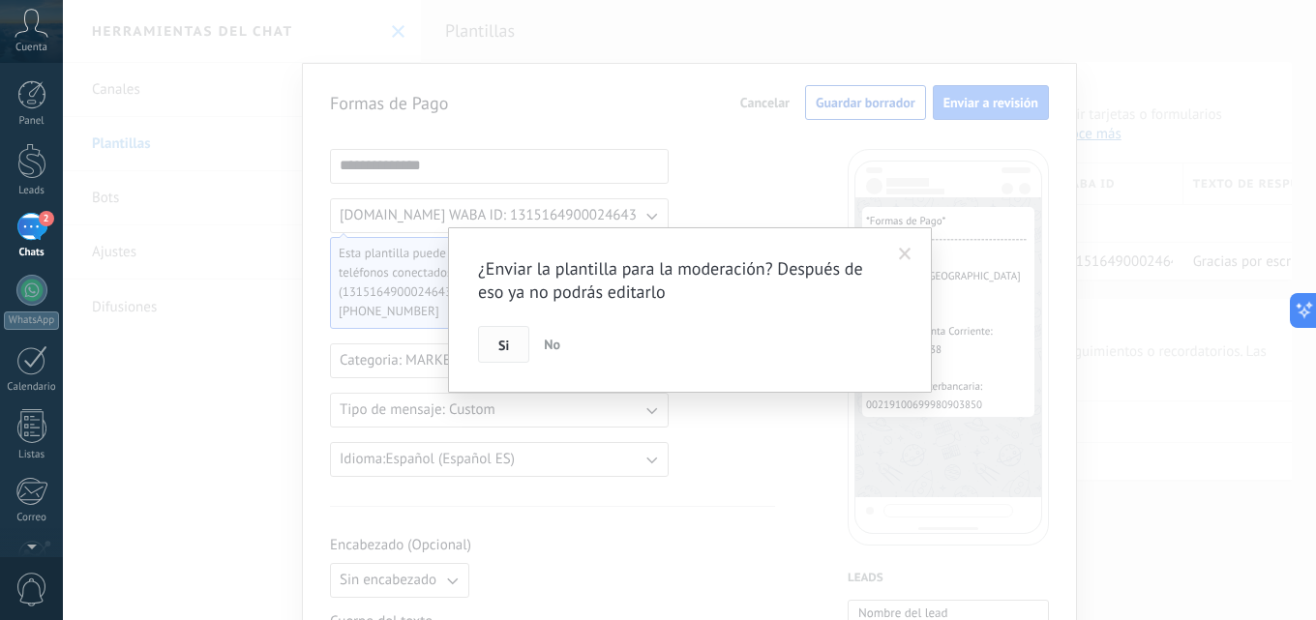
click at [494, 344] on button "Si" at bounding box center [503, 344] width 51 height 37
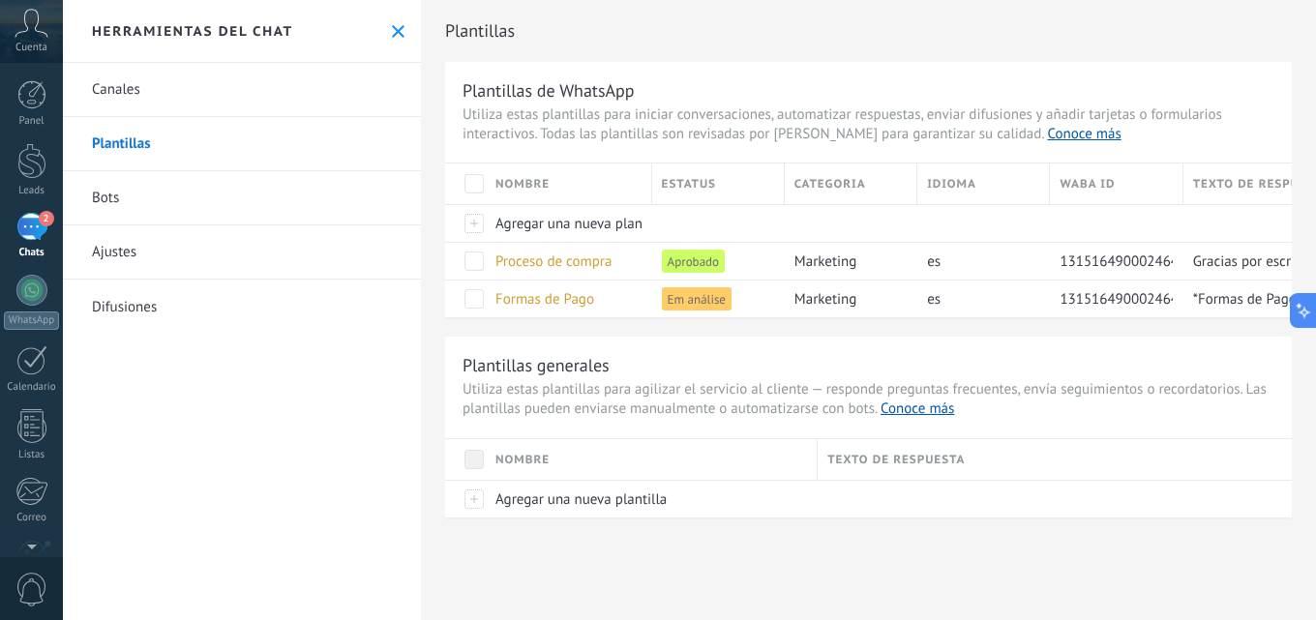
click at [26, 245] on link "2 Chats" at bounding box center [31, 236] width 63 height 46
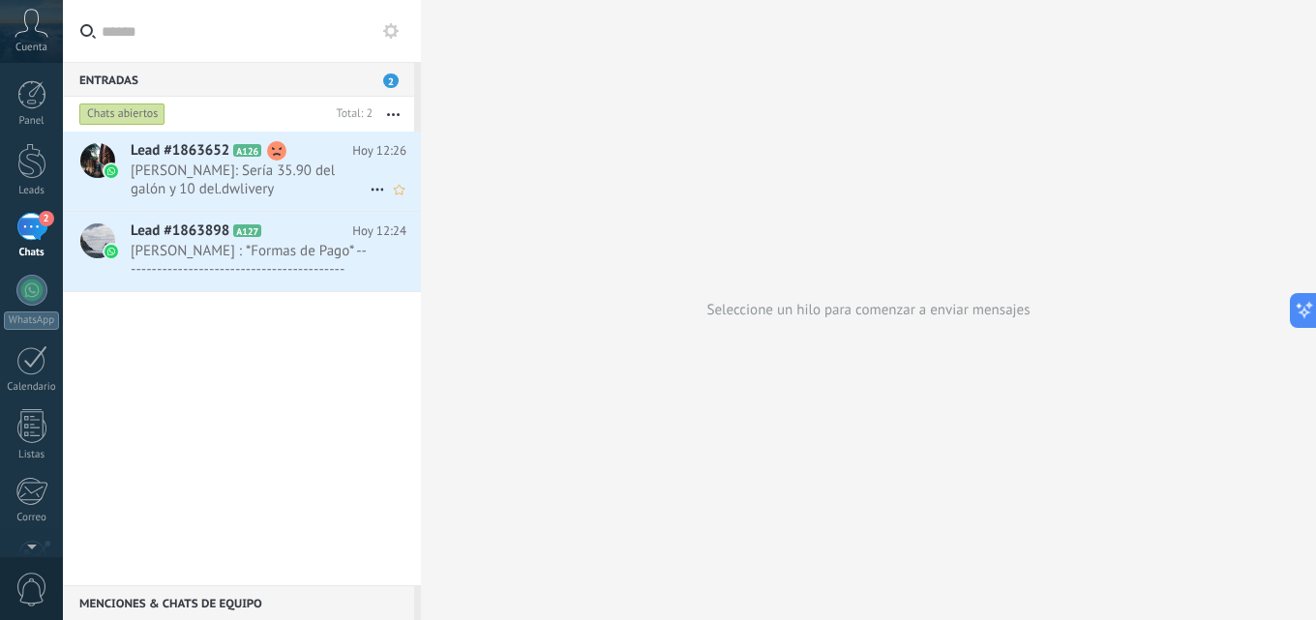
click at [278, 170] on span "Cesar Vela: Sería 35.90 del galón y 10 del.dwlivery" at bounding box center [250, 180] width 239 height 37
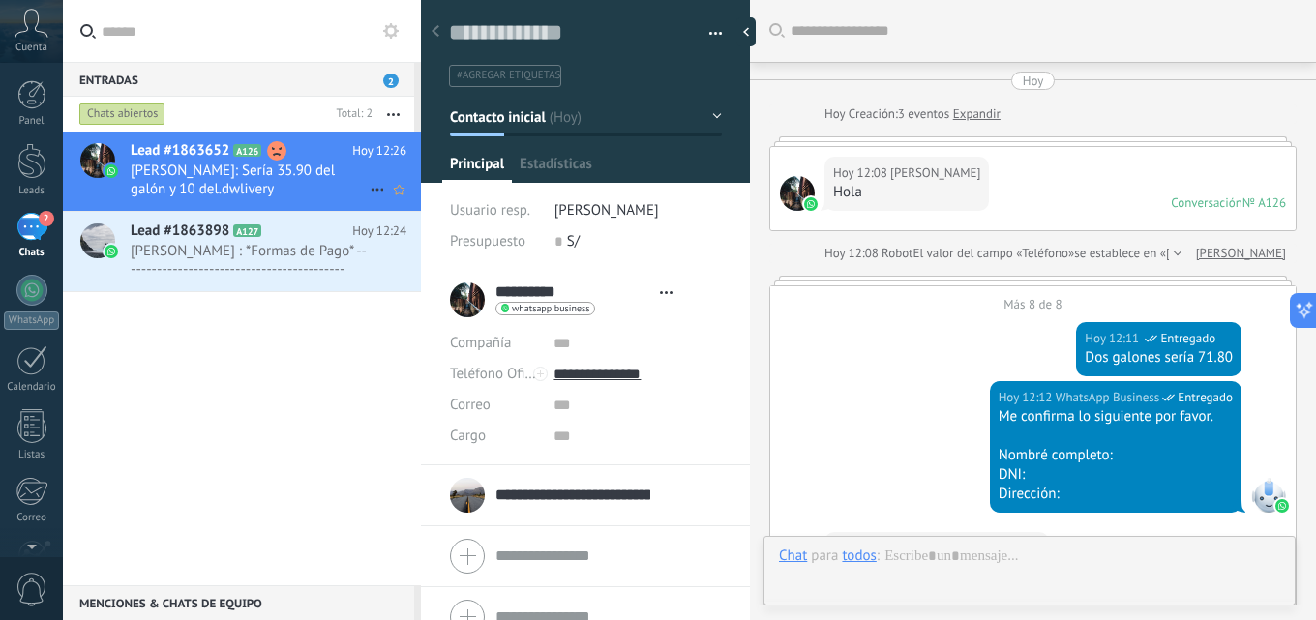
type textarea "**********"
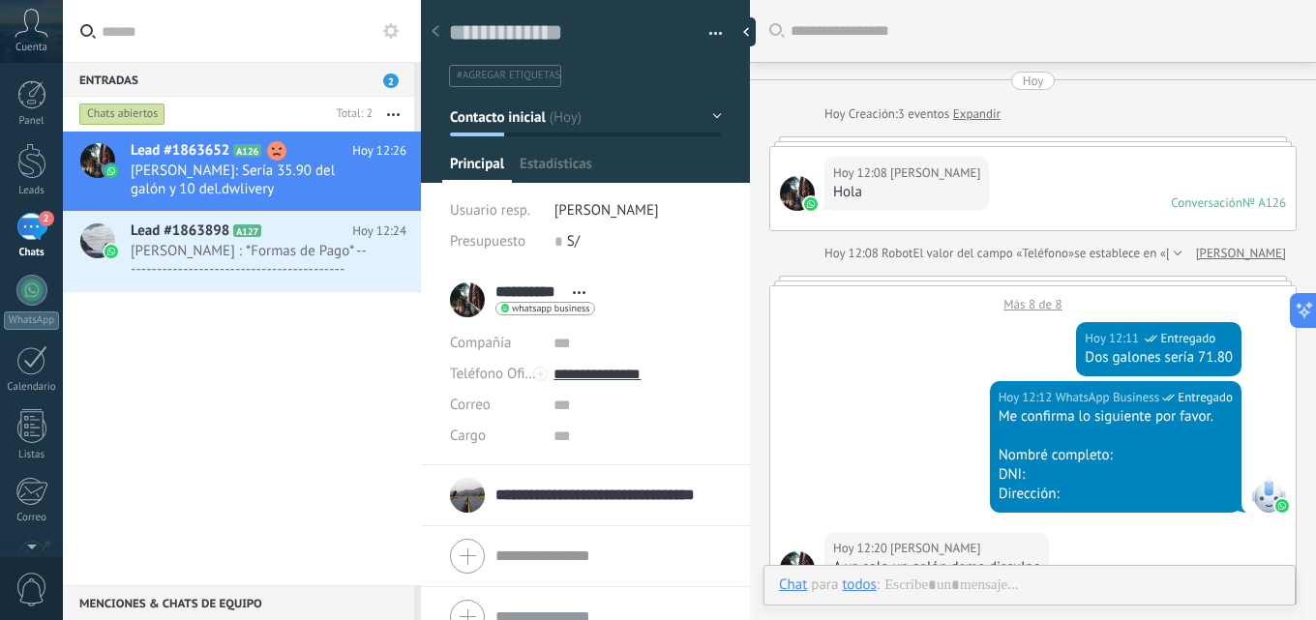
scroll to position [1209, 0]
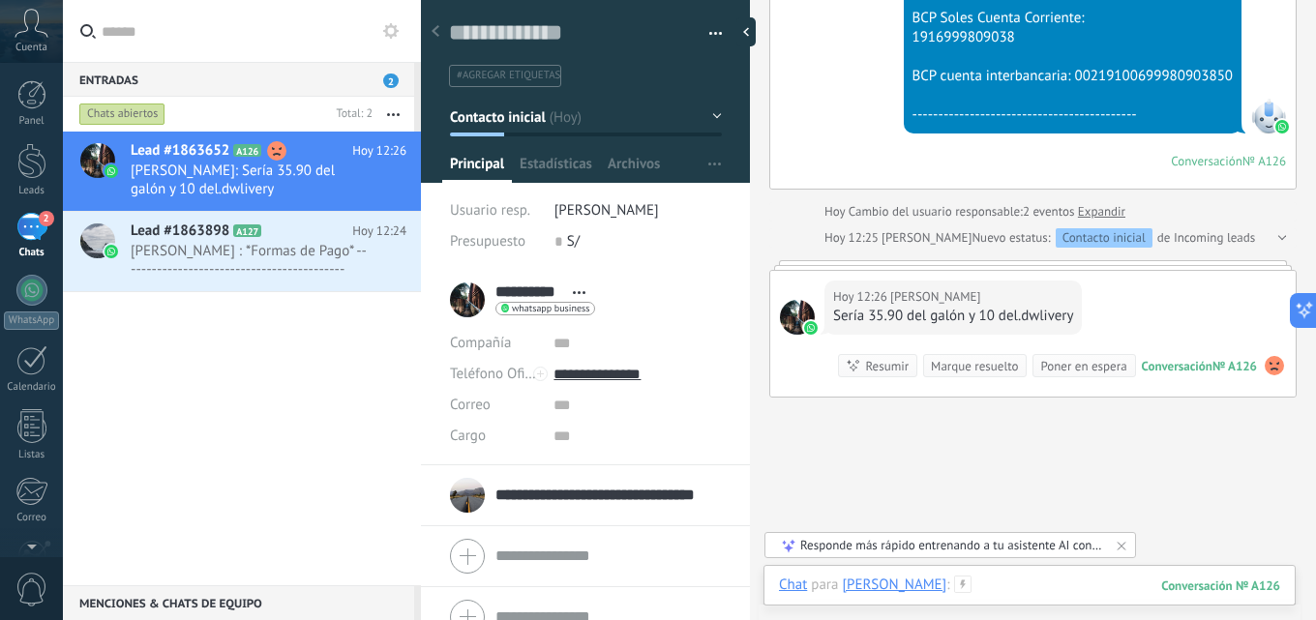
click at [1055, 584] on div at bounding box center [1029, 605] width 501 height 58
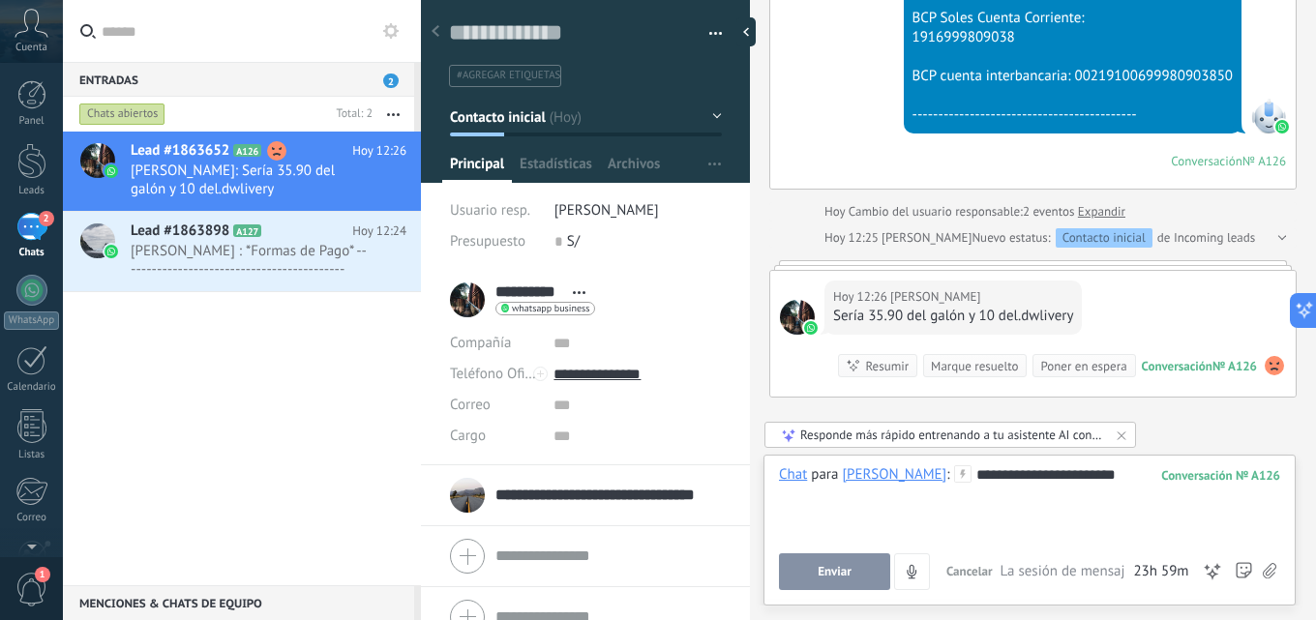
click at [840, 571] on span "Enviar" at bounding box center [834, 572] width 34 height 14
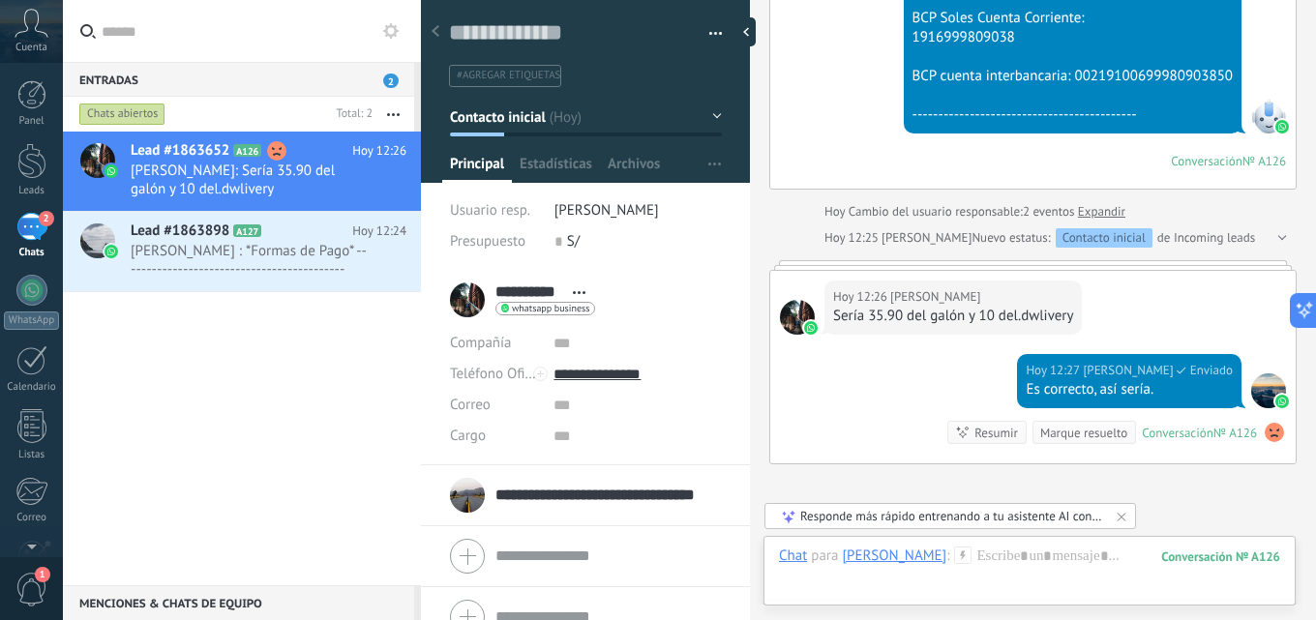
scroll to position [1372, 0]
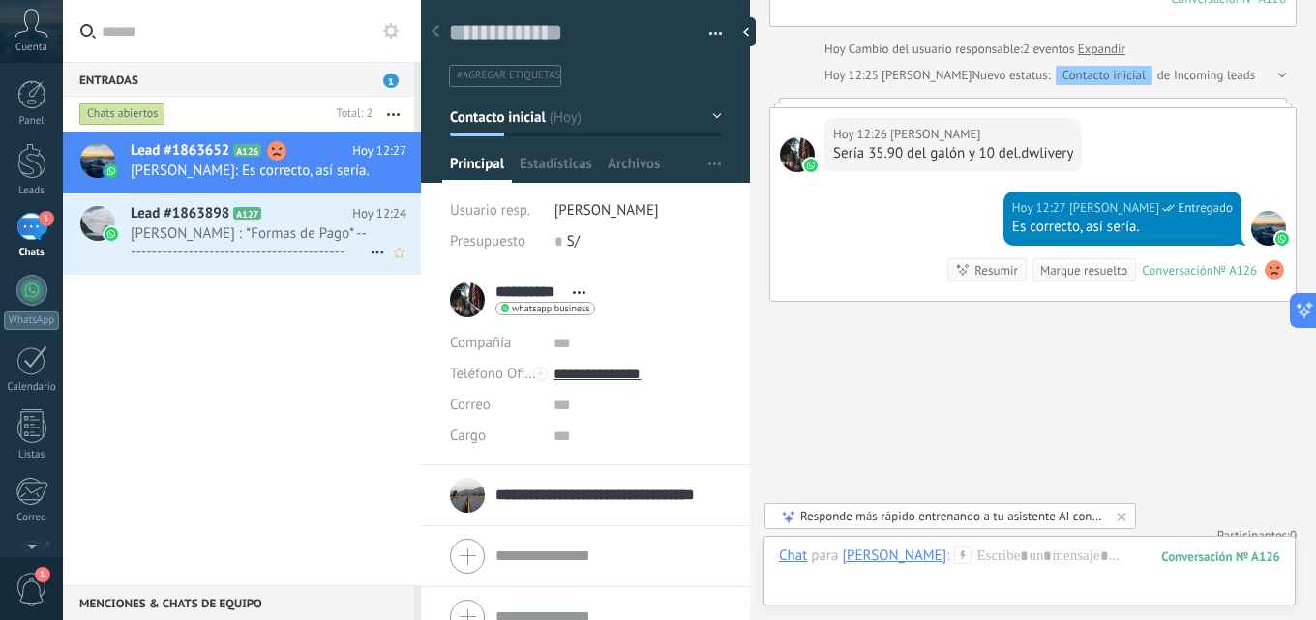
click at [334, 243] on span "[PERSON_NAME] : *Formas de Pago* ------------------------------------------- *T…" at bounding box center [250, 242] width 239 height 37
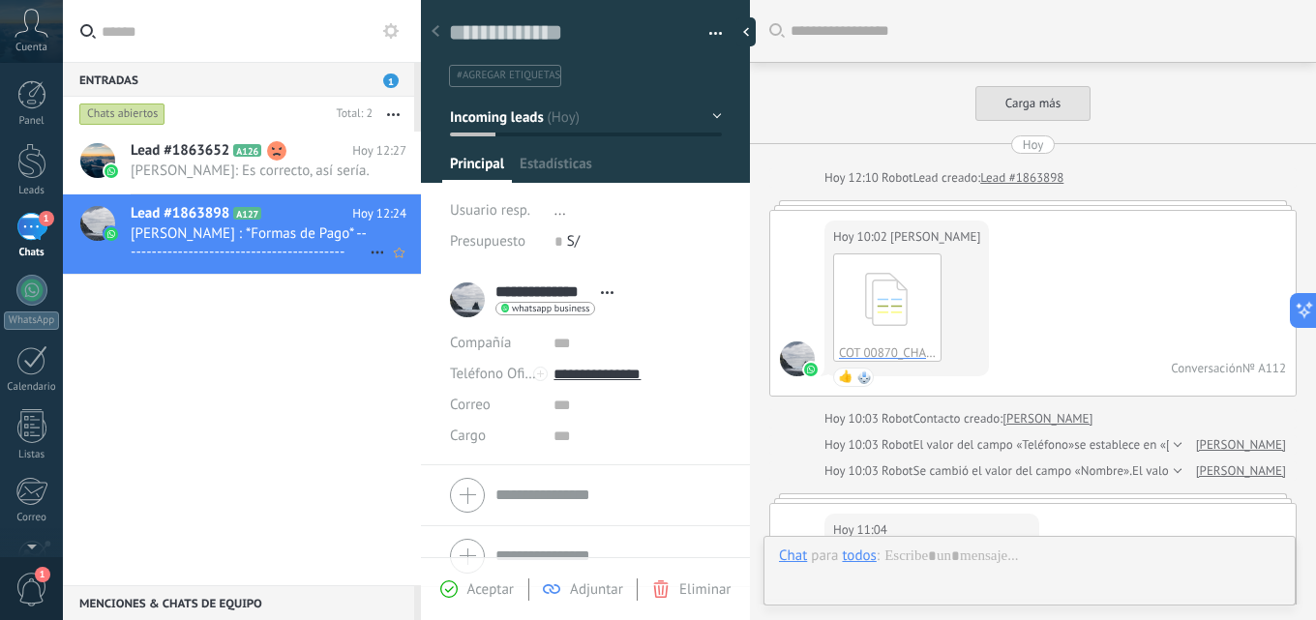
scroll to position [1622, 0]
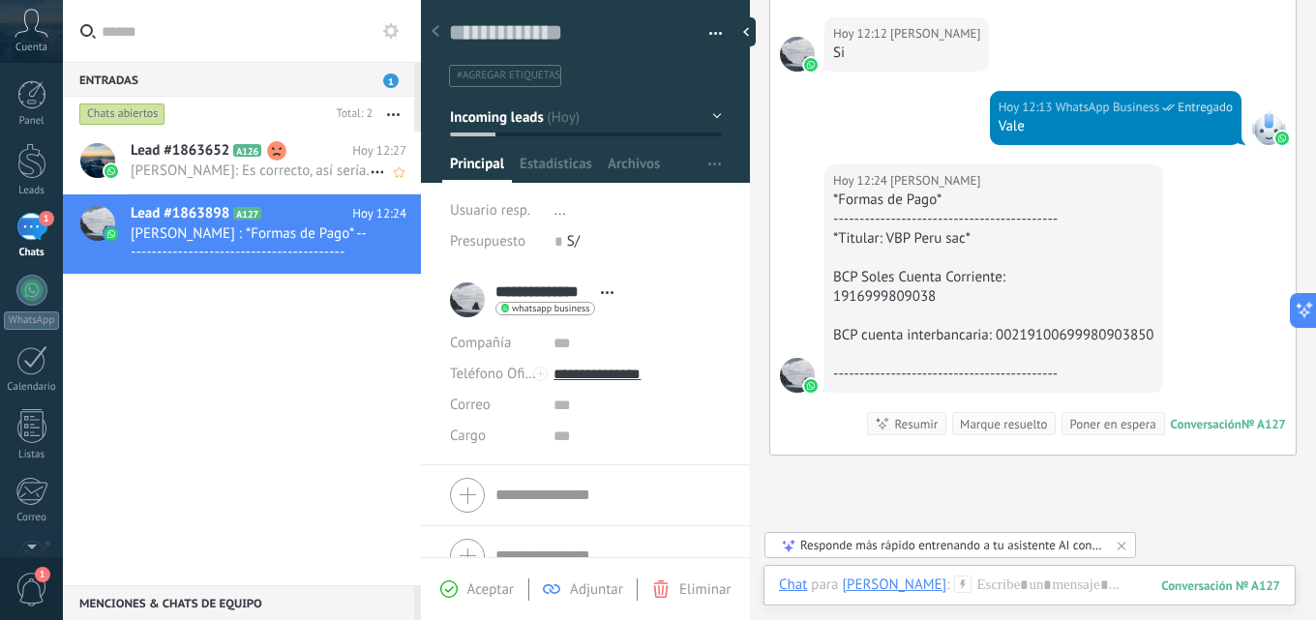
click at [306, 154] on h2 "Lead #1863652 A126" at bounding box center [242, 150] width 222 height 19
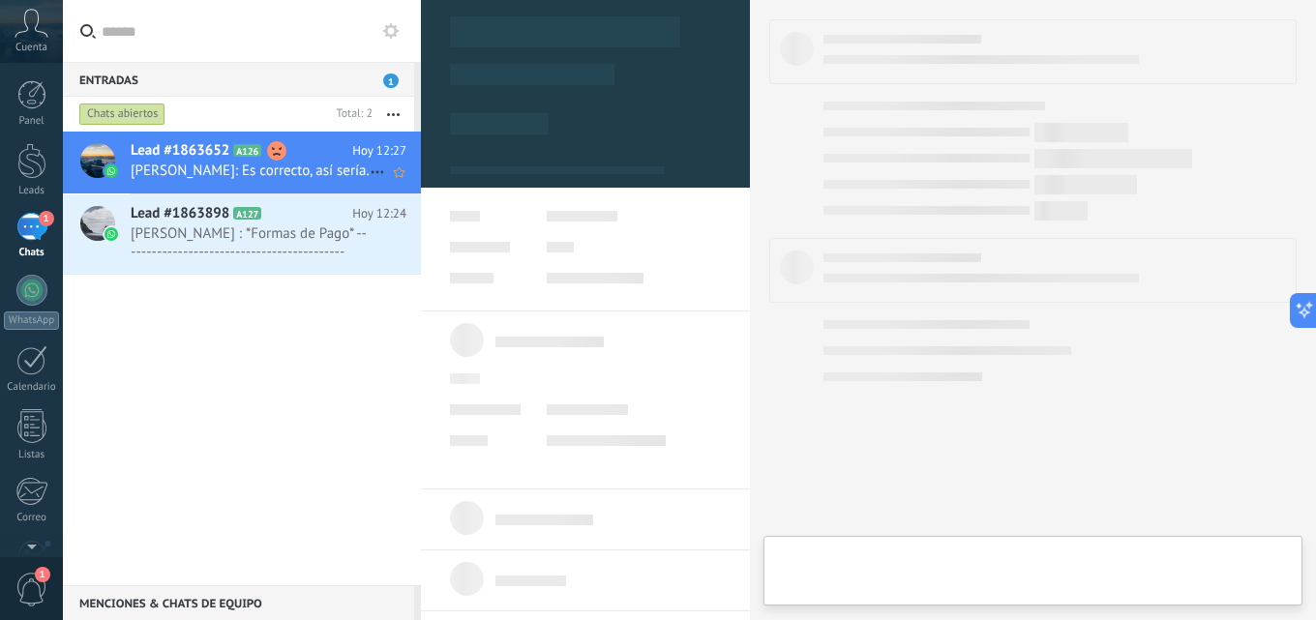
type textarea "**********"
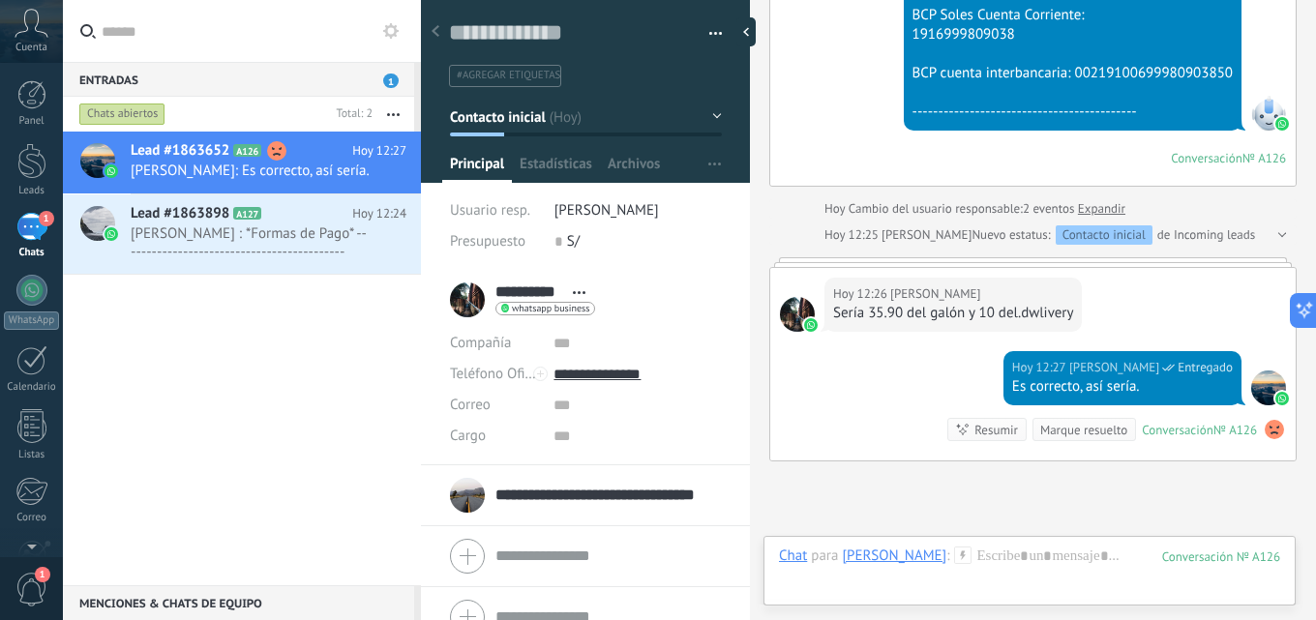
scroll to position [1372, 0]
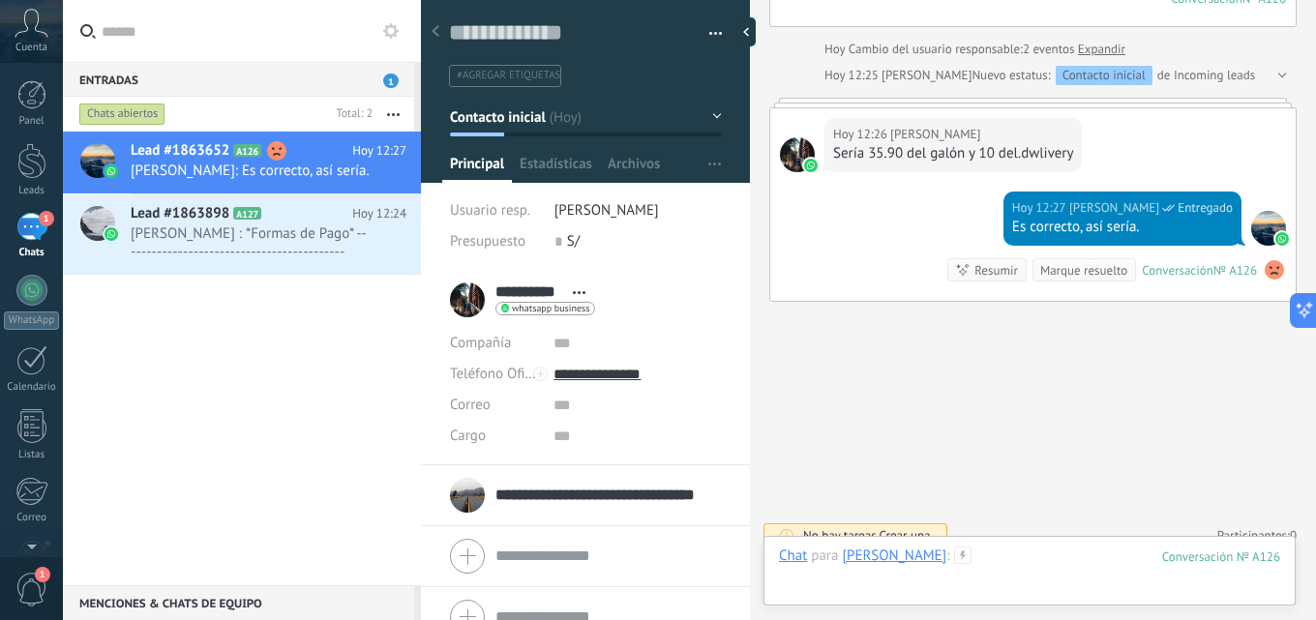
click at [1029, 556] on div at bounding box center [1029, 576] width 501 height 58
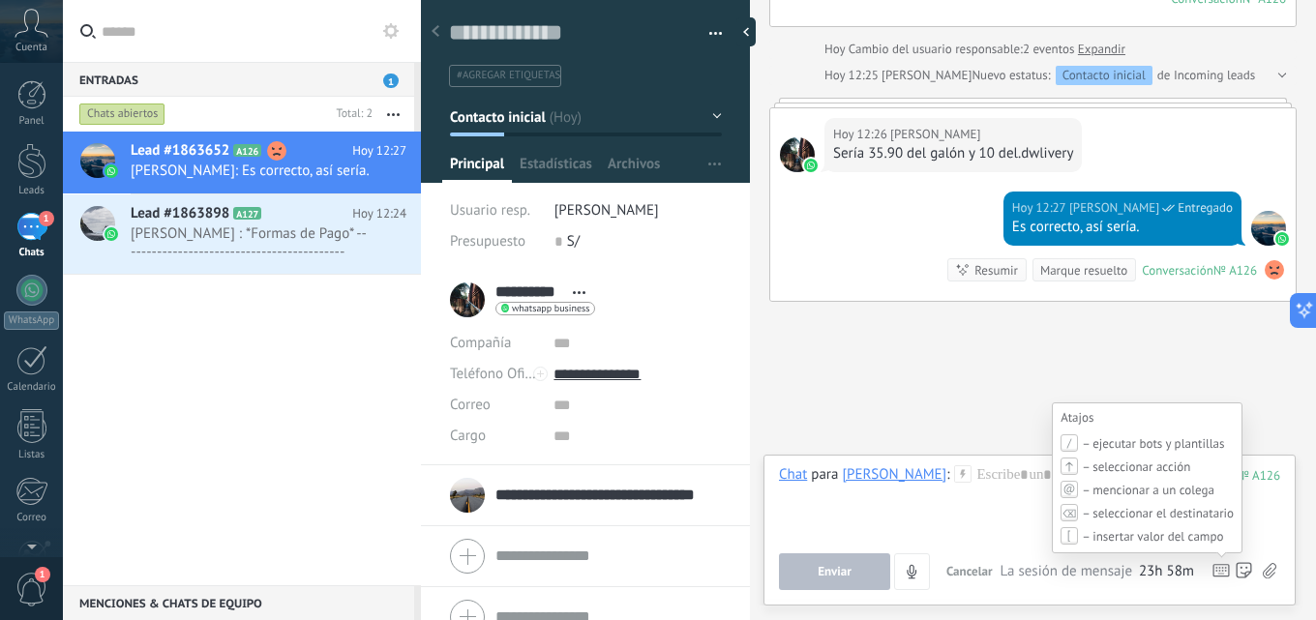
click at [1176, 437] on span "– ejecutar bots y plantillas" at bounding box center [1153, 443] width 142 height 16
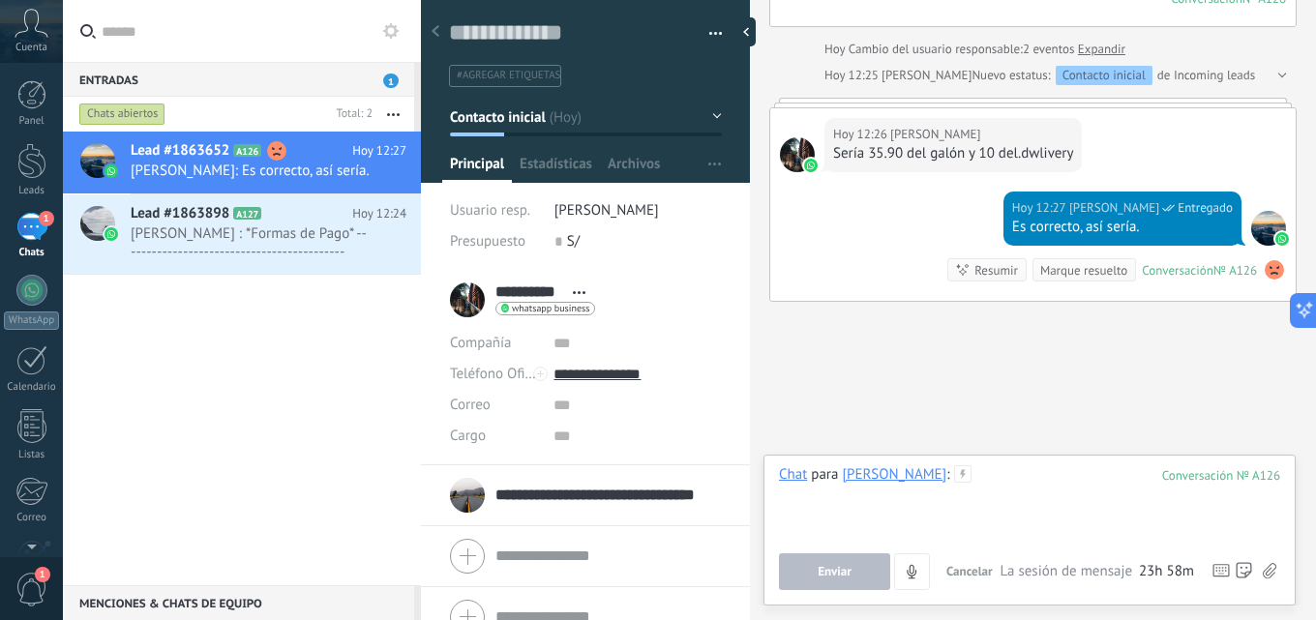
click at [977, 490] on div at bounding box center [1029, 502] width 501 height 74
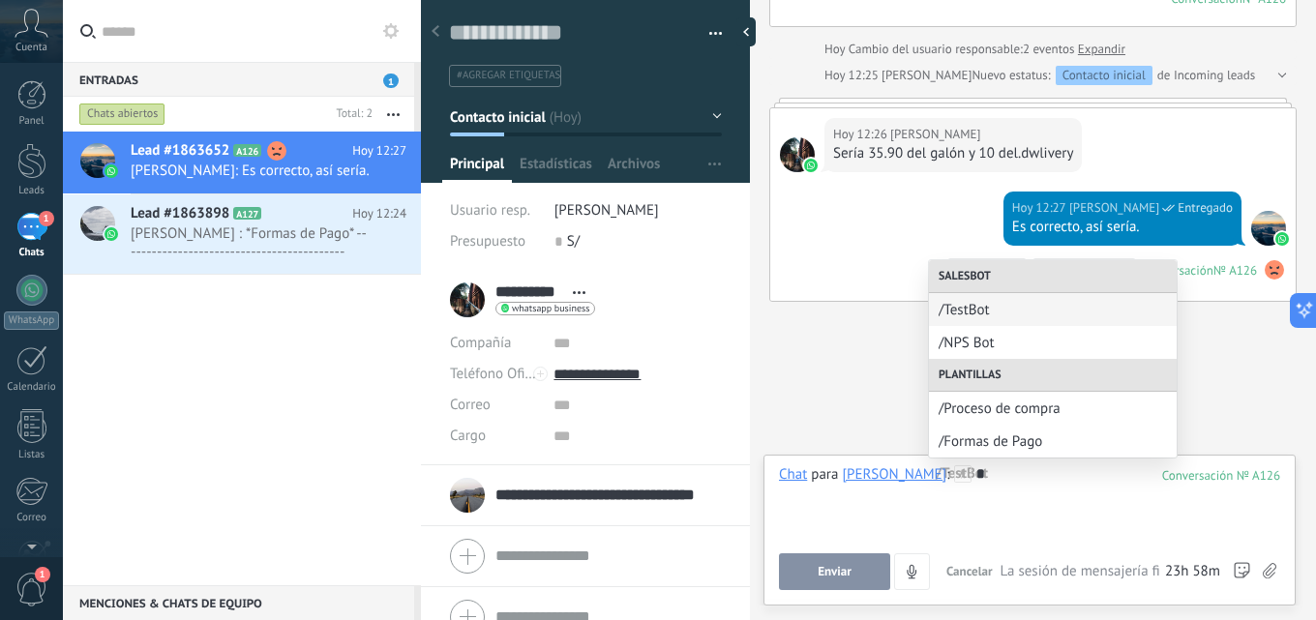
click at [290, 408] on div "Lead #1863652 A126 Hoy 12:27 Roberto Julca Velarde: Es correcto, así sería. Lea…" at bounding box center [242, 359] width 358 height 454
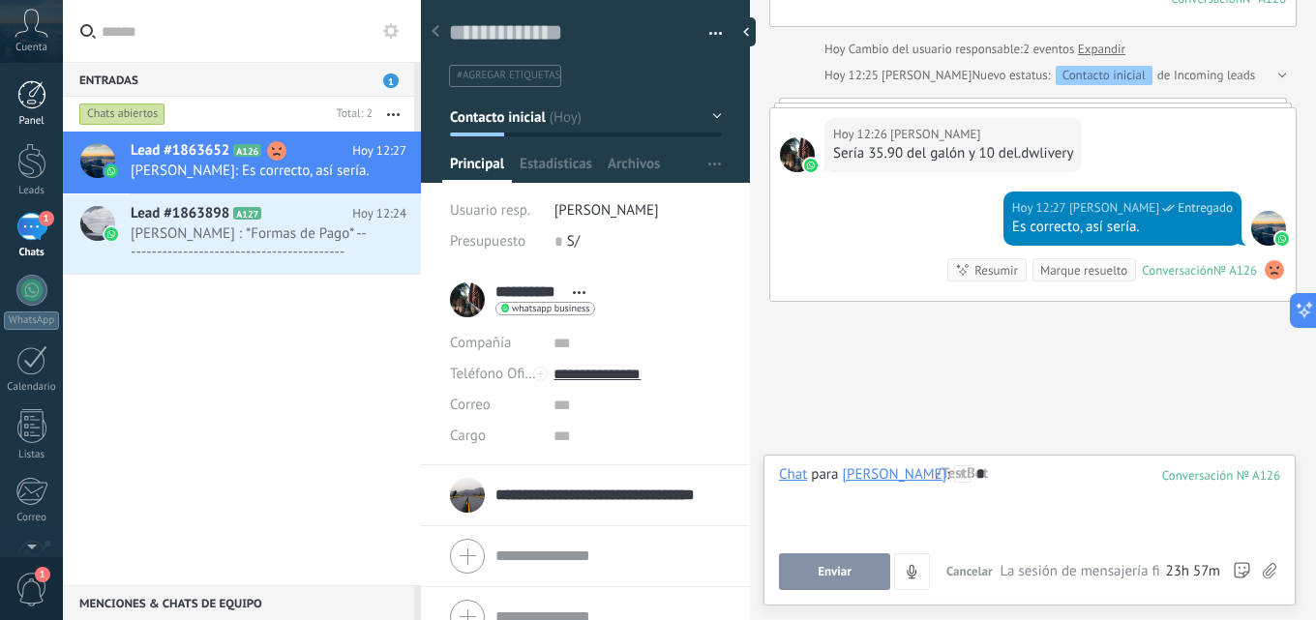
click at [42, 86] on div at bounding box center [31, 94] width 29 height 29
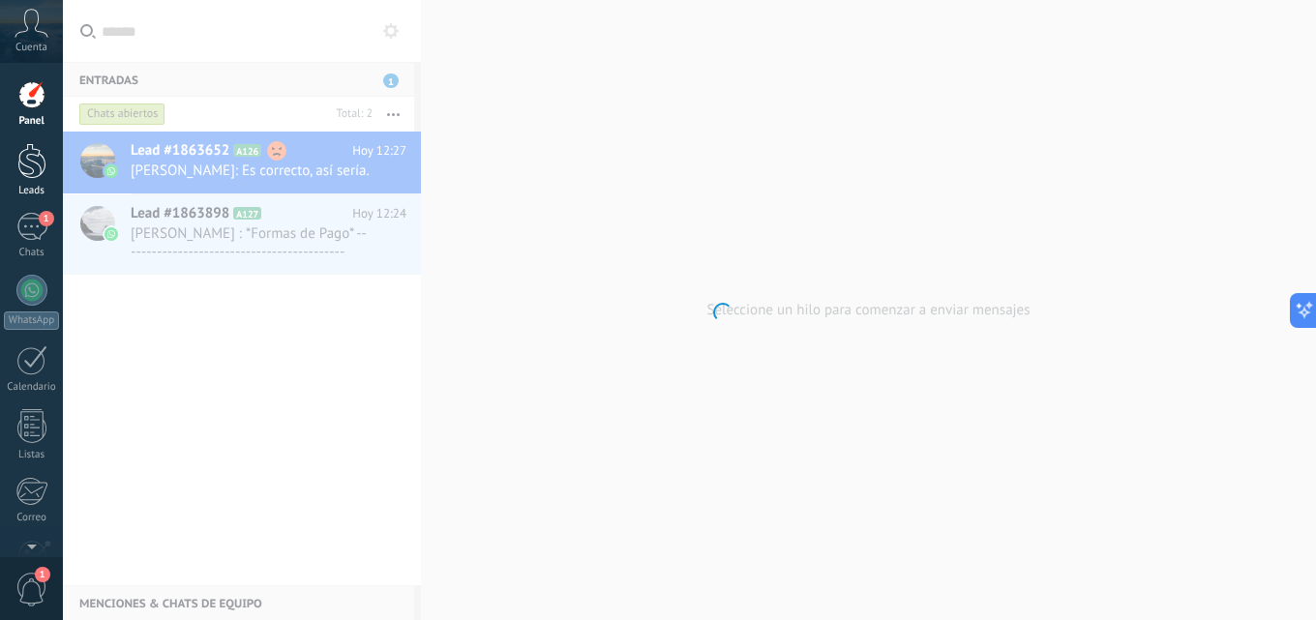
click at [36, 173] on div at bounding box center [31, 161] width 29 height 36
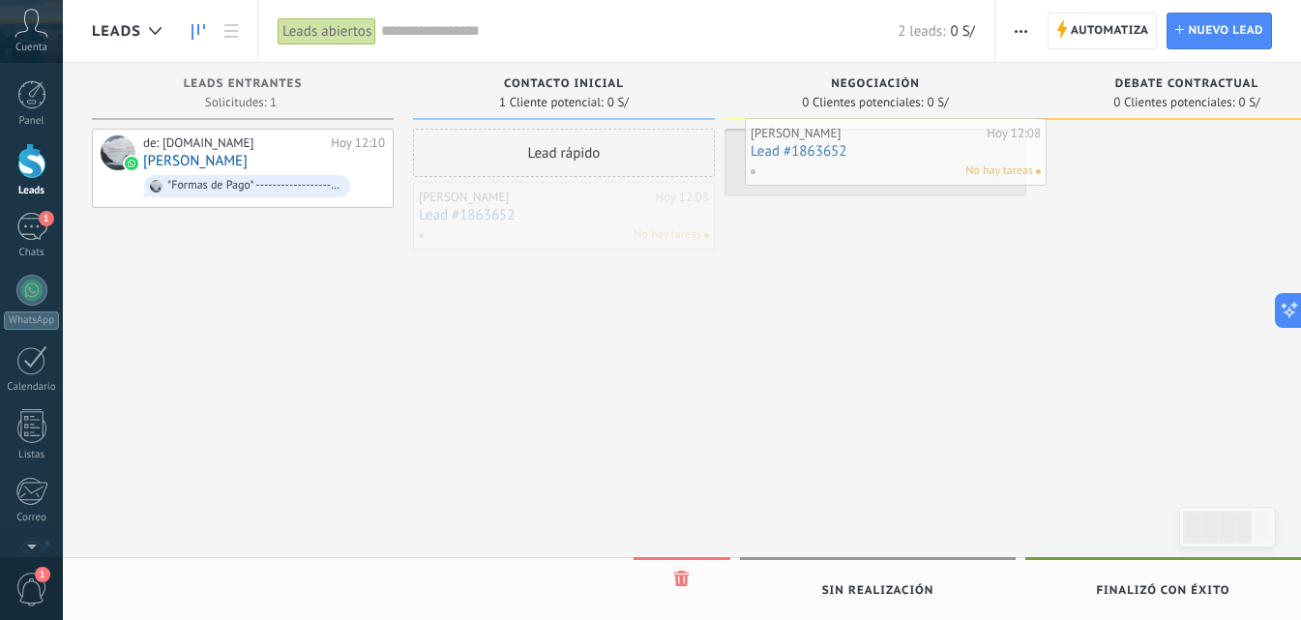
drag, startPoint x: 554, startPoint y: 206, endPoint x: 891, endPoint y: 134, distance: 344.4
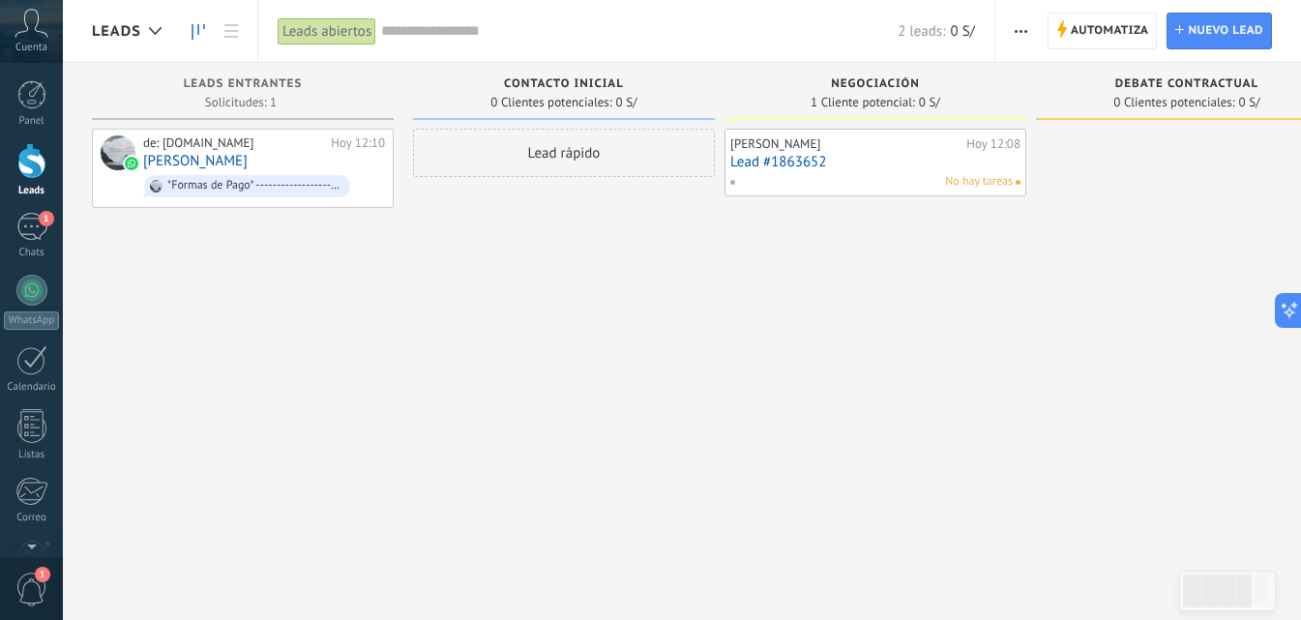
click at [896, 84] on span "Negociación" at bounding box center [875, 84] width 89 height 14
click at [223, 19] on link at bounding box center [231, 32] width 33 height 38
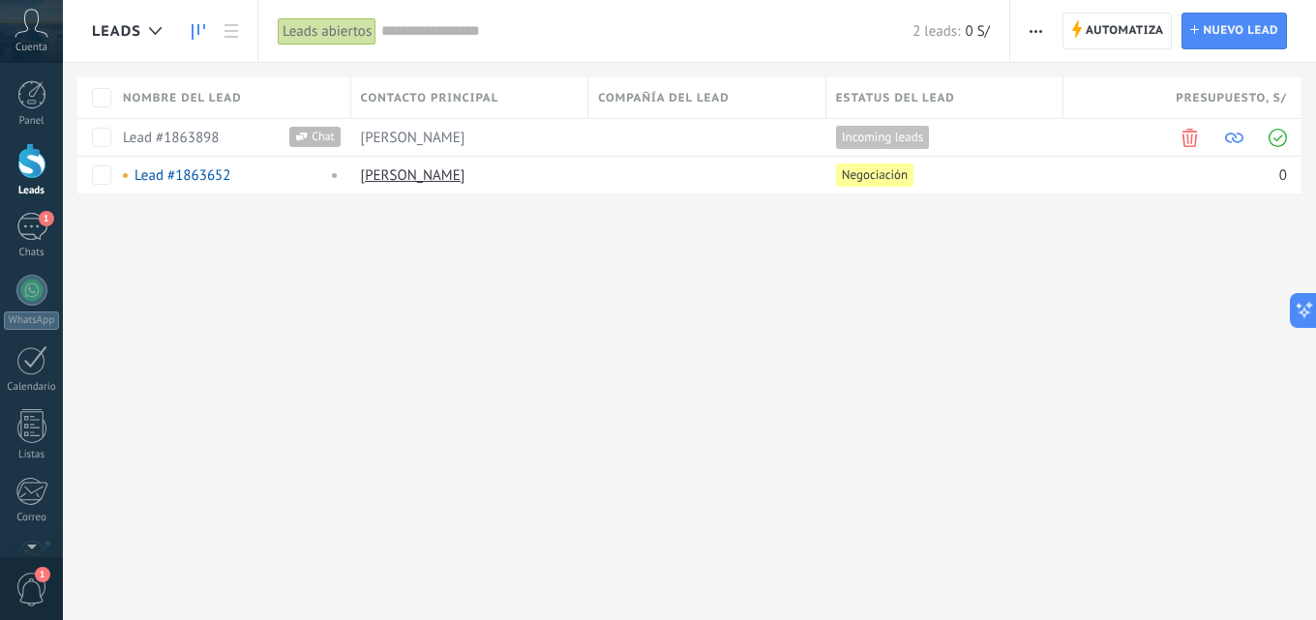
click at [204, 27] on use at bounding box center [199, 31] width 14 height 15
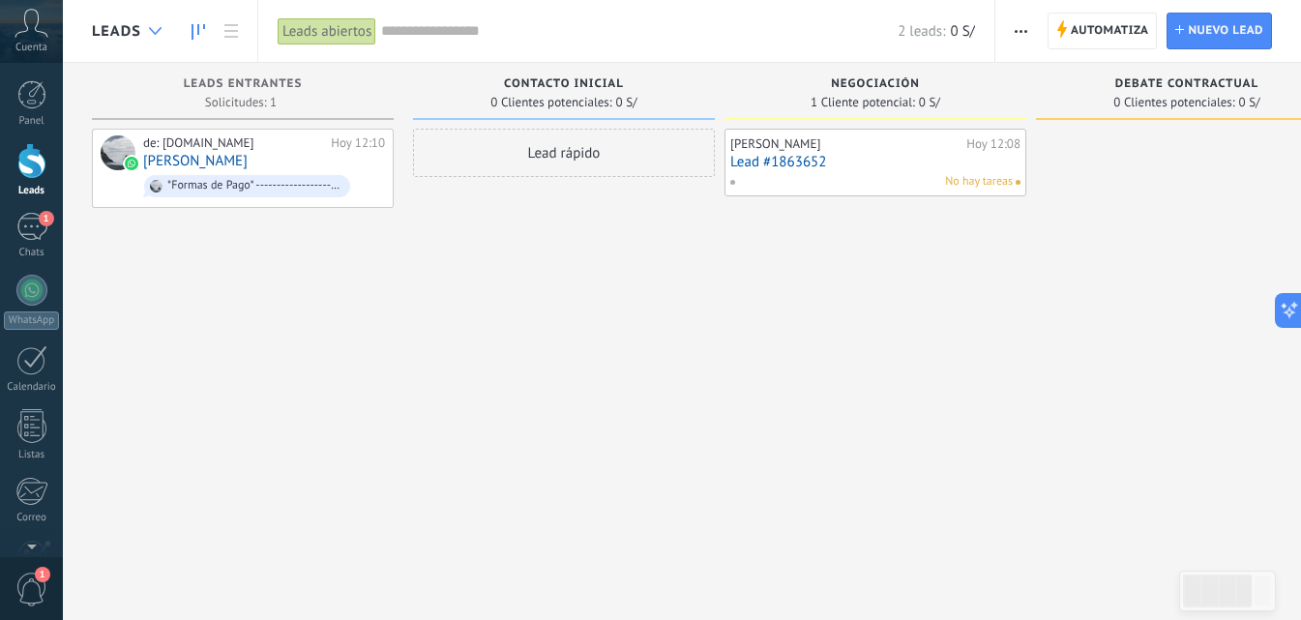
click at [154, 33] on use at bounding box center [155, 31] width 13 height 8
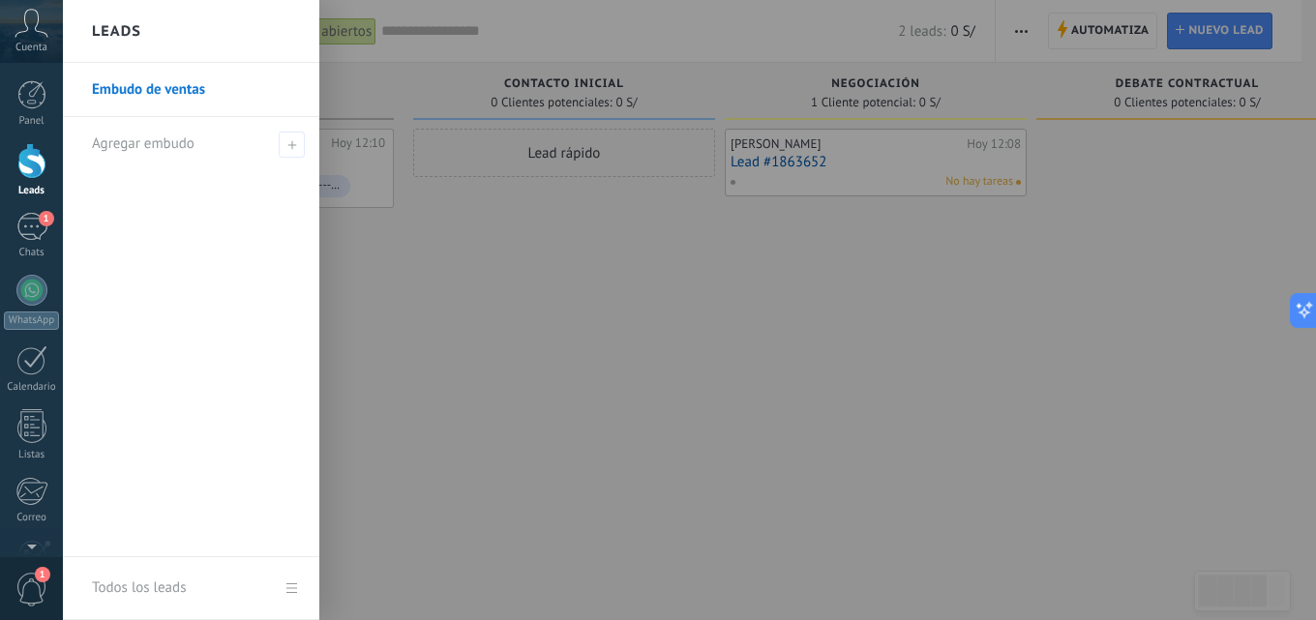
click at [195, 87] on link "Embudo de ventas" at bounding box center [196, 90] width 208 height 54
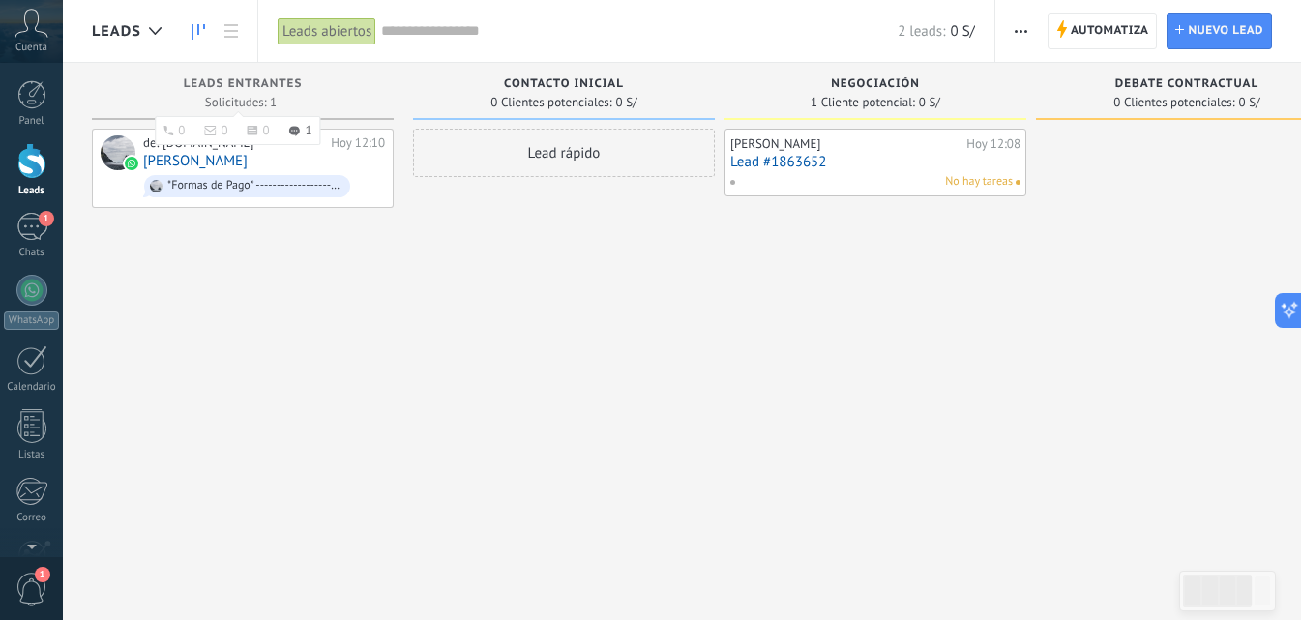
click at [248, 81] on span "Leads Entrantes" at bounding box center [243, 84] width 119 height 14
click at [1025, 30] on icon "button" at bounding box center [1021, 31] width 13 height 3
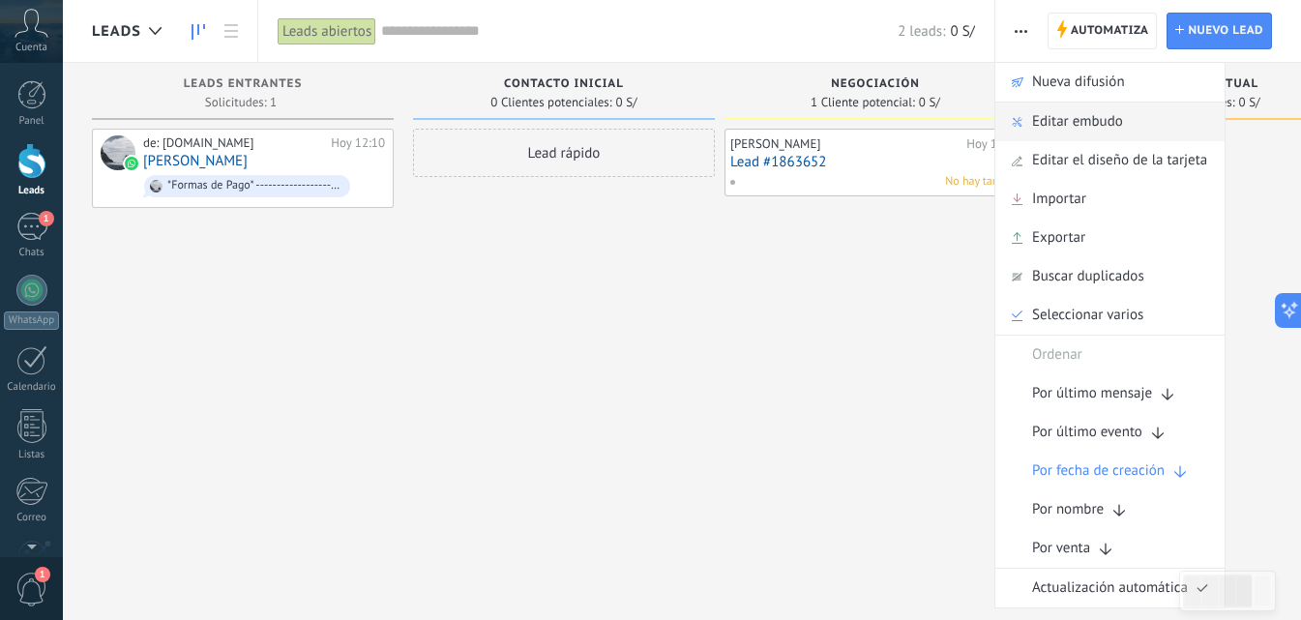
click at [1096, 121] on span "Editar embudo" at bounding box center [1077, 122] width 91 height 39
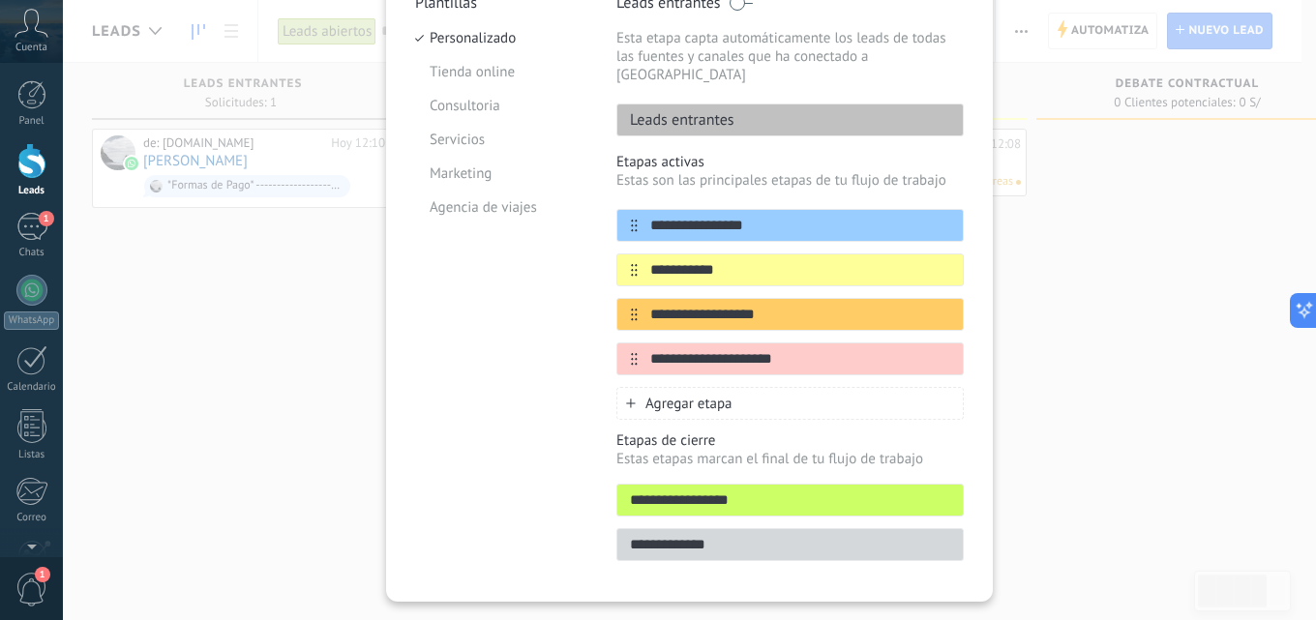
scroll to position [235, 0]
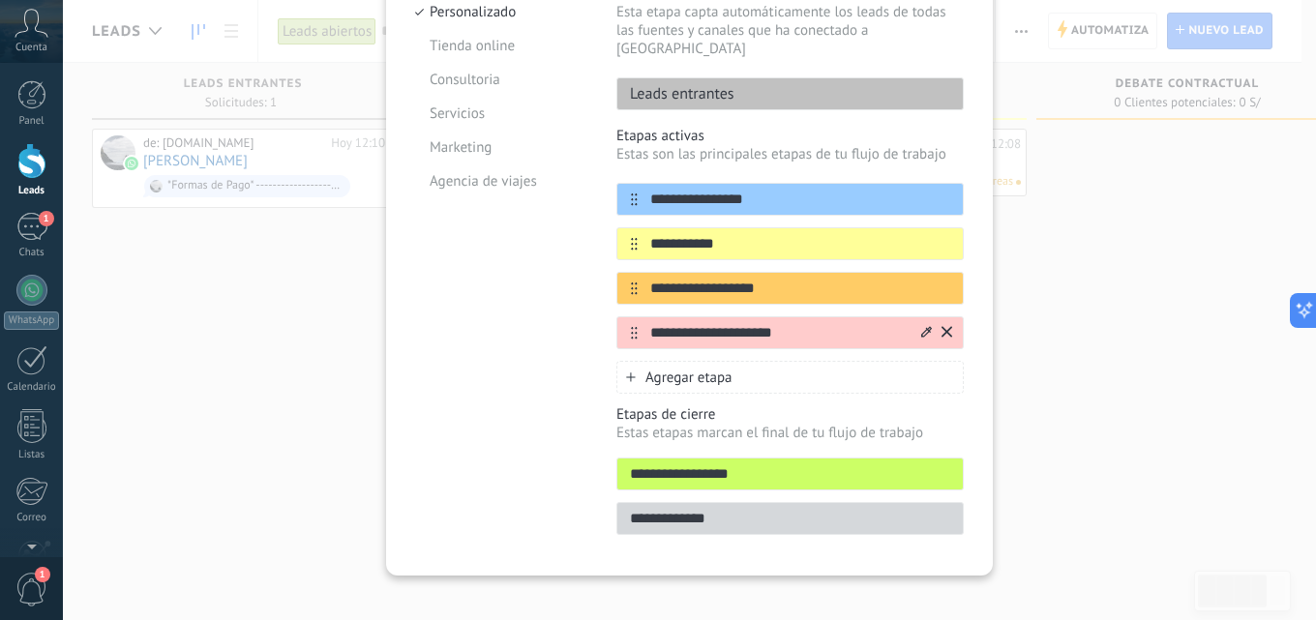
click at [941, 326] on icon at bounding box center [946, 332] width 11 height 12
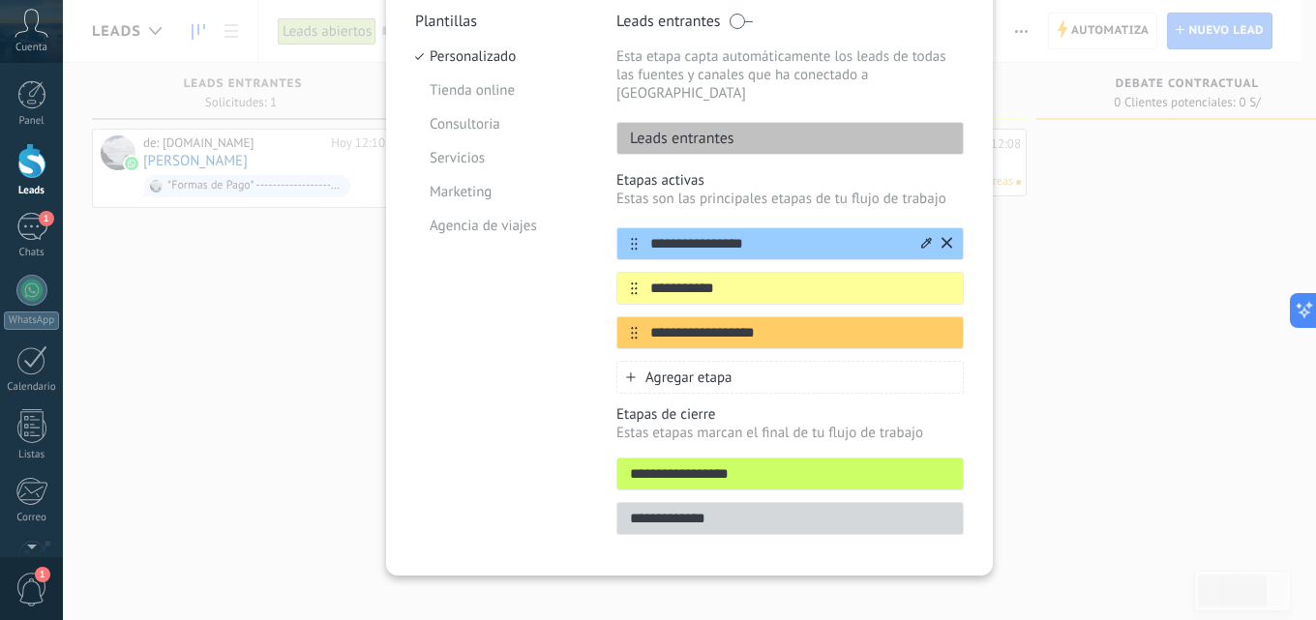
click at [943, 237] on icon at bounding box center [946, 243] width 11 height 12
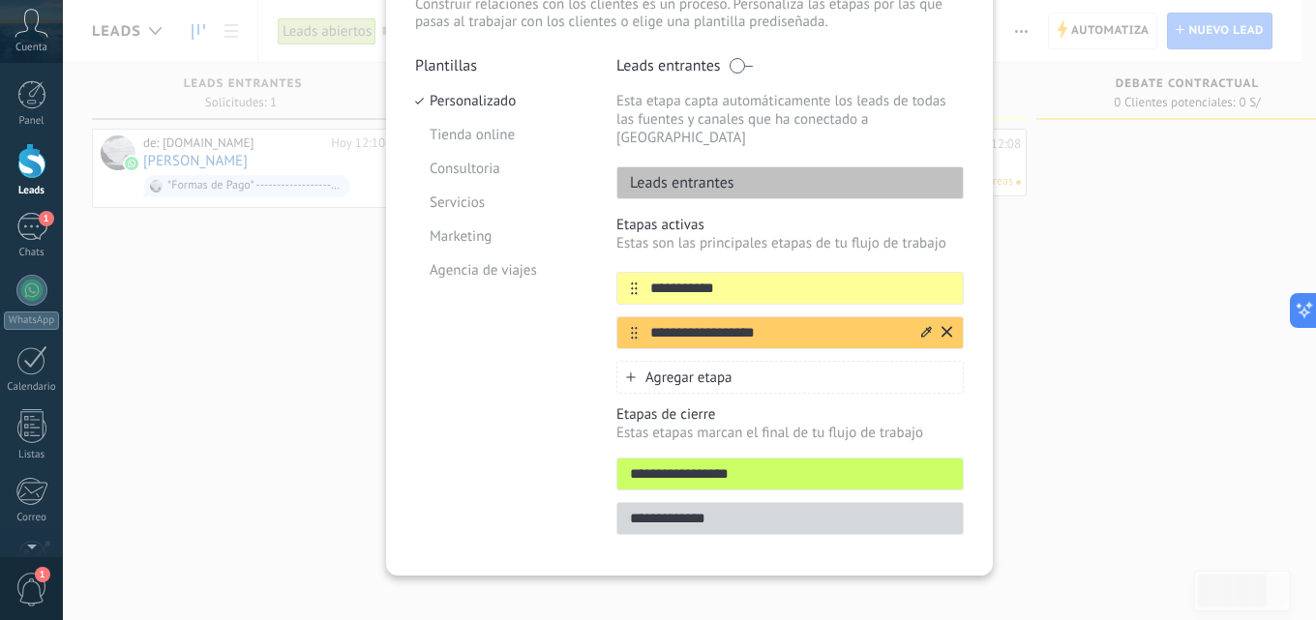
click at [925, 326] on icon at bounding box center [926, 331] width 11 height 11
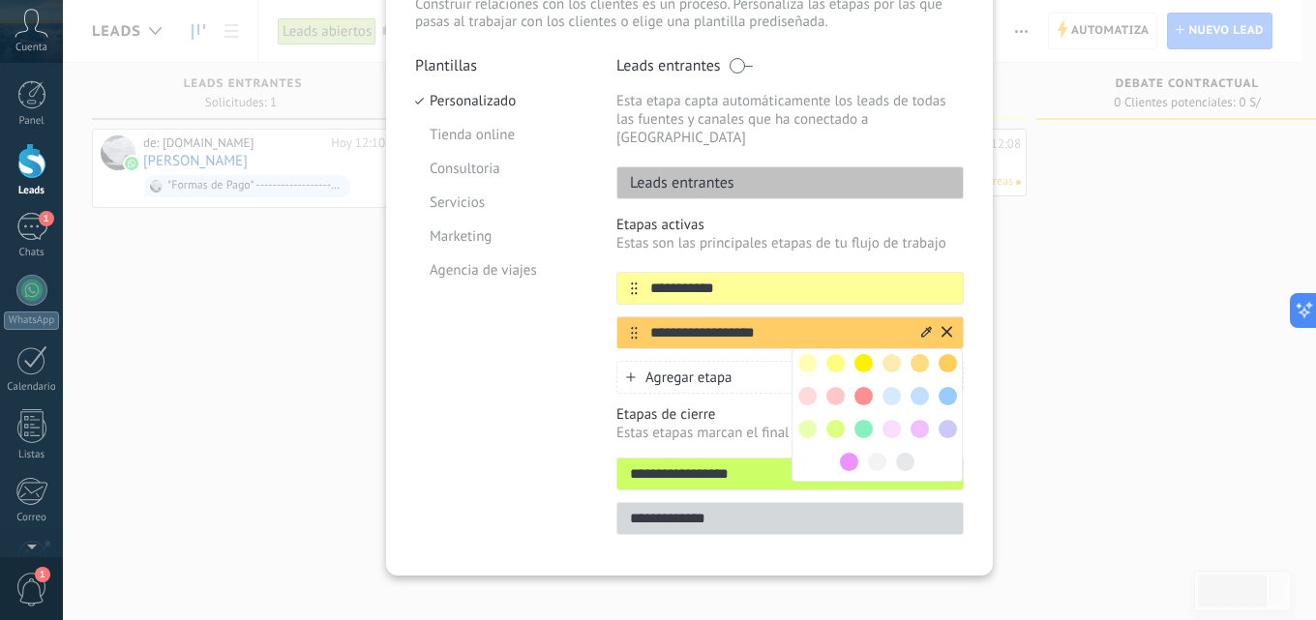
click at [773, 323] on input "**********" at bounding box center [778, 333] width 281 height 20
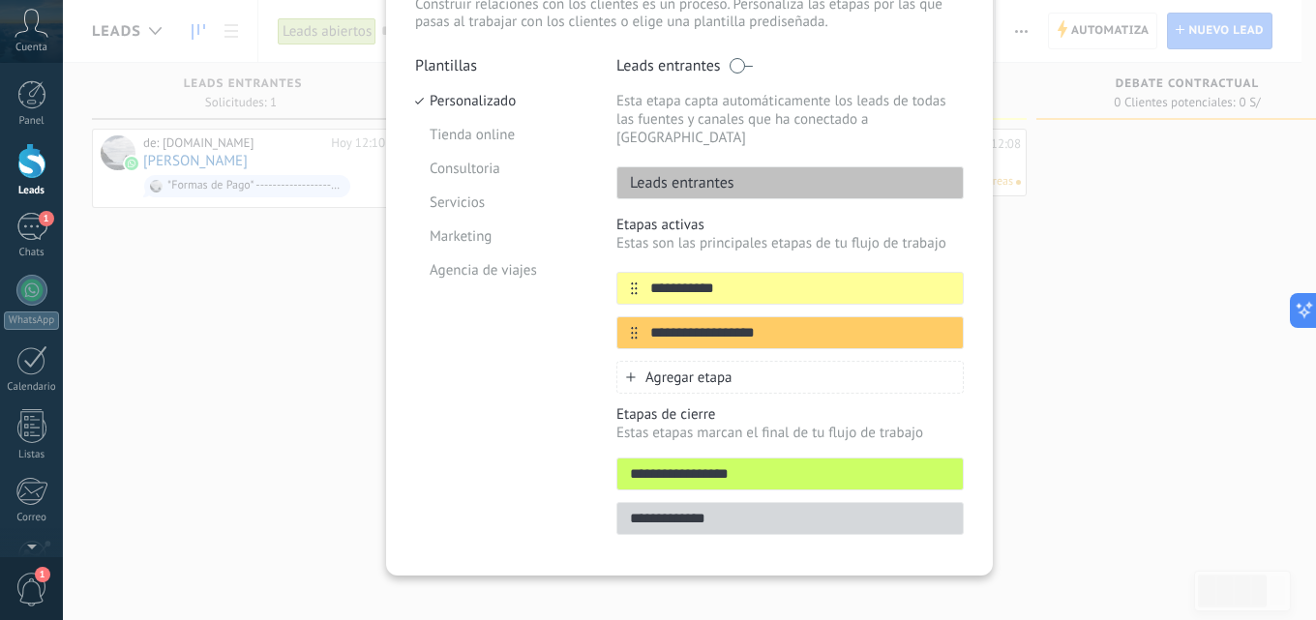
drag, startPoint x: 773, startPoint y: 315, endPoint x: 586, endPoint y: 313, distance: 186.7
click at [586, 313] on div "**********" at bounding box center [689, 301] width 549 height 490
type input "**********"
click at [472, 365] on div "Plantillas Personalizado Tienda online Consultoria Servicios Marketing Agencia …" at bounding box center [501, 301] width 172 height 490
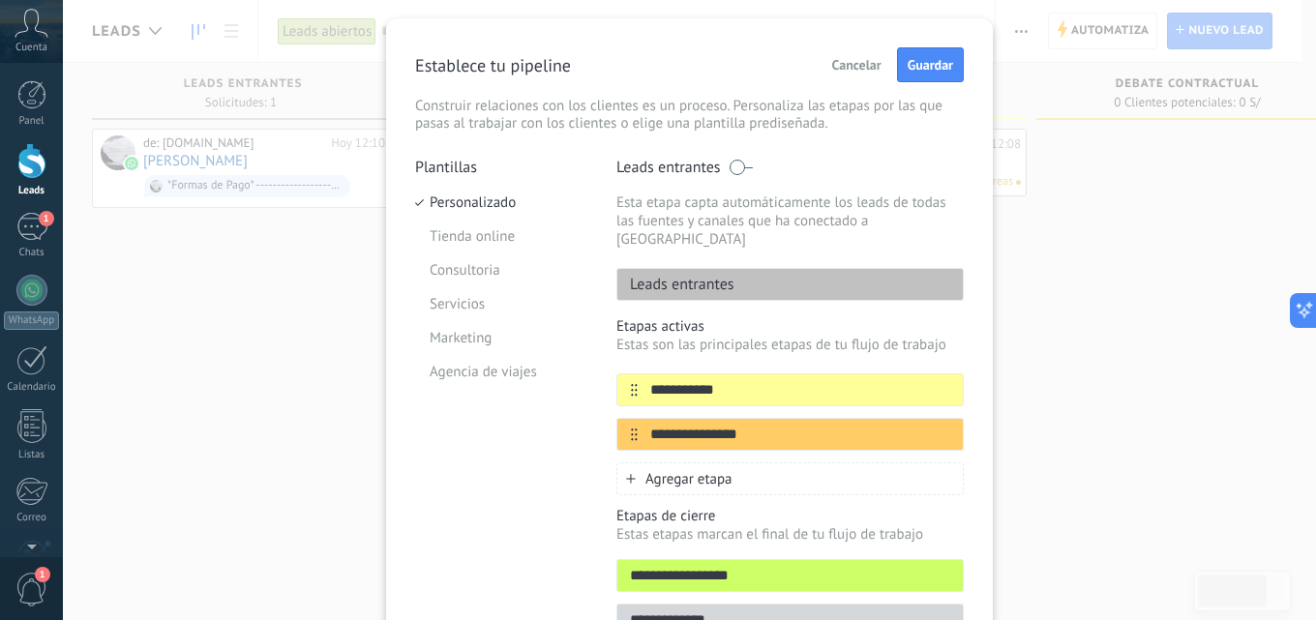
scroll to position [0, 0]
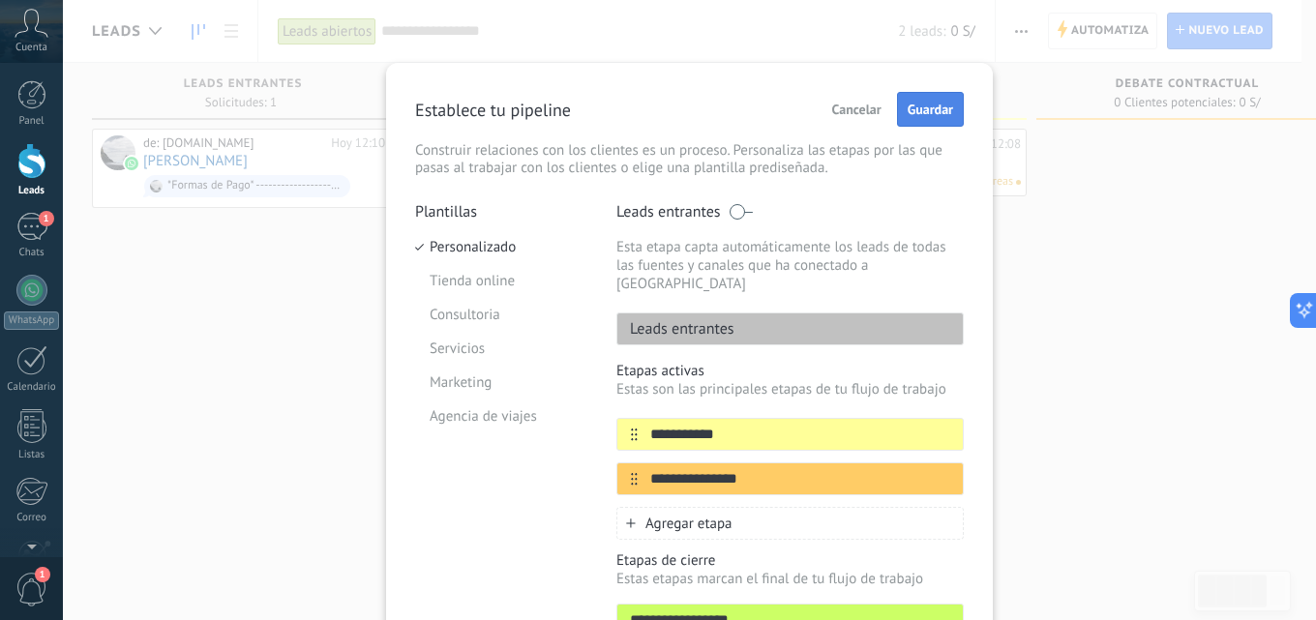
click at [937, 112] on span "Guardar" at bounding box center [929, 110] width 45 height 14
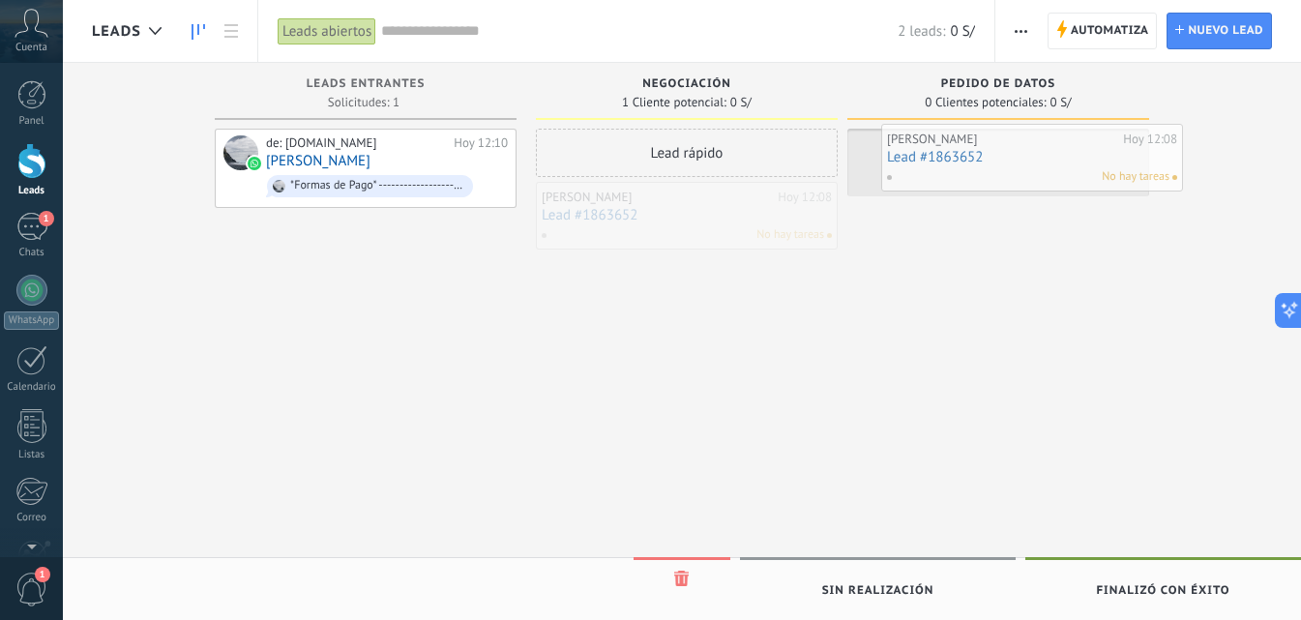
drag, startPoint x: 665, startPoint y: 217, endPoint x: 1011, endPoint y: 158, distance: 351.3
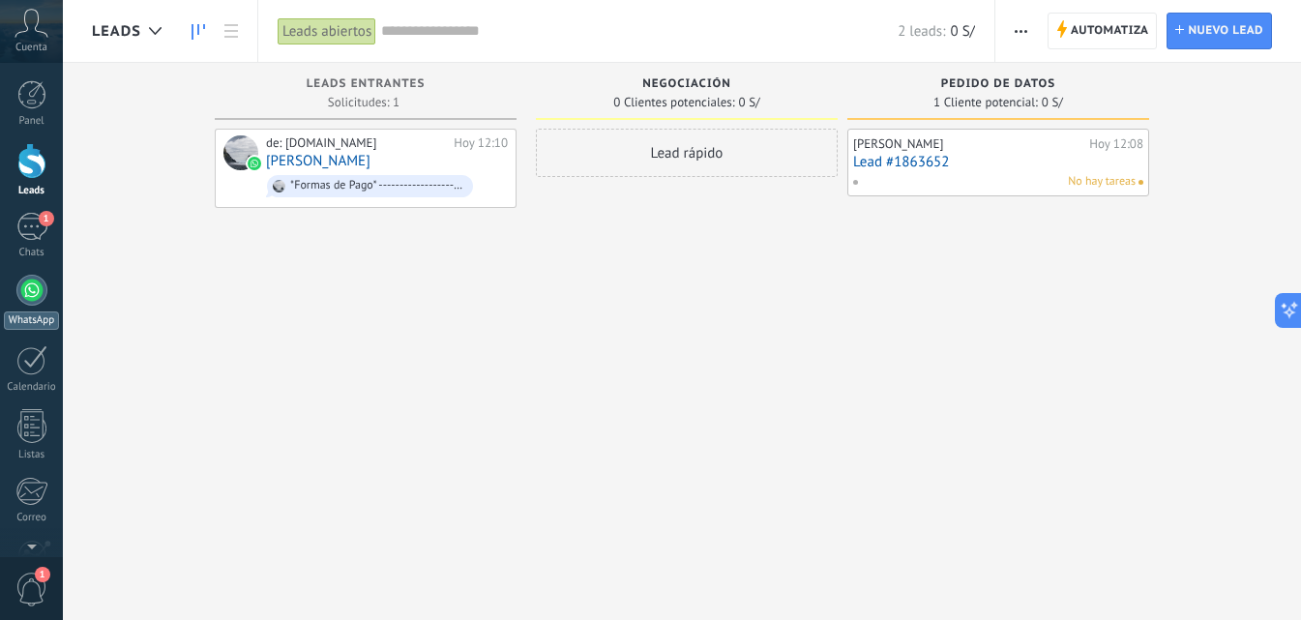
click at [39, 287] on div at bounding box center [31, 290] width 31 height 31
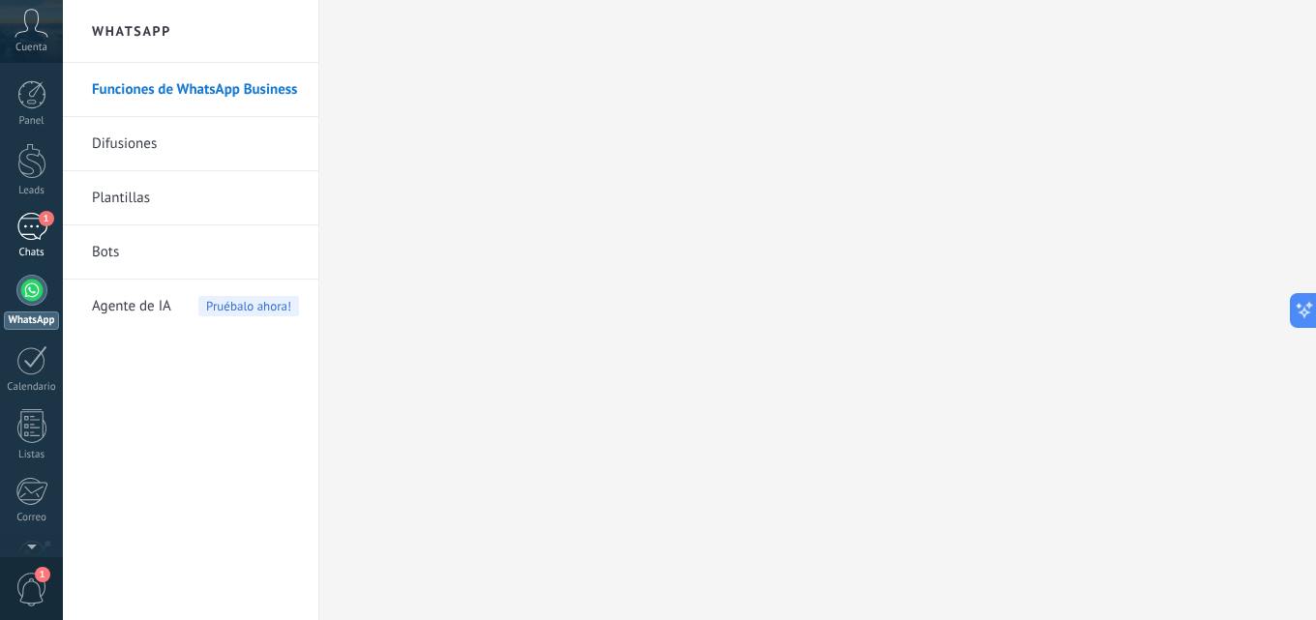
click at [54, 242] on link "1 Chats" at bounding box center [31, 236] width 63 height 46
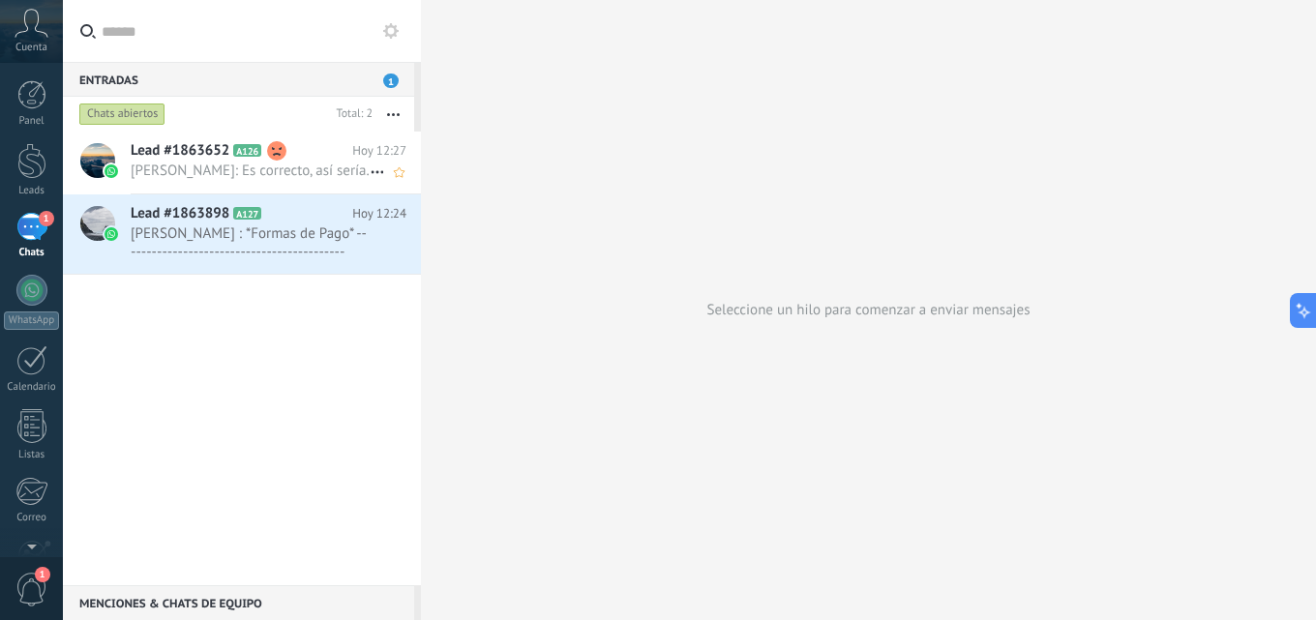
click at [242, 157] on h2 "Lead #1863652 A126" at bounding box center [242, 150] width 222 height 19
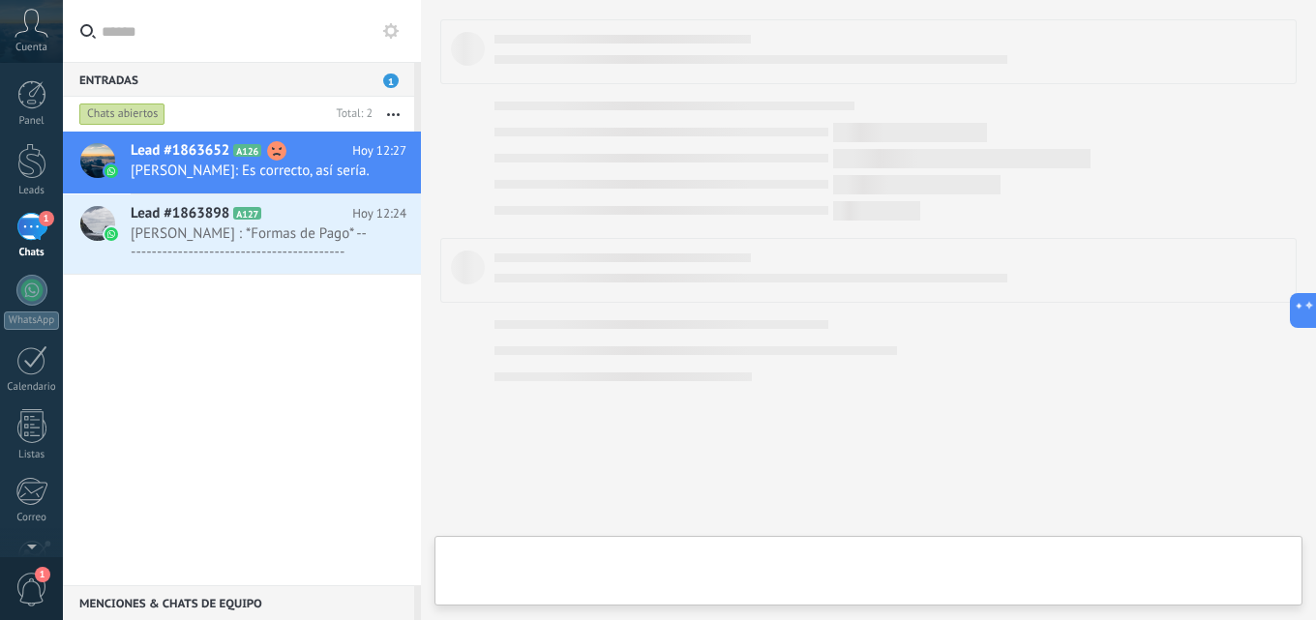
type textarea "**********"
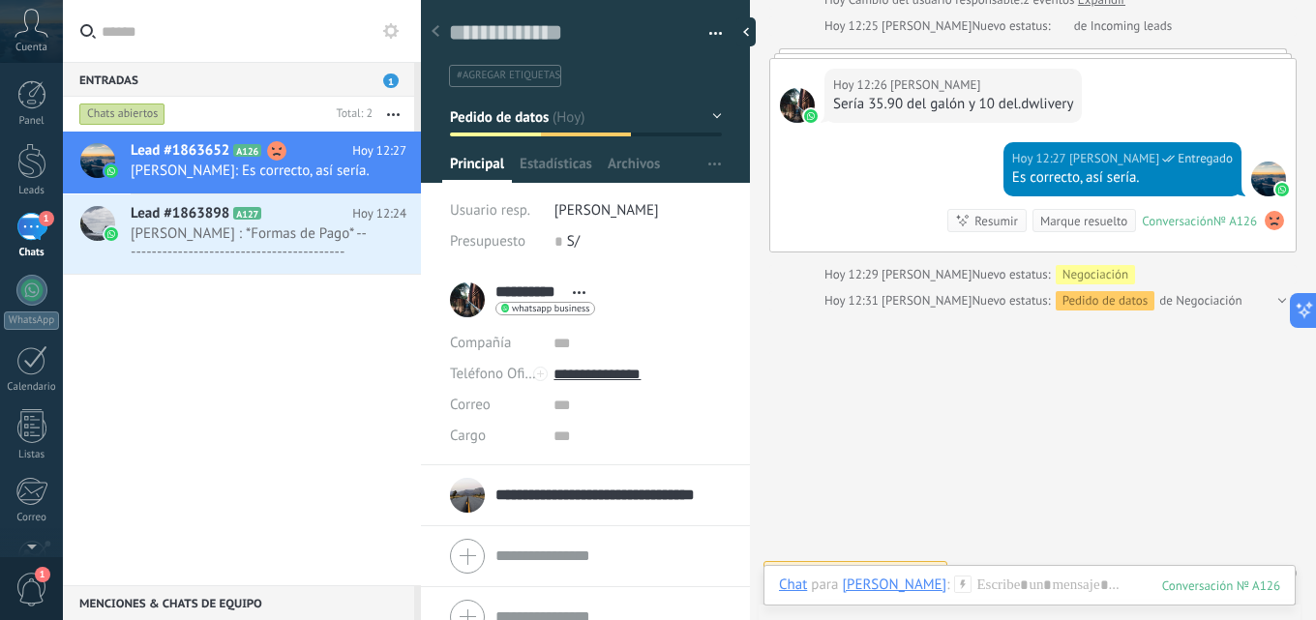
scroll to position [1430, 0]
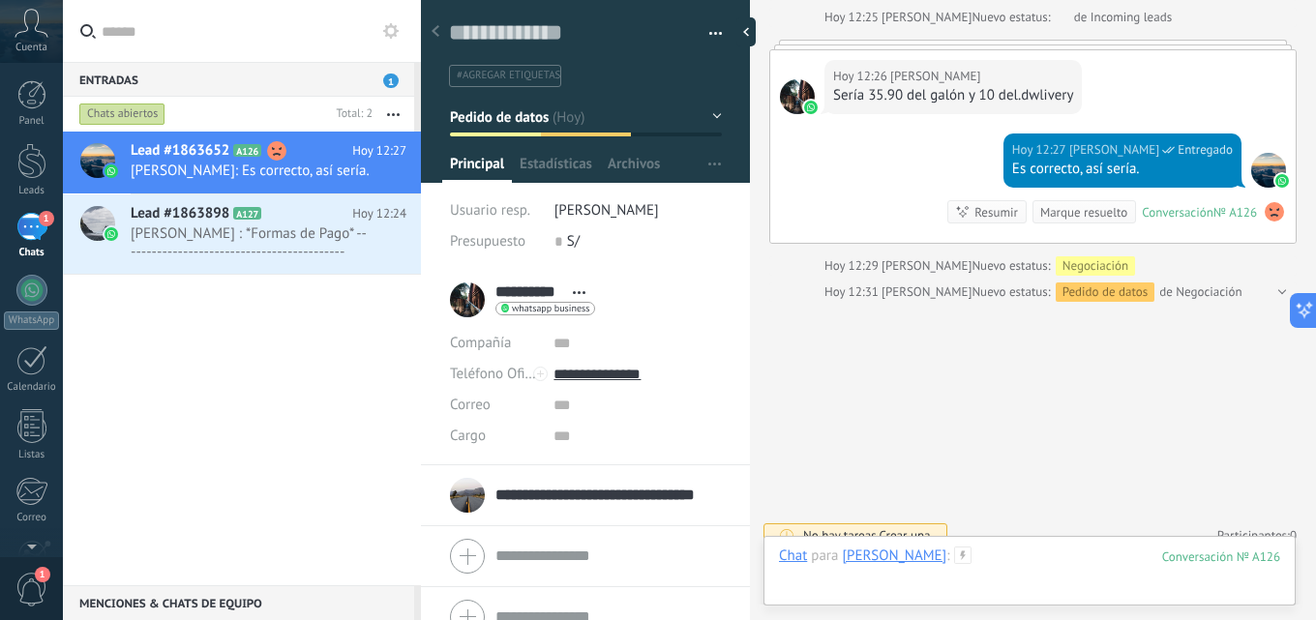
click at [995, 549] on div at bounding box center [1029, 576] width 501 height 58
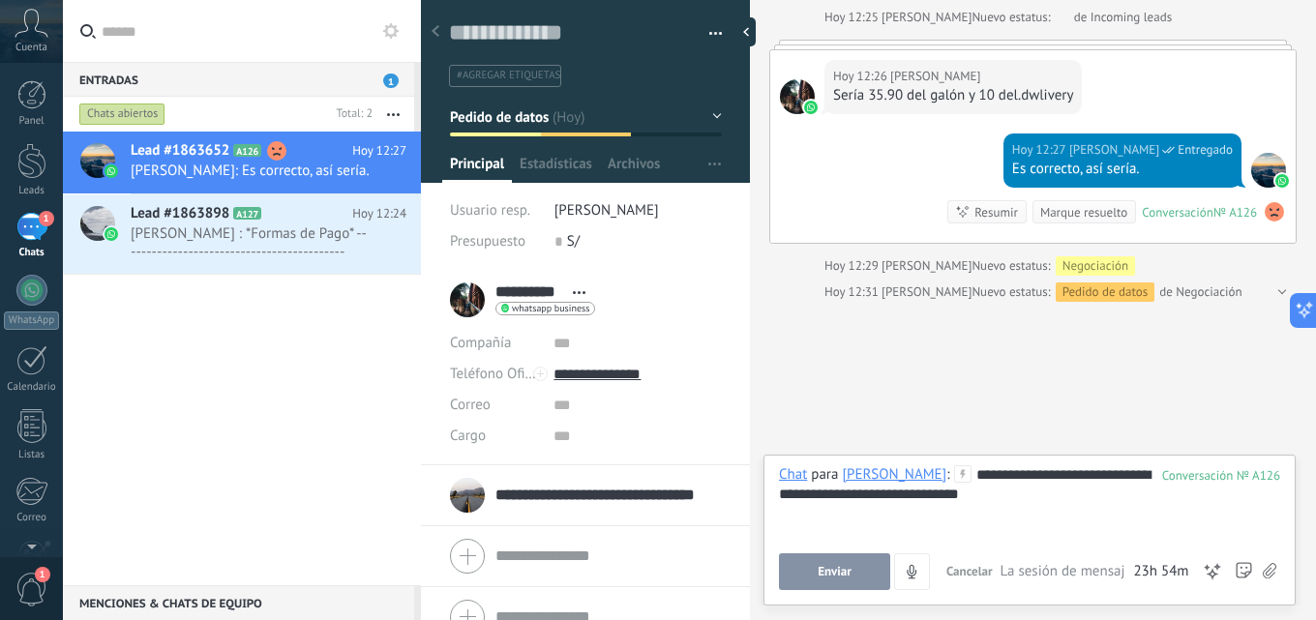
click at [862, 557] on button "Enviar" at bounding box center [834, 571] width 111 height 37
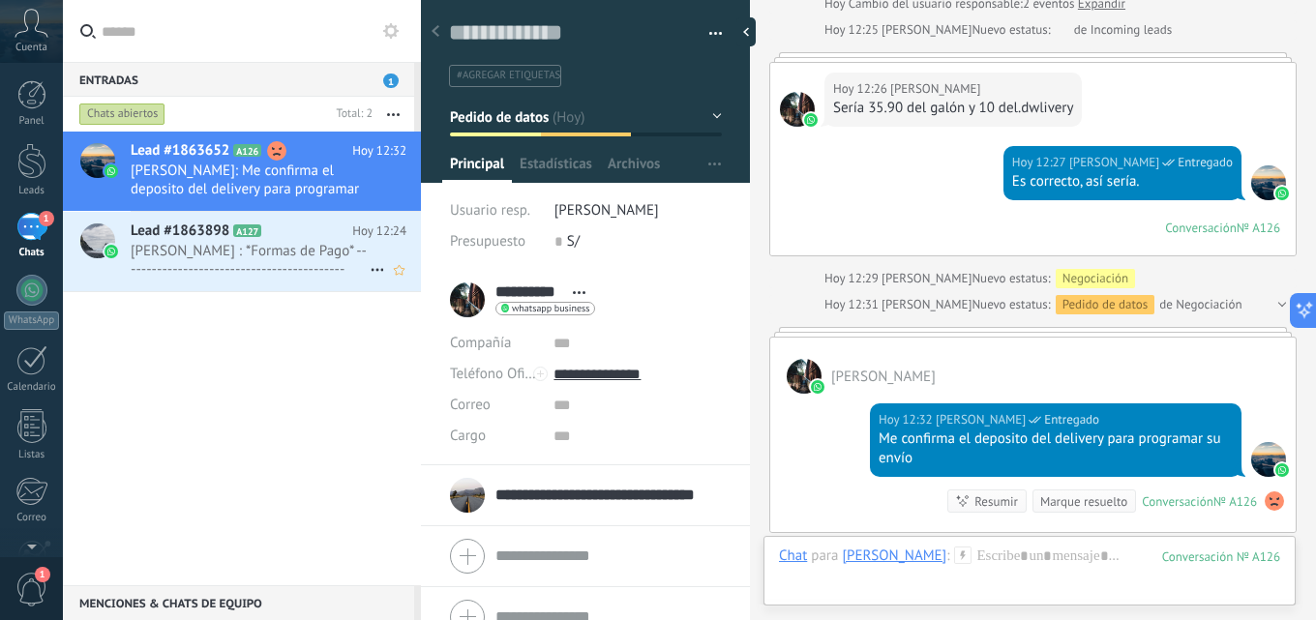
click at [322, 248] on span "[PERSON_NAME] : *Formas de Pago* ------------------------------------------- *T…" at bounding box center [250, 260] width 239 height 37
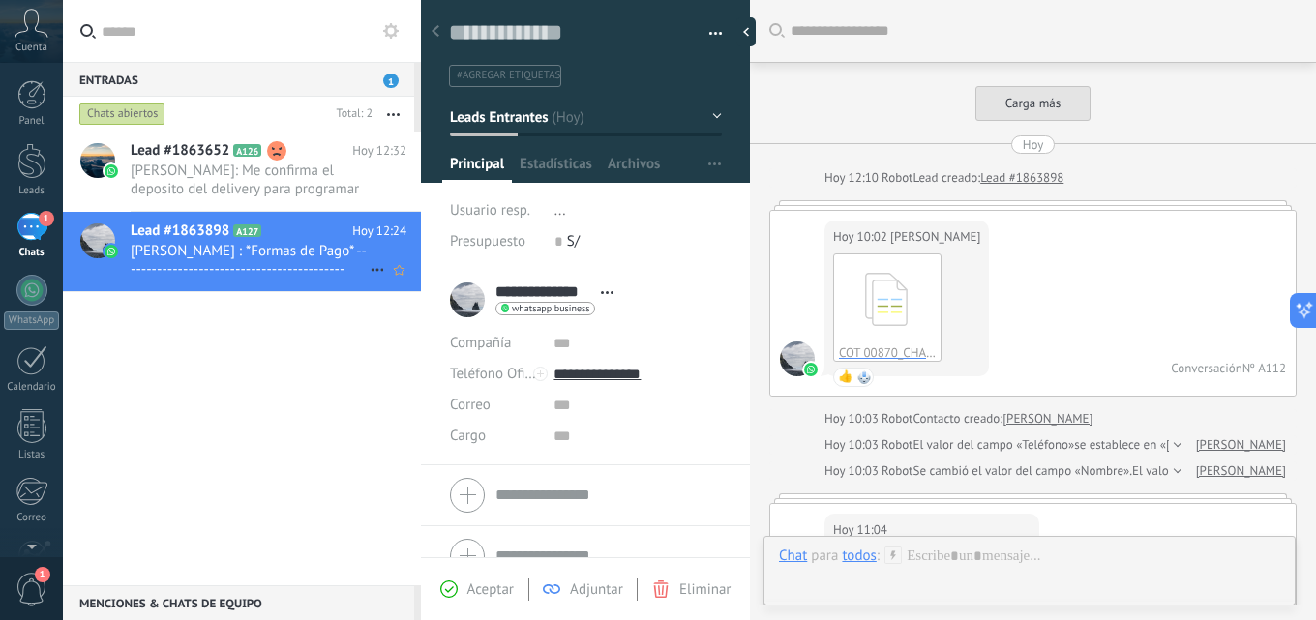
scroll to position [1622, 0]
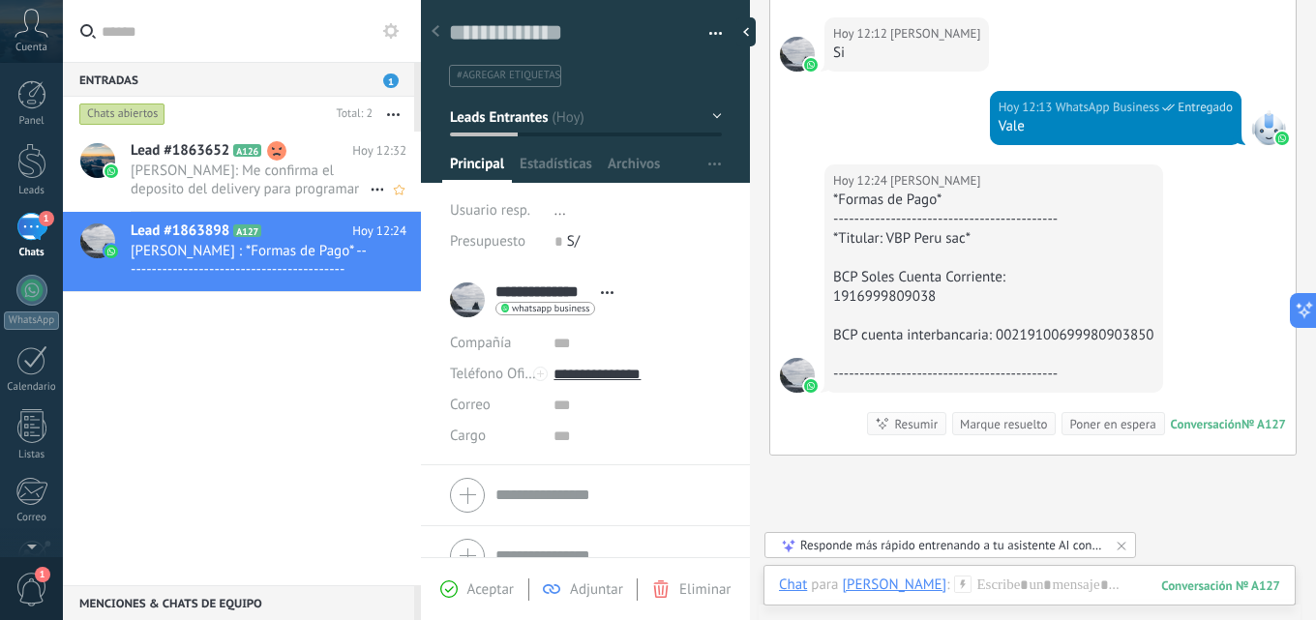
click at [314, 188] on span "[PERSON_NAME]: Me confirma el deposito del delivery para programar su envío" at bounding box center [250, 180] width 239 height 37
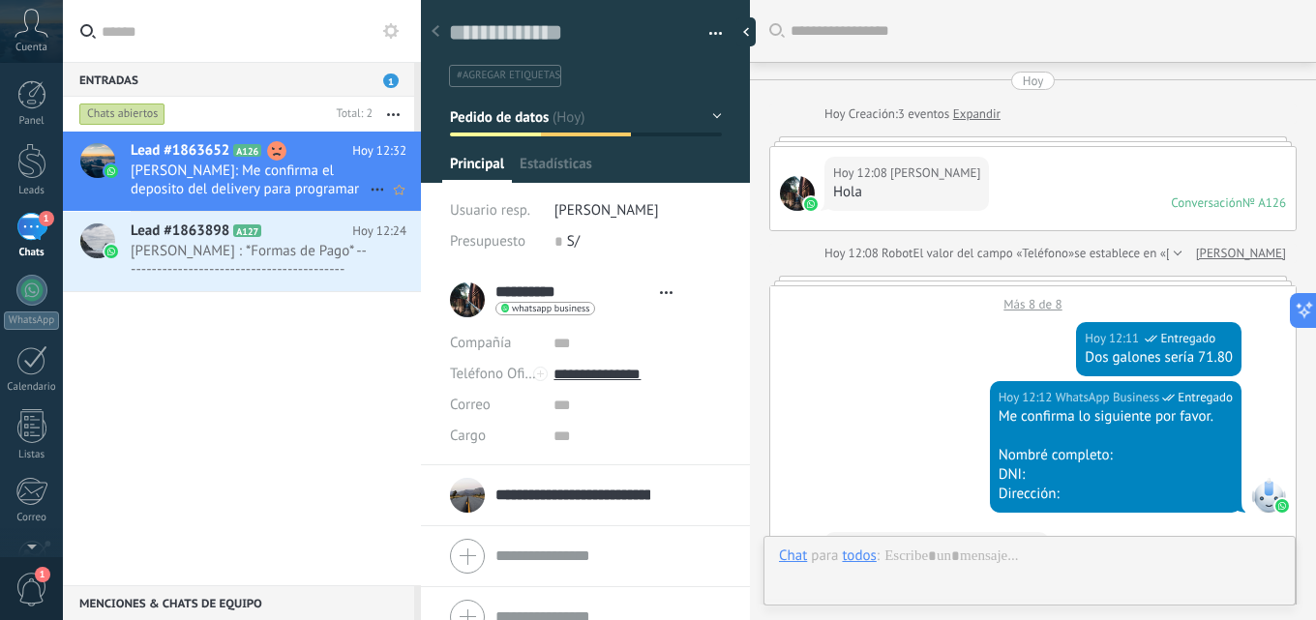
type textarea "**********"
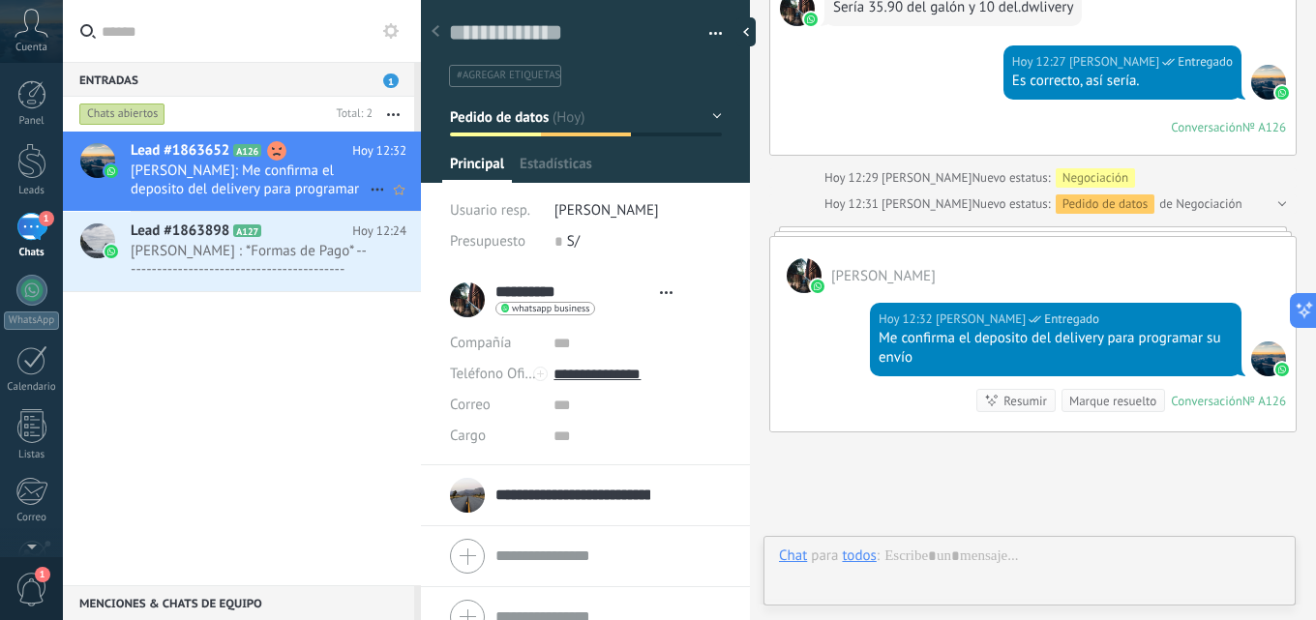
scroll to position [29, 0]
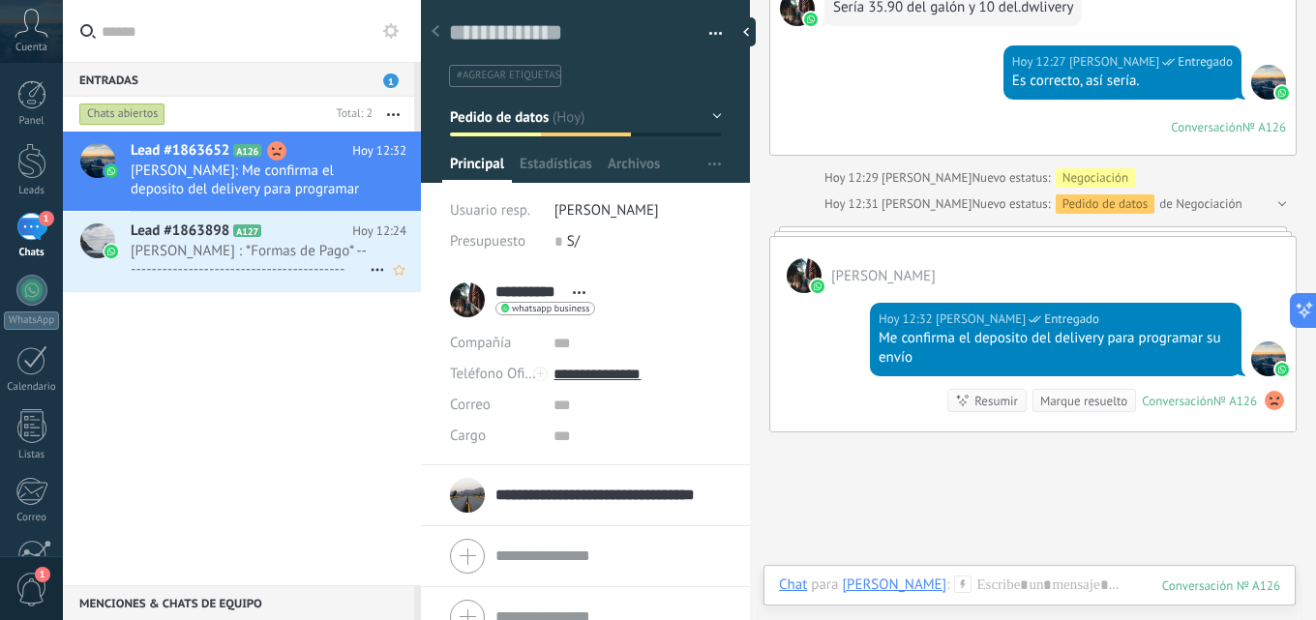
click at [295, 242] on span "[PERSON_NAME] : *Formas de Pago* ------------------------------------------- *T…" at bounding box center [250, 260] width 239 height 37
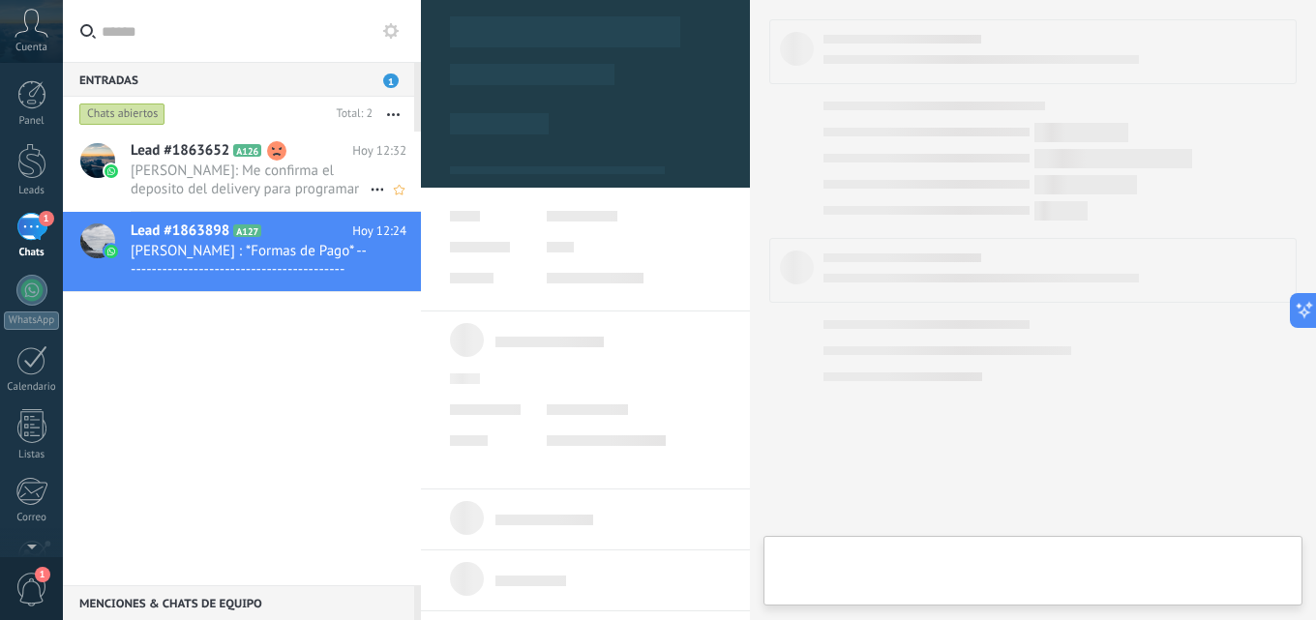
click at [281, 183] on span "[PERSON_NAME]: Me confirma el deposito del delivery para programar su envío" at bounding box center [250, 180] width 239 height 37
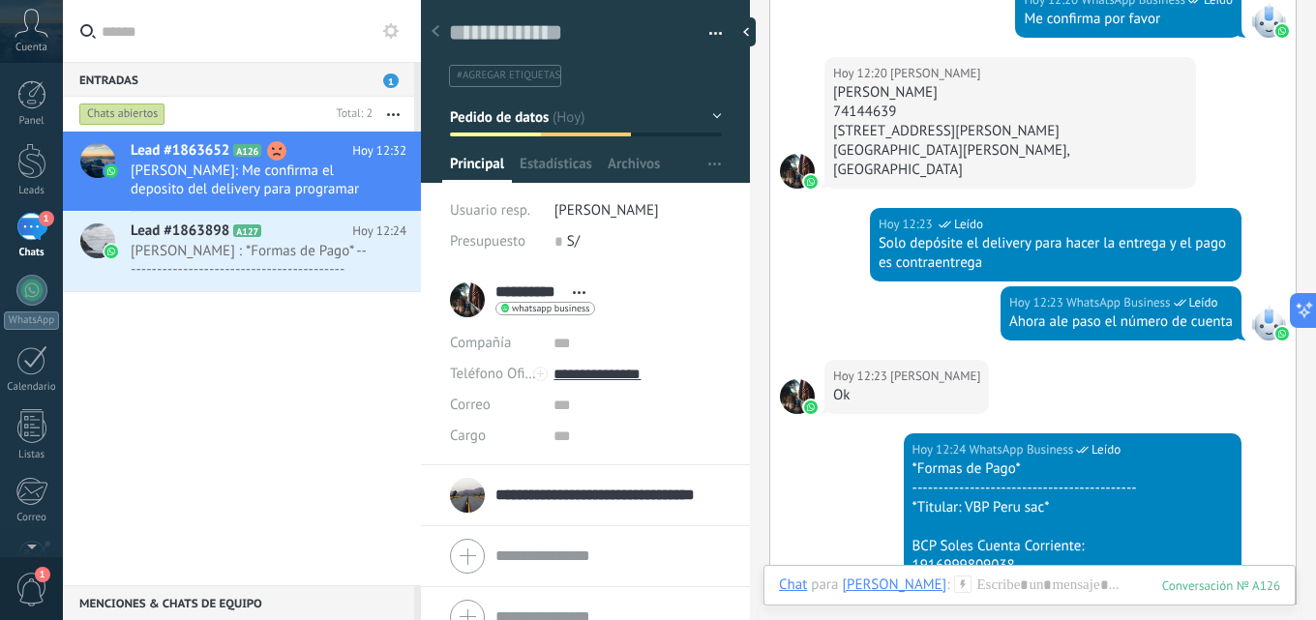
scroll to position [1649, 0]
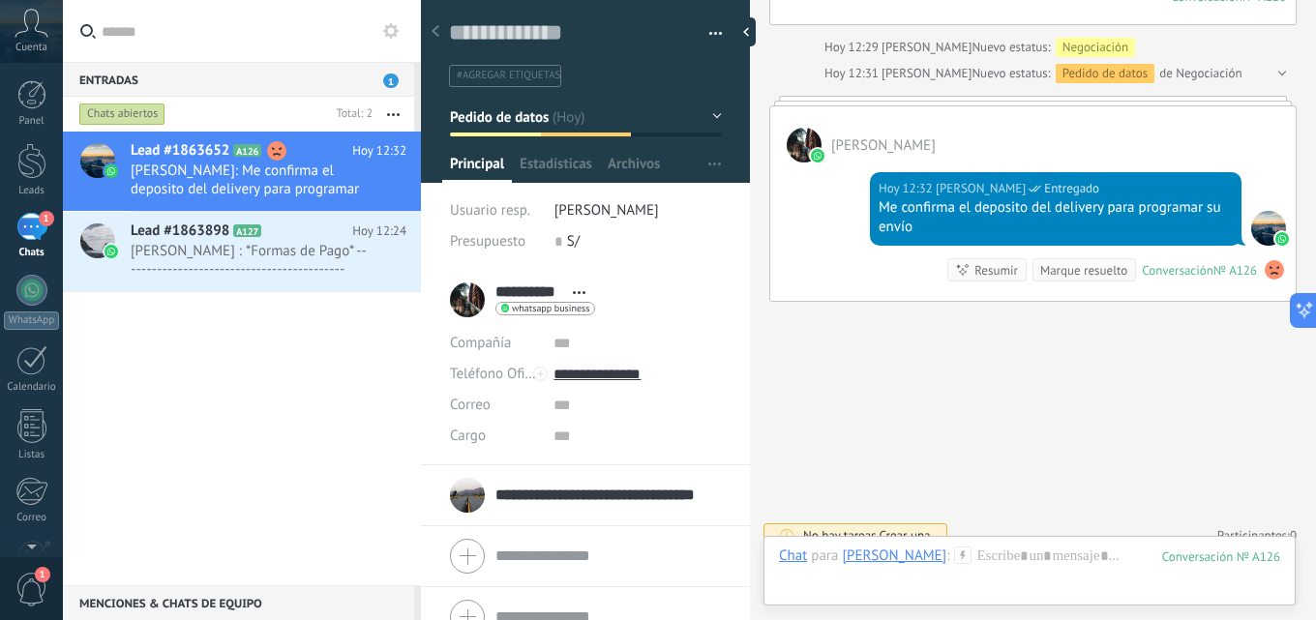
click at [151, 364] on div "Lead #1863652 A126 [DATE] 12:32 [PERSON_NAME]: Me confirma el deposito del deli…" at bounding box center [242, 359] width 358 height 454
click at [193, 264] on span "[PERSON_NAME] : *Formas de Pago* ------------------------------------------- *T…" at bounding box center [250, 260] width 239 height 37
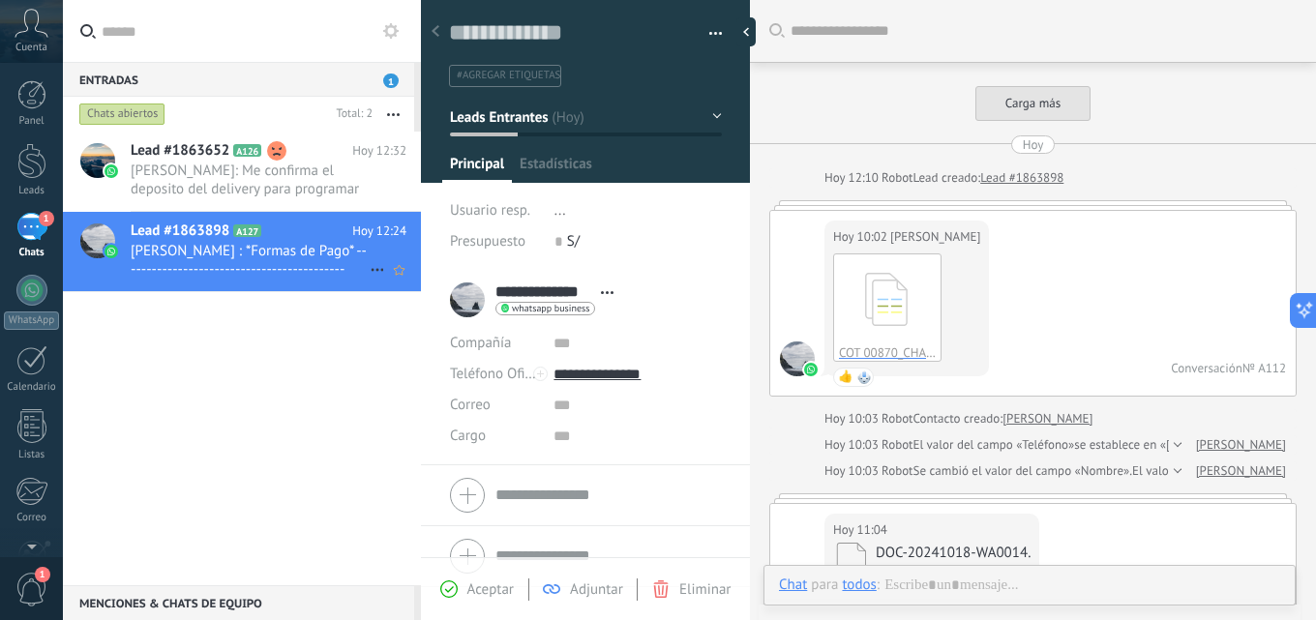
scroll to position [1622, 0]
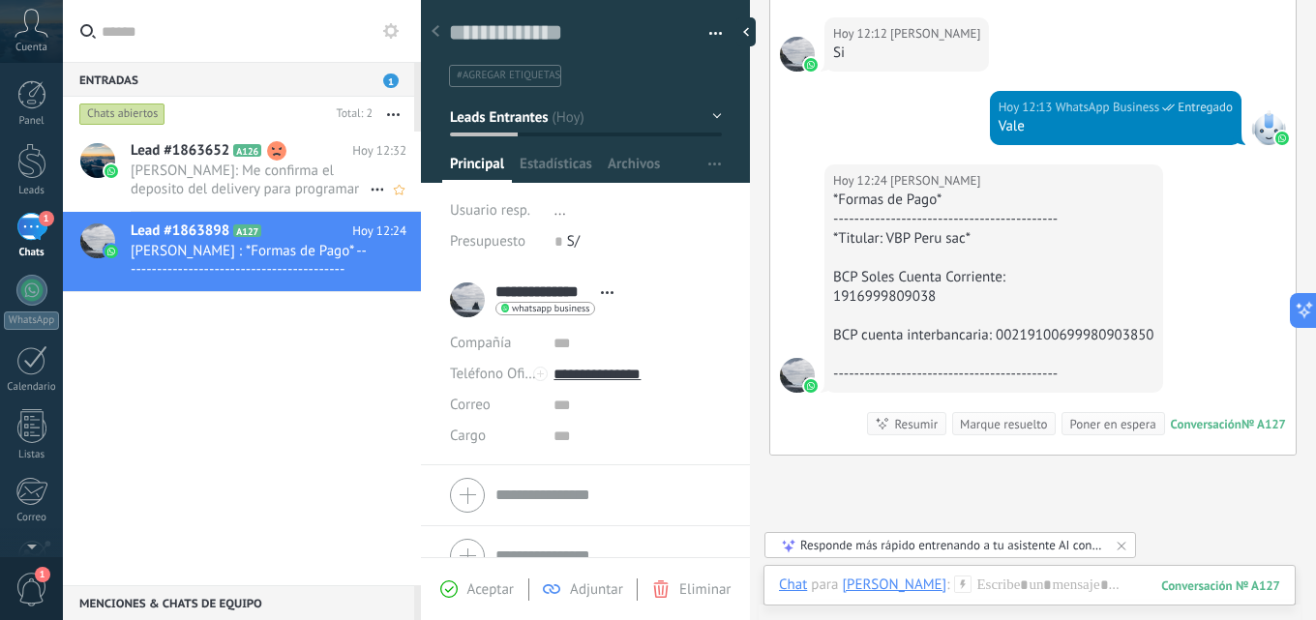
click at [285, 186] on span "[PERSON_NAME]: Me confirma el deposito del delivery para programar su envío" at bounding box center [250, 180] width 239 height 37
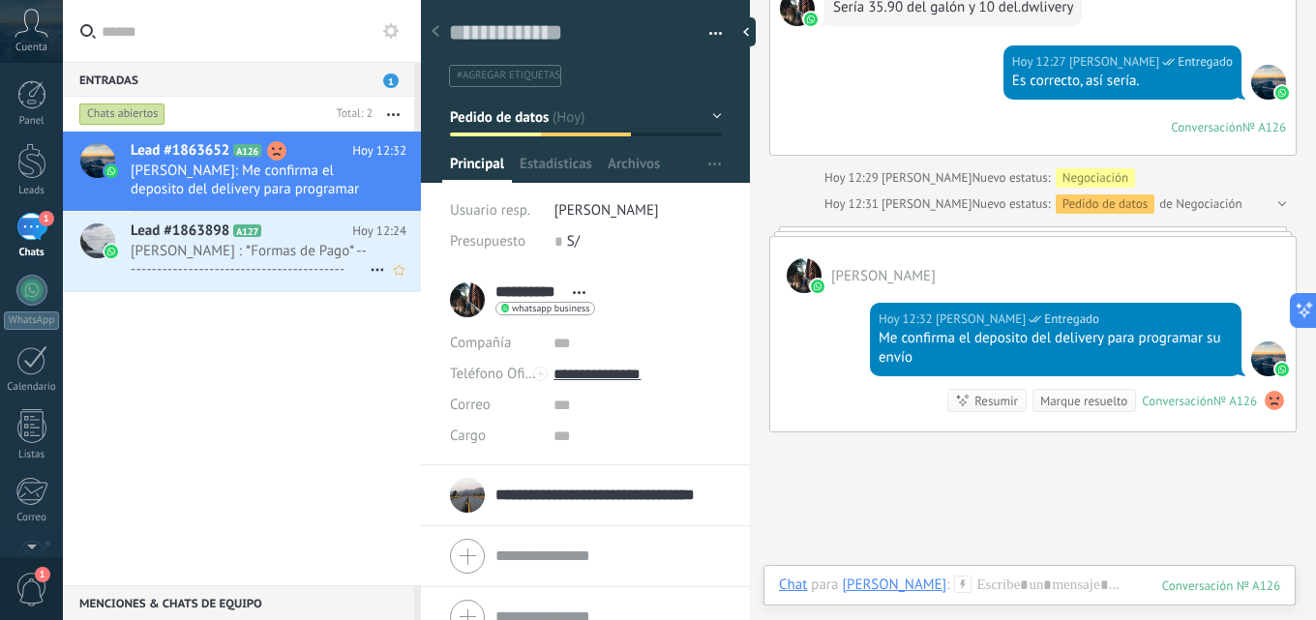
click at [246, 257] on span "[PERSON_NAME] : *Formas de Pago* ------------------------------------------- *T…" at bounding box center [250, 260] width 239 height 37
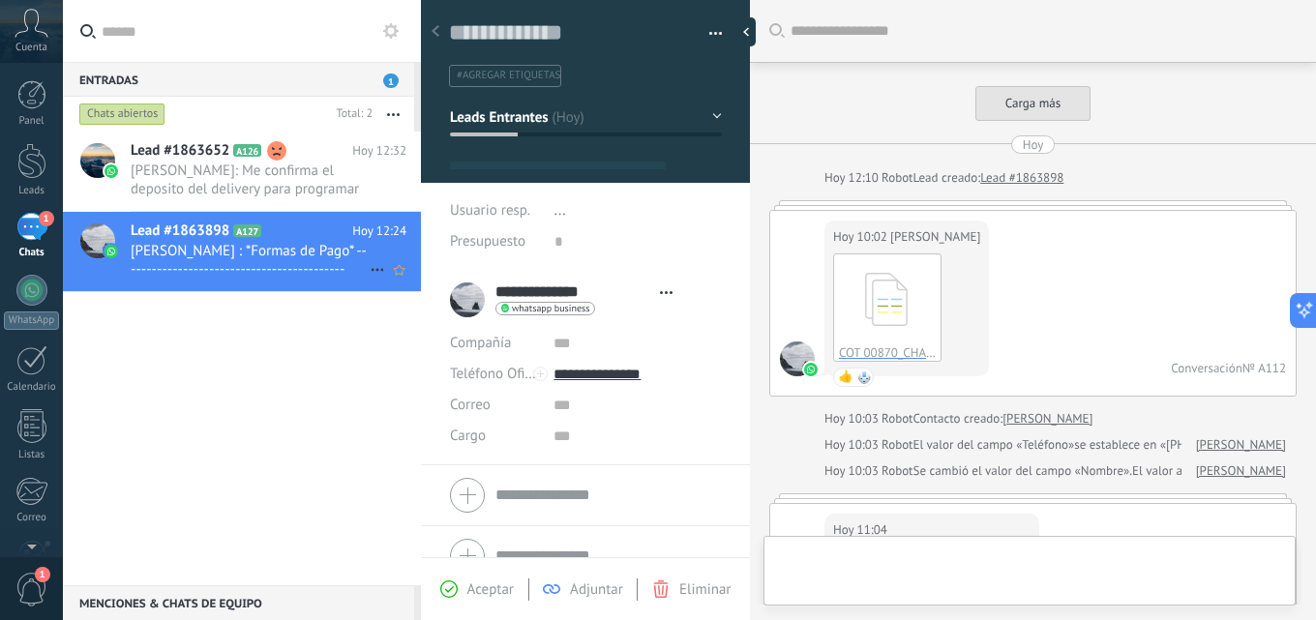
type textarea "**********"
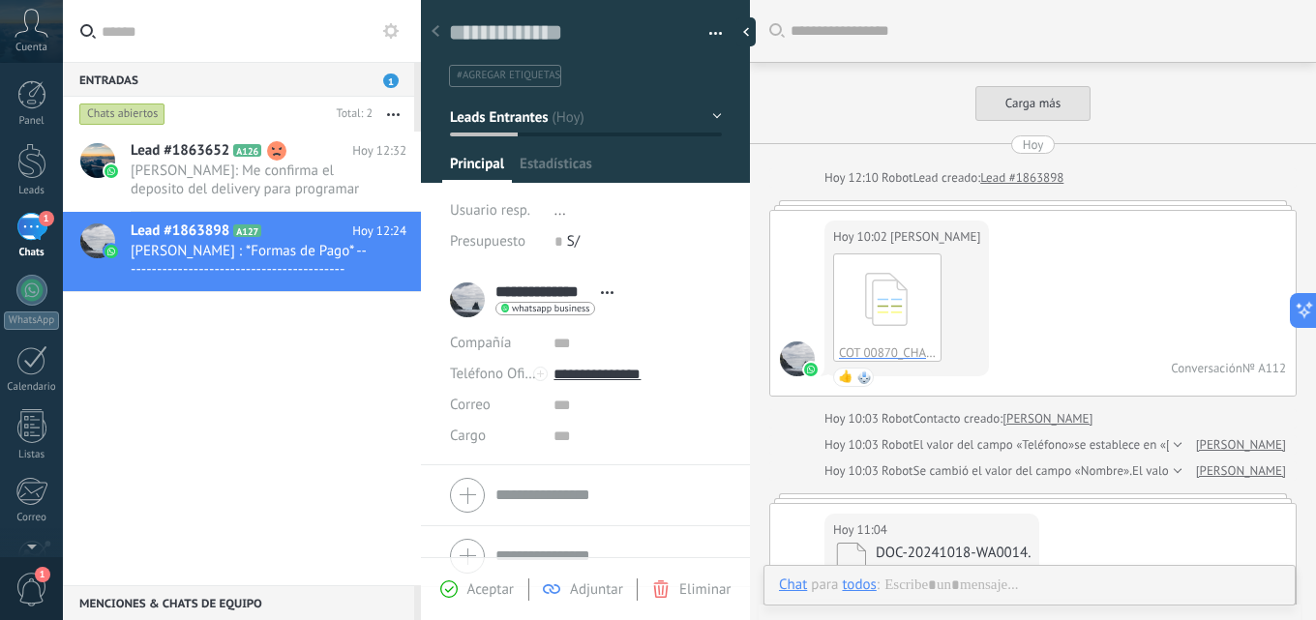
scroll to position [1622, 0]
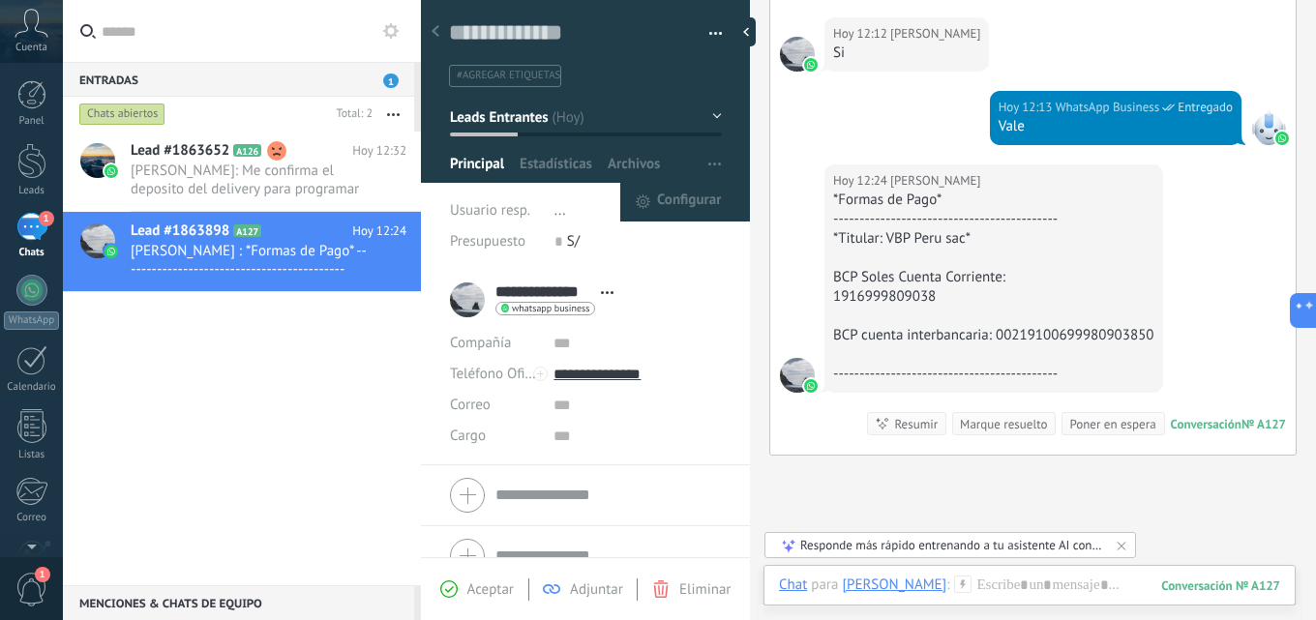
click at [718, 162] on button "button" at bounding box center [714, 164] width 28 height 37
click at [674, 214] on span "Configurar" at bounding box center [689, 202] width 64 height 39
type input "**********"
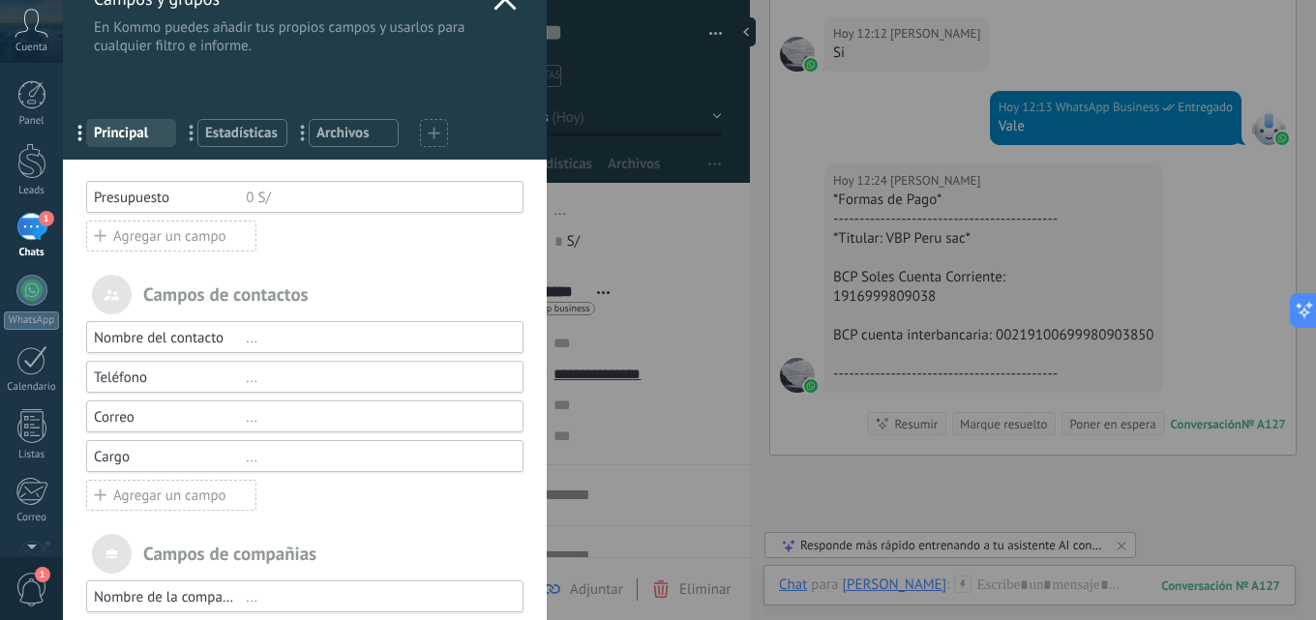
scroll to position [0, 0]
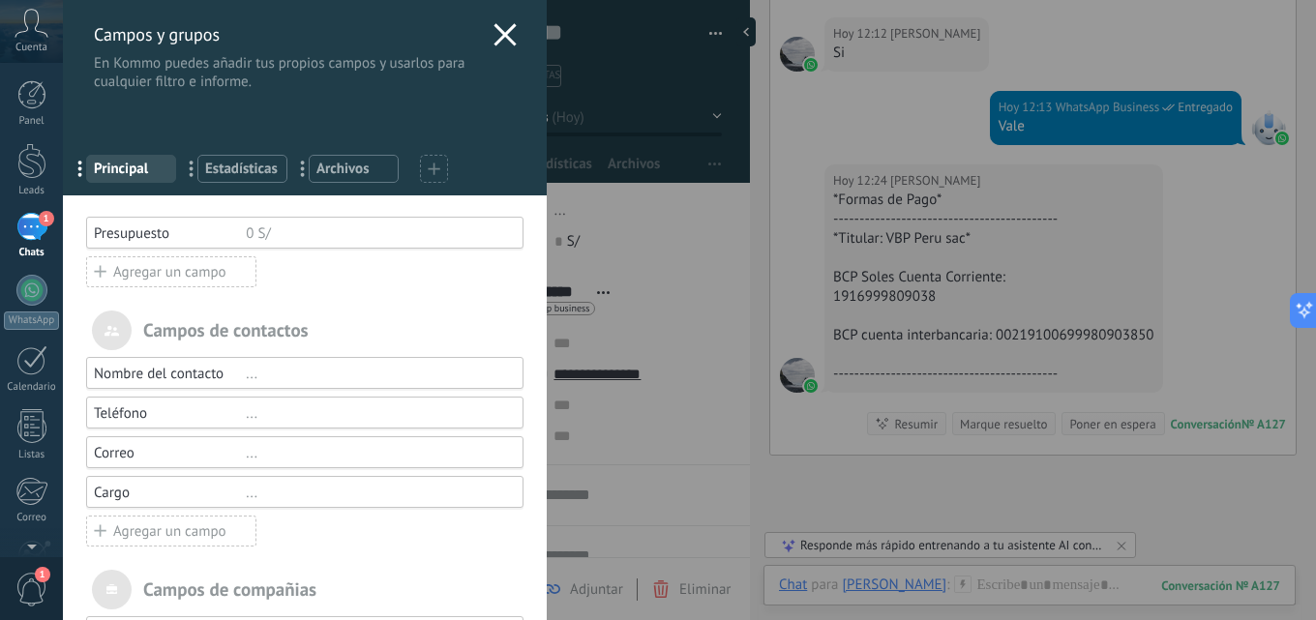
click at [440, 160] on div at bounding box center [434, 169] width 28 height 28
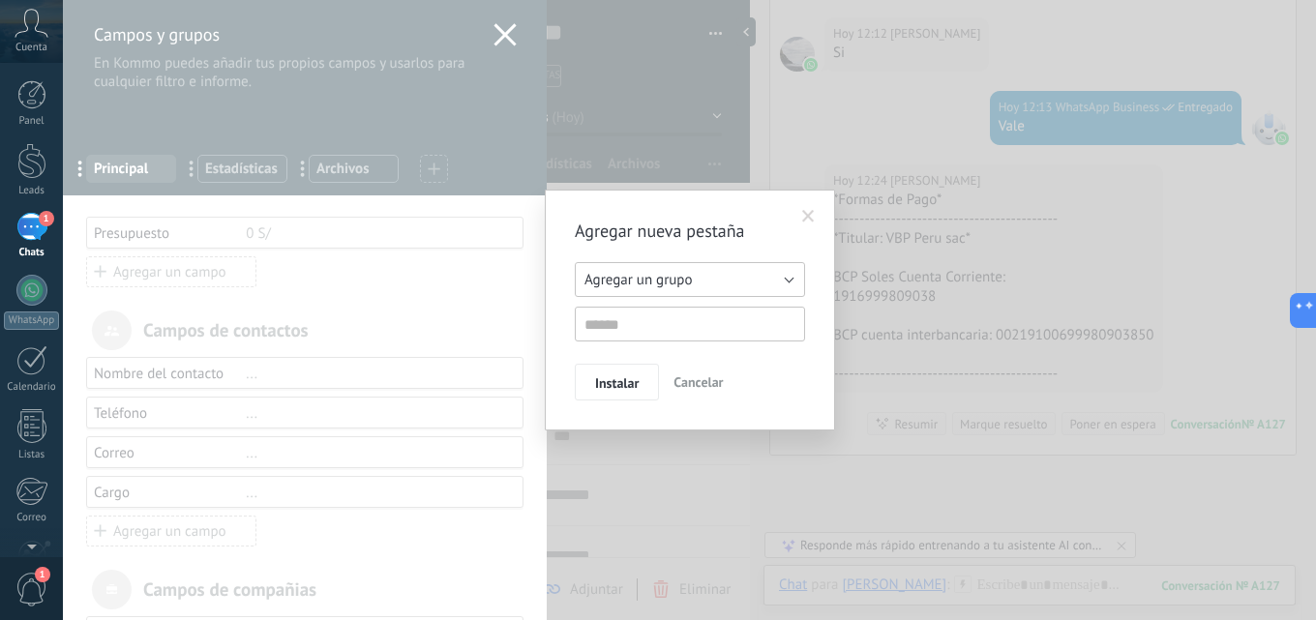
click at [689, 279] on span "Agregar un grupo" at bounding box center [637, 280] width 107 height 18
click at [515, 273] on div "Agregar nueva pestaña Agregar un grupo Listas Otros leads Agregar un grupo Inst…" at bounding box center [689, 310] width 1253 height 620
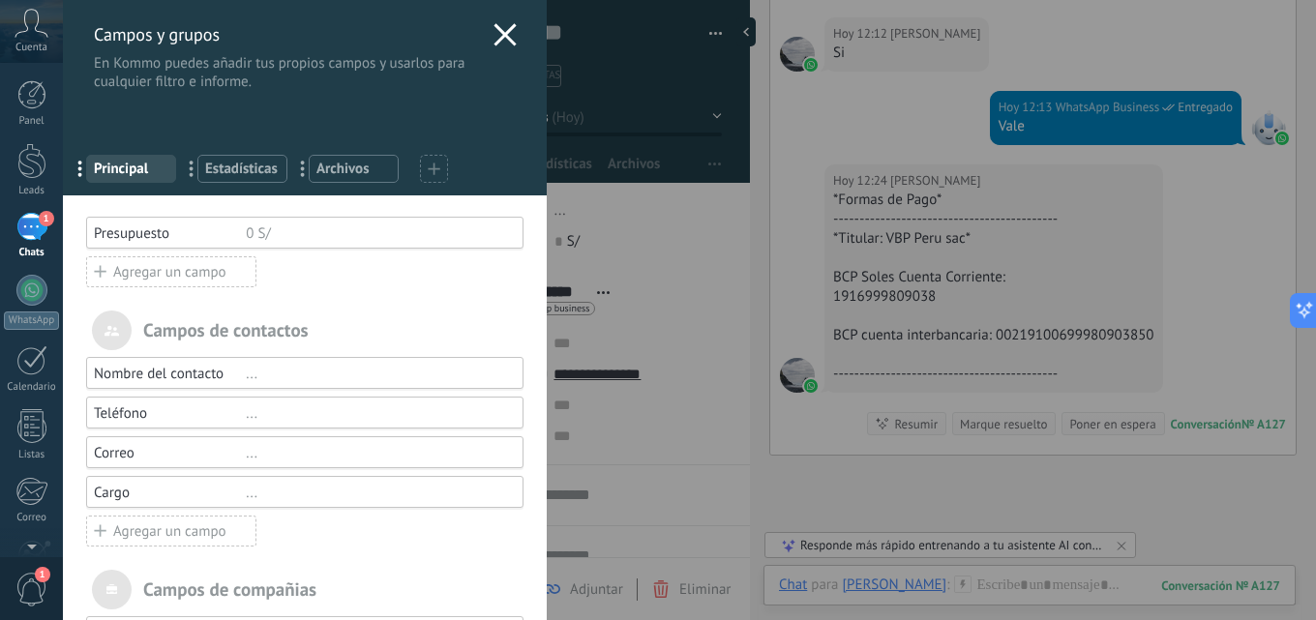
click at [506, 36] on icon at bounding box center [504, 34] width 23 height 23
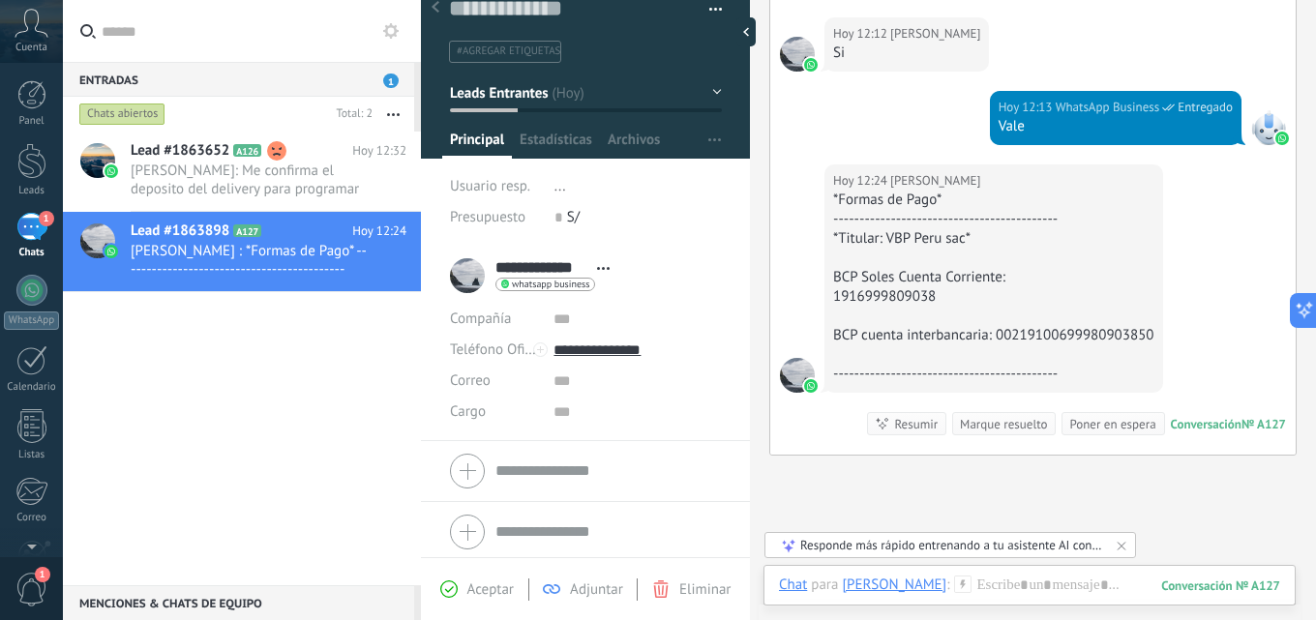
scroll to position [30, 0]
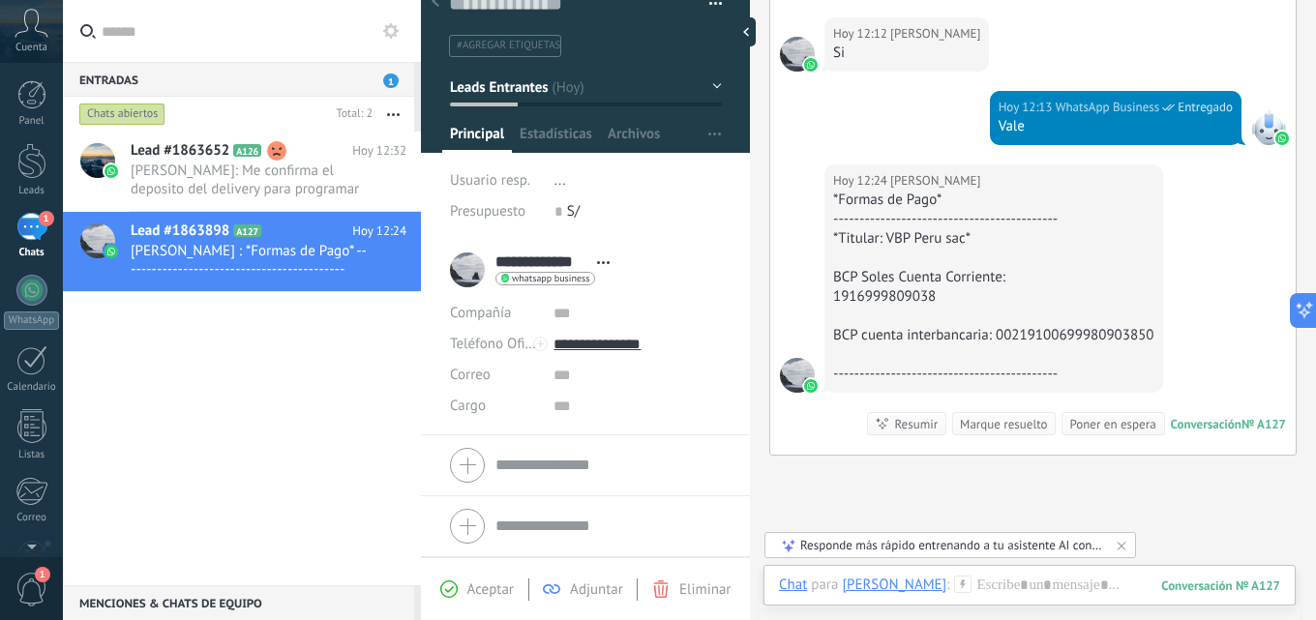
click at [18, 237] on div "1" at bounding box center [31, 227] width 31 height 28
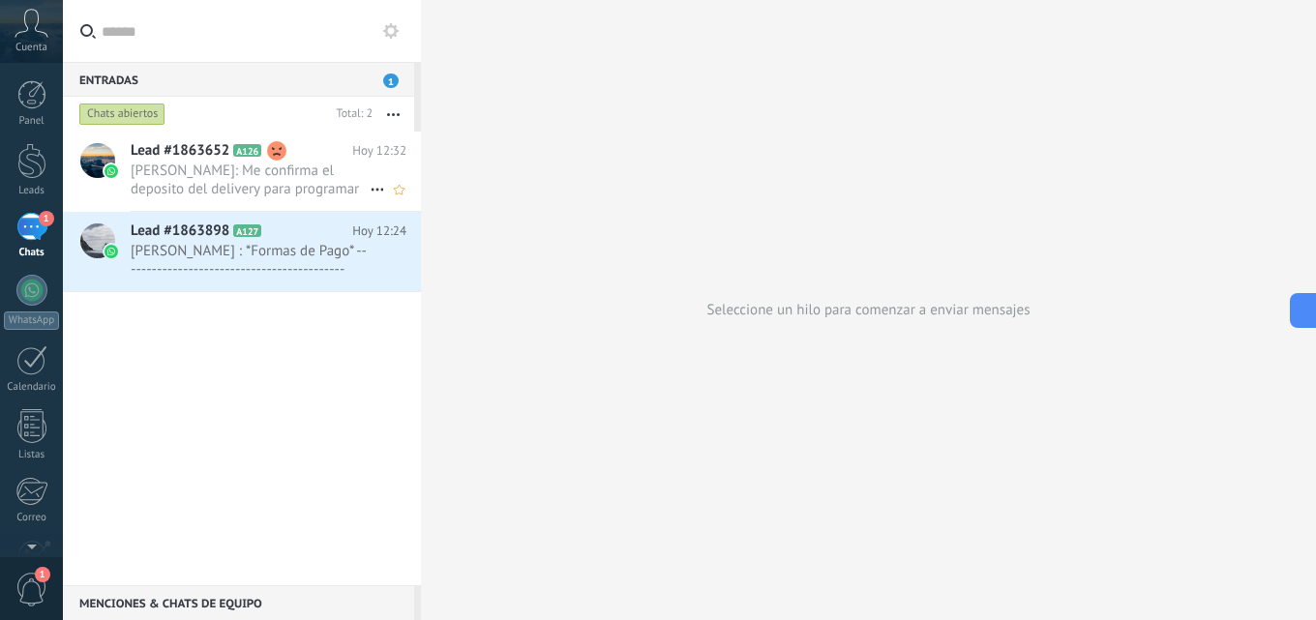
click at [303, 154] on h2 "Lead #1863652 A126" at bounding box center [242, 150] width 222 height 19
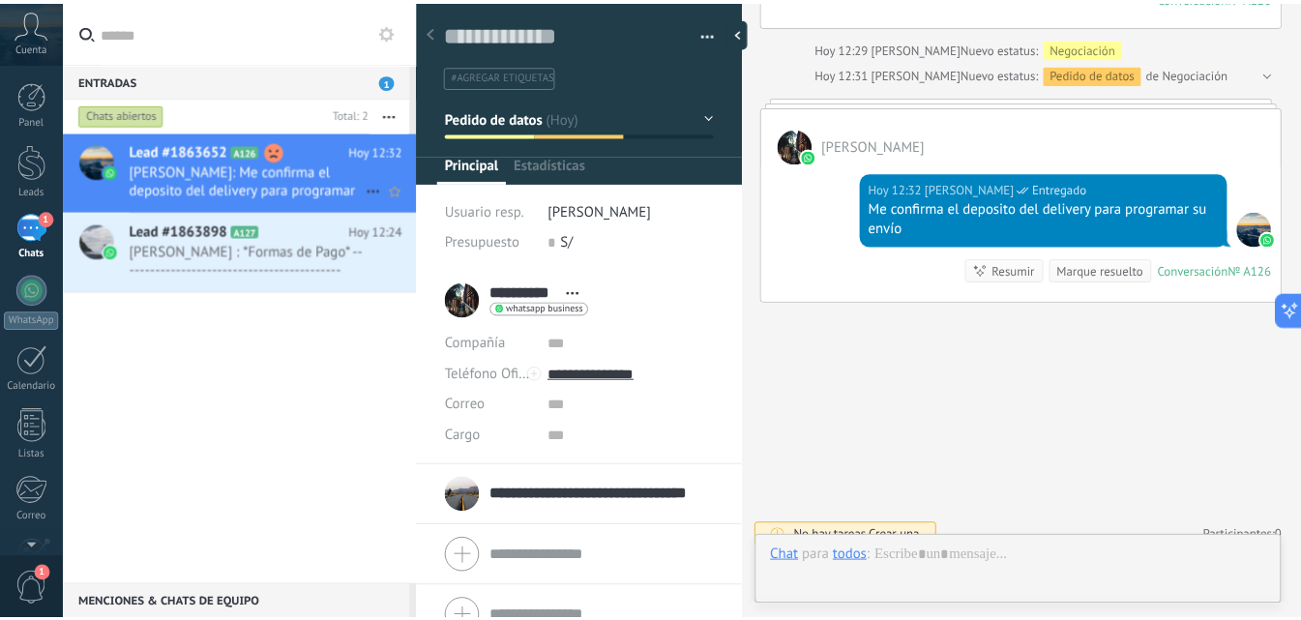
scroll to position [29, 0]
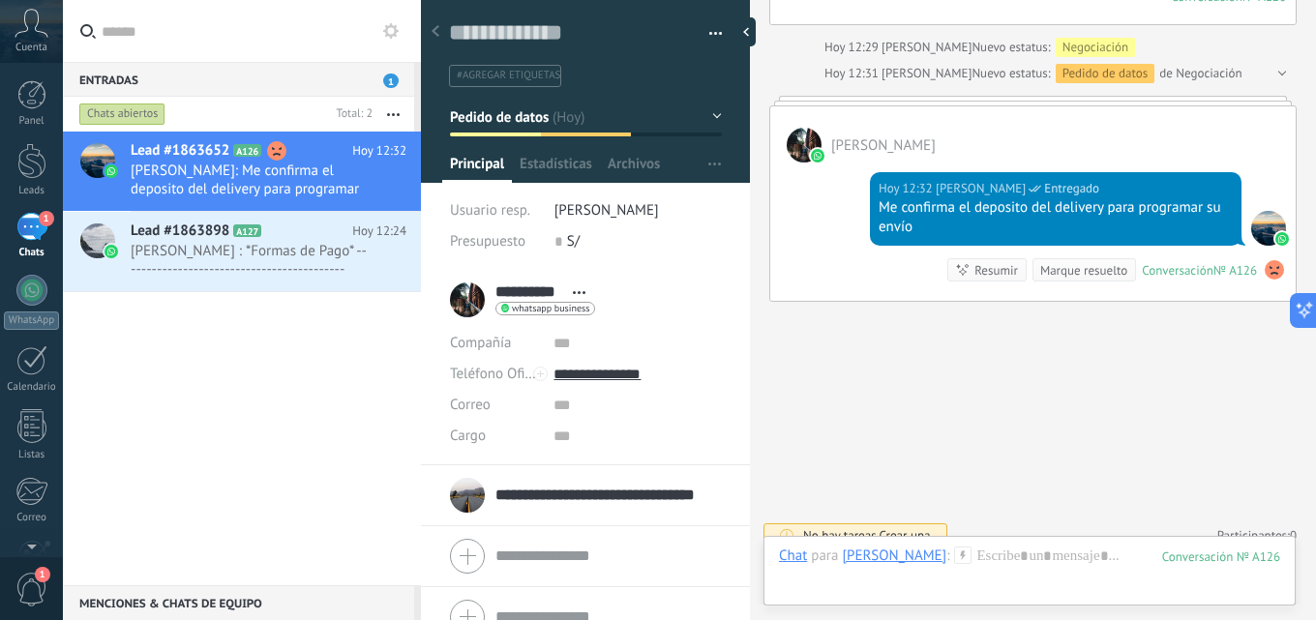
click at [382, 80] on div "Entradas 1" at bounding box center [238, 79] width 351 height 35
click at [30, 164] on div at bounding box center [31, 161] width 29 height 36
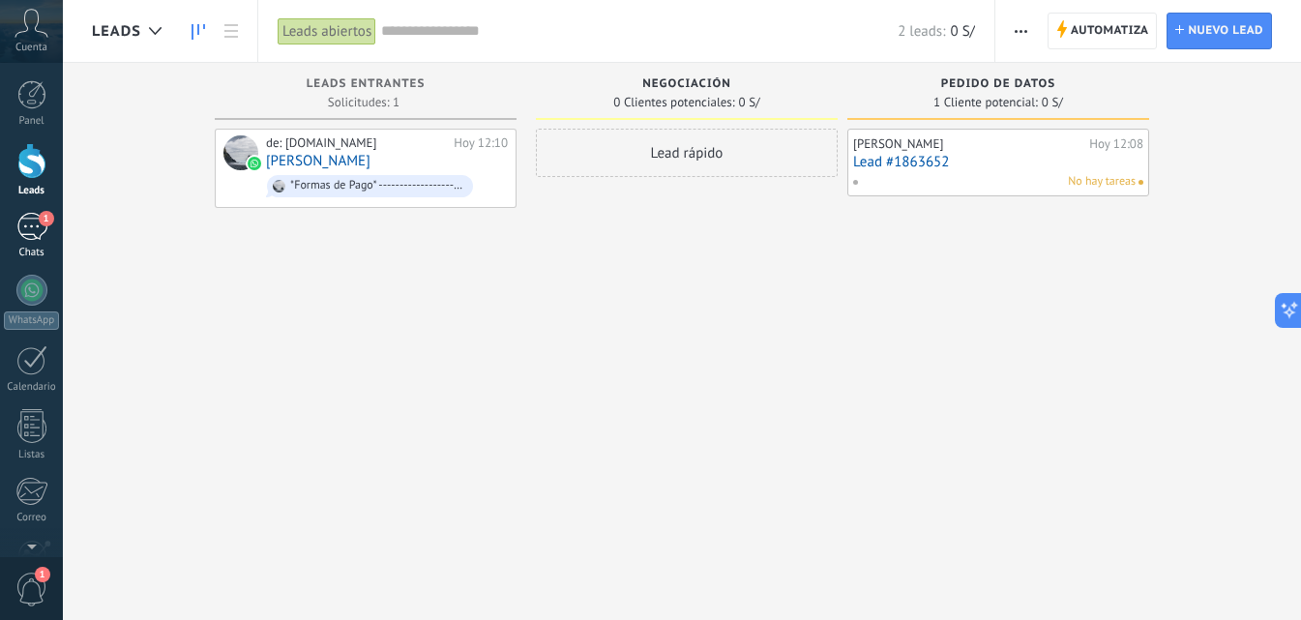
click at [33, 240] on div "1" at bounding box center [31, 227] width 31 height 28
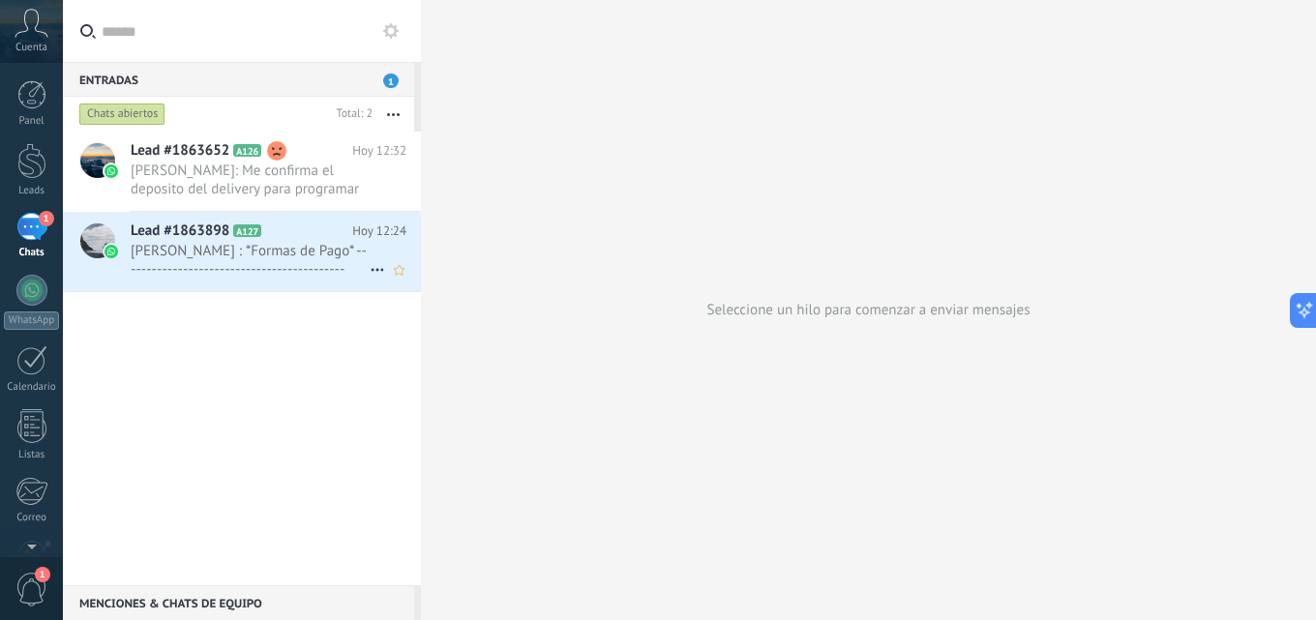
click at [368, 268] on icon at bounding box center [377, 269] width 23 height 23
click at [407, 319] on span "Conversación cerrada" at bounding box center [464, 318] width 132 height 39
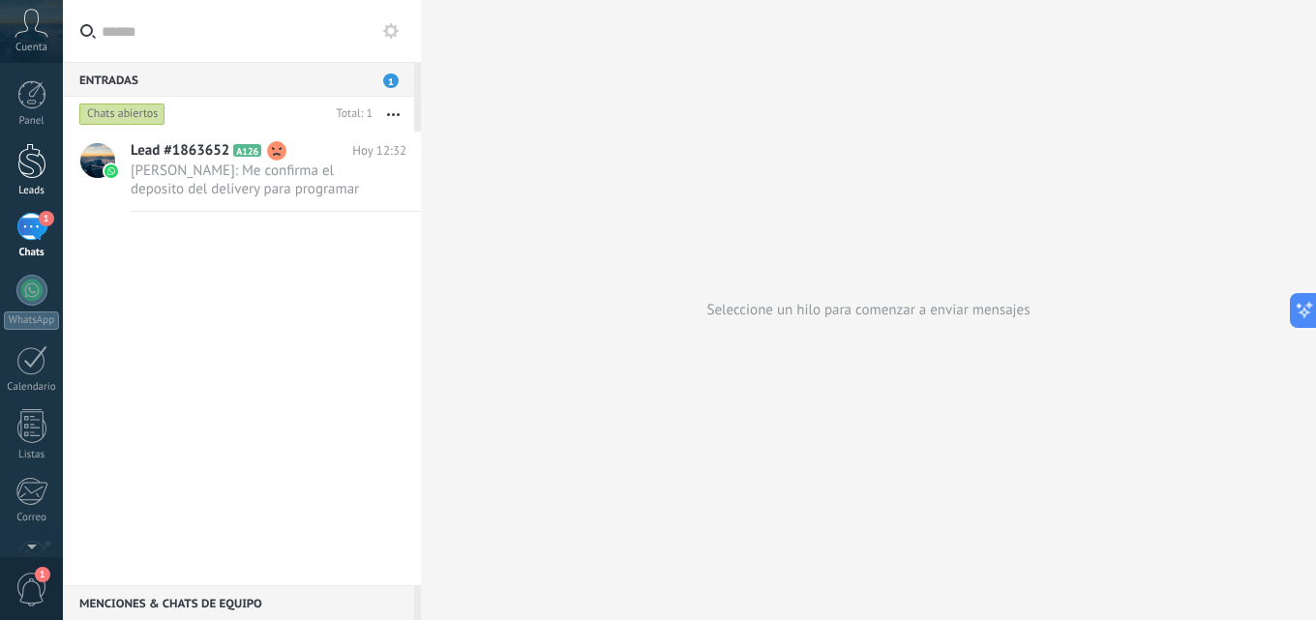
click at [44, 159] on div at bounding box center [31, 161] width 29 height 36
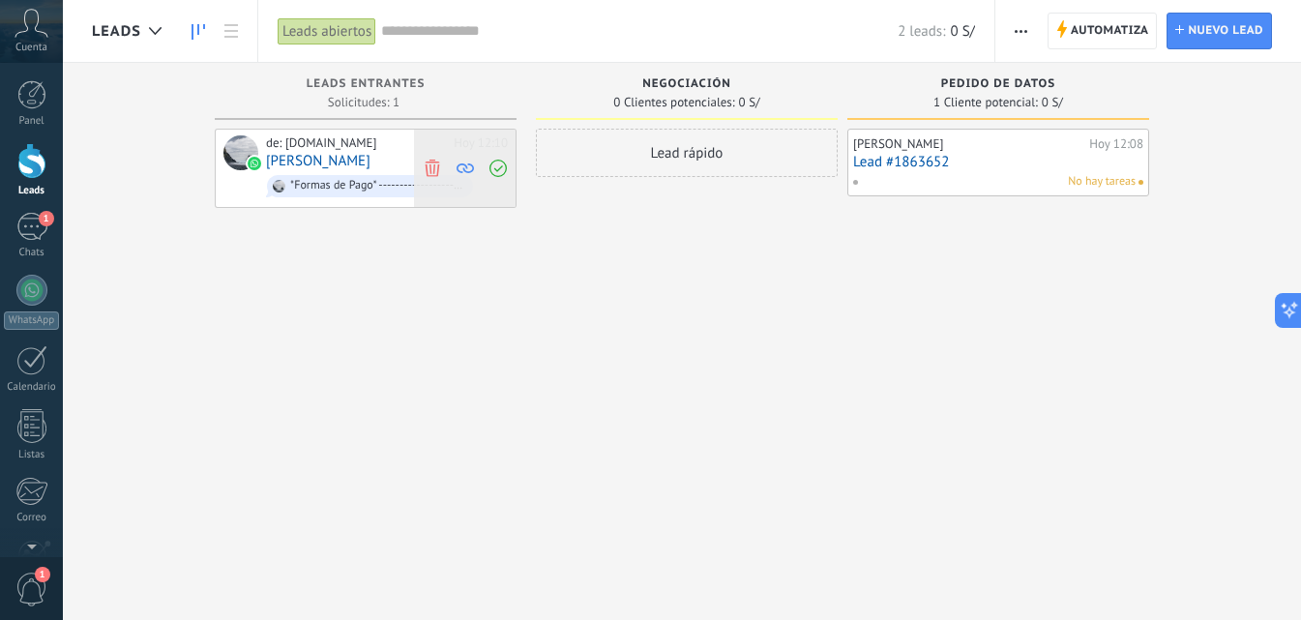
click at [436, 166] on icon at bounding box center [432, 167] width 17 height 17
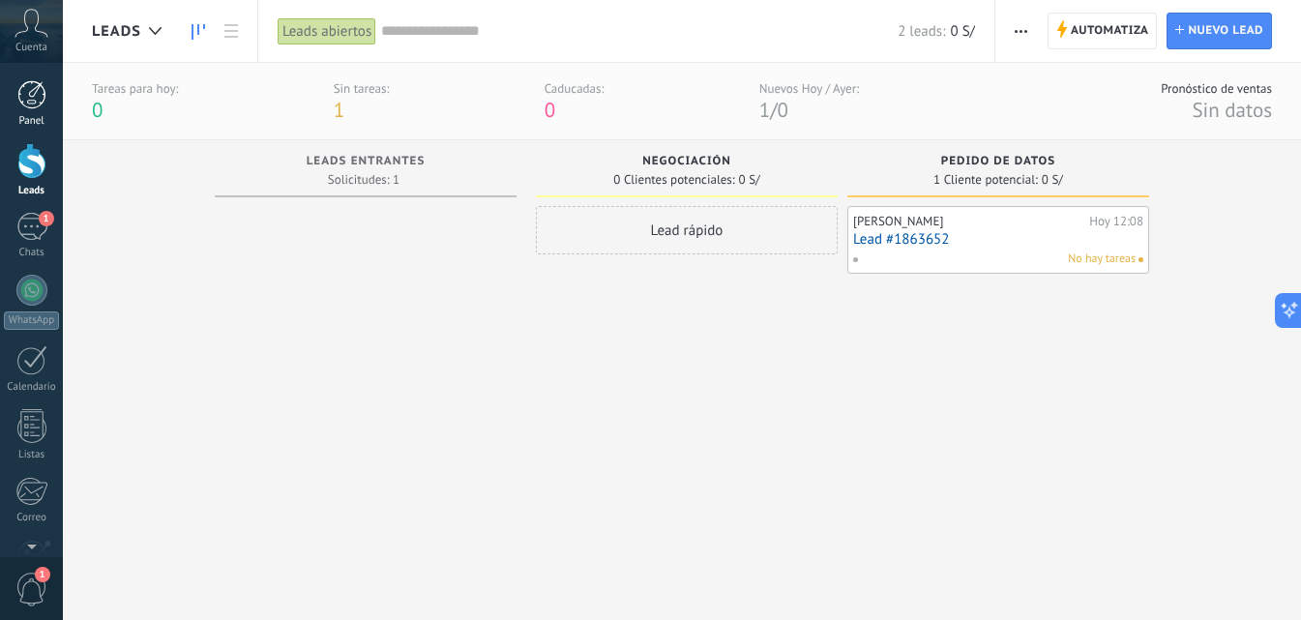
click at [24, 101] on div at bounding box center [31, 94] width 29 height 29
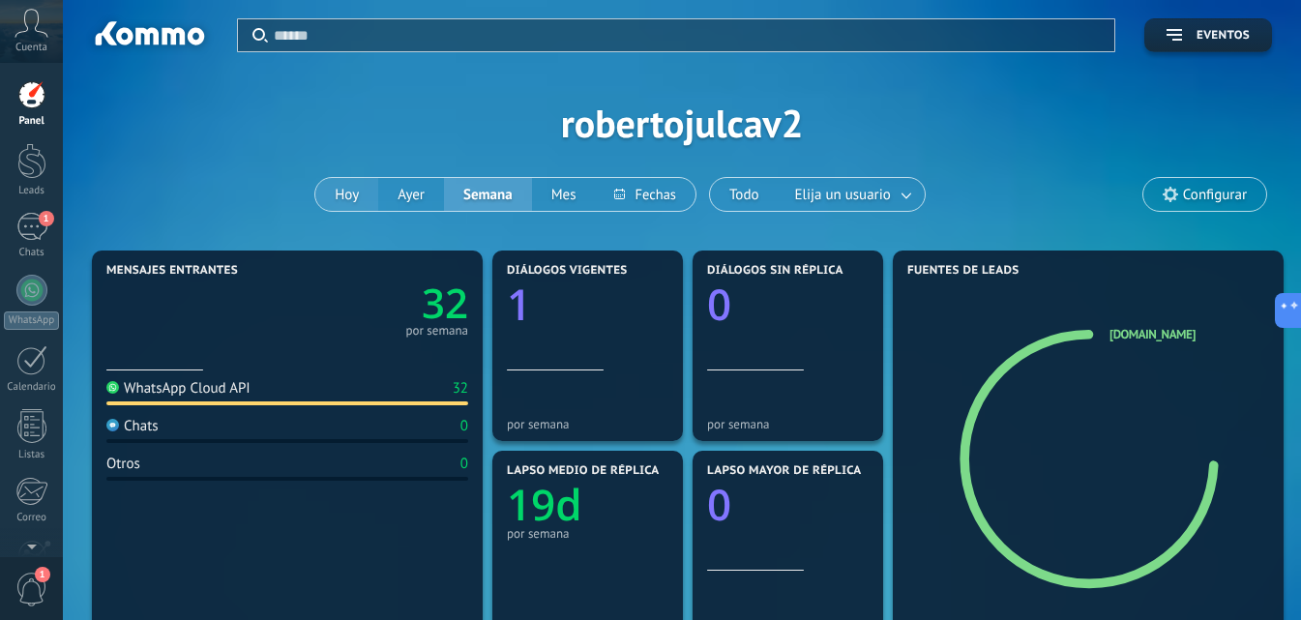
click at [355, 197] on button "Hoy" at bounding box center [346, 194] width 63 height 33
click at [46, 222] on span "1" at bounding box center [46, 218] width 15 height 15
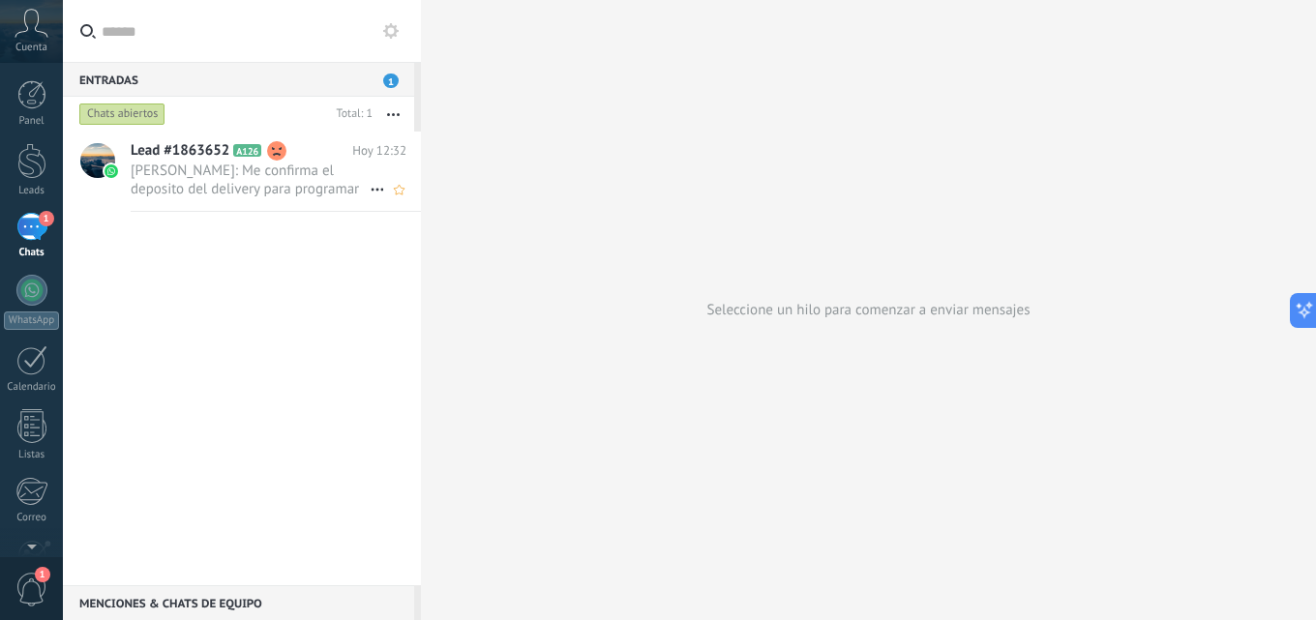
click at [272, 145] on use at bounding box center [276, 150] width 19 height 19
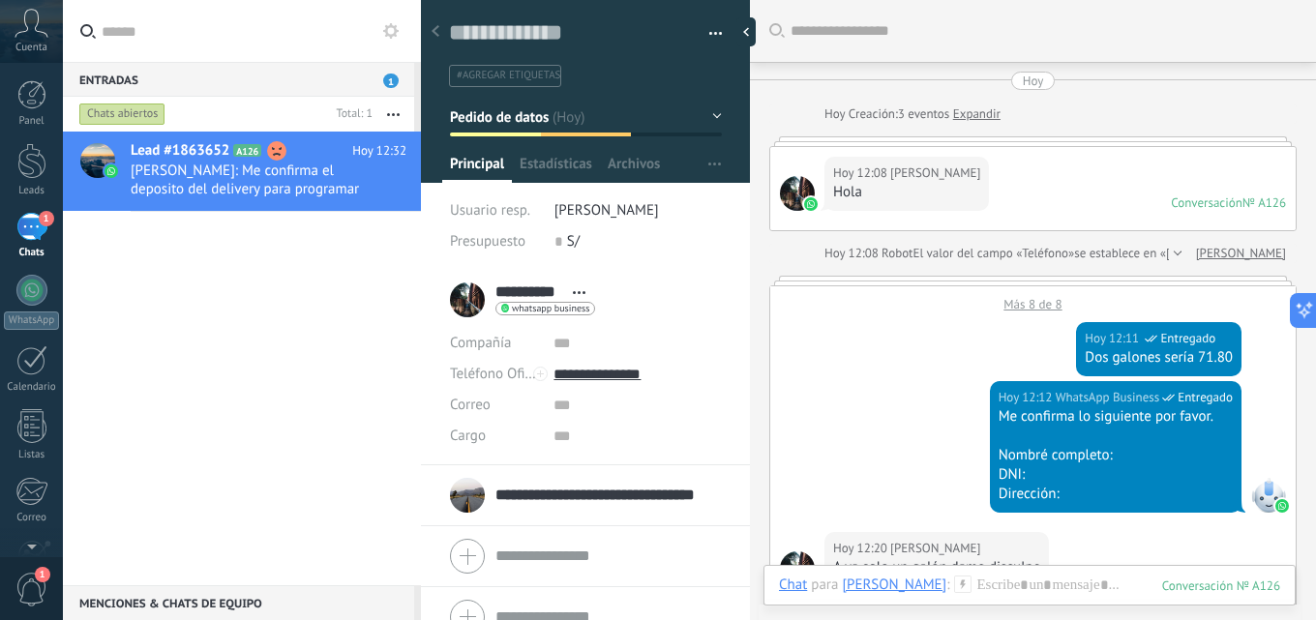
scroll to position [29, 0]
click at [390, 74] on span "1" at bounding box center [390, 81] width 15 height 15
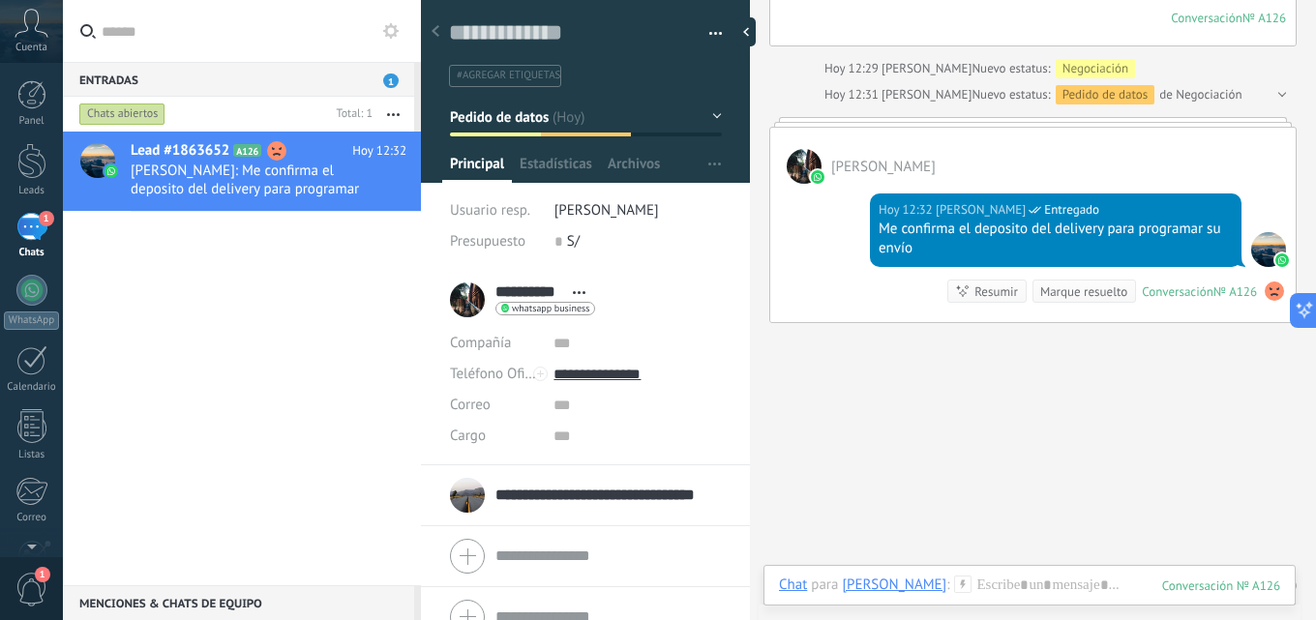
scroll to position [1649, 0]
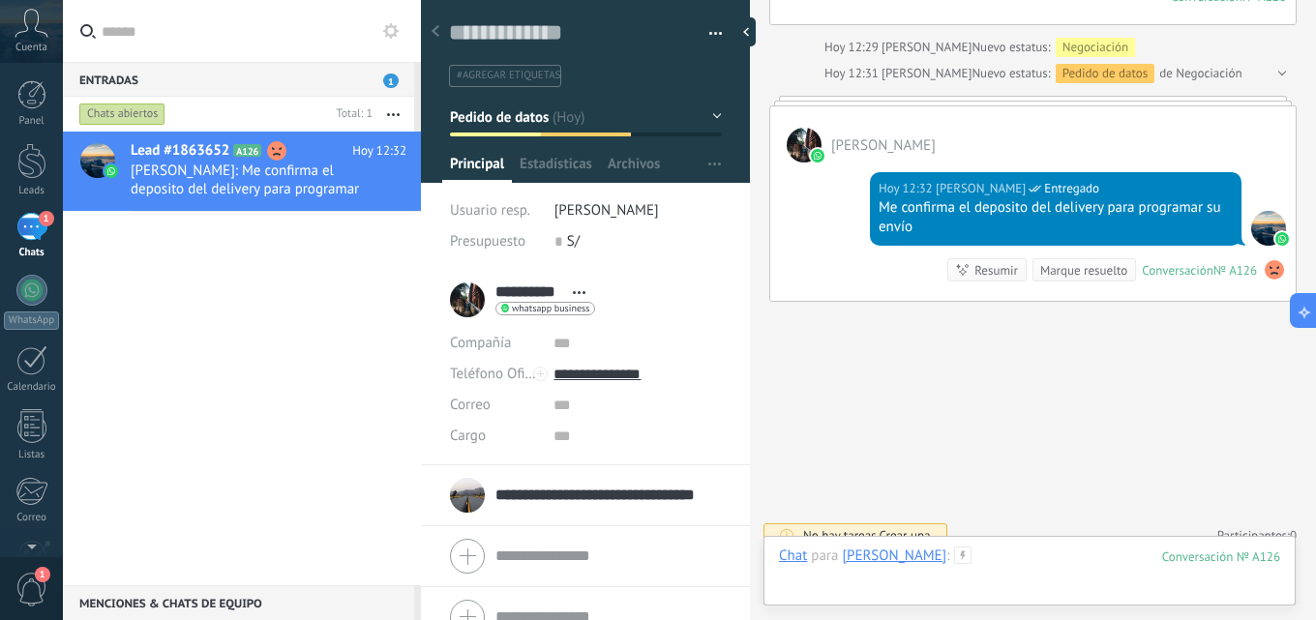
click at [1005, 561] on div at bounding box center [1029, 576] width 501 height 58
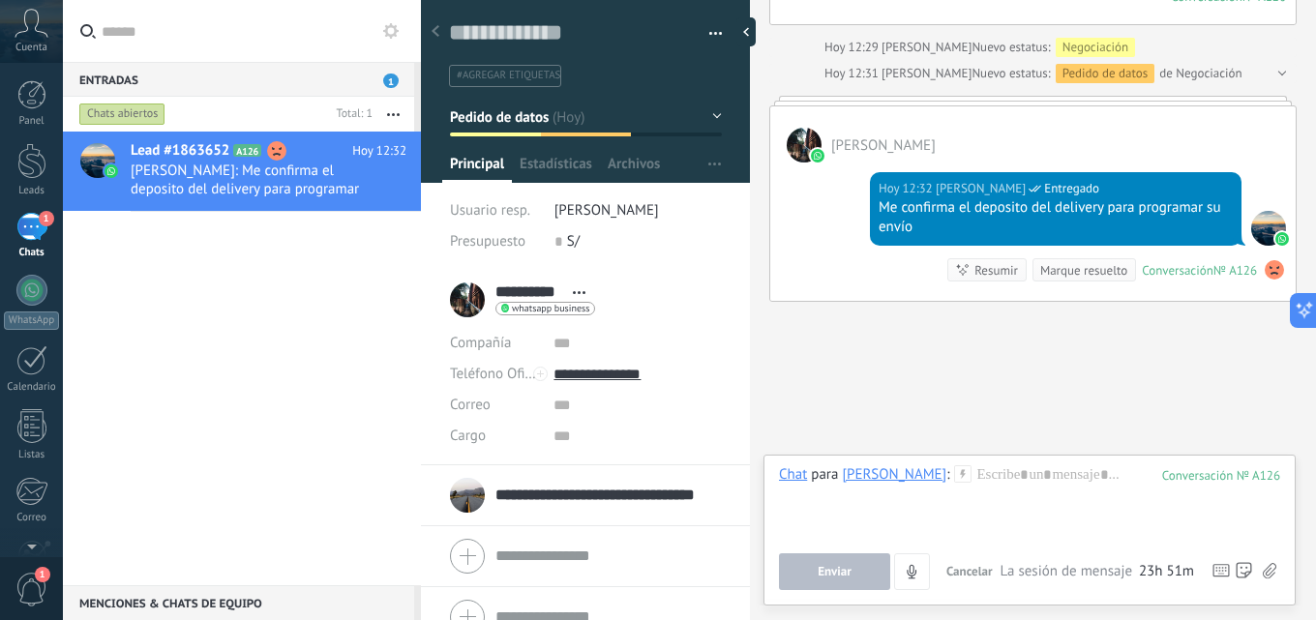
click at [276, 308] on div "Lead #1863652 A126 [DATE] 12:32 [PERSON_NAME]: Me confirma el deposito del deli…" at bounding box center [242, 359] width 358 height 454
click at [49, 598] on div "1" at bounding box center [31, 588] width 63 height 64
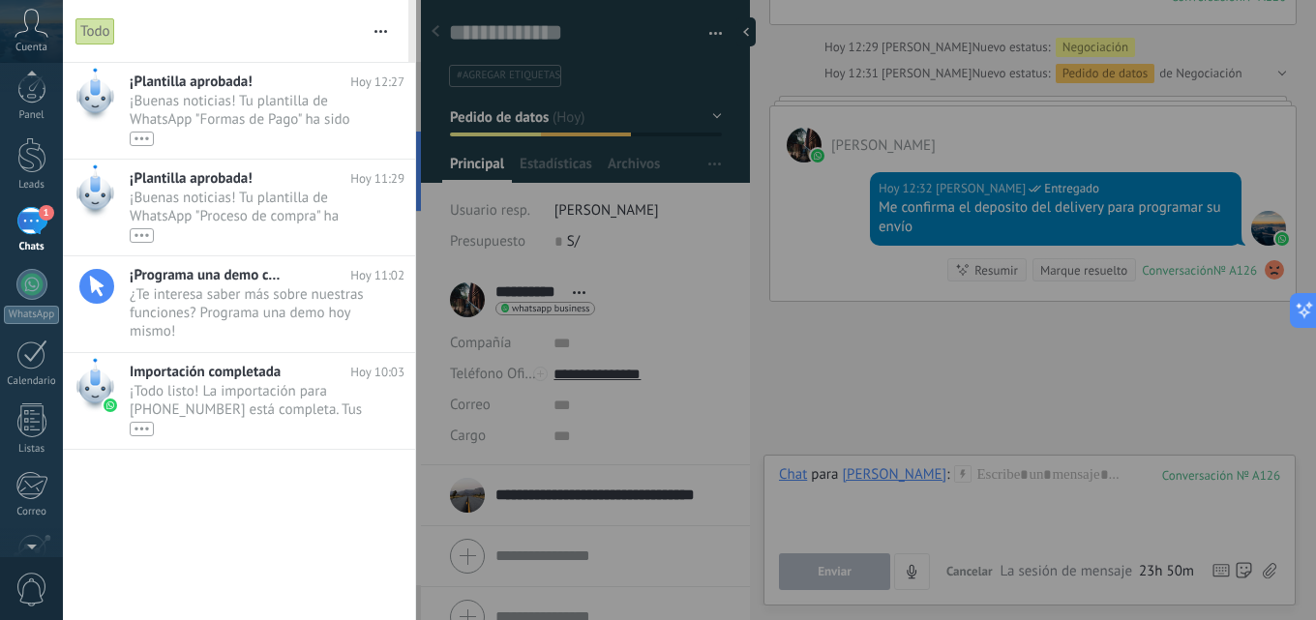
scroll to position [0, 0]
click at [873, 354] on div at bounding box center [658, 310] width 1316 height 620
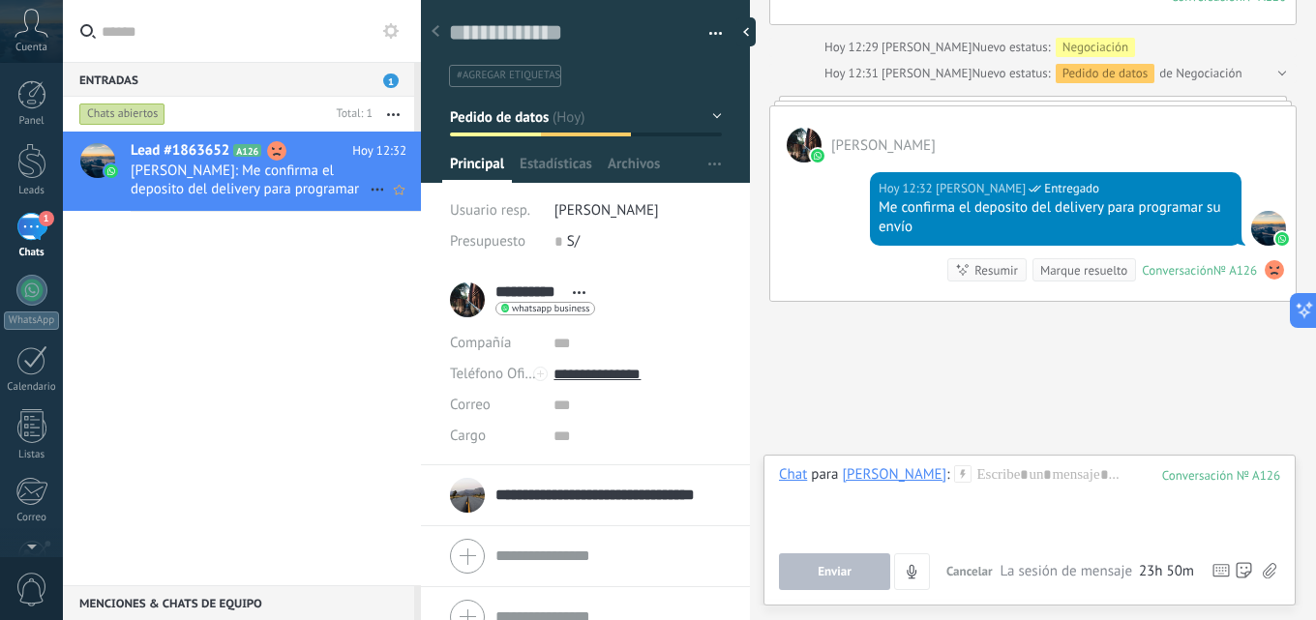
click at [295, 192] on span "[PERSON_NAME]: Me confirma el deposito del delivery para programar su envío" at bounding box center [250, 180] width 239 height 37
click at [22, 107] on div at bounding box center [31, 94] width 29 height 29
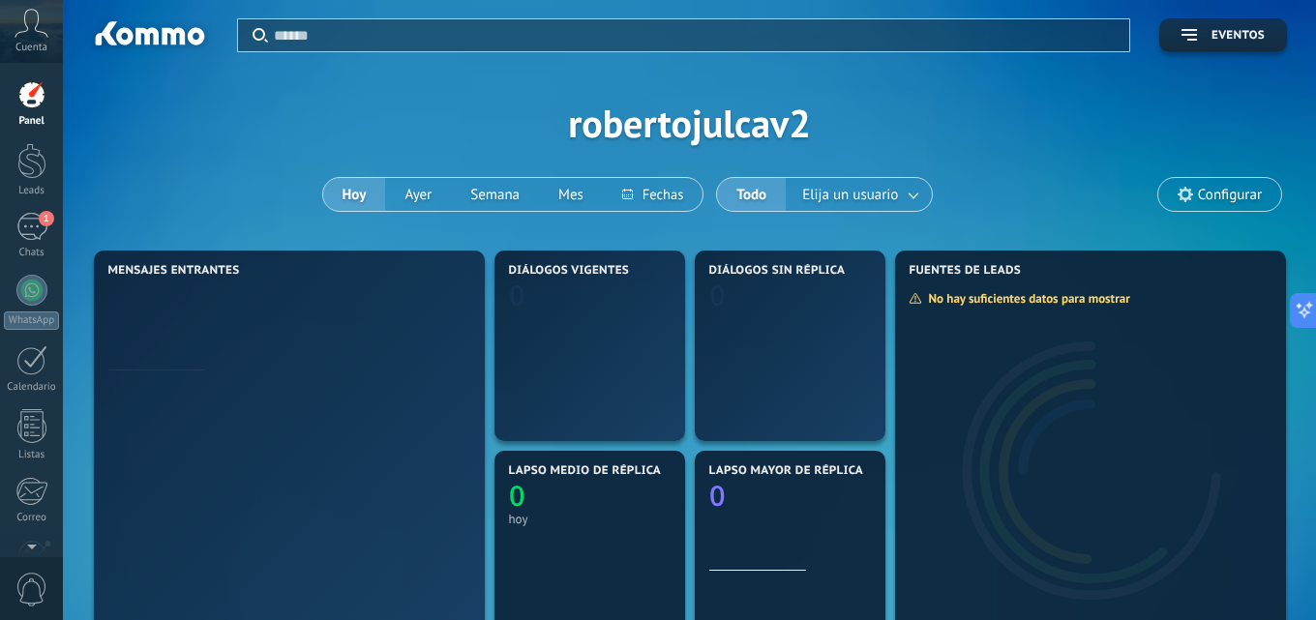
click at [30, 31] on icon at bounding box center [32, 23] width 34 height 29
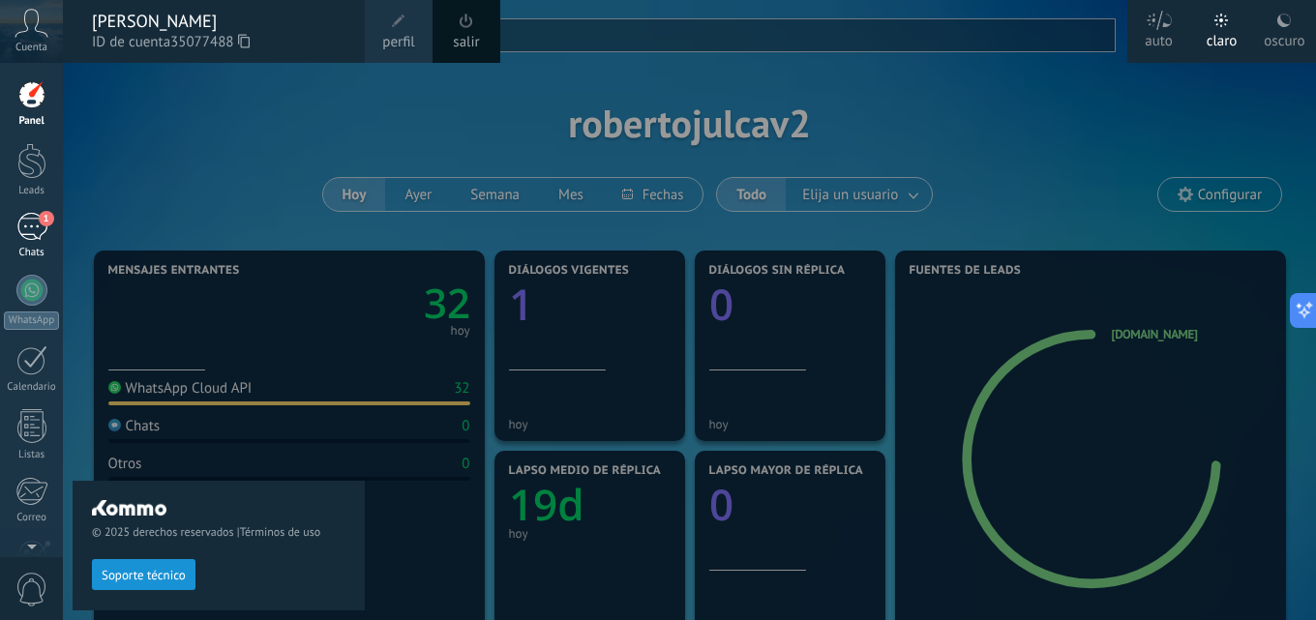
click at [27, 240] on div "1" at bounding box center [31, 227] width 31 height 28
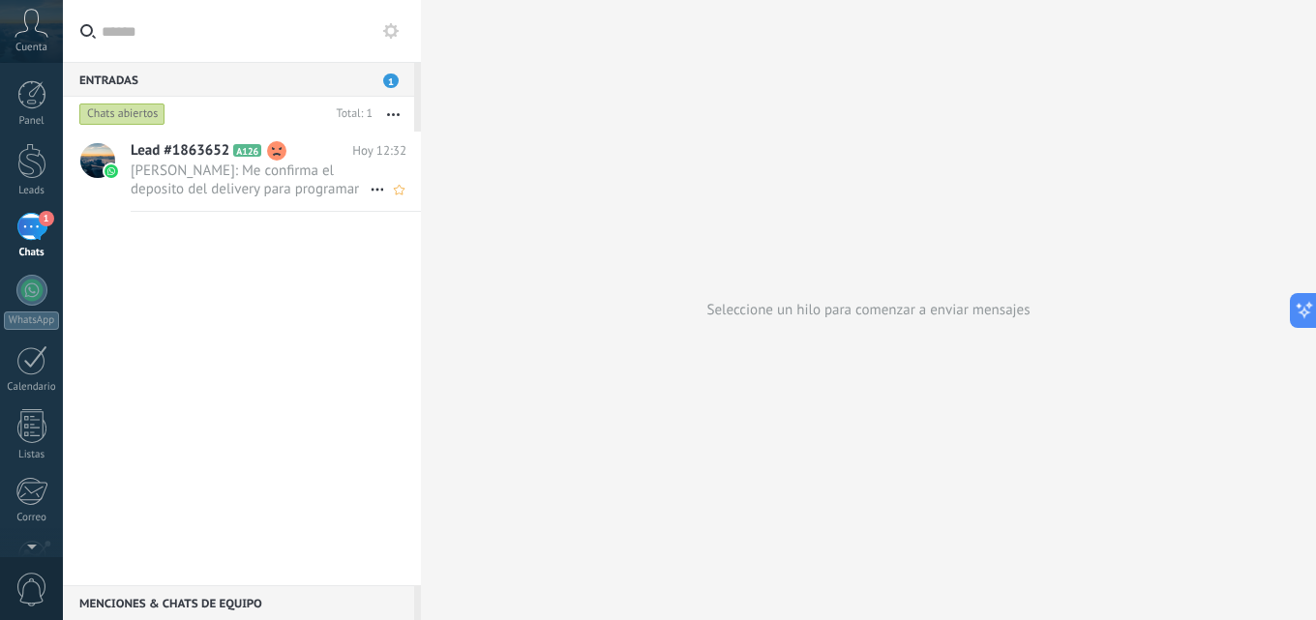
click at [280, 160] on use at bounding box center [276, 150] width 19 height 19
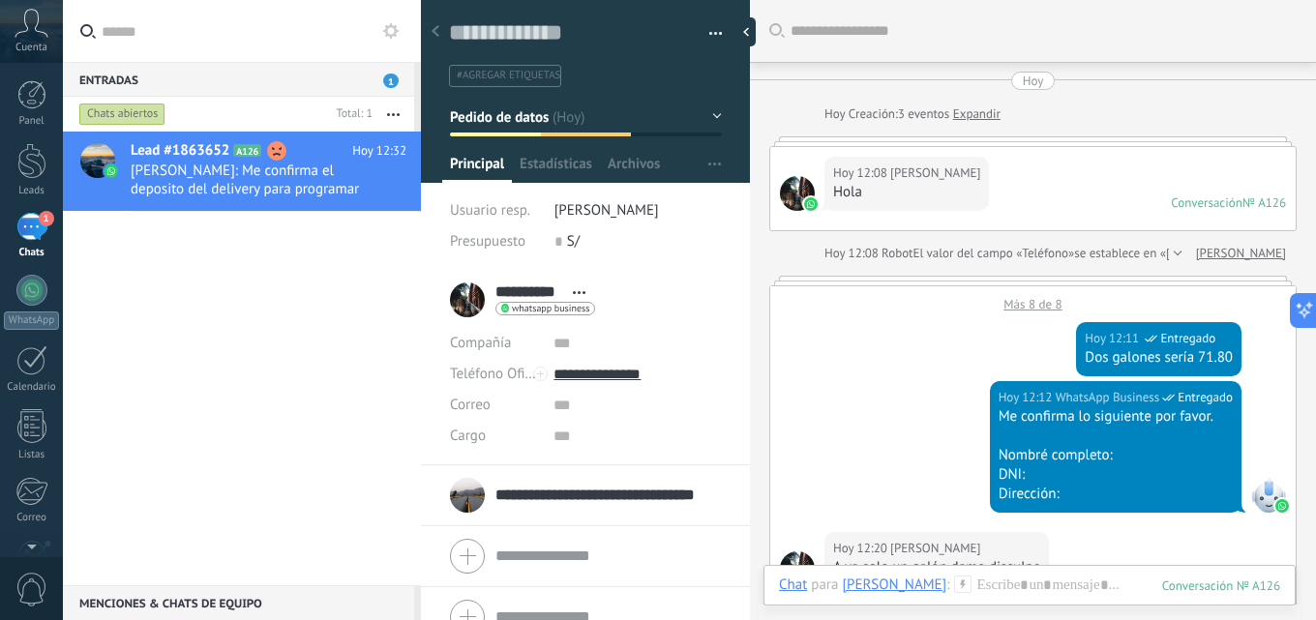
scroll to position [1649, 0]
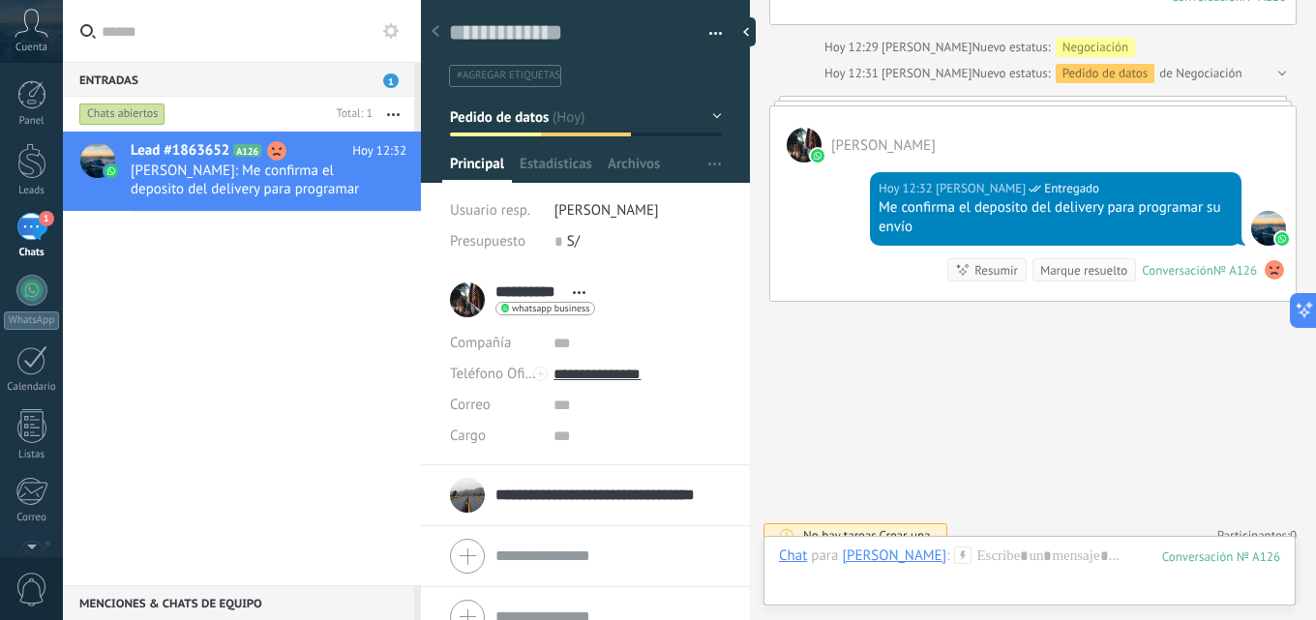
click at [227, 277] on div "Lead #1863652 A126 [DATE] 12:32 [PERSON_NAME]: Me confirma el deposito del deli…" at bounding box center [242, 359] width 358 height 454
drag, startPoint x: 996, startPoint y: 456, endPoint x: 997, endPoint y: 433, distance: 22.3
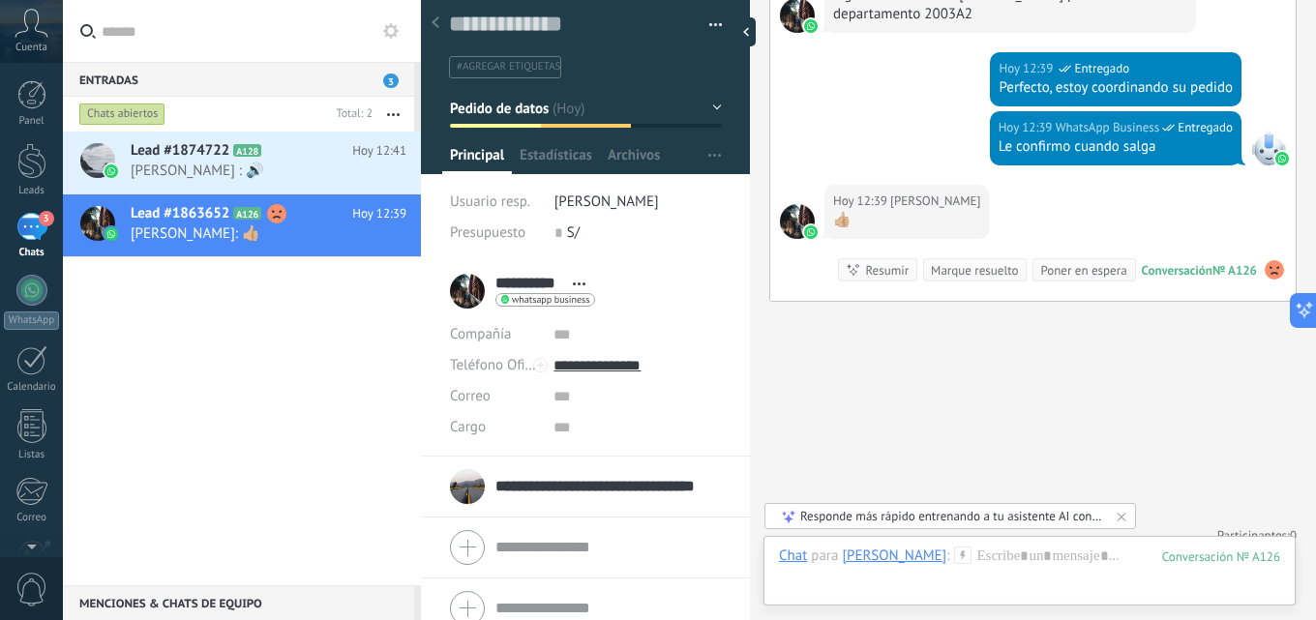
scroll to position [0, 0]
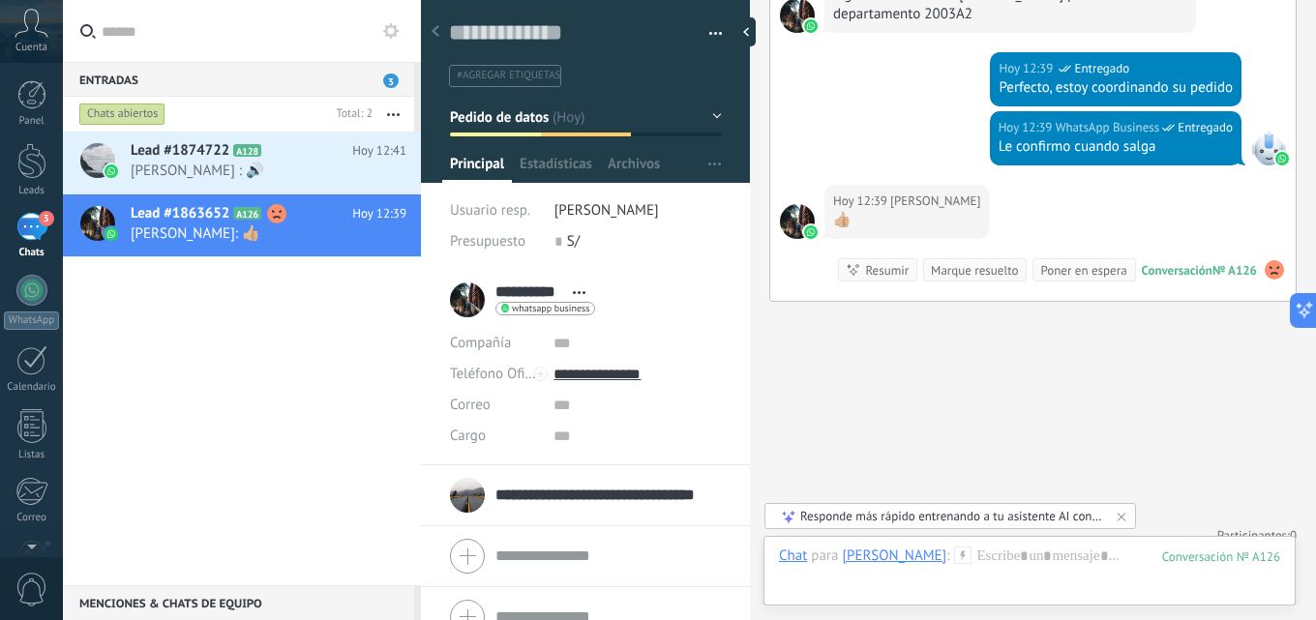
click at [645, 135] on div at bounding box center [676, 135] width 91 height 4
click at [646, 134] on button "Pedido de datos" at bounding box center [586, 117] width 272 height 35
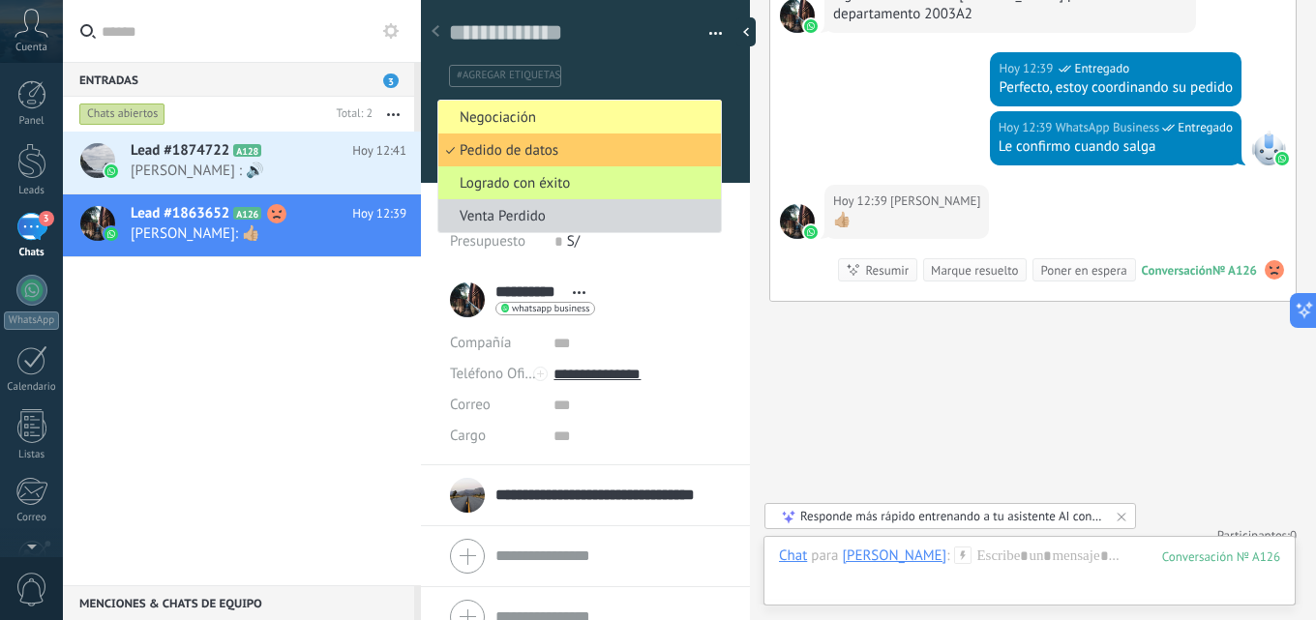
click at [499, 180] on span "Logrado con éxito" at bounding box center [576, 183] width 277 height 18
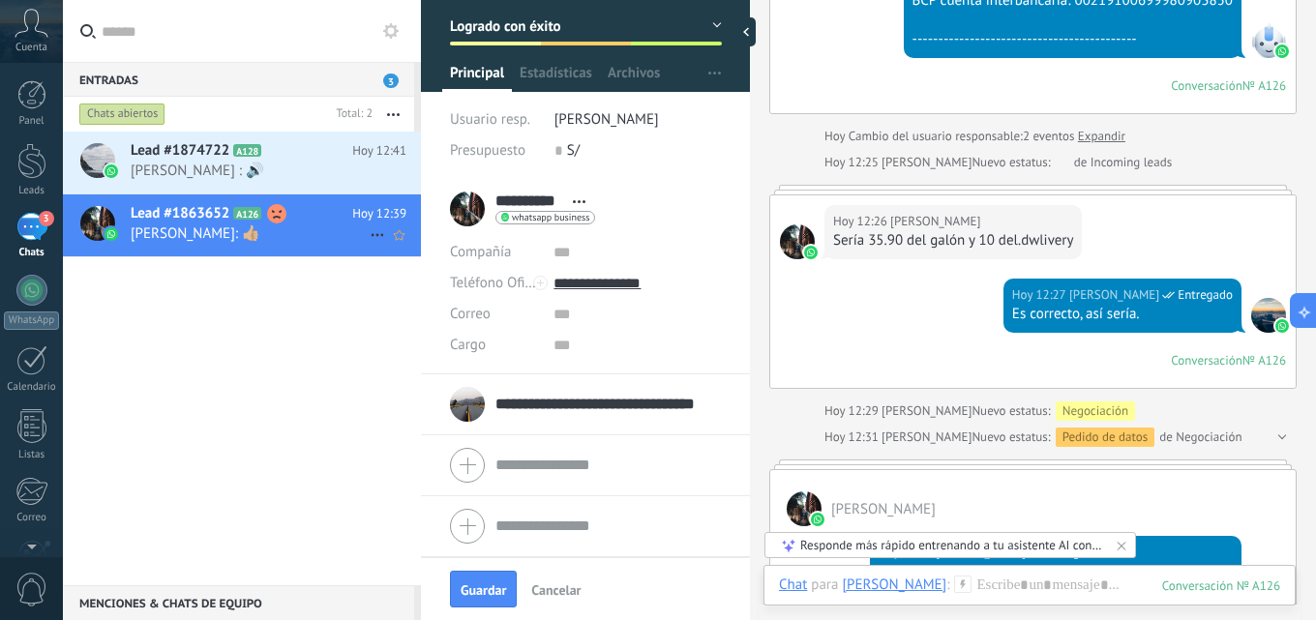
scroll to position [2252, 0]
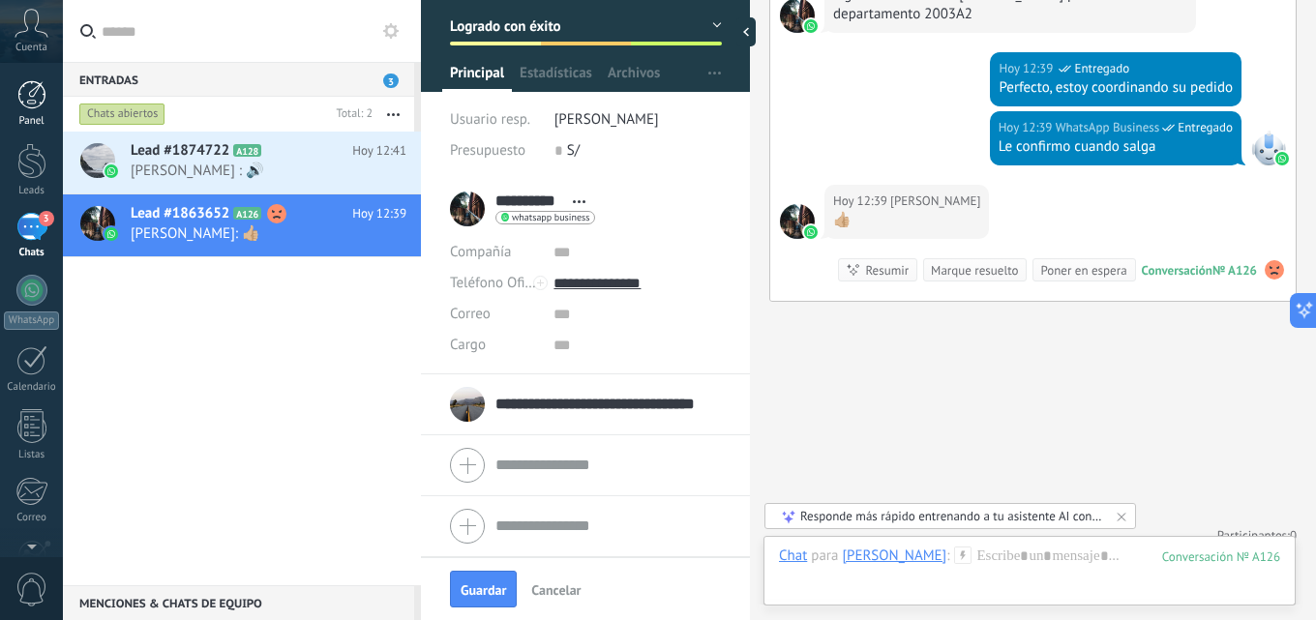
click at [35, 116] on div "Panel" at bounding box center [32, 121] width 56 height 13
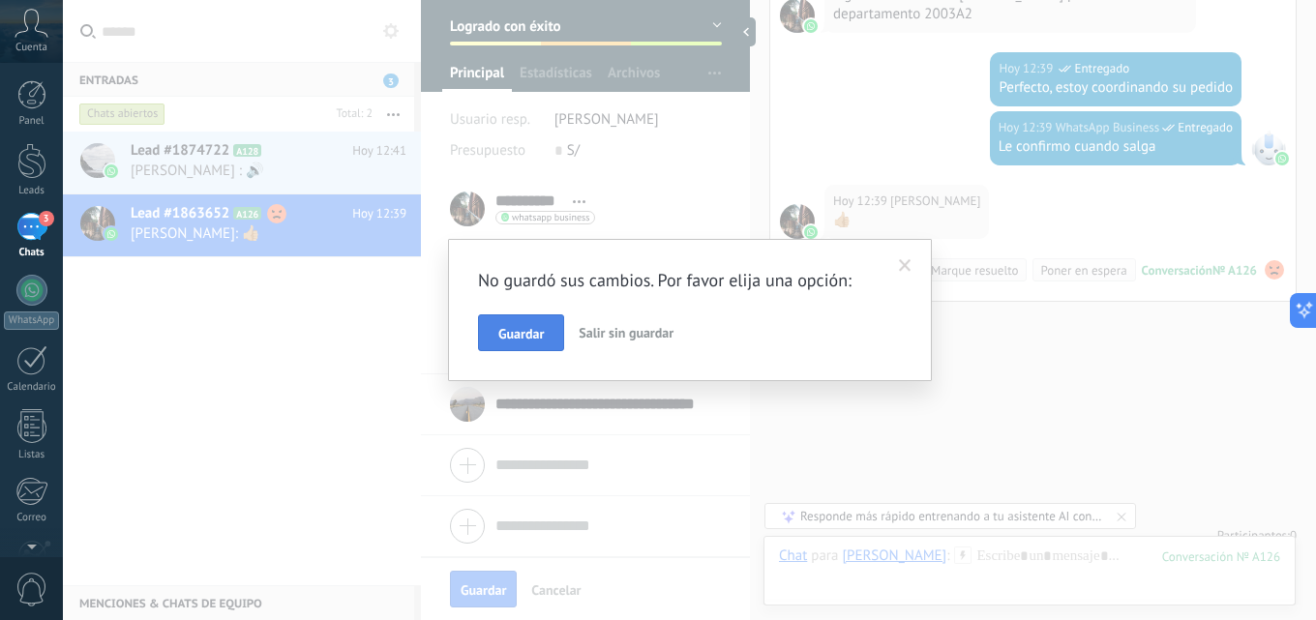
click at [527, 335] on span "Guardar" at bounding box center [520, 334] width 45 height 14
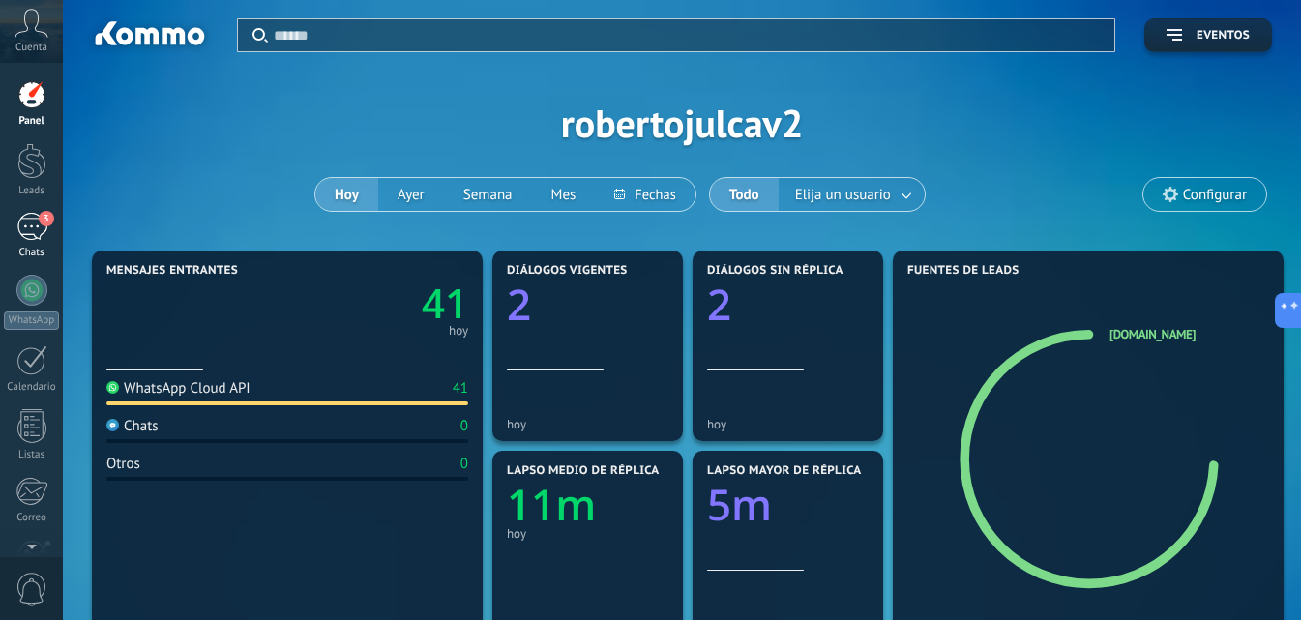
click at [33, 226] on div "3" at bounding box center [31, 227] width 31 height 28
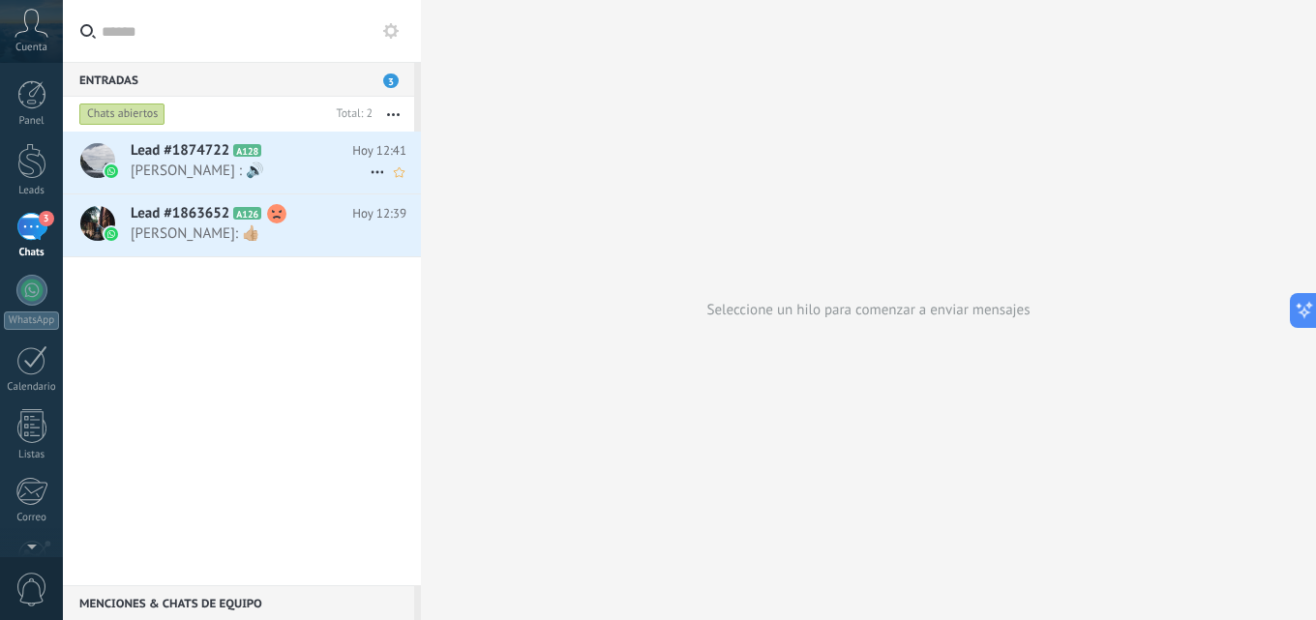
click at [303, 145] on h2 "Lead #1874722 A128" at bounding box center [242, 150] width 222 height 19
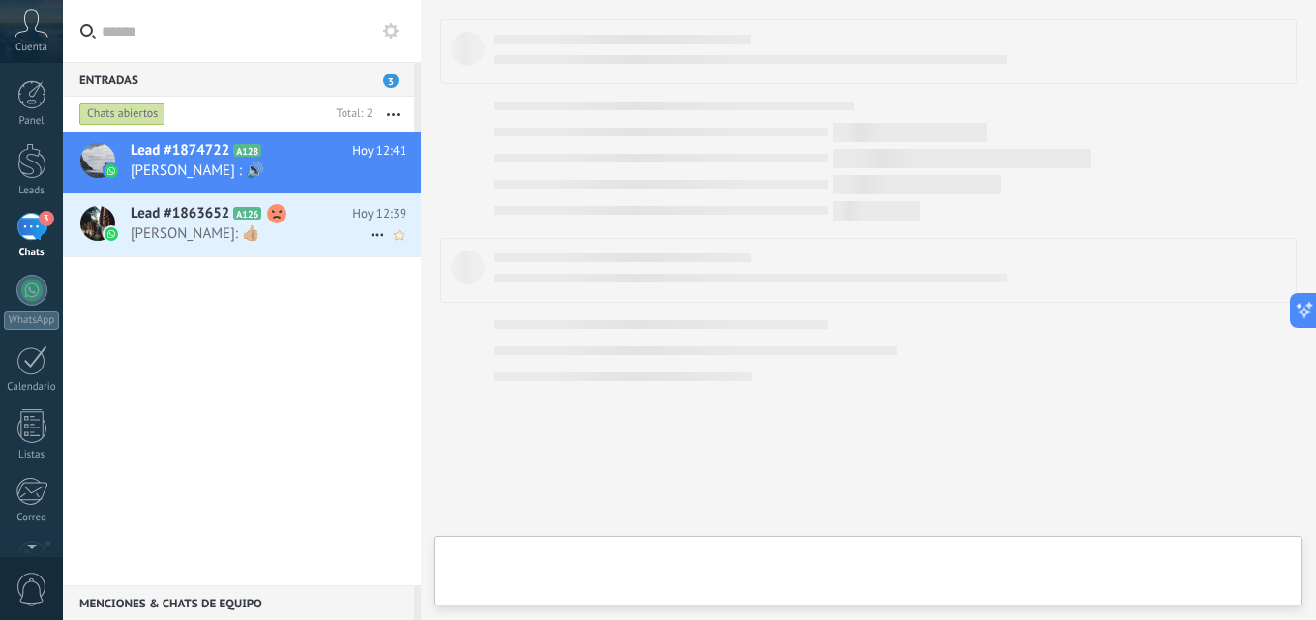
click at [282, 223] on div "Lead #1863652 A126 [DATE] 12:39 [PERSON_NAME]: 👍🏼" at bounding box center [276, 224] width 290 height 61
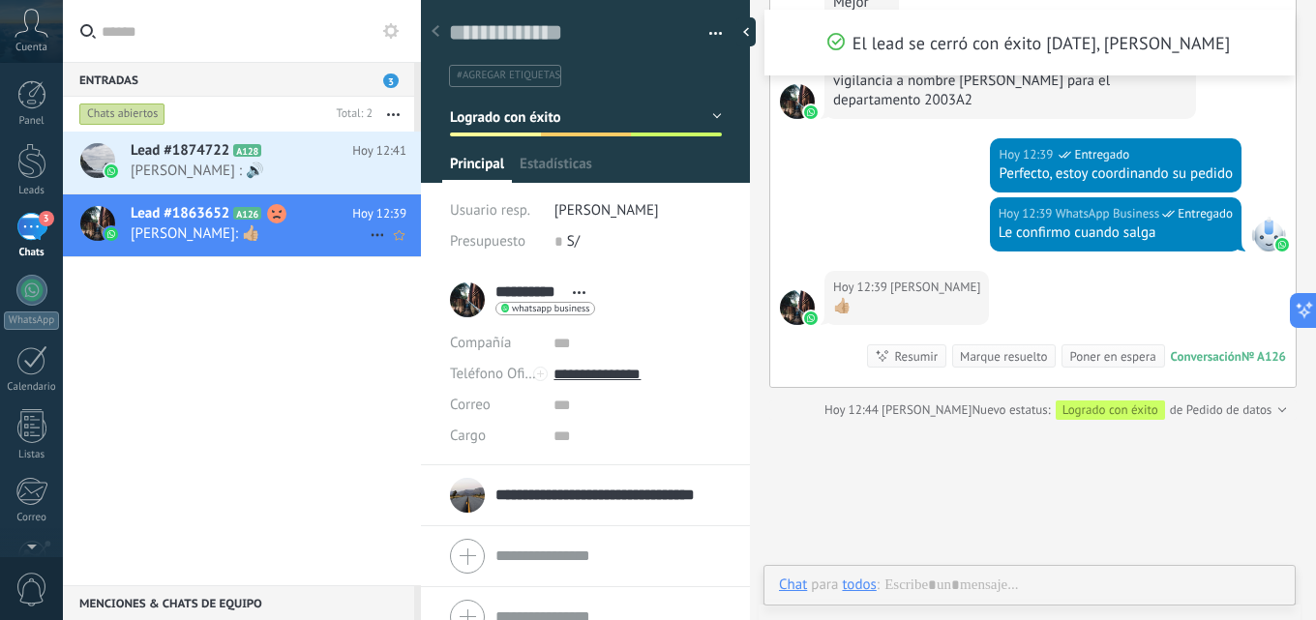
scroll to position [29, 0]
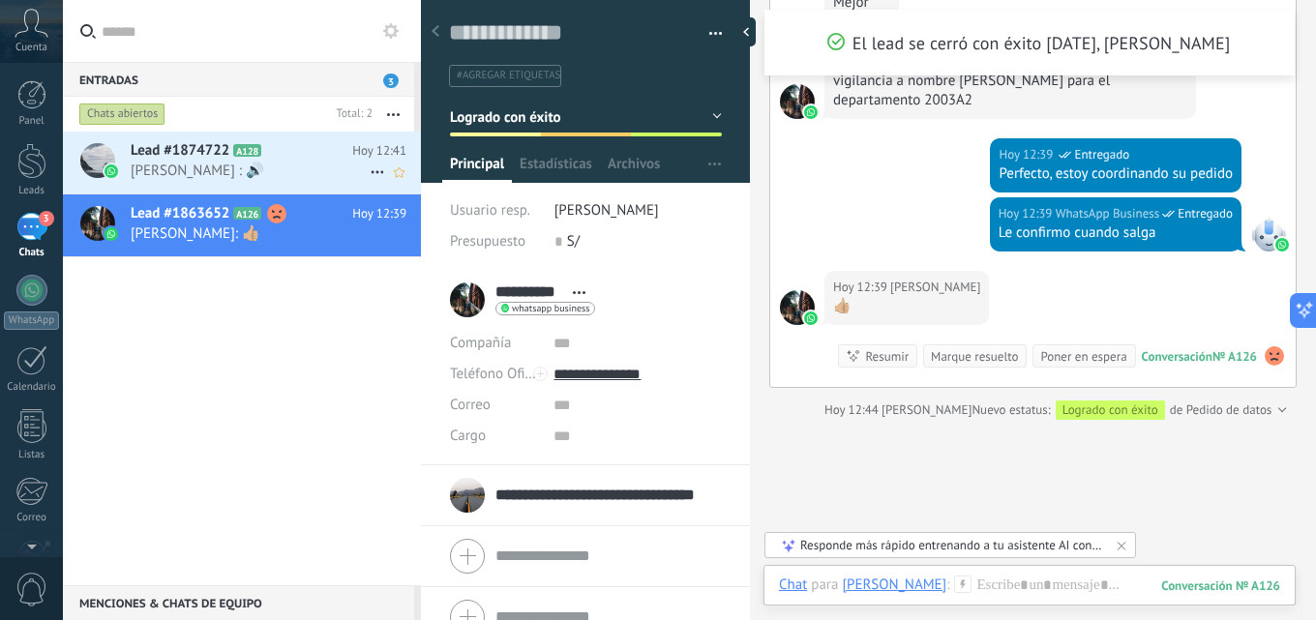
click at [308, 166] on span "[PERSON_NAME] : 🔊" at bounding box center [250, 171] width 239 height 18
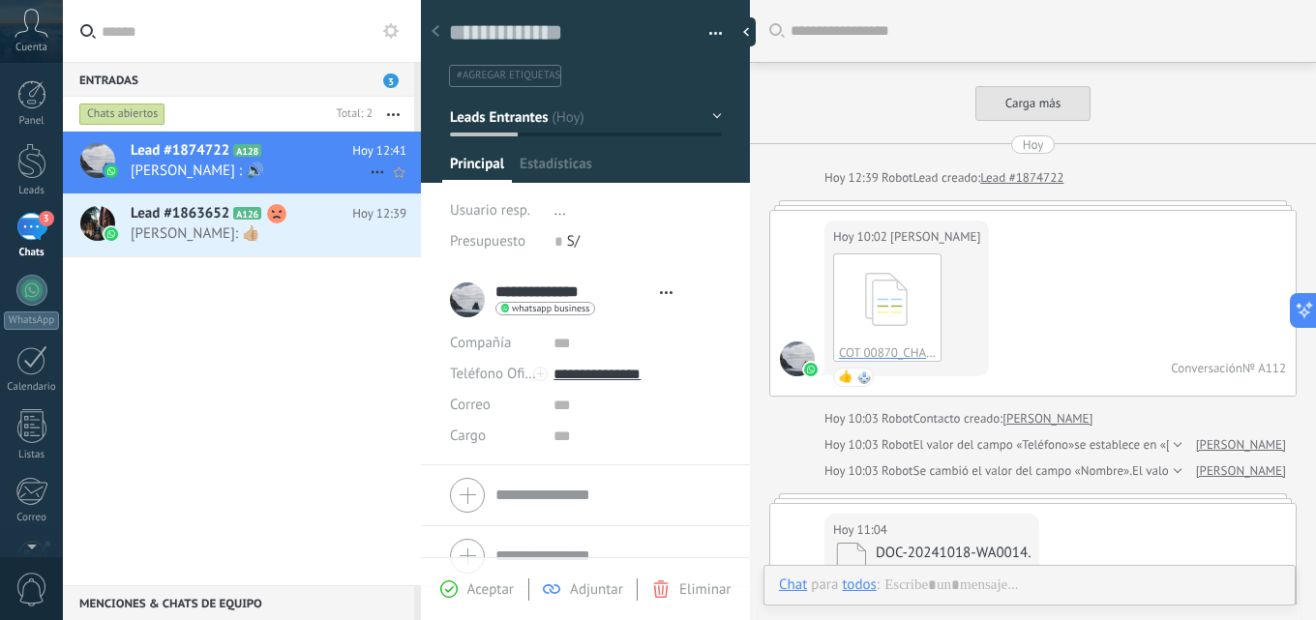
scroll to position [2942, 0]
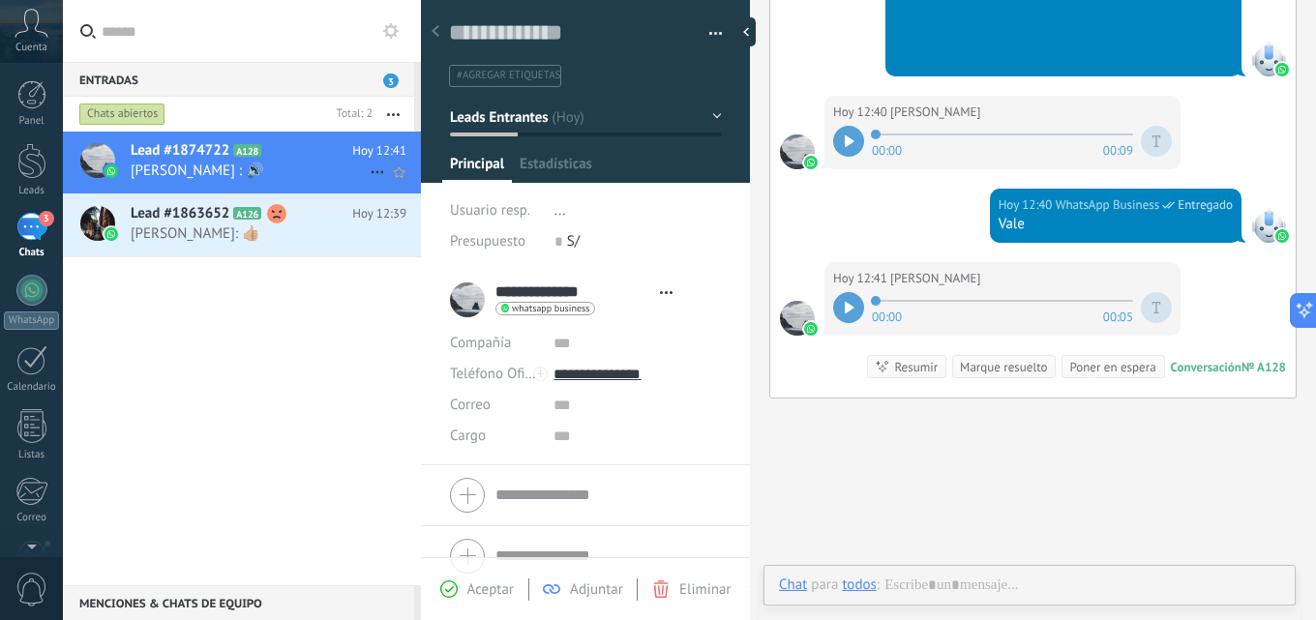
type textarea "**********"
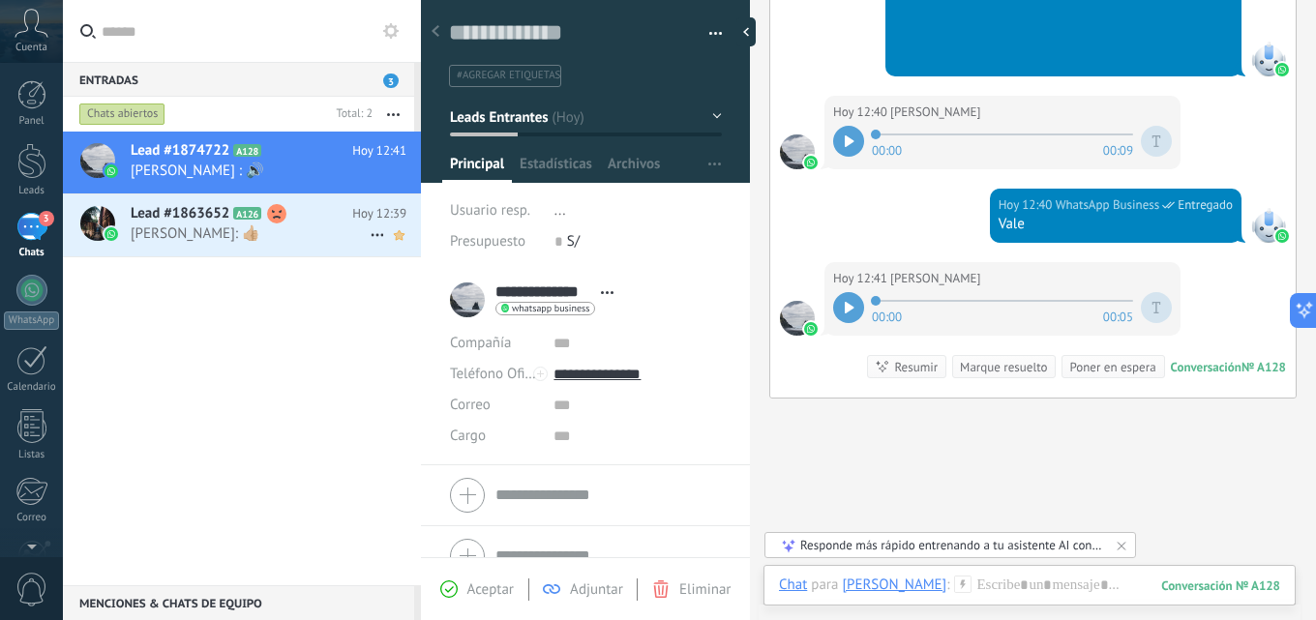
click at [398, 235] on icon at bounding box center [399, 234] width 20 height 23
click at [366, 171] on icon at bounding box center [377, 172] width 23 height 23
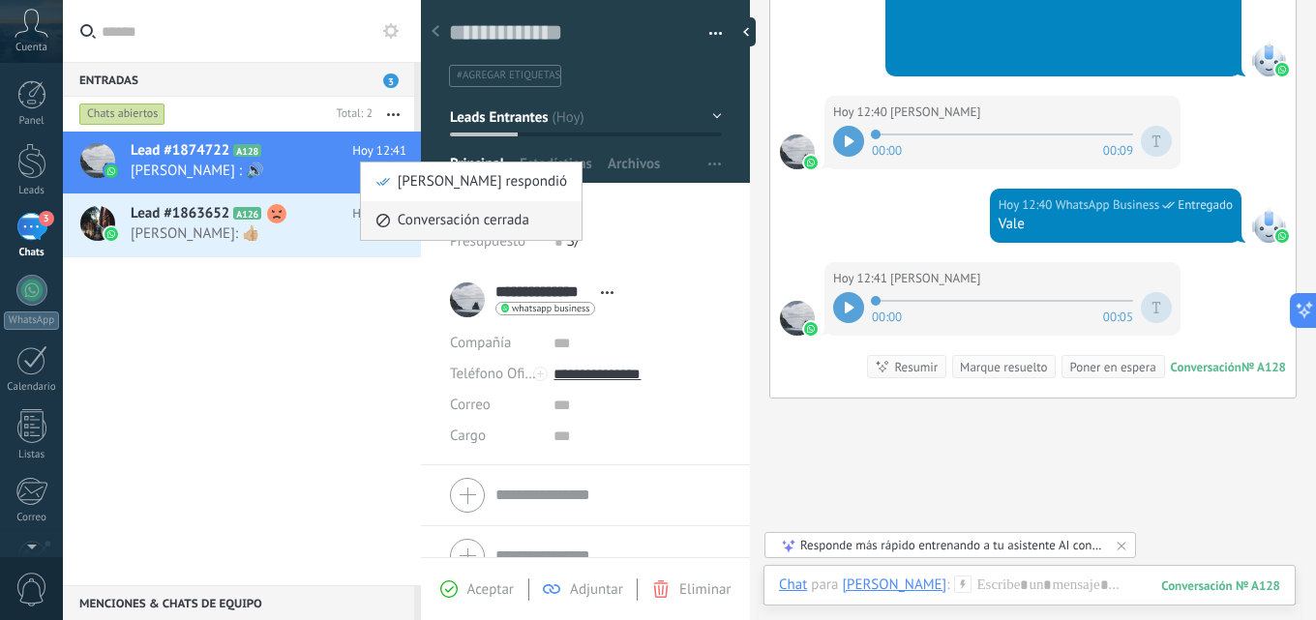
click at [391, 219] on div "Conversación cerrada" at bounding box center [471, 220] width 192 height 39
type input "**********"
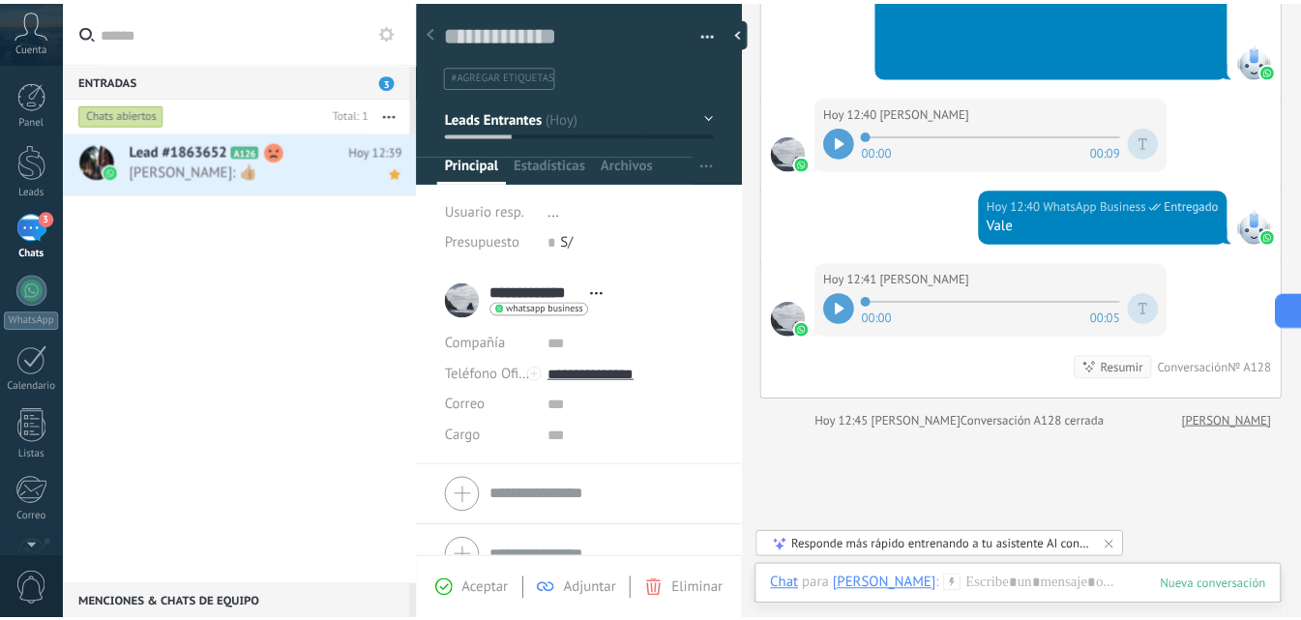
scroll to position [2974, 0]
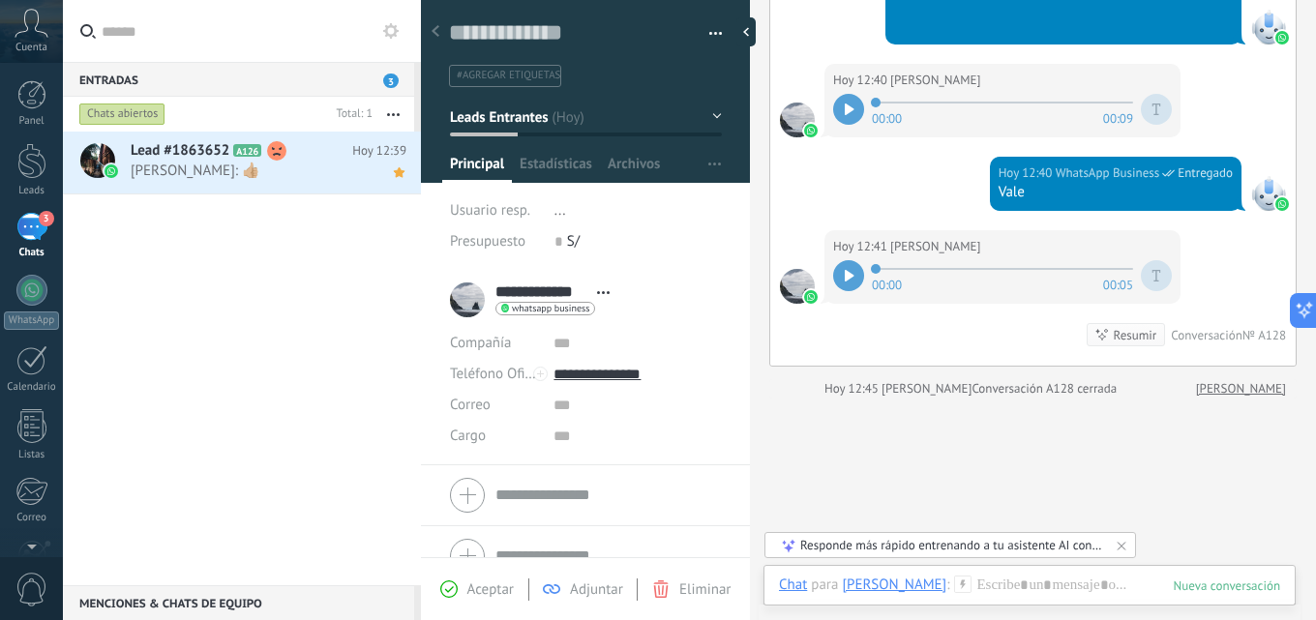
click at [28, 233] on div "3" at bounding box center [31, 227] width 31 height 28
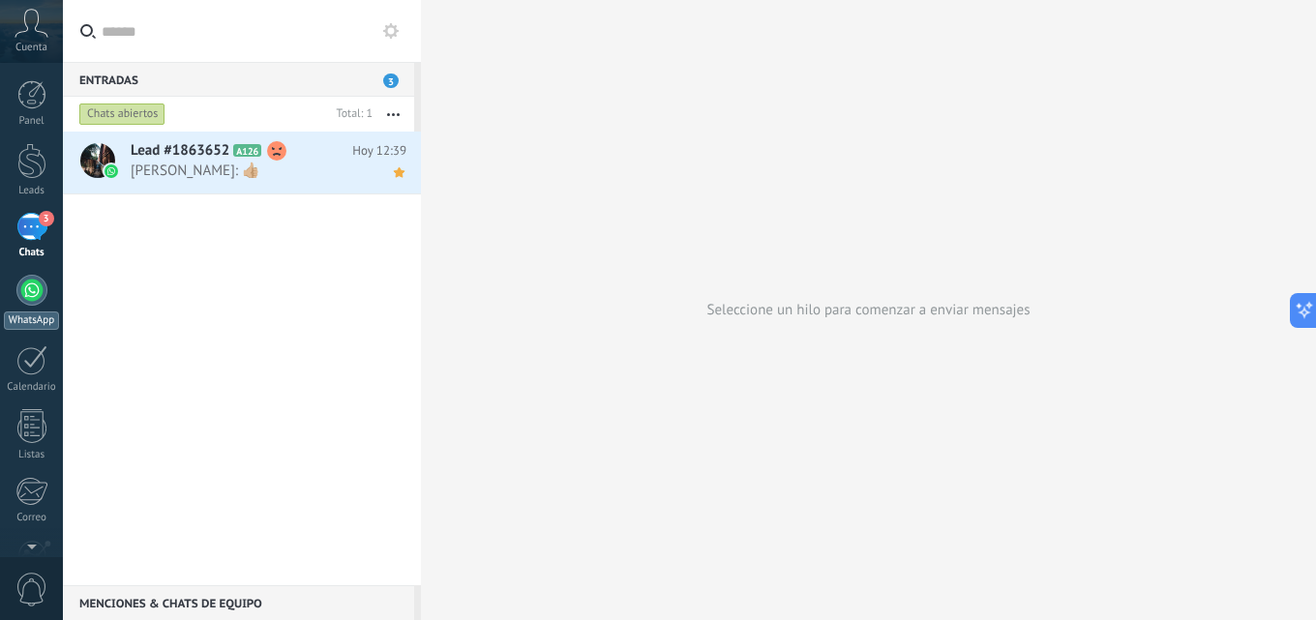
click at [37, 291] on div at bounding box center [31, 290] width 31 height 31
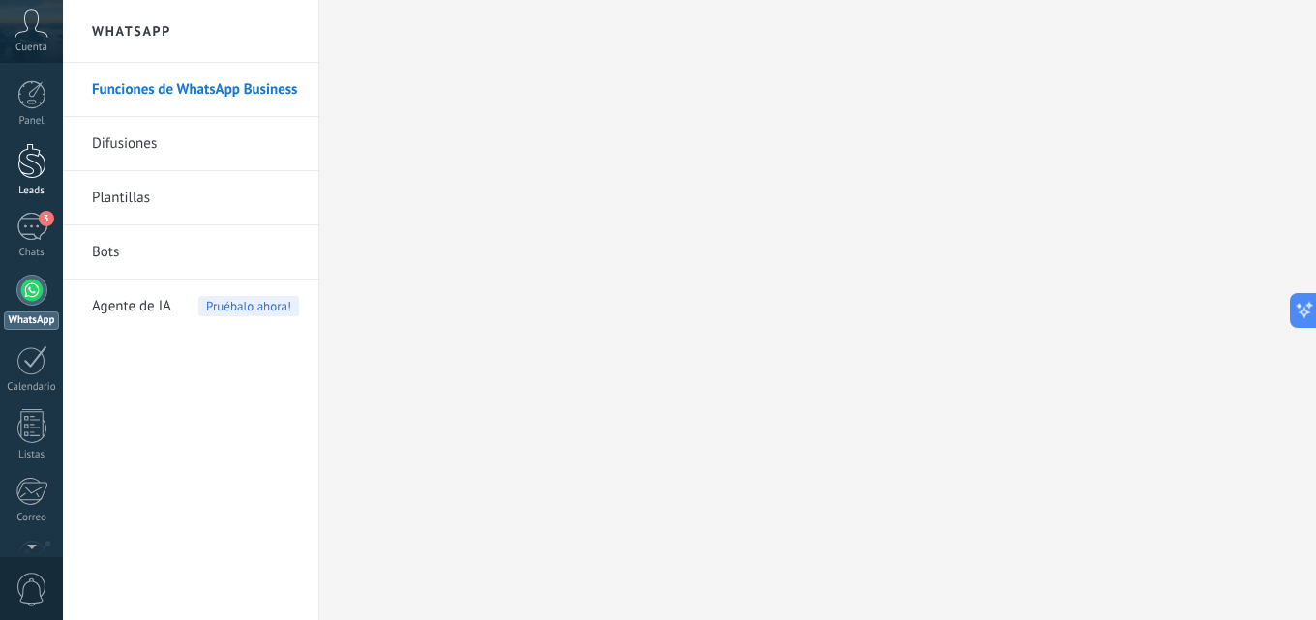
click at [42, 172] on div at bounding box center [31, 161] width 29 height 36
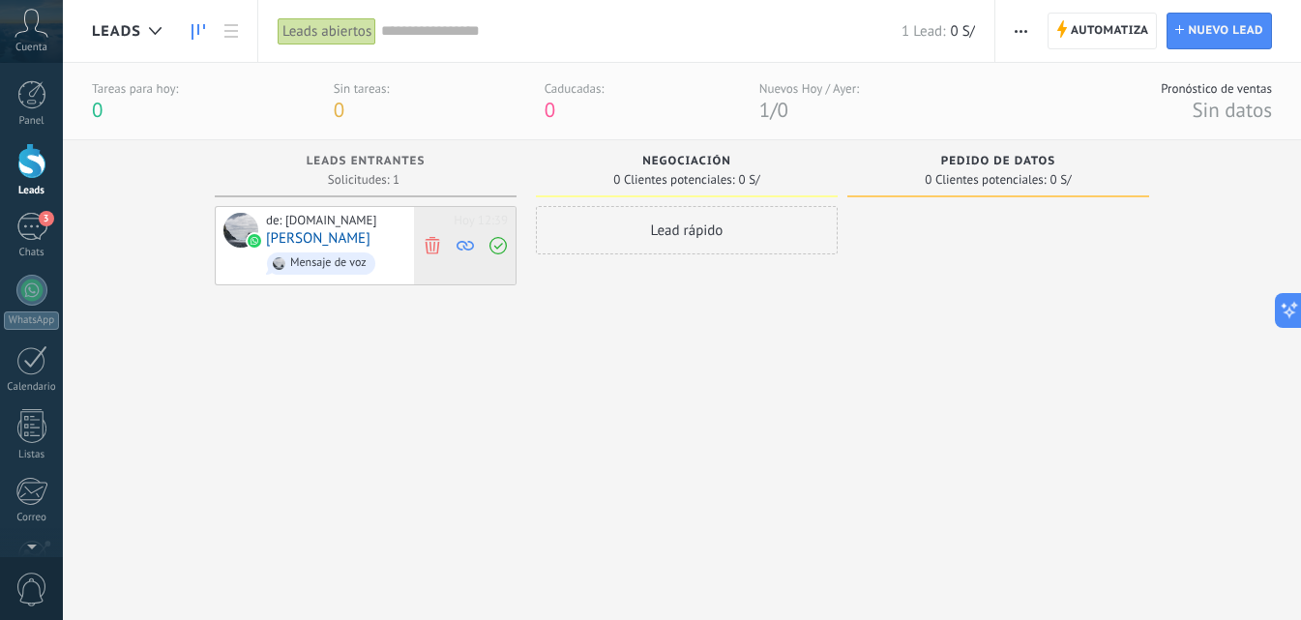
click at [432, 249] on icon at bounding box center [432, 244] width 17 height 17
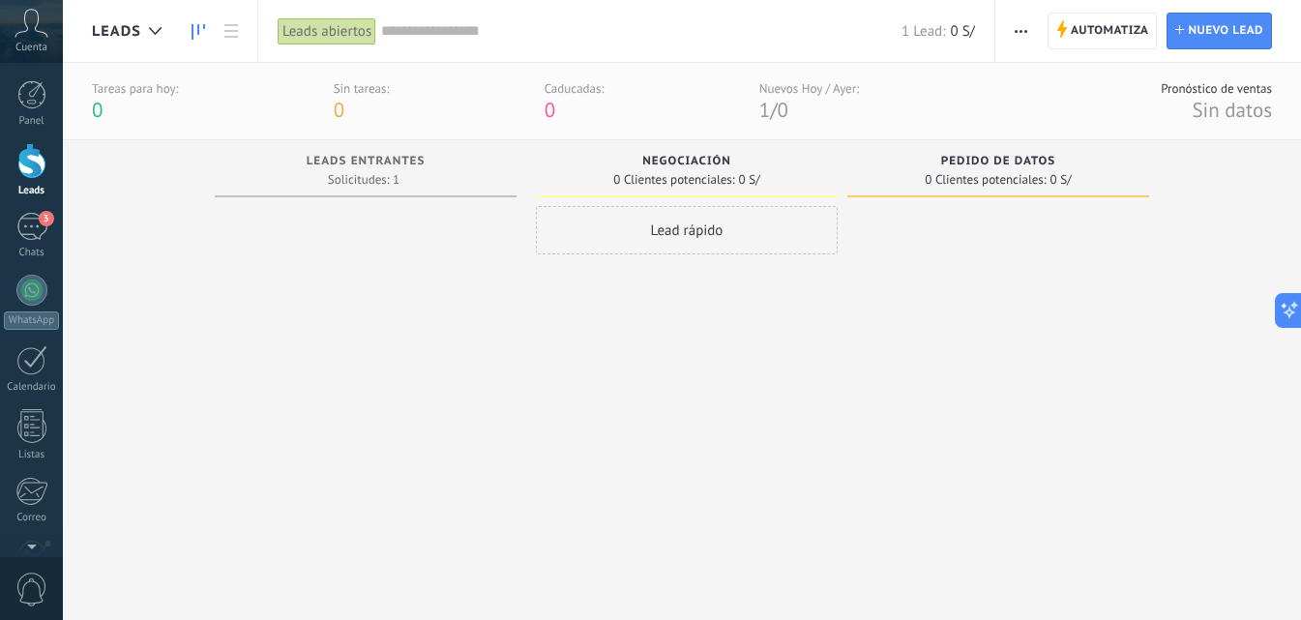
click at [973, 32] on span "0 S/" at bounding box center [962, 31] width 24 height 18
click at [964, 33] on span "0 S/" at bounding box center [962, 31] width 24 height 18
click at [941, 54] on span "Crear un widget de panel" at bounding box center [978, 55] width 151 height 20
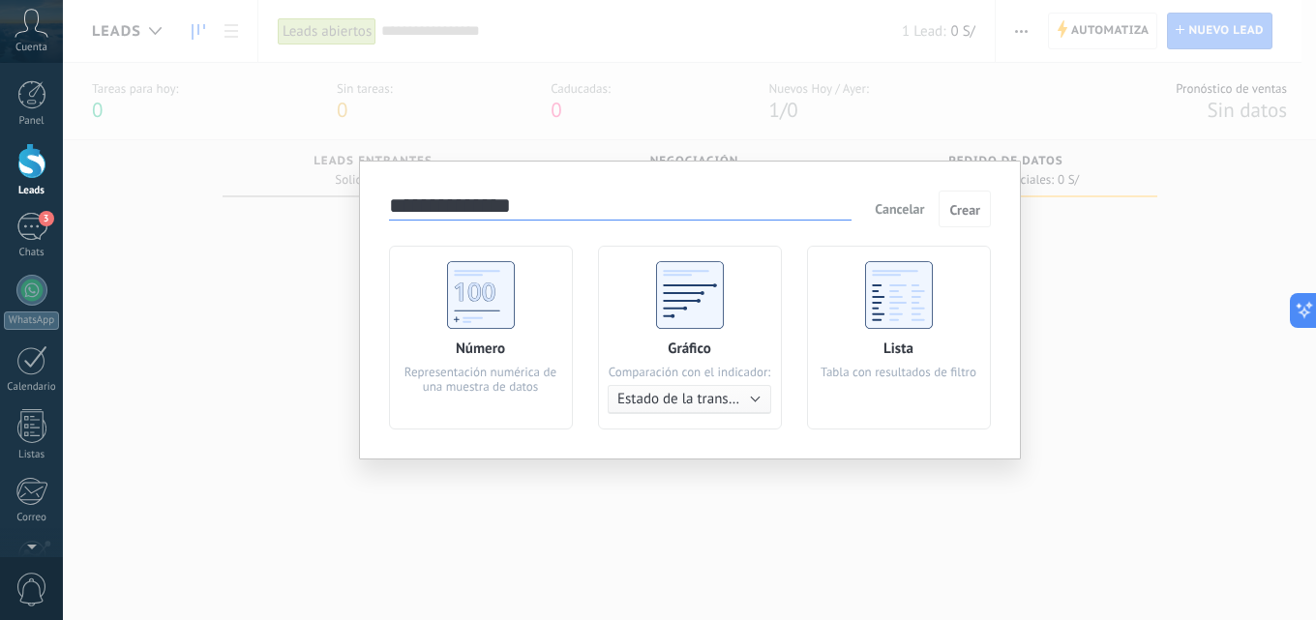
click at [505, 285] on use at bounding box center [481, 295] width 68 height 68
click at [955, 210] on span "Crear" at bounding box center [964, 210] width 31 height 14
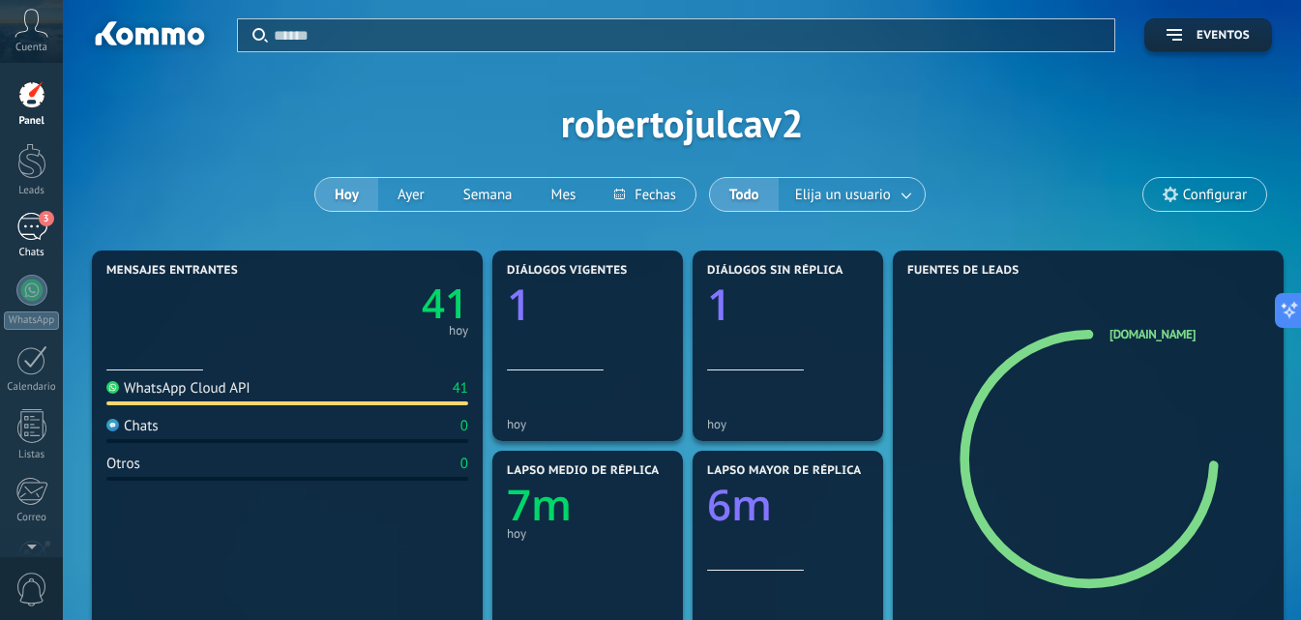
click at [23, 214] on div "3" at bounding box center [31, 227] width 31 height 28
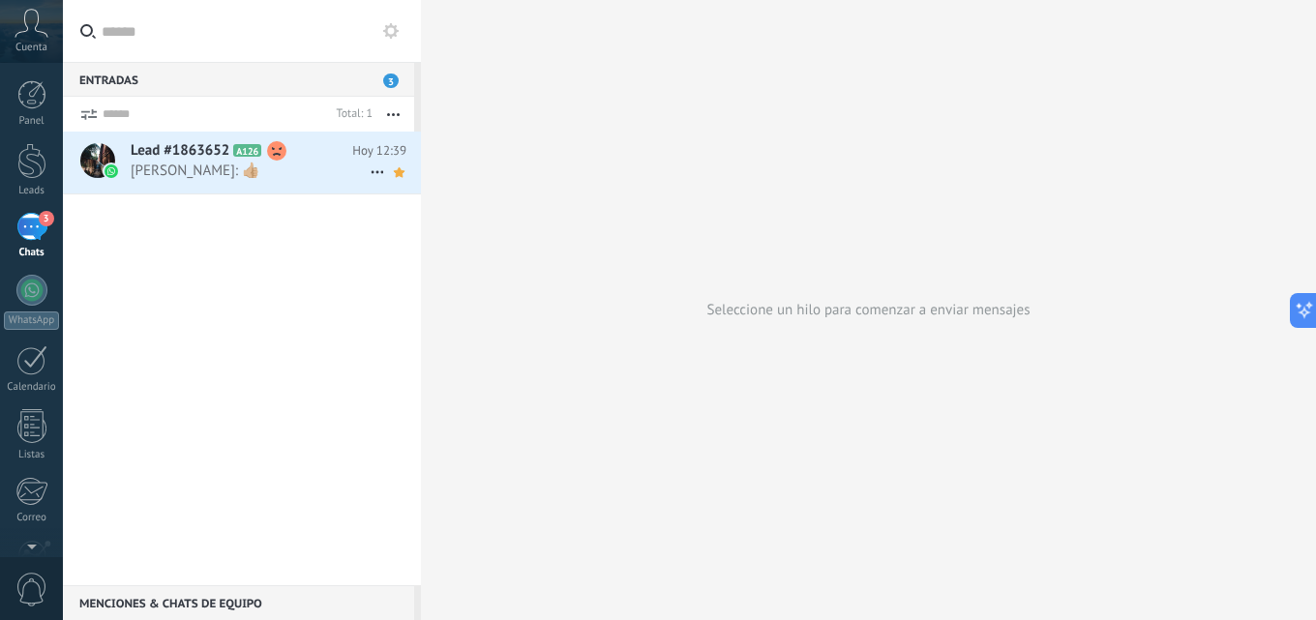
click at [259, 169] on span "[PERSON_NAME]: 👍🏼" at bounding box center [250, 171] width 239 height 18
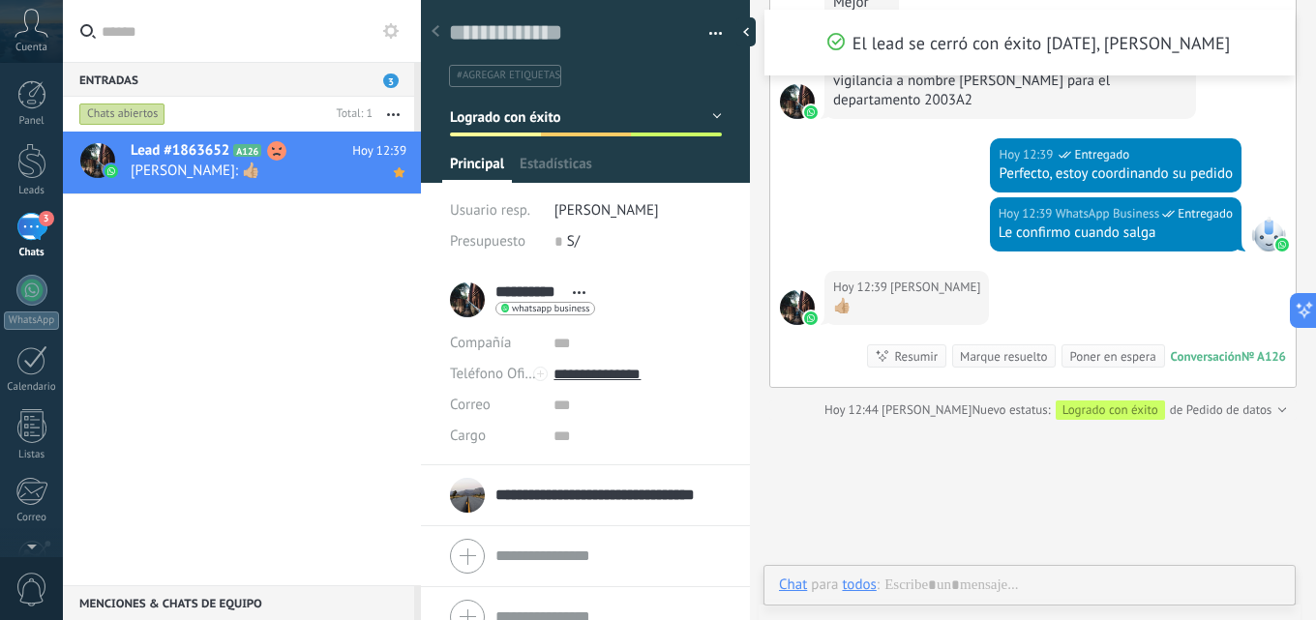
scroll to position [29, 0]
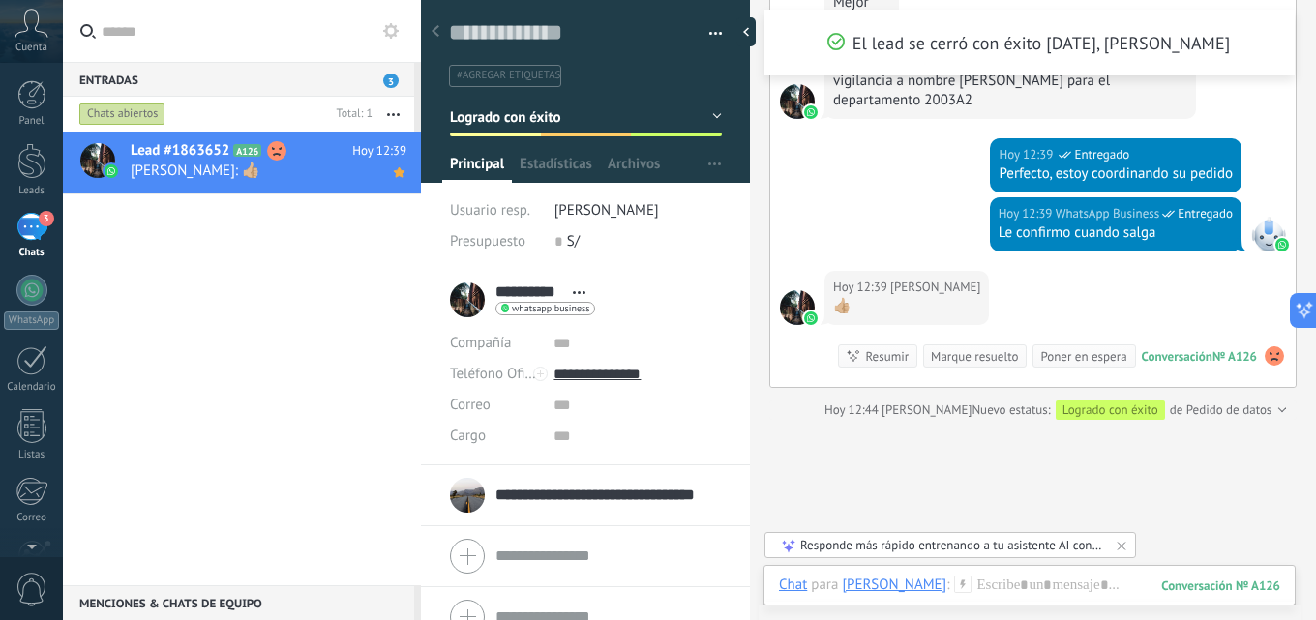
click at [709, 110] on button "Logrado con éxito" at bounding box center [586, 117] width 272 height 35
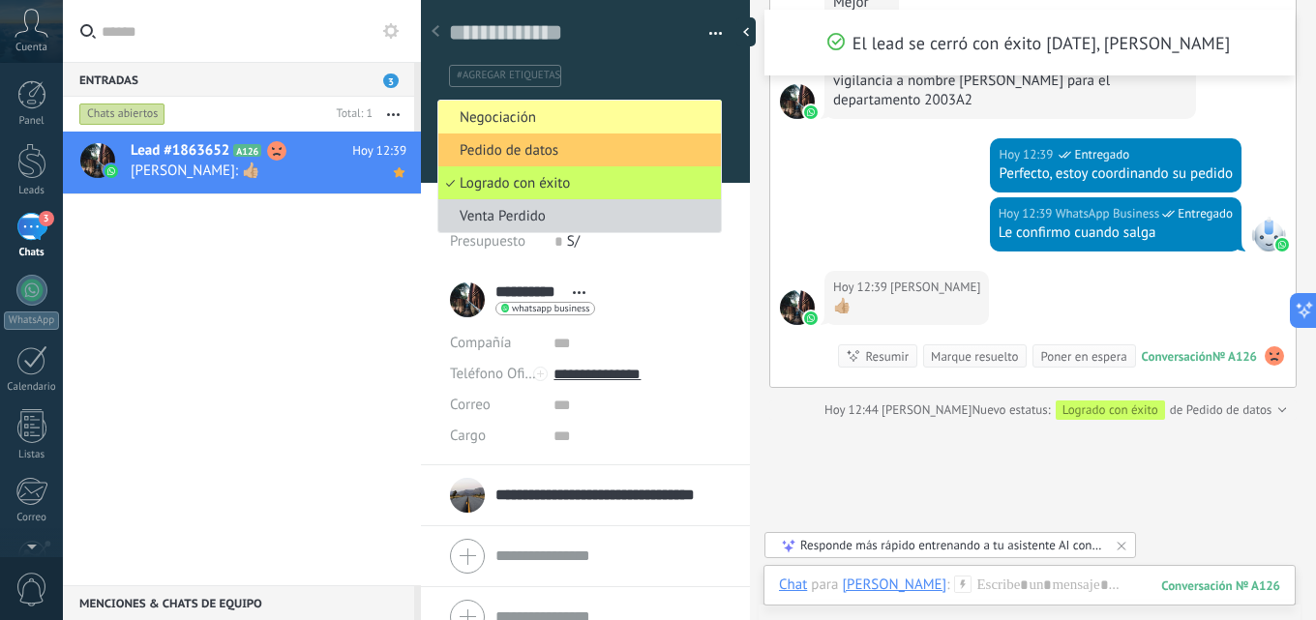
click at [298, 327] on div "Lead #1863652 A126 Hoy 12:39 Cesar Vela: 👍🏼" at bounding box center [242, 359] width 358 height 454
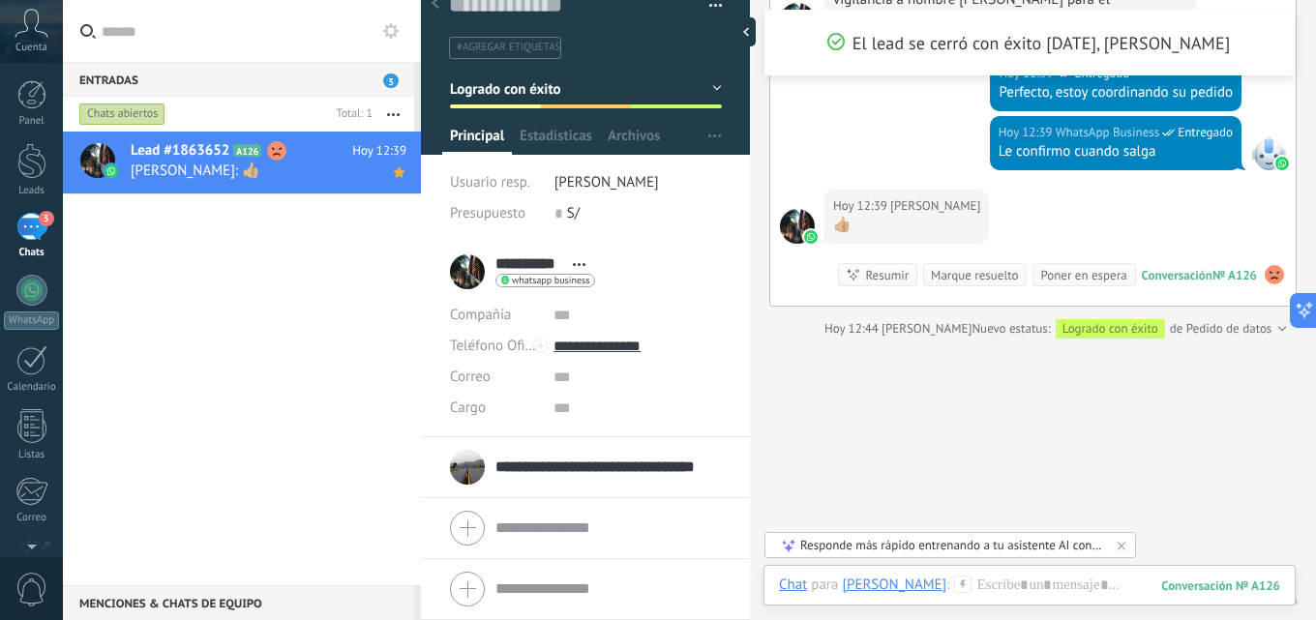
scroll to position [2364, 0]
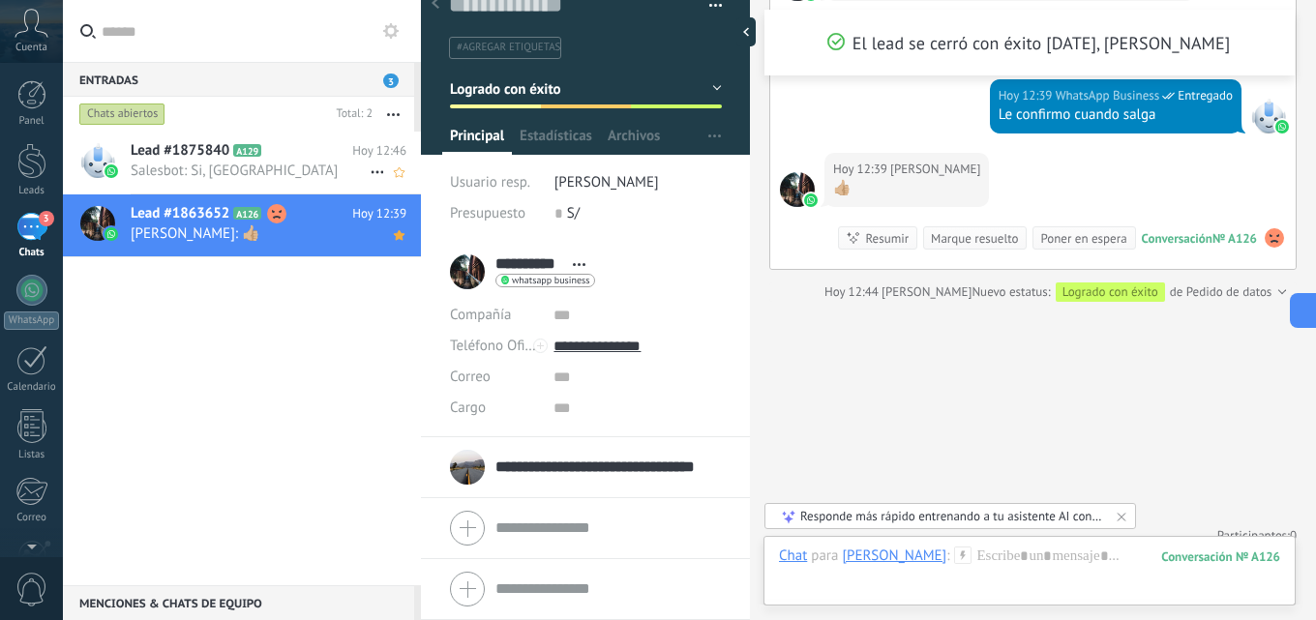
click at [174, 171] on span "Salesbot: Si, gracias" at bounding box center [250, 171] width 239 height 18
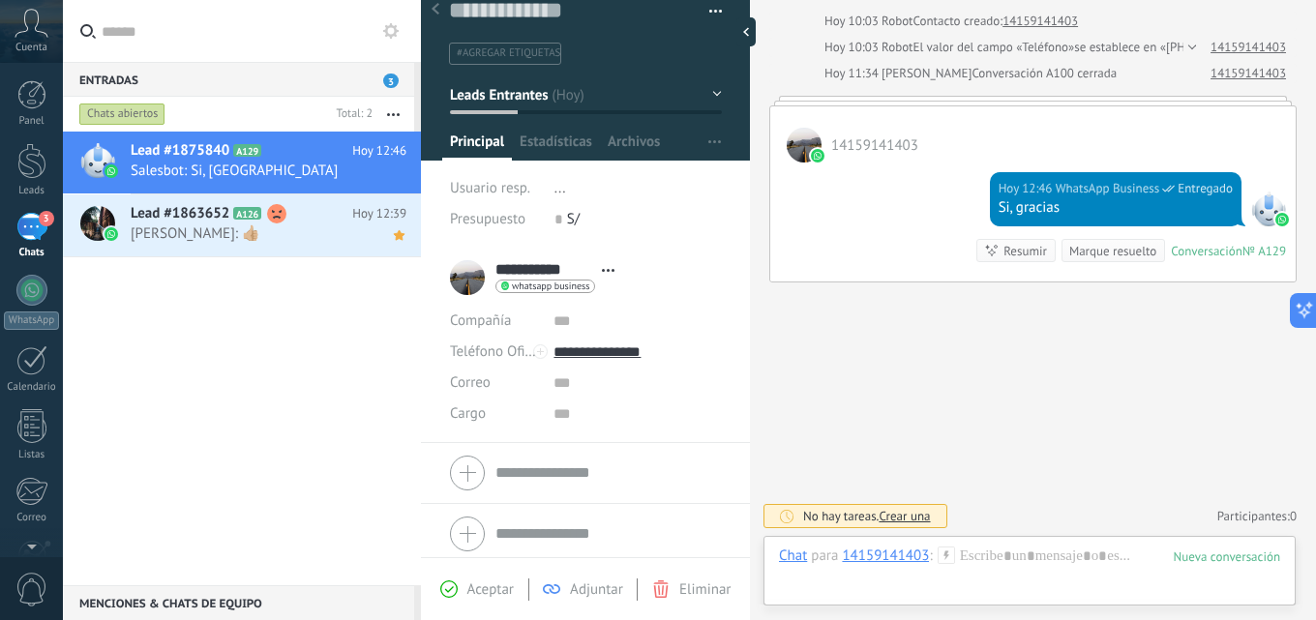
scroll to position [30, 0]
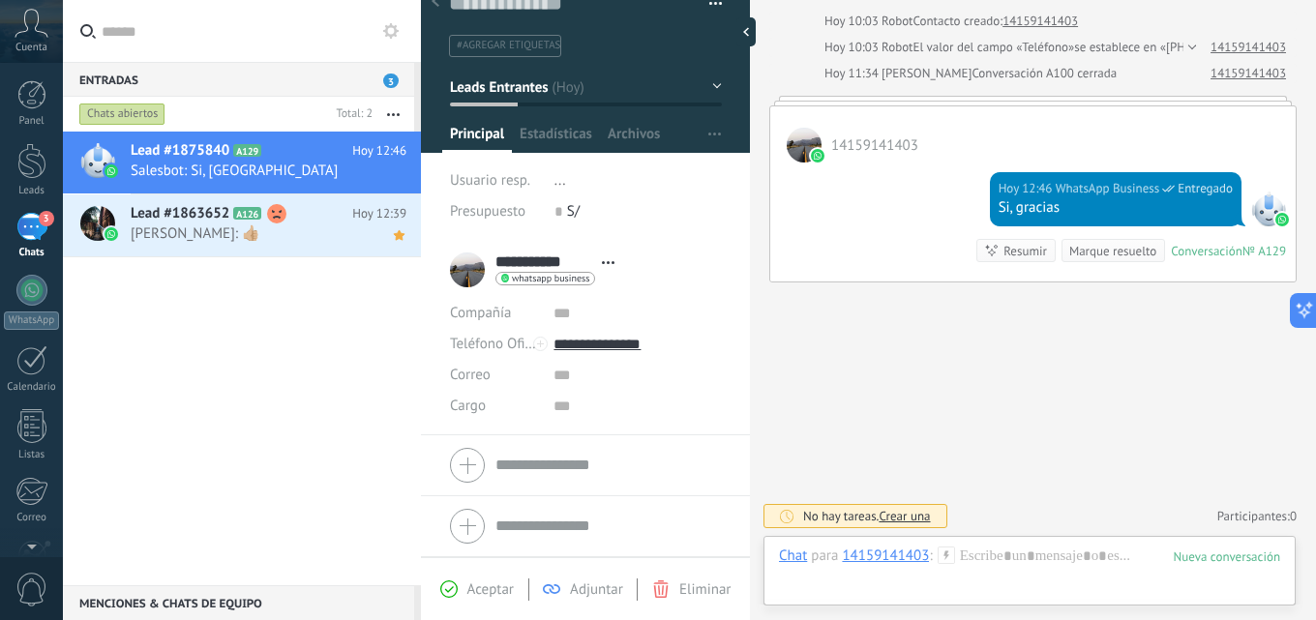
click at [36, 222] on div "3" at bounding box center [31, 227] width 31 height 28
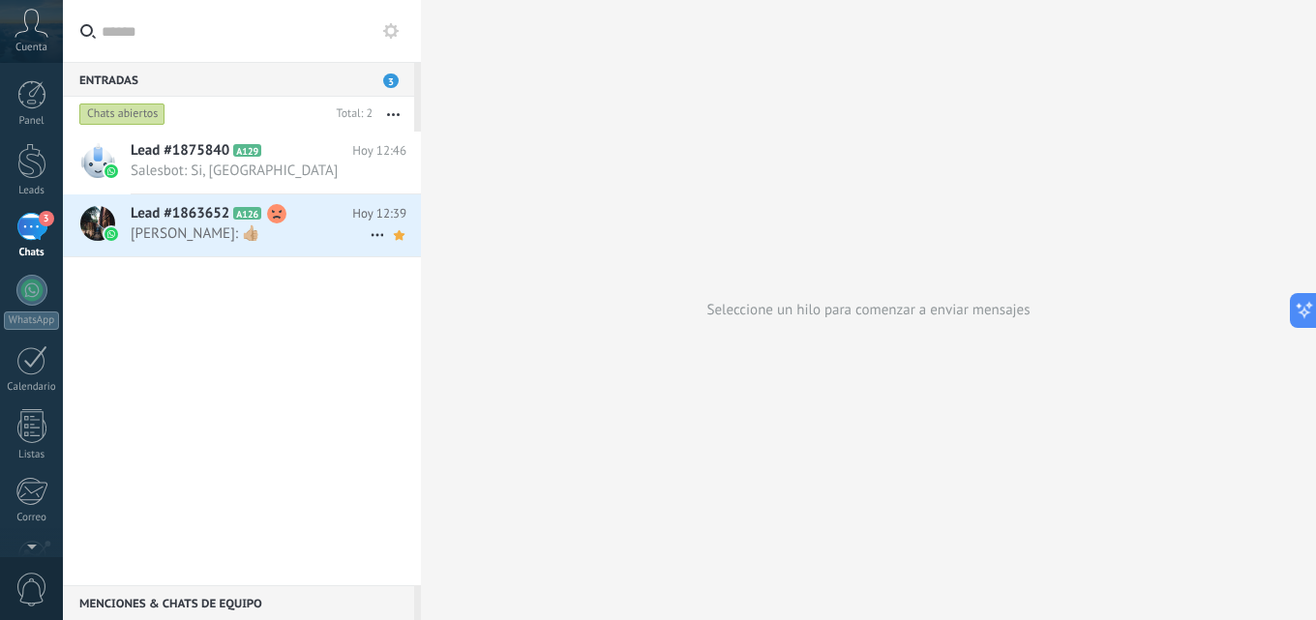
click at [223, 217] on span "Lead #1863652" at bounding box center [180, 213] width 99 height 19
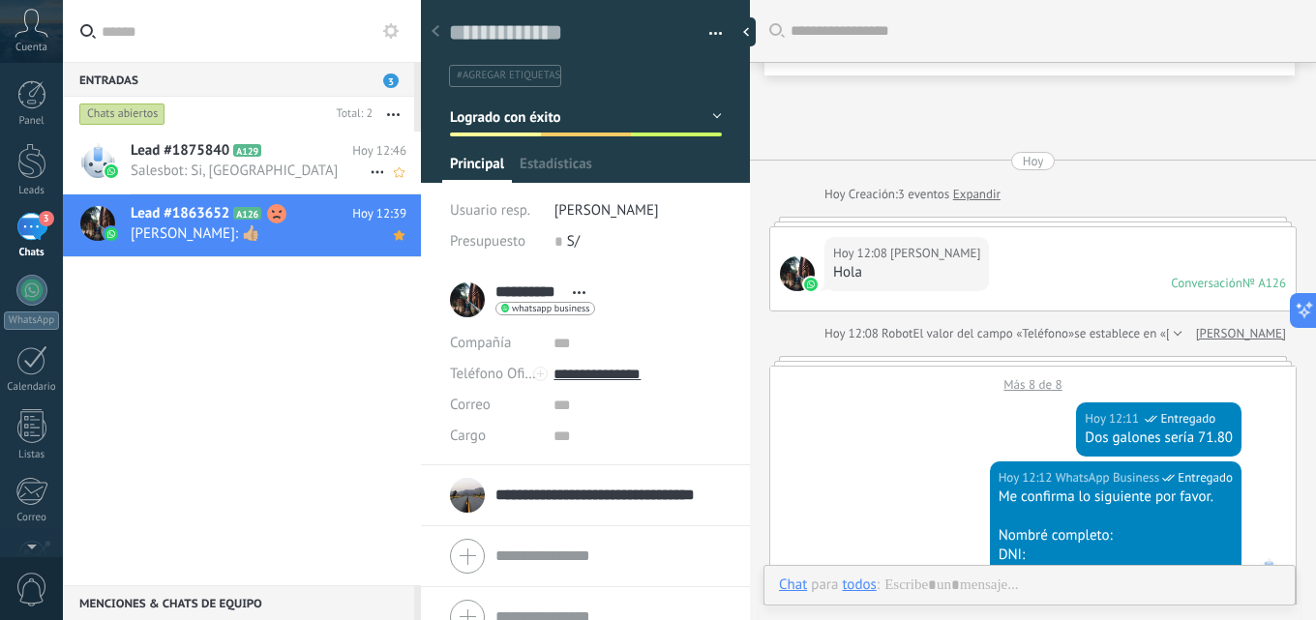
scroll to position [29, 0]
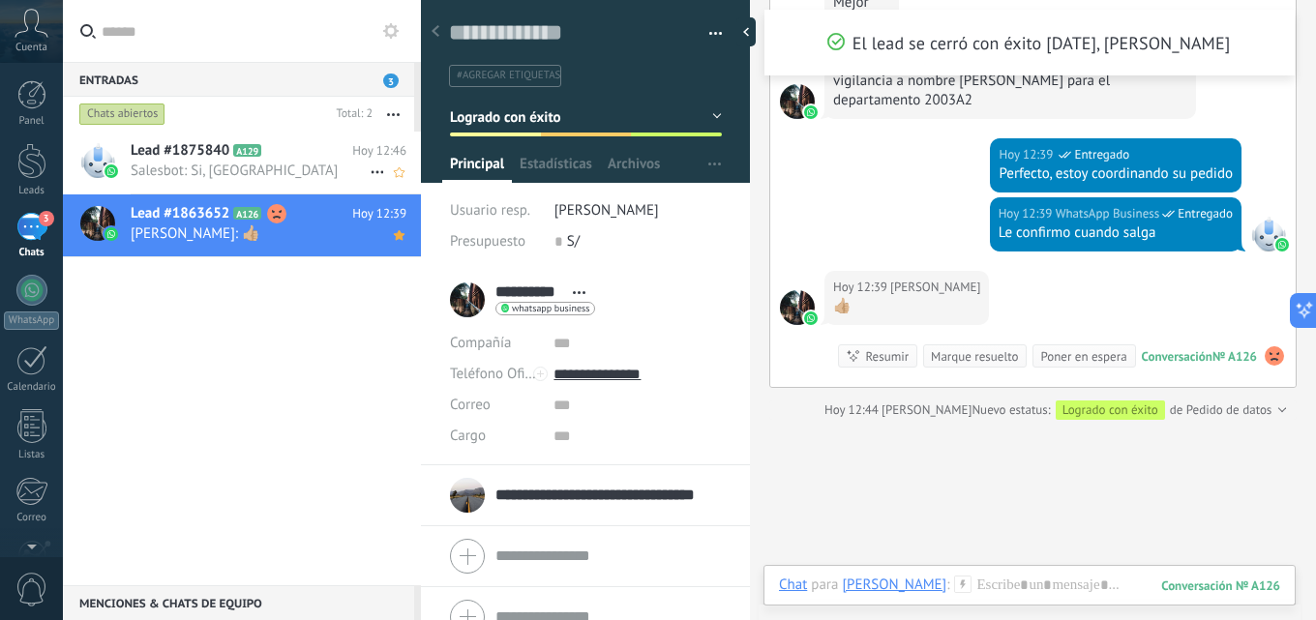
click at [250, 166] on span "Salesbot: Si, gracias" at bounding box center [250, 171] width 239 height 18
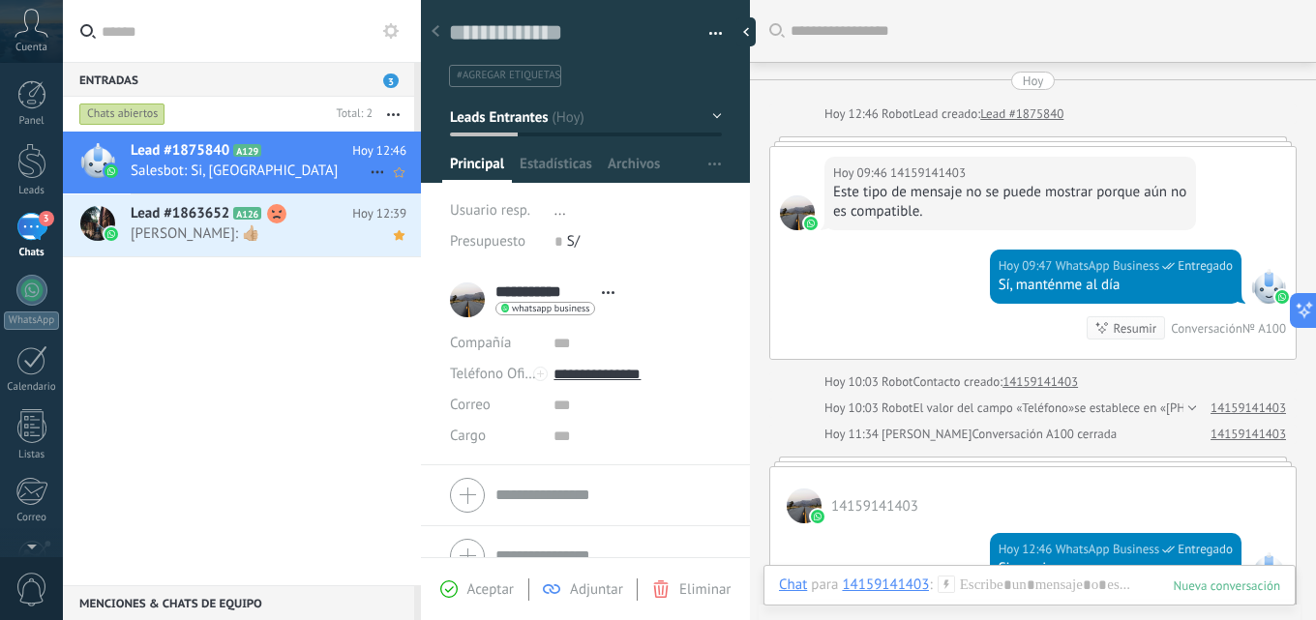
scroll to position [240, 0]
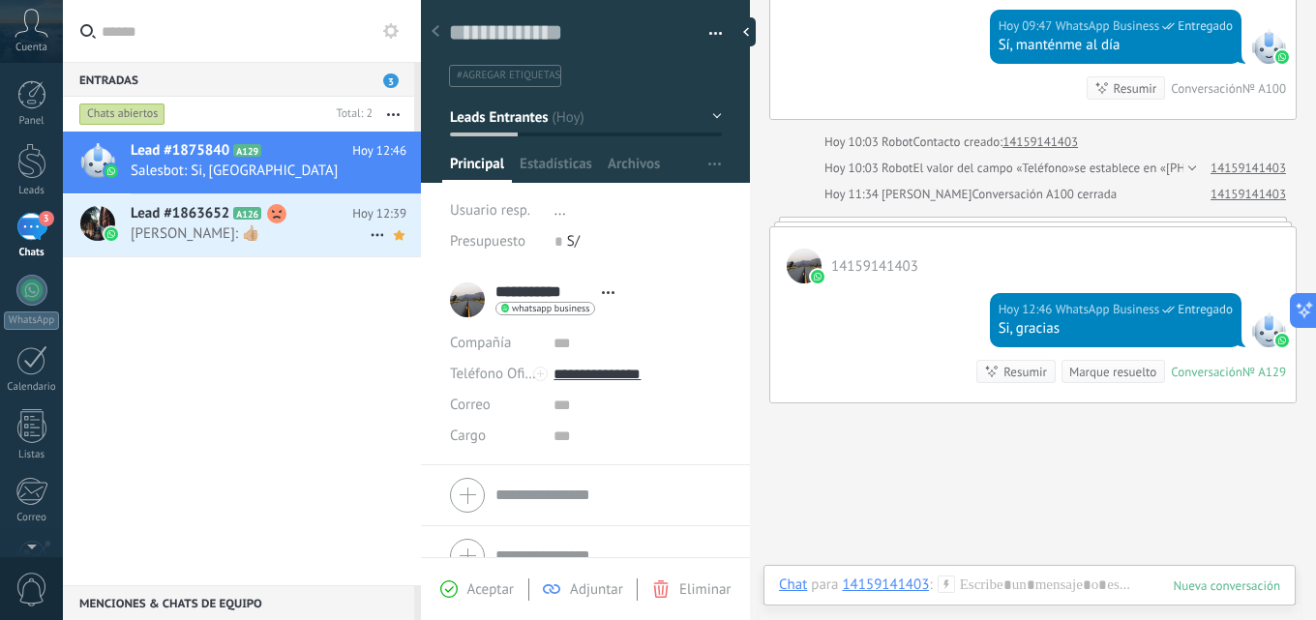
click at [232, 215] on h2 "Lead #1863652 A126" at bounding box center [242, 213] width 222 height 19
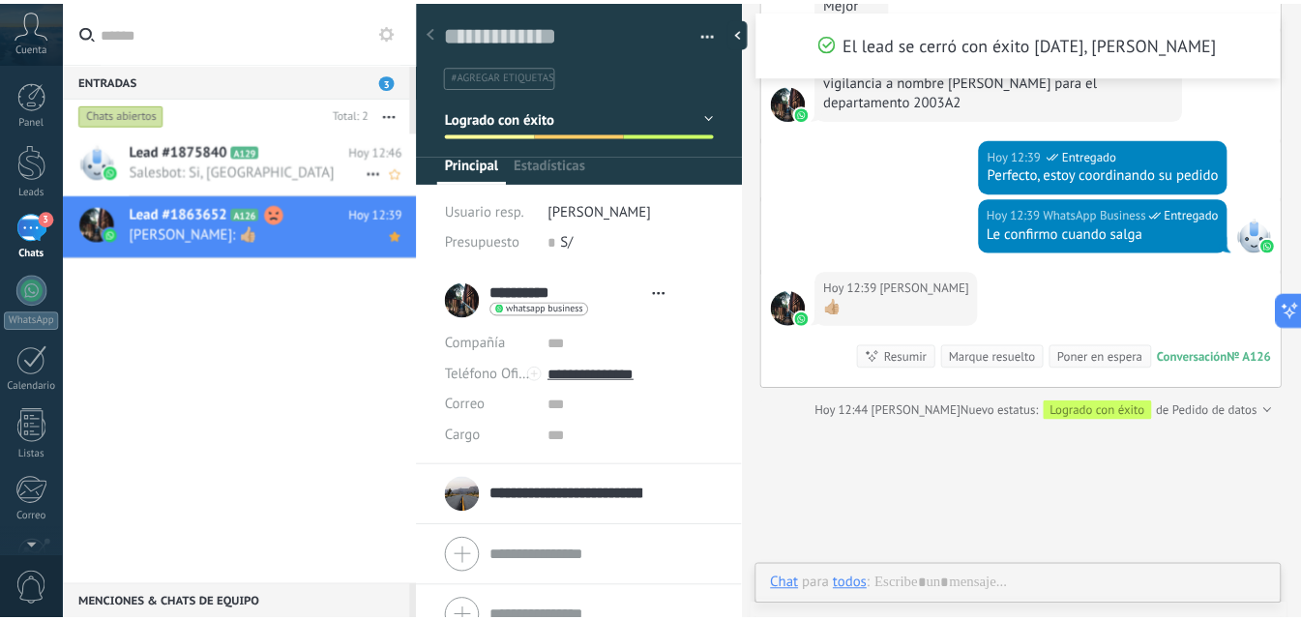
scroll to position [29, 0]
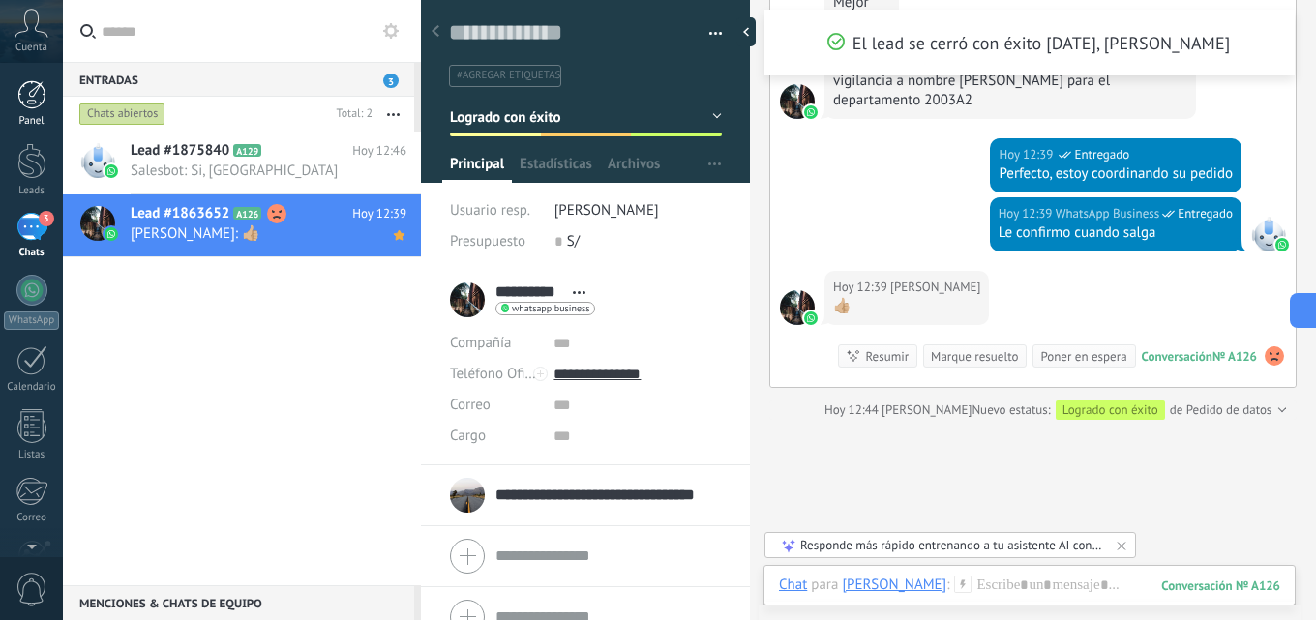
click at [32, 117] on div "Panel" at bounding box center [32, 121] width 56 height 13
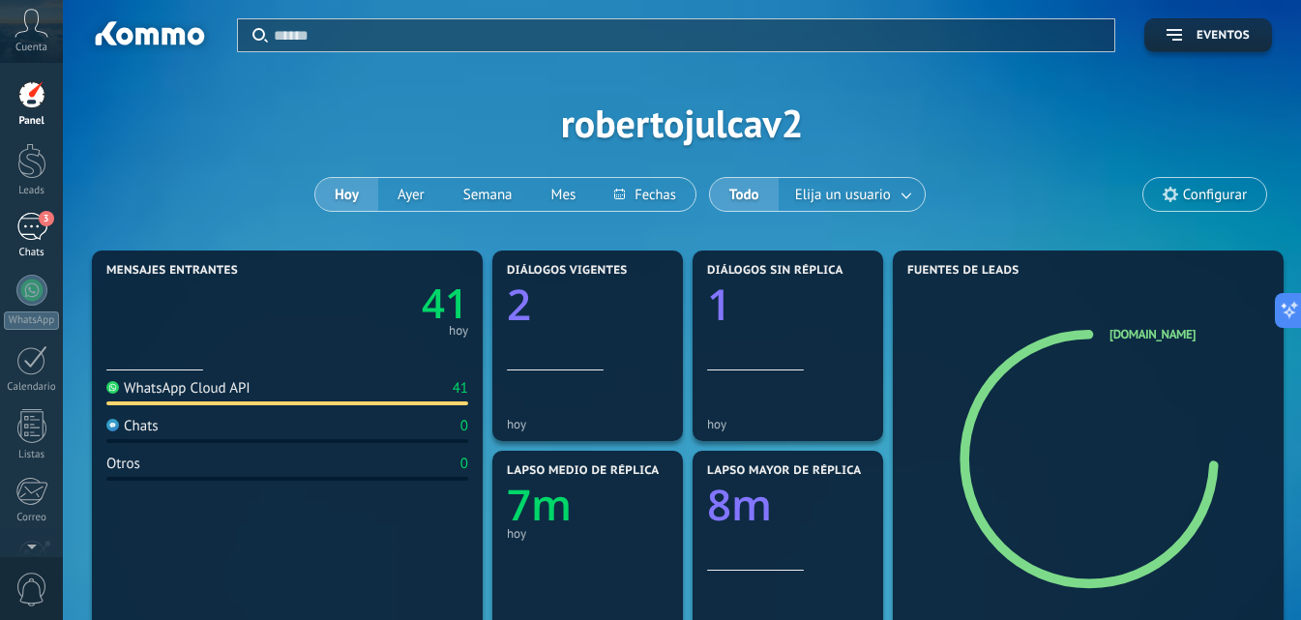
click at [12, 225] on link "3 Chats" at bounding box center [31, 236] width 63 height 46
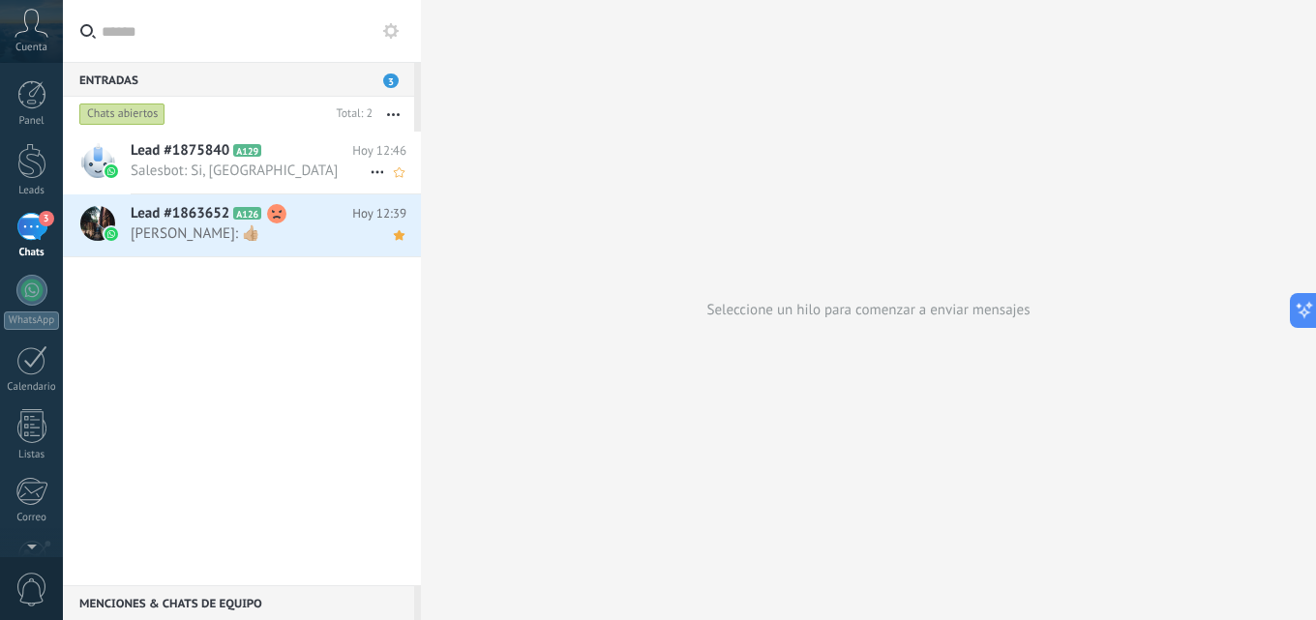
click at [273, 159] on icon at bounding box center [276, 150] width 19 height 19
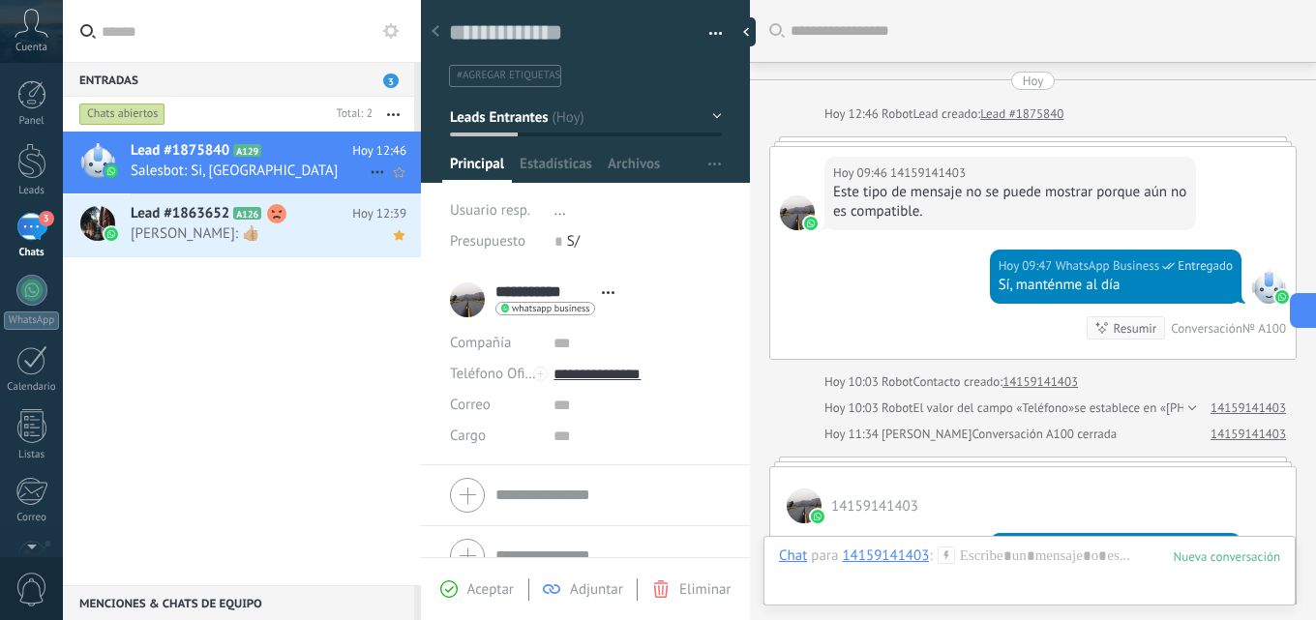
scroll to position [361, 0]
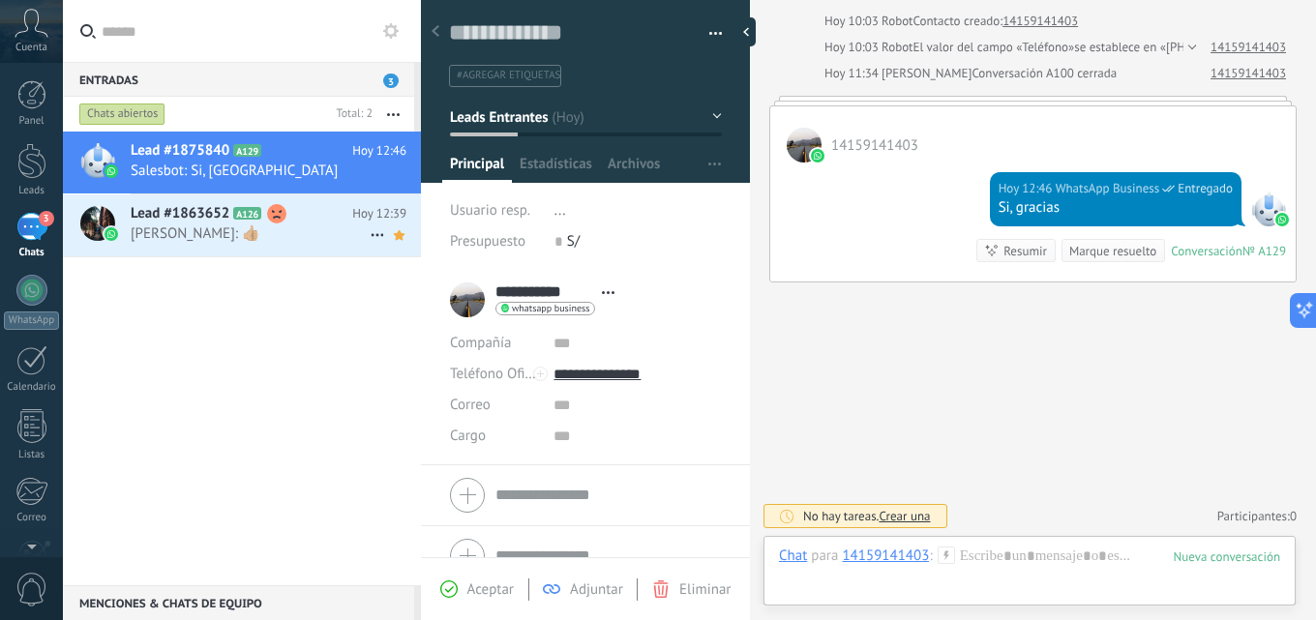
click at [299, 218] on h2 "Lead #1863652 A126" at bounding box center [242, 213] width 222 height 19
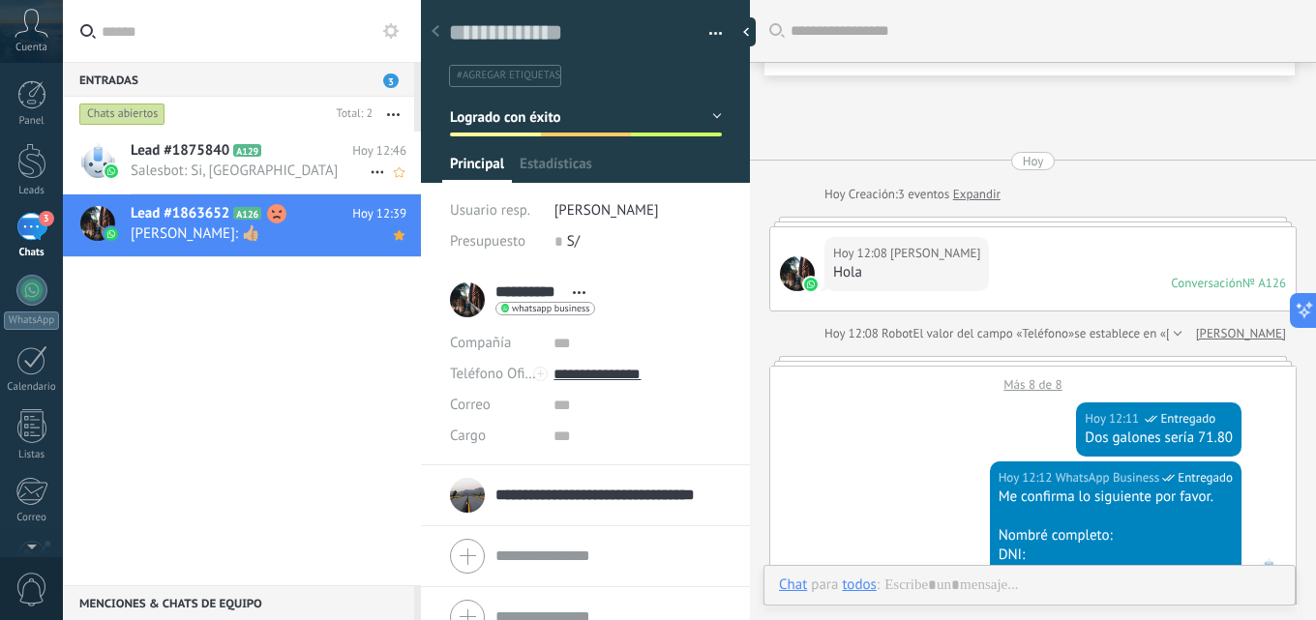
click at [293, 185] on div "Lead #1875840 A129 Hoy 12:46 Salesbot: Si, gracias" at bounding box center [276, 162] width 290 height 61
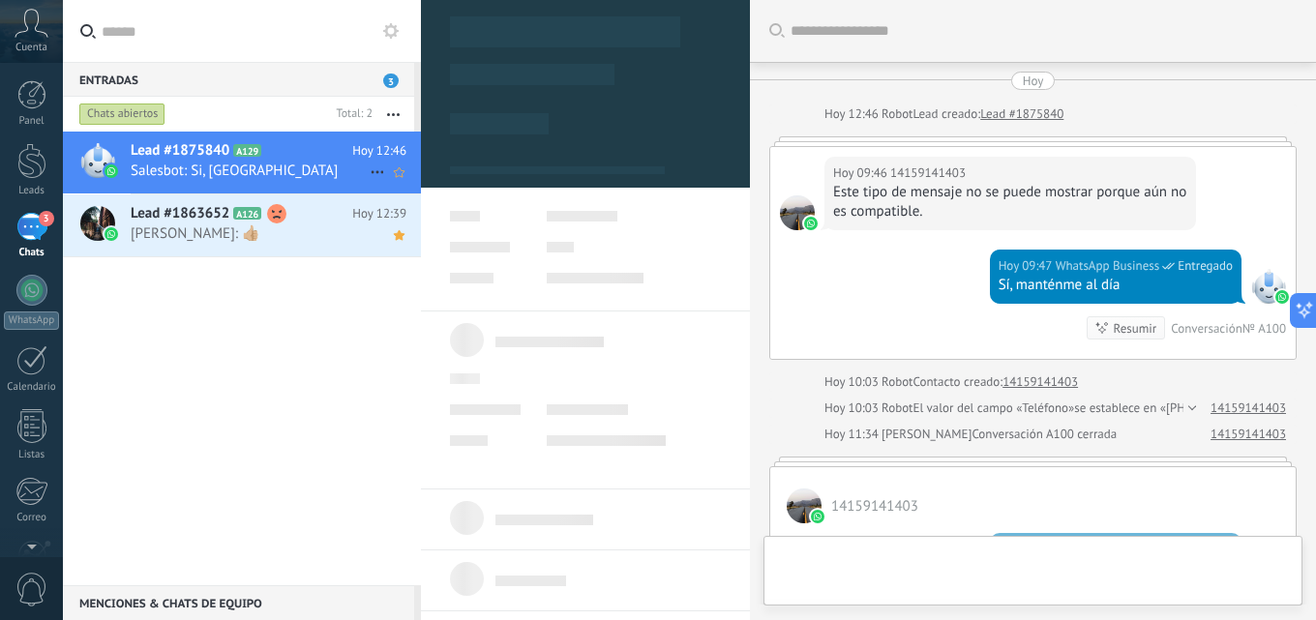
scroll to position [361, 0]
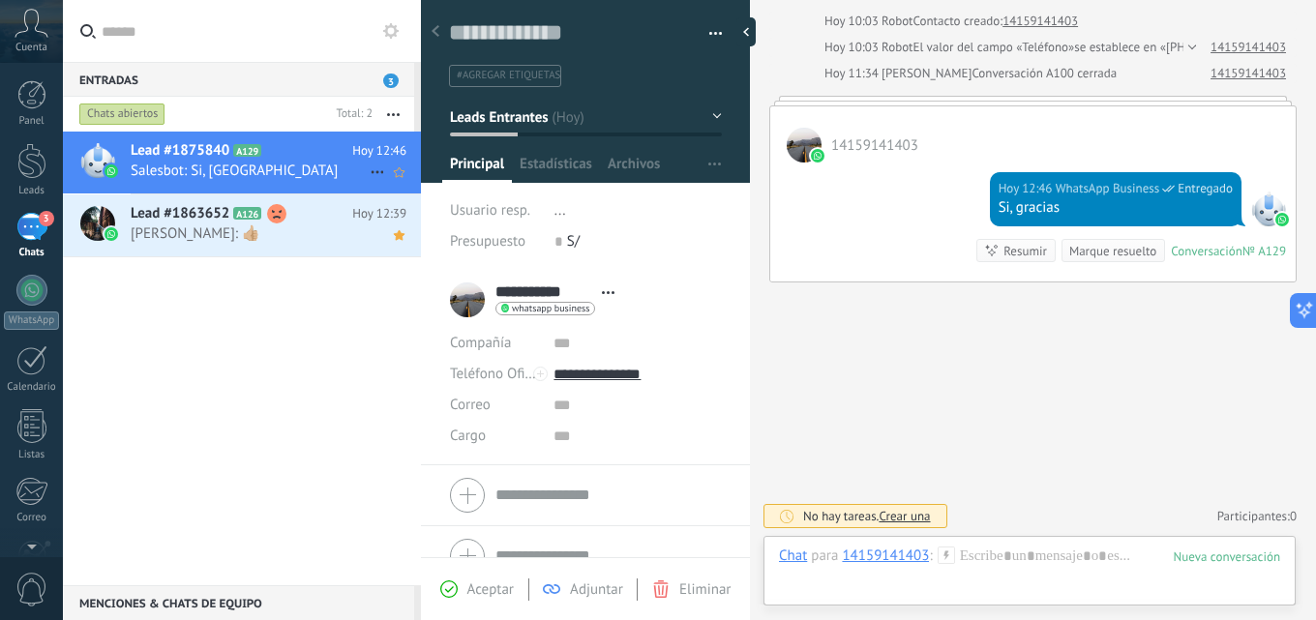
click at [366, 167] on icon at bounding box center [377, 172] width 23 height 23
click at [458, 184] on span "Conversación cerrada" at bounding box center [464, 182] width 132 height 39
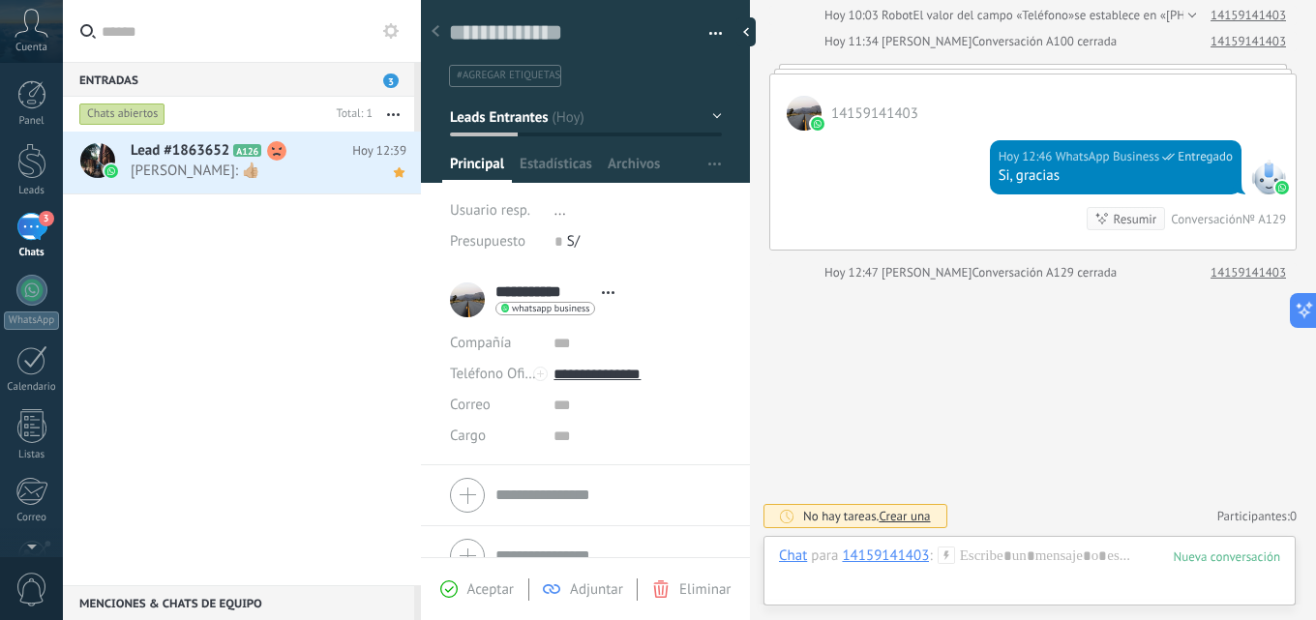
click at [42, 223] on span "3" at bounding box center [46, 218] width 15 height 15
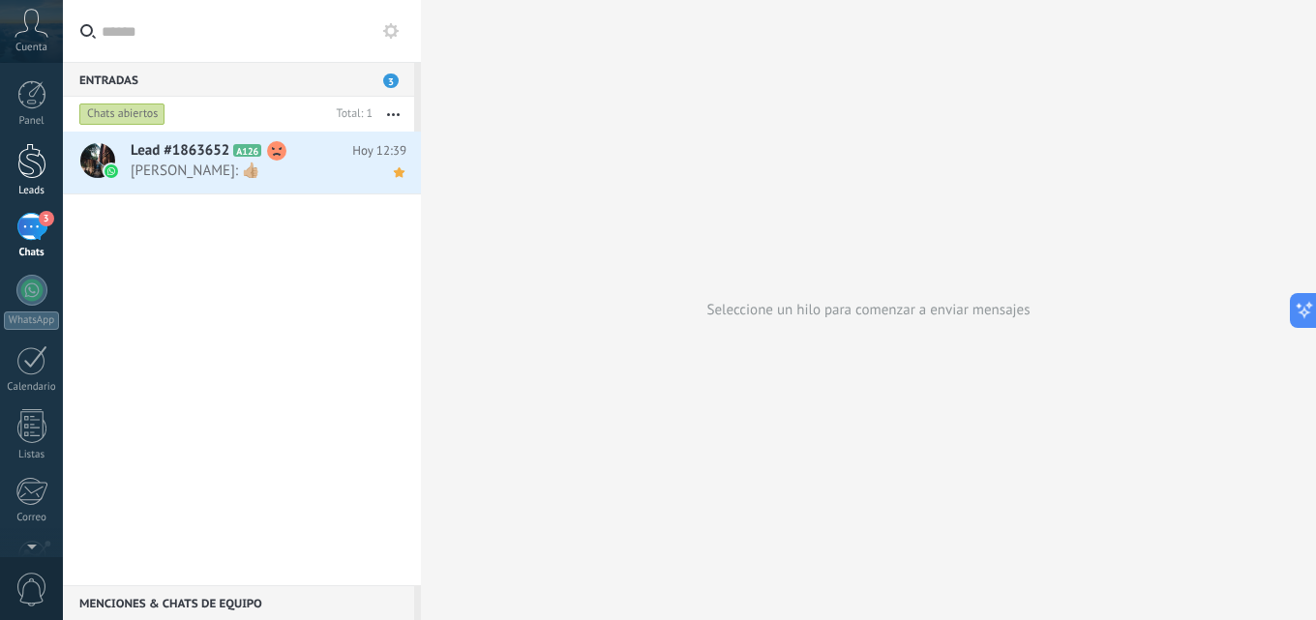
click at [40, 190] on div "Leads" at bounding box center [32, 191] width 56 height 13
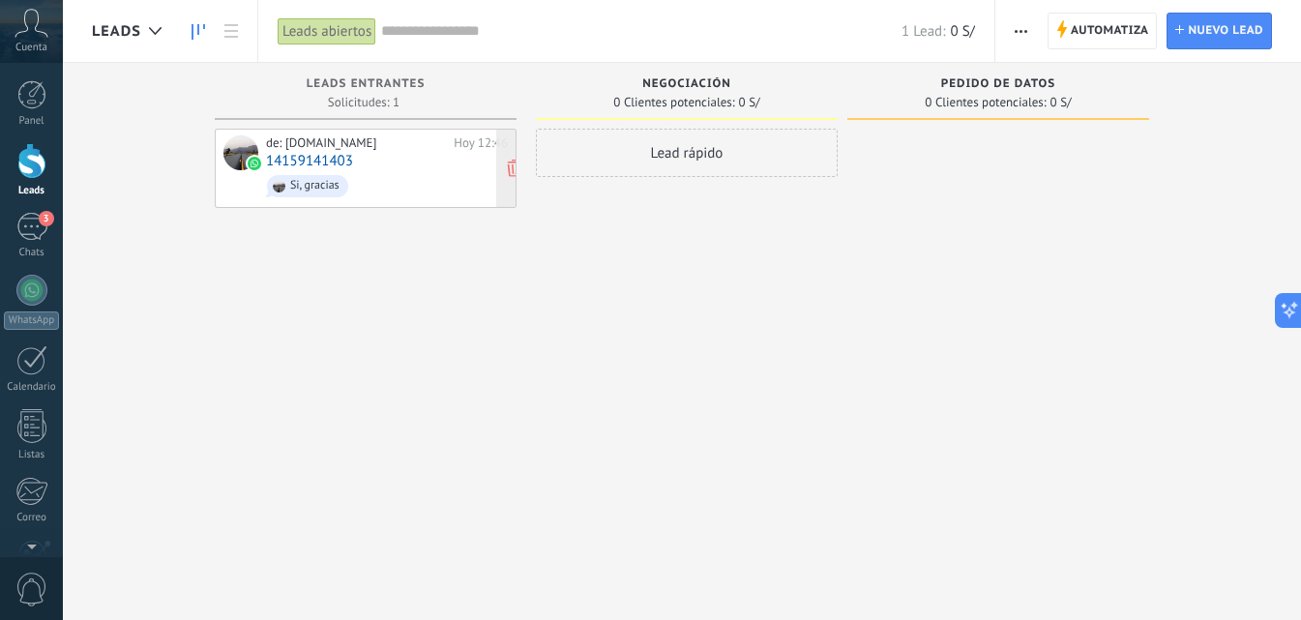
click at [414, 189] on span "Si, gracias" at bounding box center [387, 186] width 242 height 30
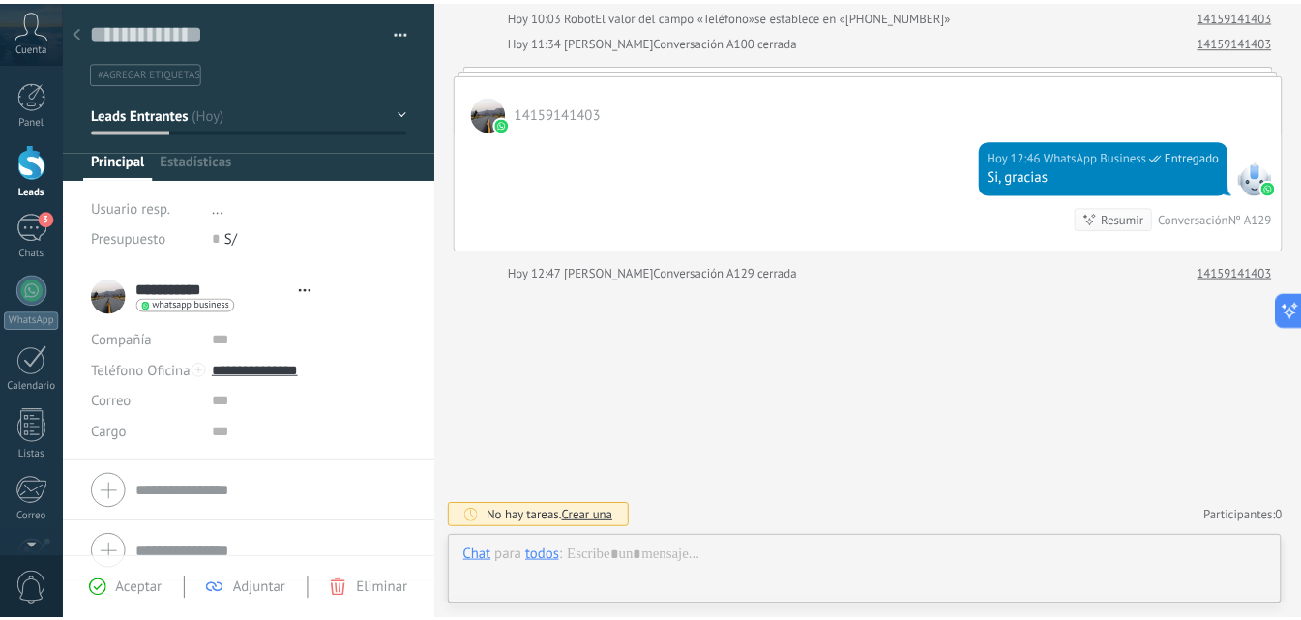
scroll to position [29, 0]
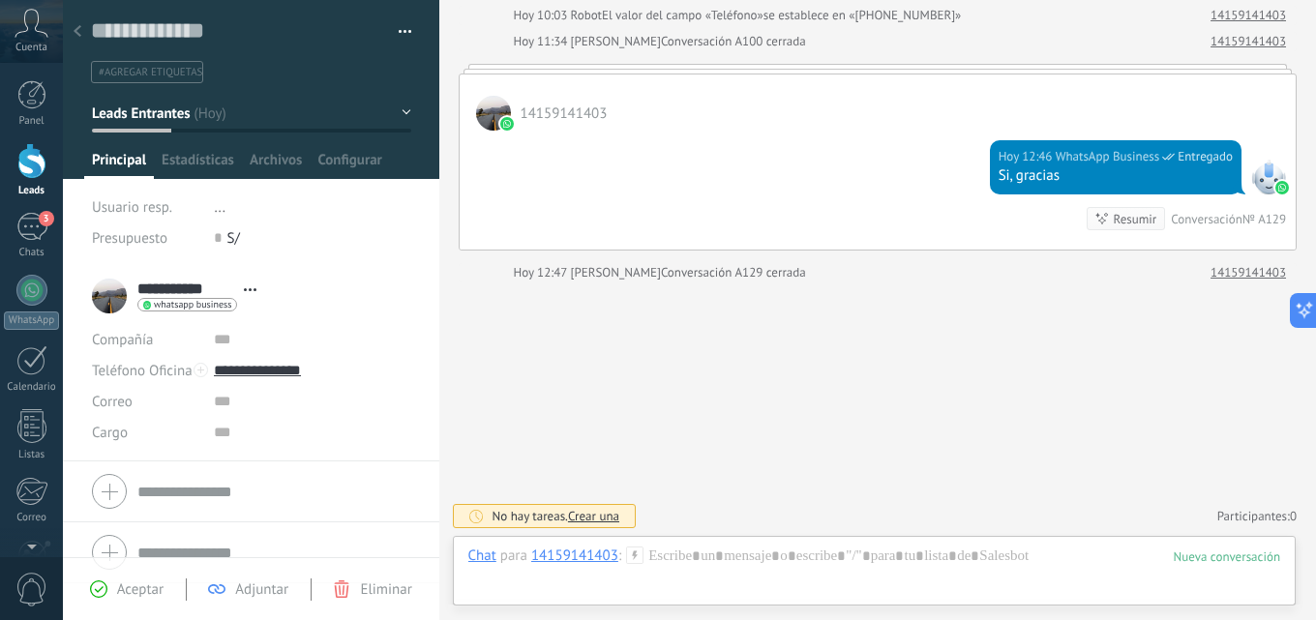
click at [82, 36] on div at bounding box center [77, 33] width 27 height 38
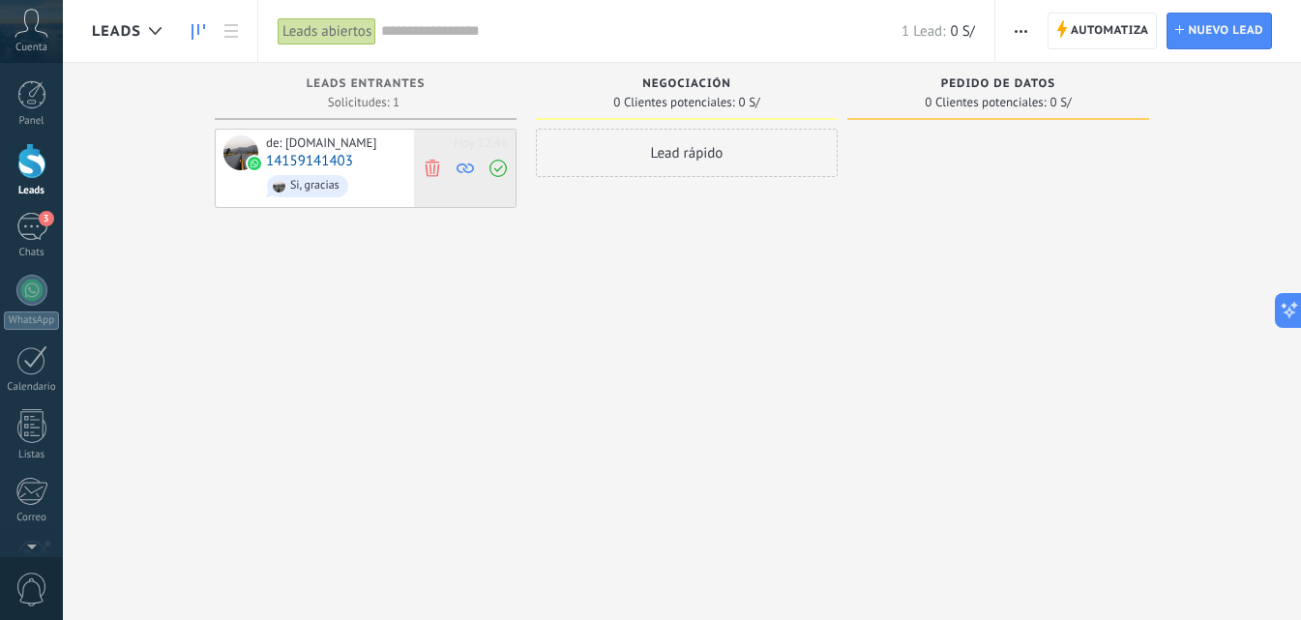
click at [439, 163] on icon at bounding box center [432, 167] width 17 height 17
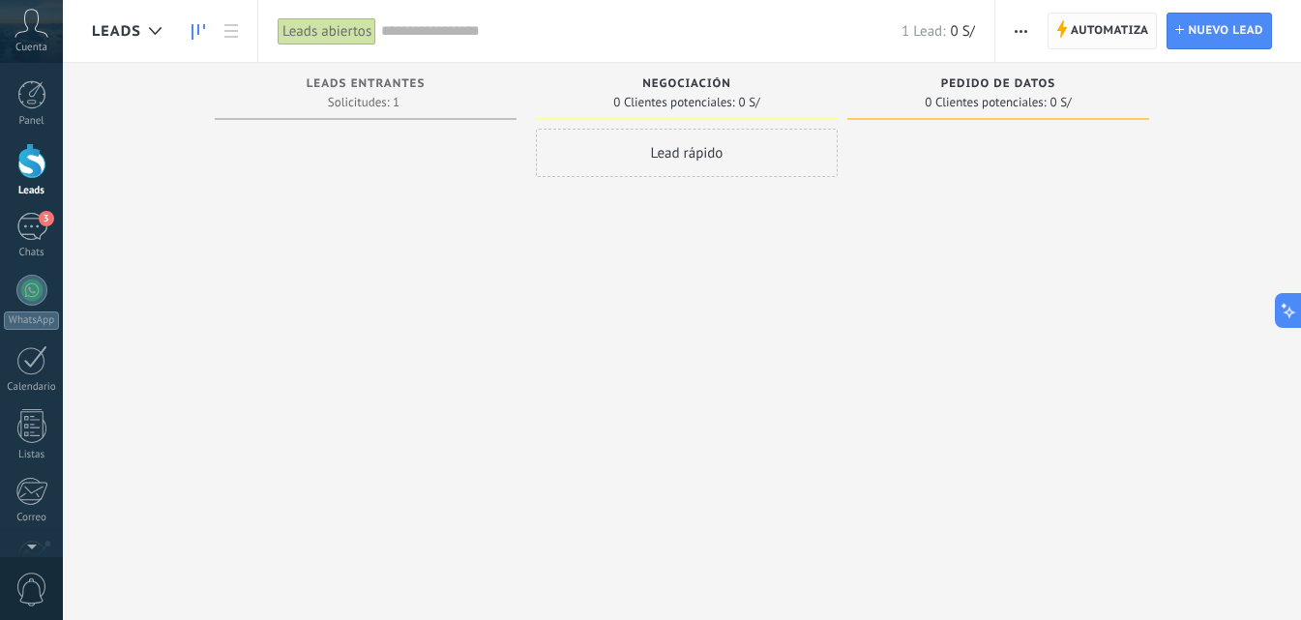
click at [1102, 34] on span "Automatiza" at bounding box center [1110, 31] width 78 height 35
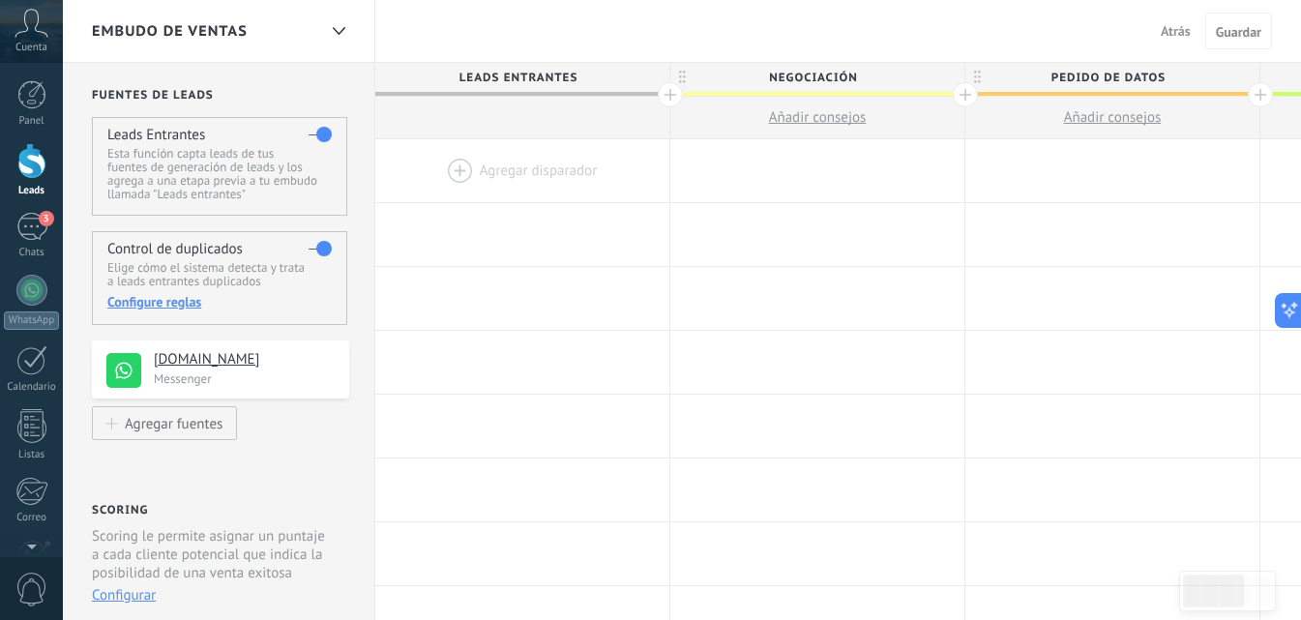
click at [39, 163] on div at bounding box center [31, 161] width 29 height 36
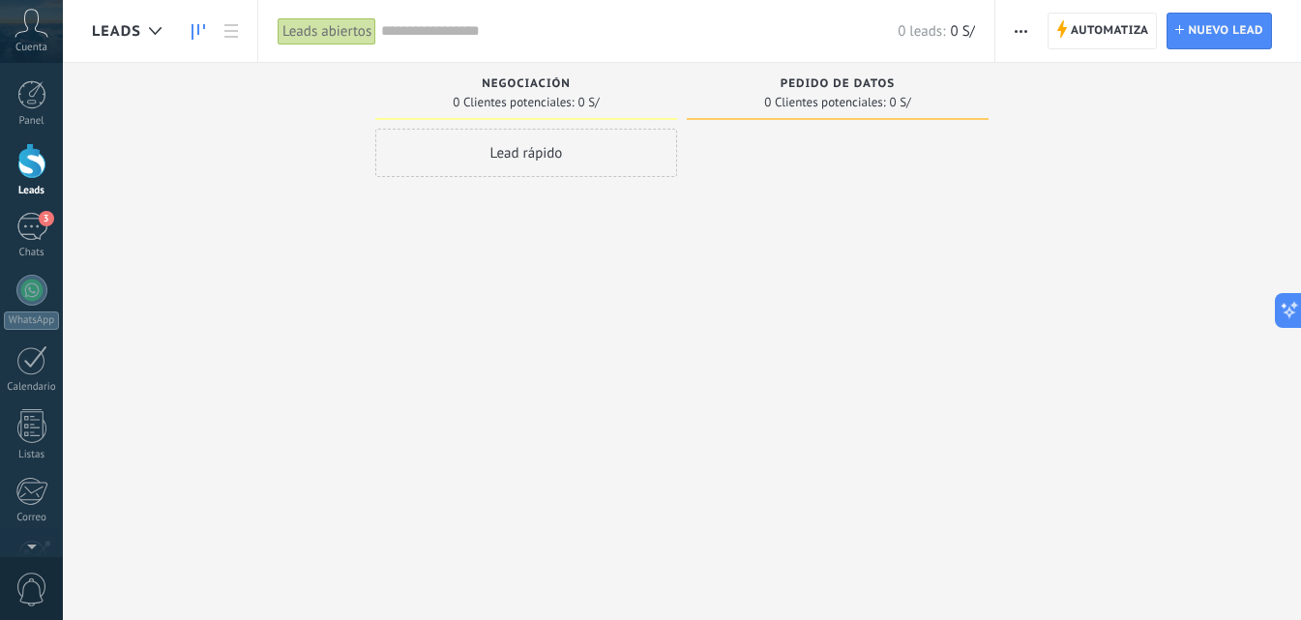
click at [495, 86] on span "Negociación" at bounding box center [526, 84] width 89 height 14
click at [342, 35] on div "Leads abiertos" at bounding box center [327, 31] width 99 height 28
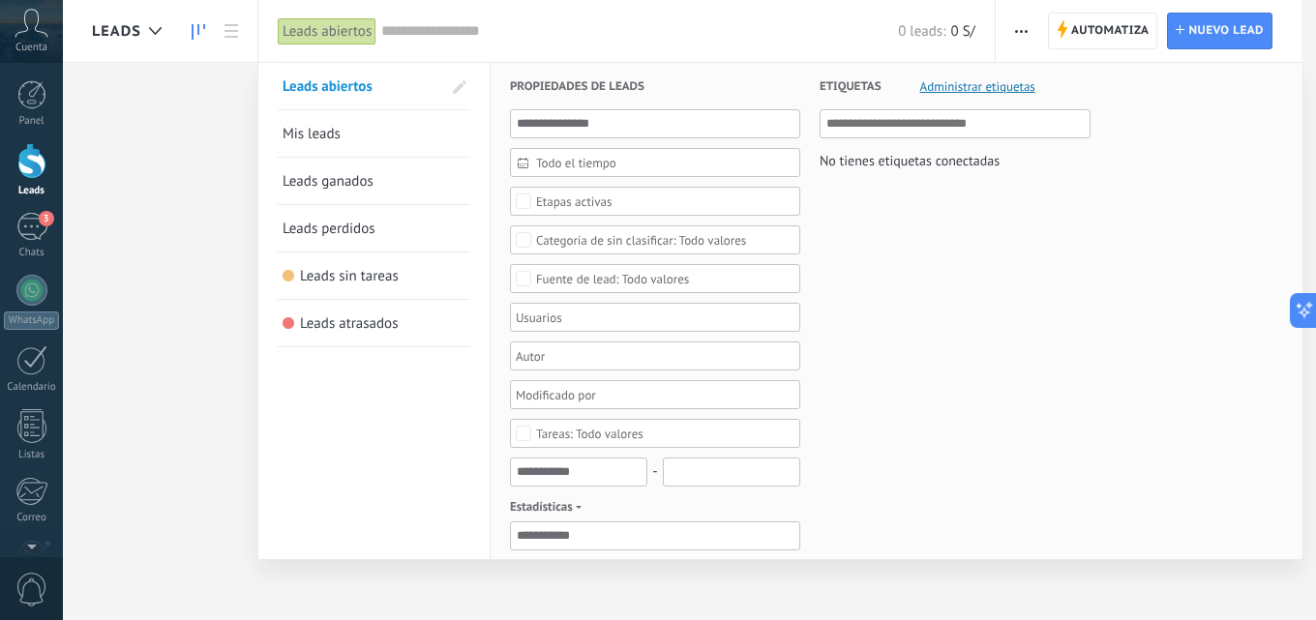
click at [366, 169] on link "Leads ganados" at bounding box center [373, 181] width 183 height 46
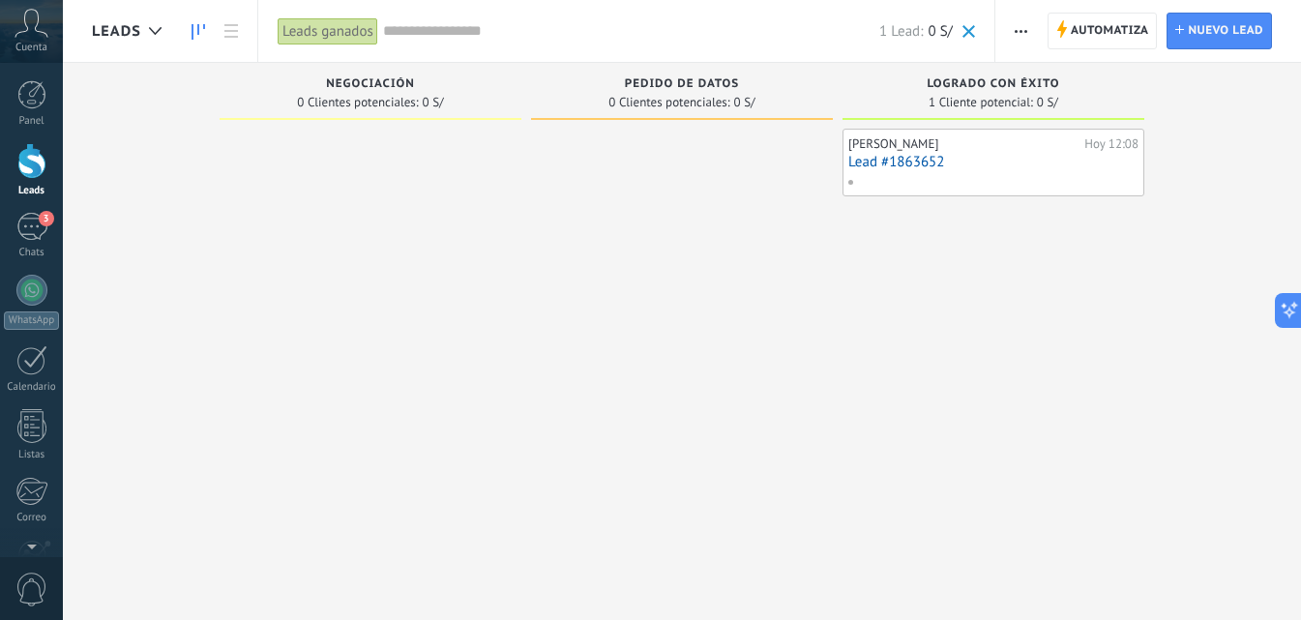
click at [475, 282] on div at bounding box center [371, 313] width 302 height 368
click at [967, 25] on span at bounding box center [969, 31] width 13 height 13
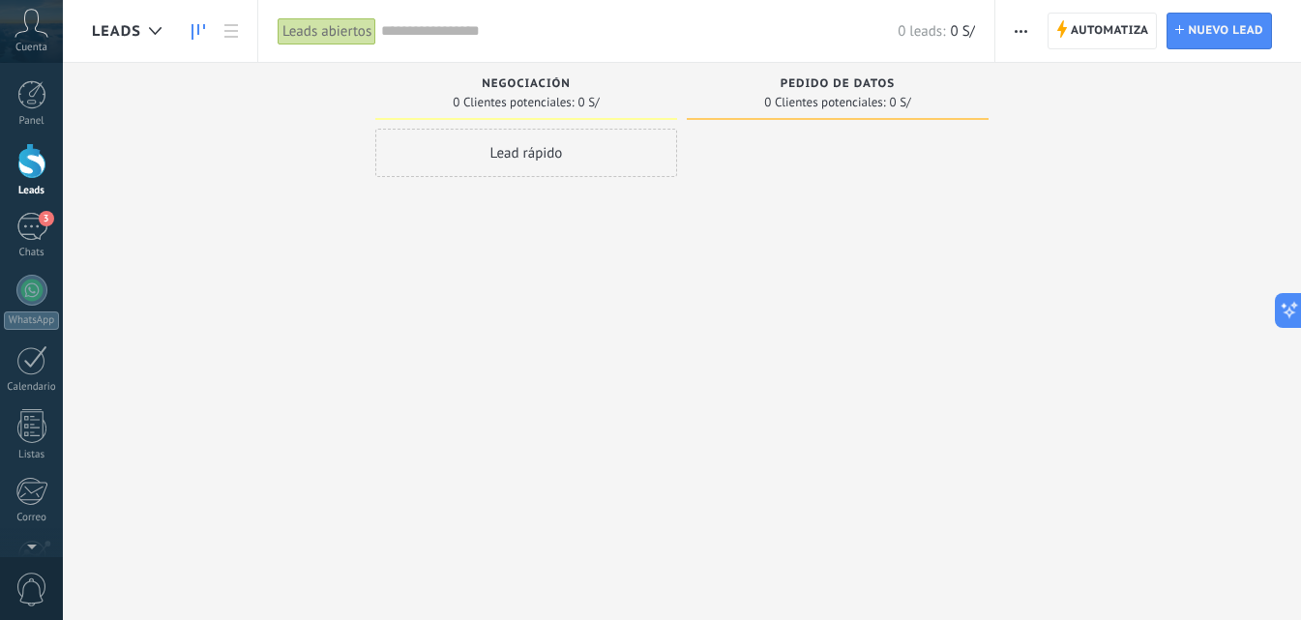
click at [282, 29] on div "Leads abiertos" at bounding box center [327, 31] width 99 height 28
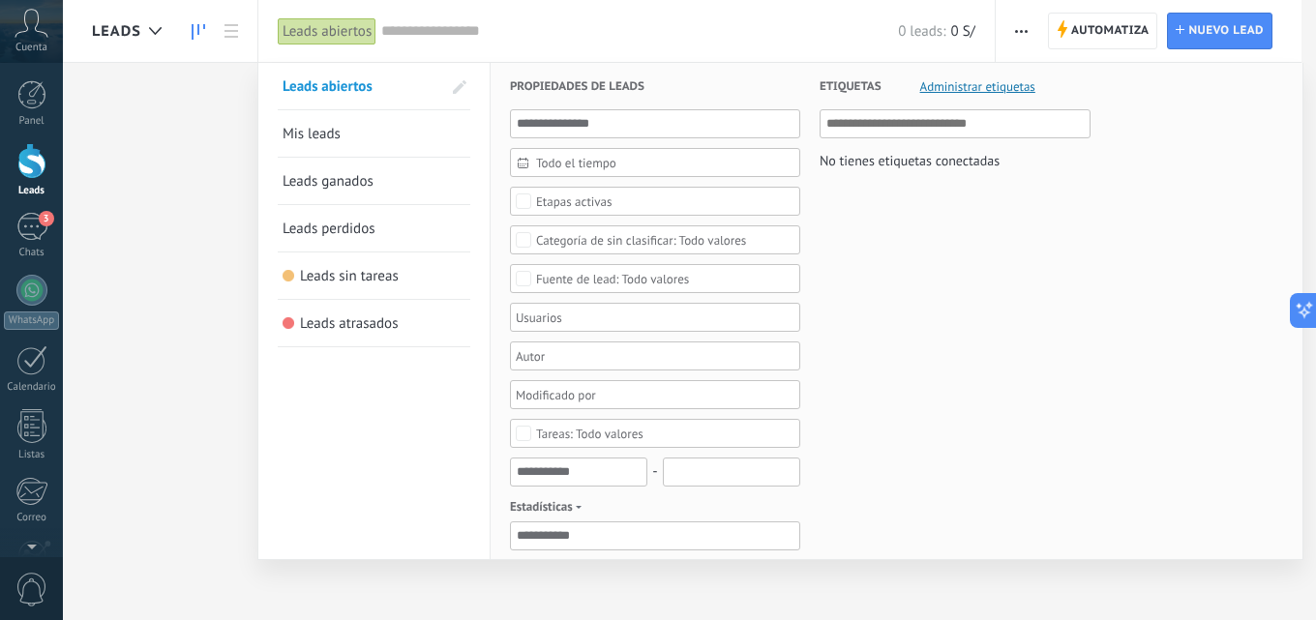
click at [378, 160] on link "Leads ganados" at bounding box center [373, 181] width 183 height 46
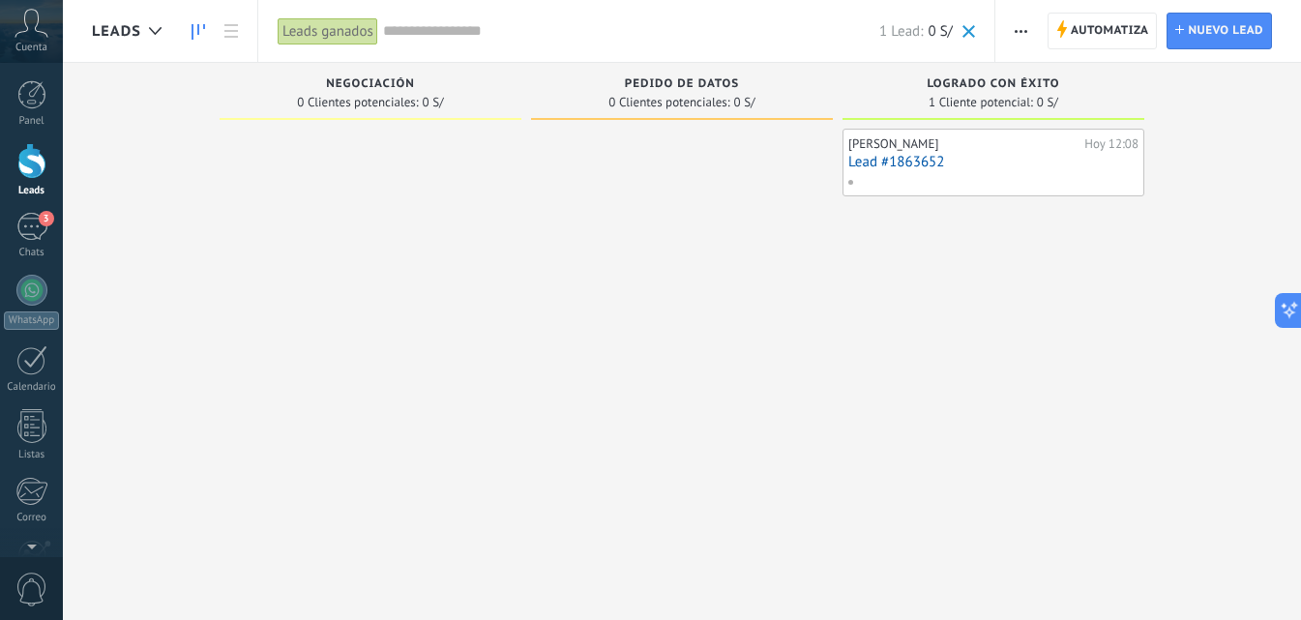
click at [903, 157] on link "Lead #1863652" at bounding box center [993, 162] width 290 height 16
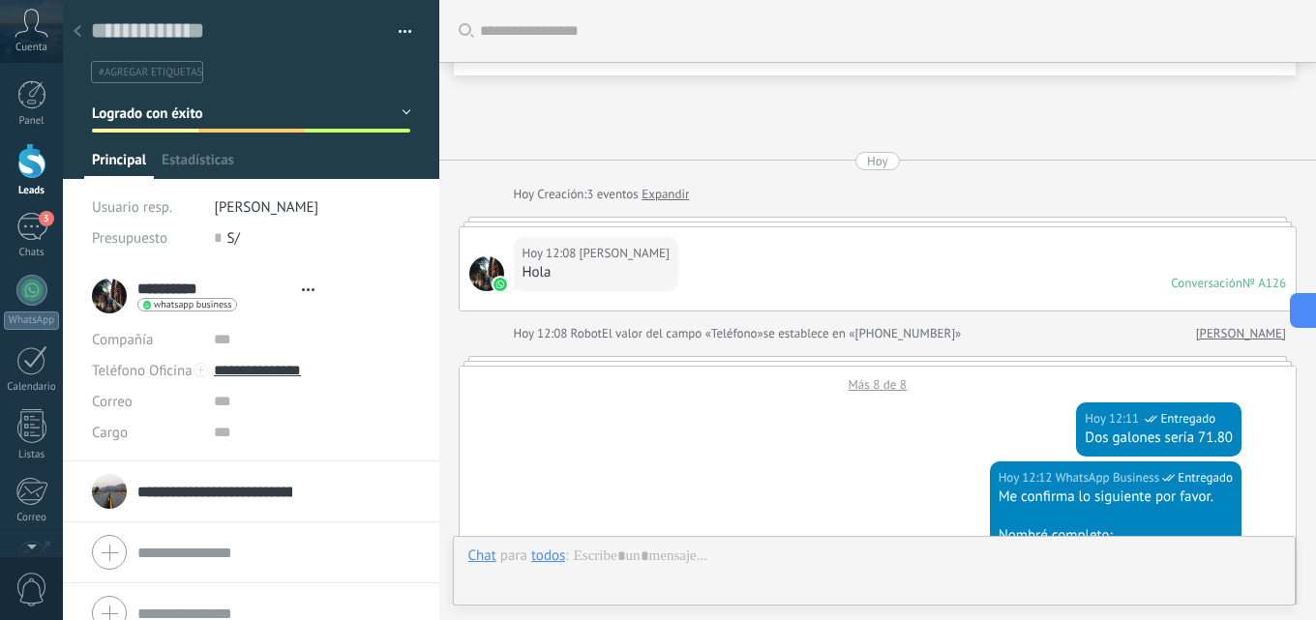
type textarea "**********"
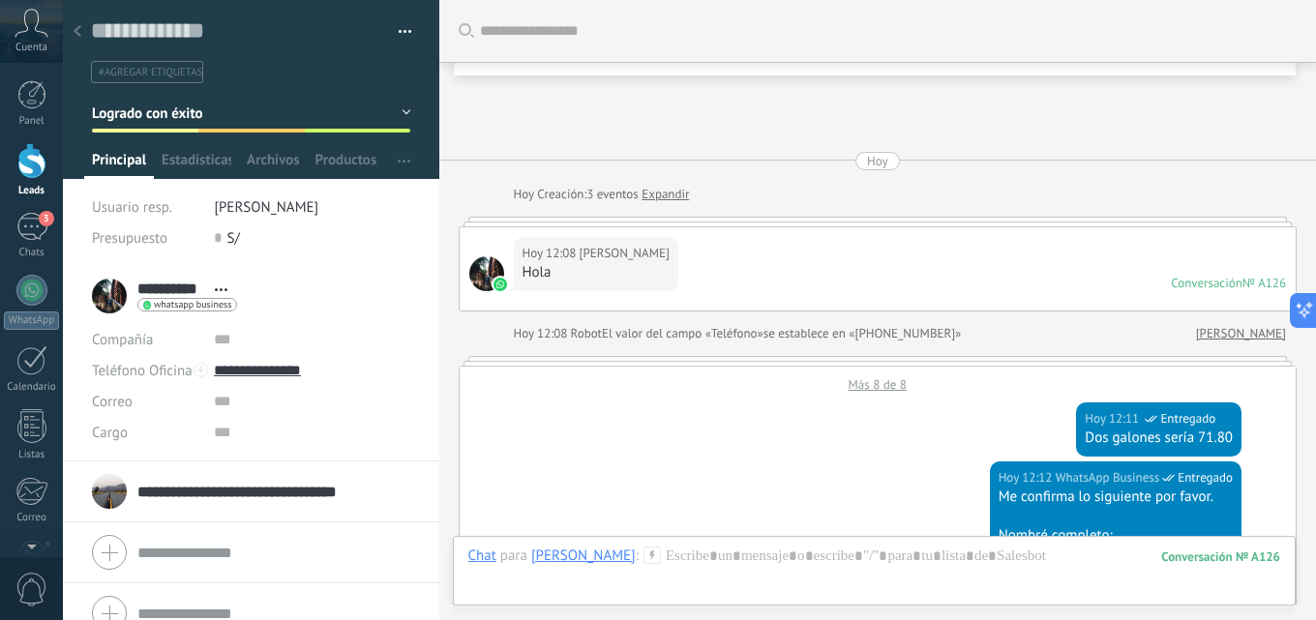
scroll to position [2244, 0]
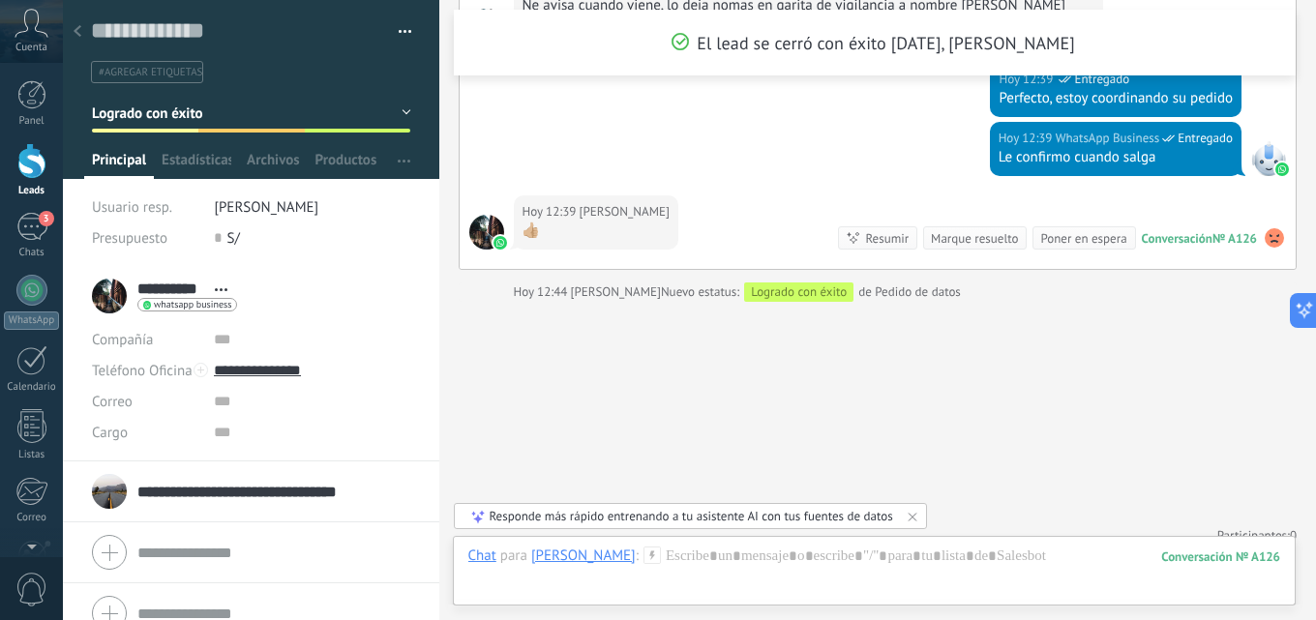
click at [297, 234] on div "0 S/" at bounding box center [312, 238] width 196 height 31
type input "**"
click at [410, 215] on div "Guardar y crear Imprimir Administrar etiquetas Exportar a excel" at bounding box center [251, 133] width 377 height 266
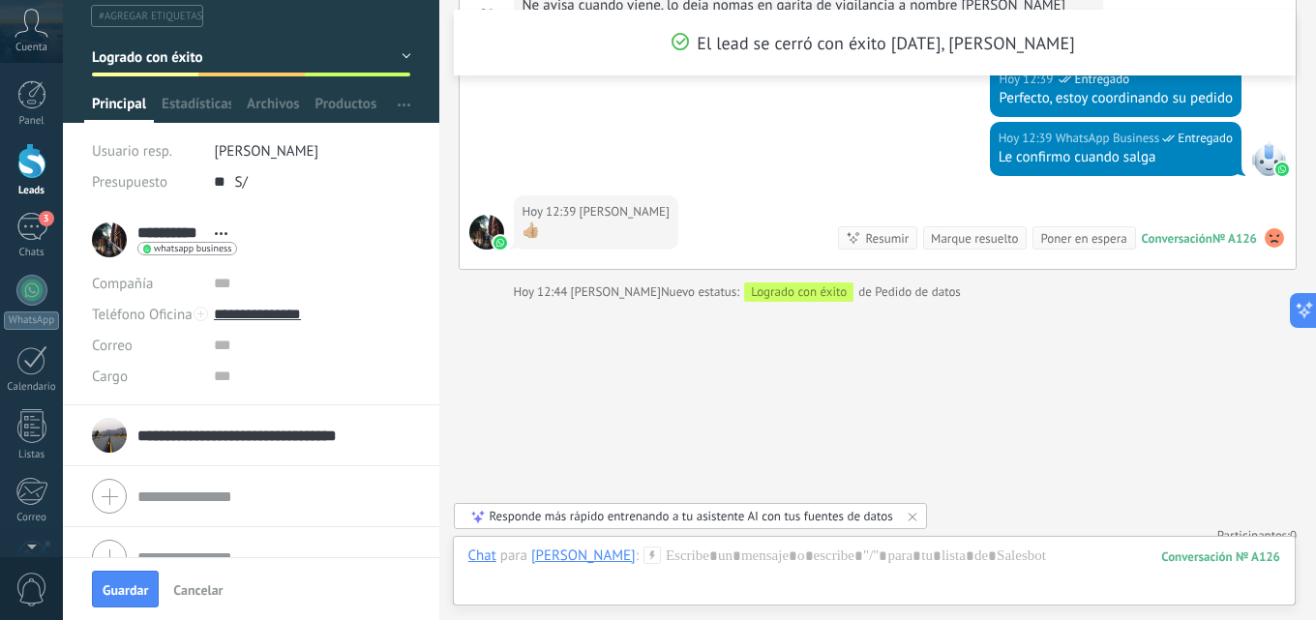
scroll to position [87, 0]
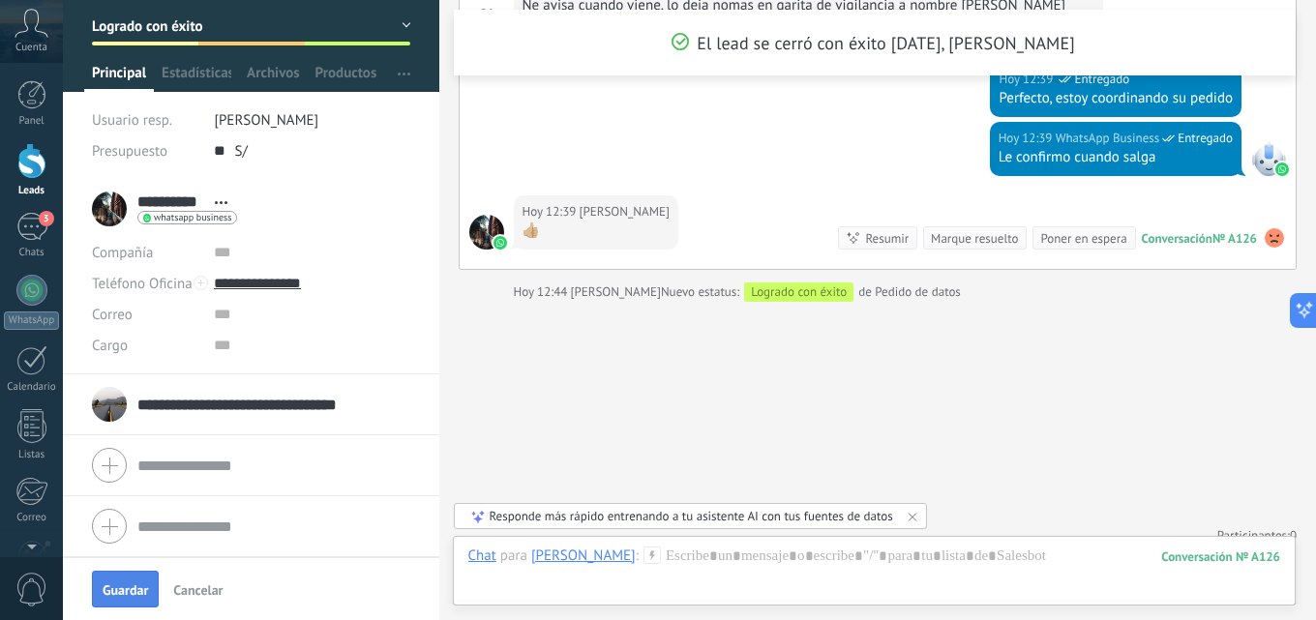
click at [117, 597] on span "Guardar" at bounding box center [125, 590] width 45 height 14
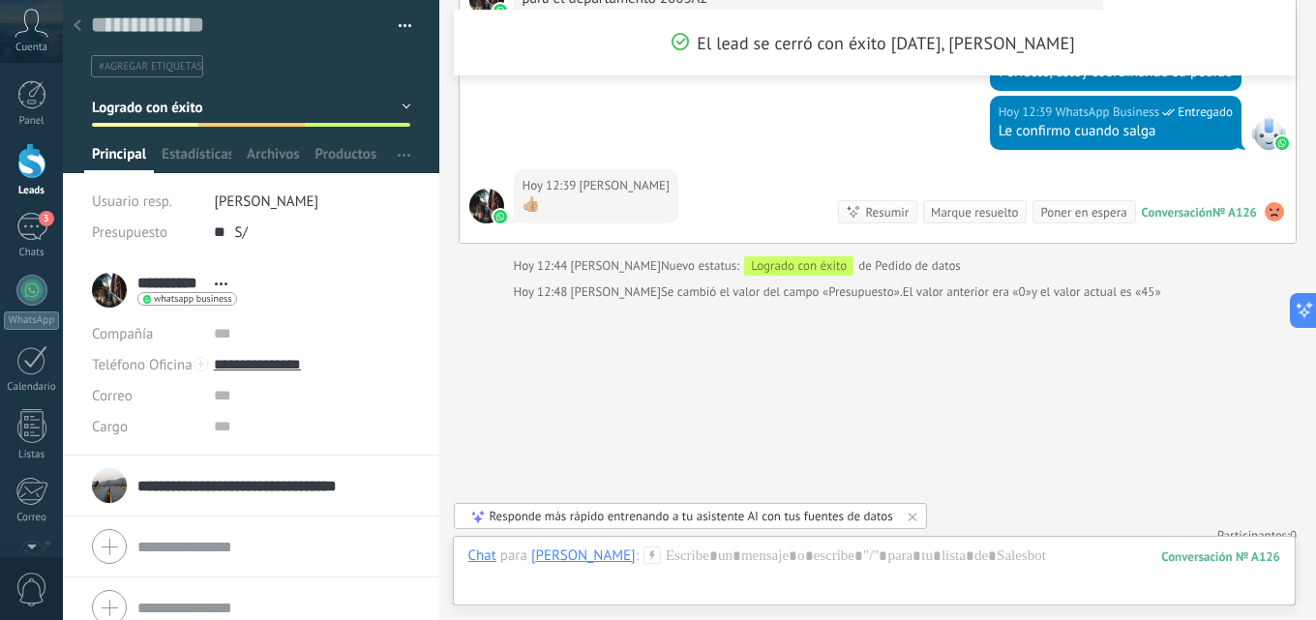
scroll to position [0, 0]
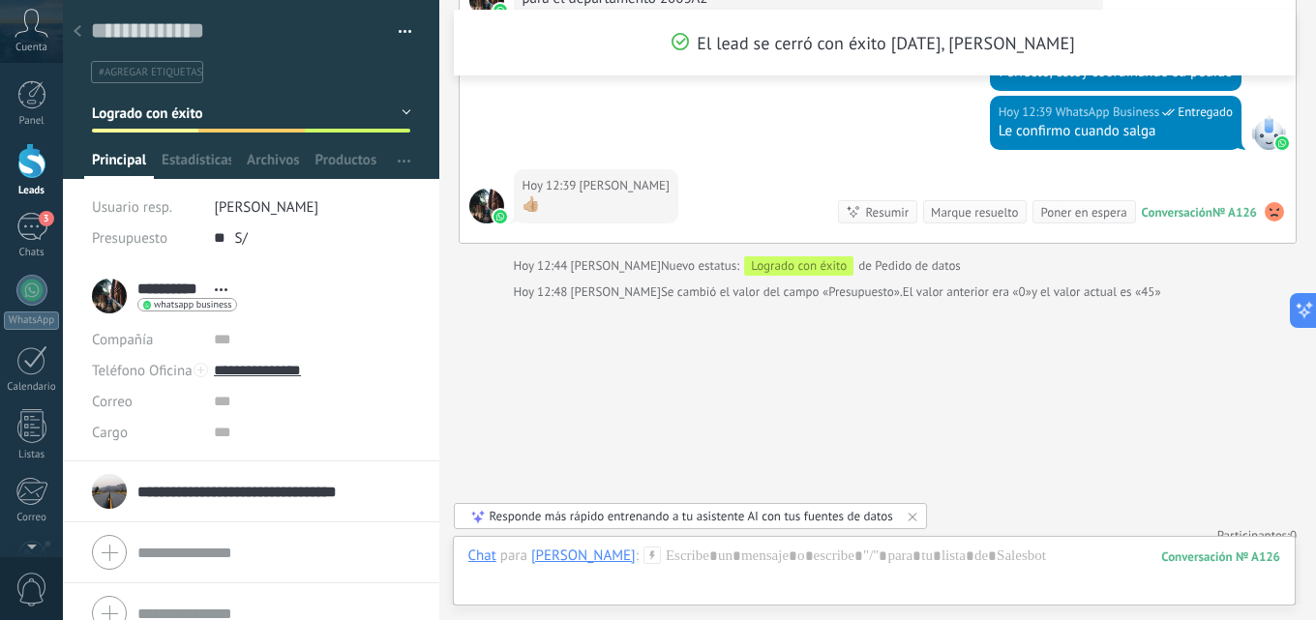
click at [12, 171] on link "Leads" at bounding box center [31, 170] width 63 height 54
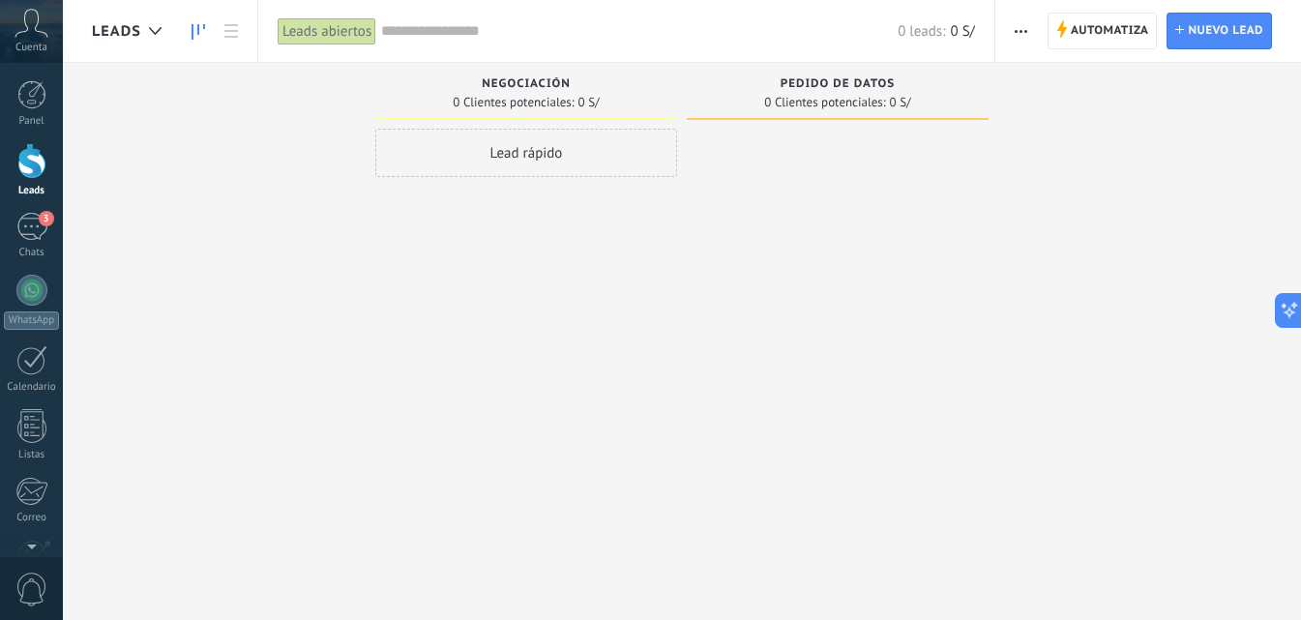
click at [287, 36] on div "Leads abiertos" at bounding box center [327, 31] width 99 height 28
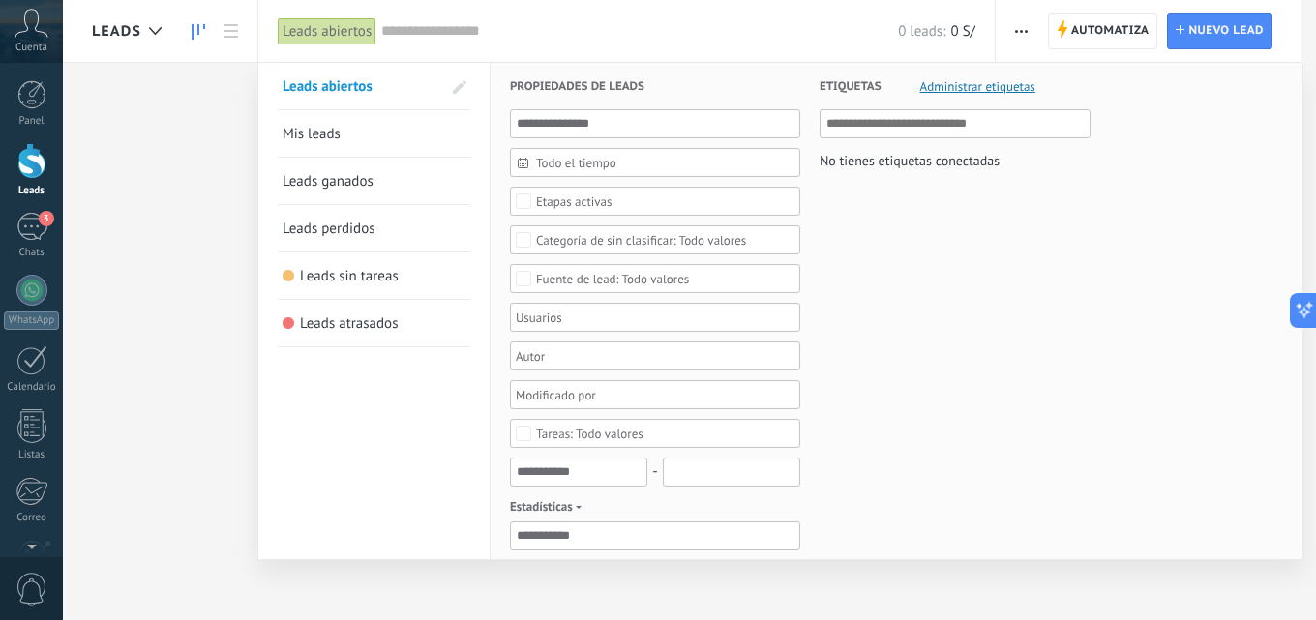
click at [370, 186] on span "Leads ganados" at bounding box center [327, 181] width 91 height 18
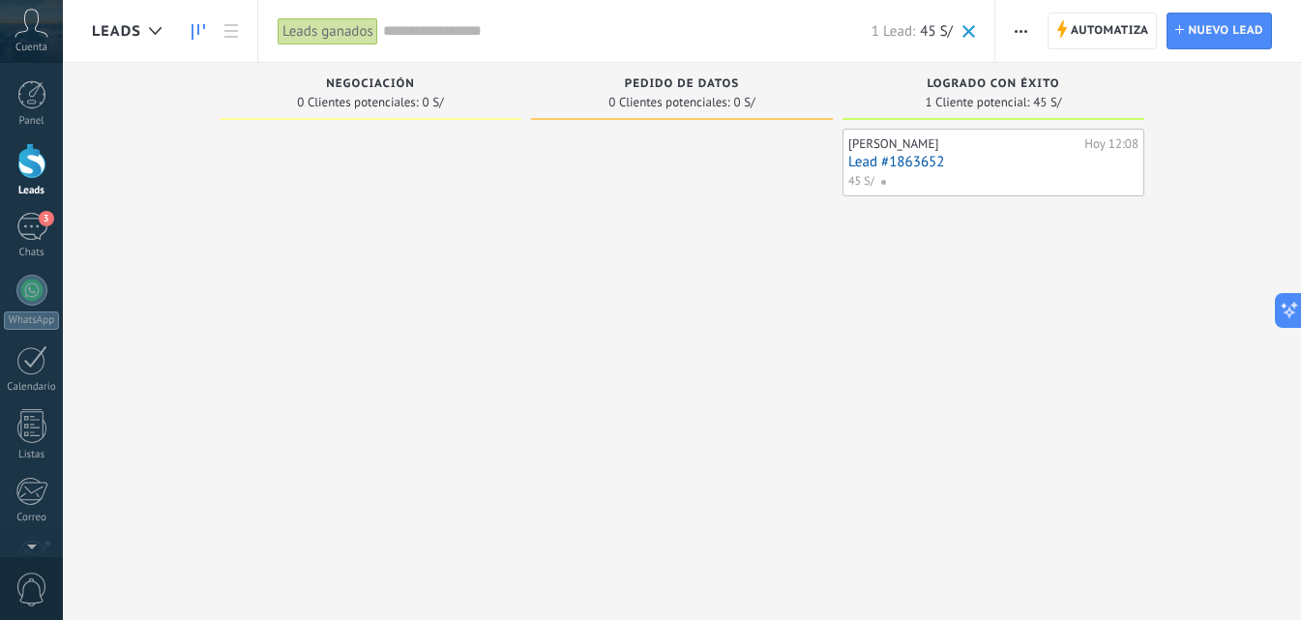
click at [433, 191] on div at bounding box center [371, 313] width 302 height 368
click at [316, 26] on div "Leads ganados" at bounding box center [328, 31] width 101 height 28
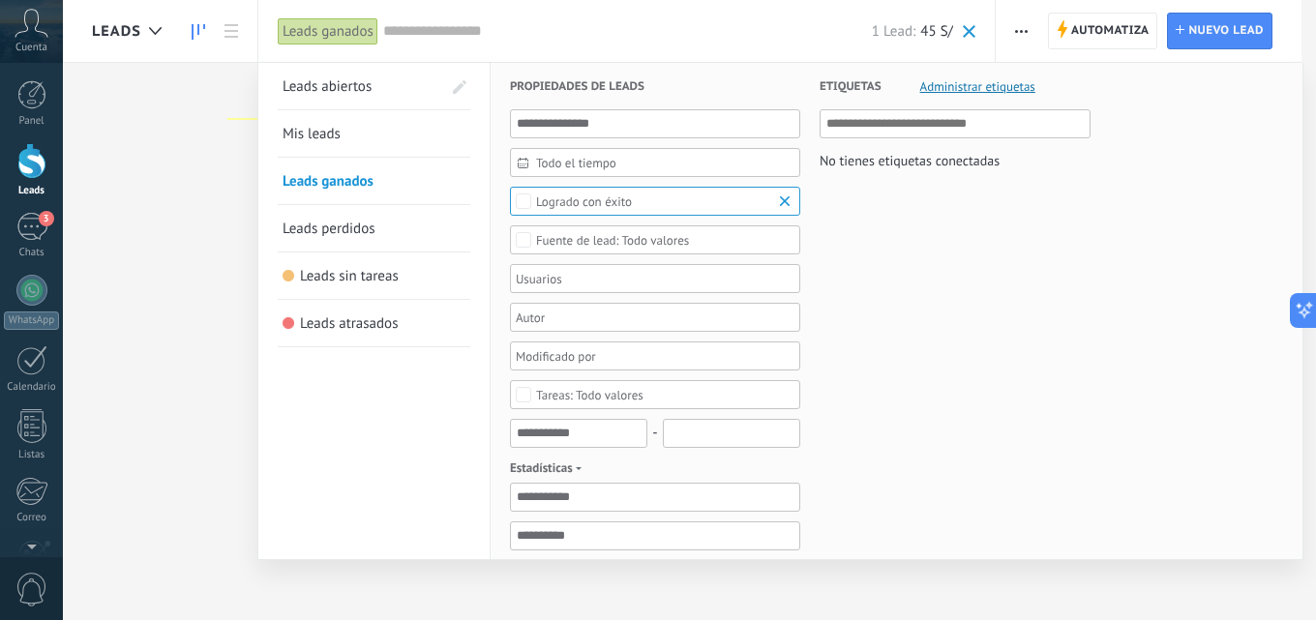
click at [385, 140] on link "Mis leads" at bounding box center [373, 133] width 183 height 46
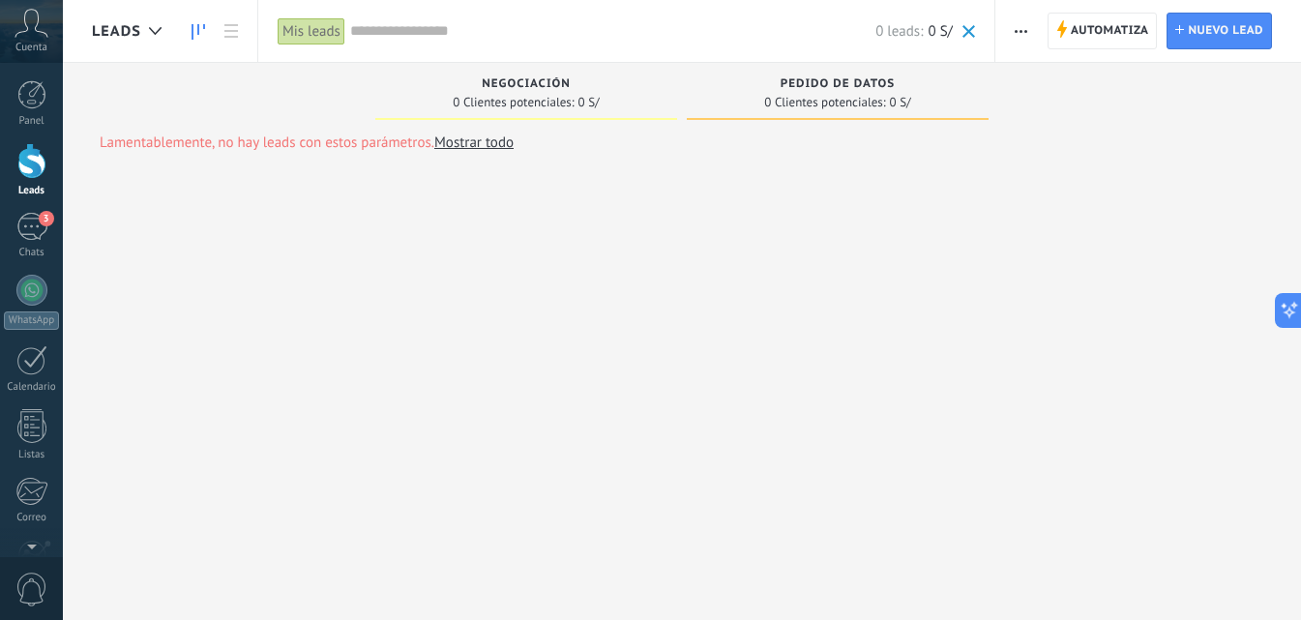
click at [290, 39] on div "Mis leads" at bounding box center [312, 31] width 68 height 28
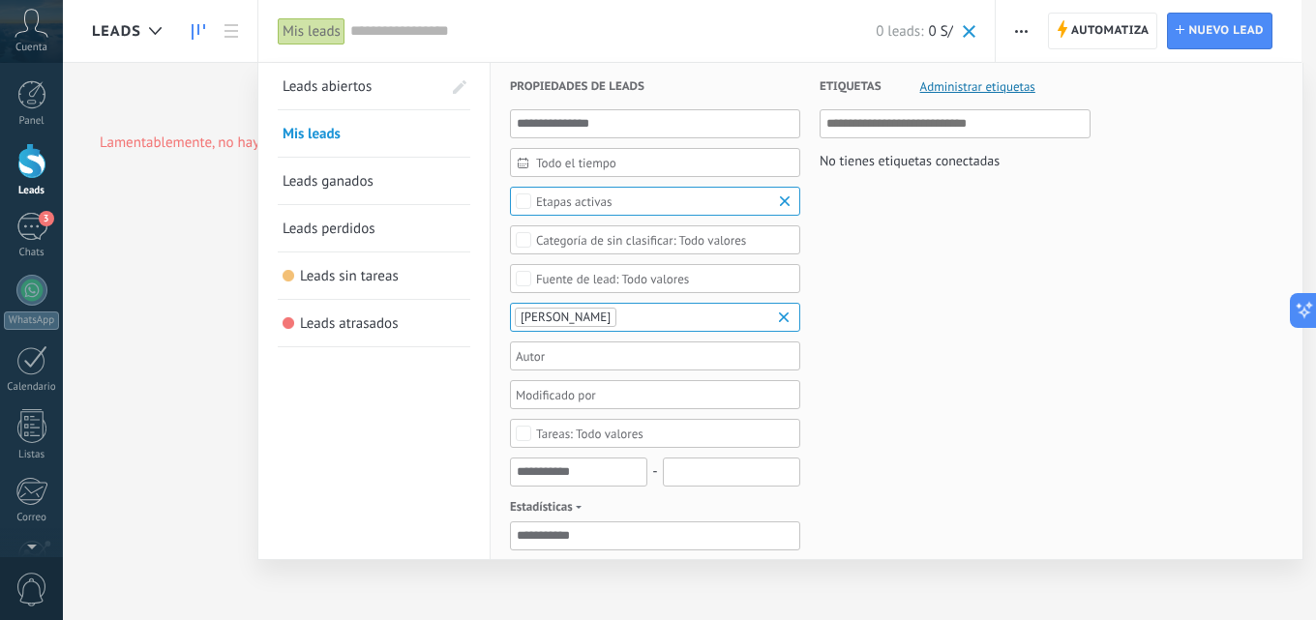
click at [344, 96] on link "Leads abiertos" at bounding box center [361, 86] width 159 height 46
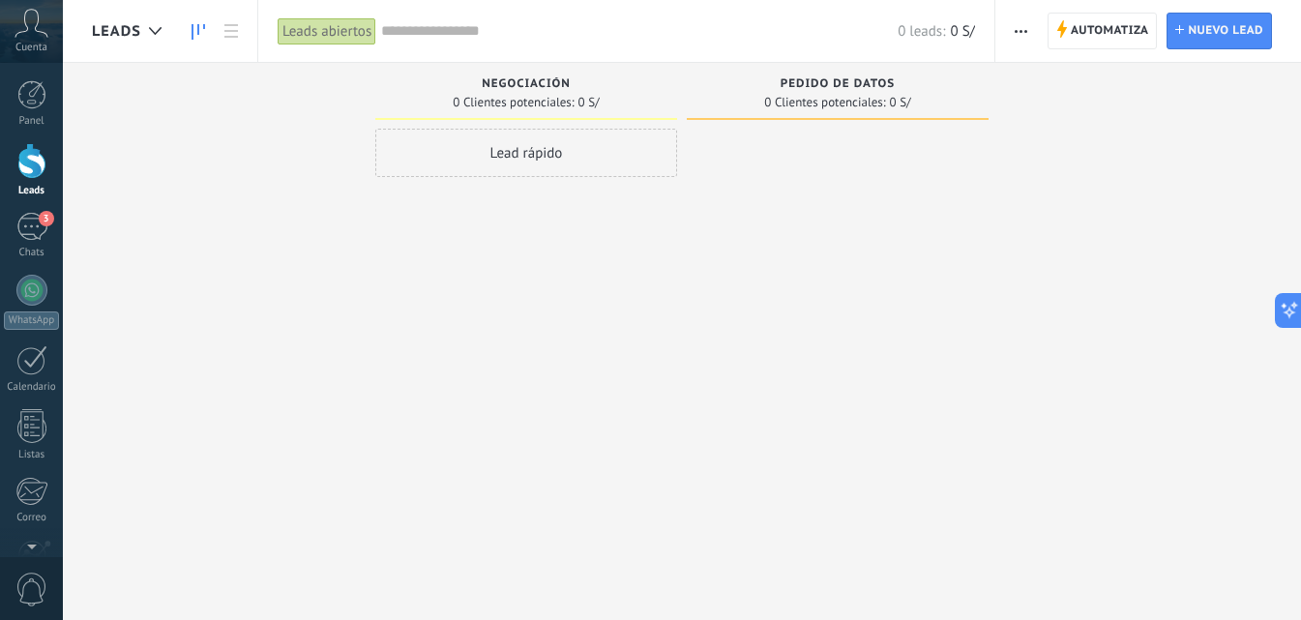
click at [319, 32] on div "Leads abiertos" at bounding box center [327, 31] width 99 height 28
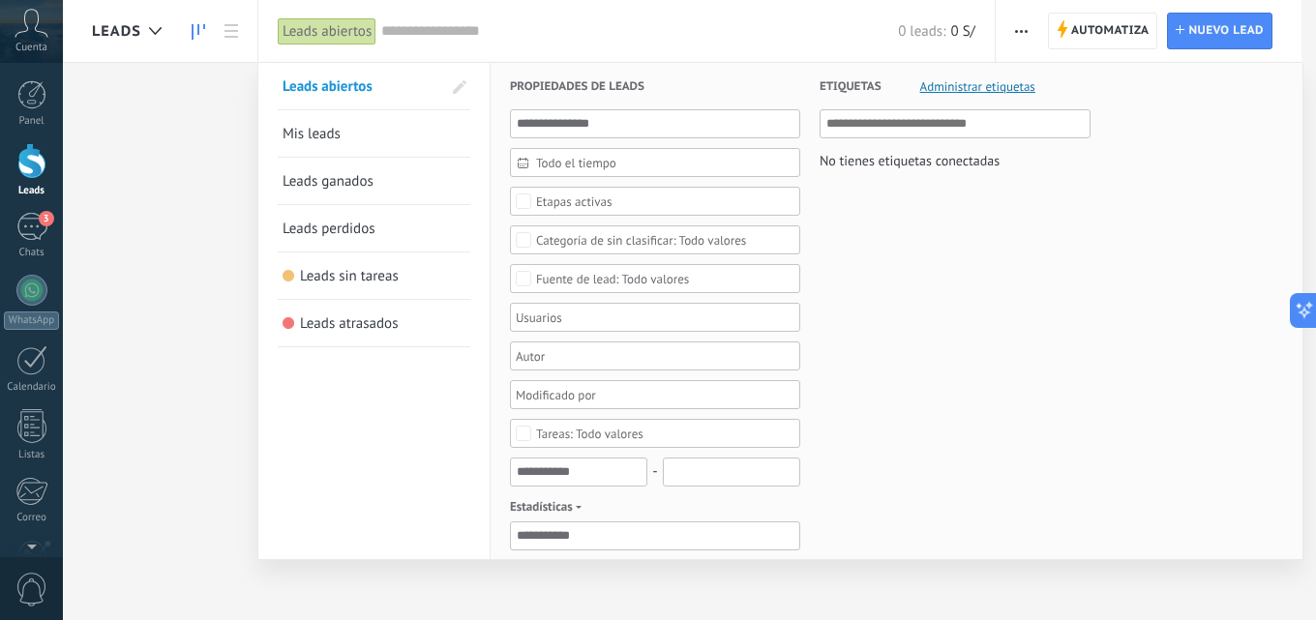
click at [390, 189] on link "Leads ganados" at bounding box center [373, 181] width 183 height 46
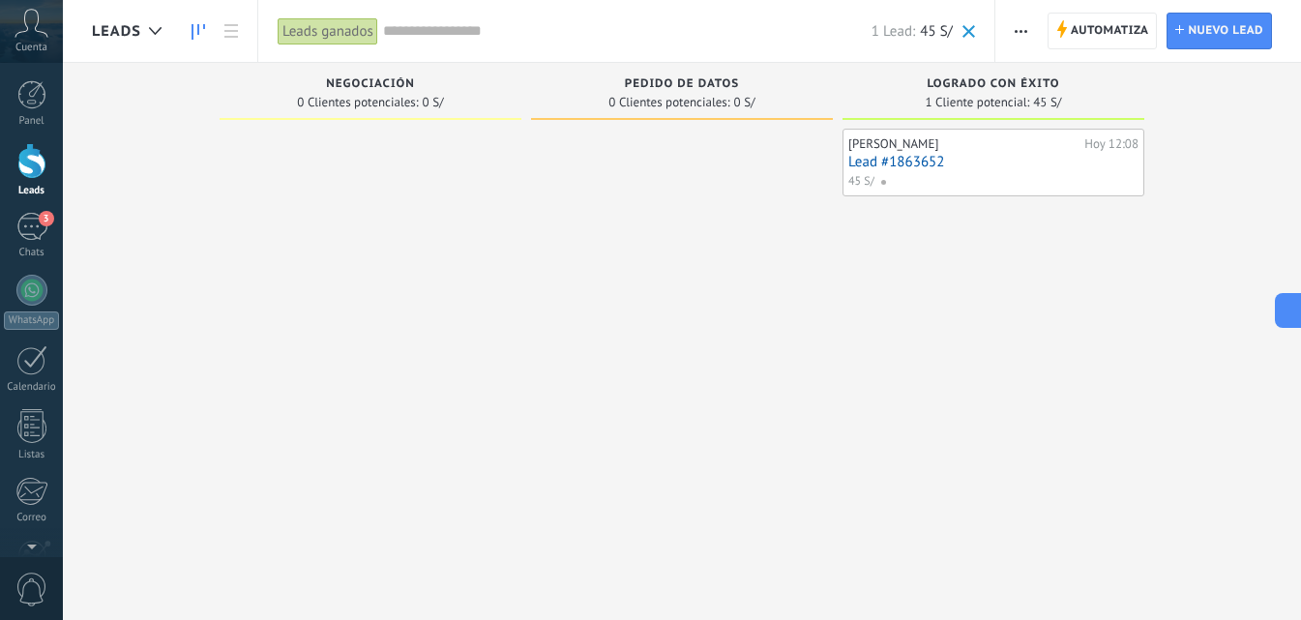
click at [646, 405] on div at bounding box center [682, 313] width 302 height 368
click at [47, 237] on link "3 Chats" at bounding box center [31, 236] width 63 height 46
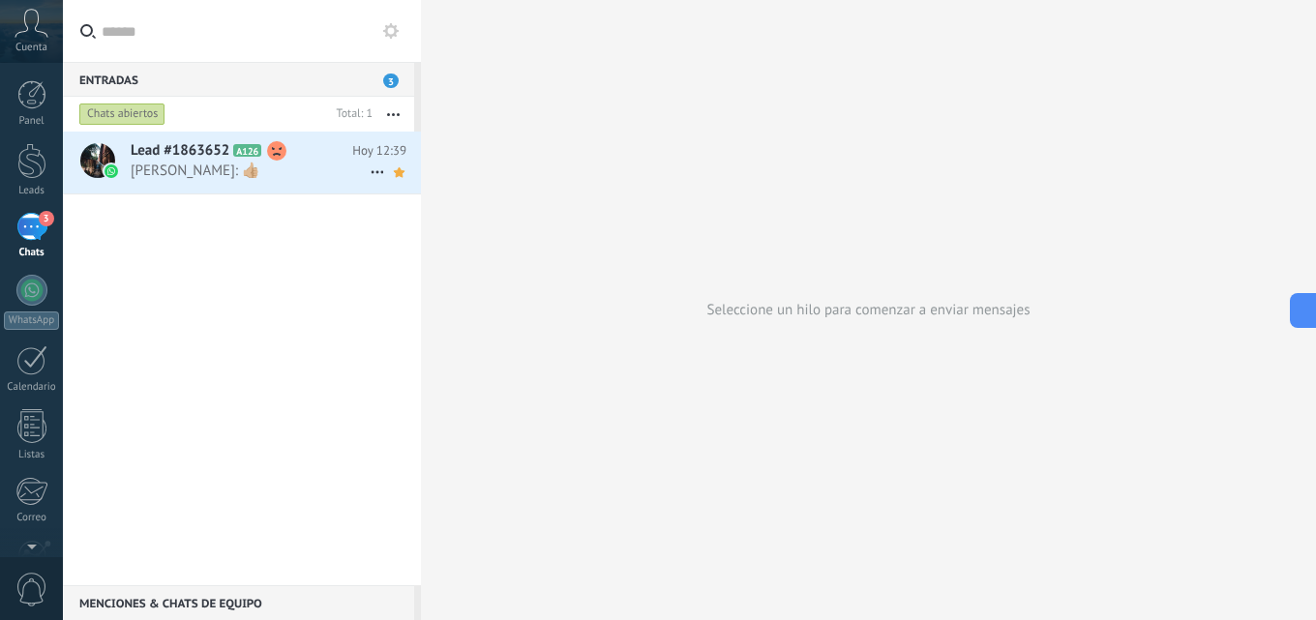
click at [305, 172] on span "[PERSON_NAME]: 👍🏼" at bounding box center [250, 171] width 239 height 18
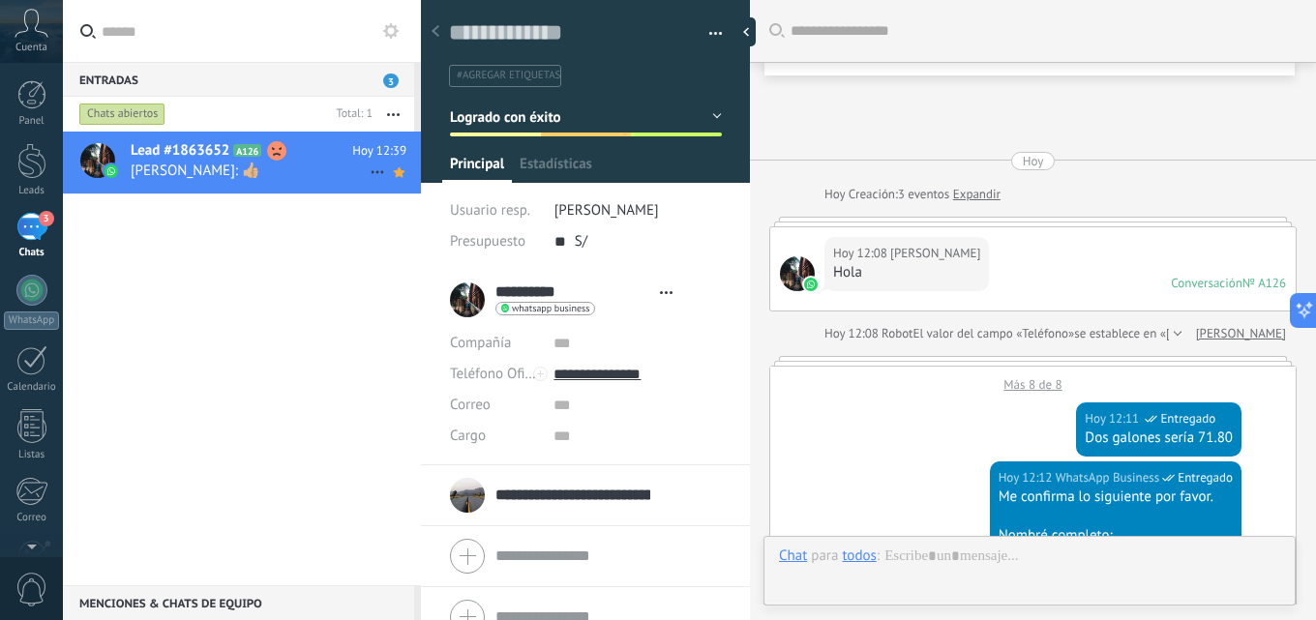
type textarea "**********"
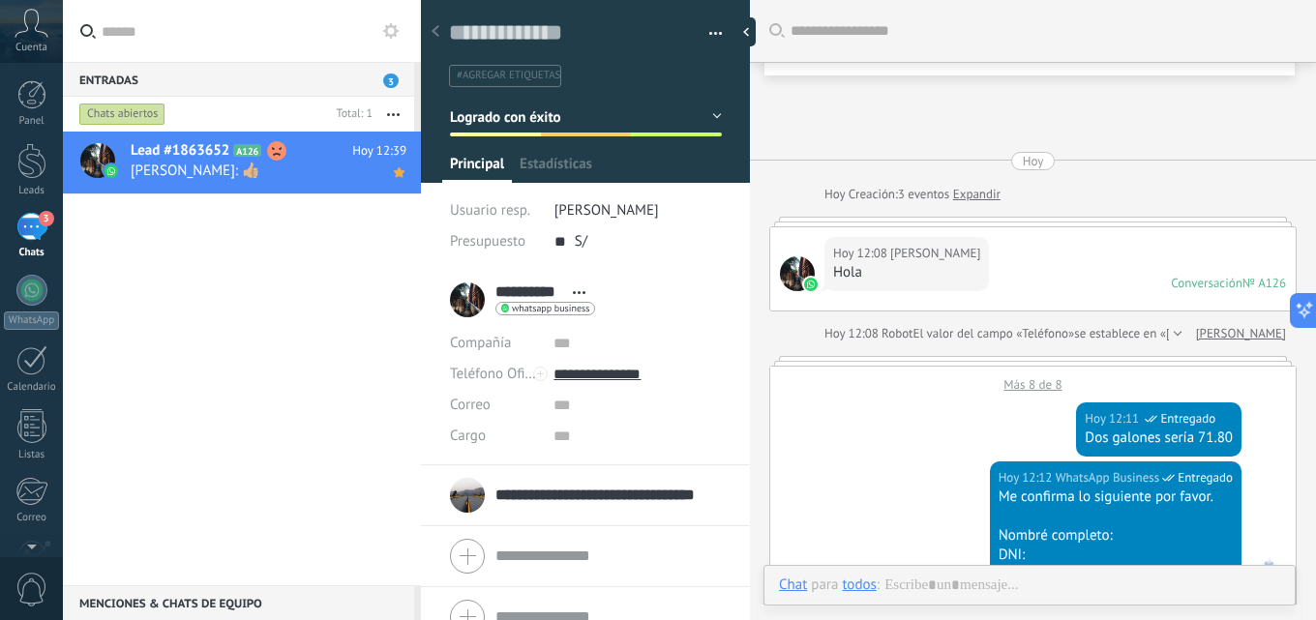
scroll to position [2246, 0]
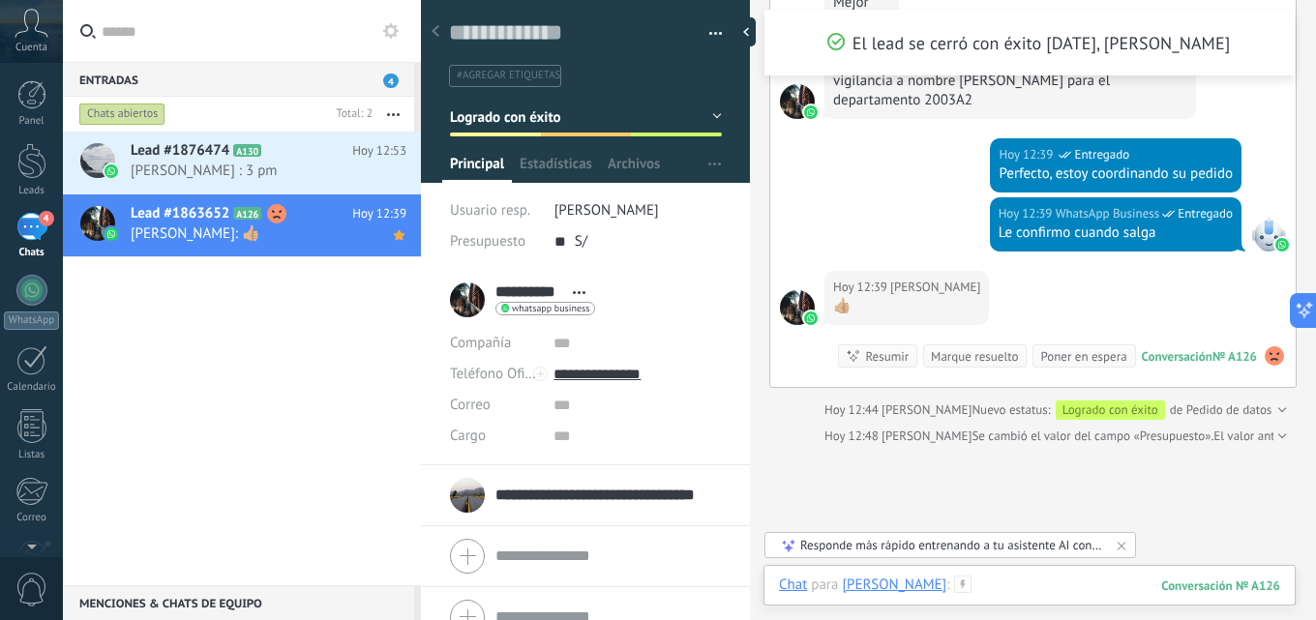
click at [1107, 599] on div at bounding box center [1029, 605] width 501 height 58
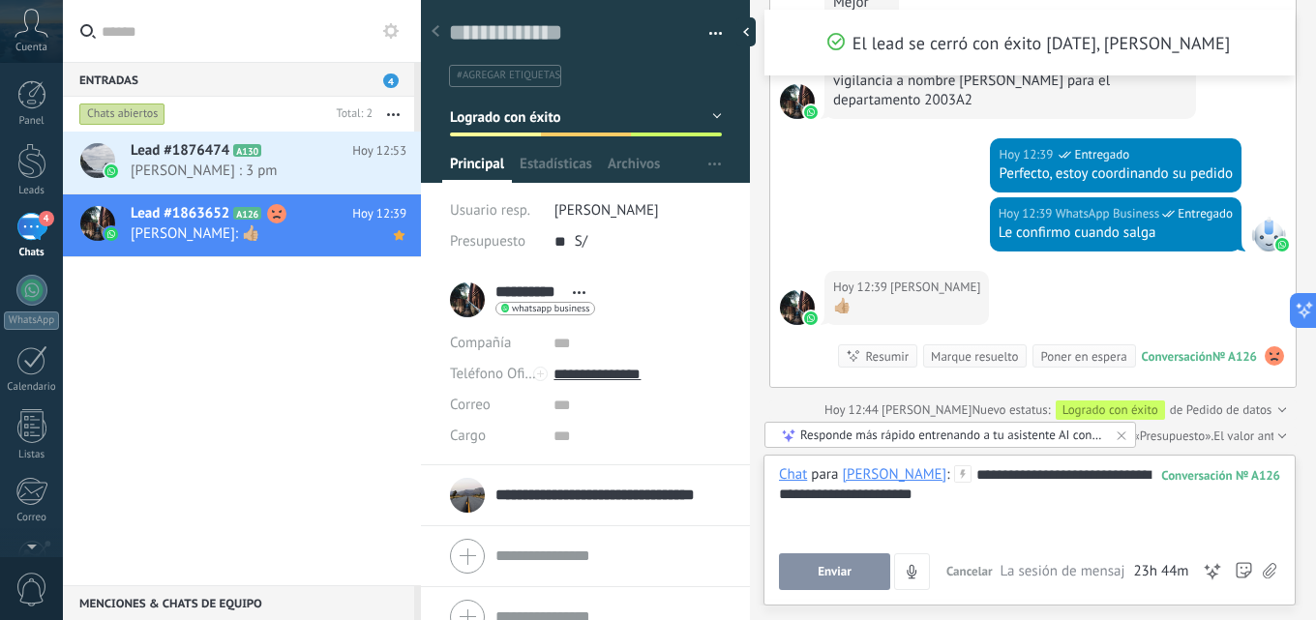
click at [936, 505] on div "**********" at bounding box center [1029, 502] width 501 height 74
click at [1101, 479] on div "**********" at bounding box center [1029, 502] width 501 height 74
click at [941, 486] on div "**********" at bounding box center [1029, 502] width 501 height 74
click at [854, 569] on button "Enviar" at bounding box center [834, 571] width 111 height 37
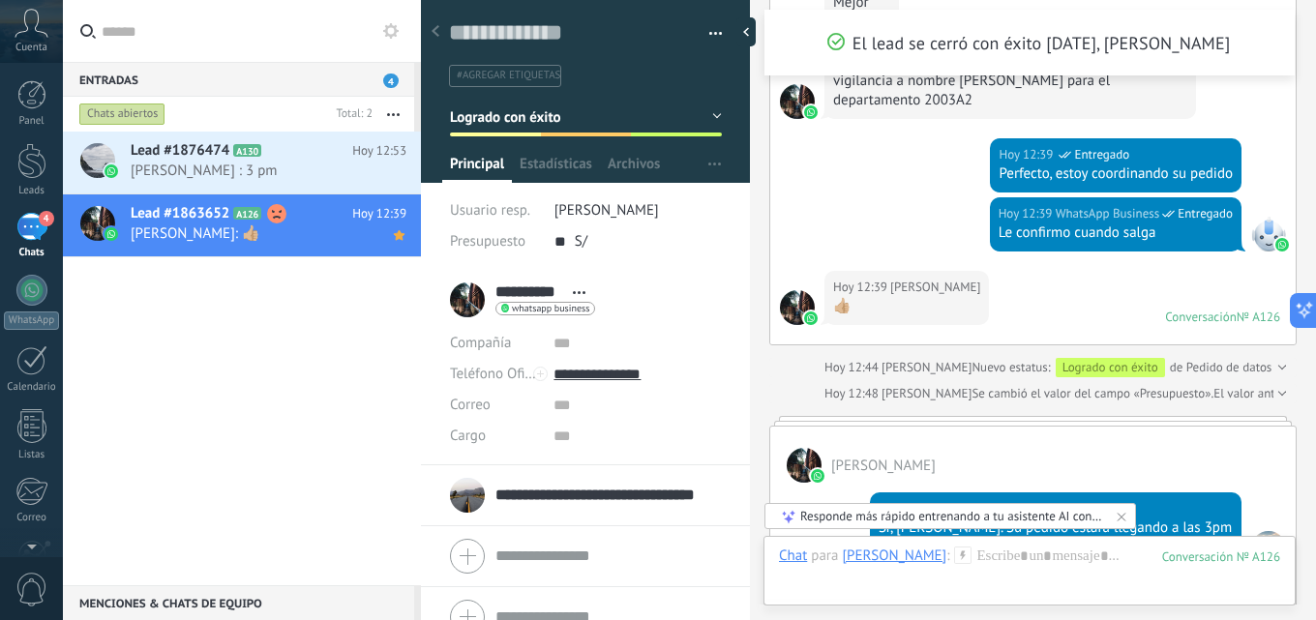
scroll to position [2547, 0]
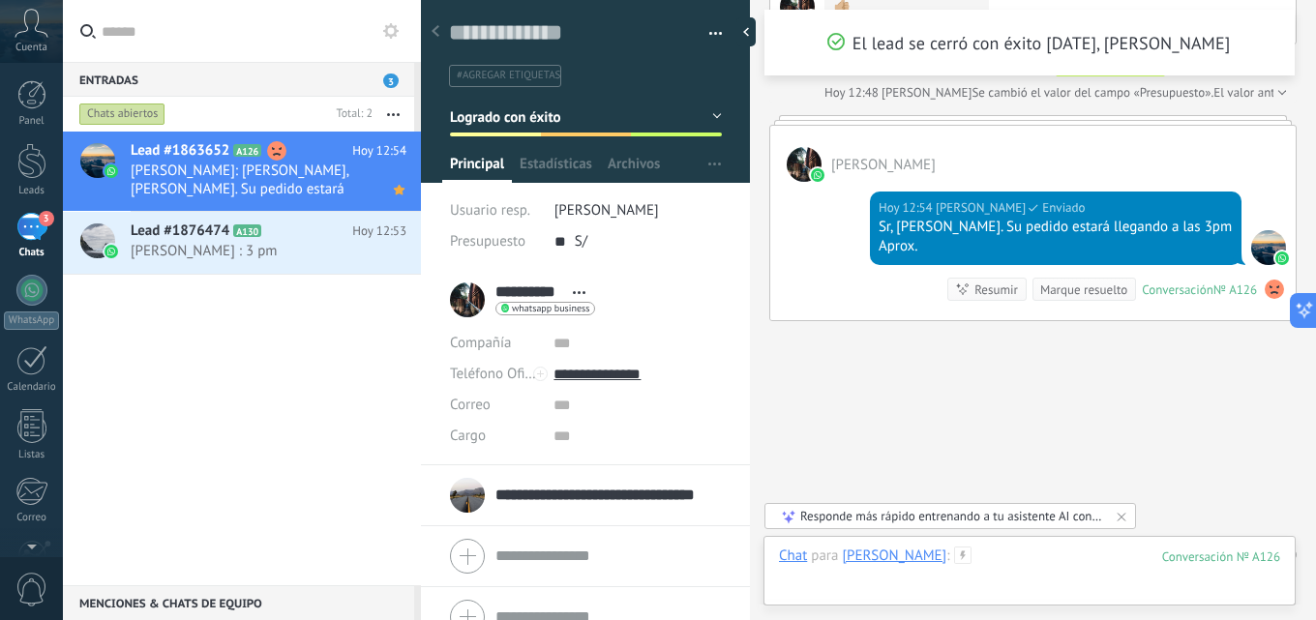
click at [1013, 566] on div at bounding box center [1029, 576] width 501 height 58
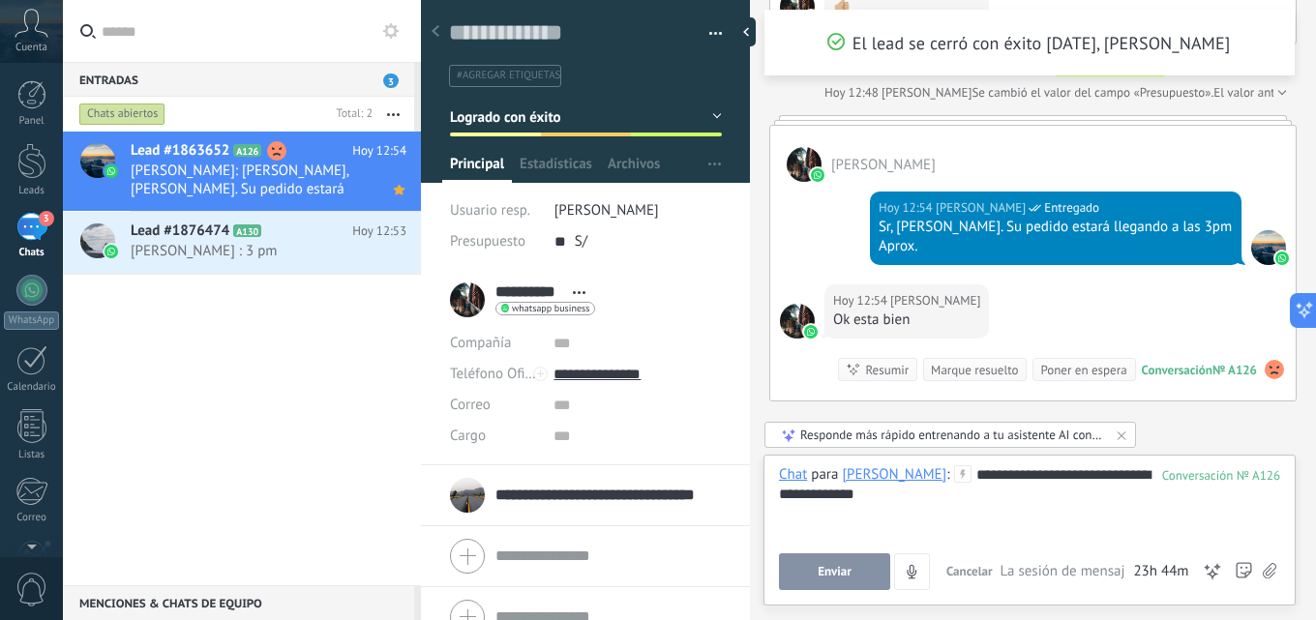
scroll to position [2628, 0]
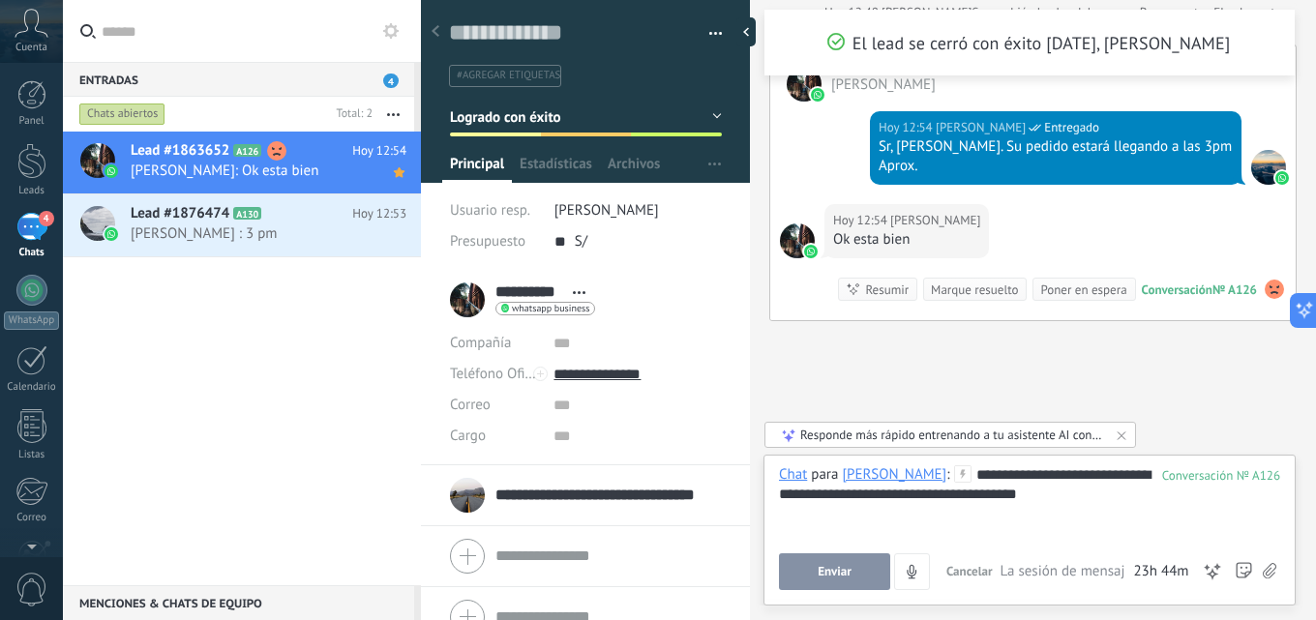
click at [909, 495] on div "**********" at bounding box center [1029, 502] width 501 height 74
click at [828, 573] on span "Enviar" at bounding box center [834, 572] width 34 height 14
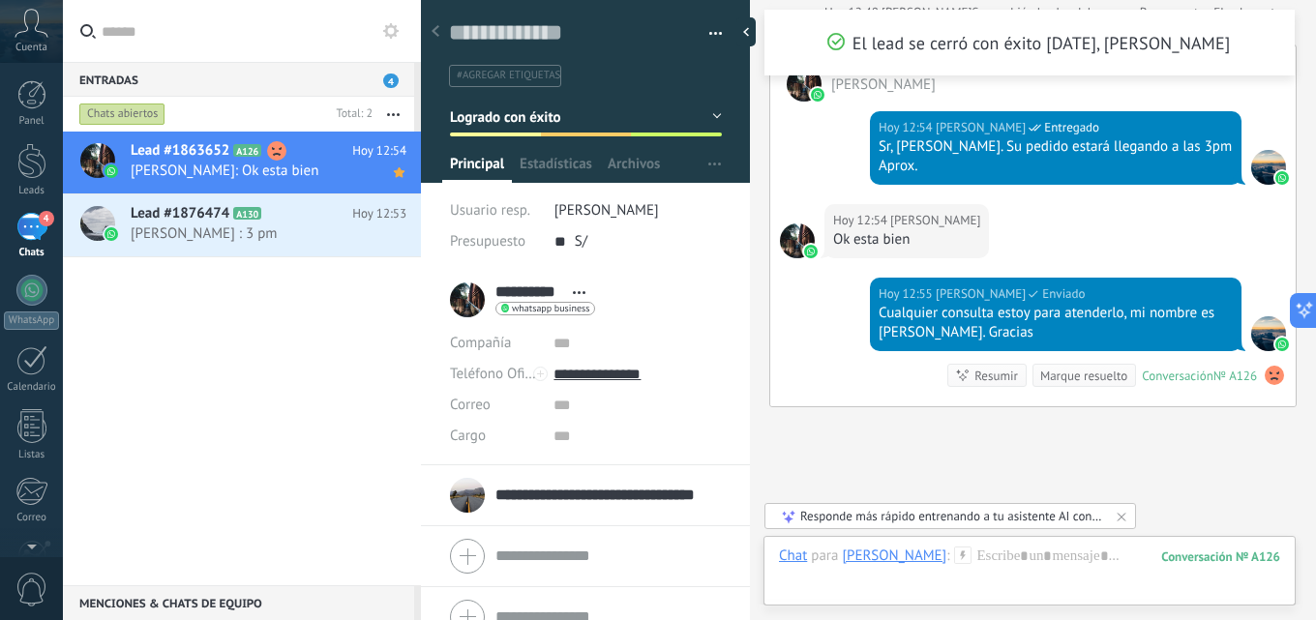
scroll to position [2714, 0]
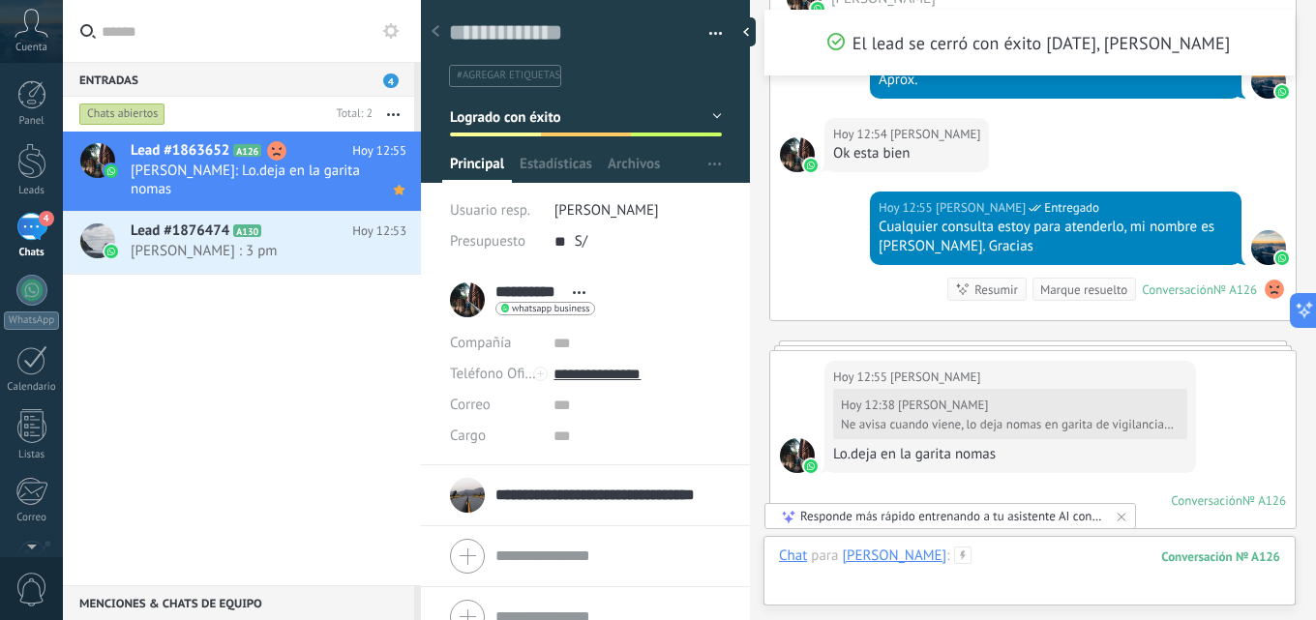
click at [969, 563] on div at bounding box center [1029, 576] width 501 height 58
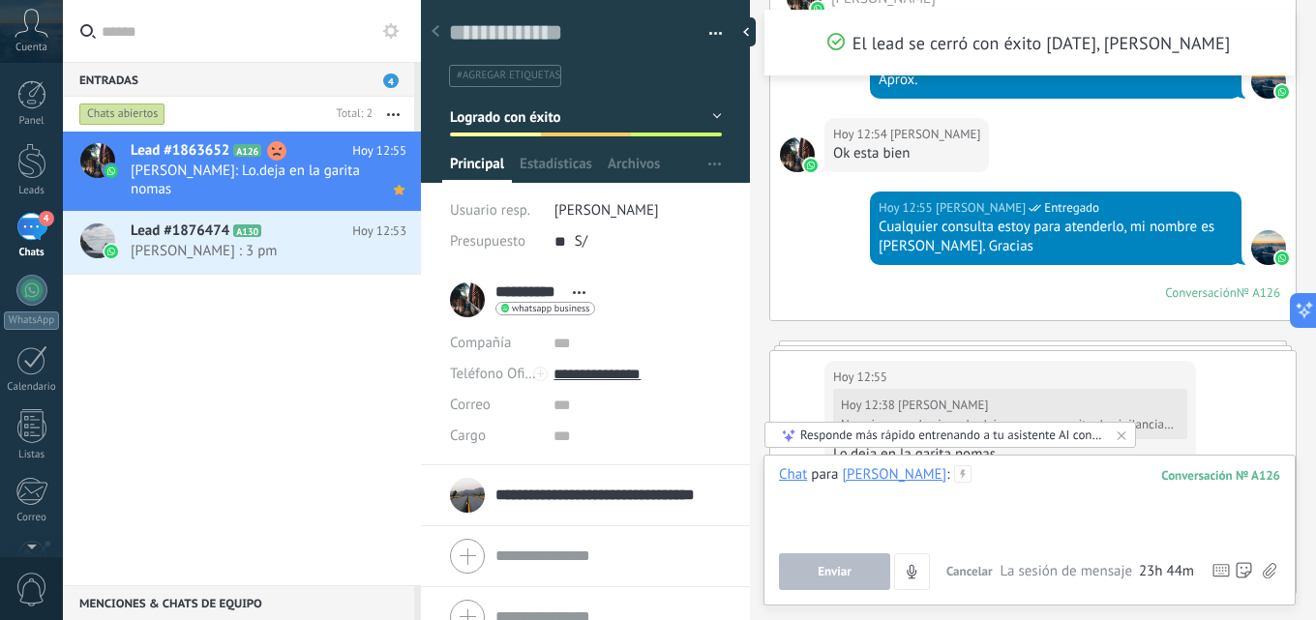
scroll to position [2783, 0]
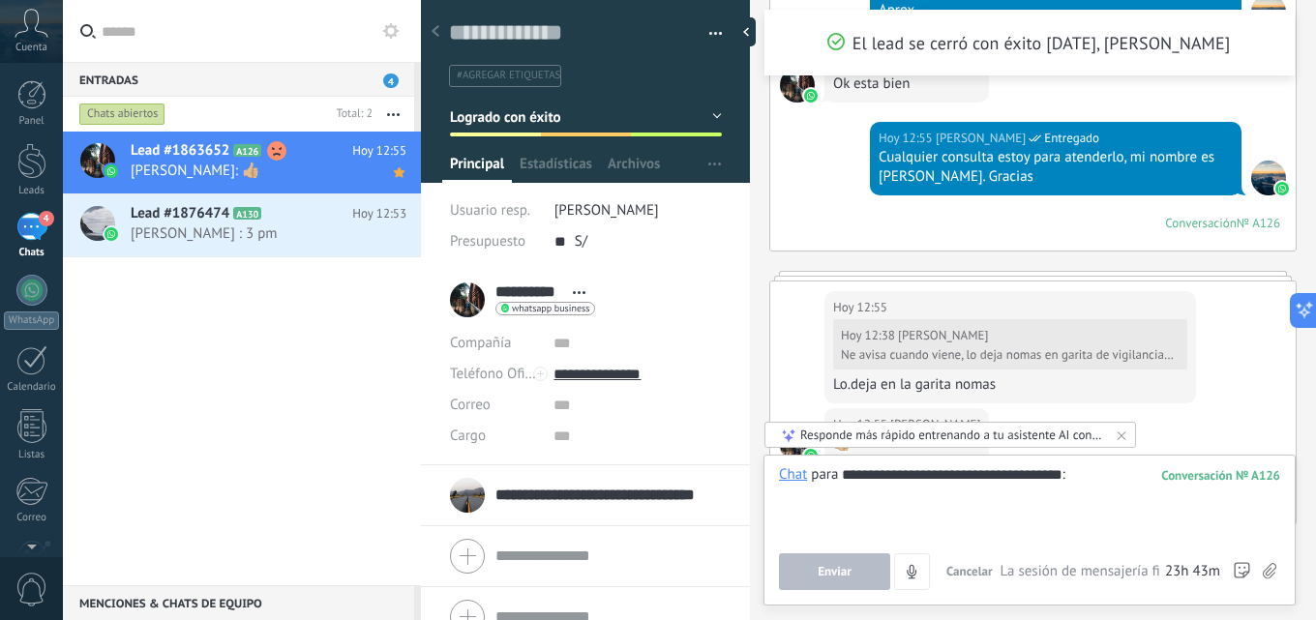
type input "**********"
click at [857, 568] on button "Enviar" at bounding box center [834, 571] width 111 height 37
click at [826, 580] on button "Enviar" at bounding box center [834, 571] width 111 height 37
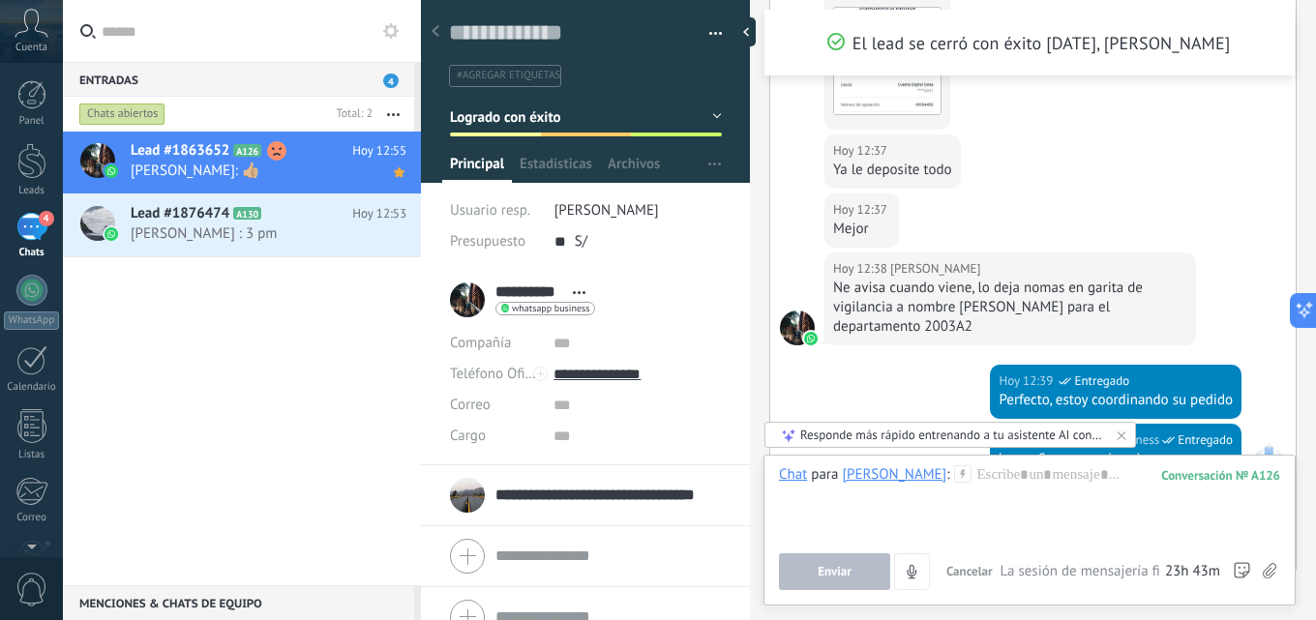
scroll to position [2987, 0]
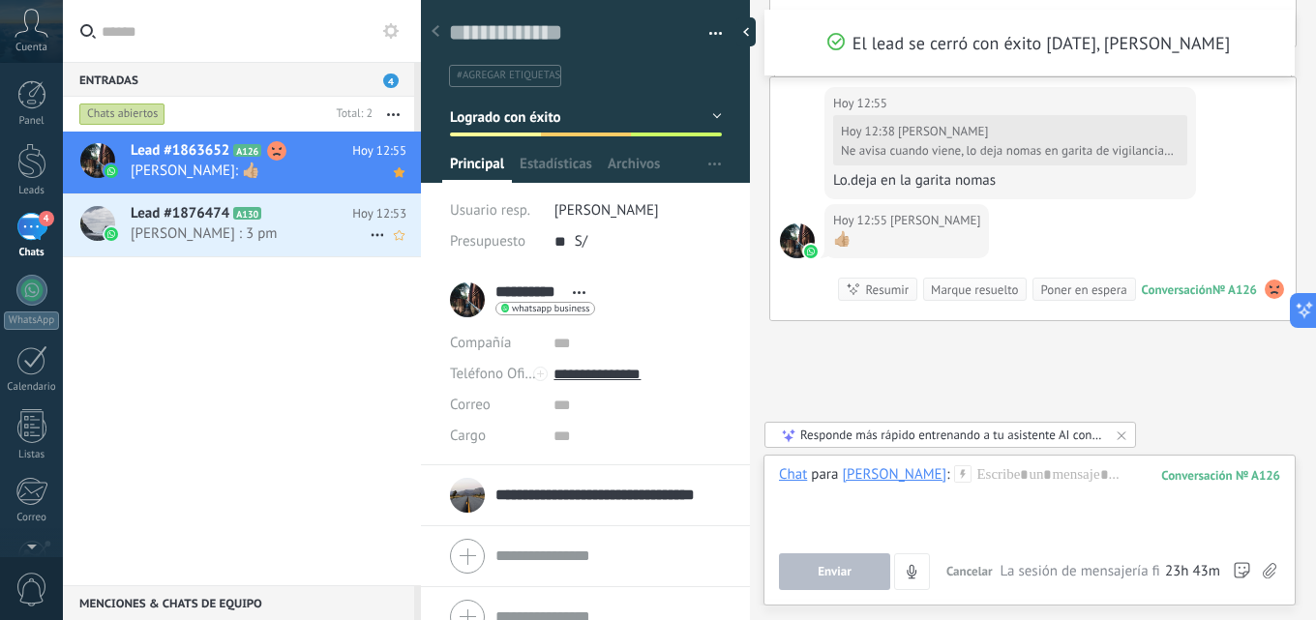
click at [272, 213] on icon at bounding box center [276, 213] width 19 height 19
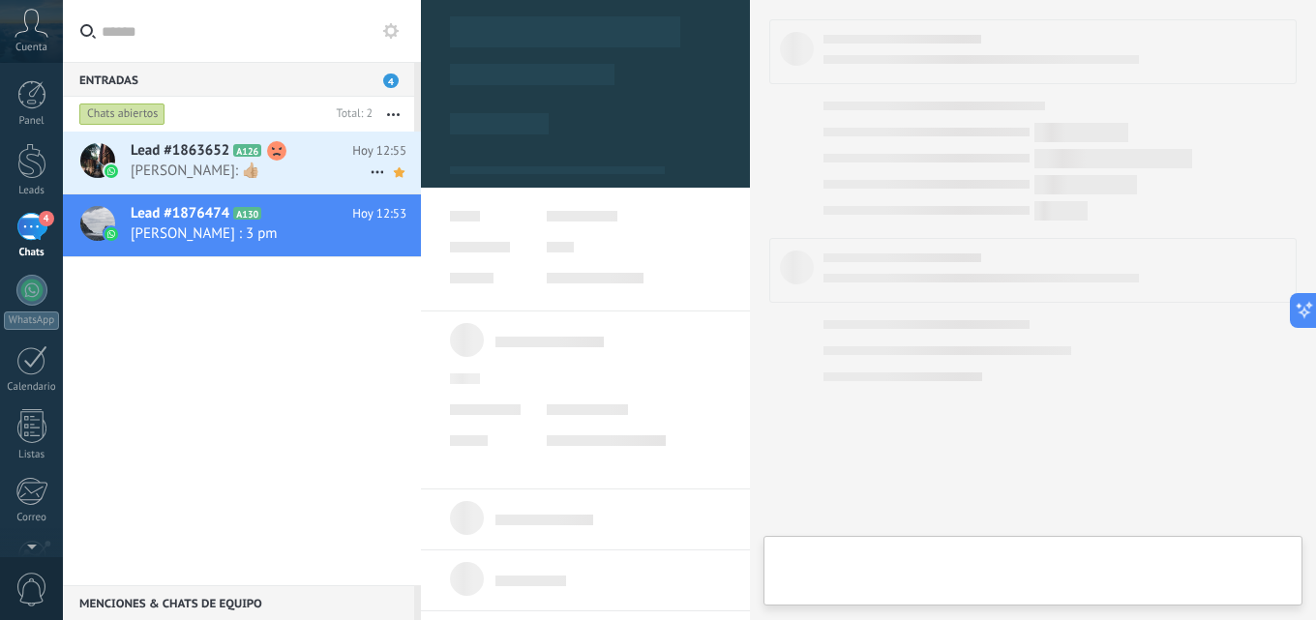
click at [270, 152] on use at bounding box center [276, 150] width 19 height 19
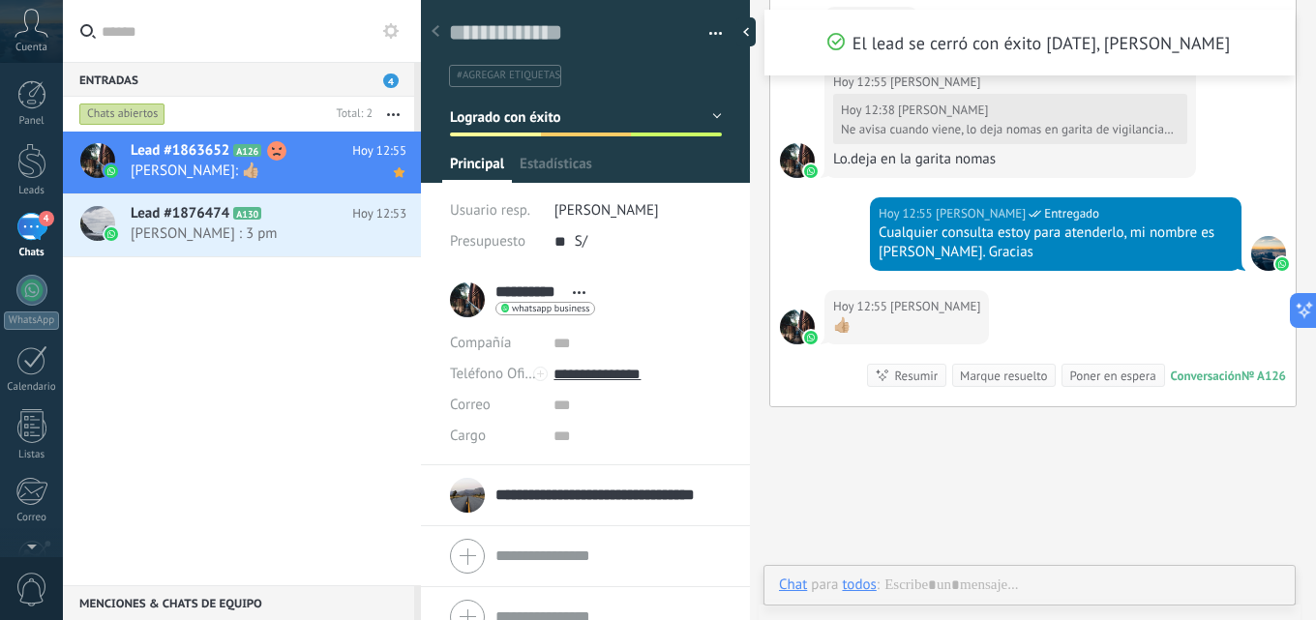
scroll to position [29, 0]
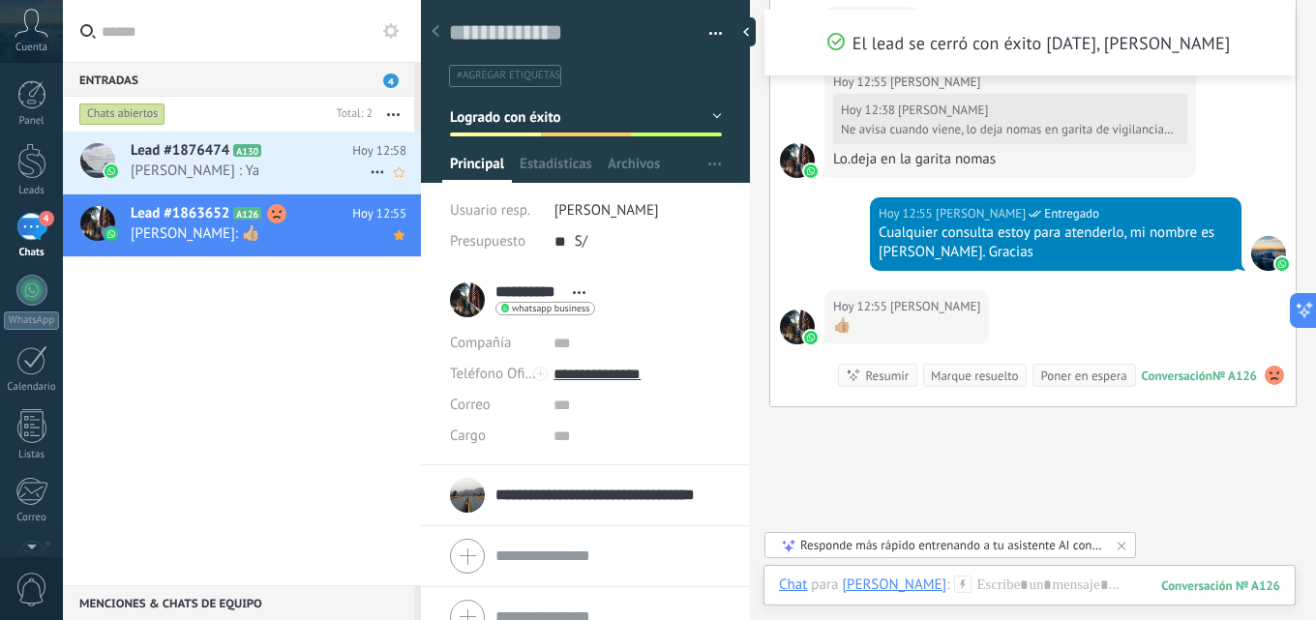
click at [327, 157] on h2 "Lead #1876474 A130" at bounding box center [242, 150] width 222 height 19
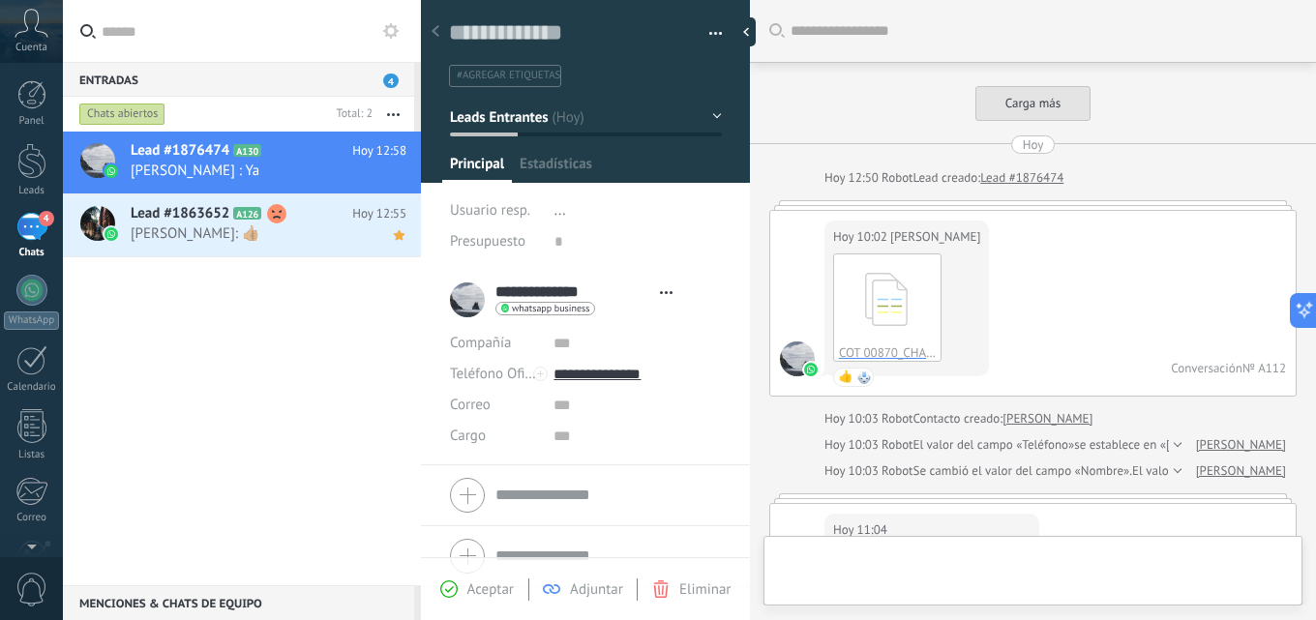
type textarea "**********"
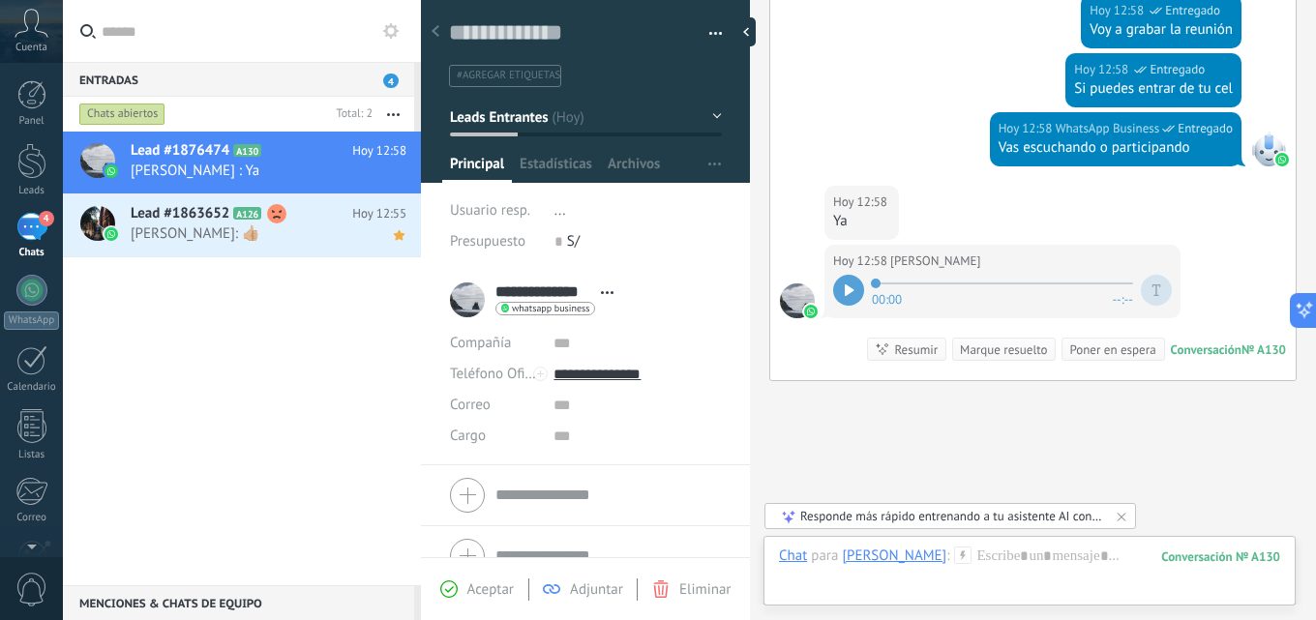
scroll to position [3905, 0]
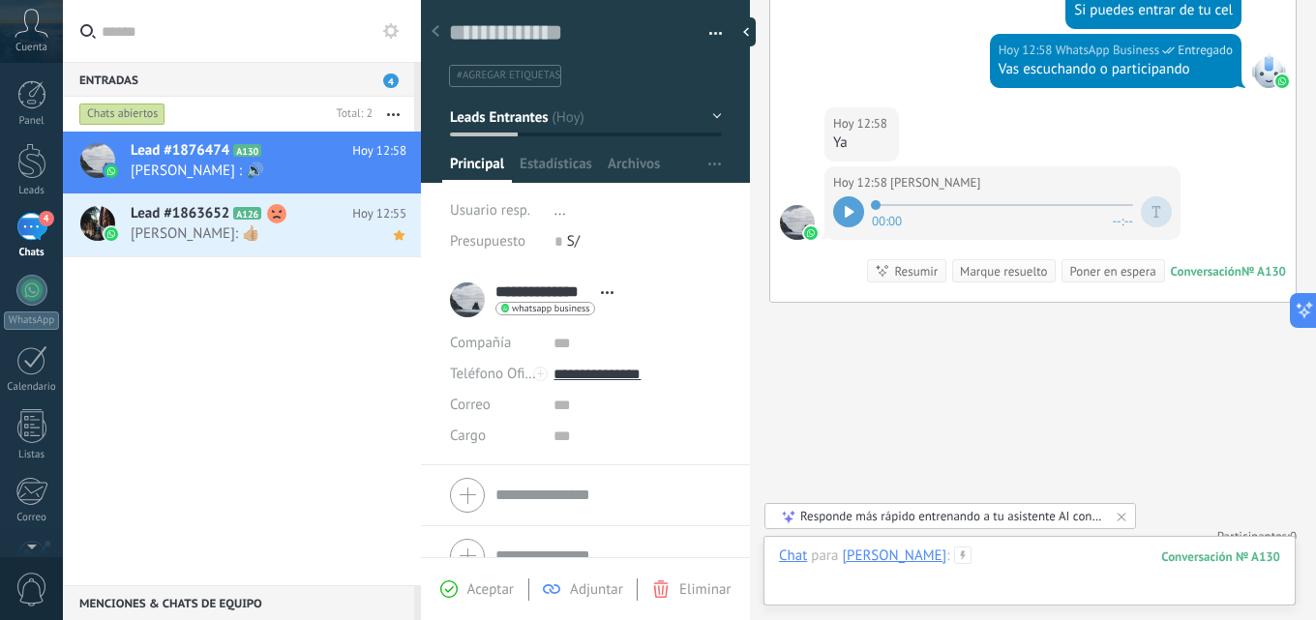
click at [1040, 549] on div at bounding box center [1029, 576] width 501 height 58
type input "**********"
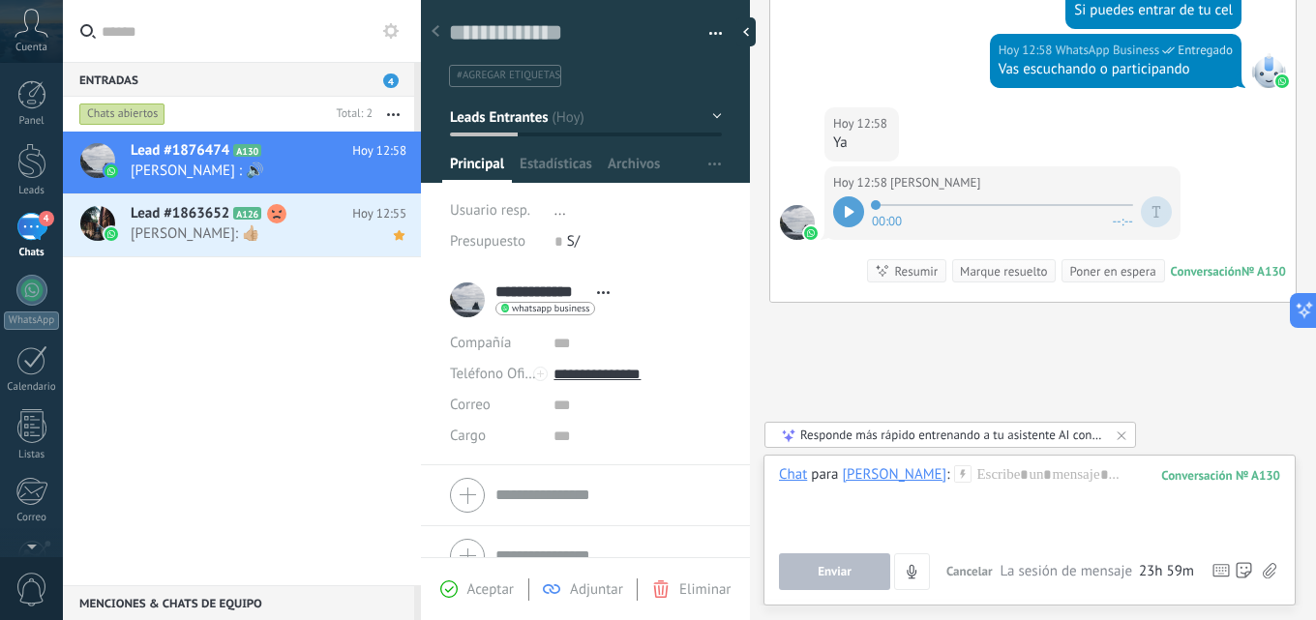
click at [849, 206] on icon at bounding box center [850, 212] width 10 height 12
click at [851, 206] on icon at bounding box center [851, 212] width 3 height 12
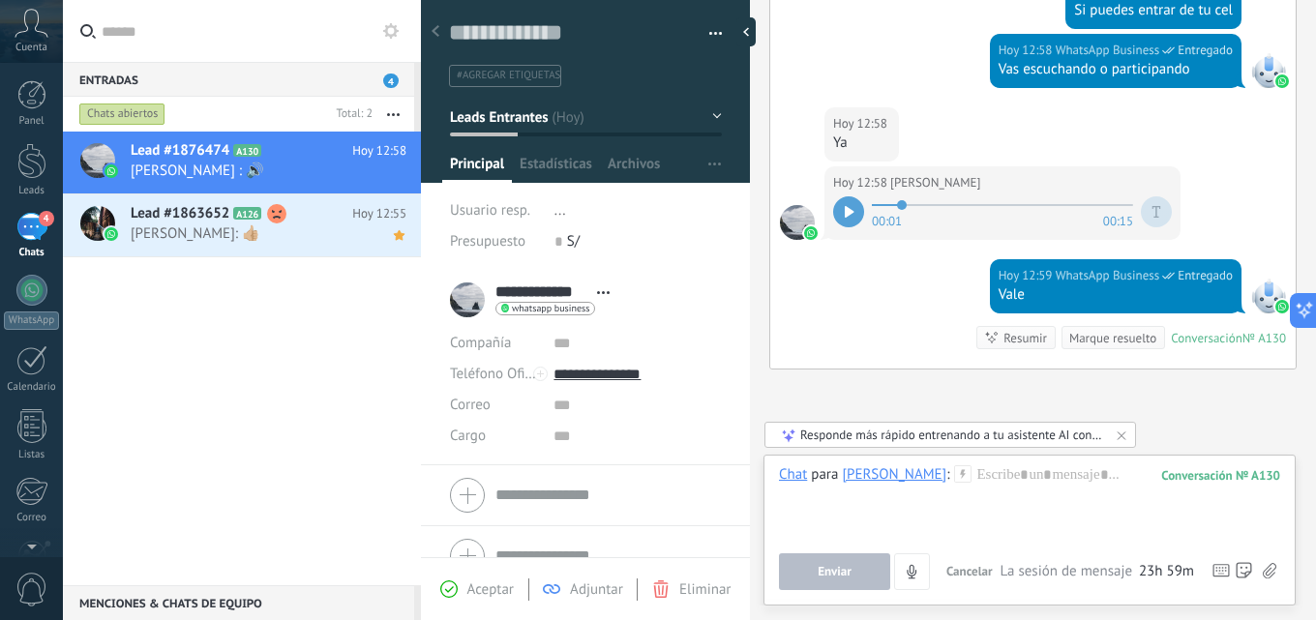
scroll to position [3936, 0]
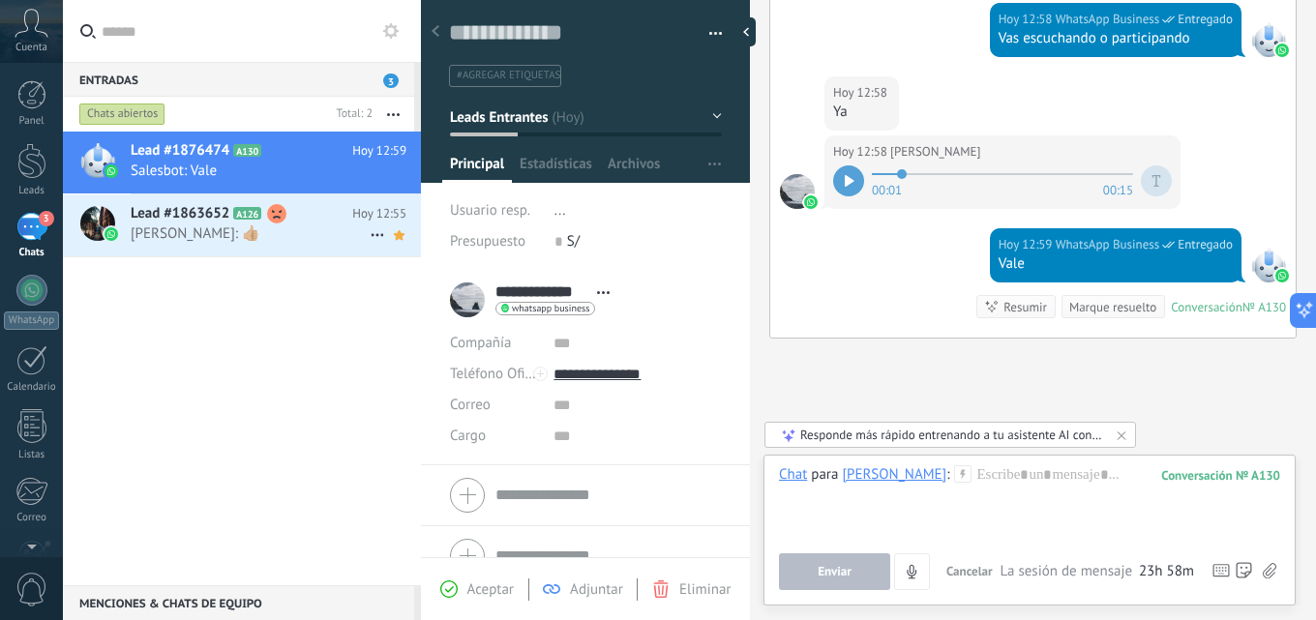
click at [304, 231] on span "[PERSON_NAME]: 👍🏼" at bounding box center [250, 233] width 239 height 18
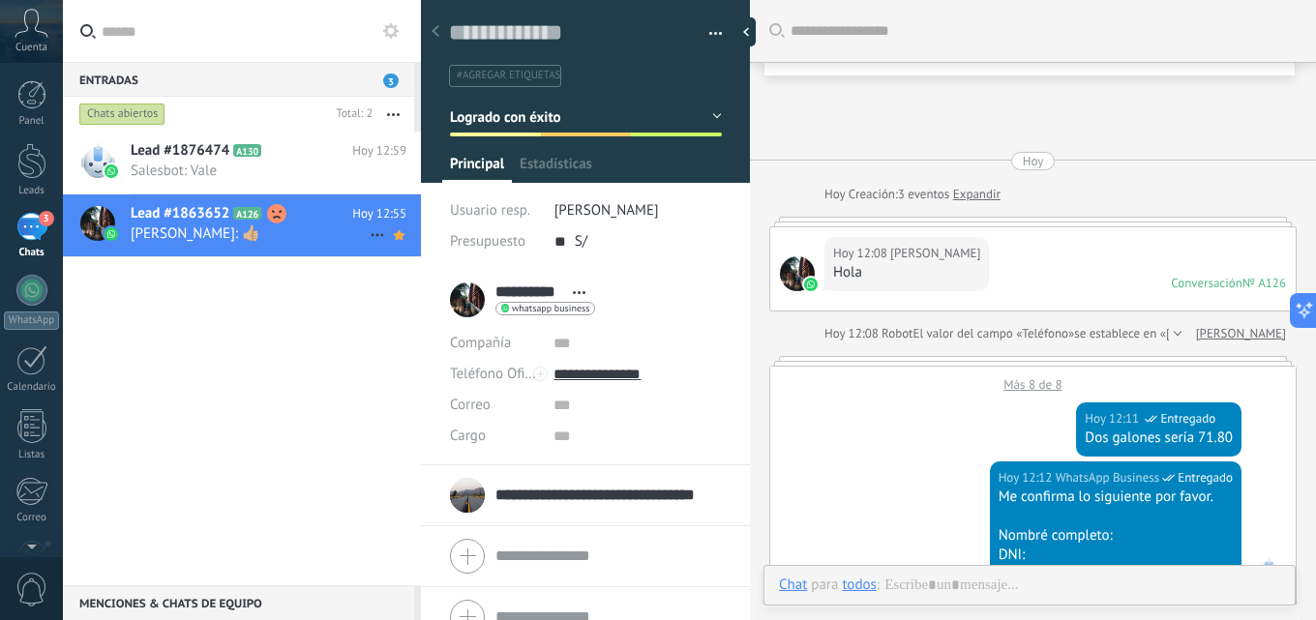
scroll to position [2825, 0]
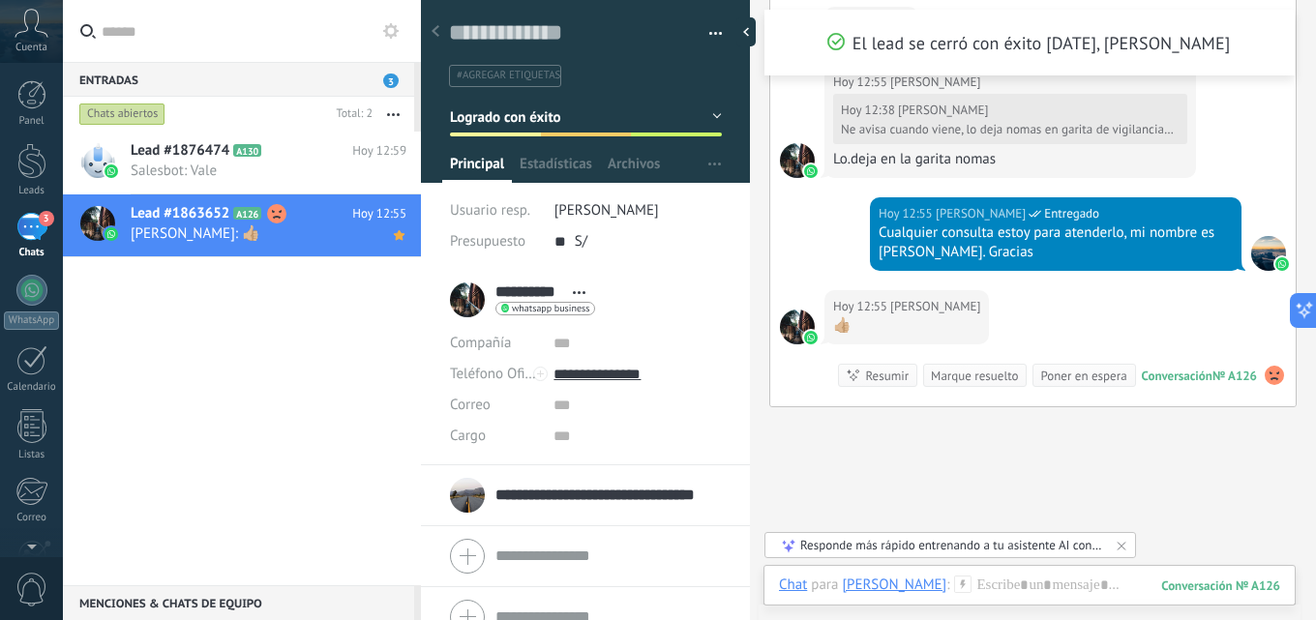
click at [120, 288] on div "Lead #1876474 A130 [DATE] 12:59 Salesbot: Vale Lead #1863652 A126" at bounding box center [242, 359] width 358 height 454
click at [158, 161] on div "Lead #1876474 A130 [DATE] 12:59 Salesbot: Vale" at bounding box center [276, 162] width 290 height 61
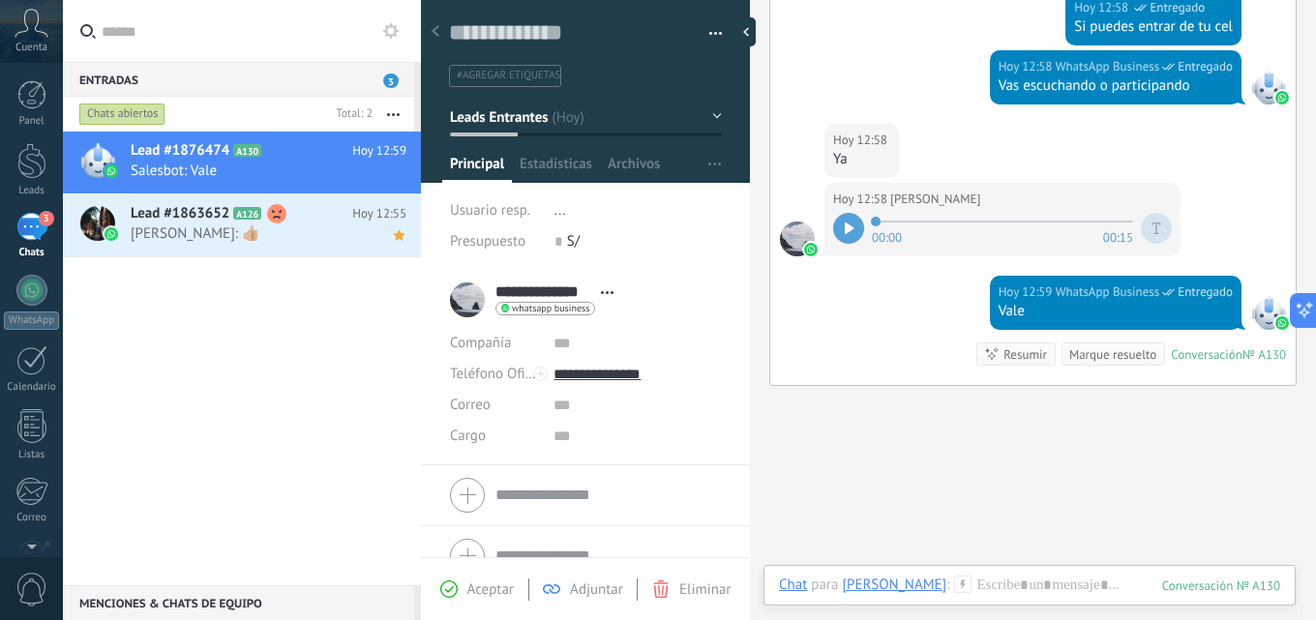
scroll to position [29, 0]
click at [44, 230] on div "3" at bounding box center [31, 227] width 31 height 28
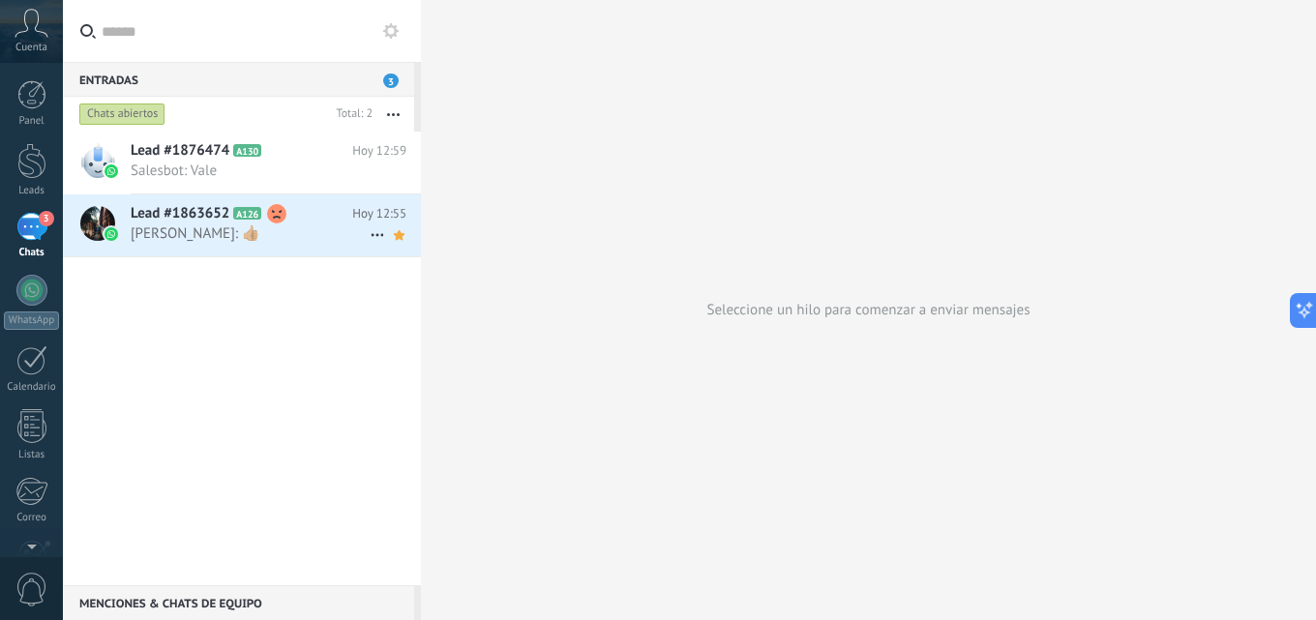
click at [182, 223] on div "Lead #1863652 A126 [DATE] 12:55 [PERSON_NAME]: 👍🏼" at bounding box center [276, 224] width 290 height 61
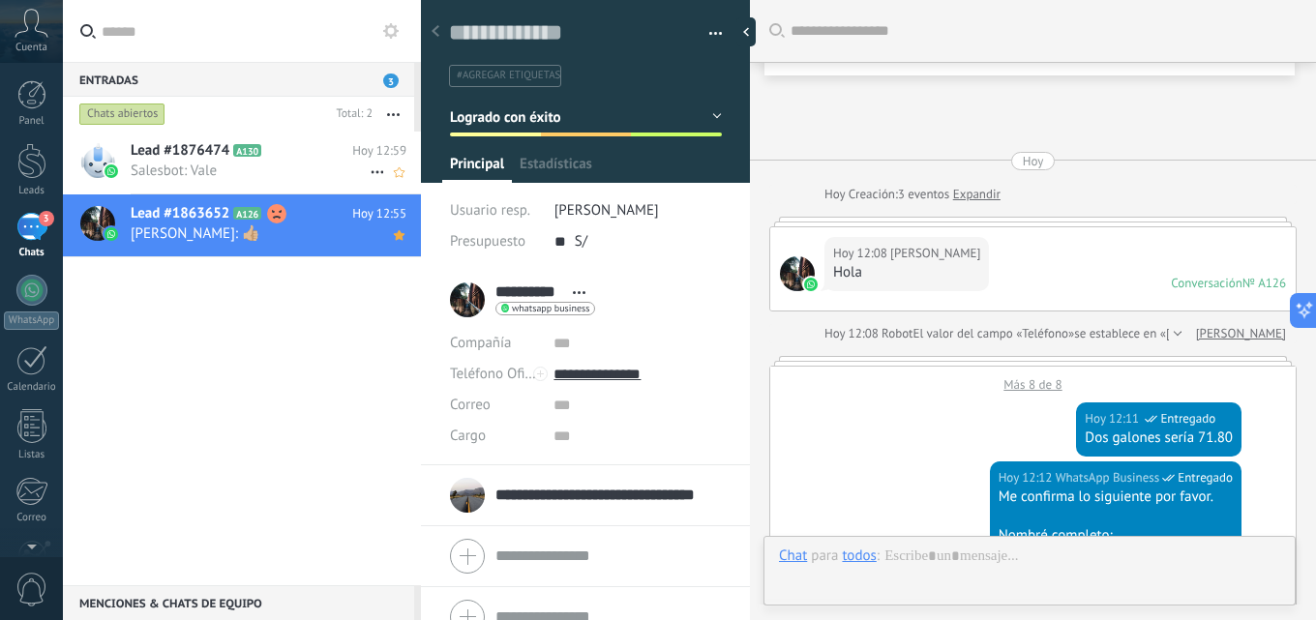
scroll to position [2911, 0]
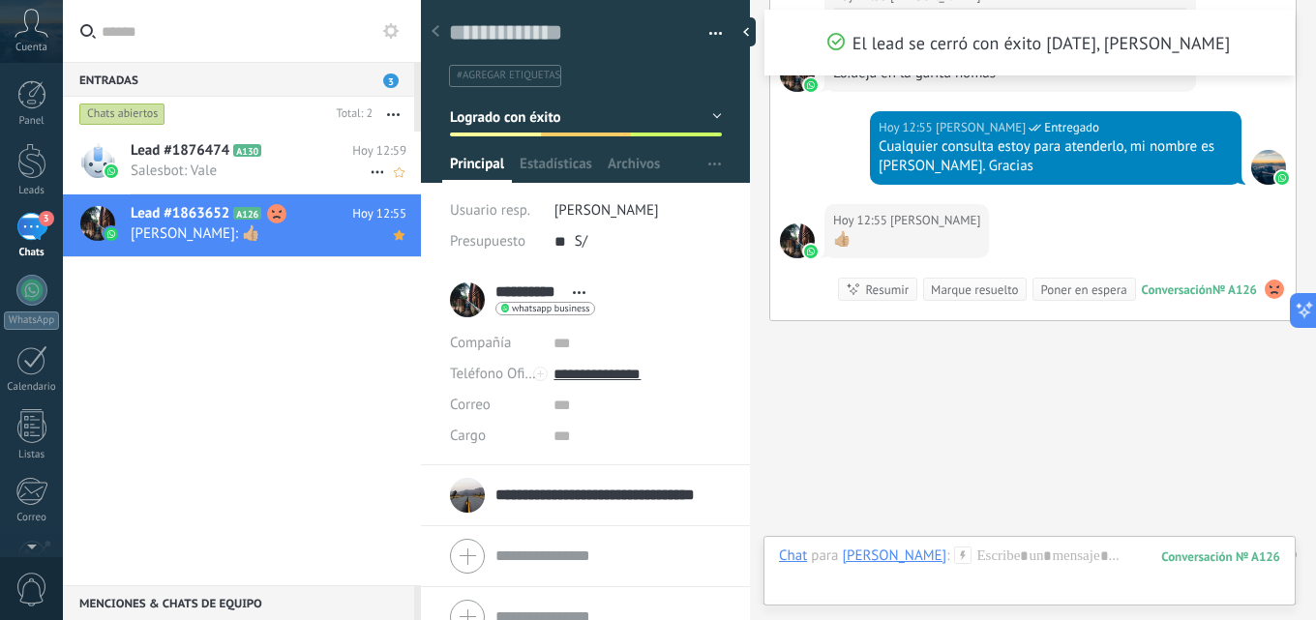
click at [228, 170] on span "Salesbot: Vale" at bounding box center [250, 171] width 239 height 18
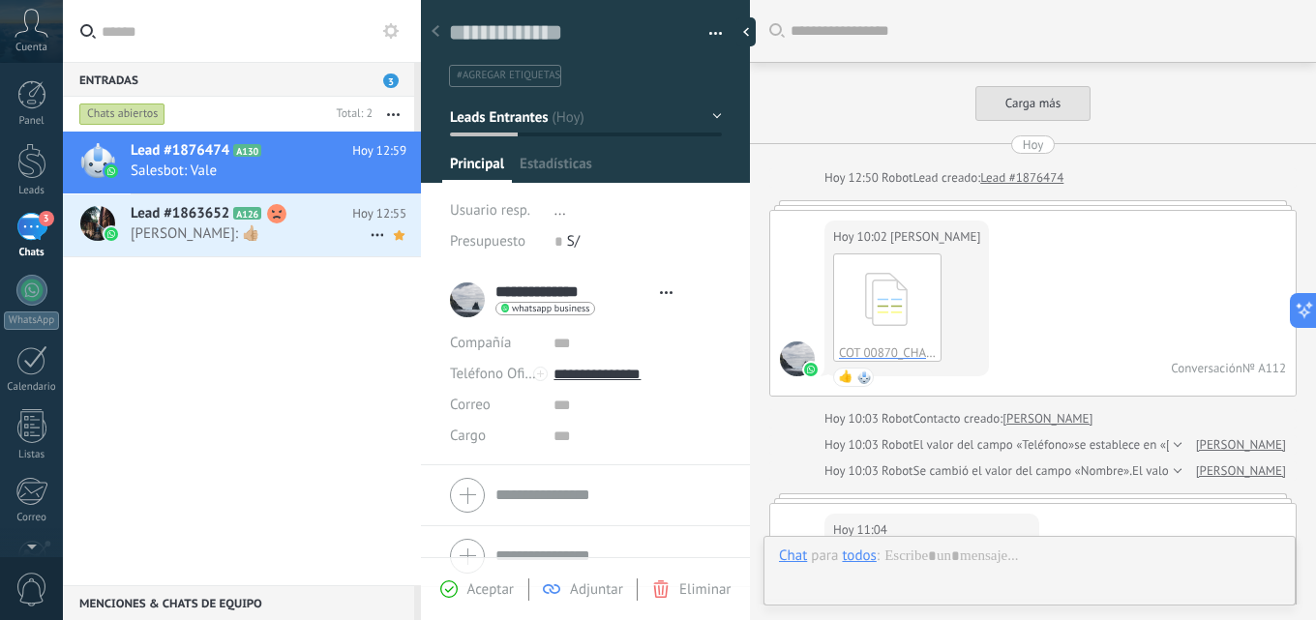
click at [214, 227] on span "[PERSON_NAME]: 👍🏼" at bounding box center [250, 233] width 239 height 18
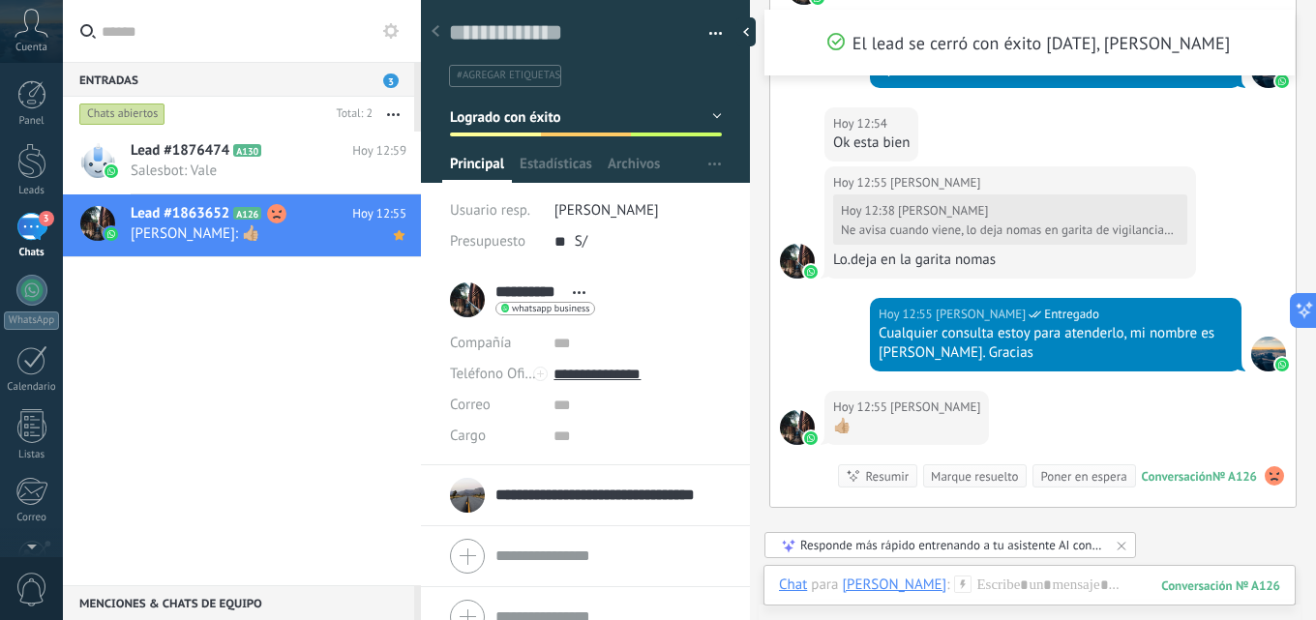
scroll to position [2718, 0]
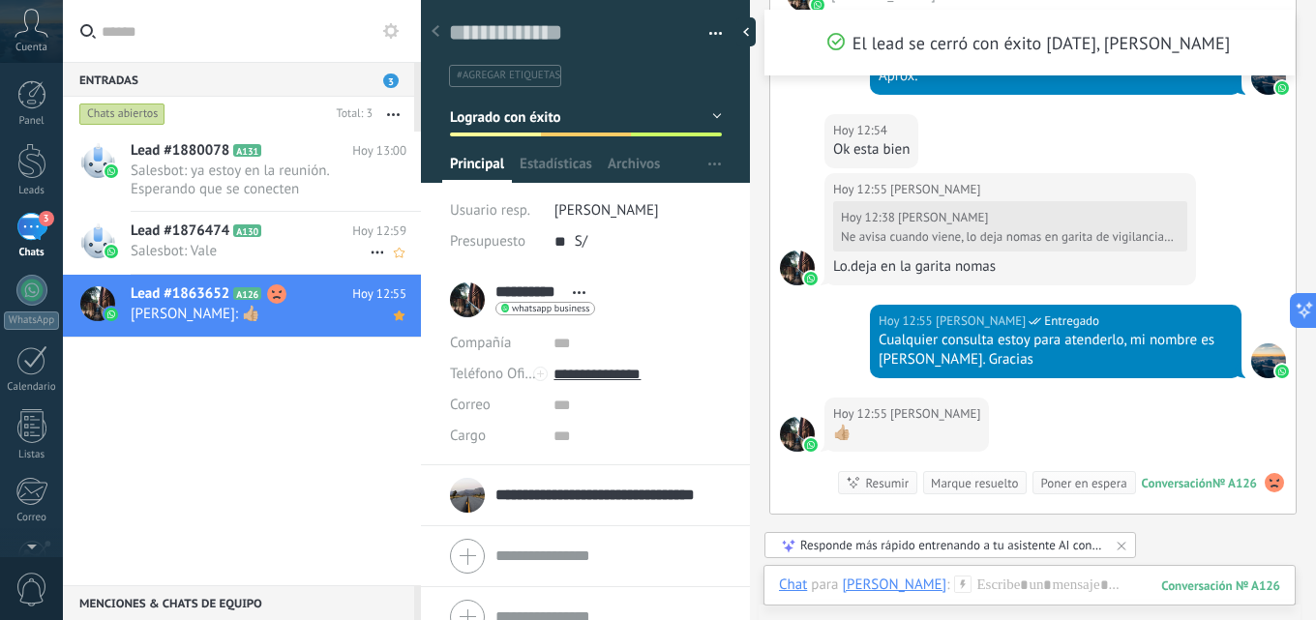
click at [261, 256] on span "Salesbot: Vale" at bounding box center [250, 251] width 239 height 18
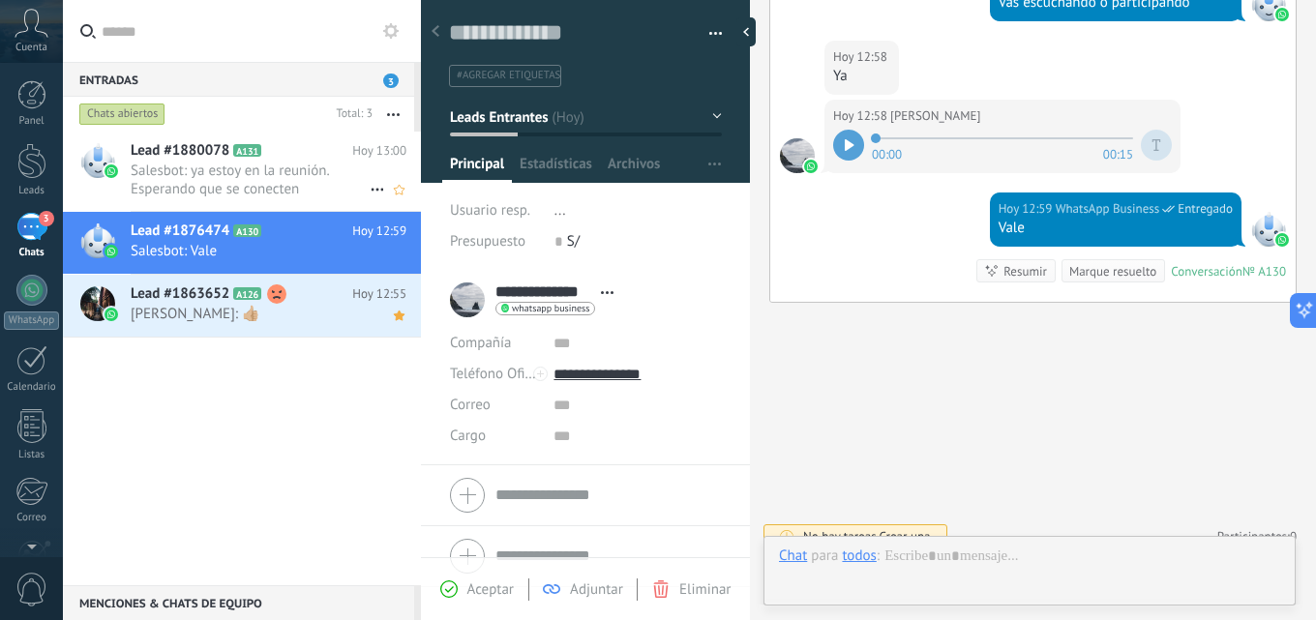
scroll to position [29, 0]
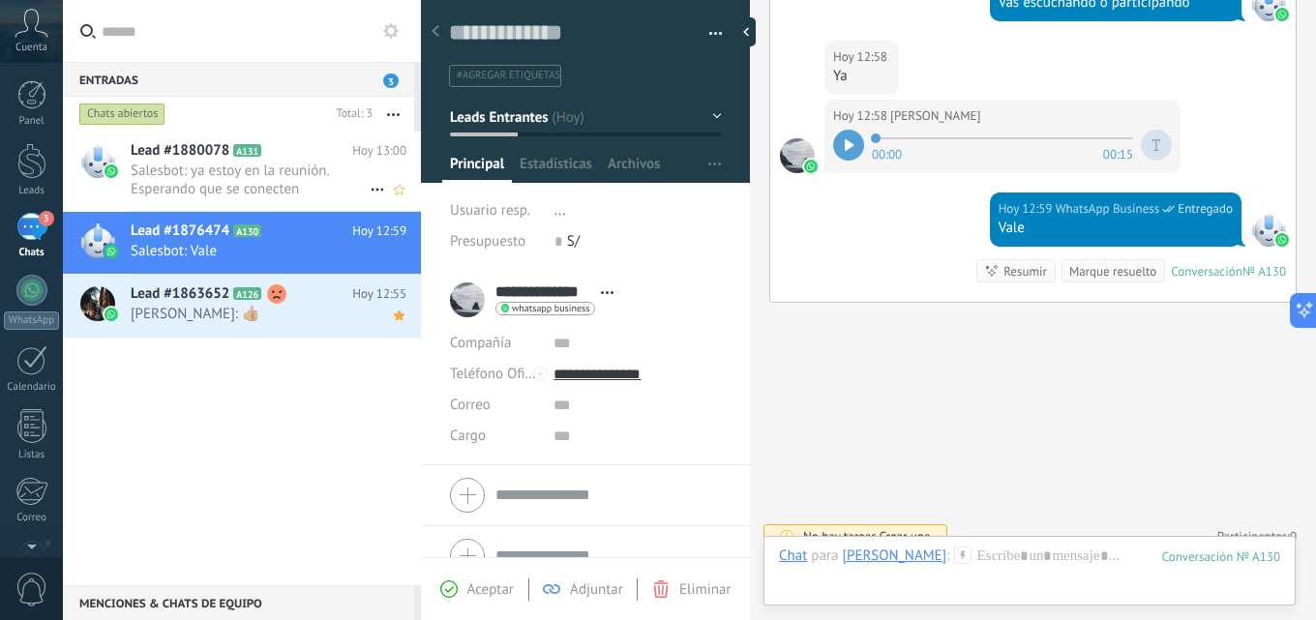
click at [267, 188] on span "Salesbot: ya estoy en la reunión. Esperando que se conecten" at bounding box center [250, 180] width 239 height 37
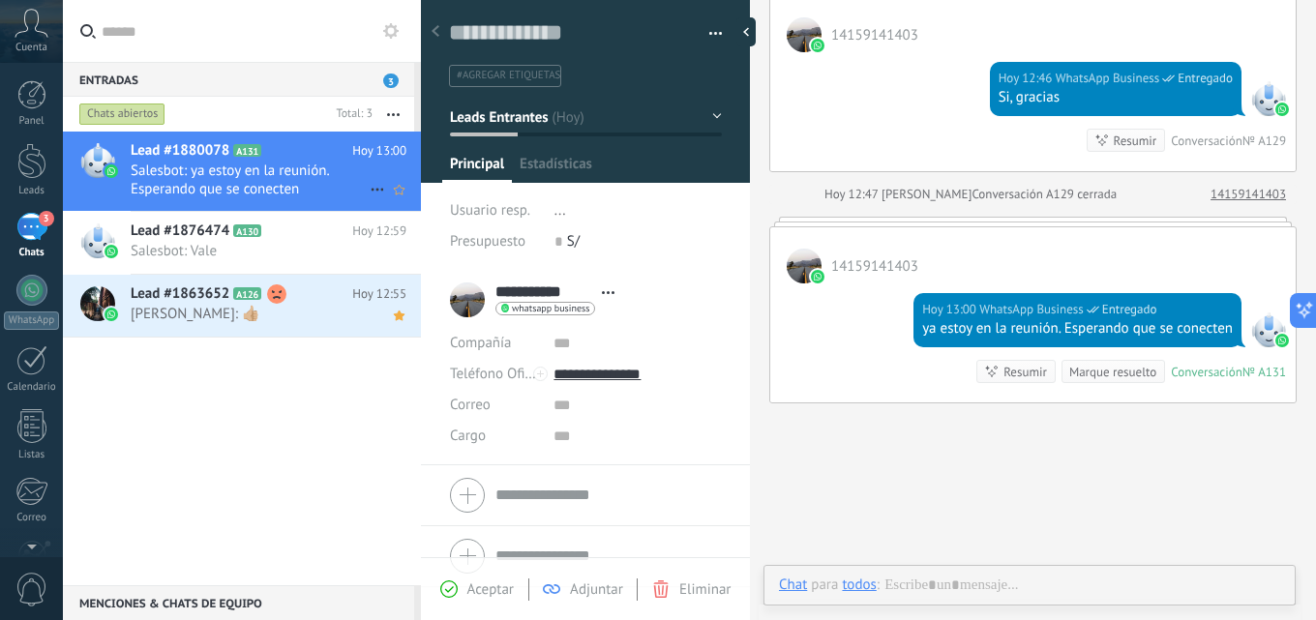
scroll to position [29, 0]
click at [296, 368] on div "Lead #1880078 A131 [DATE] 13:00 Salesbot: ya estoy en la reunión. Esperando que…" at bounding box center [242, 359] width 358 height 454
click at [287, 313] on span "[PERSON_NAME]: 👍🏼" at bounding box center [250, 314] width 239 height 18
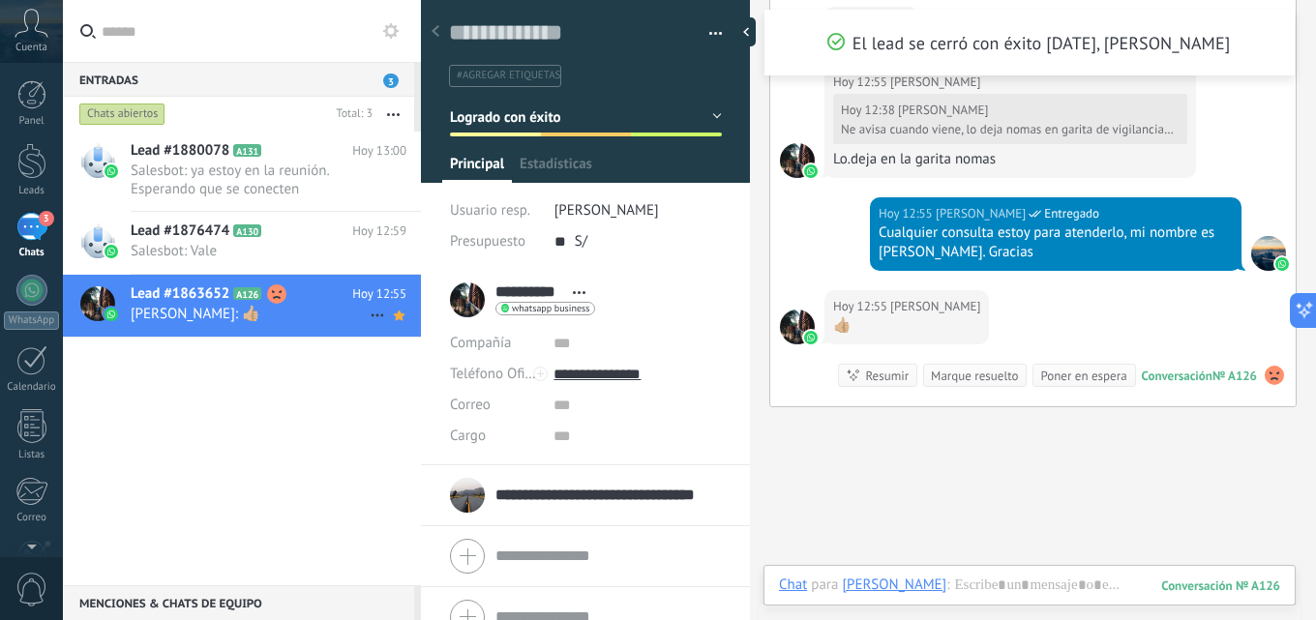
scroll to position [29, 0]
click at [275, 262] on div "Lead #1876474 A130 [DATE] 12:59 Salesbot: Vale" at bounding box center [276, 242] width 290 height 61
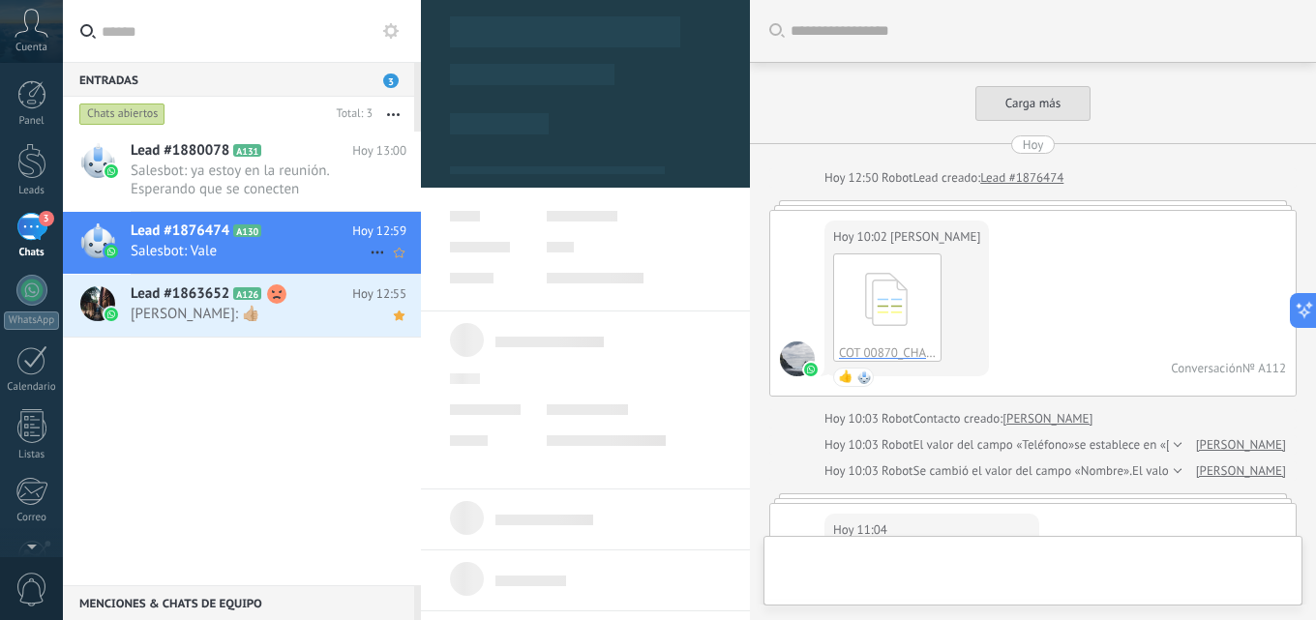
scroll to position [29, 0]
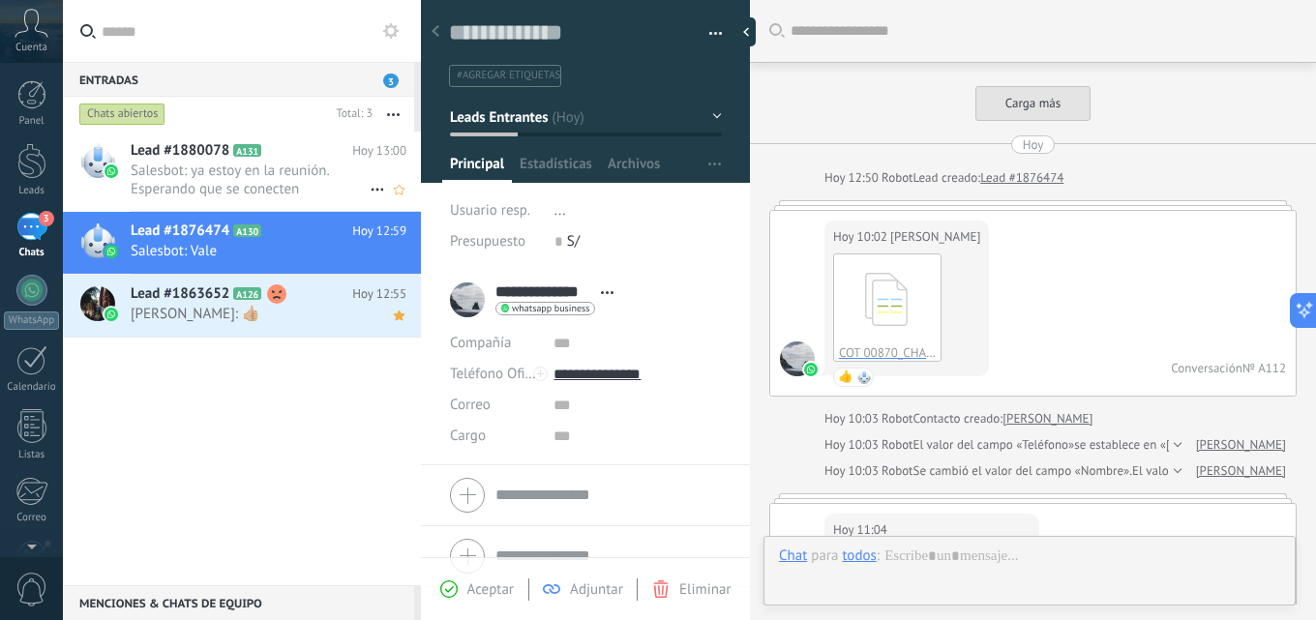
click at [272, 195] on span "Salesbot: ya estoy en la reunión. Esperando que se conecten" at bounding box center [250, 180] width 239 height 37
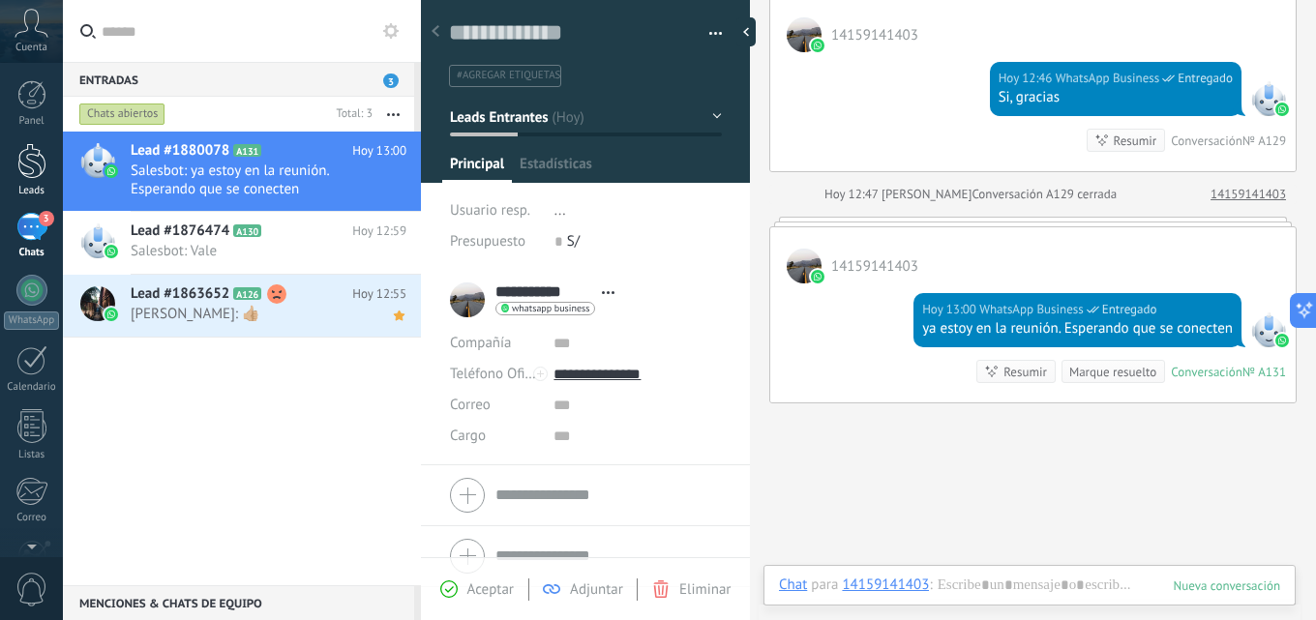
scroll to position [29, 0]
click at [44, 188] on div "Leads" at bounding box center [32, 191] width 56 height 13
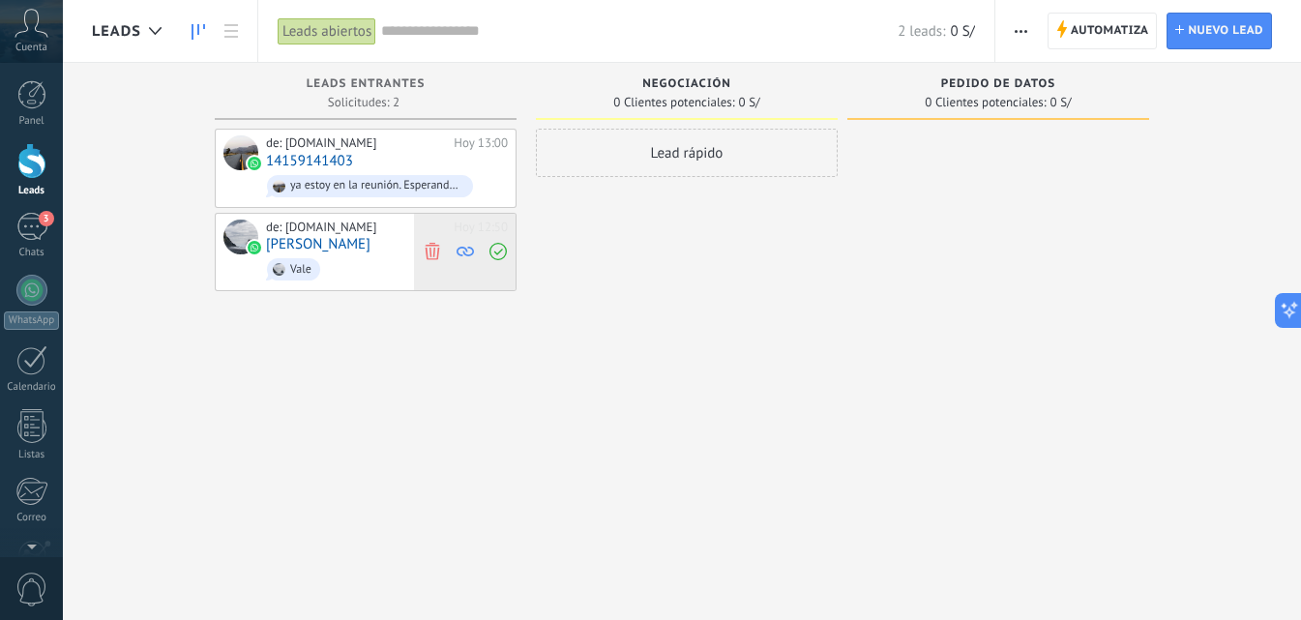
click at [430, 255] on icon at bounding box center [432, 251] width 17 height 17
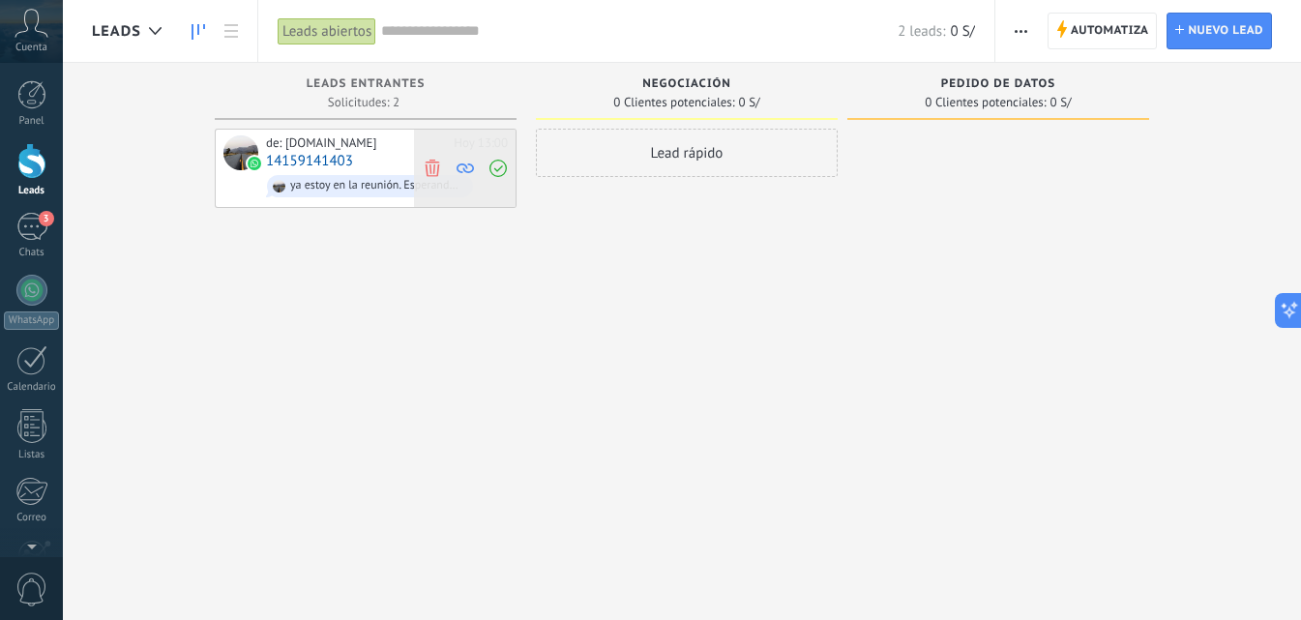
click at [440, 168] on icon at bounding box center [432, 167] width 17 height 17
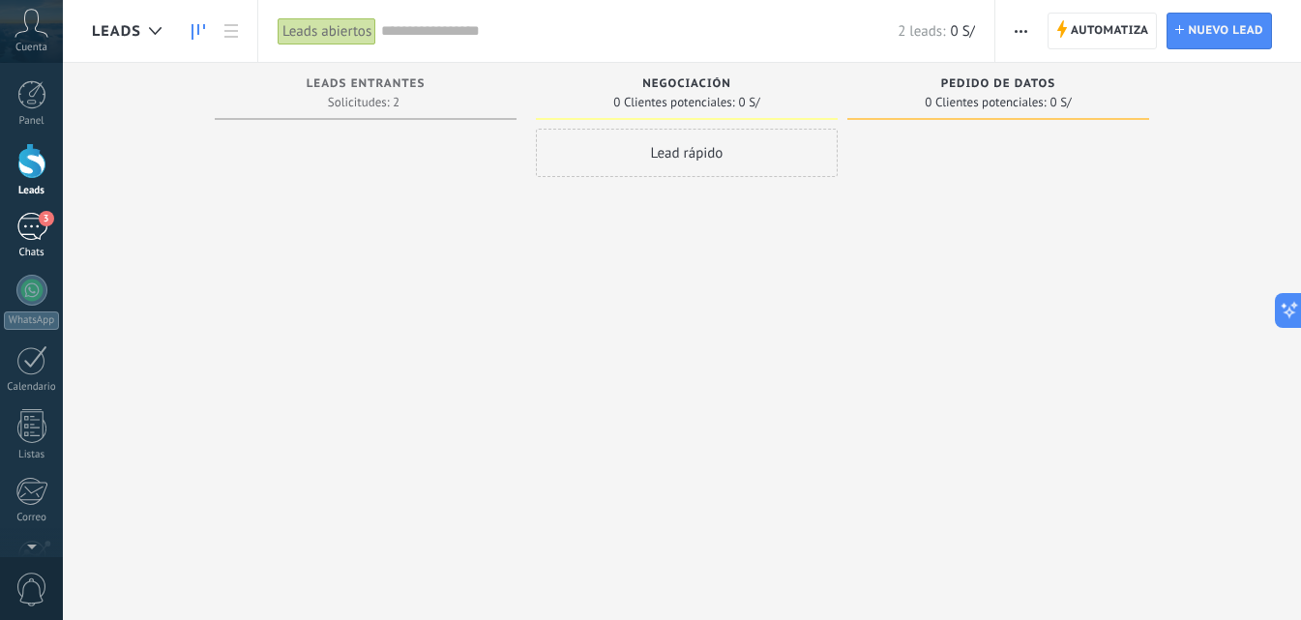
click at [44, 217] on span "3" at bounding box center [46, 218] width 15 height 15
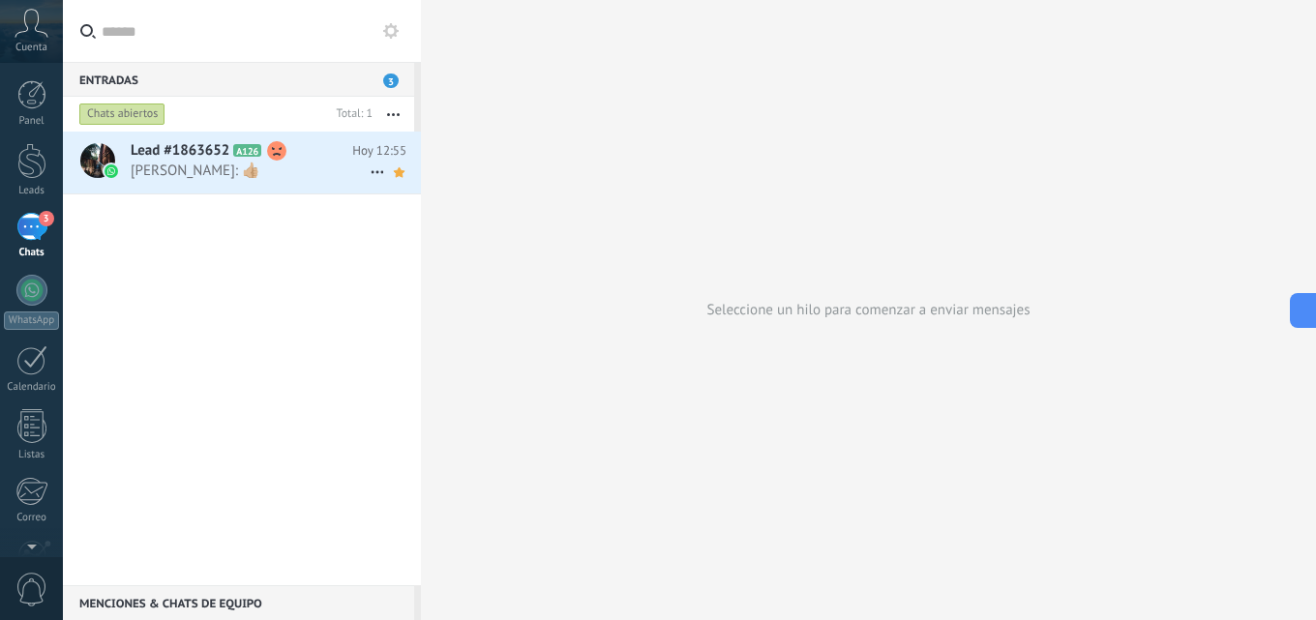
click at [202, 154] on span "Lead #1863652" at bounding box center [180, 150] width 99 height 19
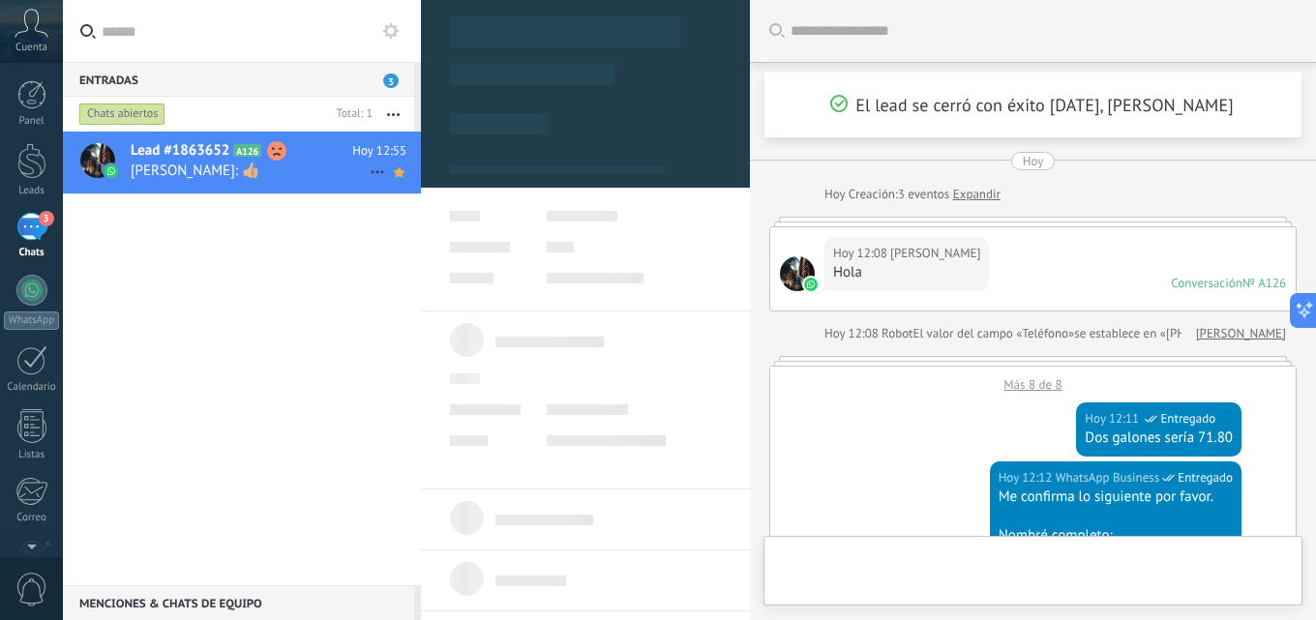
type textarea "**********"
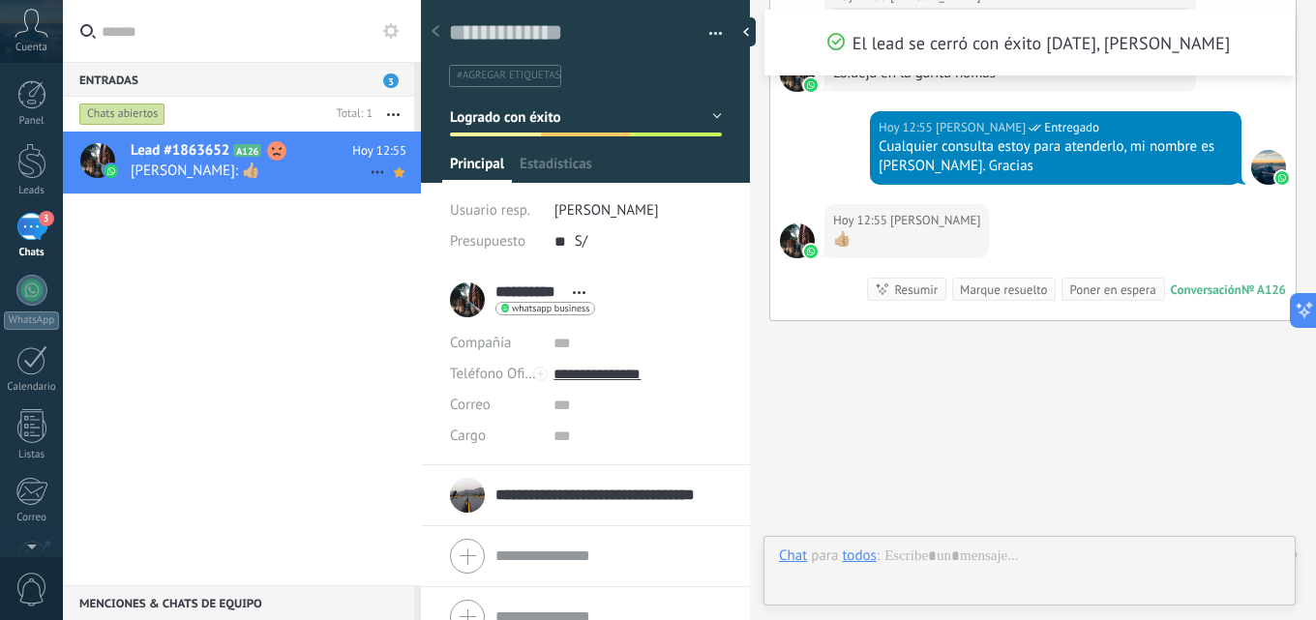
scroll to position [29, 0]
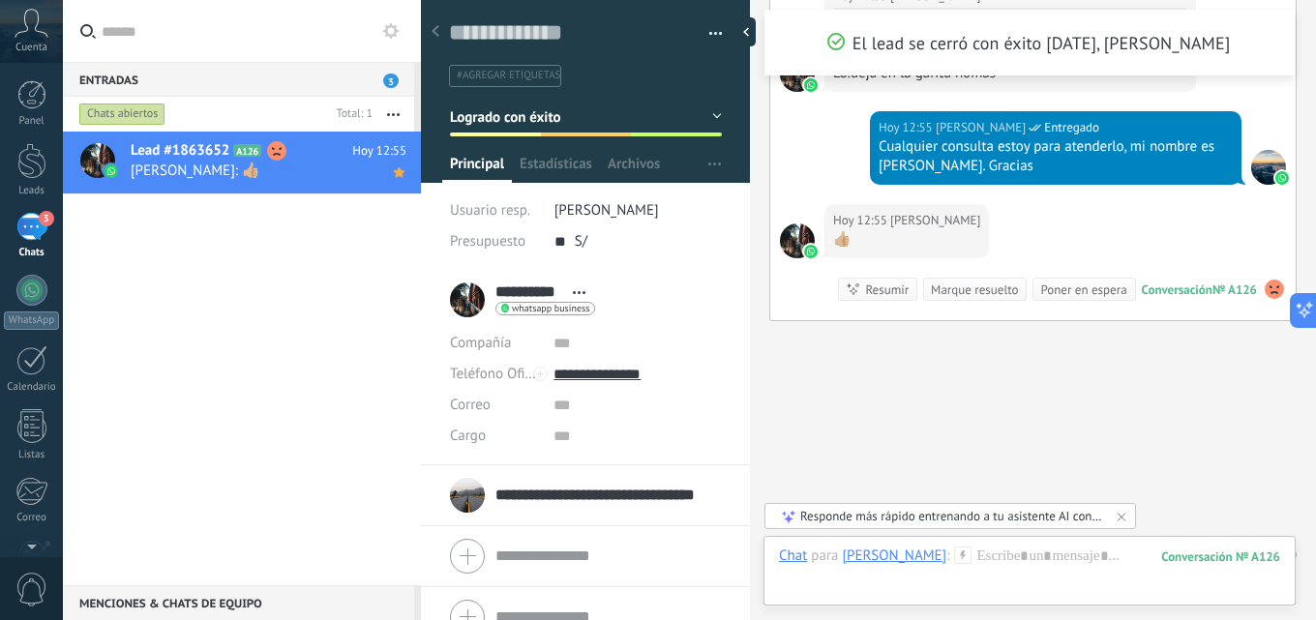
click at [35, 221] on div "3" at bounding box center [31, 227] width 31 height 28
